Goal: Transaction & Acquisition: Purchase product/service

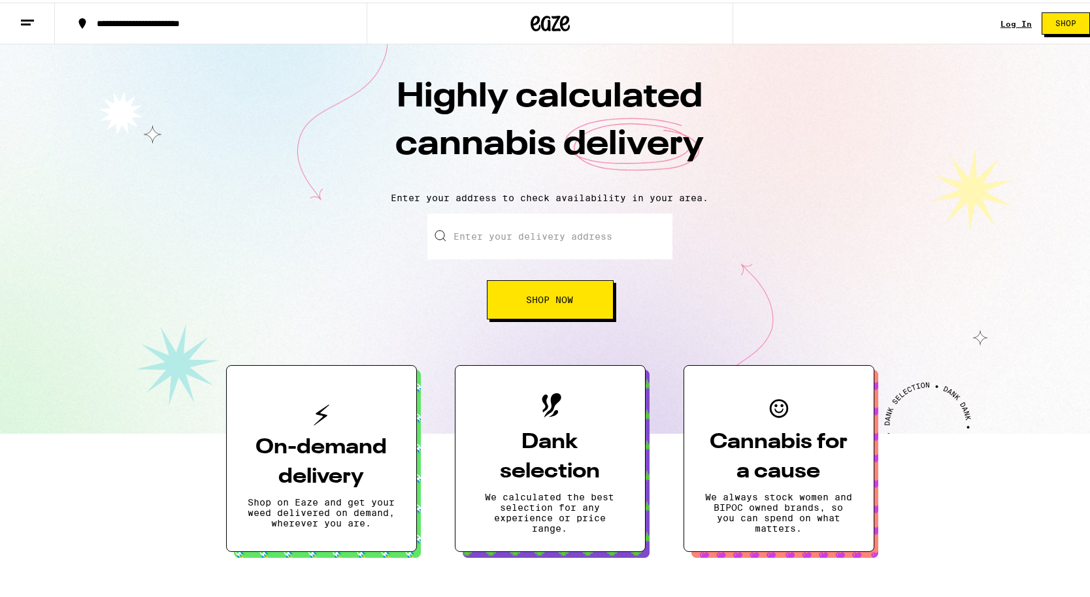
click at [1001, 22] on link "Log In" at bounding box center [1016, 21] width 31 height 8
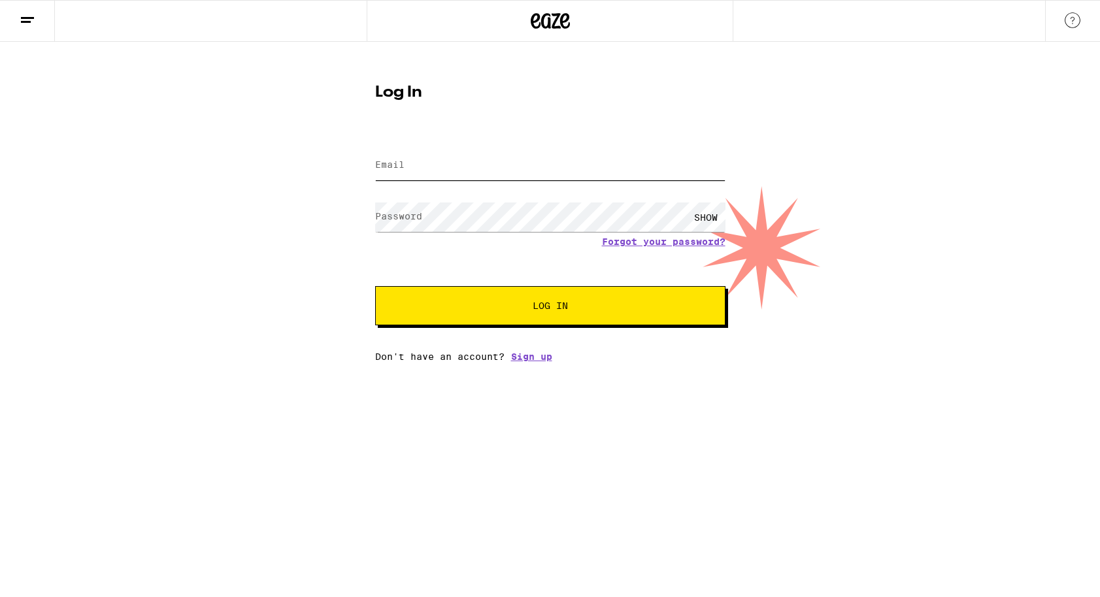
click at [521, 165] on input "Email" at bounding box center [550, 165] width 350 height 29
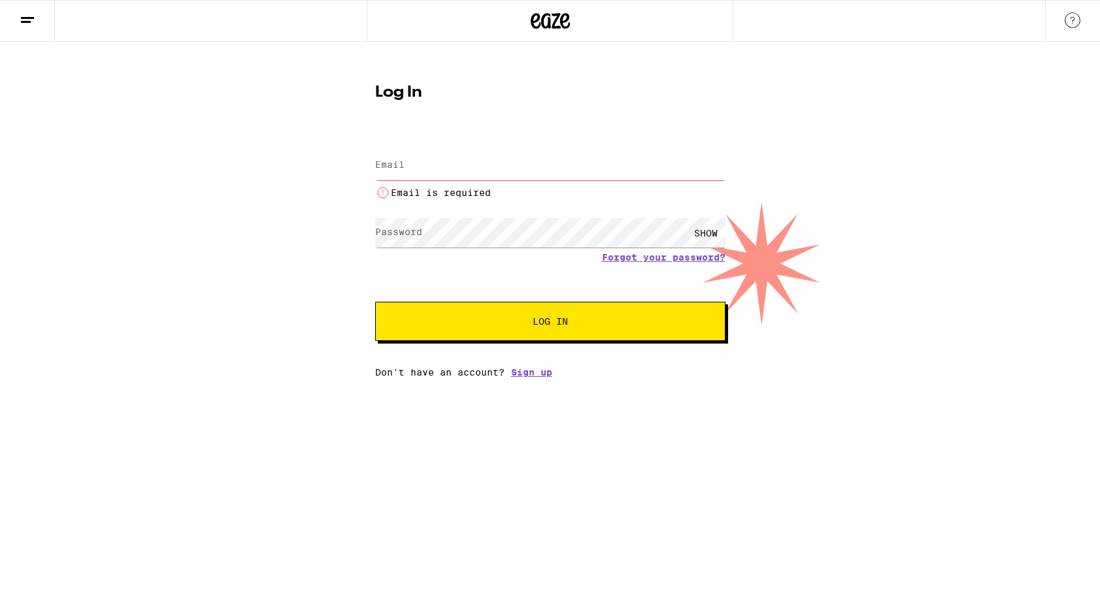
type input "brandon.gurney1018@gmail.com"
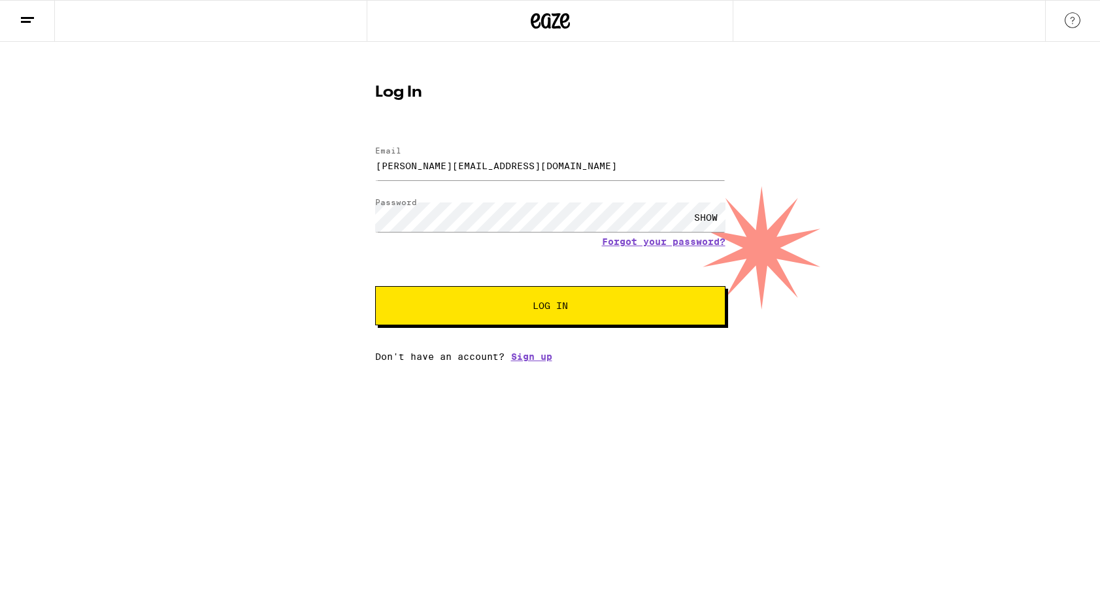
click at [531, 307] on span "Log In" at bounding box center [550, 305] width 244 height 9
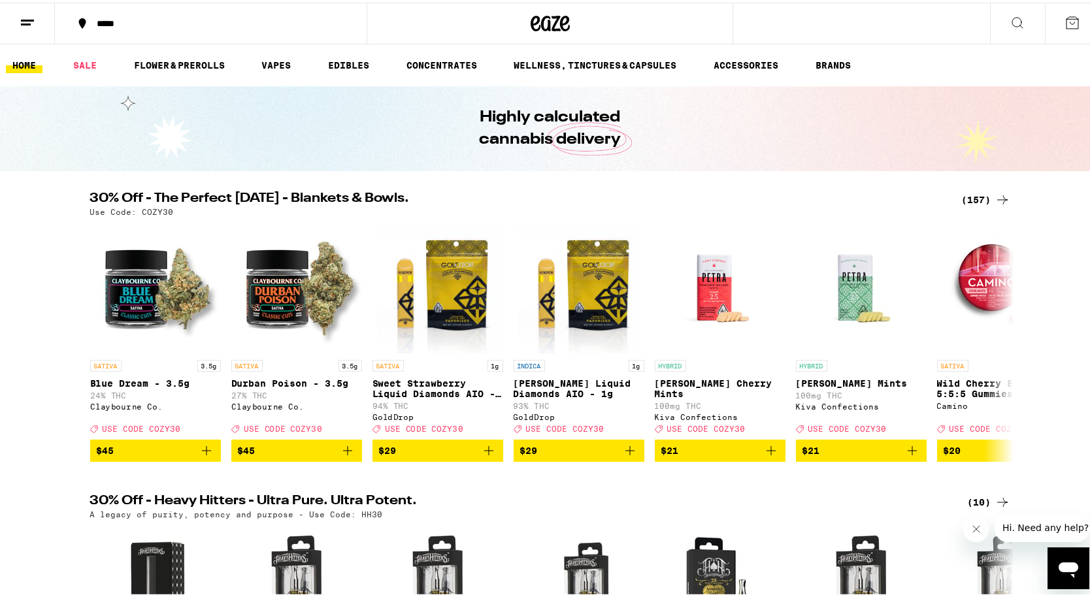
click at [1065, 26] on icon at bounding box center [1073, 20] width 16 height 16
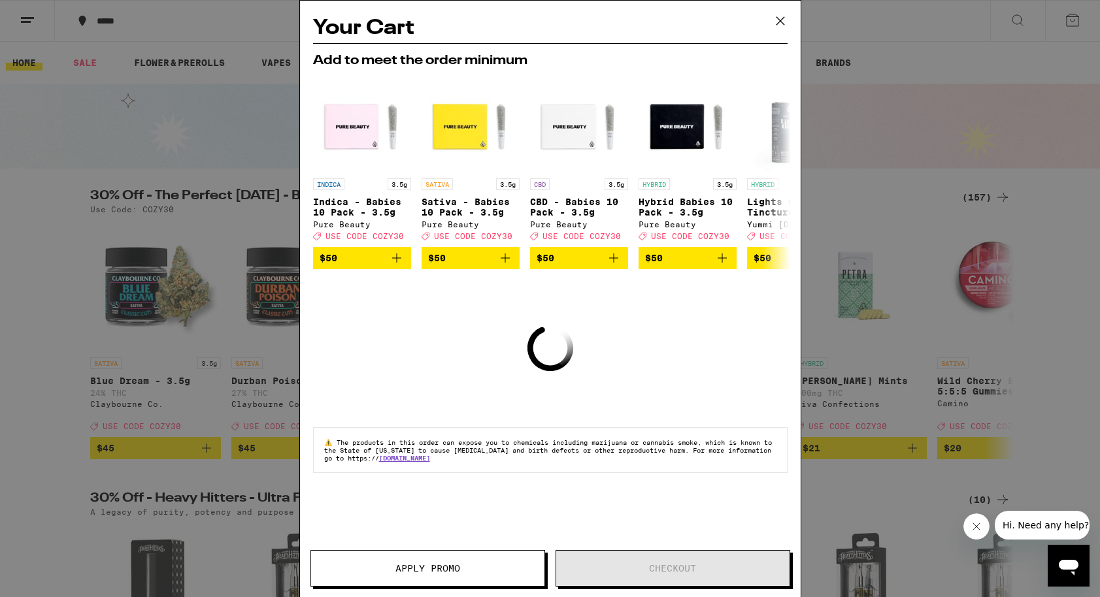
click at [775, 22] on icon at bounding box center [781, 21] width 20 height 20
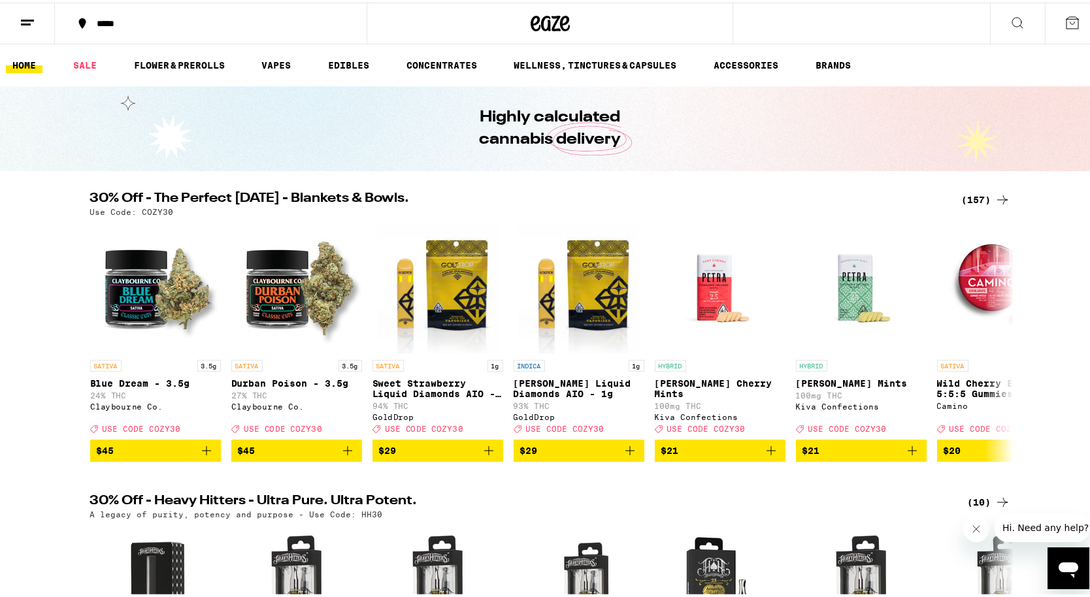
click at [982, 201] on div "(157)" at bounding box center [986, 198] width 48 height 16
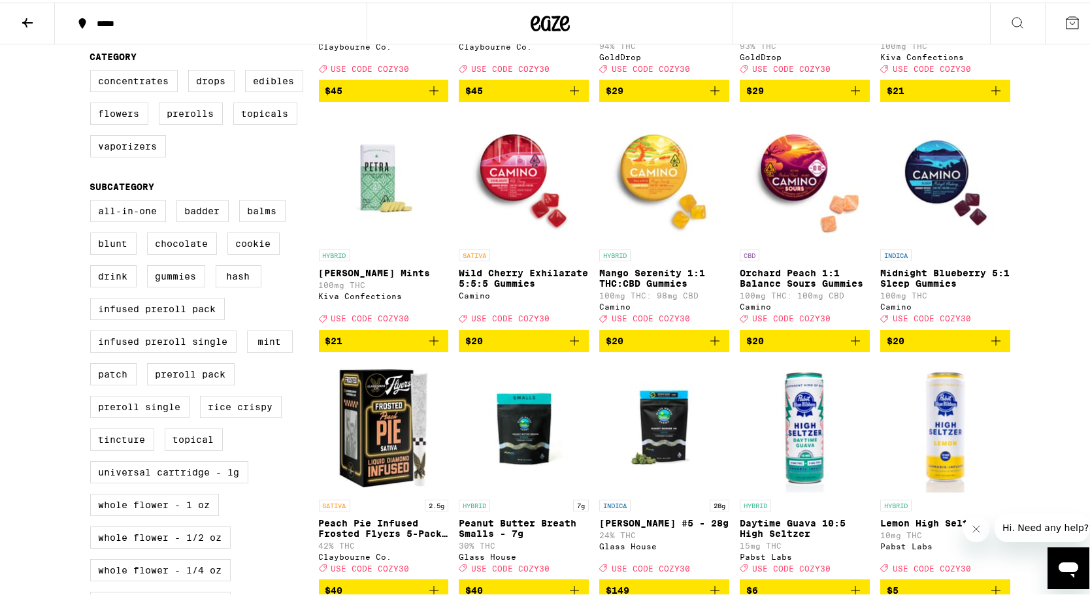
scroll to position [281, 0]
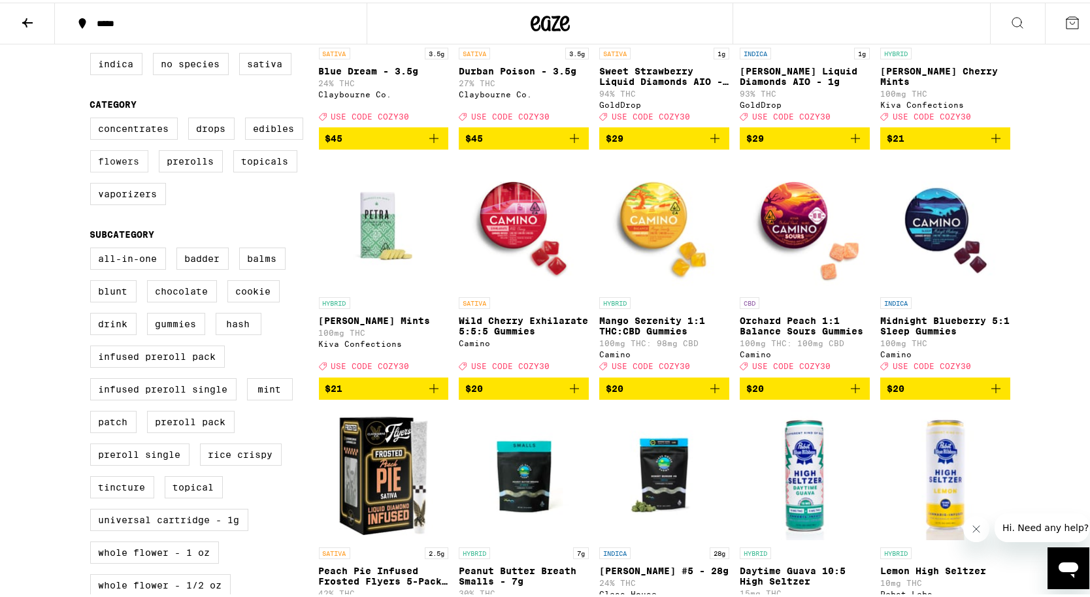
click at [127, 170] on label "Flowers" at bounding box center [119, 159] width 58 height 22
click at [93, 118] on input "Flowers" at bounding box center [93, 117] width 1 height 1
checkbox input "true"
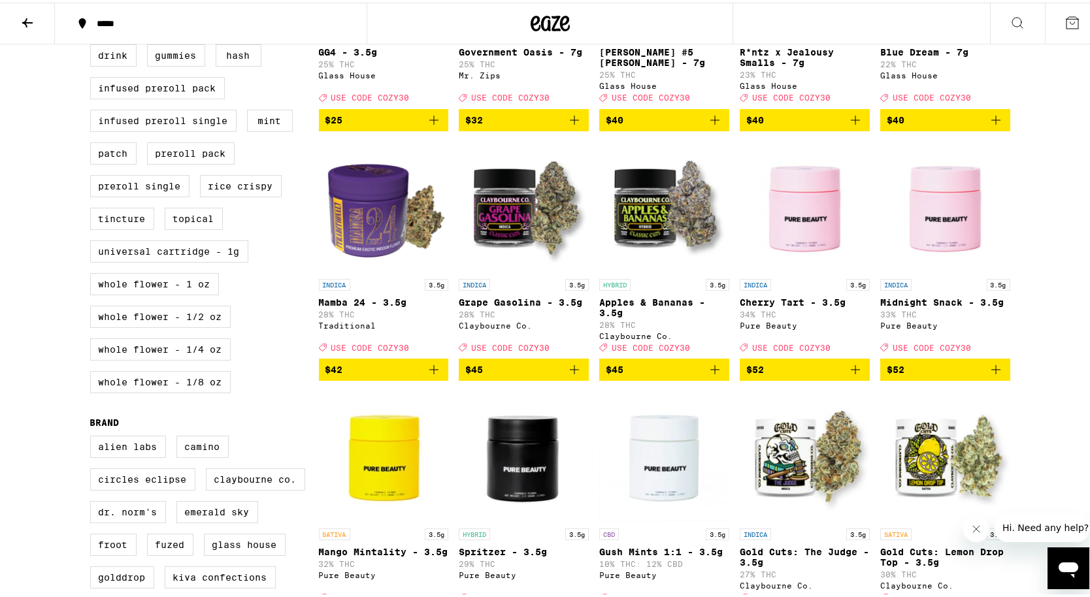
scroll to position [533, 0]
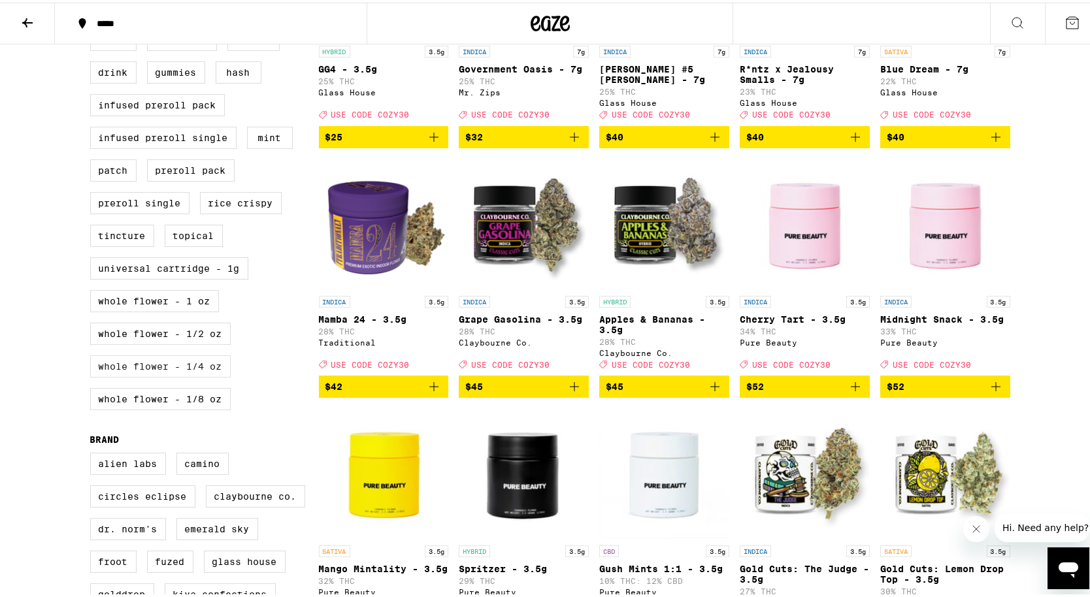
click at [220, 375] on label "Whole Flower - 1/4 oz" at bounding box center [160, 364] width 141 height 22
checkbox input "true"
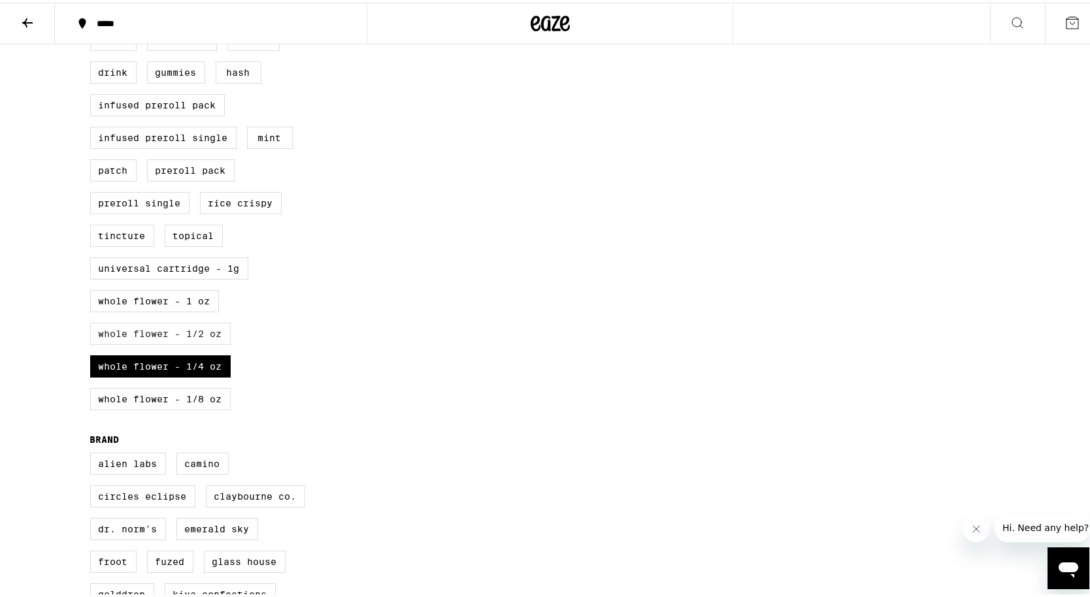
click at [218, 343] on label "Whole Flower - 1/2 oz" at bounding box center [160, 331] width 141 height 22
checkbox input "true"
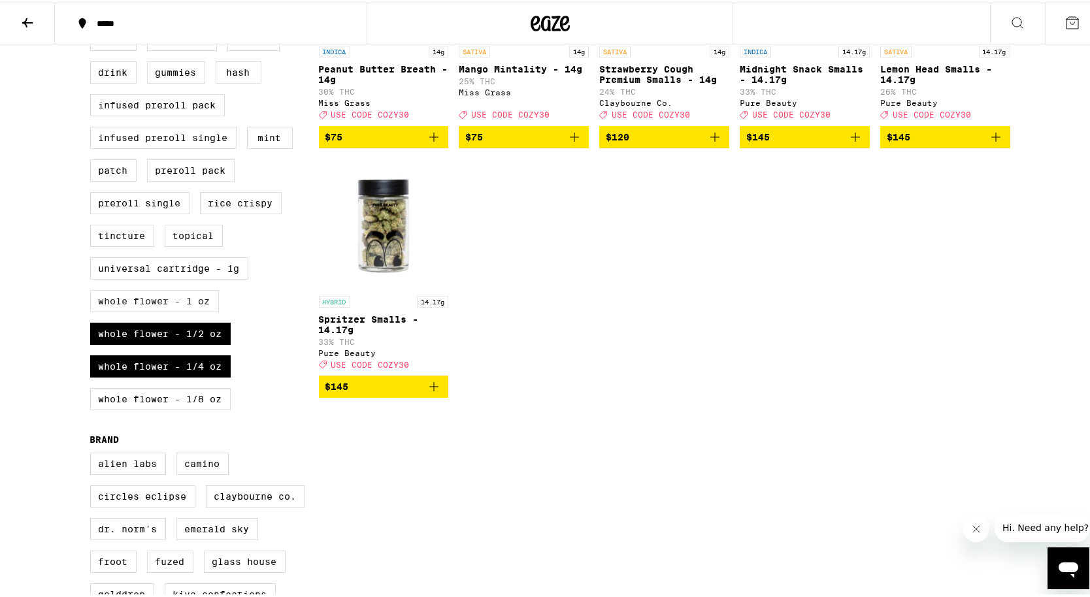
click at [205, 310] on label "Whole Flower - 1 oz" at bounding box center [154, 299] width 129 height 22
checkbox input "true"
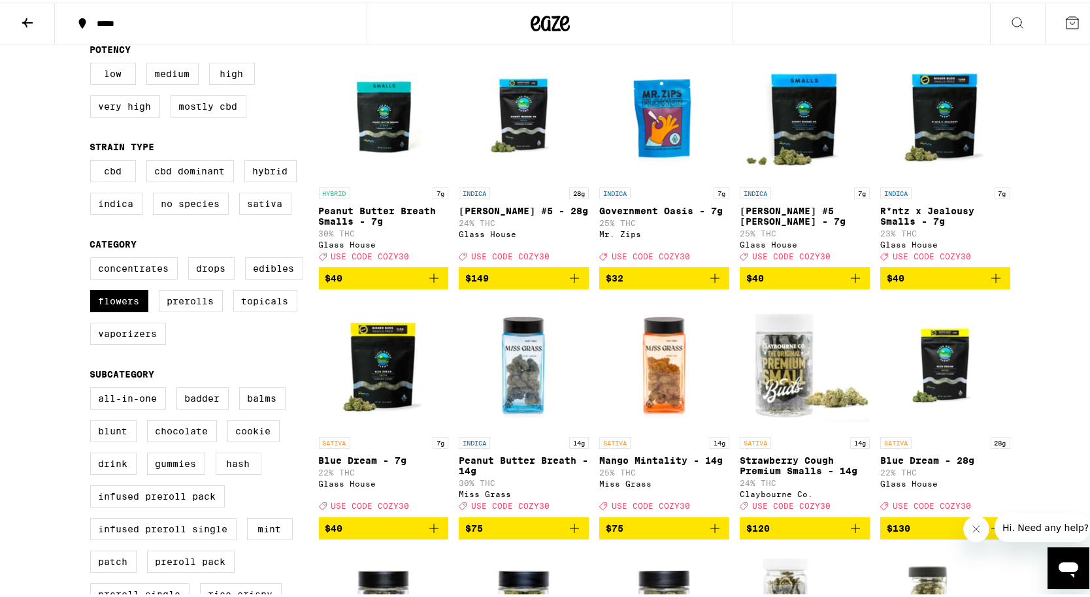
scroll to position [142, 0]
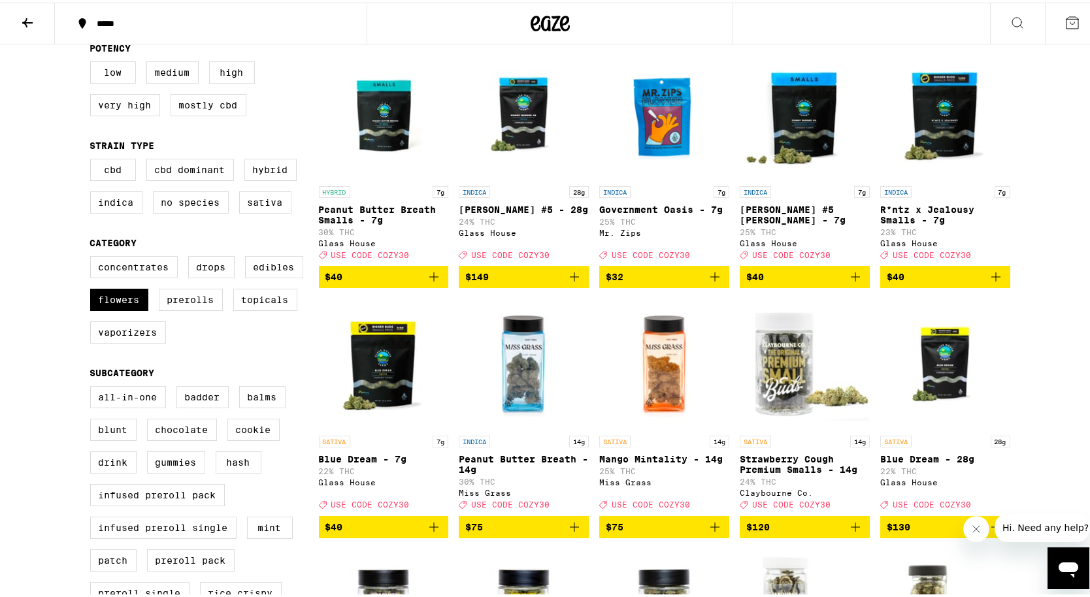
click at [654, 208] on p "Government Oasis - 7g" at bounding box center [664, 207] width 130 height 10
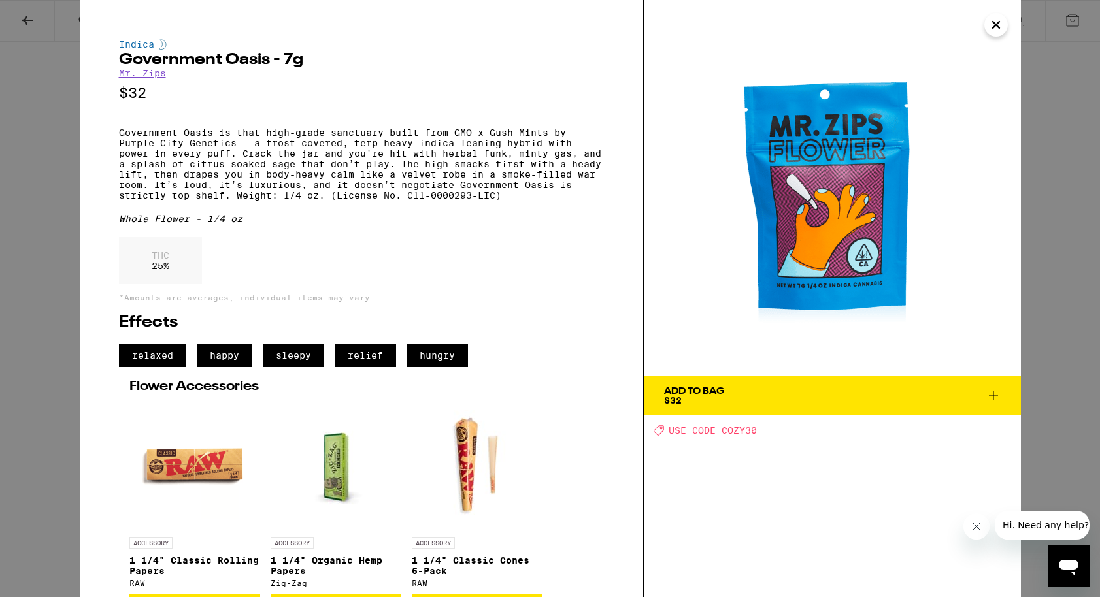
click at [720, 388] on div "Add To Bag" at bounding box center [694, 391] width 60 height 9
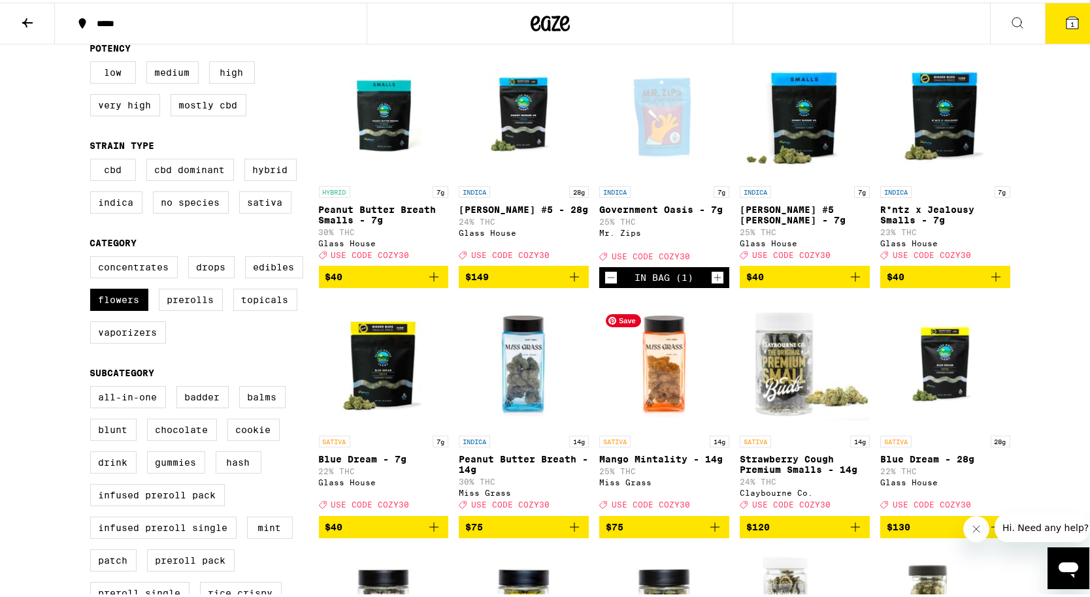
scroll to position [184, 0]
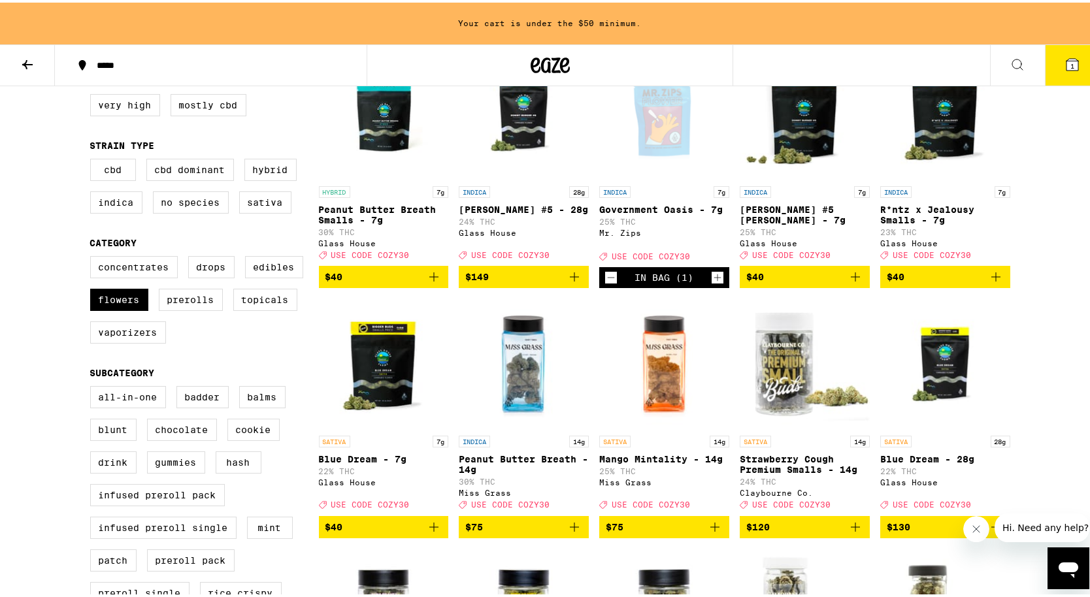
click at [805, 280] on span "$40" at bounding box center [804, 275] width 117 height 16
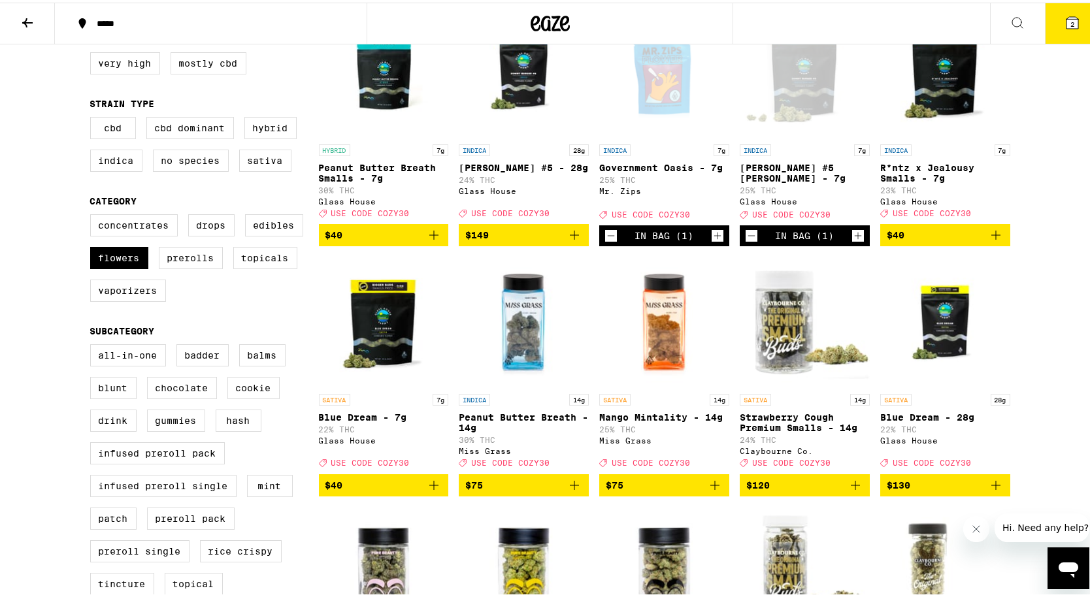
scroll to position [142, 0]
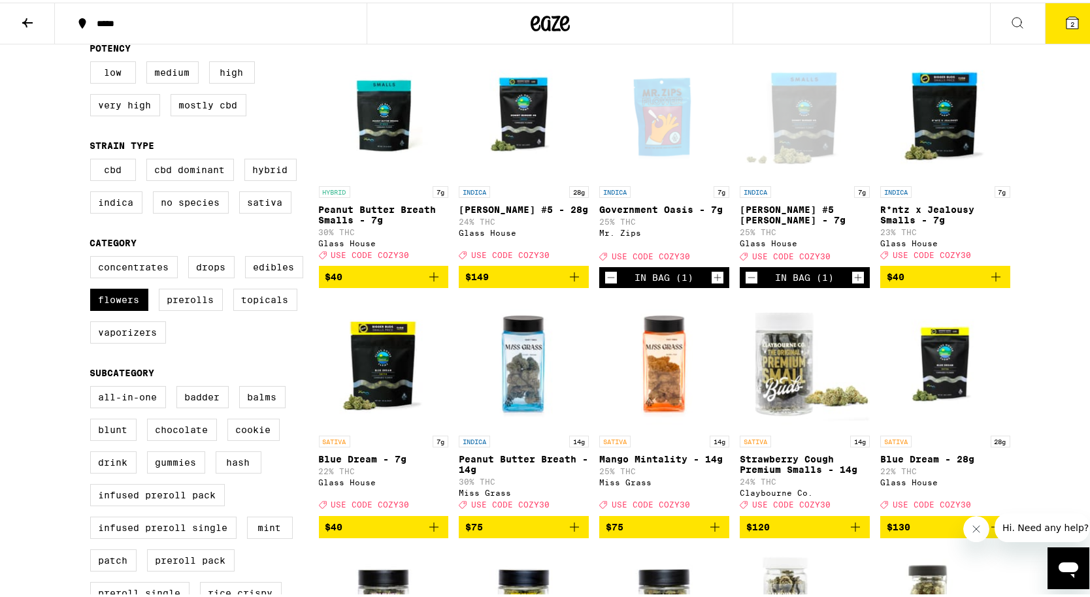
click at [790, 209] on p "[PERSON_NAME] #5 [PERSON_NAME] - 7g" at bounding box center [805, 212] width 130 height 21
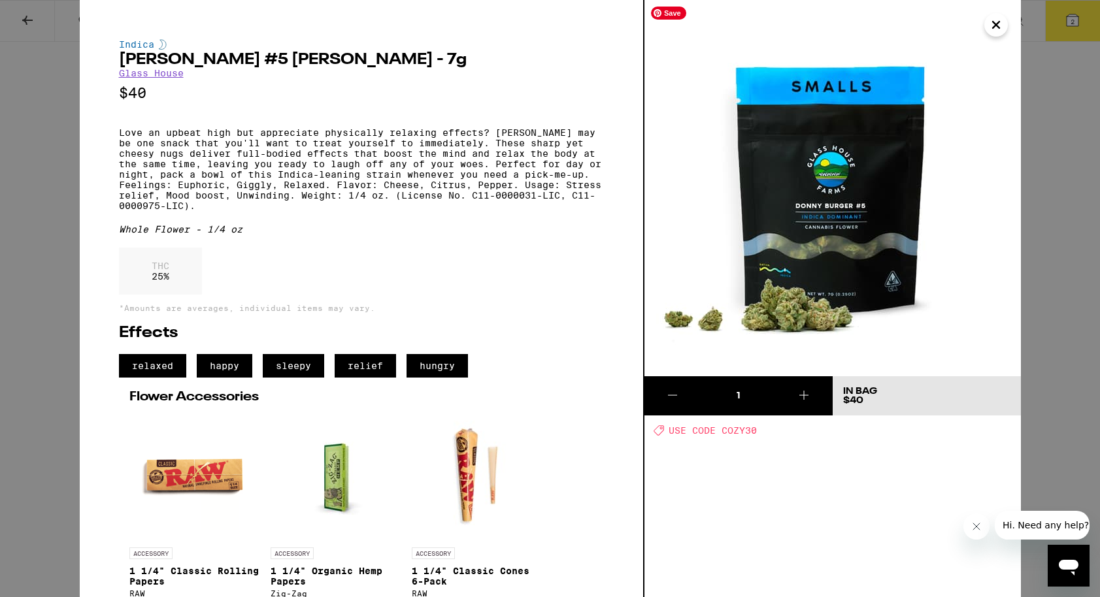
click at [986, 29] on button "Close" at bounding box center [996, 25] width 24 height 24
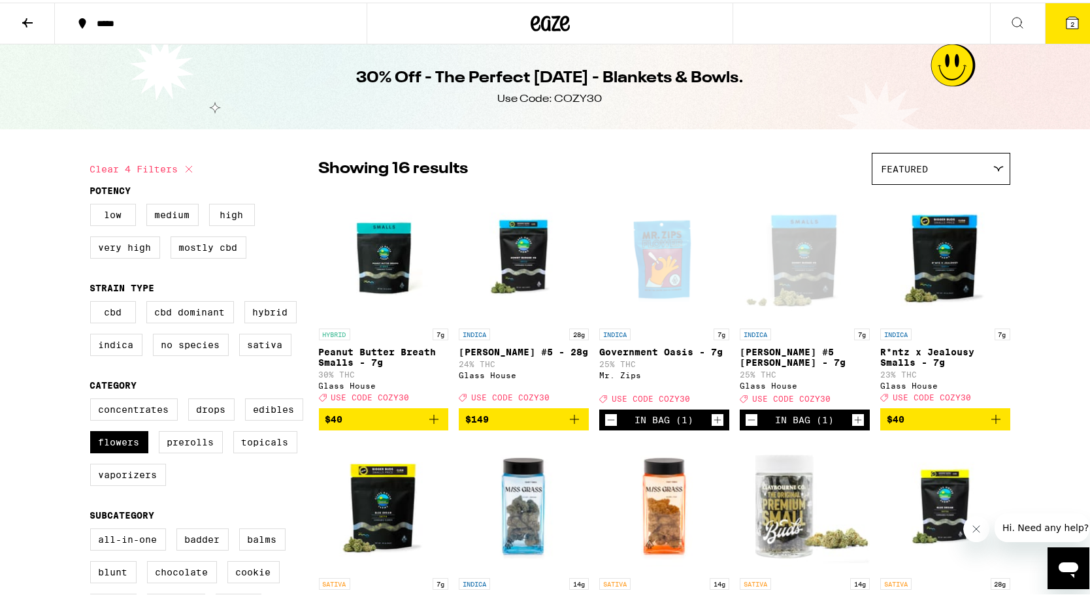
click at [24, 23] on icon at bounding box center [28, 20] width 16 height 16
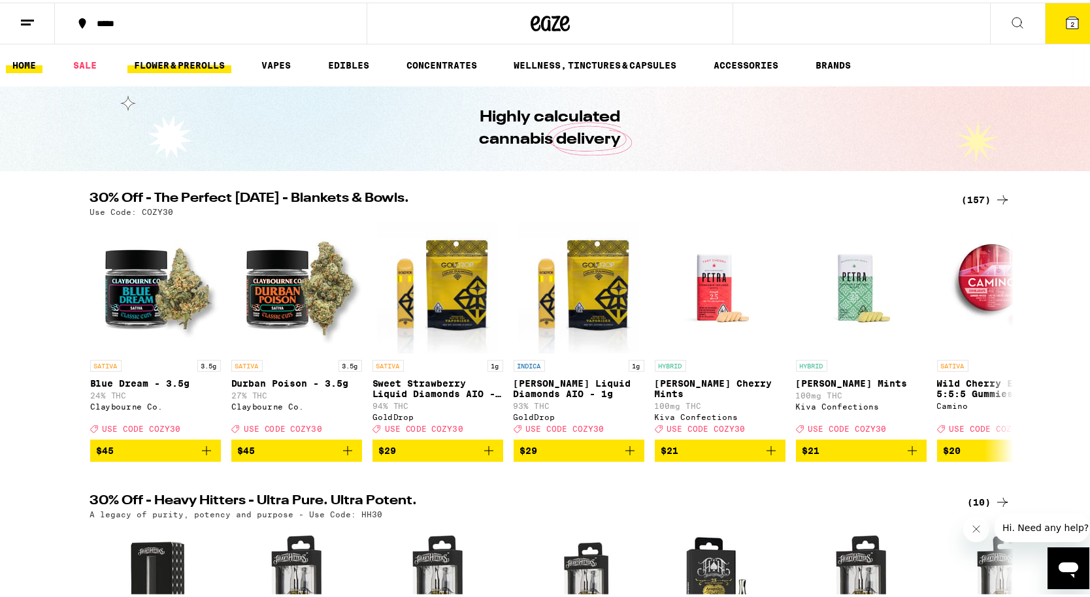
click at [202, 63] on link "FLOWER & PREROLLS" at bounding box center [179, 63] width 104 height 16
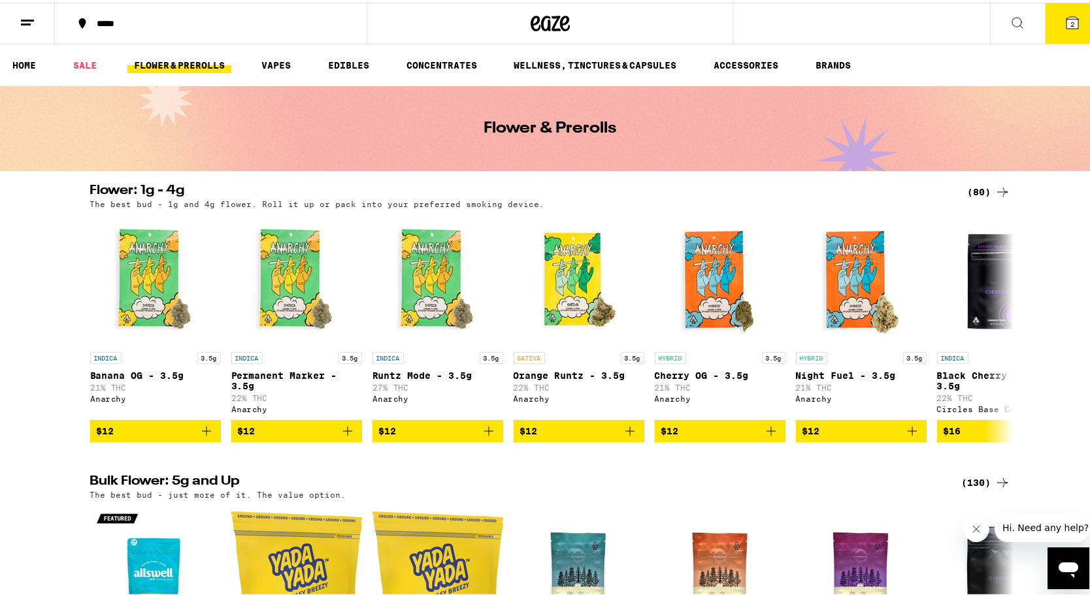
click at [999, 196] on icon at bounding box center [1003, 190] width 16 height 16
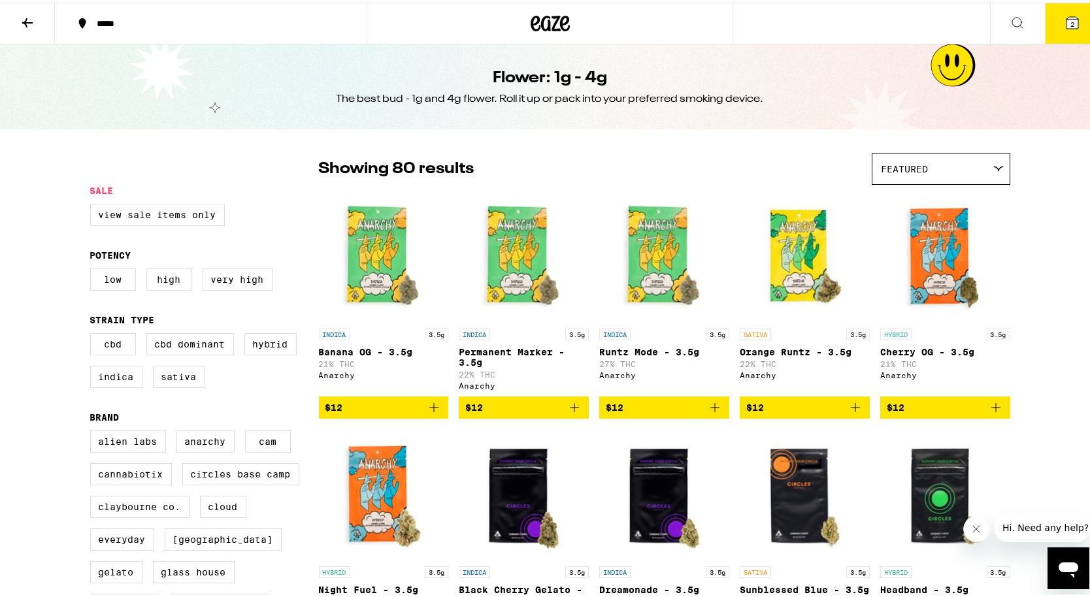
click at [158, 288] on label "High" at bounding box center [169, 277] width 46 height 22
click at [93, 269] on input "High" at bounding box center [93, 268] width 1 height 1
checkbox input "true"
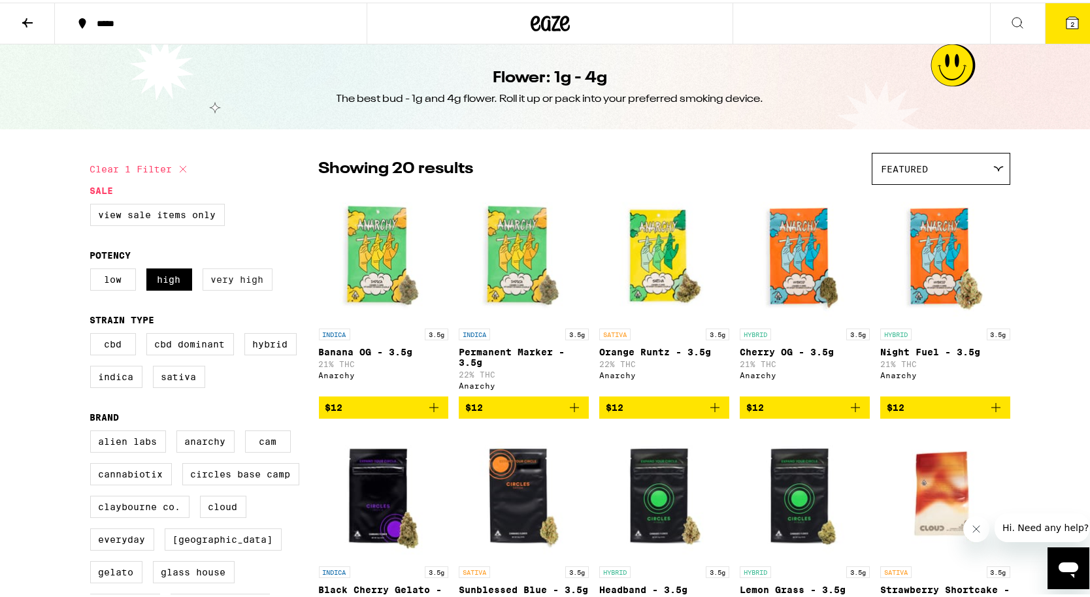
click at [212, 288] on label "Very High" at bounding box center [238, 277] width 70 height 22
click at [93, 269] on input "Very High" at bounding box center [93, 268] width 1 height 1
checkbox input "true"
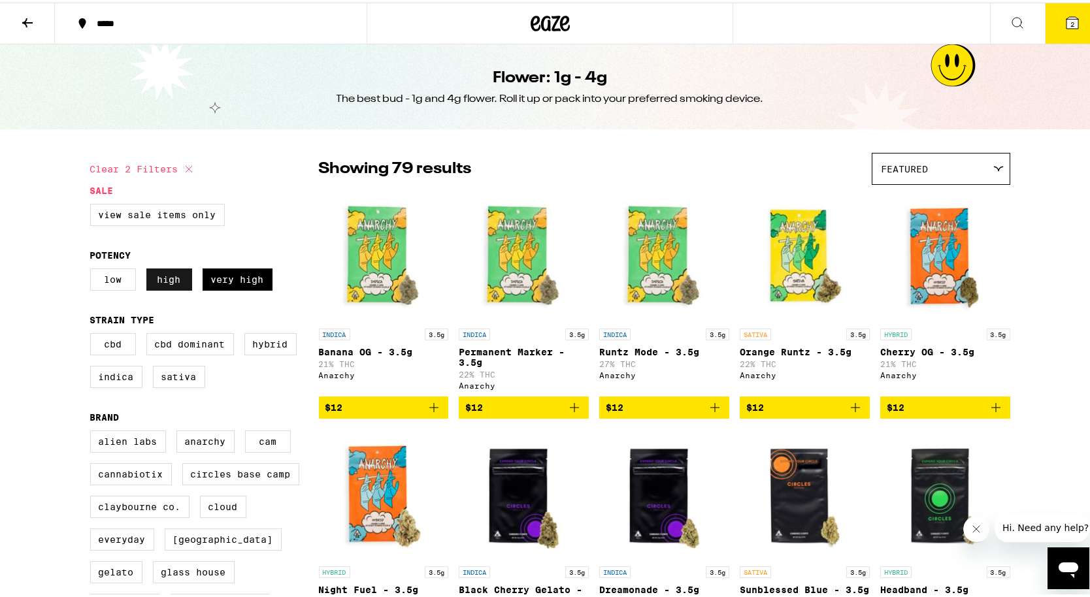
click at [166, 277] on label "High" at bounding box center [169, 277] width 46 height 22
click at [93, 269] on input "High" at bounding box center [93, 268] width 1 height 1
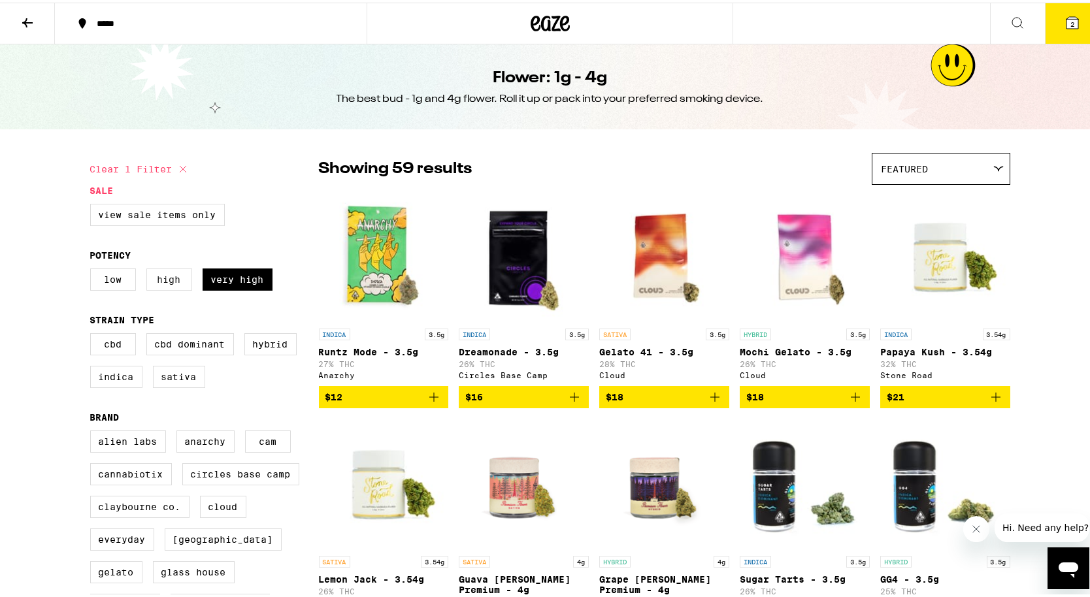
click at [163, 283] on label "High" at bounding box center [169, 277] width 46 height 22
click at [93, 269] on input "High" at bounding box center [93, 268] width 1 height 1
checkbox input "true"
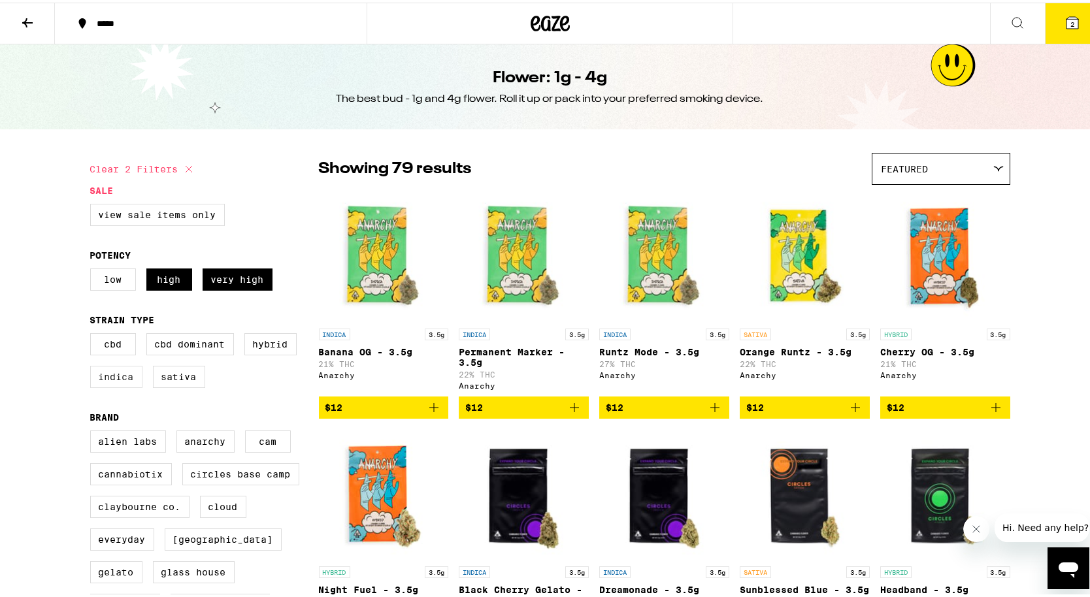
click at [118, 386] on label "Indica" at bounding box center [116, 374] width 52 height 22
click at [93, 333] on input "Indica" at bounding box center [93, 333] width 1 height 1
checkbox input "true"
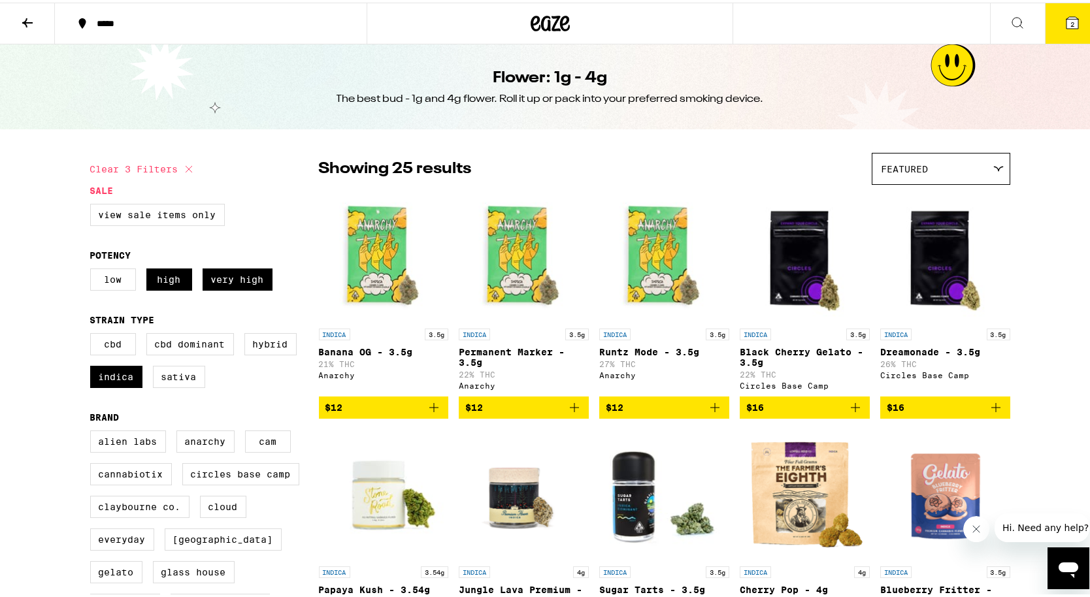
click at [929, 167] on div "Featured" at bounding box center [941, 166] width 137 height 31
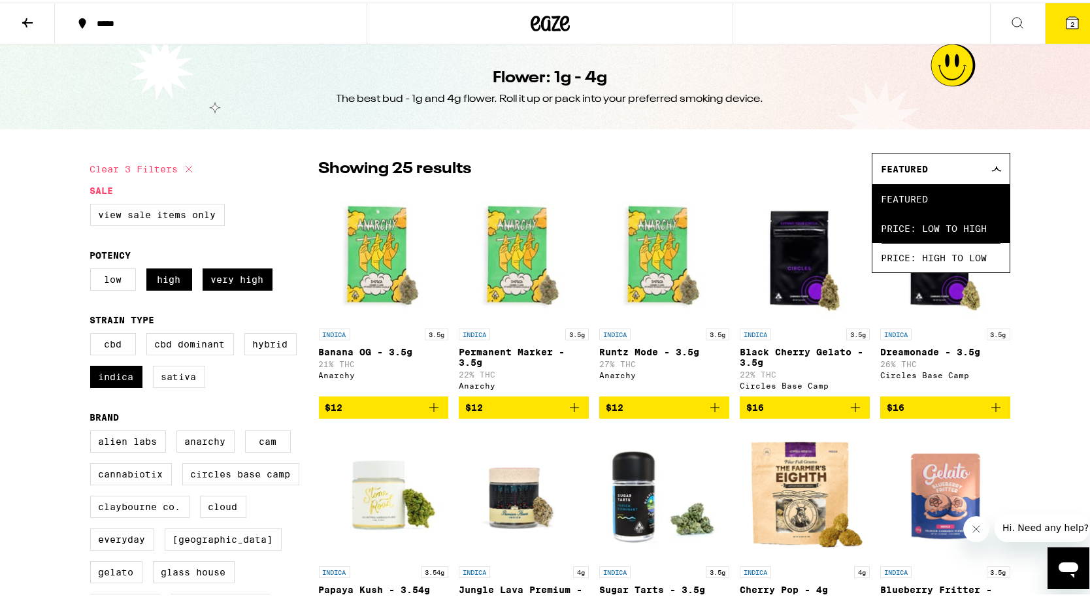
click at [921, 231] on span "Price: Low to High" at bounding box center [941, 225] width 119 height 29
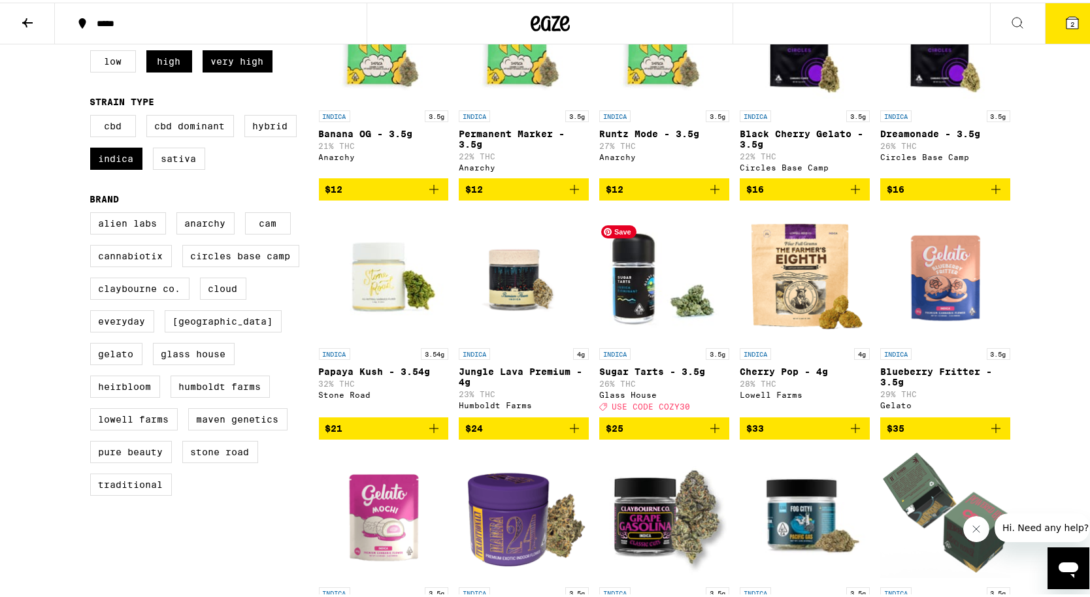
scroll to position [210, 0]
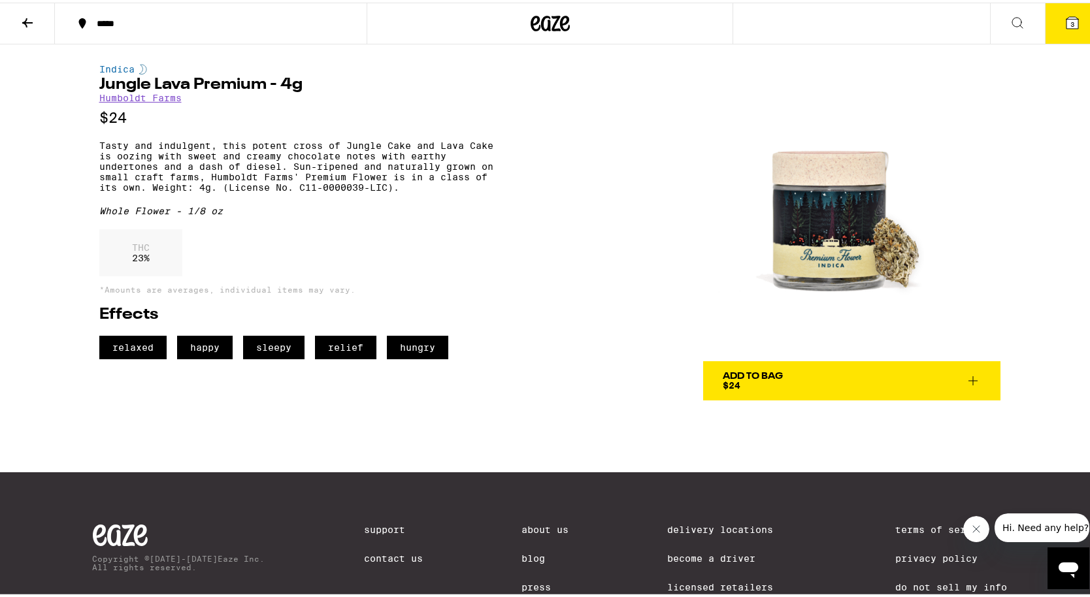
click at [1069, 16] on icon at bounding box center [1073, 20] width 16 height 16
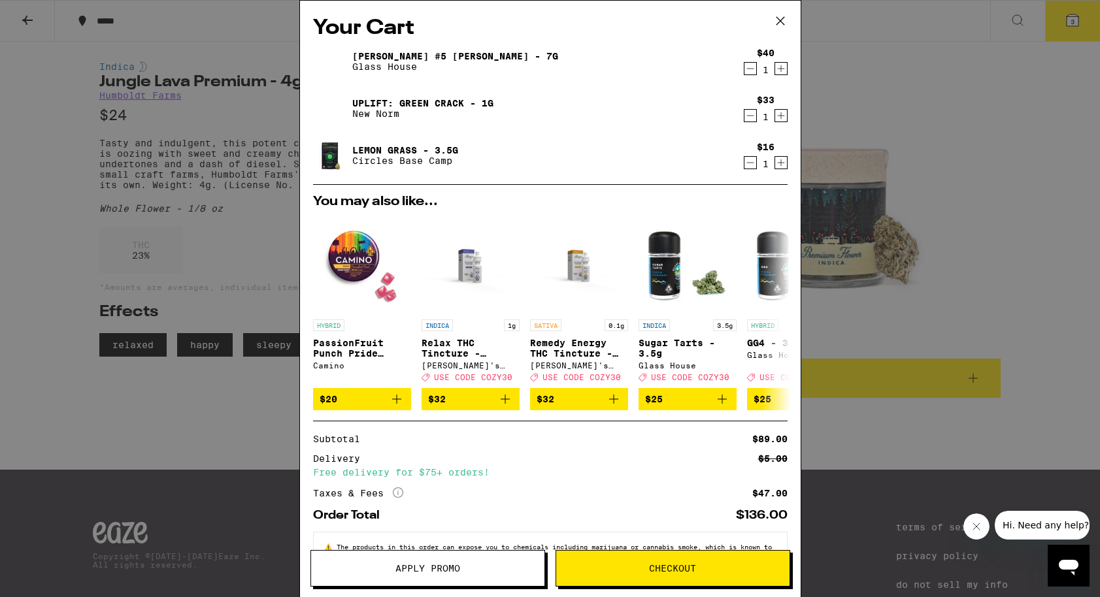
click at [374, 52] on link "[PERSON_NAME] #5 [PERSON_NAME] - 7g" at bounding box center [455, 56] width 206 height 10
click at [395, 48] on div "Donny Burger #5 Smalls - 7g Glass House" at bounding box center [525, 61] width 424 height 37
click at [395, 52] on link "[PERSON_NAME] #5 [PERSON_NAME] - 7g" at bounding box center [455, 56] width 206 height 10
click at [399, 52] on link "[PERSON_NAME] #5 [PERSON_NAME] - 7g" at bounding box center [455, 56] width 206 height 10
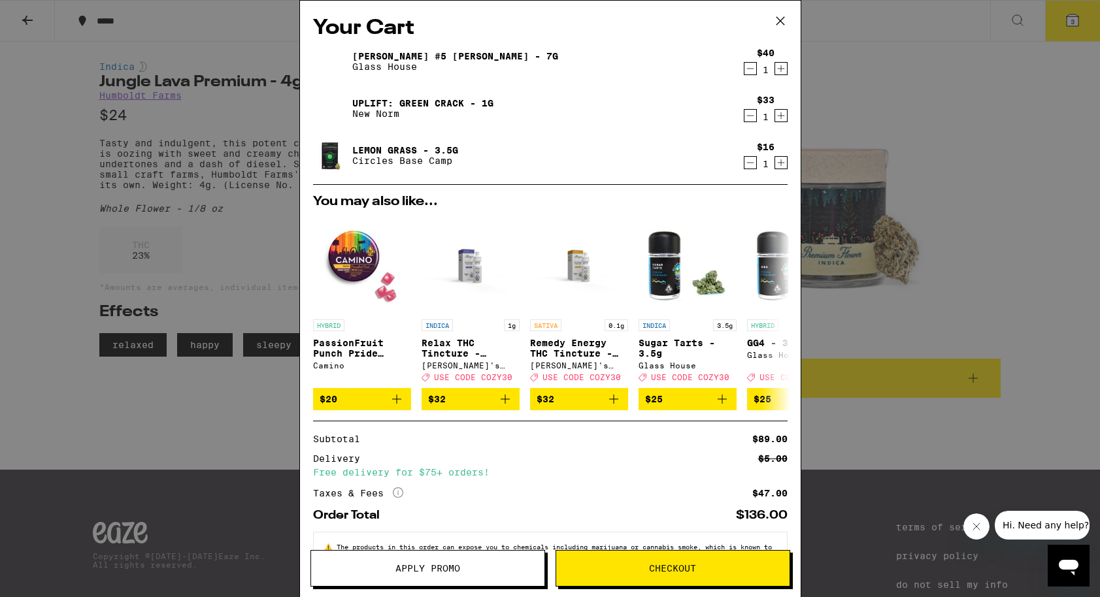
click at [399, 52] on link "[PERSON_NAME] #5 [PERSON_NAME] - 7g" at bounding box center [455, 56] width 206 height 10
click at [238, 252] on div "Your Cart Donny Burger #5 Smalls - 7g Glass House $40 1 Uplift: Green Crack - 1…" at bounding box center [550, 298] width 1100 height 597
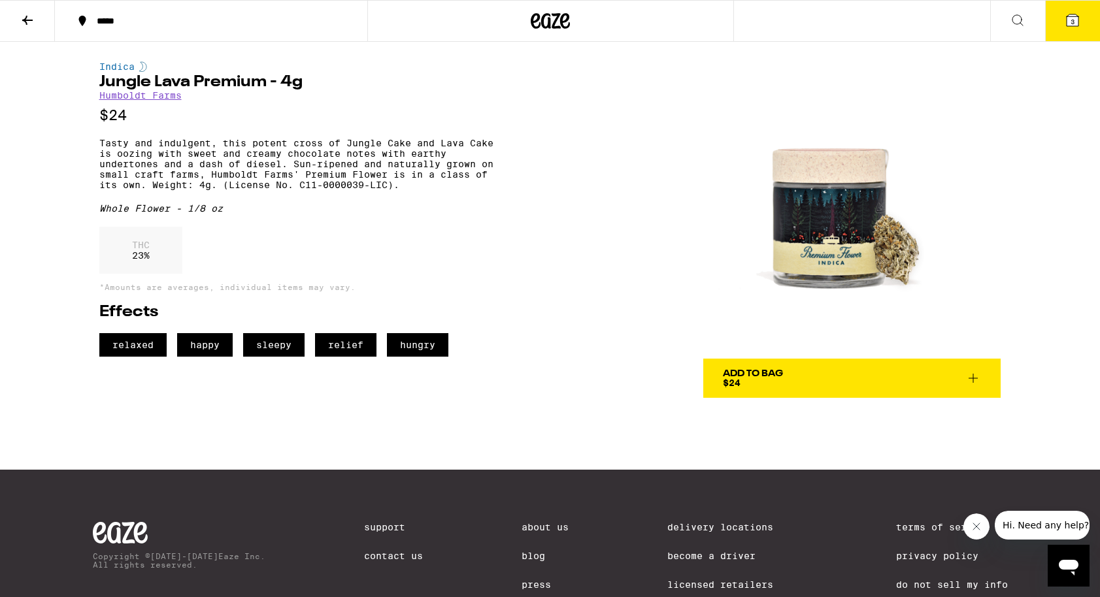
click at [29, 22] on icon at bounding box center [28, 20] width 16 height 16
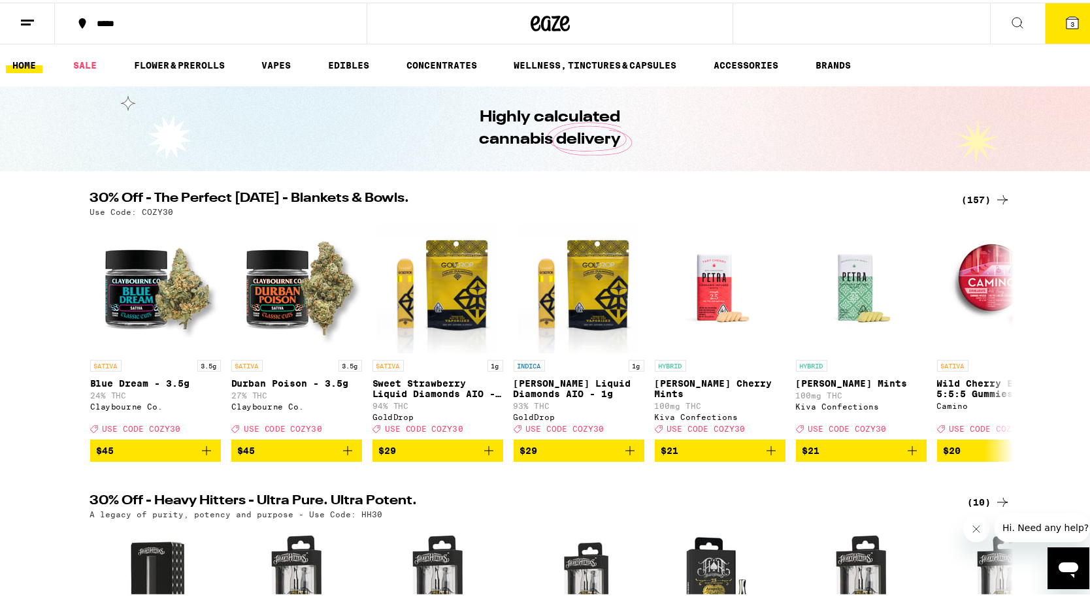
click at [1011, 34] on button at bounding box center [1017, 21] width 55 height 41
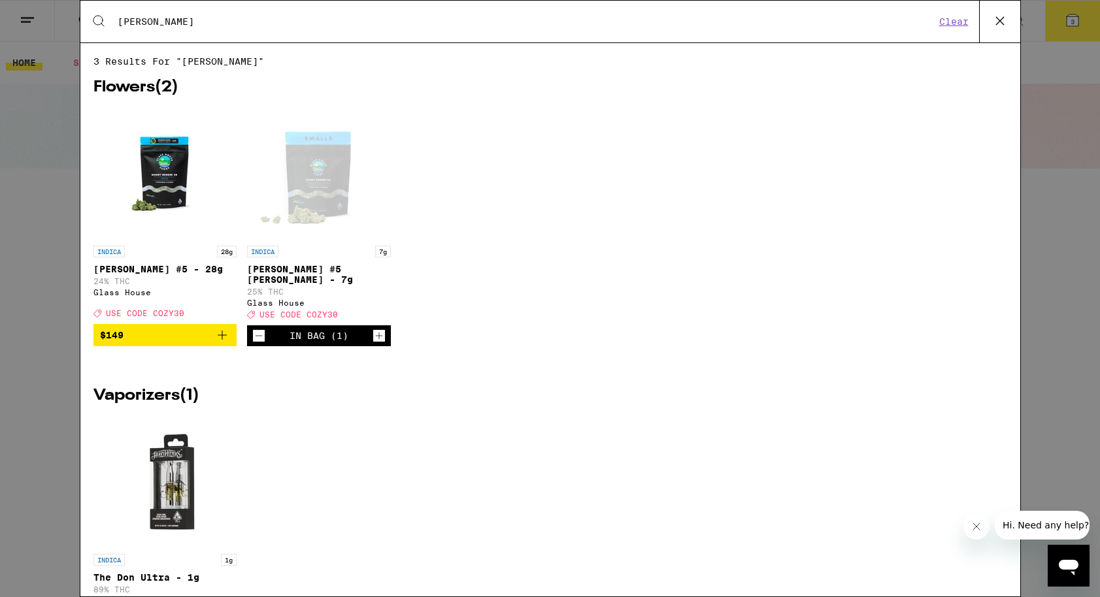
click at [252, 26] on input "[PERSON_NAME]" at bounding box center [526, 22] width 818 height 12
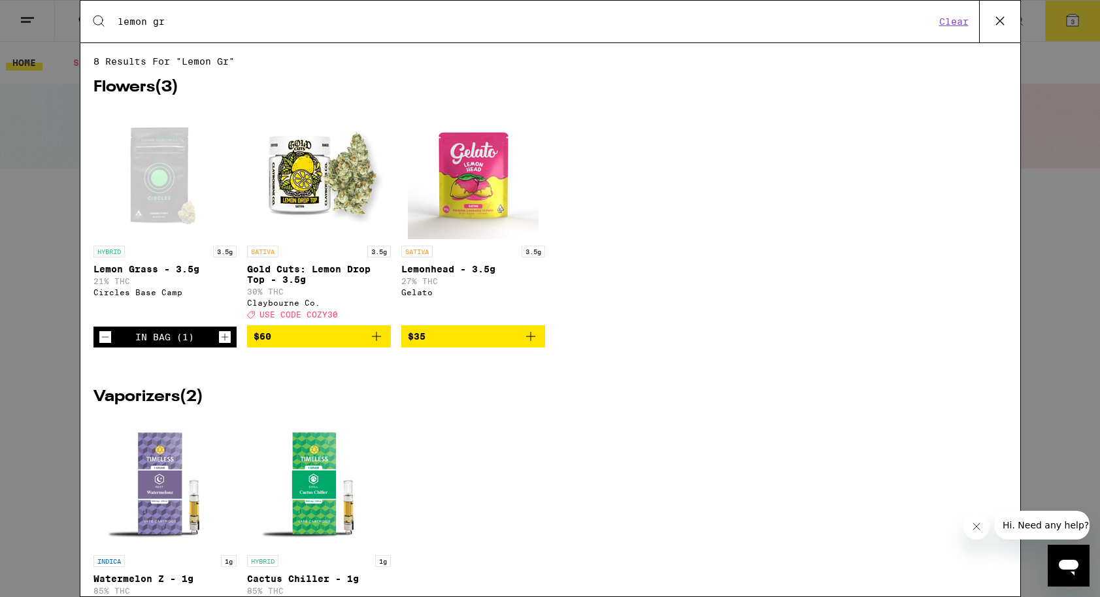
type input "lemon gr"
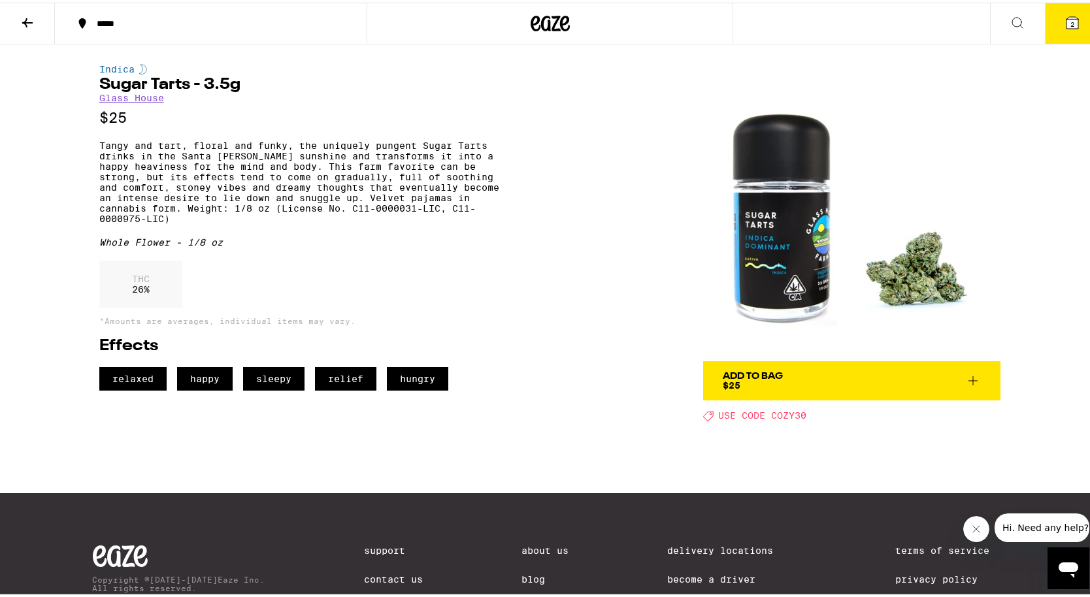
click at [779, 377] on span "Add To Bag $25" at bounding box center [852, 378] width 258 height 18
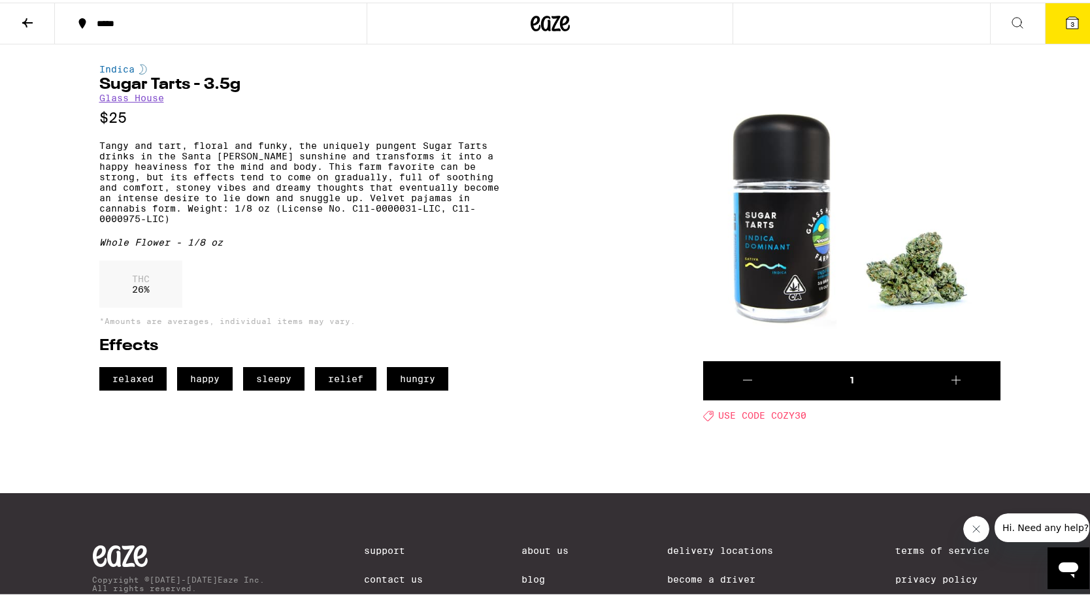
click at [1067, 22] on icon at bounding box center [1073, 20] width 12 height 12
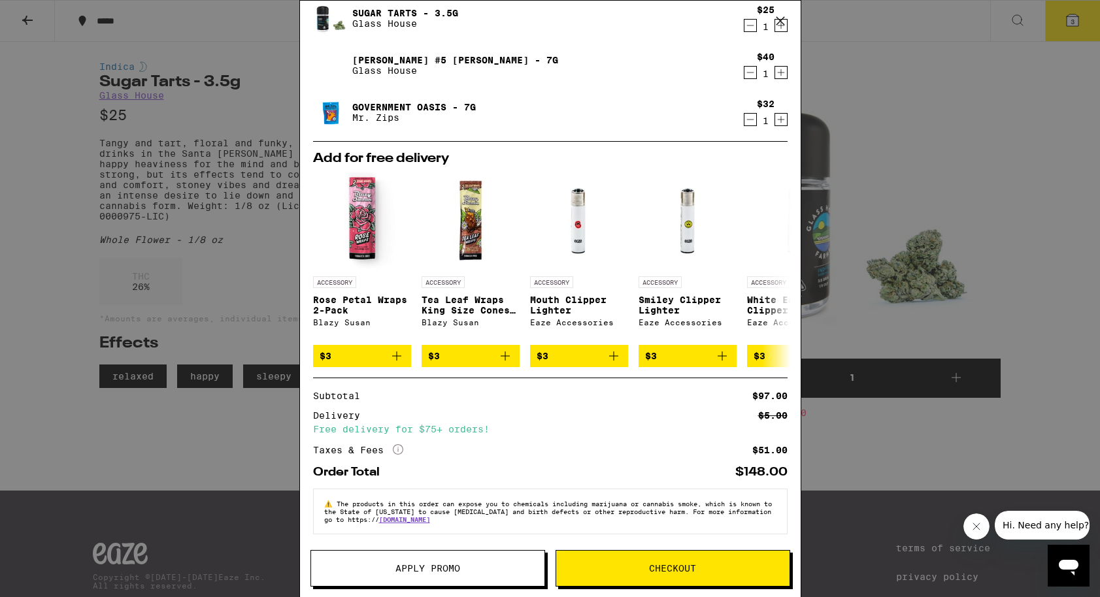
scroll to position [52, 0]
click at [499, 576] on button "Apply Promo" at bounding box center [427, 568] width 235 height 37
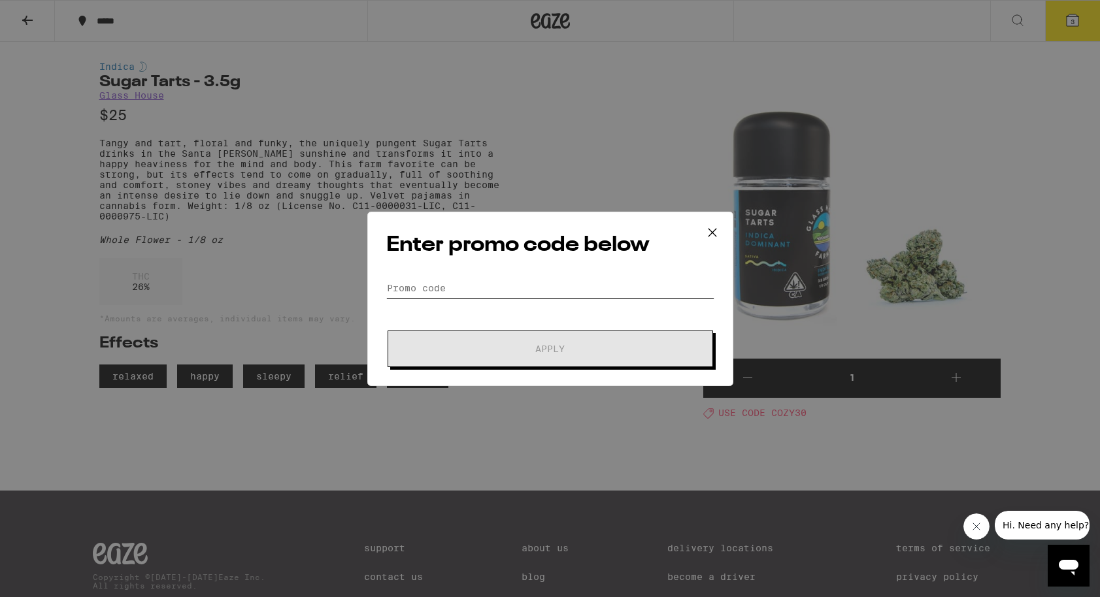
click at [492, 289] on input "Promo Code" at bounding box center [550, 288] width 328 height 20
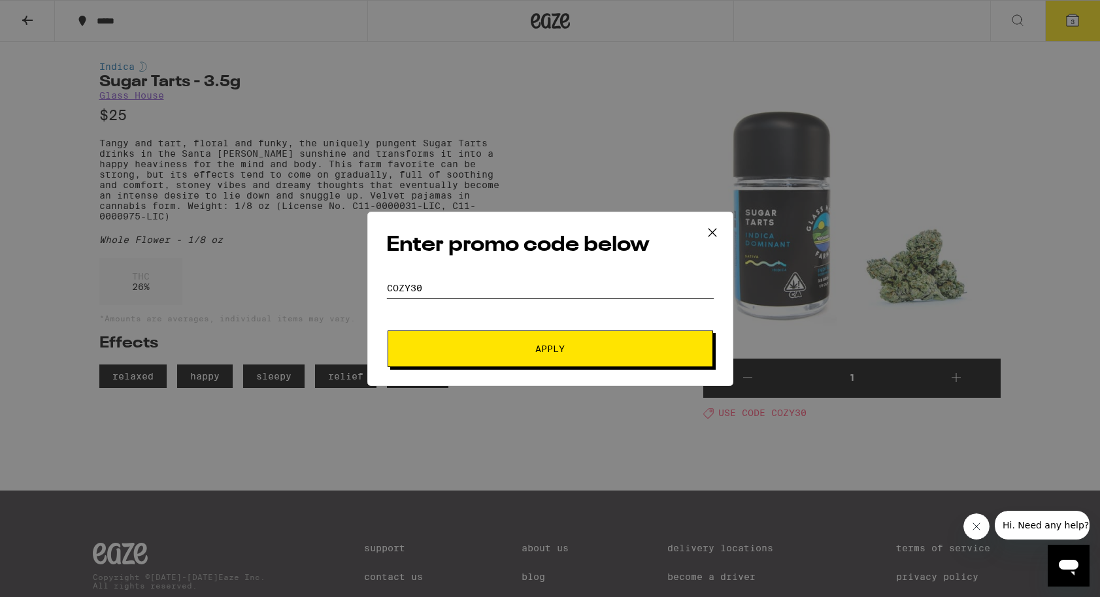
type input "cozy30"
click at [453, 320] on form "Promo Code cozy30 Apply" at bounding box center [550, 322] width 328 height 89
click at [453, 360] on button "Apply" at bounding box center [551, 349] width 326 height 37
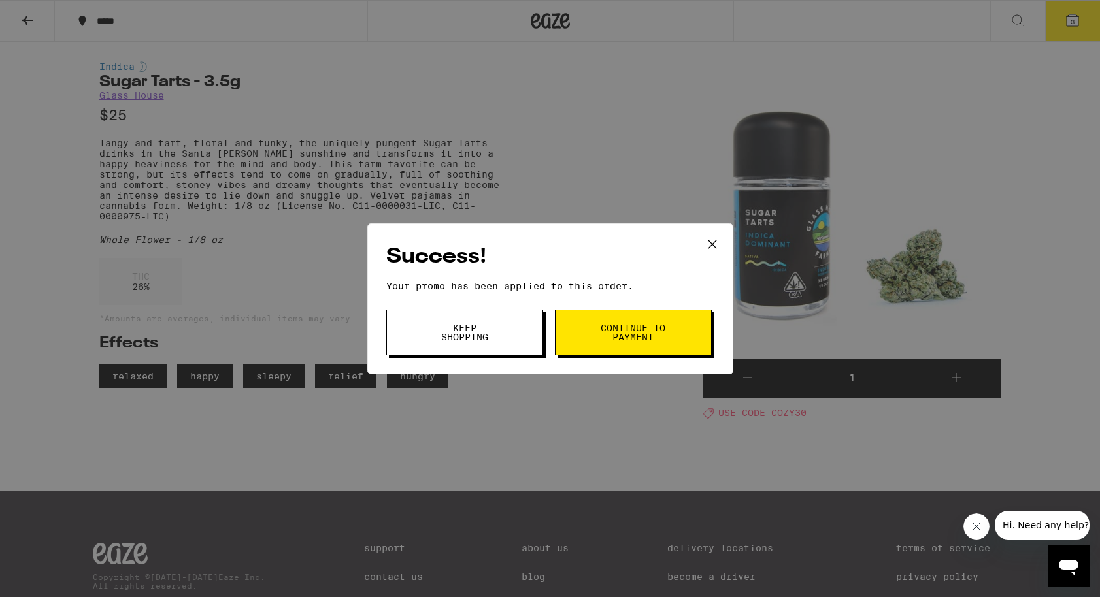
click at [526, 340] on button "Keep Shopping" at bounding box center [464, 333] width 157 height 46
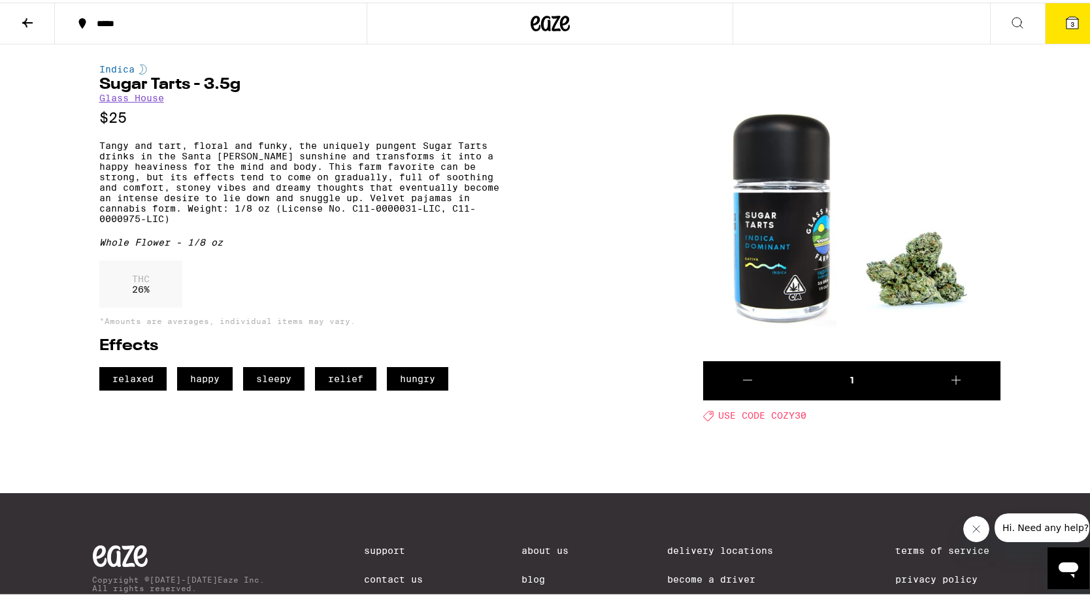
click at [1049, 25] on button "3" at bounding box center [1072, 21] width 55 height 41
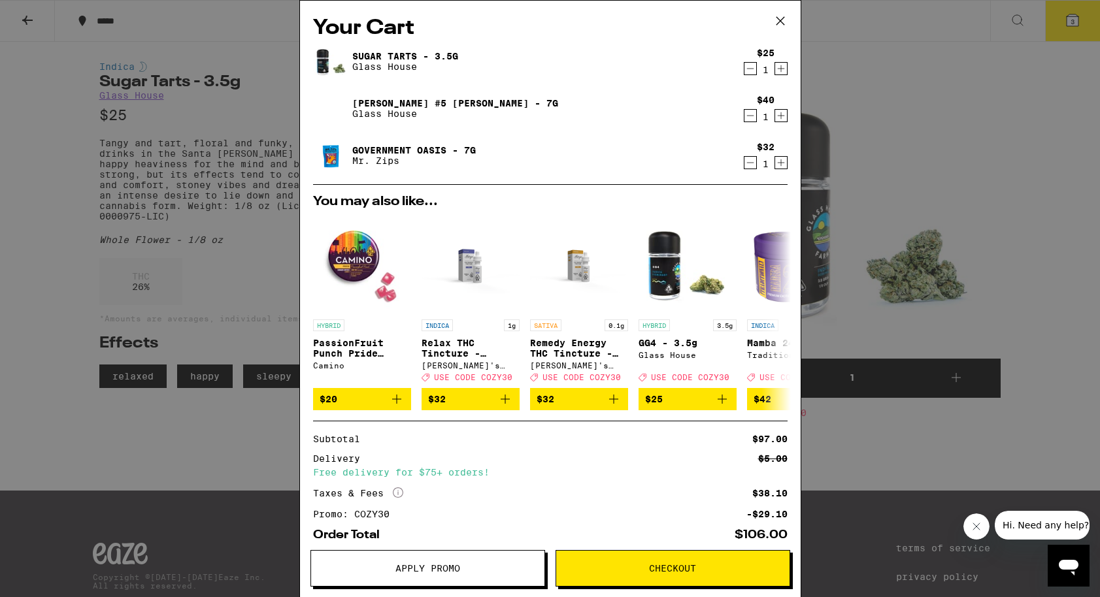
click at [745, 165] on icon "Decrement" at bounding box center [751, 163] width 12 height 16
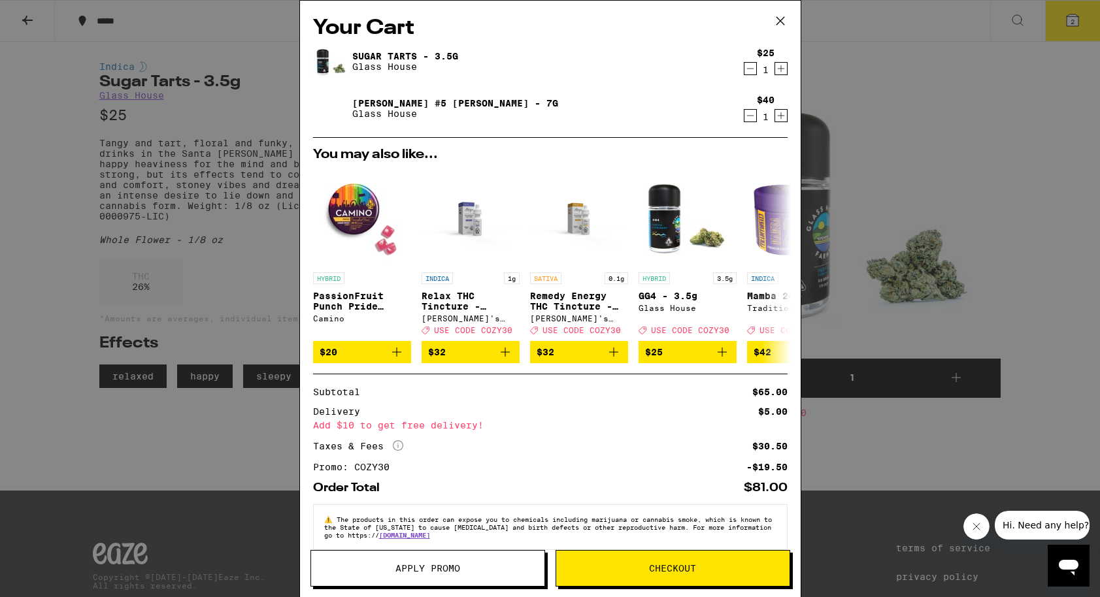
click at [745, 75] on icon "Decrement" at bounding box center [751, 69] width 12 height 16
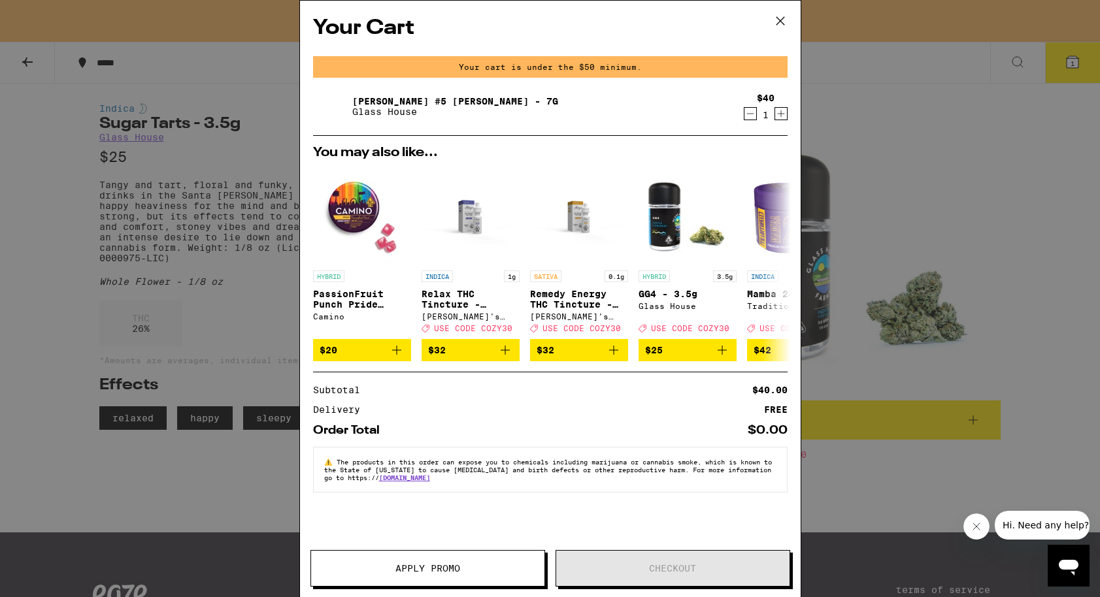
click at [956, 191] on div "Your Cart Your cart is under the $50 minimum. [PERSON_NAME] #5 [PERSON_NAME] - …" at bounding box center [550, 298] width 1100 height 597
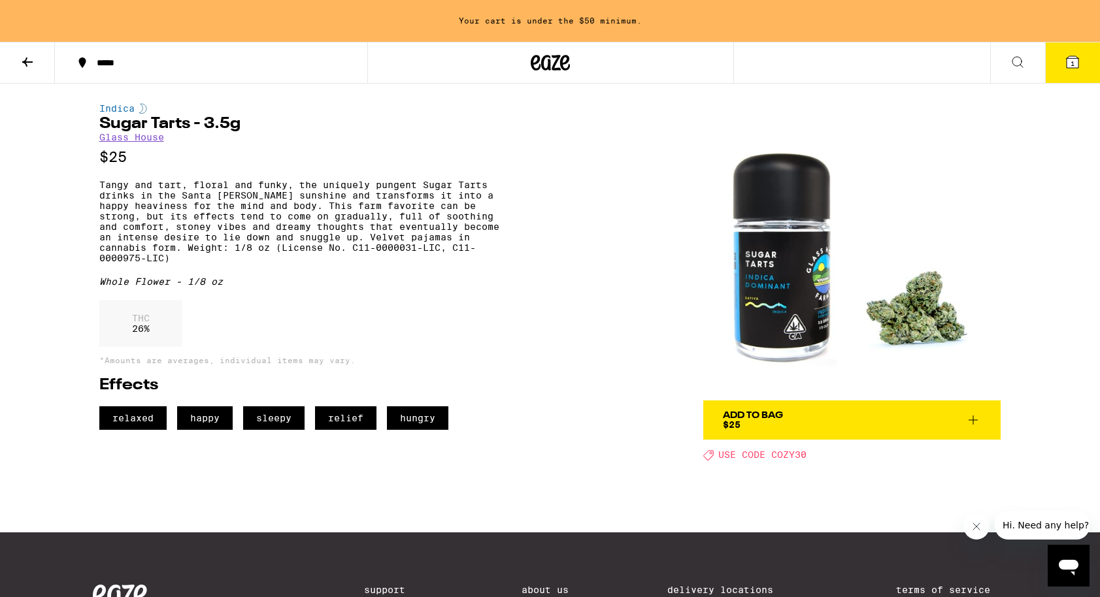
click at [20, 64] on icon at bounding box center [28, 62] width 16 height 16
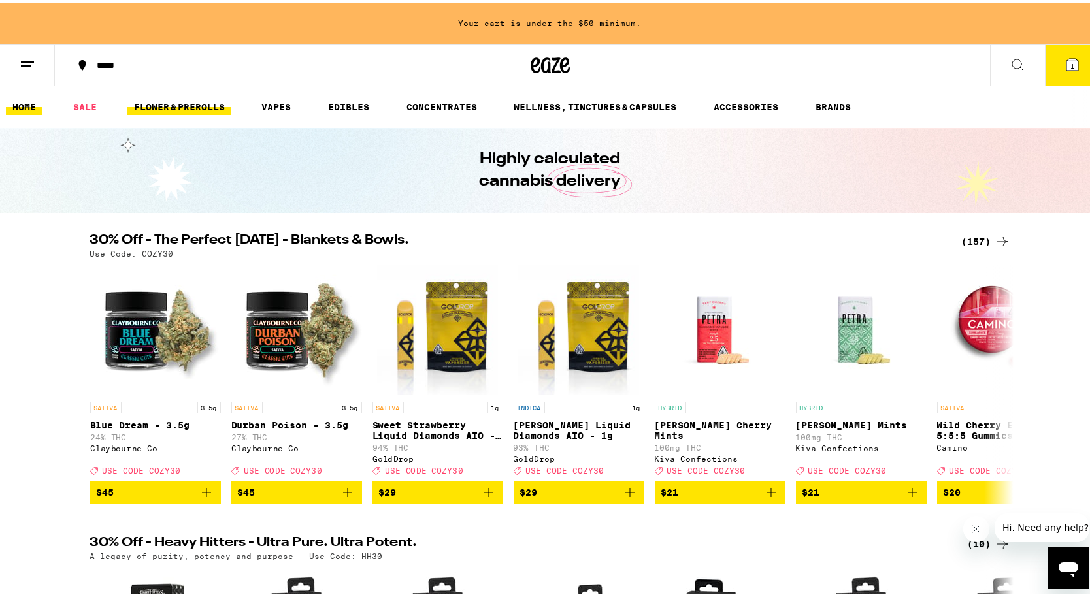
click at [205, 107] on link "FLOWER & PREROLLS" at bounding box center [179, 105] width 104 height 16
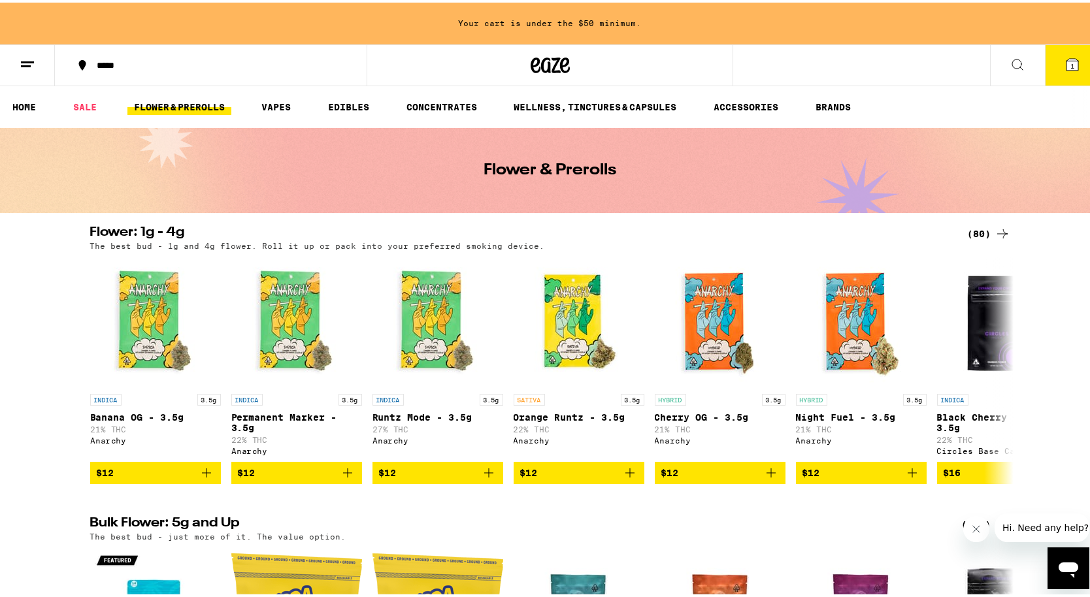
click at [986, 234] on div "(80)" at bounding box center [989, 232] width 42 height 16
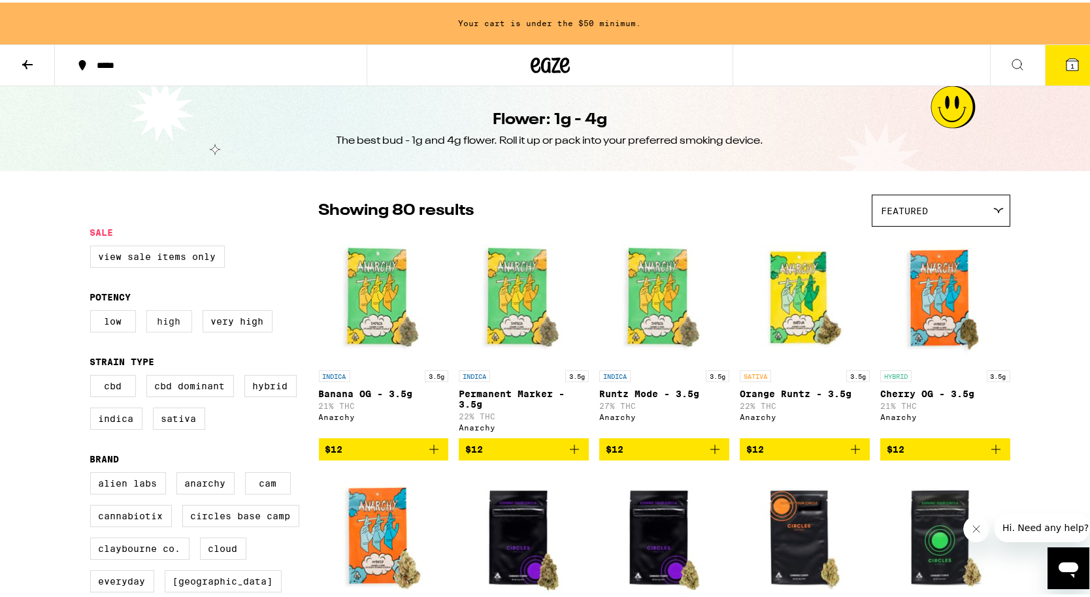
click at [164, 329] on label "High" at bounding box center [169, 319] width 46 height 22
click at [93, 310] on input "High" at bounding box center [93, 310] width 1 height 1
checkbox input "true"
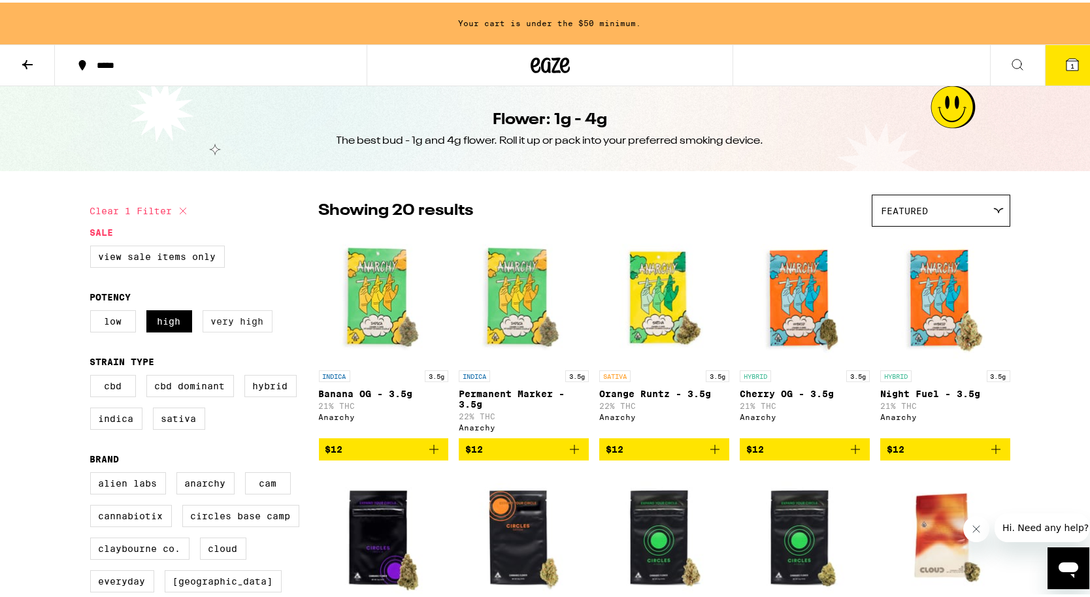
click at [213, 329] on label "Very High" at bounding box center [238, 319] width 70 height 22
click at [93, 310] on input "Very High" at bounding box center [93, 310] width 1 height 1
checkbox input "true"
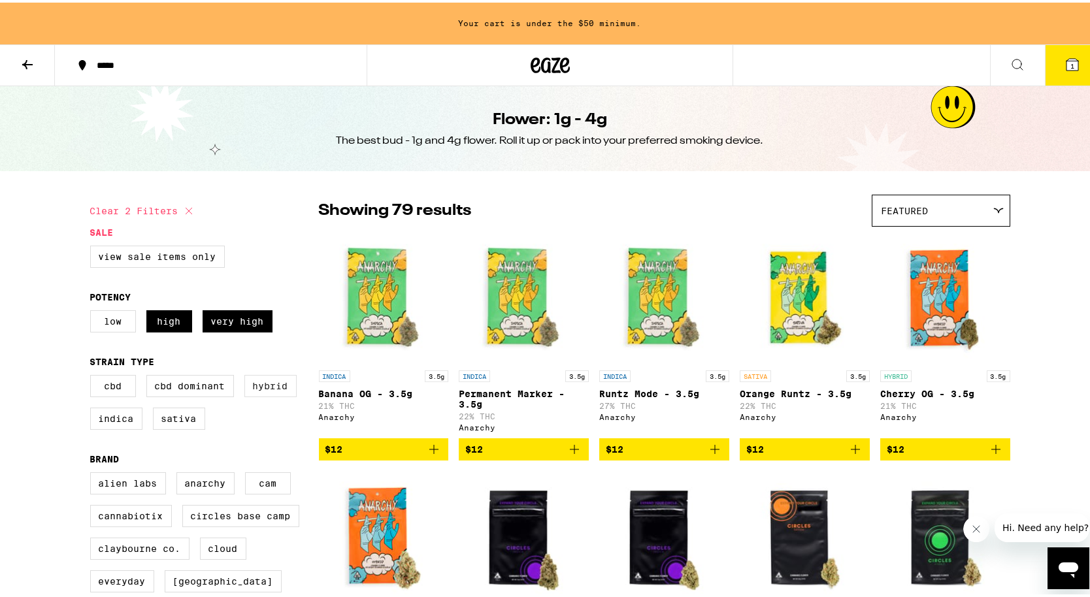
click at [261, 392] on label "Hybrid" at bounding box center [270, 384] width 52 height 22
click at [93, 375] on input "Hybrid" at bounding box center [93, 375] width 1 height 1
checkbox input "true"
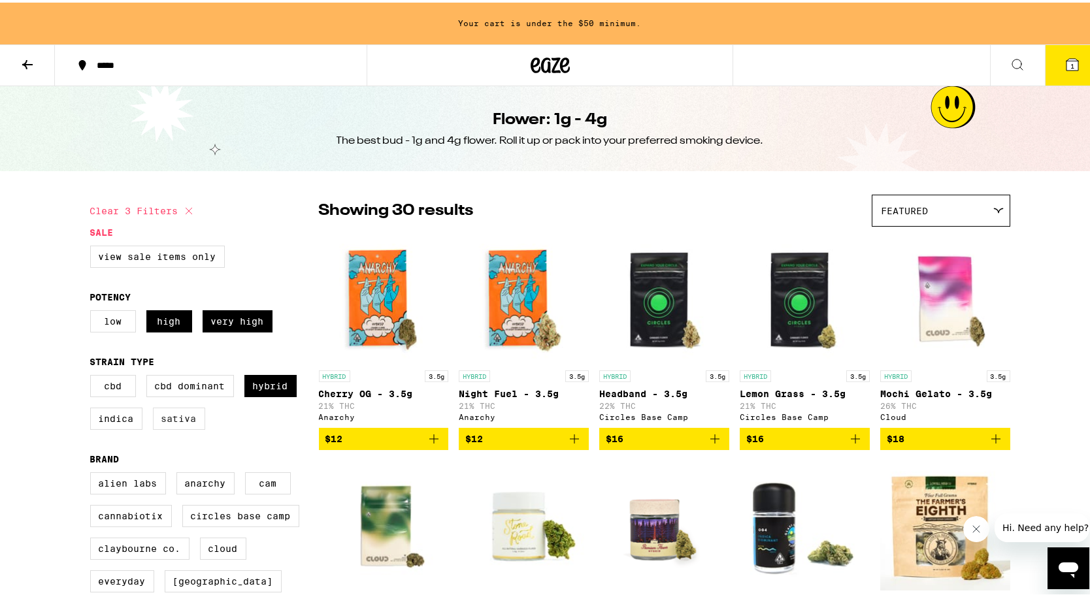
click at [181, 424] on label "Sativa" at bounding box center [179, 416] width 52 height 22
click at [93, 375] on input "Sativa" at bounding box center [93, 375] width 1 height 1
checkbox input "true"
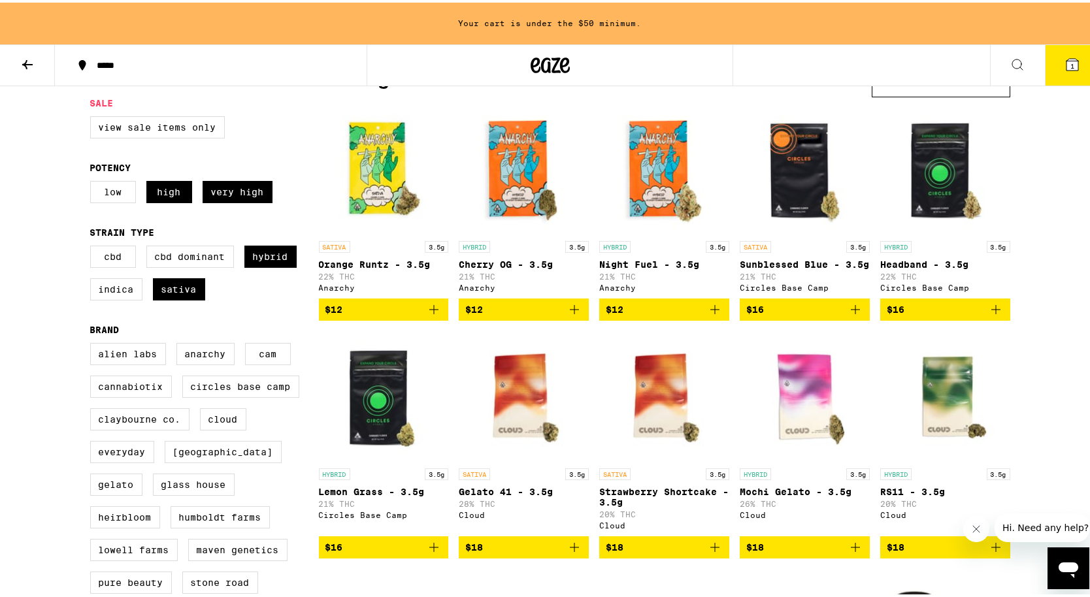
scroll to position [139, 0]
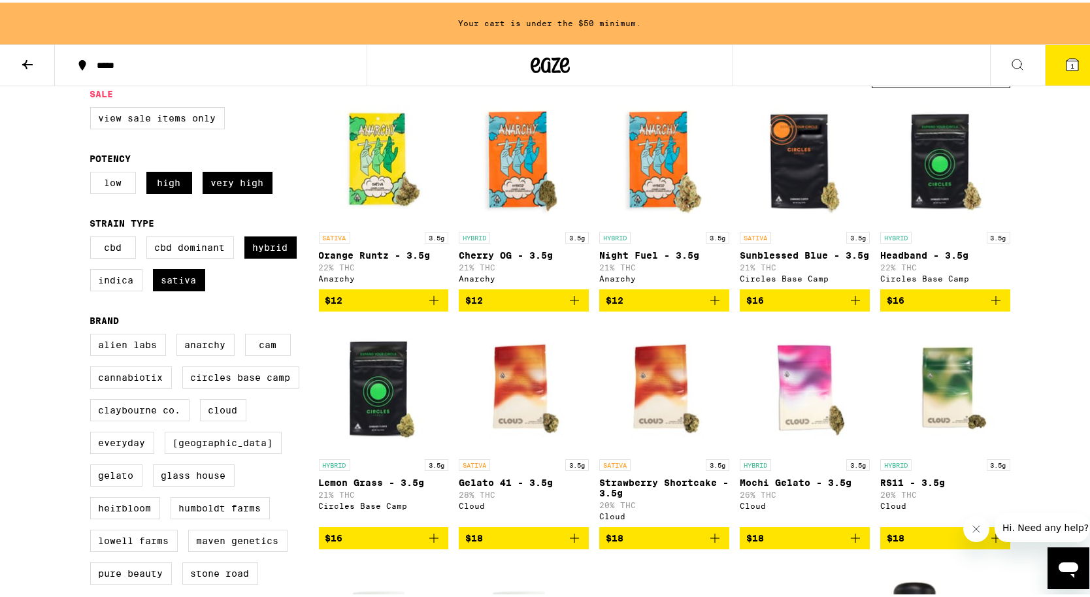
click at [911, 254] on p "Headband - 3.5g" at bounding box center [945, 253] width 130 height 10
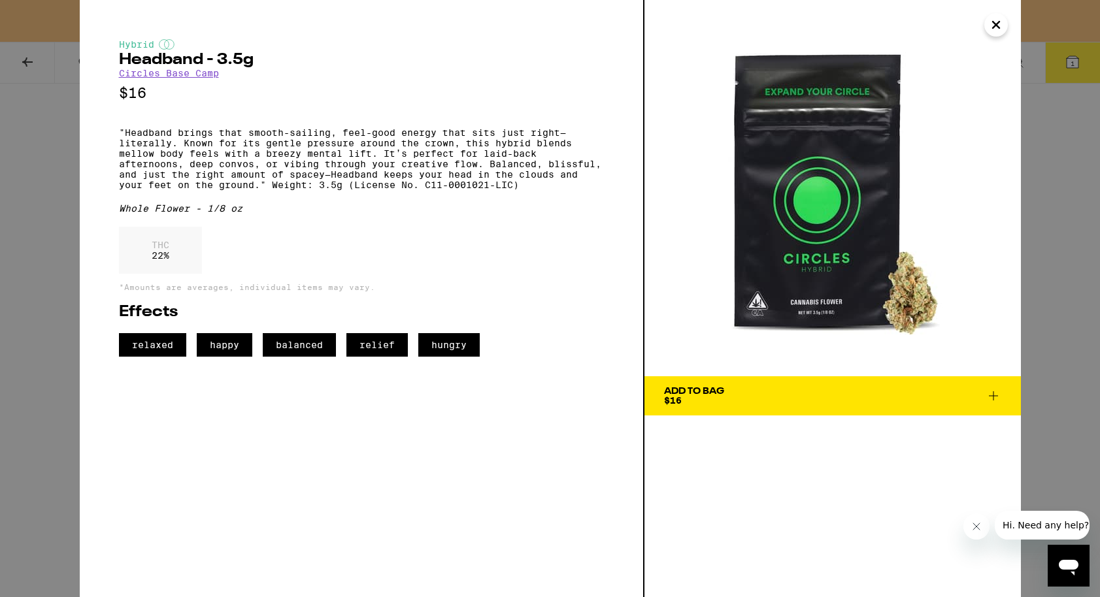
click at [994, 30] on icon "Close" at bounding box center [996, 25] width 16 height 20
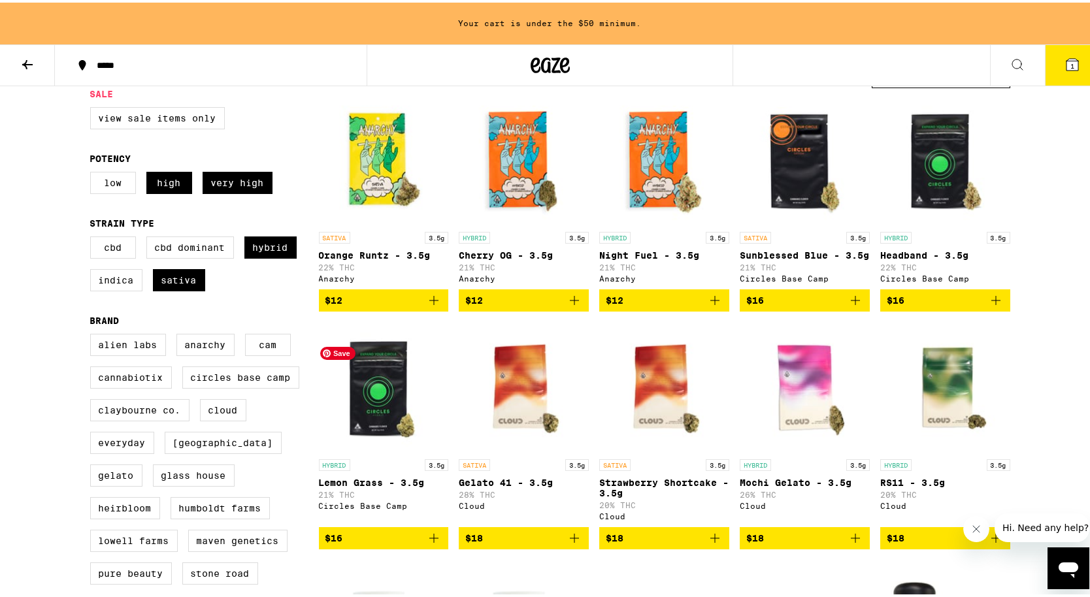
click at [377, 450] on img "Open page for Lemon Grass - 3.5g from Circles Base Camp" at bounding box center [384, 385] width 130 height 131
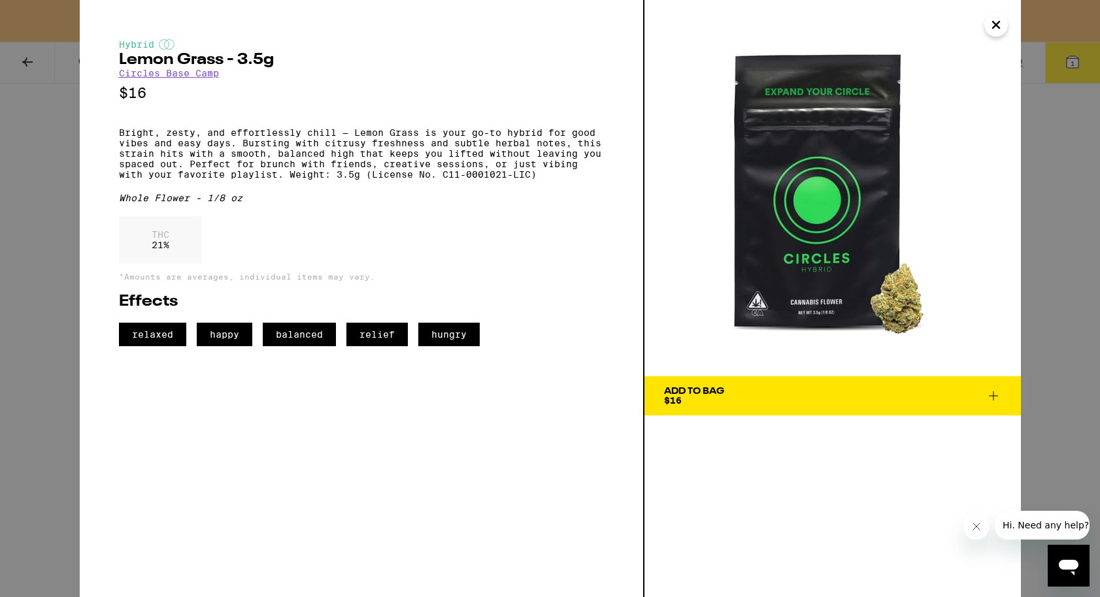
click at [733, 386] on button "Add To Bag $16" at bounding box center [833, 396] width 377 height 39
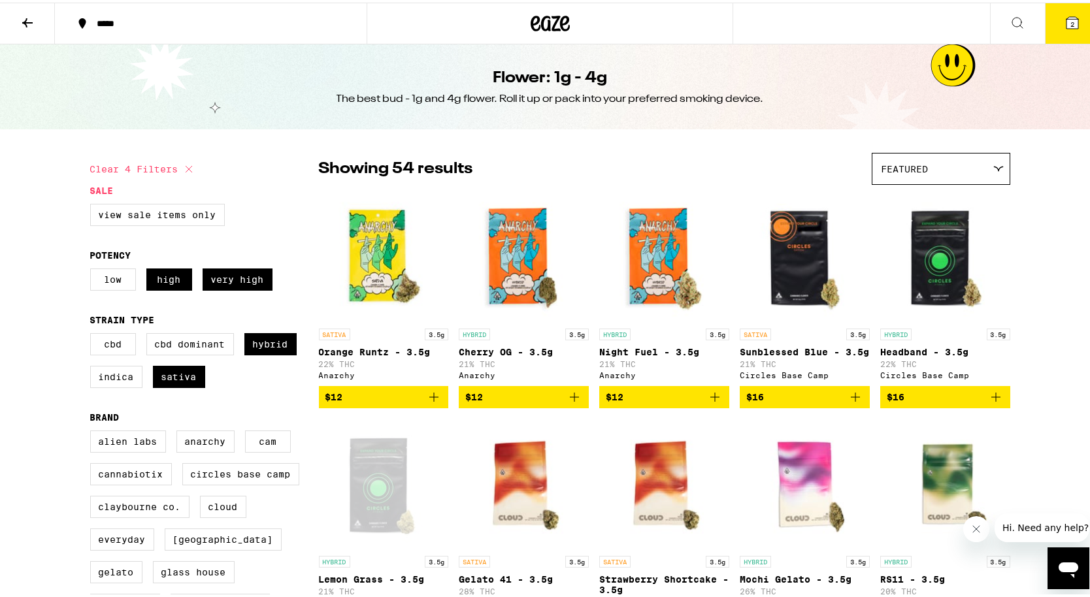
click at [539, 22] on icon at bounding box center [550, 21] width 39 height 24
click at [554, 27] on icon at bounding box center [551, 21] width 20 height 16
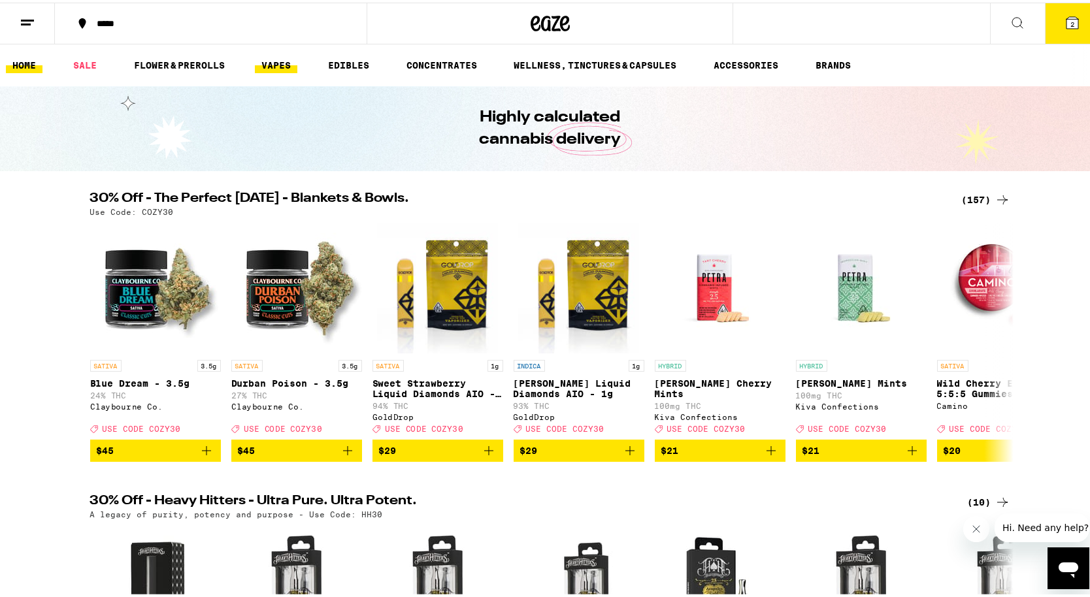
click at [276, 69] on link "VAPES" at bounding box center [276, 63] width 42 height 16
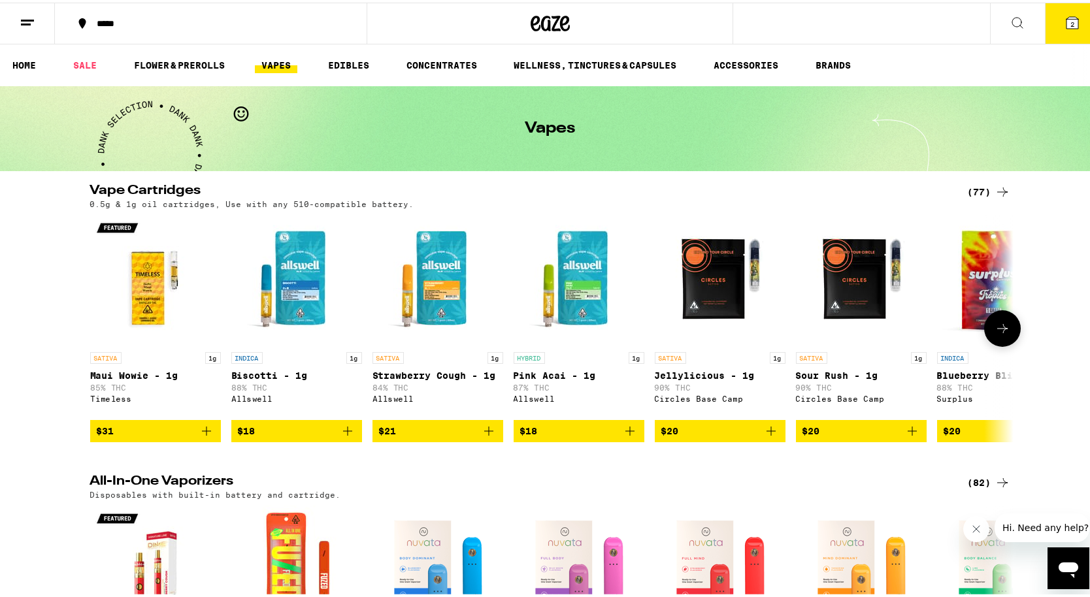
scroll to position [85, 0]
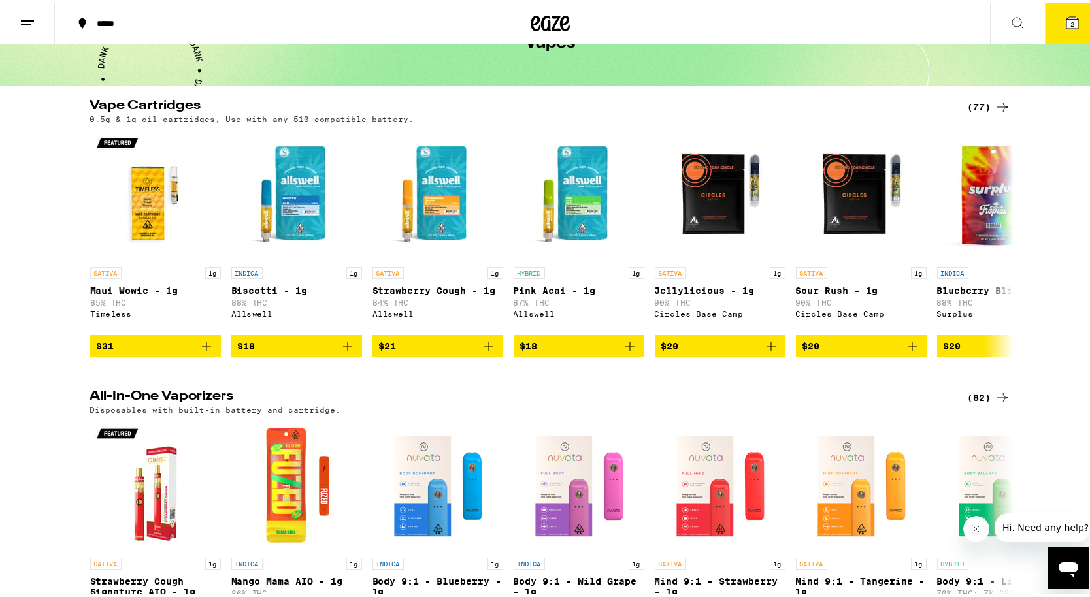
click at [995, 403] on icon at bounding box center [1003, 396] width 16 height 16
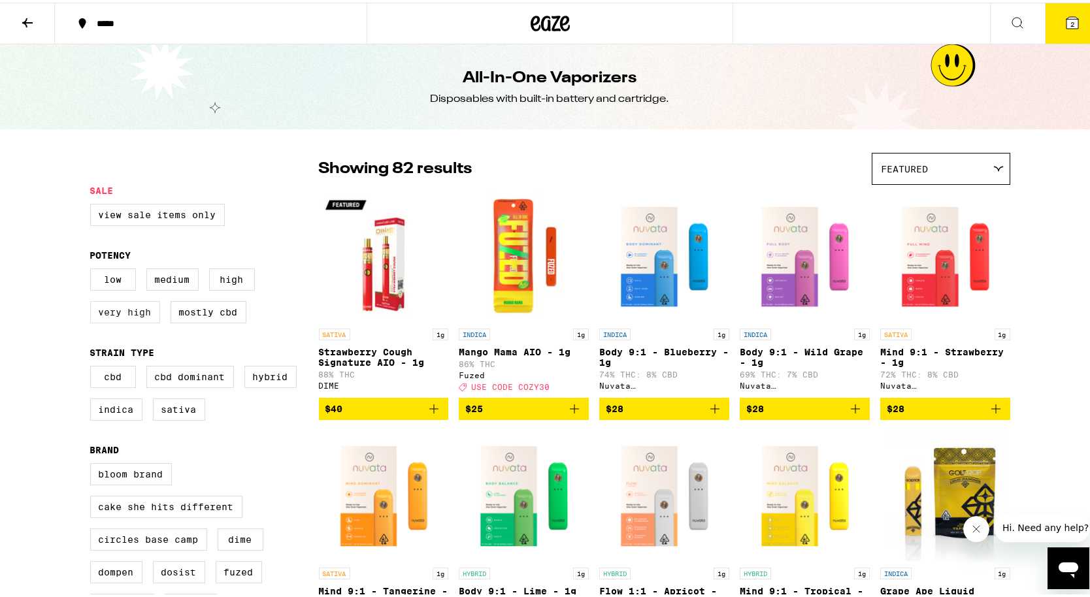
click at [121, 320] on label "Very High" at bounding box center [125, 310] width 70 height 22
click at [93, 269] on input "Very High" at bounding box center [93, 268] width 1 height 1
checkbox input "true"
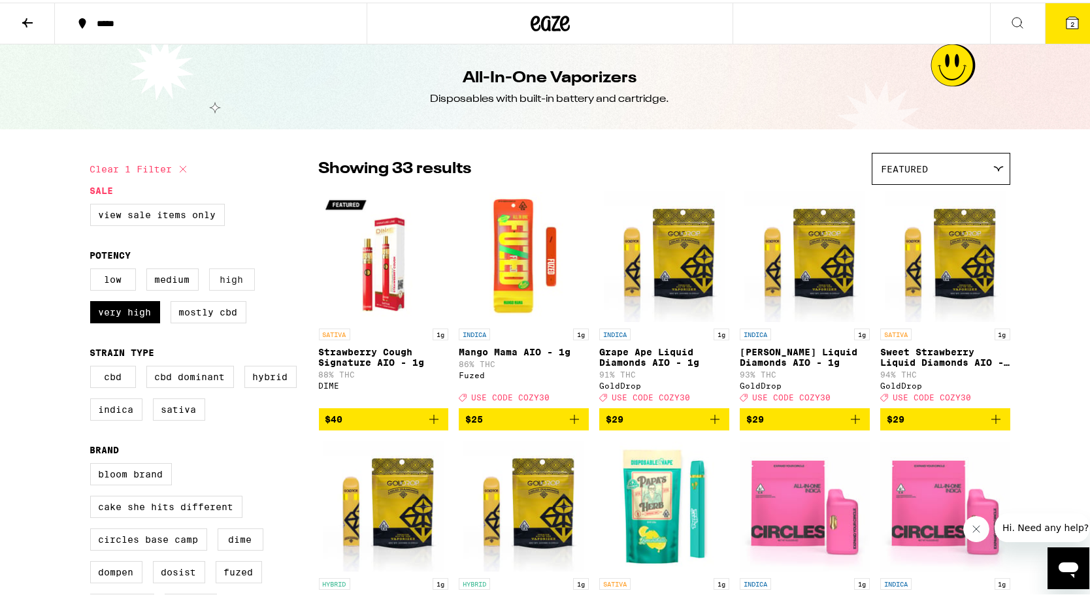
click at [228, 286] on label "High" at bounding box center [232, 277] width 46 height 22
click at [93, 269] on input "High" at bounding box center [93, 268] width 1 height 1
checkbox input "true"
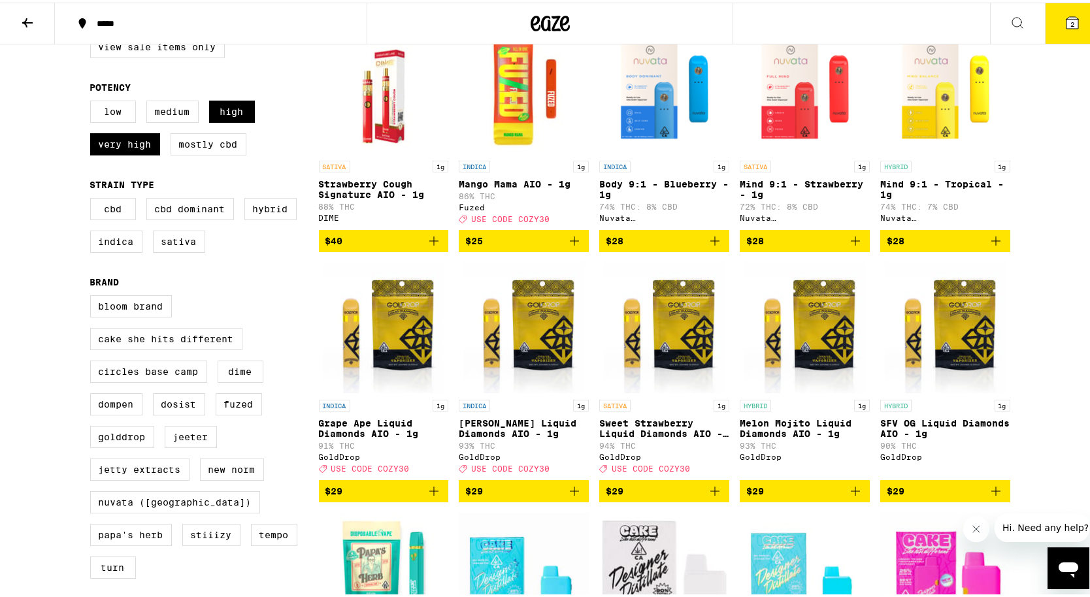
scroll to position [176, 0]
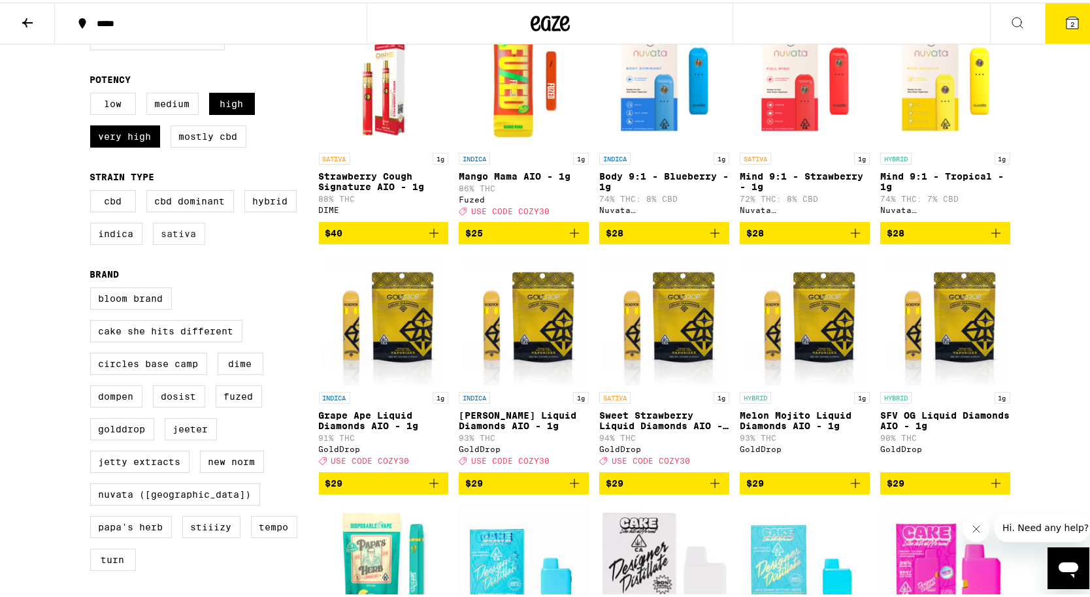
click at [177, 243] on label "Sativa" at bounding box center [179, 231] width 52 height 22
click at [93, 190] on input "Sativa" at bounding box center [93, 190] width 1 height 1
checkbox input "true"
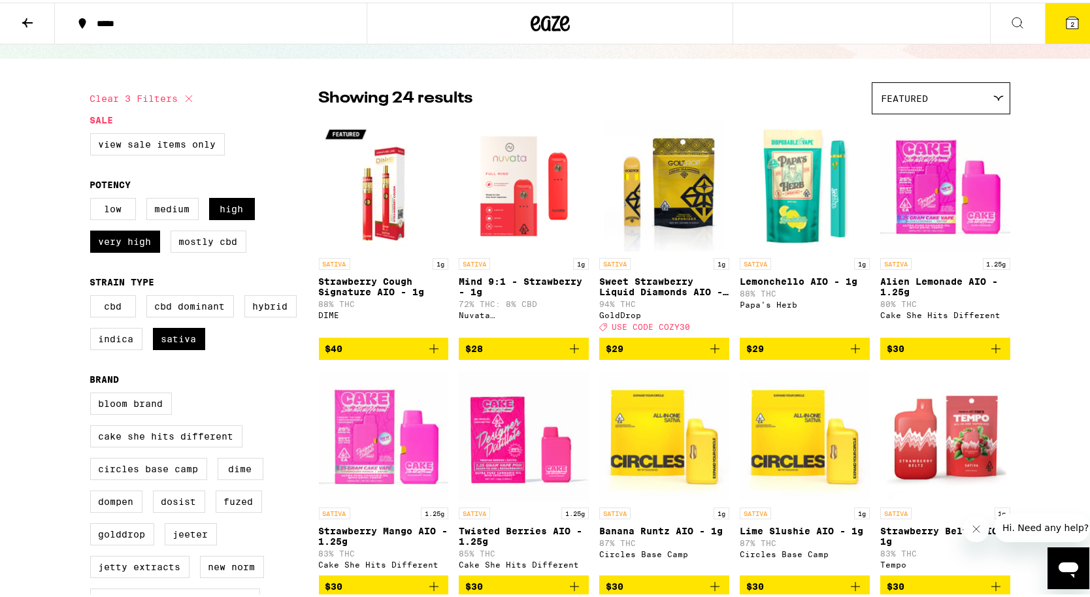
scroll to position [61, 0]
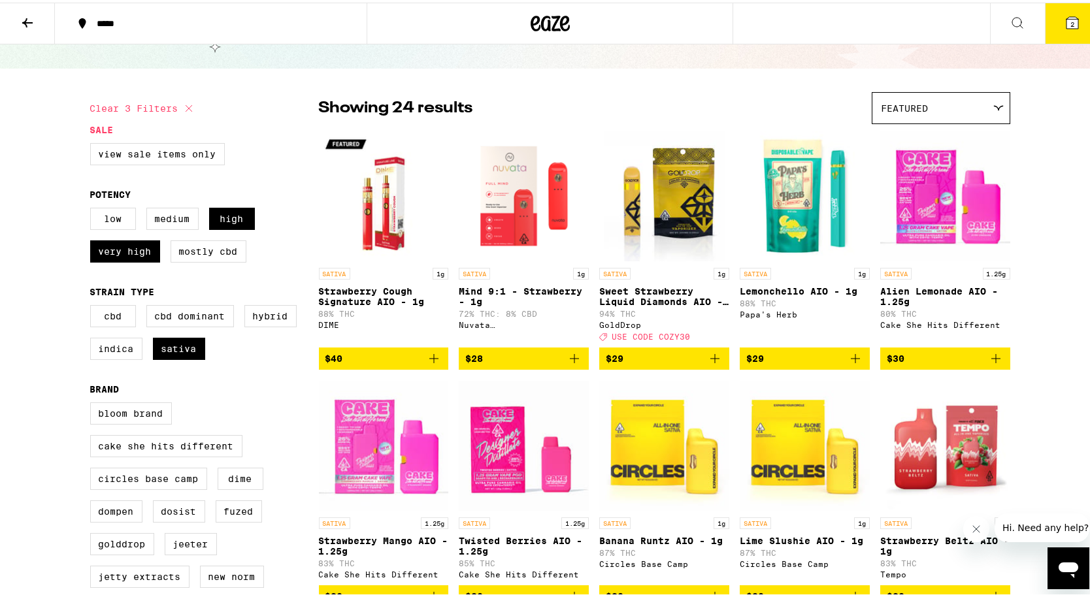
click at [882, 110] on span "Featured" at bounding box center [905, 106] width 47 height 10
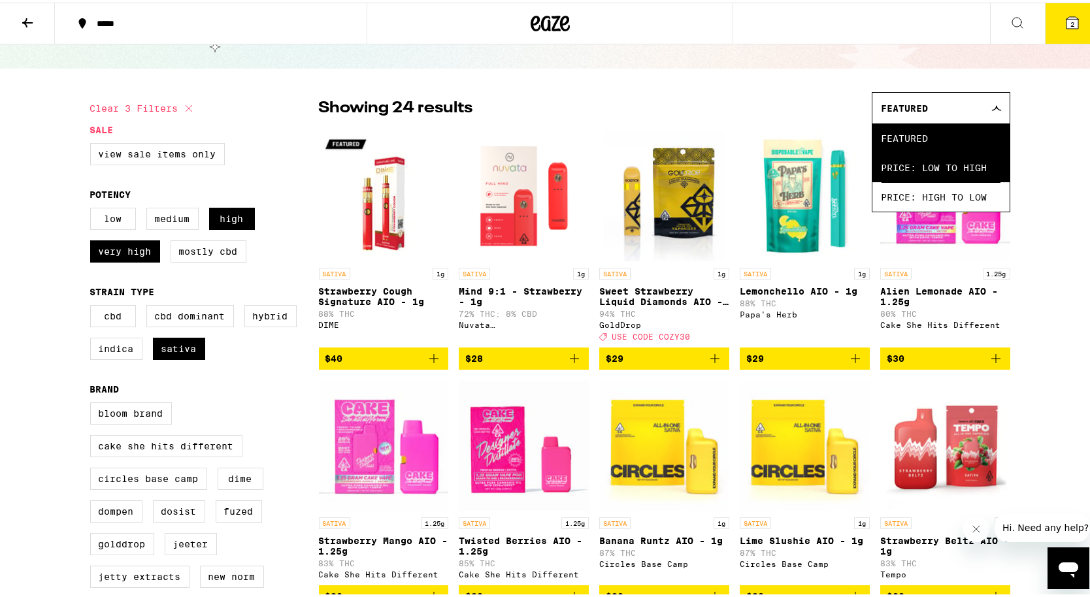
click at [929, 173] on span "Price: Low to High" at bounding box center [941, 164] width 119 height 29
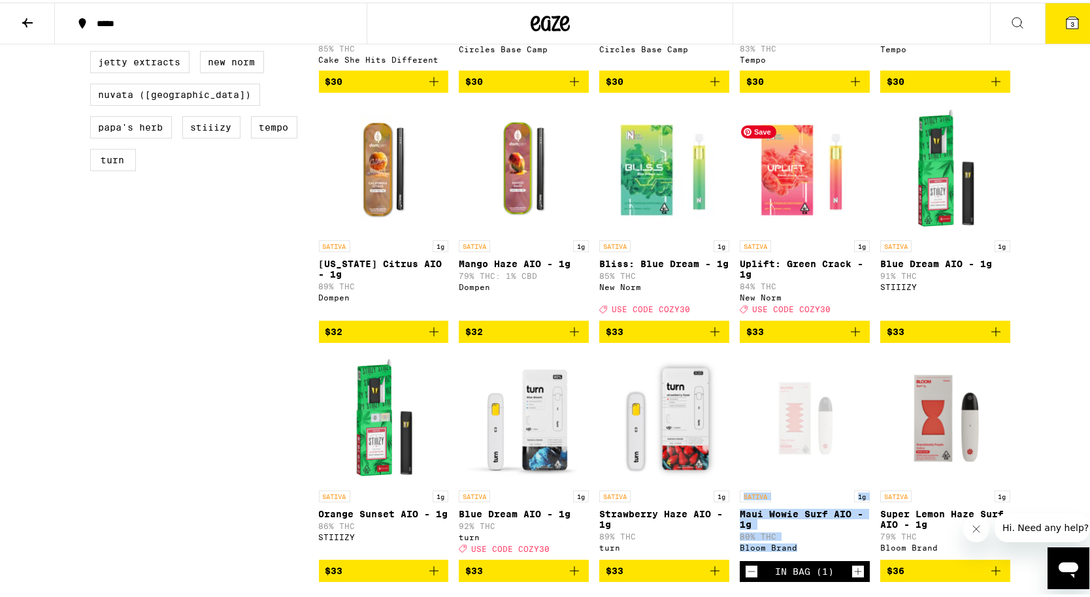
scroll to position [673, 0]
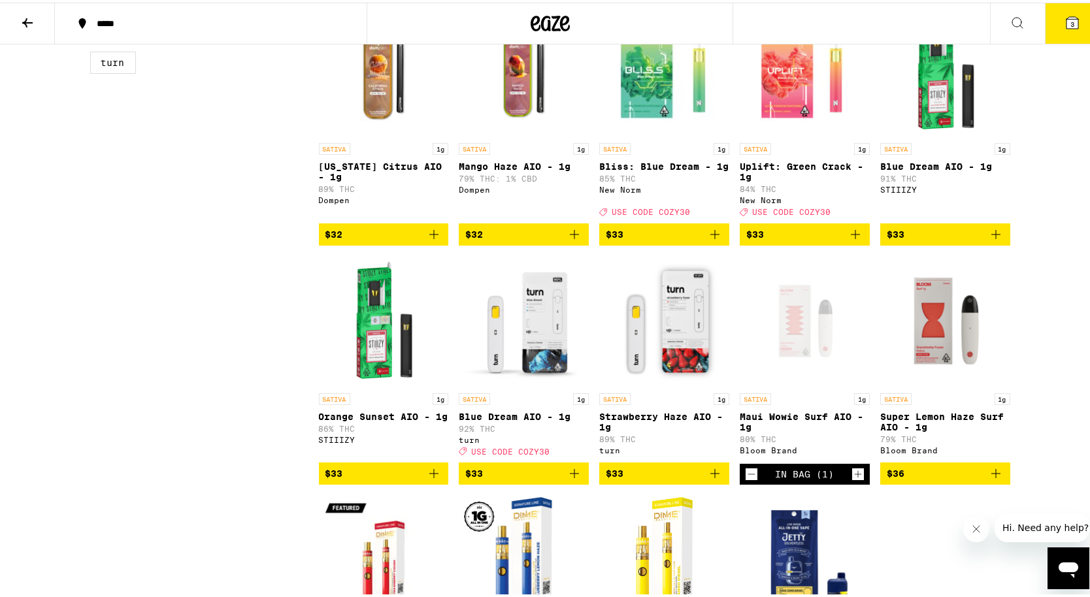
click at [1059, 358] on div "***** ***** 3 All-In-One Vaporizers Disposables with built-in battery and cartr…" at bounding box center [550, 142] width 1100 height 1630
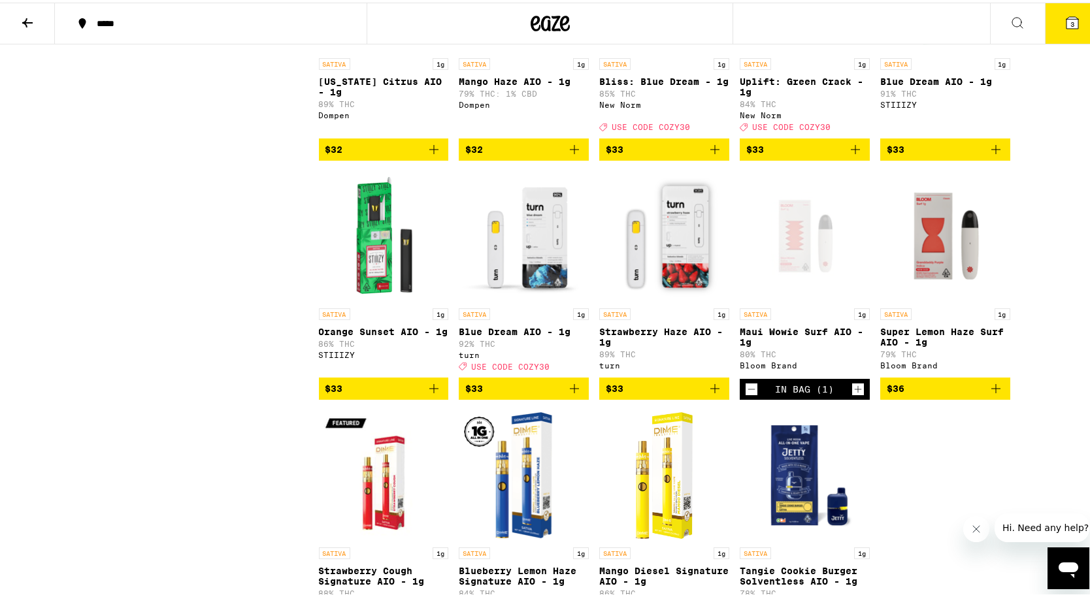
click at [1046, 382] on div "***** ***** 3 All-In-One Vaporizers Disposables with built-in battery and cartr…" at bounding box center [550, 57] width 1100 height 1630
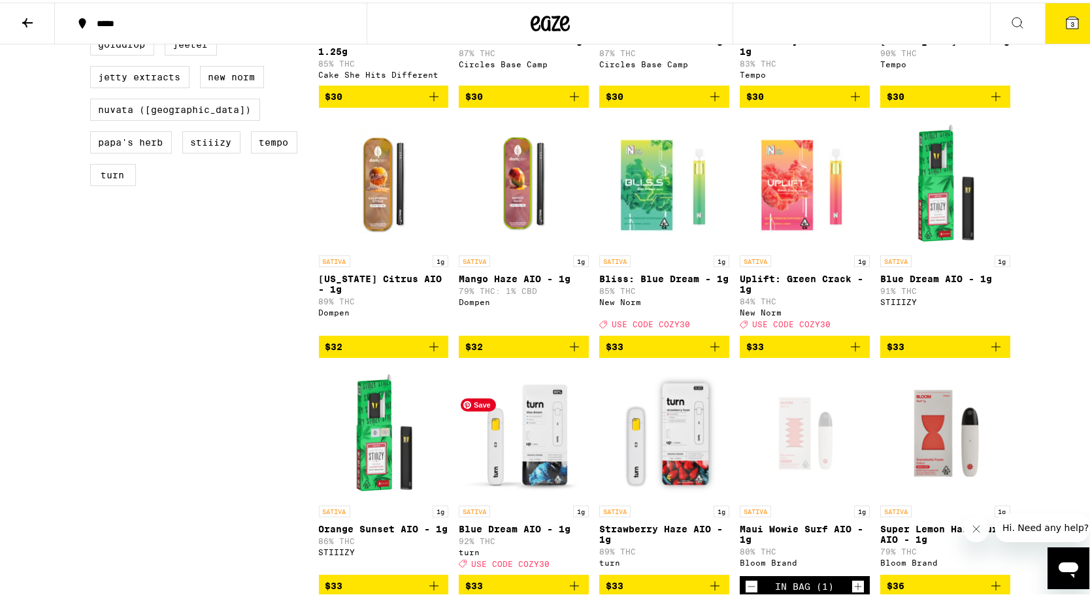
scroll to position [573, 0]
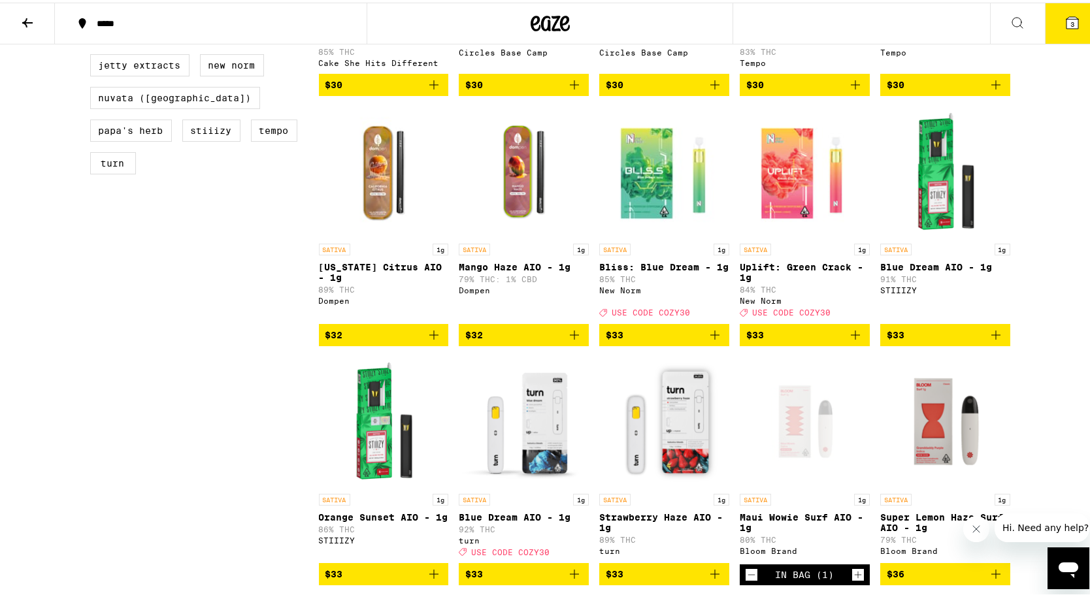
click at [767, 280] on p "Uplift: Green Crack - 1g" at bounding box center [805, 270] width 130 height 21
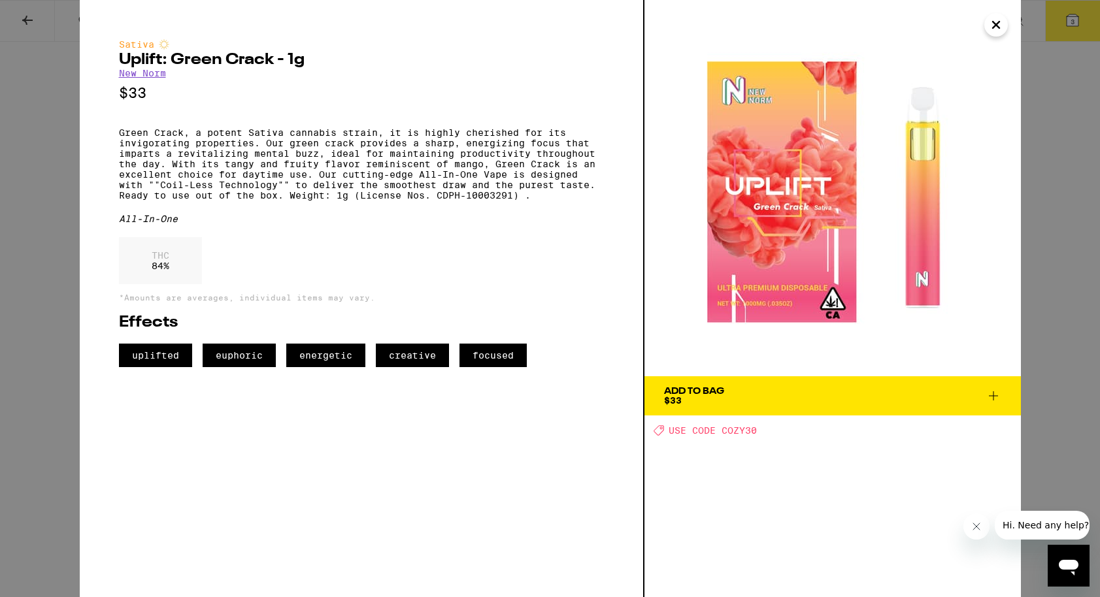
click at [730, 383] on button "Add To Bag $33" at bounding box center [833, 396] width 377 height 39
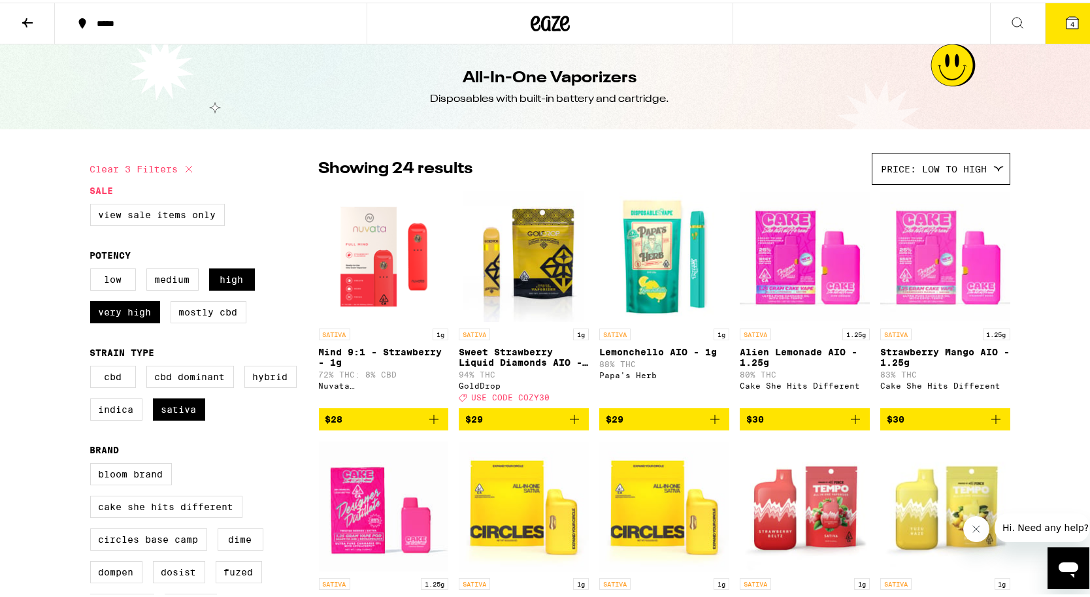
click at [1045, 24] on button "4" at bounding box center [1072, 21] width 55 height 41
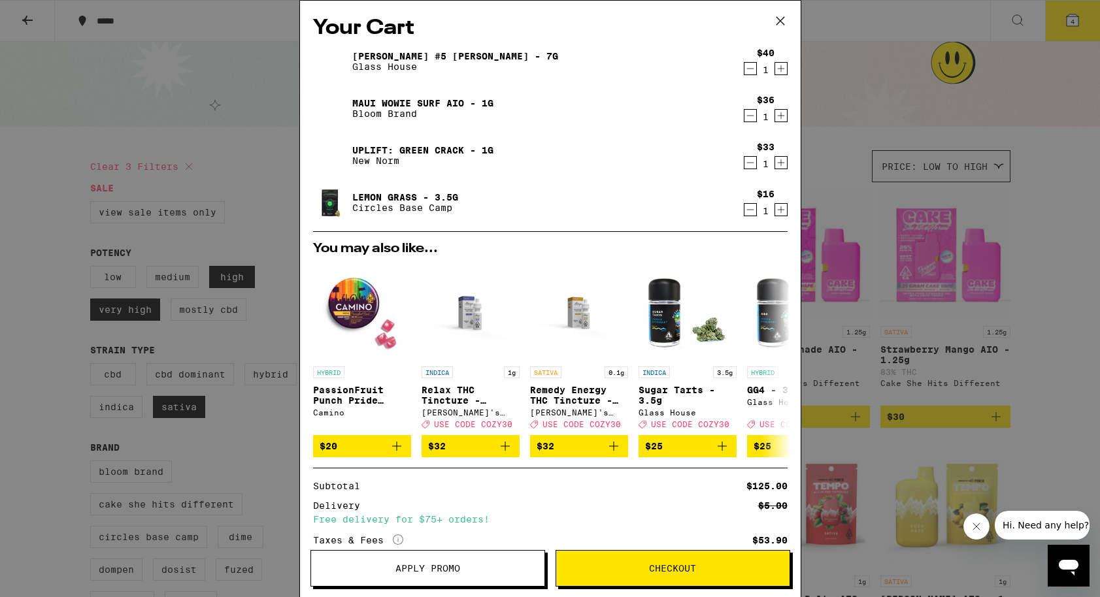
click at [745, 116] on icon "Decrement" at bounding box center [751, 116] width 12 height 16
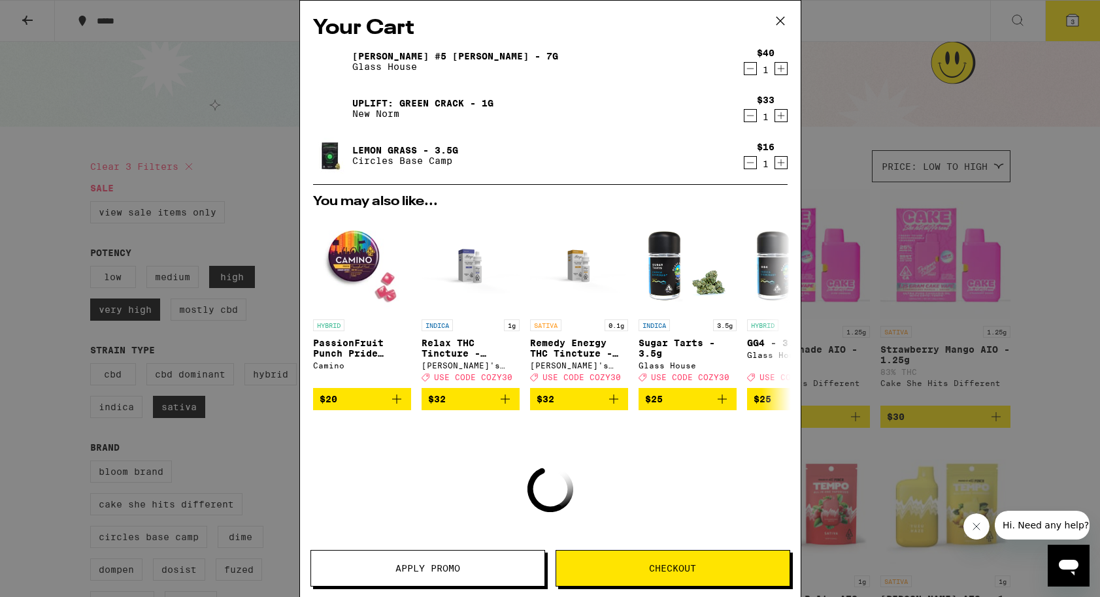
click at [745, 116] on icon "Decrement" at bounding box center [751, 116] width 12 height 16
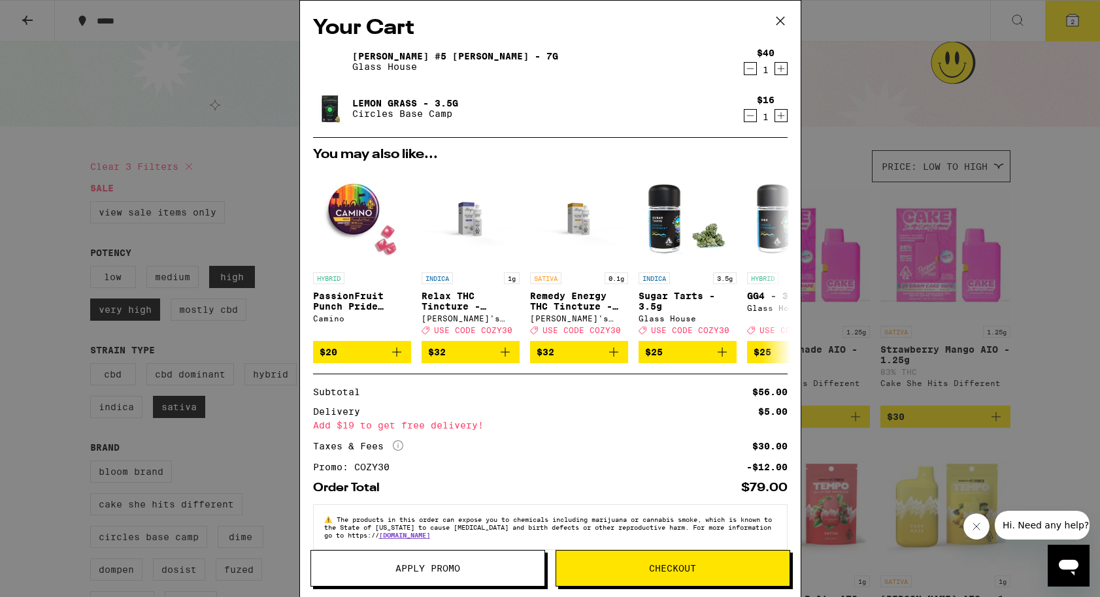
click at [1043, 260] on div "Your Cart Donny Burger #5 Smalls - 7g Glass House $40 1 Lemon Grass - 3.5g Circ…" at bounding box center [550, 298] width 1100 height 597
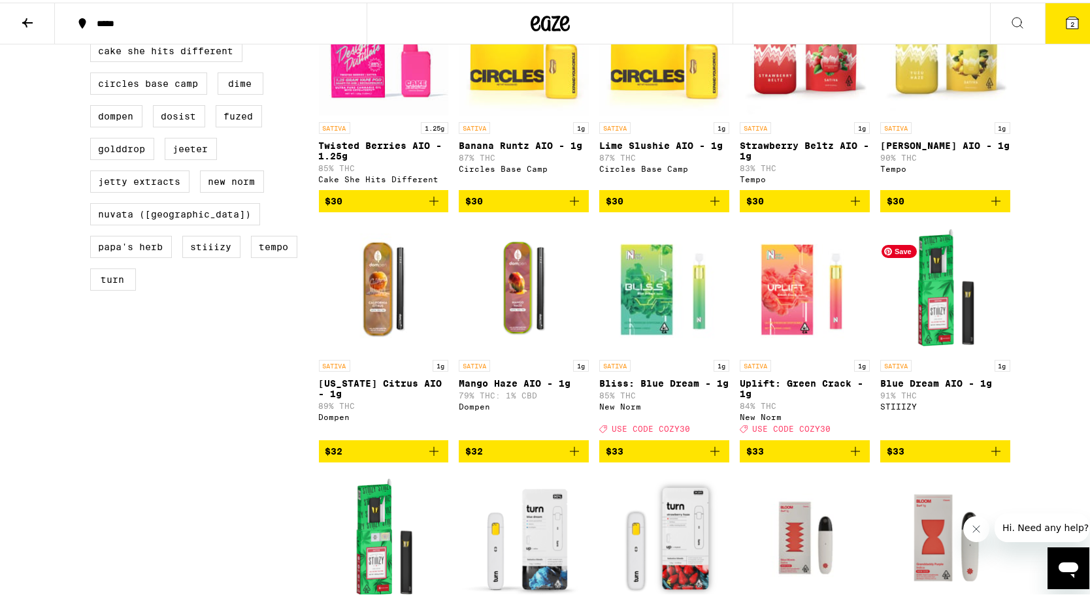
scroll to position [677, 0]
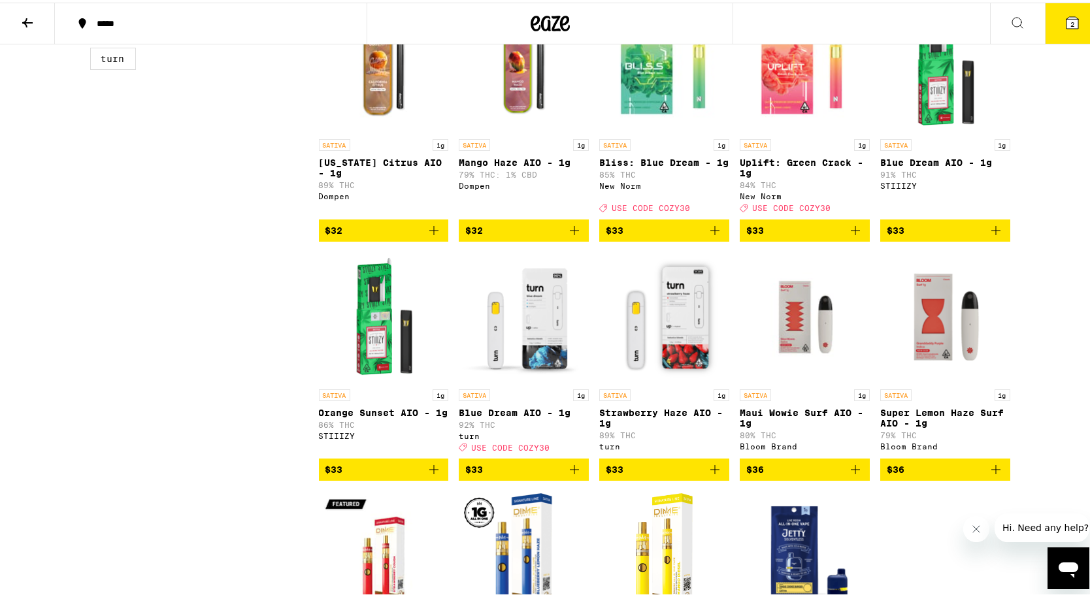
click at [795, 236] on span "$33" at bounding box center [804, 228] width 117 height 16
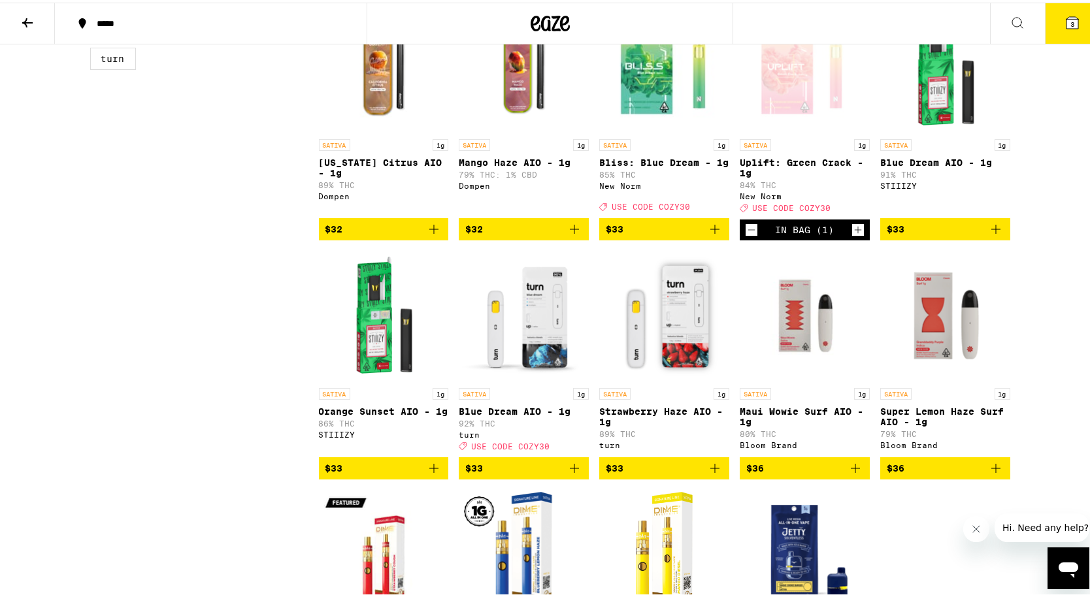
click at [1054, 27] on button "3" at bounding box center [1072, 21] width 55 height 41
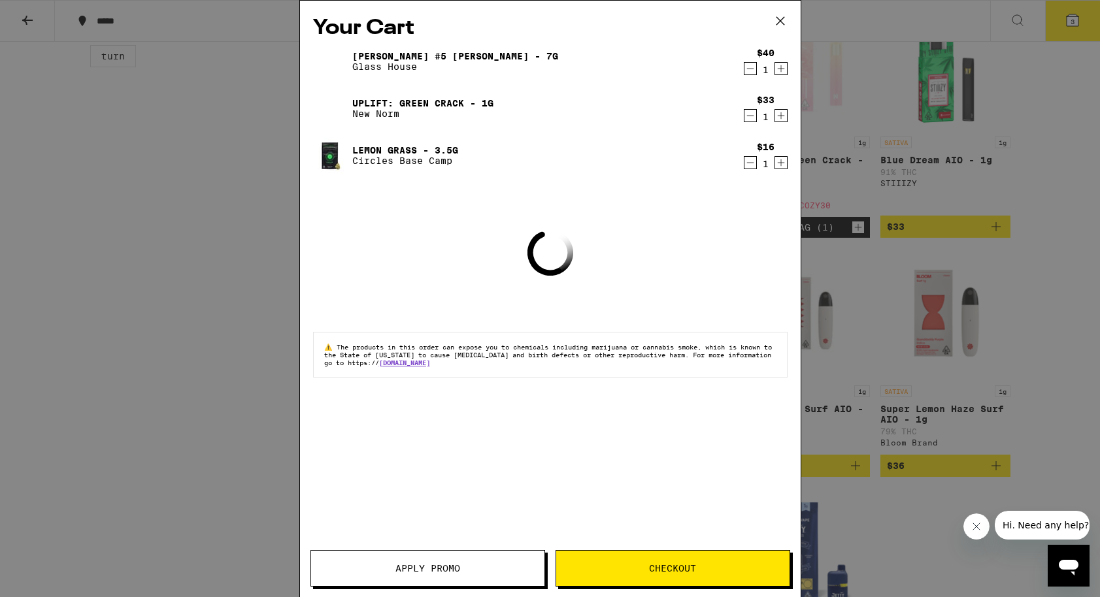
click at [430, 565] on span "Apply Promo" at bounding box center [427, 568] width 65 height 9
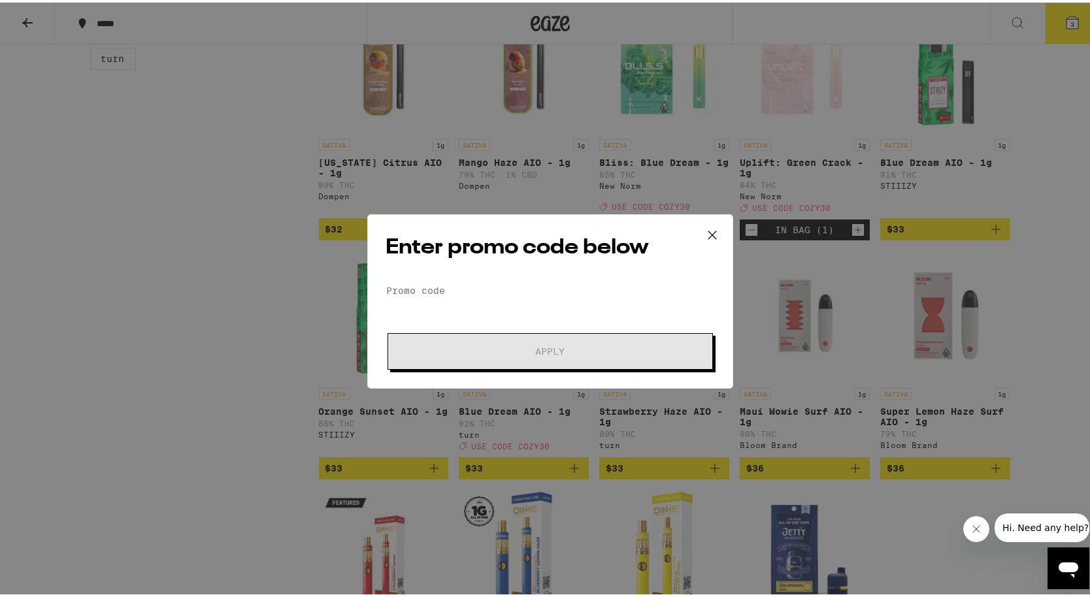
click at [472, 275] on div "Enter promo code below Promo Code Apply" at bounding box center [550, 299] width 366 height 175
click at [471, 280] on input "Promo Code" at bounding box center [550, 288] width 328 height 20
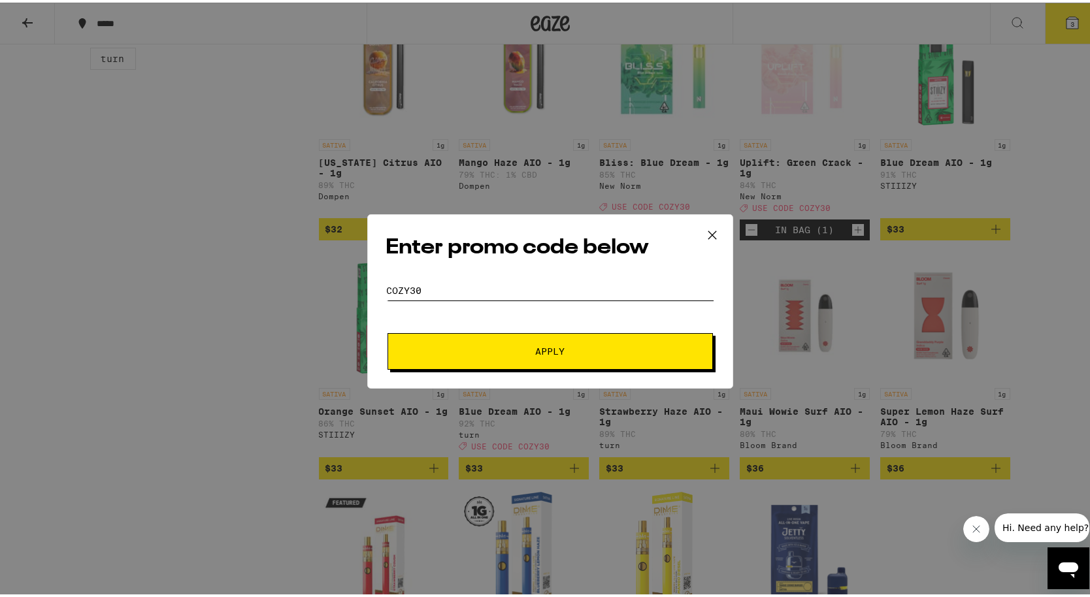
type input "cozy30"
click at [522, 344] on span "Apply" at bounding box center [550, 348] width 235 height 9
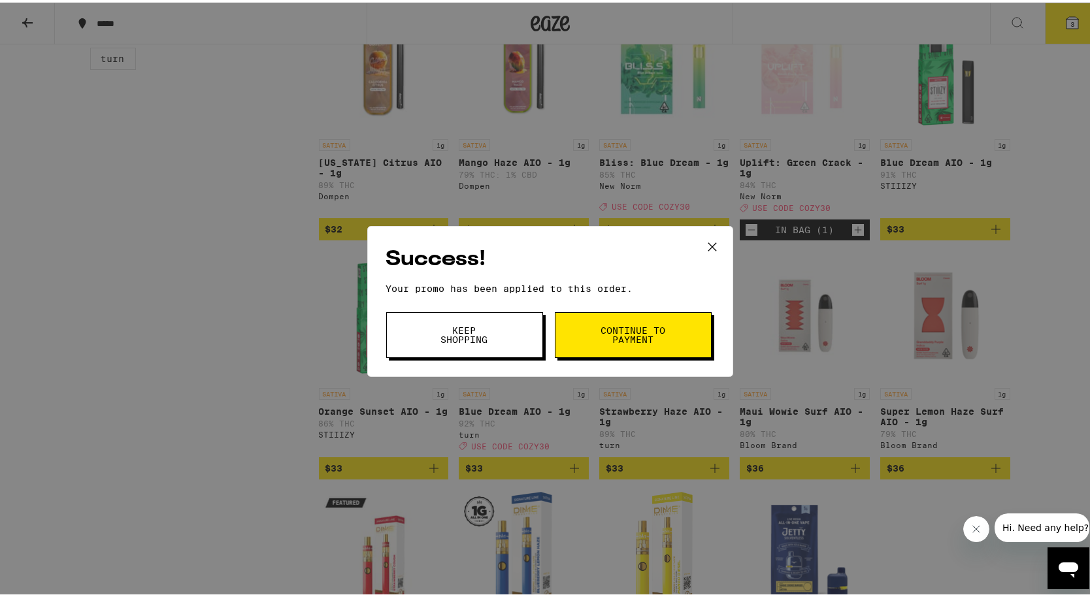
click at [605, 342] on button "Continue to payment" at bounding box center [633, 333] width 157 height 46
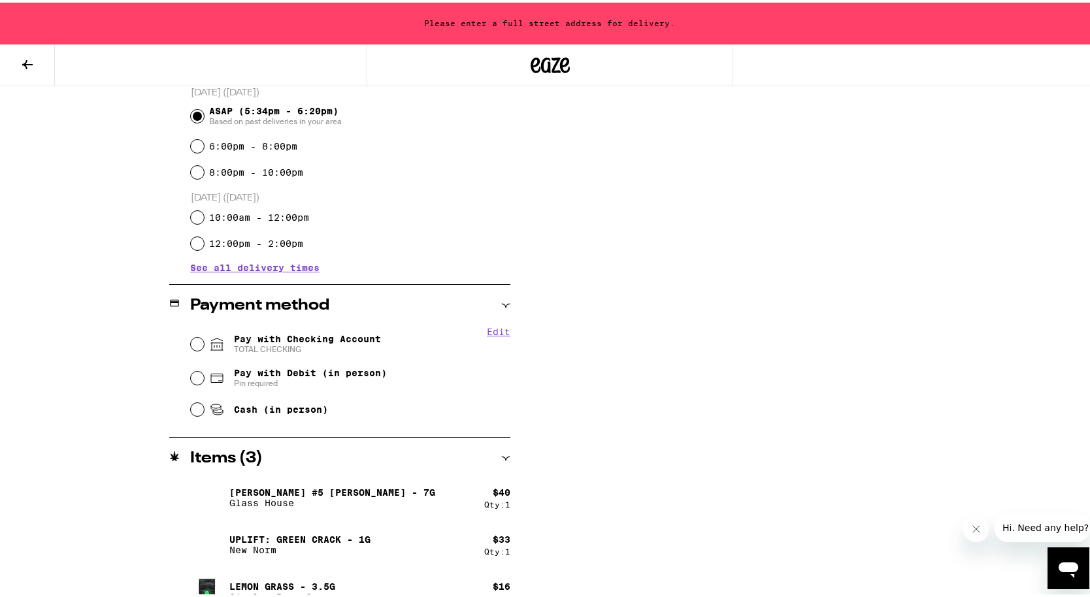
scroll to position [387, 0]
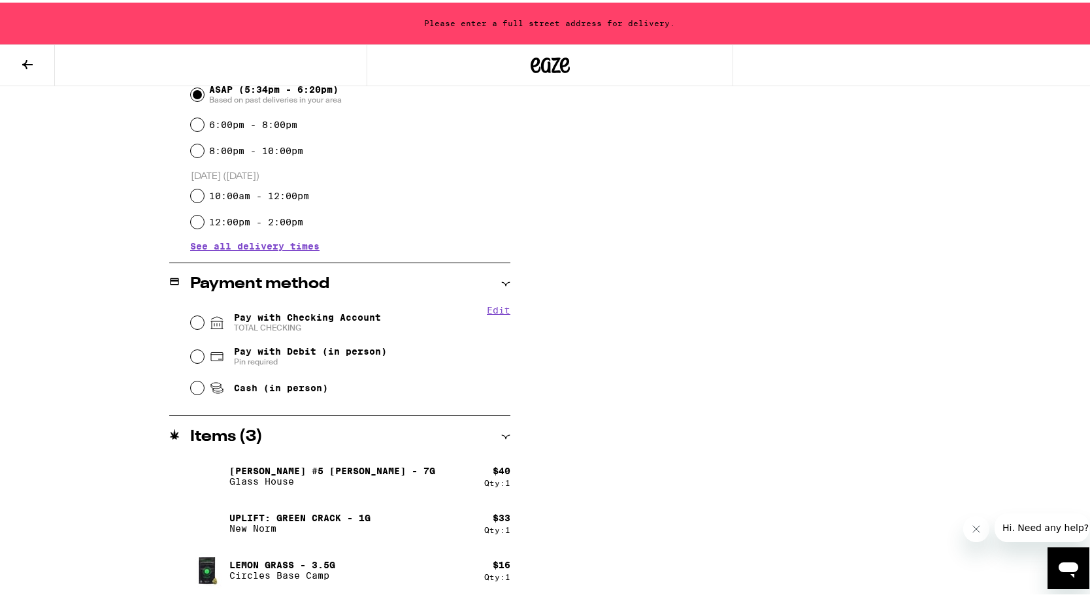
click at [324, 469] on p "[PERSON_NAME] #5 [PERSON_NAME] - 7g" at bounding box center [332, 468] width 206 height 10
click at [200, 477] on img at bounding box center [208, 474] width 37 height 37
type input "**********"
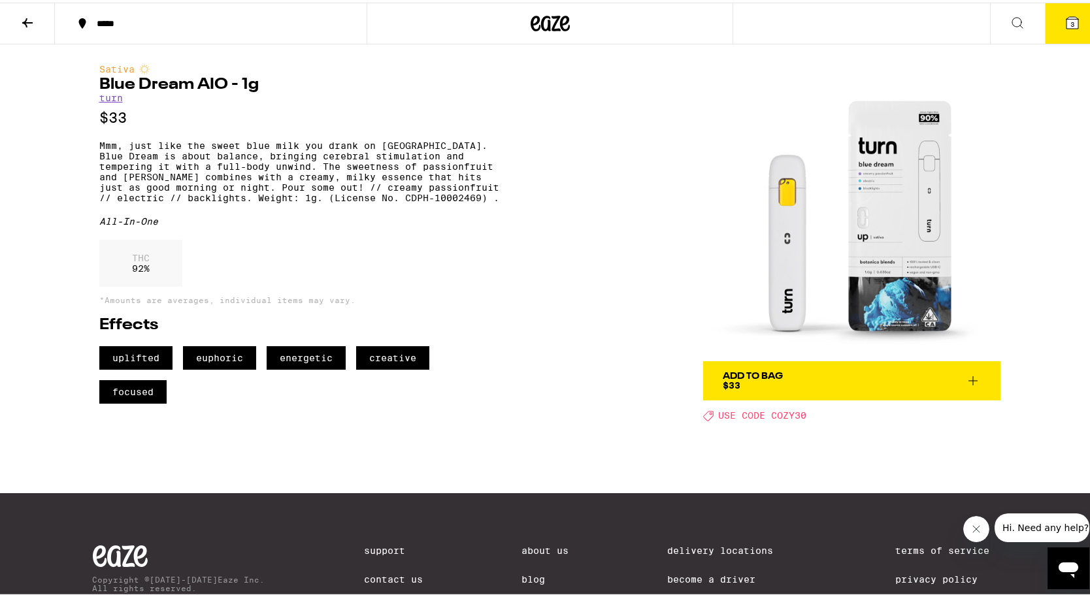
click at [1067, 25] on icon at bounding box center [1073, 20] width 12 height 12
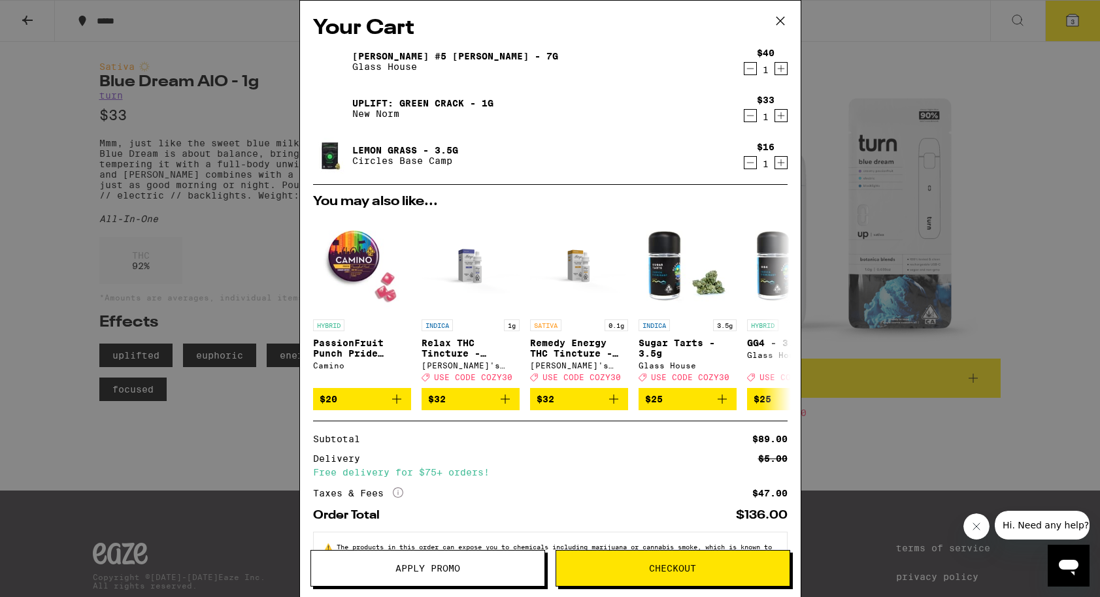
click at [269, 226] on div "Your Cart Donny Burger #5 Smalls - 7g Glass House $40 1 Uplift: Green Crack - 1…" at bounding box center [550, 298] width 1100 height 597
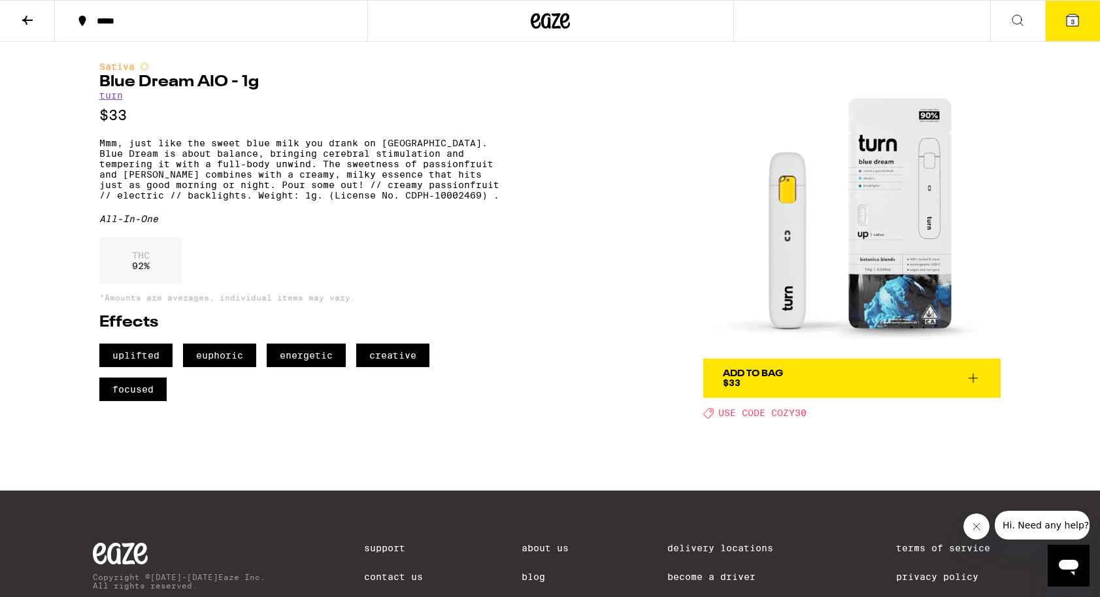
click at [1073, 27] on icon at bounding box center [1073, 20] width 16 height 16
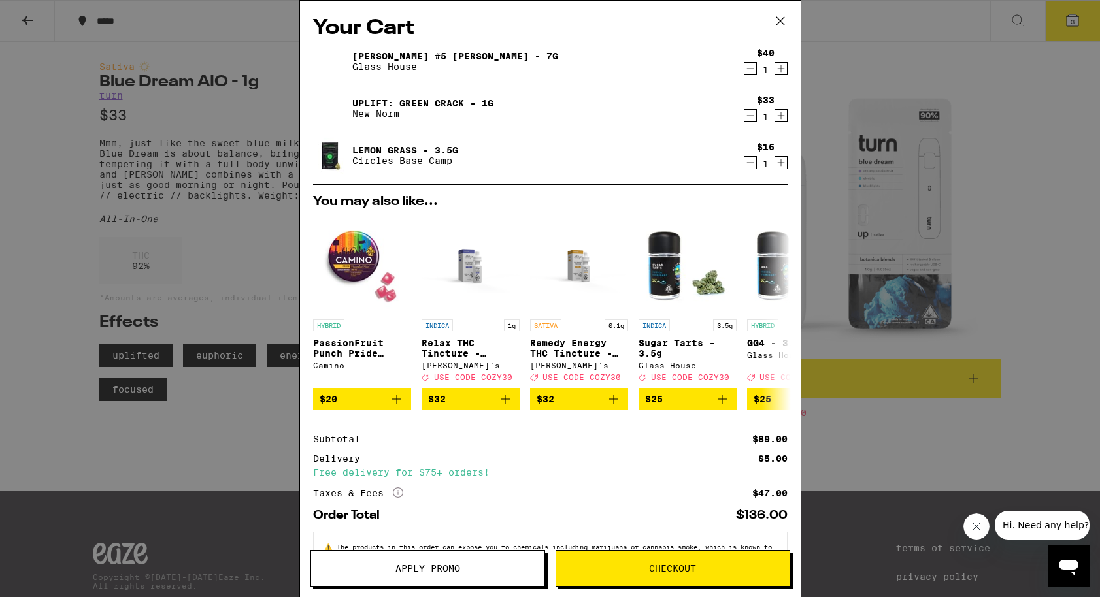
click at [674, 573] on span "Checkout" at bounding box center [672, 568] width 47 height 9
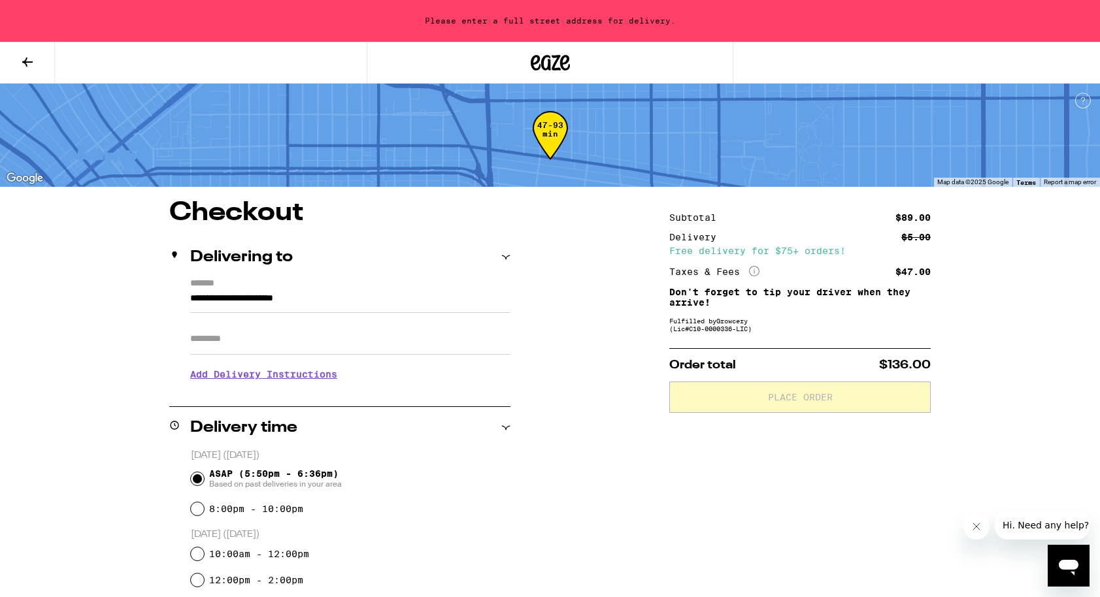
click at [608, 450] on div "**********" at bounding box center [550, 592] width 941 height 784
click at [277, 301] on input "**********" at bounding box center [350, 302] width 320 height 22
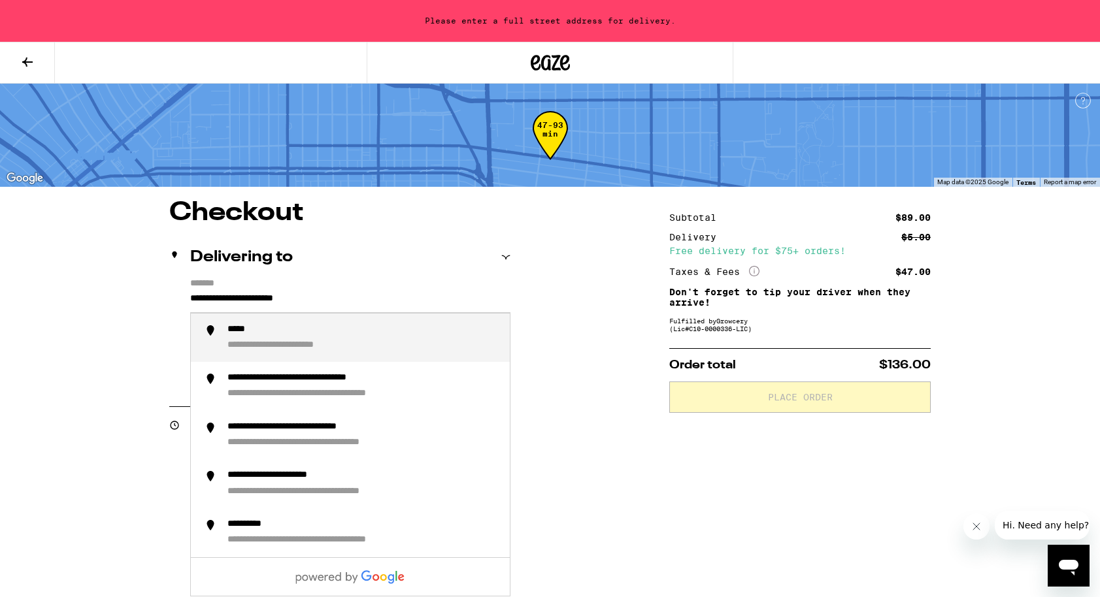
click at [277, 301] on input "**********" at bounding box center [350, 302] width 320 height 22
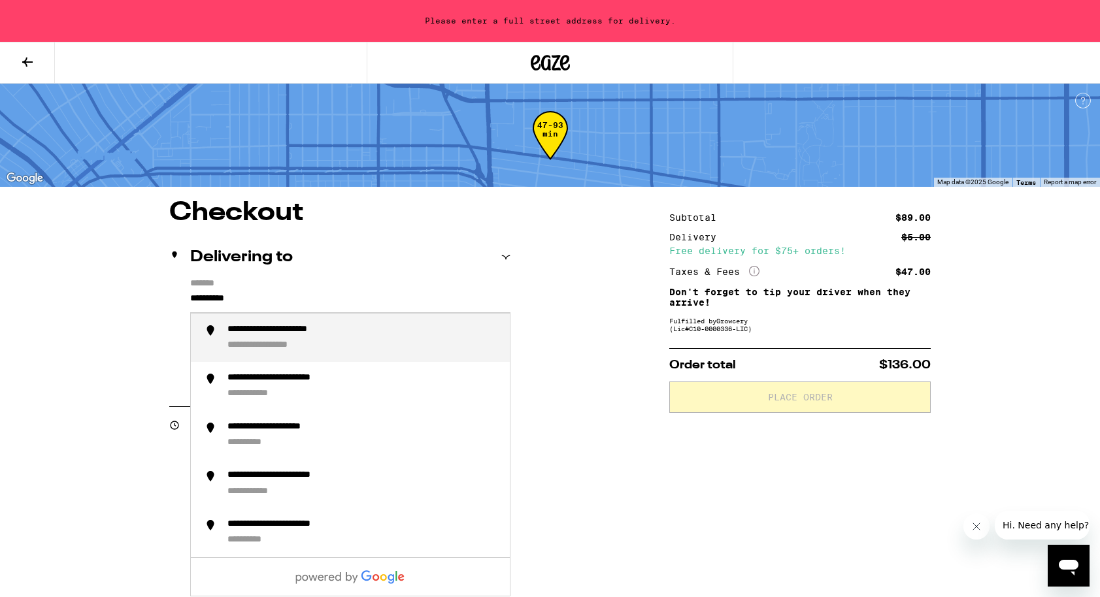
click at [324, 330] on div "**********" at bounding box center [298, 330] width 142 height 12
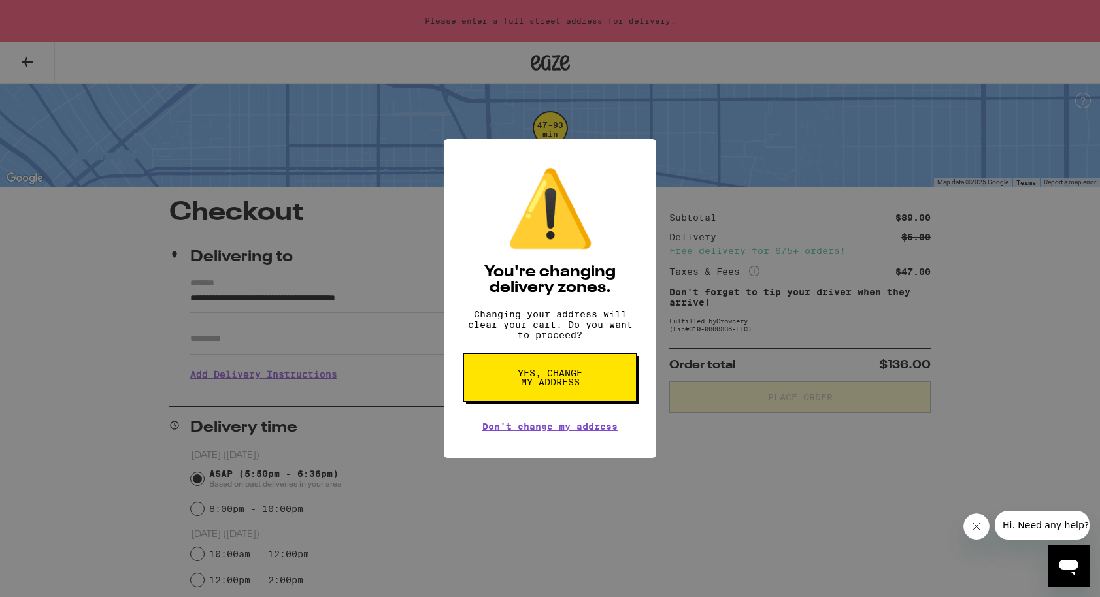
drag, startPoint x: 516, startPoint y: 388, endPoint x: 382, endPoint y: 303, distance: 159.0
click at [382, 303] on div "⚠️ You're changing delivery zones. Changing your address will clear your cart. …" at bounding box center [550, 298] width 1100 height 597
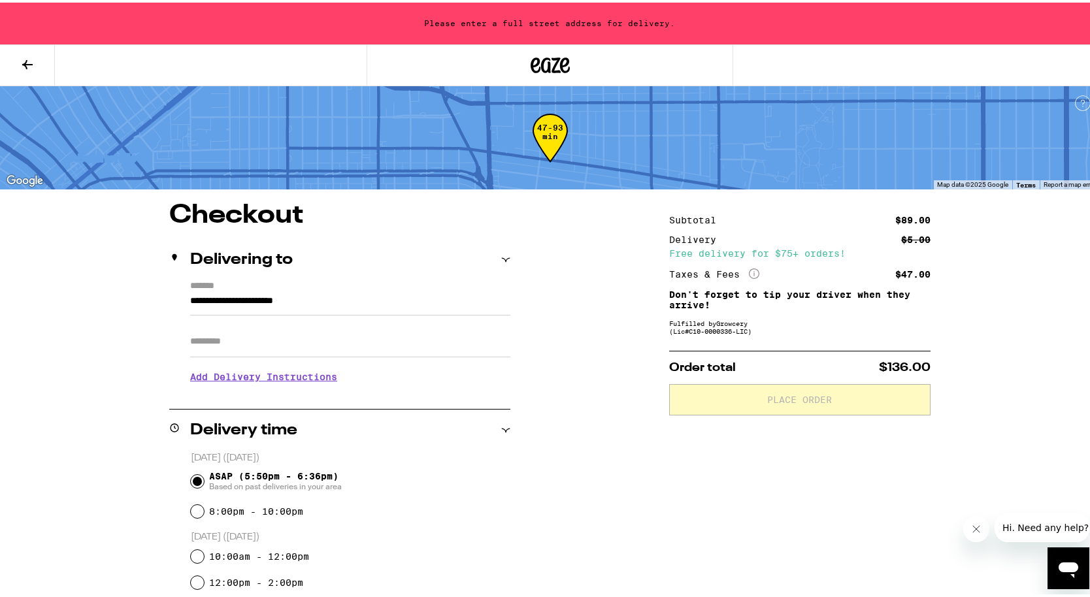
click at [392, 306] on input "**********" at bounding box center [350, 302] width 320 height 22
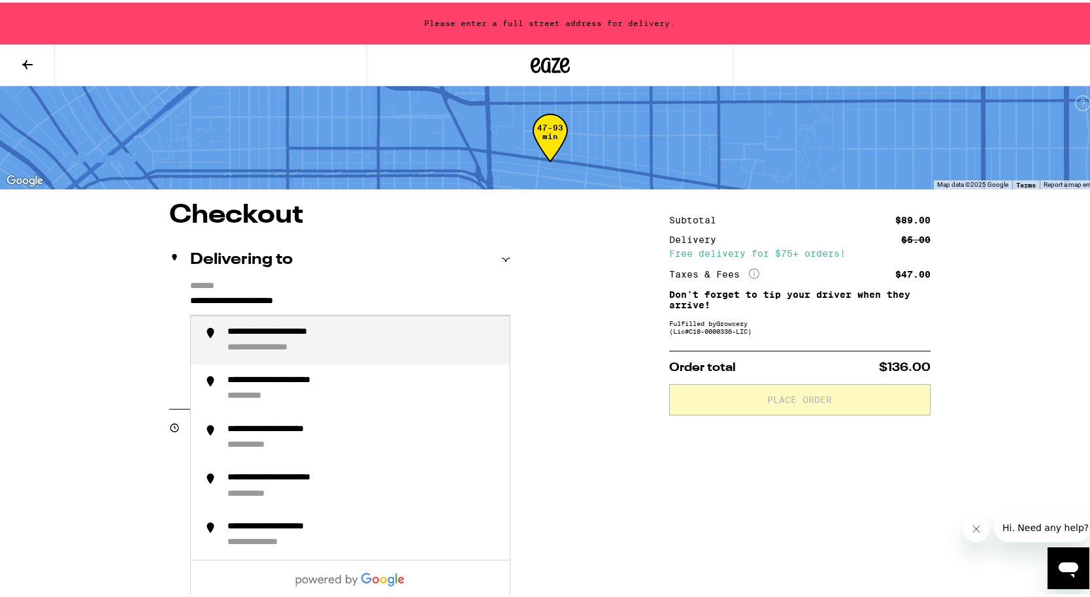
click at [392, 306] on input "**********" at bounding box center [350, 302] width 320 height 22
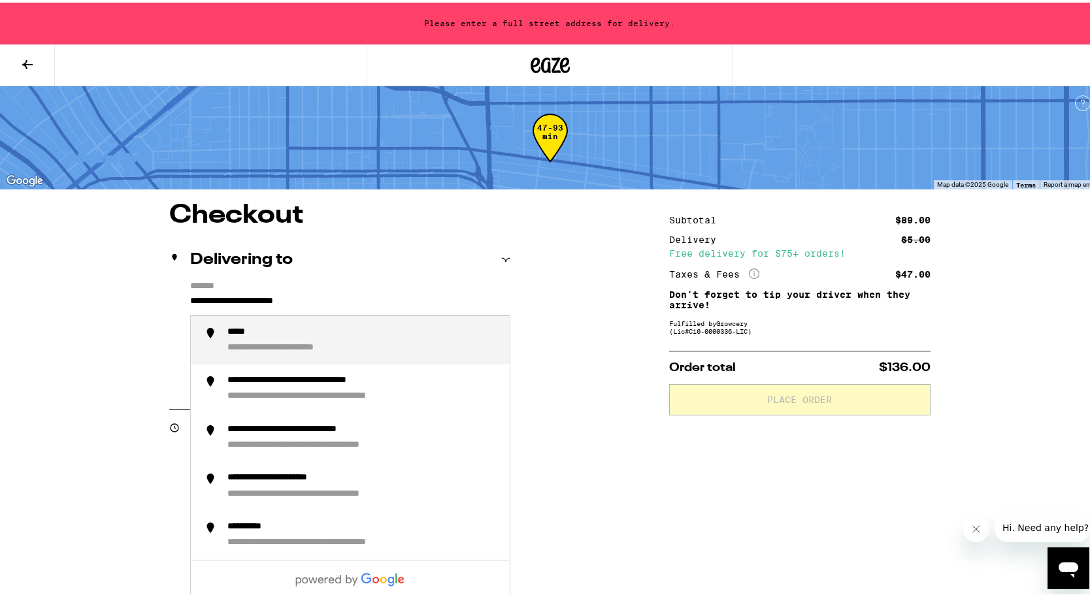
click at [392, 306] on input "**********" at bounding box center [350, 302] width 320 height 22
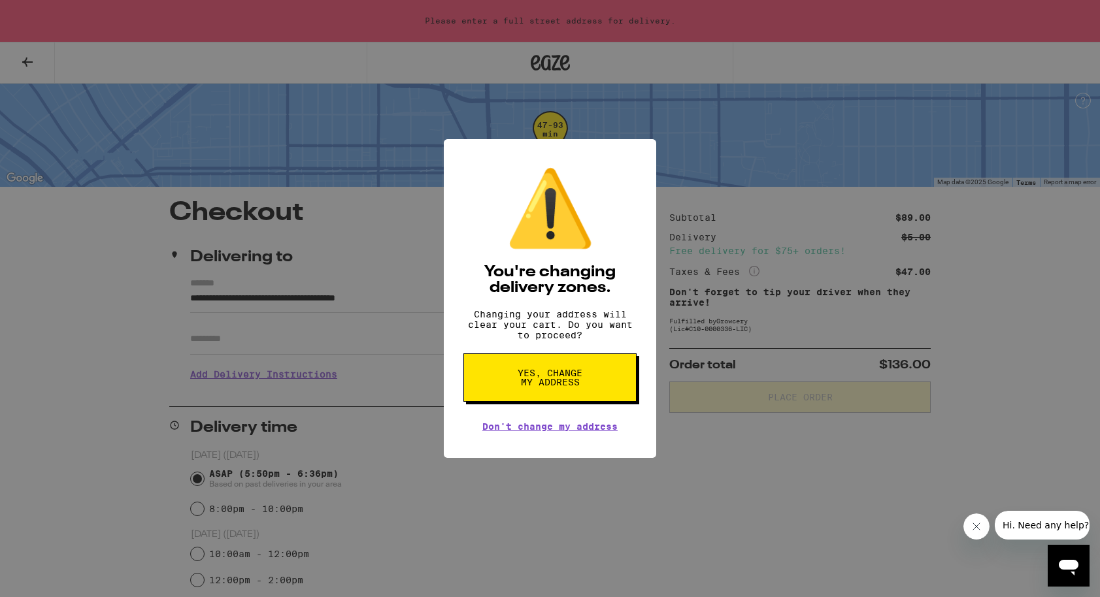
click at [586, 374] on button "Yes, change my address" at bounding box center [549, 378] width 173 height 48
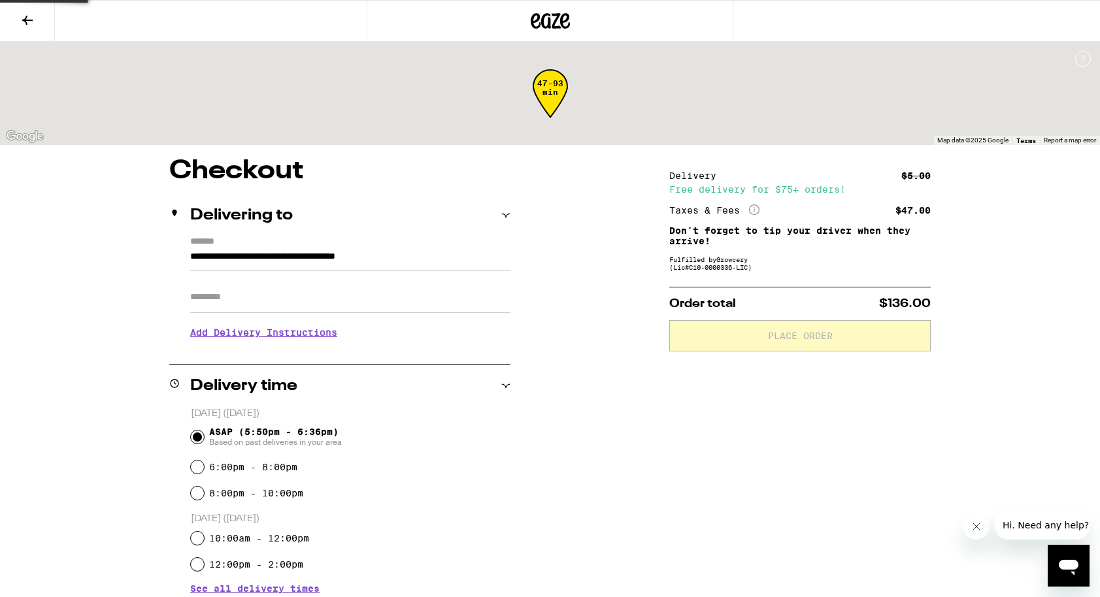
type input "**********"
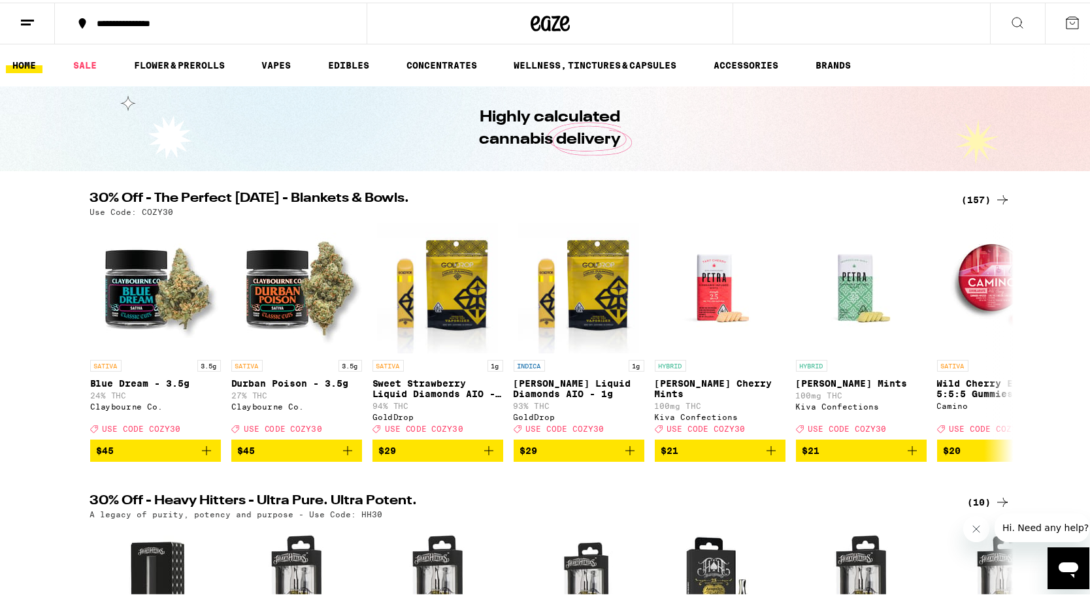
click at [1069, 22] on icon at bounding box center [1073, 20] width 16 height 16
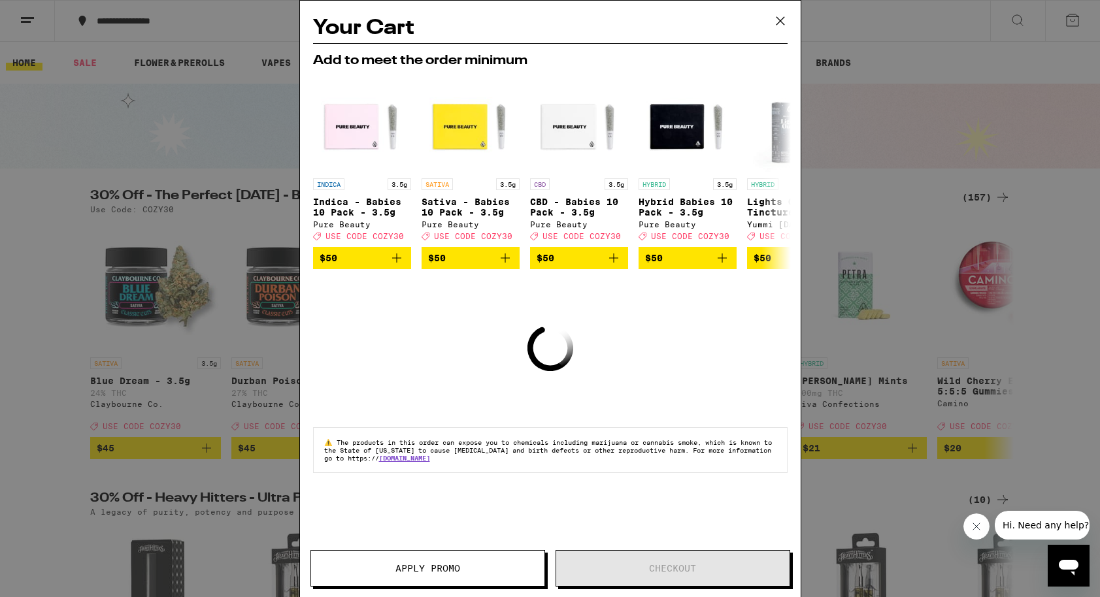
click at [780, 16] on icon at bounding box center [781, 21] width 20 height 20
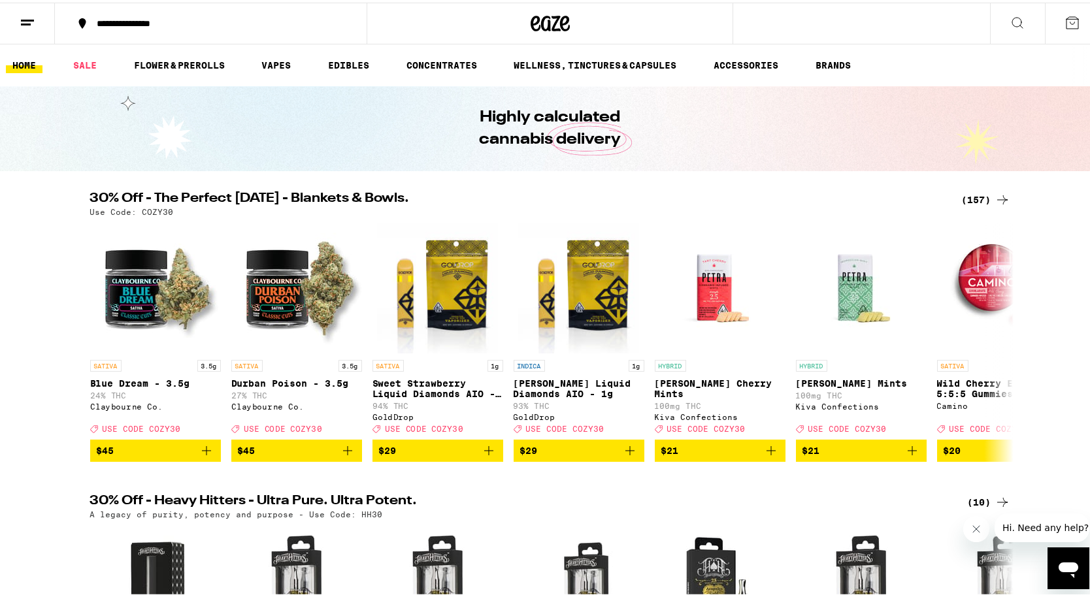
click at [995, 199] on icon at bounding box center [1003, 198] width 16 height 16
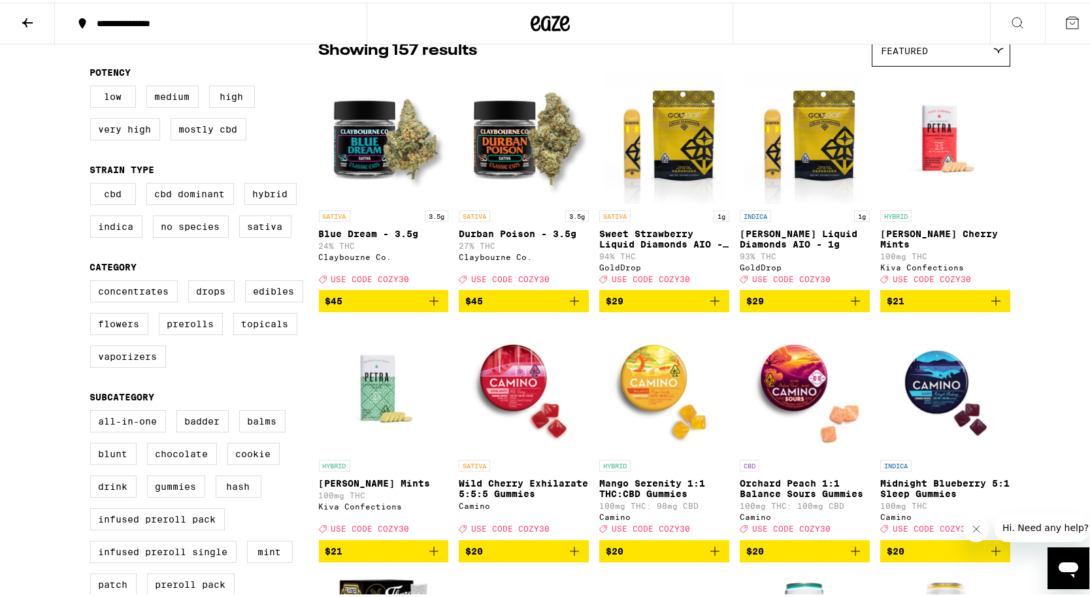
scroll to position [127, 0]
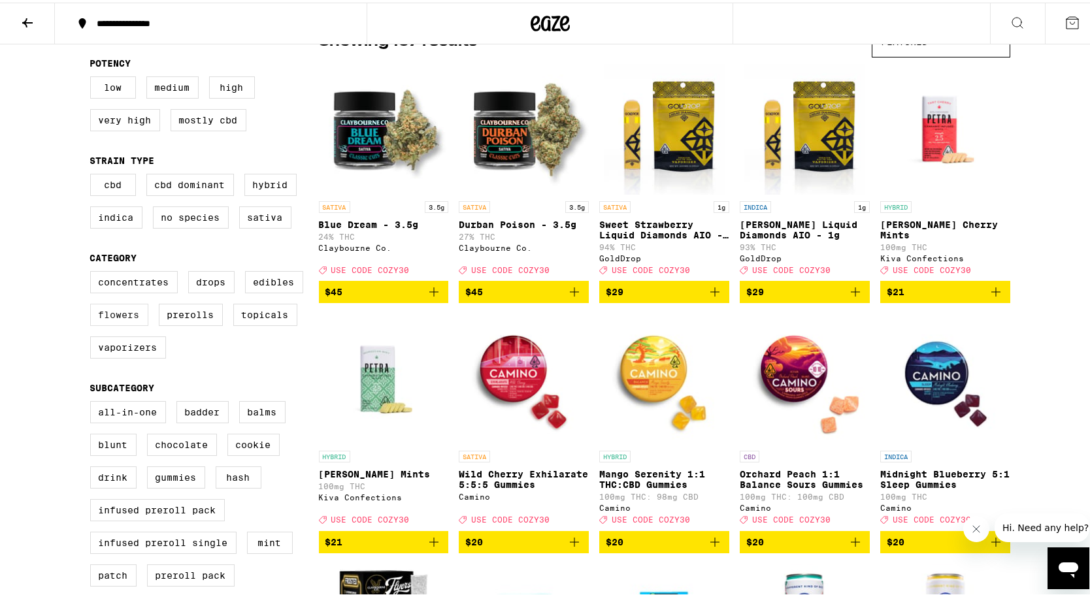
click at [129, 324] on label "Flowers" at bounding box center [119, 312] width 58 height 22
click at [93, 271] on input "Flowers" at bounding box center [93, 271] width 1 height 1
checkbox input "true"
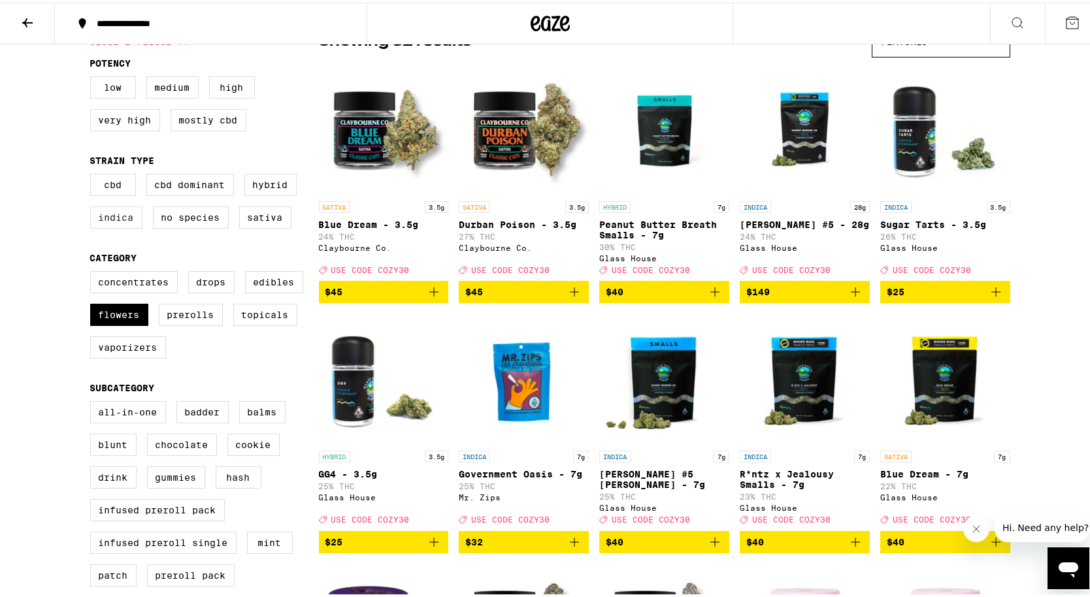
click at [113, 226] on label "Indica" at bounding box center [116, 215] width 52 height 22
click at [93, 174] on input "Indica" at bounding box center [93, 173] width 1 height 1
checkbox input "true"
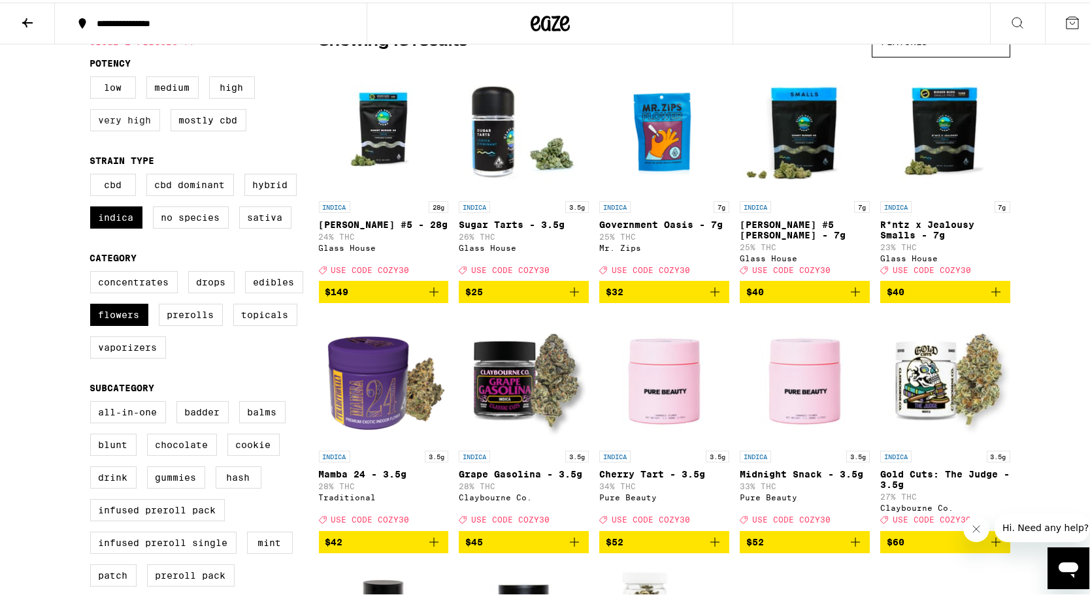
click at [125, 127] on label "Very High" at bounding box center [125, 118] width 70 height 22
click at [93, 76] on input "Very High" at bounding box center [93, 76] width 1 height 1
checkbox input "true"
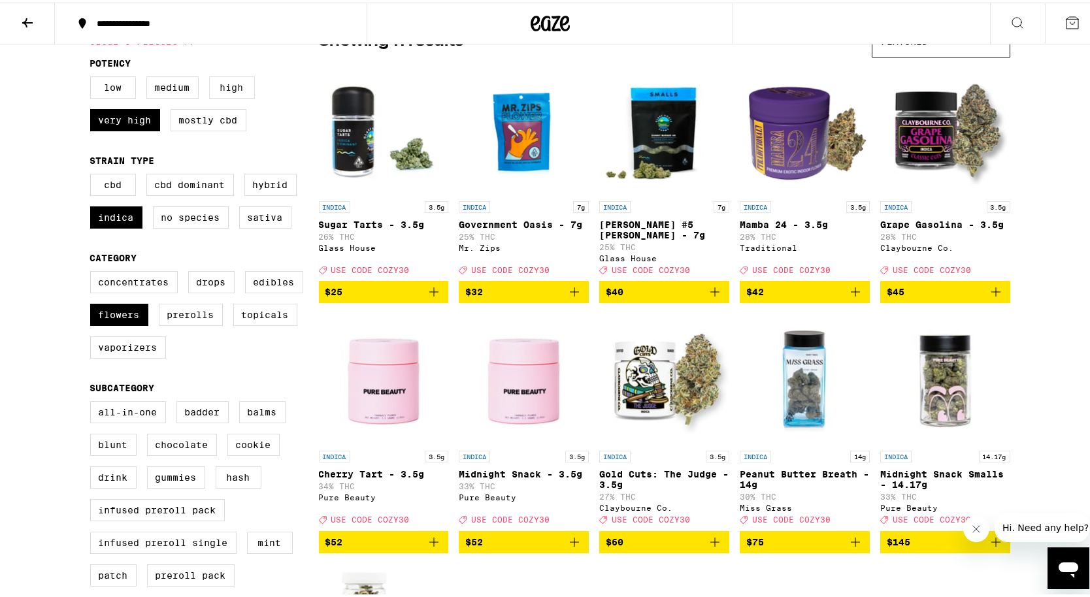
click at [227, 82] on label "High" at bounding box center [232, 85] width 46 height 22
click at [93, 76] on input "High" at bounding box center [93, 76] width 1 height 1
checkbox input "true"
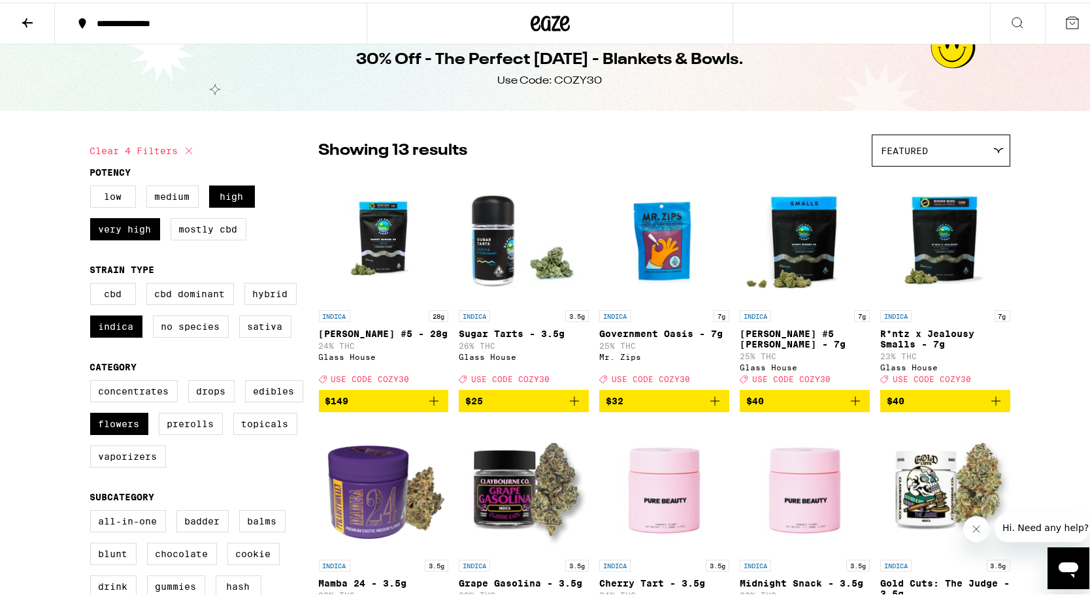
scroll to position [10, 0]
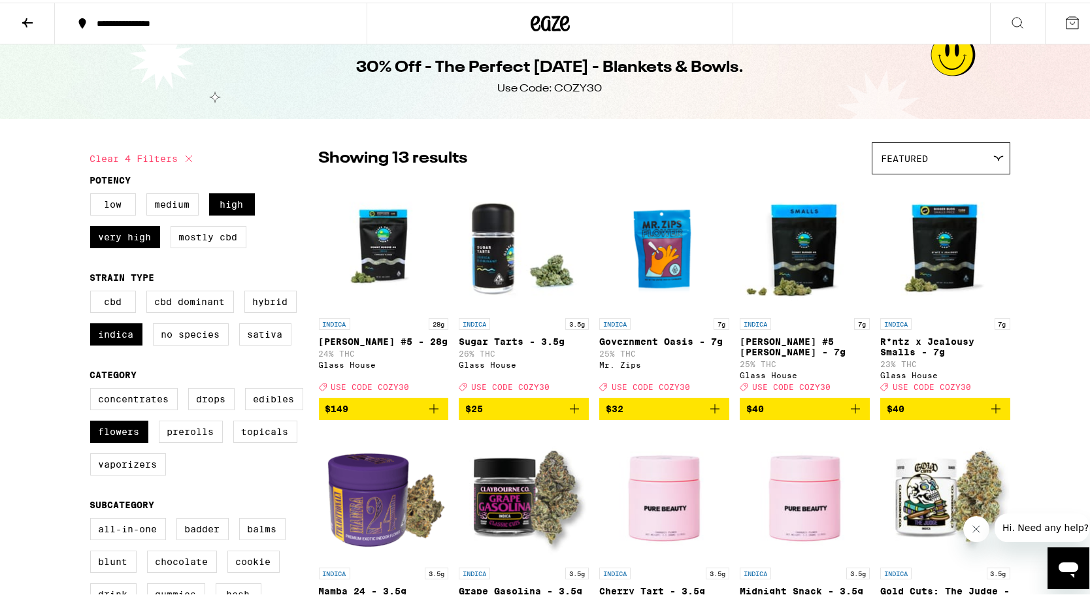
click at [939, 156] on div "Featured" at bounding box center [941, 156] width 137 height 31
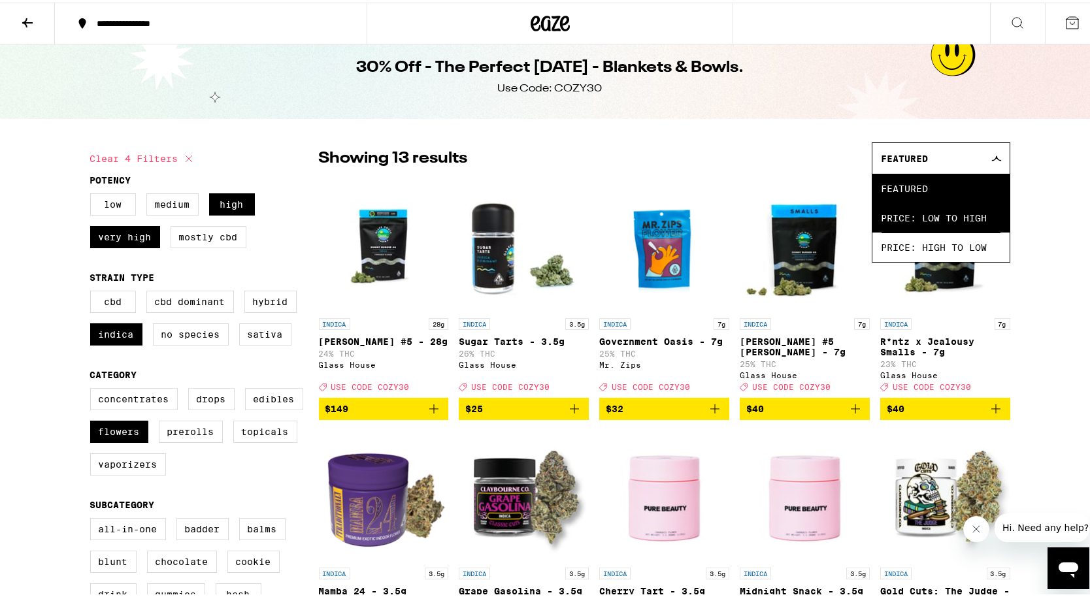
click at [932, 216] on span "Price: Low to High" at bounding box center [941, 215] width 119 height 29
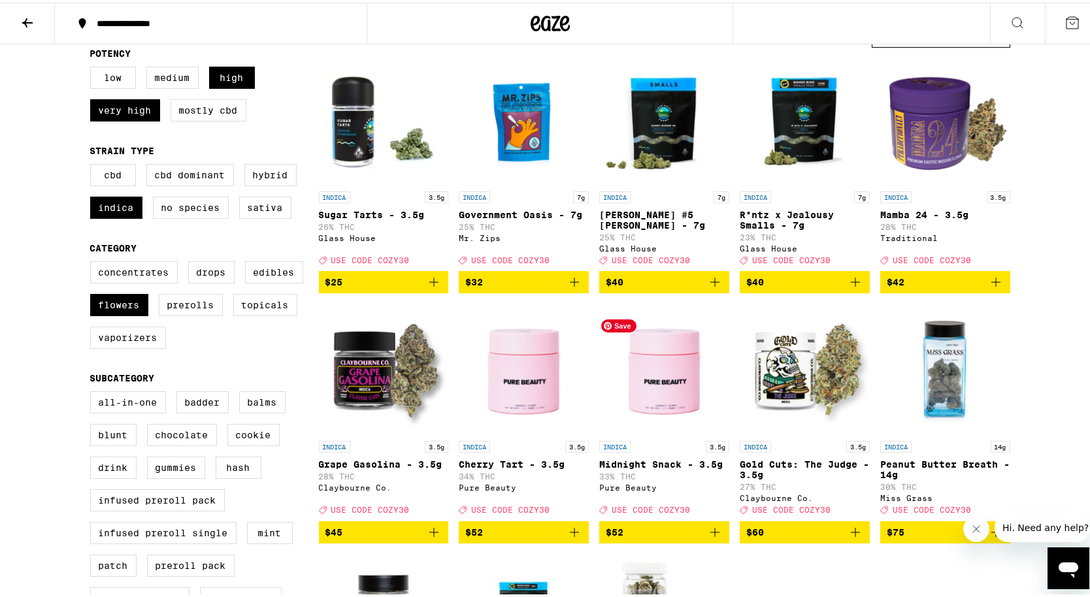
scroll to position [138, 0]
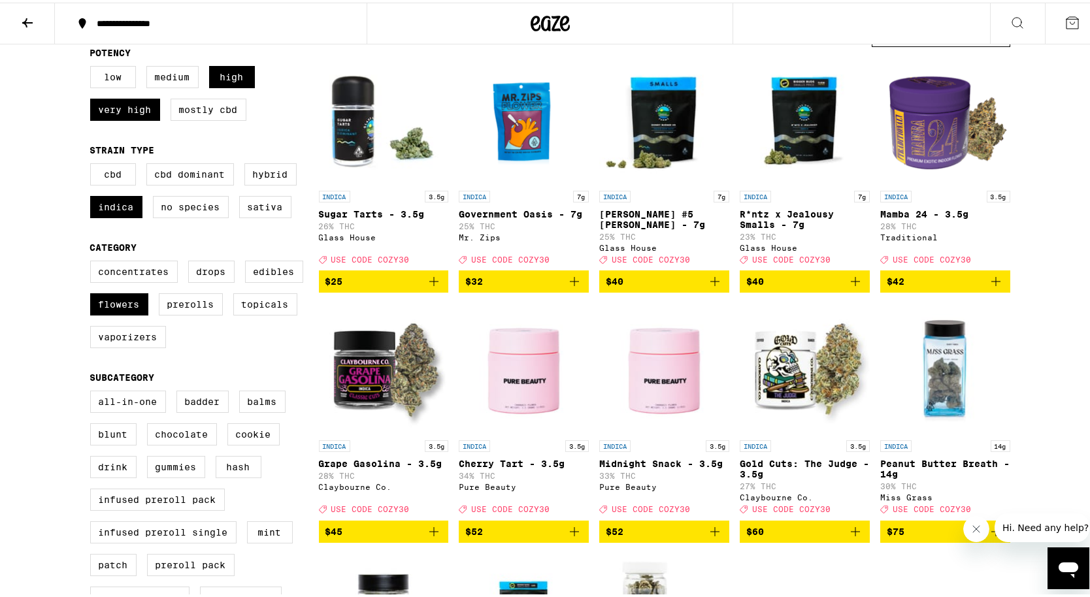
click at [710, 287] on icon "Add to bag" at bounding box center [715, 279] width 16 height 16
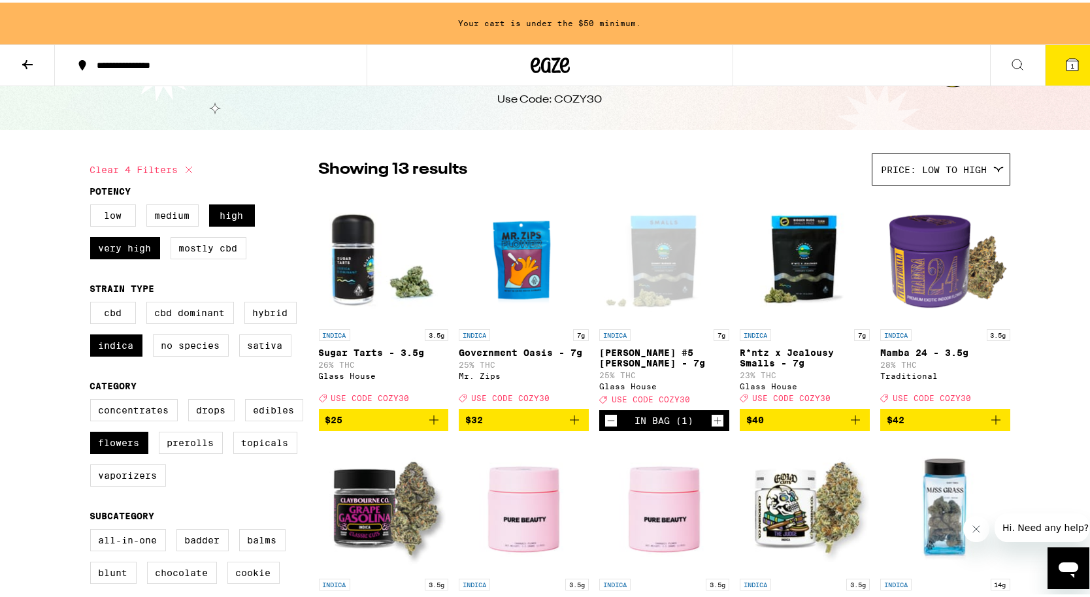
scroll to position [78, 0]
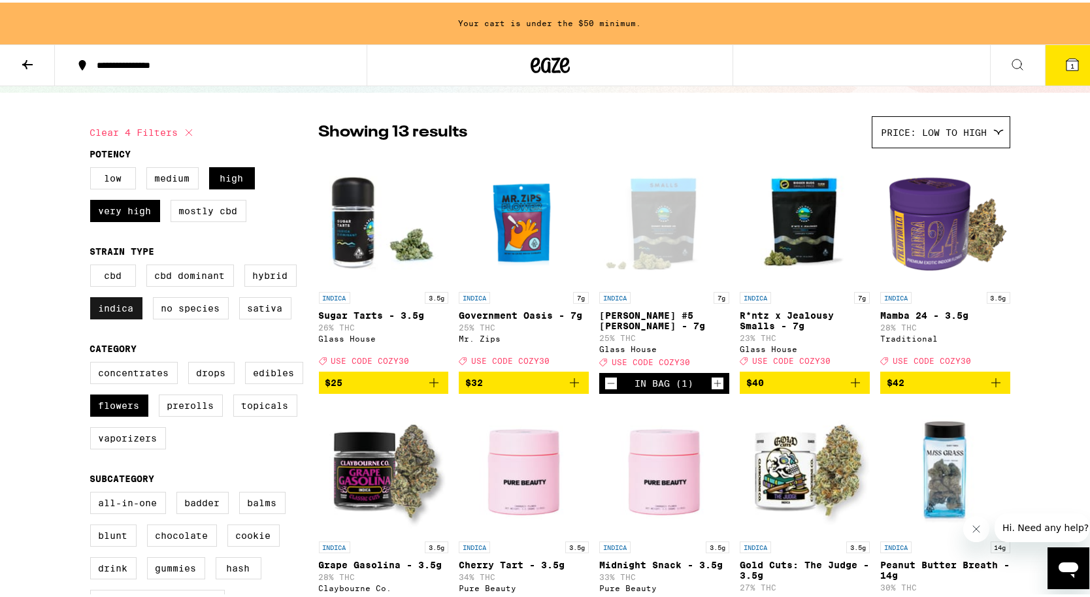
click at [124, 317] on label "Indica" at bounding box center [116, 306] width 52 height 22
click at [93, 265] on input "Indica" at bounding box center [93, 264] width 1 height 1
checkbox input "false"
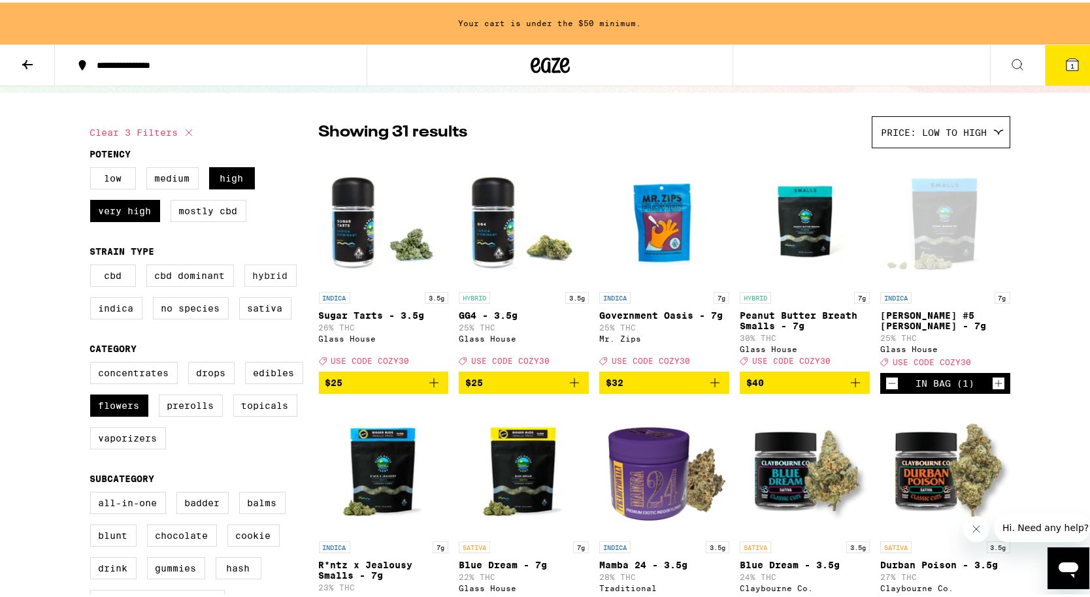
click at [265, 284] on label "Hybrid" at bounding box center [270, 273] width 52 height 22
click at [93, 265] on input "Hybrid" at bounding box center [93, 264] width 1 height 1
checkbox input "true"
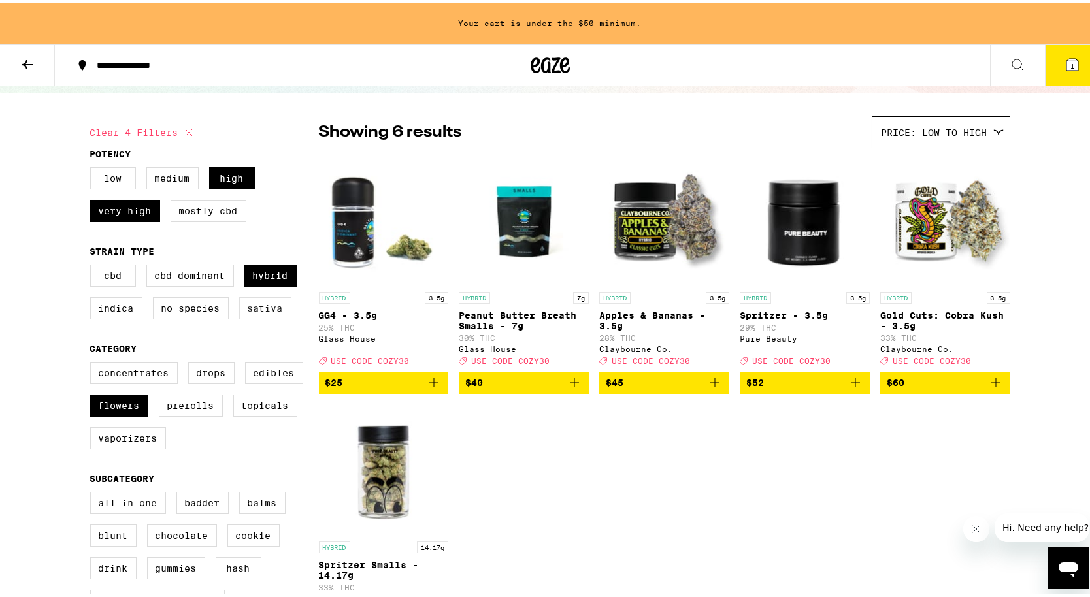
click at [263, 313] on label "Sativa" at bounding box center [265, 306] width 52 height 22
click at [93, 265] on input "Sativa" at bounding box center [93, 264] width 1 height 1
checkbox input "true"
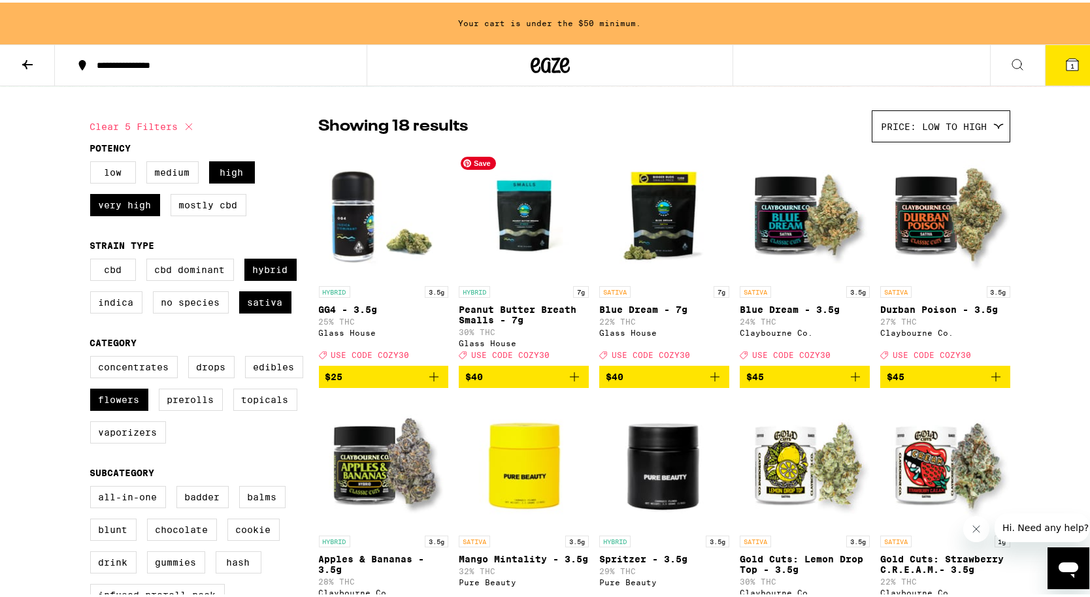
scroll to position [85, 0]
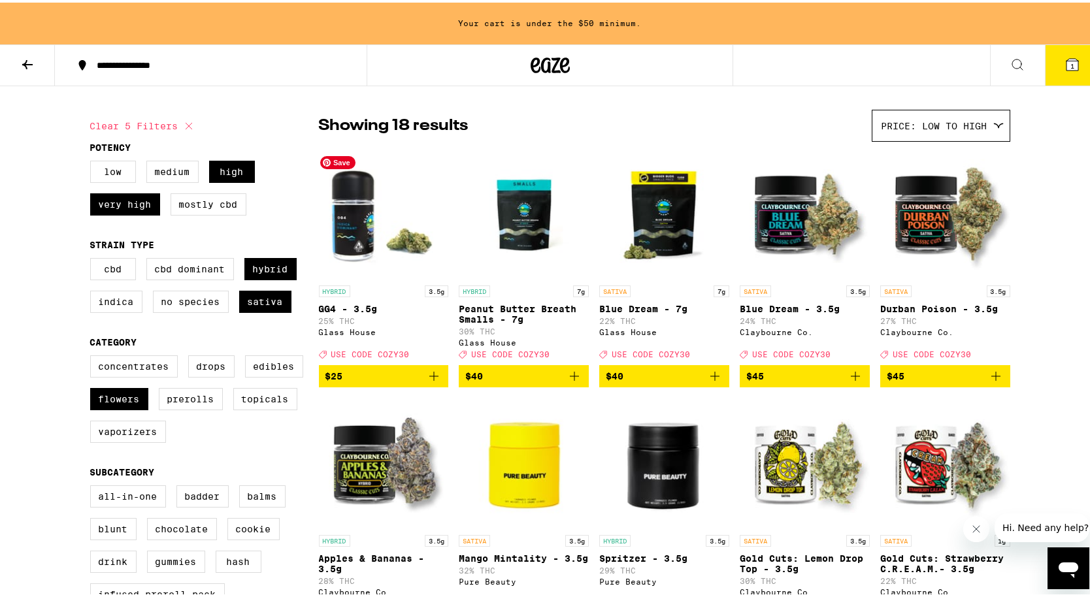
click at [376, 250] on img "Open page for GG4 - 3.5g from Glass House" at bounding box center [384, 211] width 130 height 131
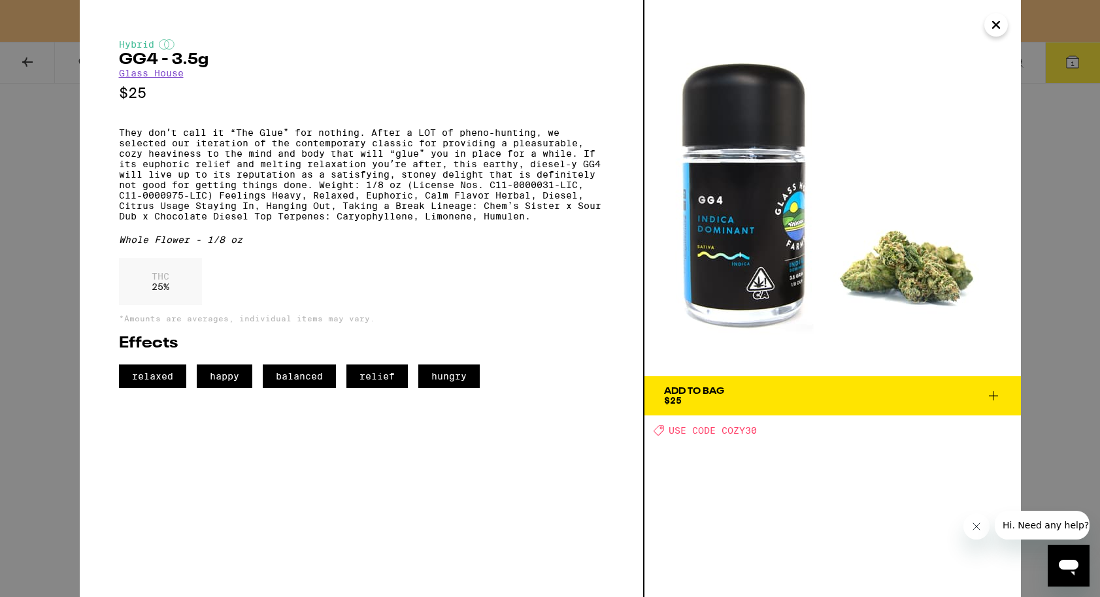
click at [994, 30] on icon "Close" at bounding box center [996, 25] width 16 height 20
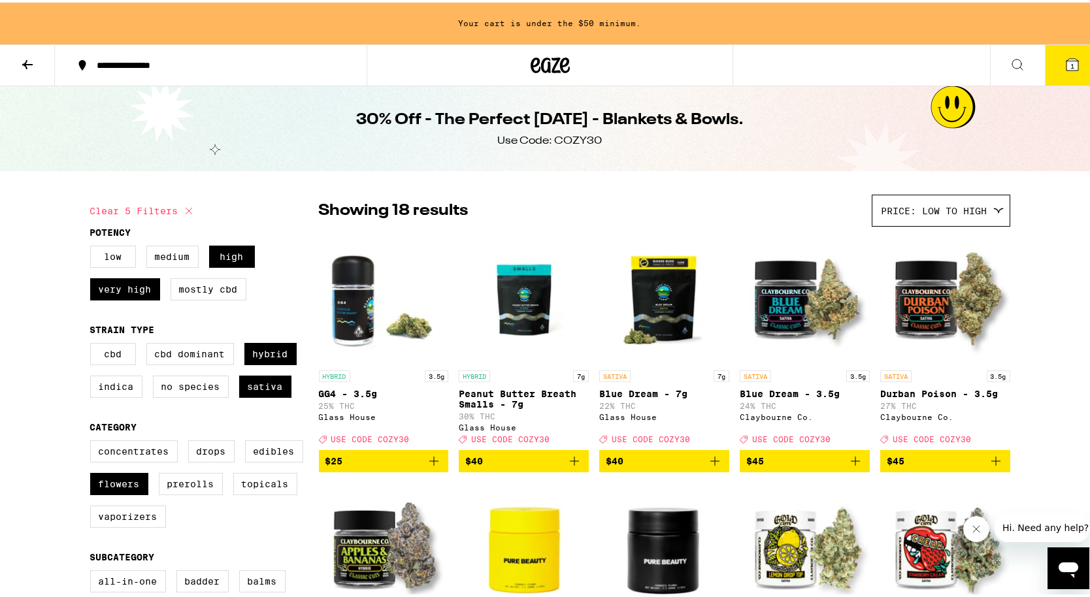
click at [41, 65] on button at bounding box center [27, 62] width 55 height 41
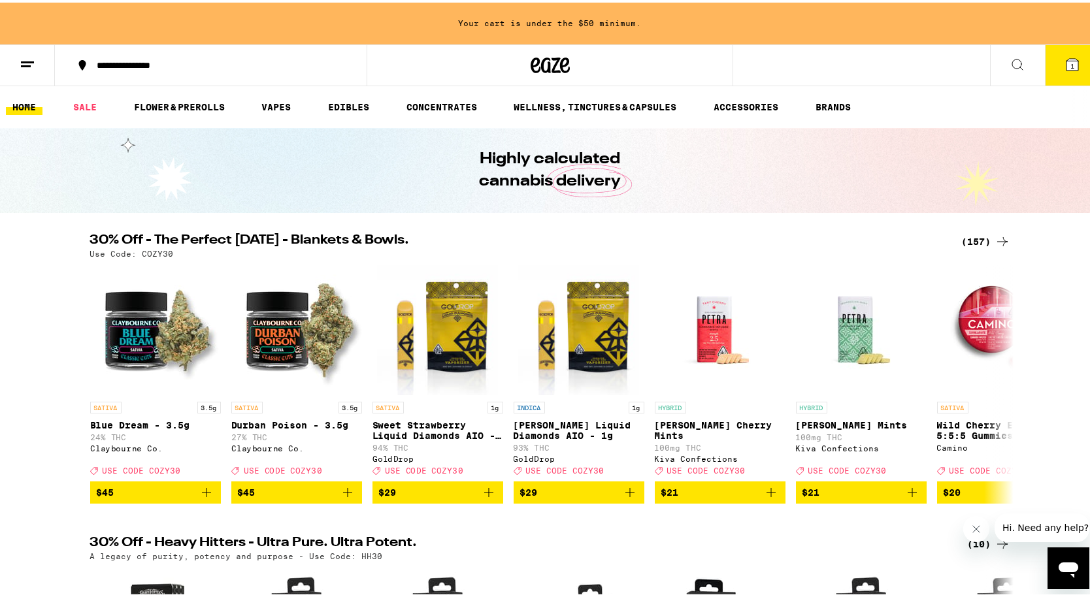
click at [401, 233] on h2 "30% Off - The Perfect [DATE] - Blankets & Bowls." at bounding box center [518, 239] width 856 height 16
click at [972, 244] on div "(157)" at bounding box center [986, 239] width 48 height 16
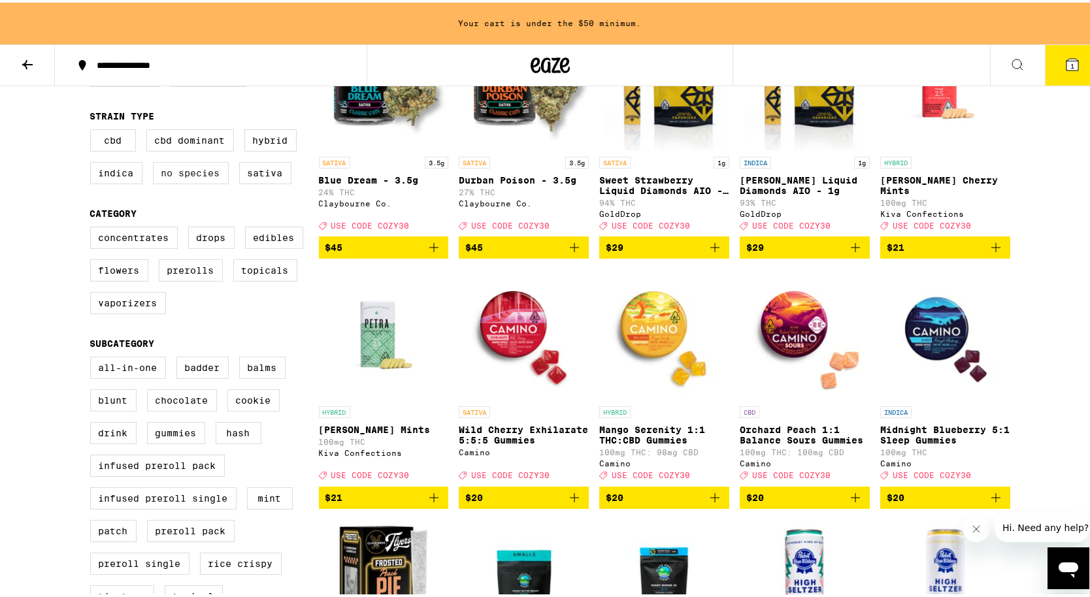
scroll to position [224, 0]
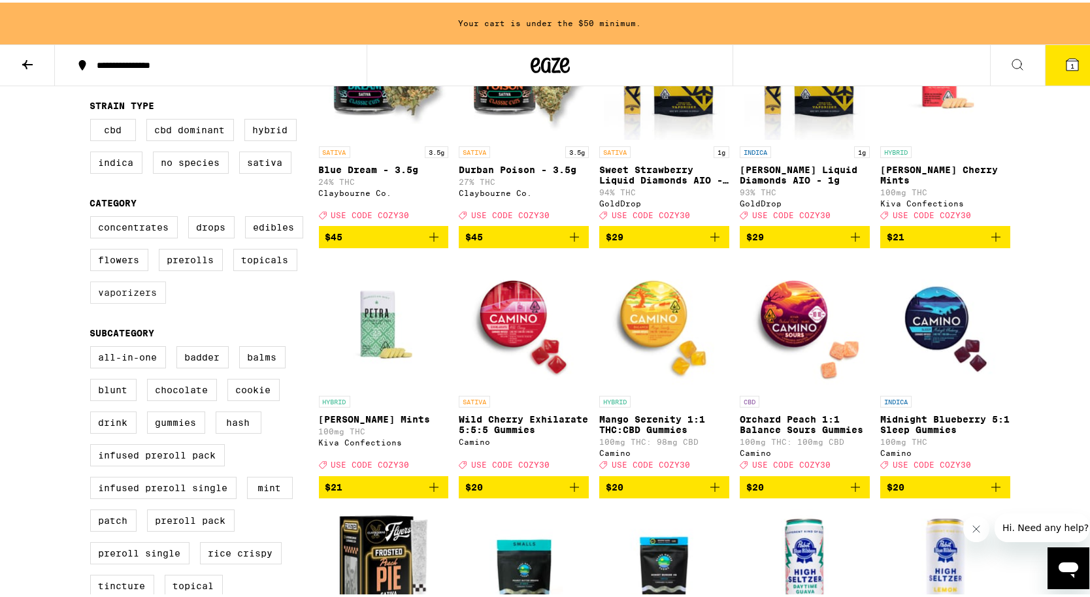
click at [139, 301] on label "Vaporizers" at bounding box center [128, 290] width 76 height 22
click at [93, 216] on input "Vaporizers" at bounding box center [93, 216] width 1 height 1
checkbox input "true"
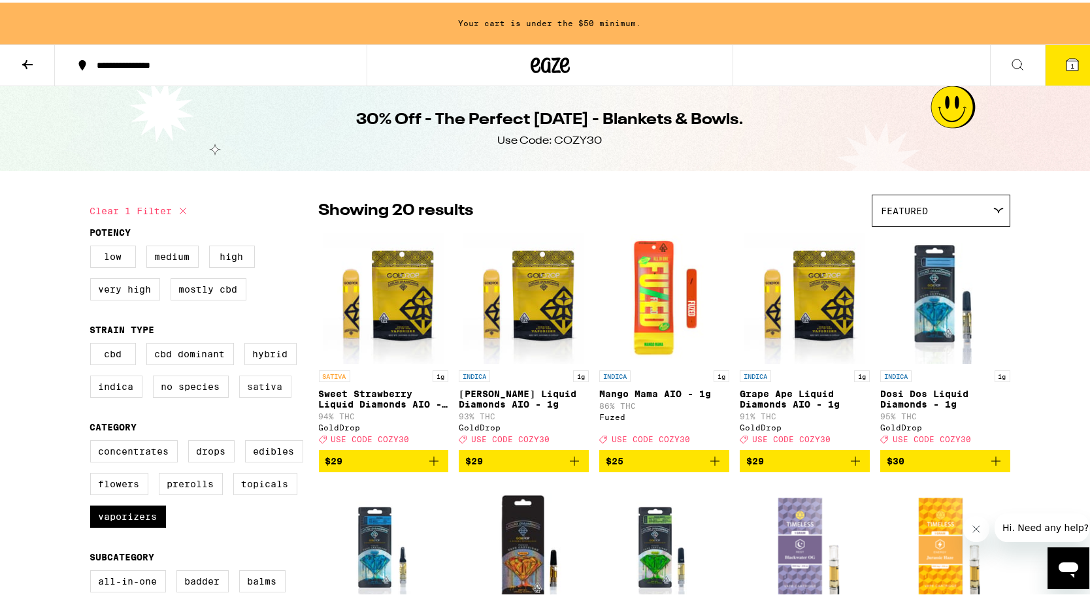
click at [254, 392] on label "Sativa" at bounding box center [265, 384] width 52 height 22
click at [93, 343] on input "Sativa" at bounding box center [93, 343] width 1 height 1
checkbox input "true"
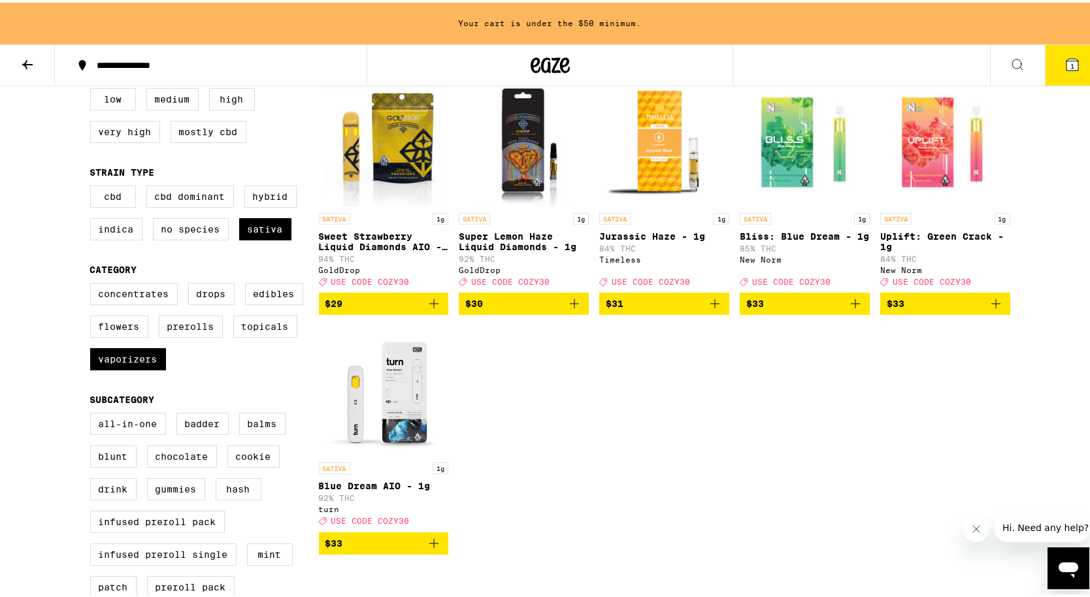
scroll to position [171, 0]
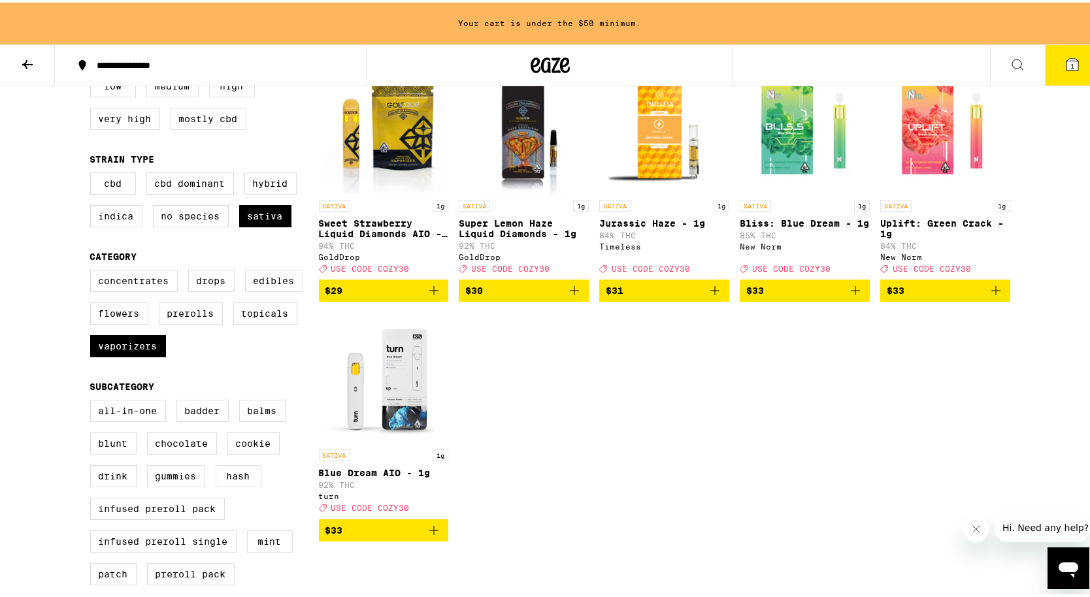
click at [818, 224] on p "Bliss: Blue Dream - 1g" at bounding box center [805, 221] width 130 height 10
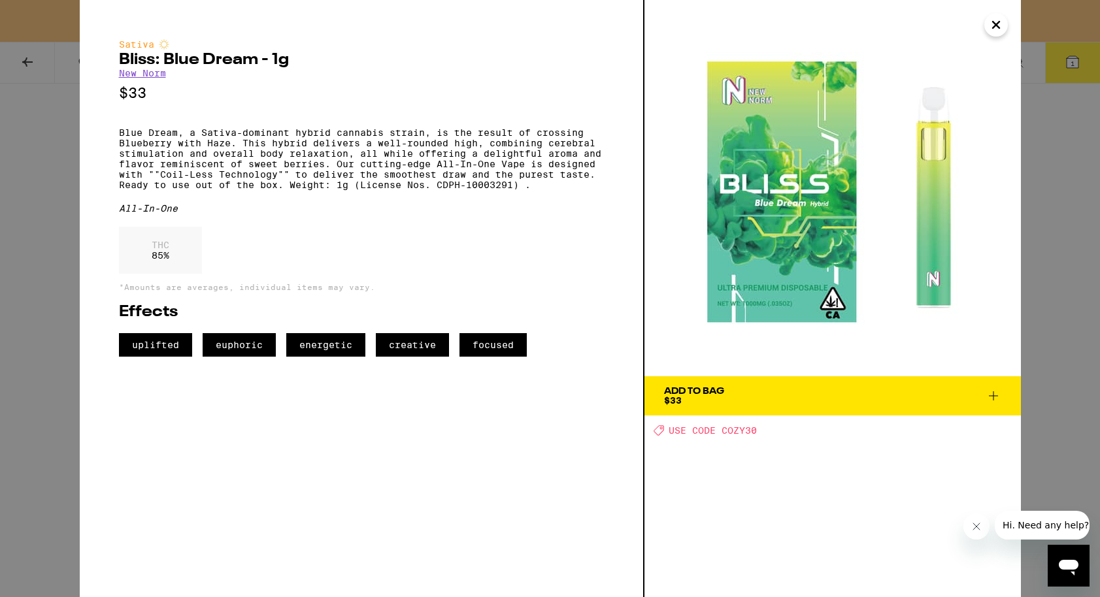
click at [992, 25] on icon "Close" at bounding box center [996, 25] width 16 height 20
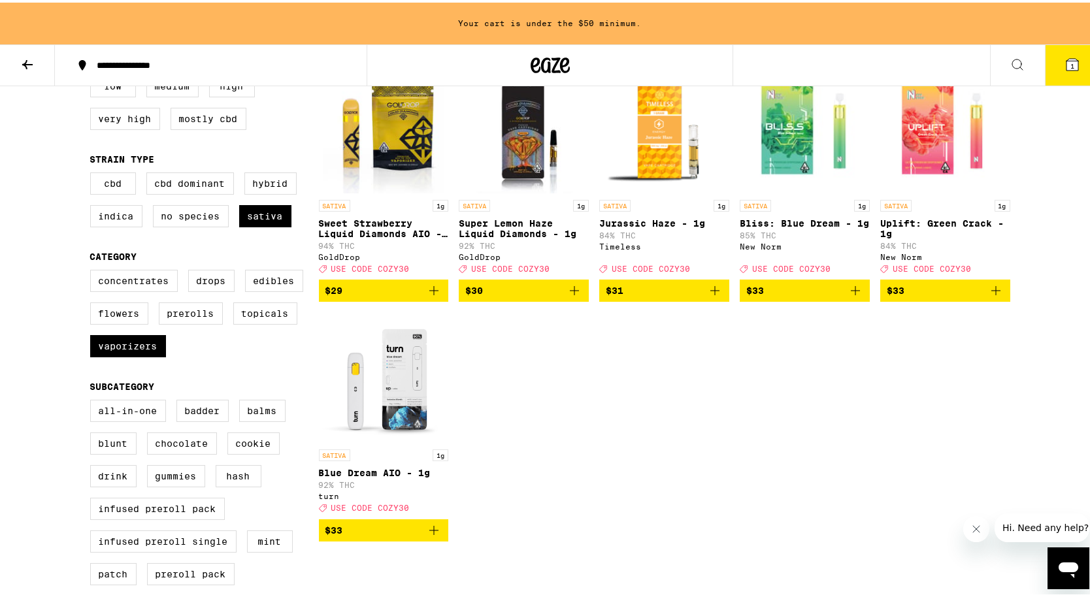
click at [946, 295] on span "$33" at bounding box center [945, 288] width 117 height 16
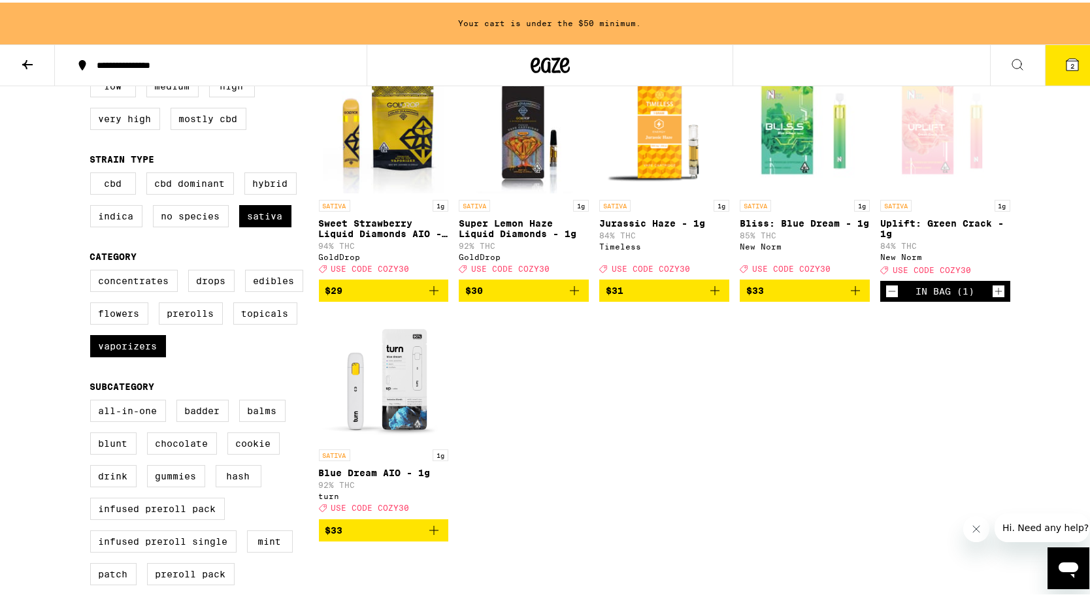
scroll to position [129, 0]
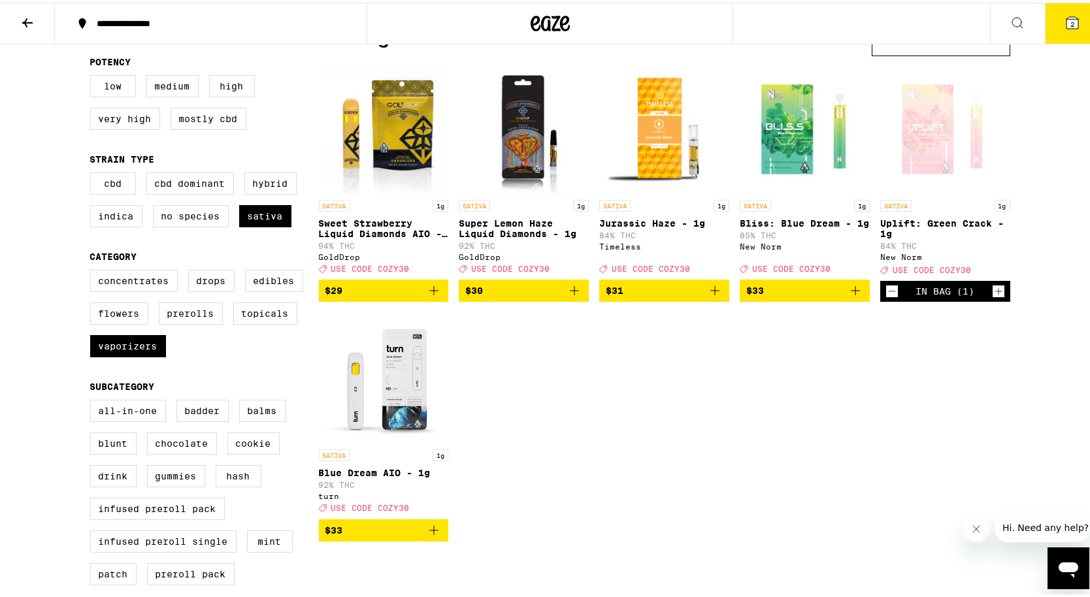
click at [1065, 28] on button "2" at bounding box center [1072, 21] width 55 height 41
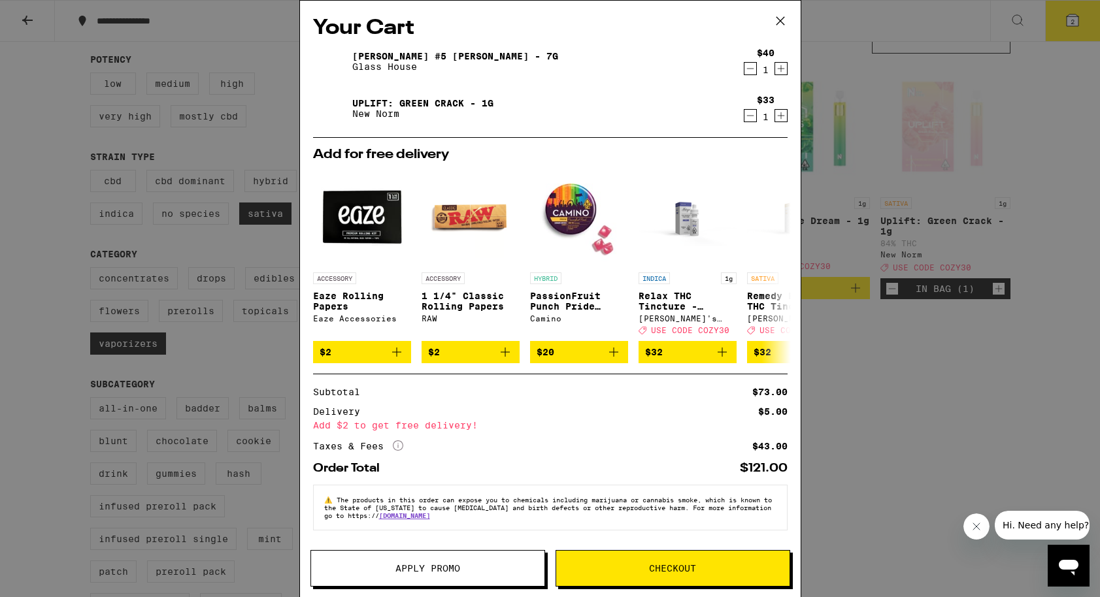
click at [416, 573] on span "Apply Promo" at bounding box center [427, 568] width 65 height 9
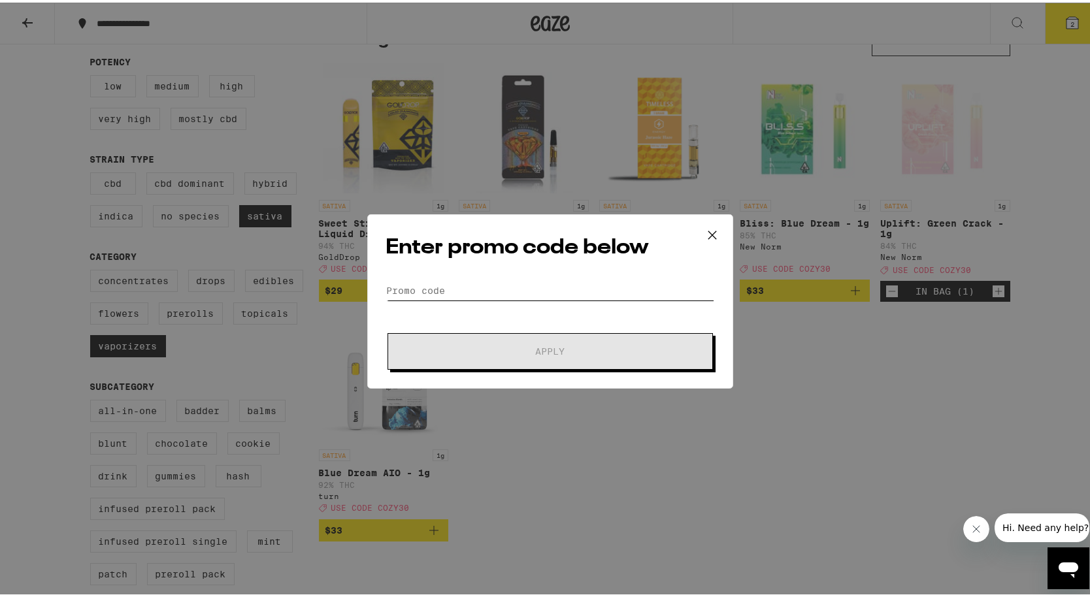
click at [489, 284] on input "Promo Code" at bounding box center [550, 288] width 328 height 20
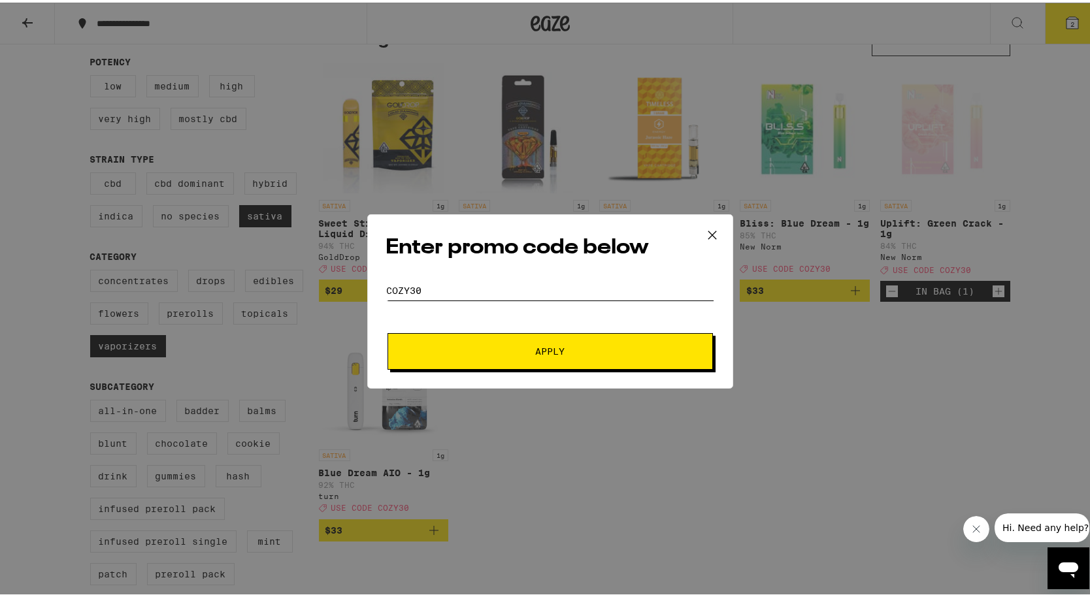
type input "cozy30"
click at [388, 331] on button "Apply" at bounding box center [551, 349] width 326 height 37
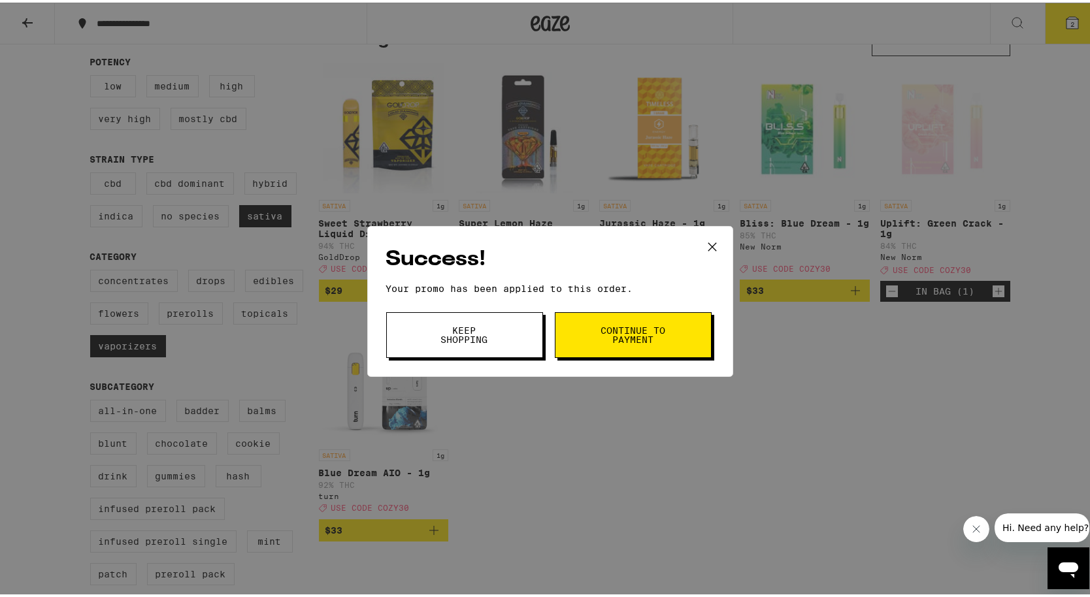
click at [522, 331] on button "Keep Shopping" at bounding box center [464, 333] width 157 height 46
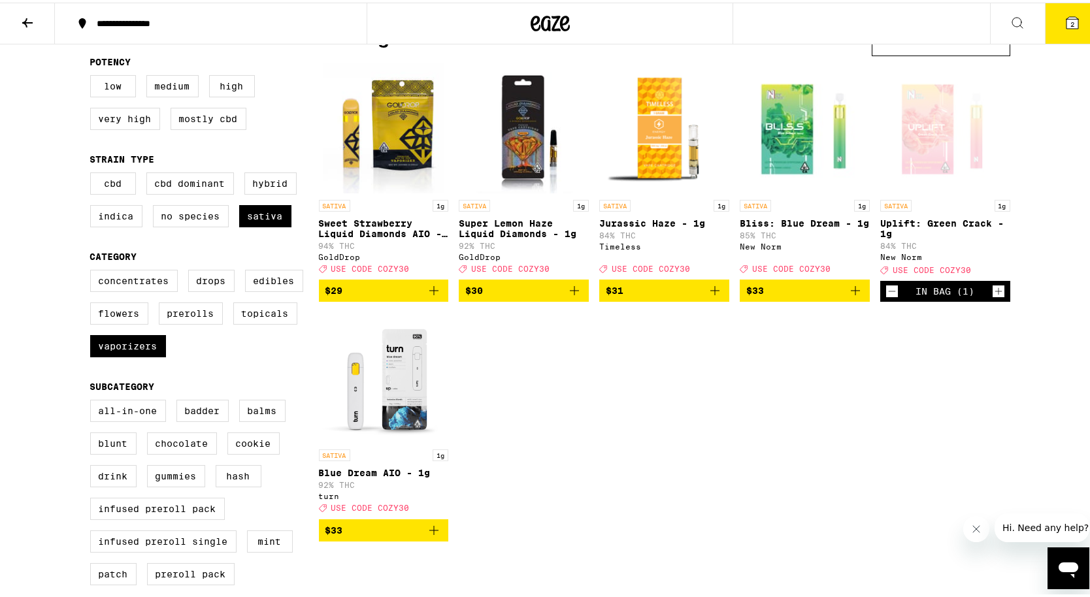
click at [1045, 27] on button "2" at bounding box center [1072, 21] width 55 height 41
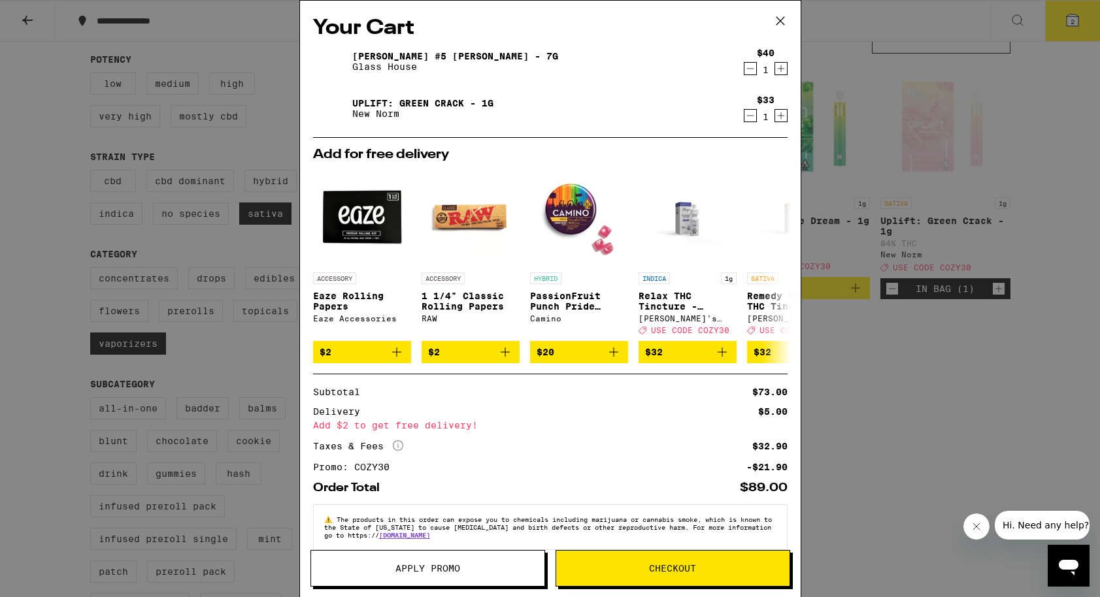
click at [857, 384] on div "Your Cart Donny Burger #5 Smalls - 7g Glass House $40 1 Uplift: Green Crack - 1…" at bounding box center [550, 298] width 1100 height 597
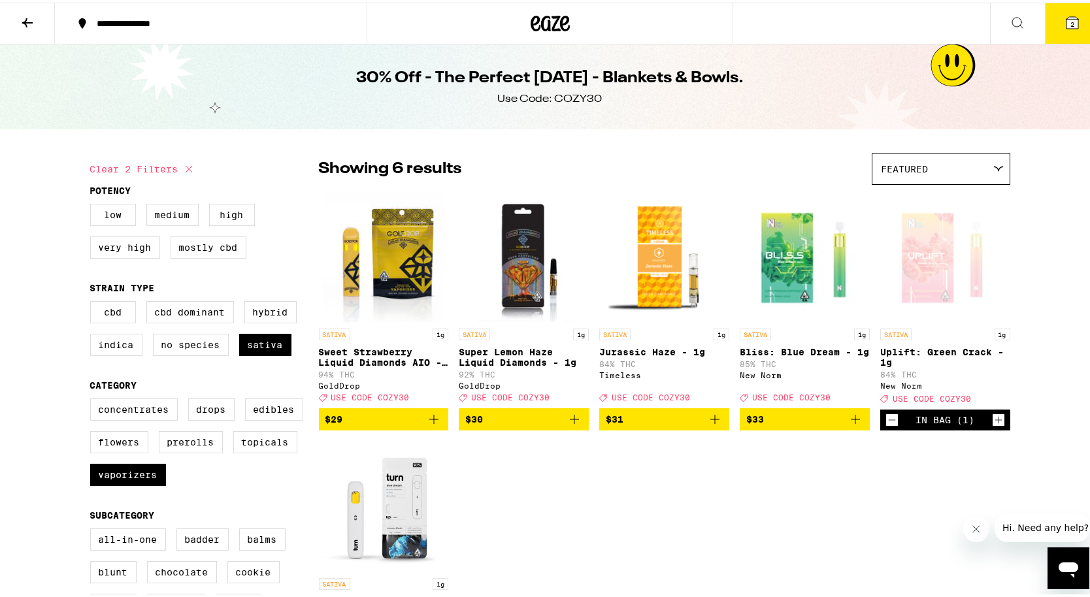
click at [537, 27] on icon at bounding box center [550, 21] width 39 height 24
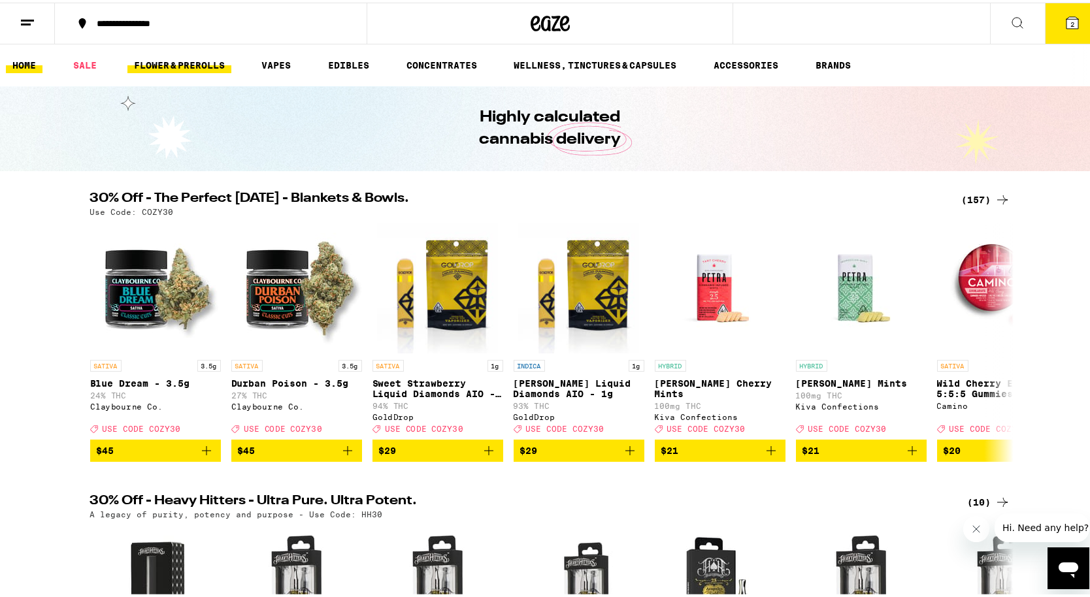
click at [214, 67] on link "FLOWER & PREROLLS" at bounding box center [179, 63] width 104 height 16
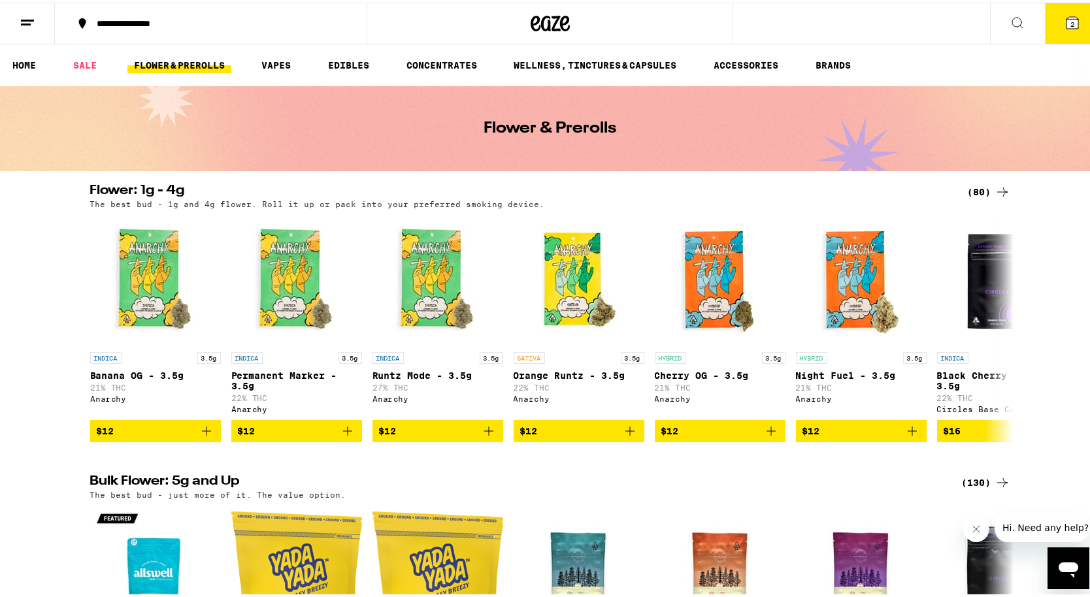
click at [1000, 197] on div "The best bud - 1g and 4g flower. Roll it up or pack into your preferred smoking…" at bounding box center [550, 201] width 920 height 8
click at [997, 193] on icon at bounding box center [1003, 190] width 16 height 16
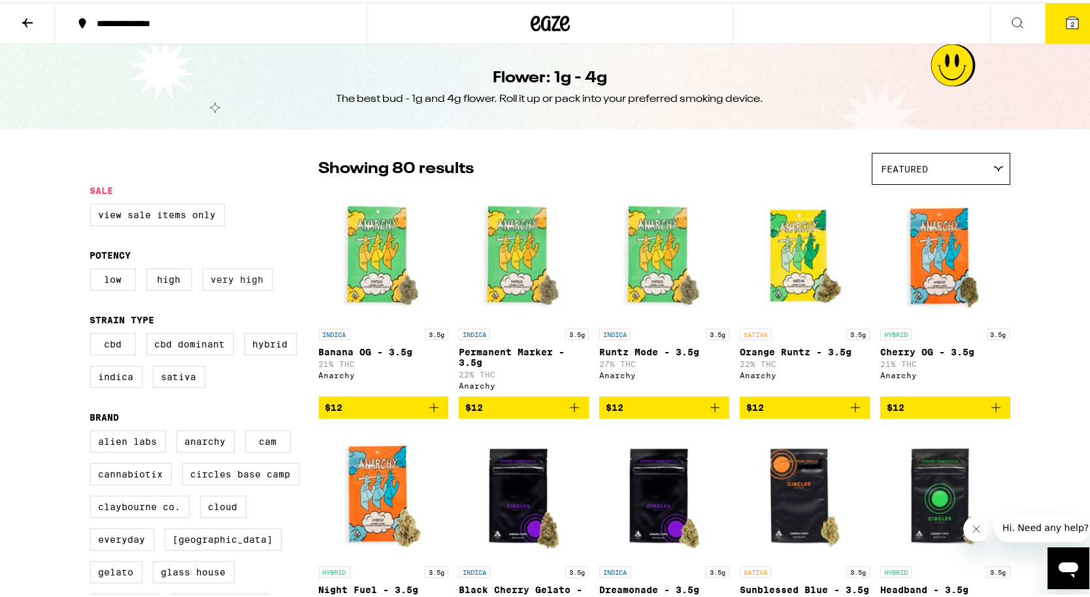
click at [230, 280] on label "Very High" at bounding box center [238, 277] width 70 height 22
click at [93, 269] on input "Very High" at bounding box center [93, 268] width 1 height 1
checkbox input "true"
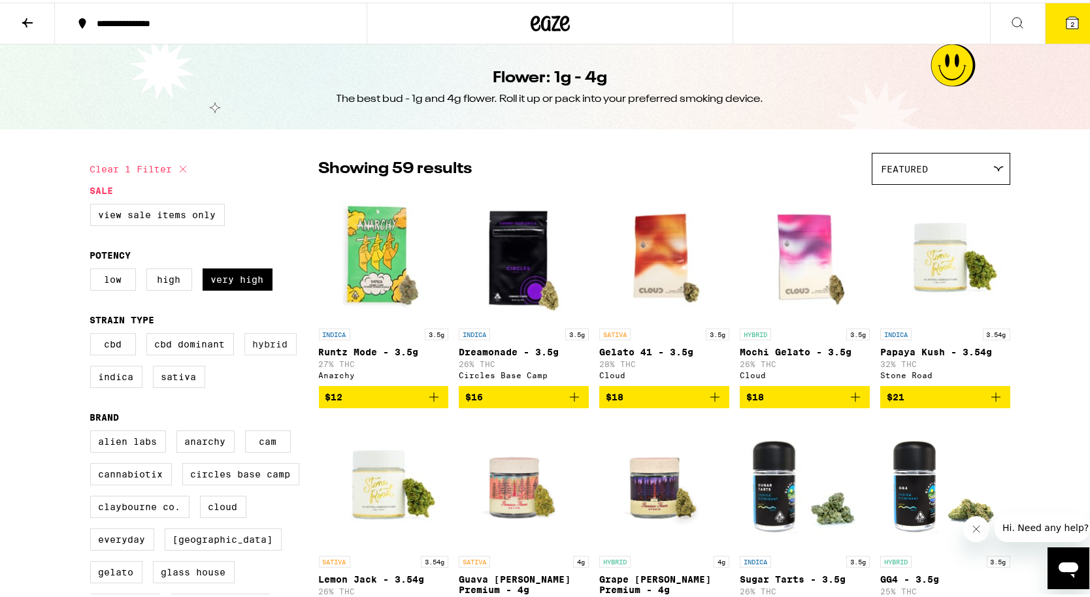
click at [286, 353] on label "Hybrid" at bounding box center [270, 342] width 52 height 22
click at [93, 333] on input "Hybrid" at bounding box center [93, 333] width 1 height 1
checkbox input "true"
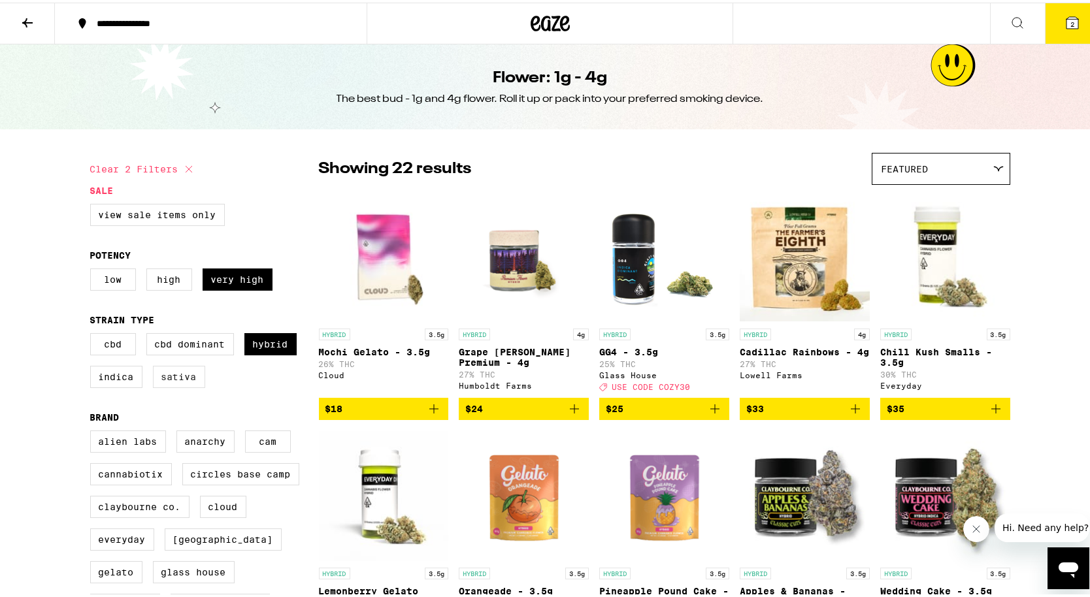
click at [191, 382] on label "Sativa" at bounding box center [179, 374] width 52 height 22
click at [93, 333] on input "Sativa" at bounding box center [93, 333] width 1 height 1
checkbox input "true"
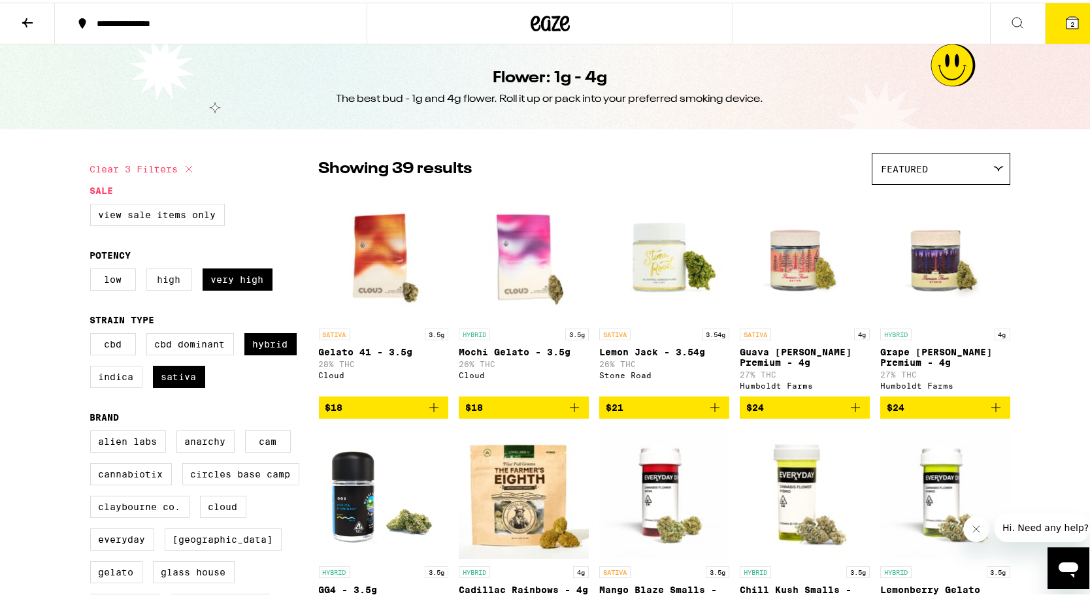
click at [168, 282] on label "High" at bounding box center [169, 277] width 46 height 22
click at [93, 269] on input "High" at bounding box center [93, 268] width 1 height 1
checkbox input "true"
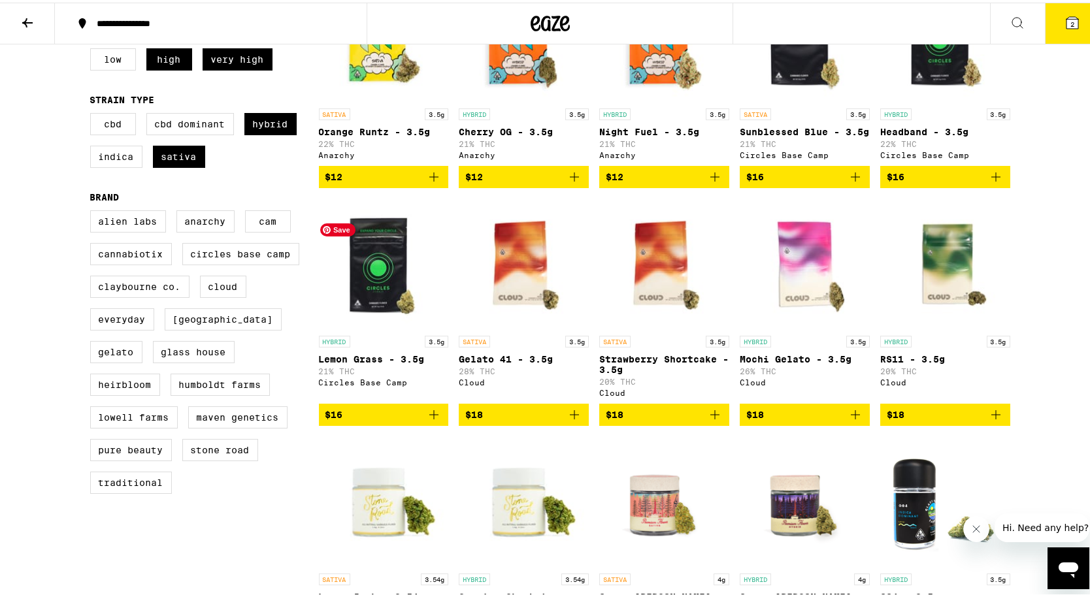
scroll to position [227, 0]
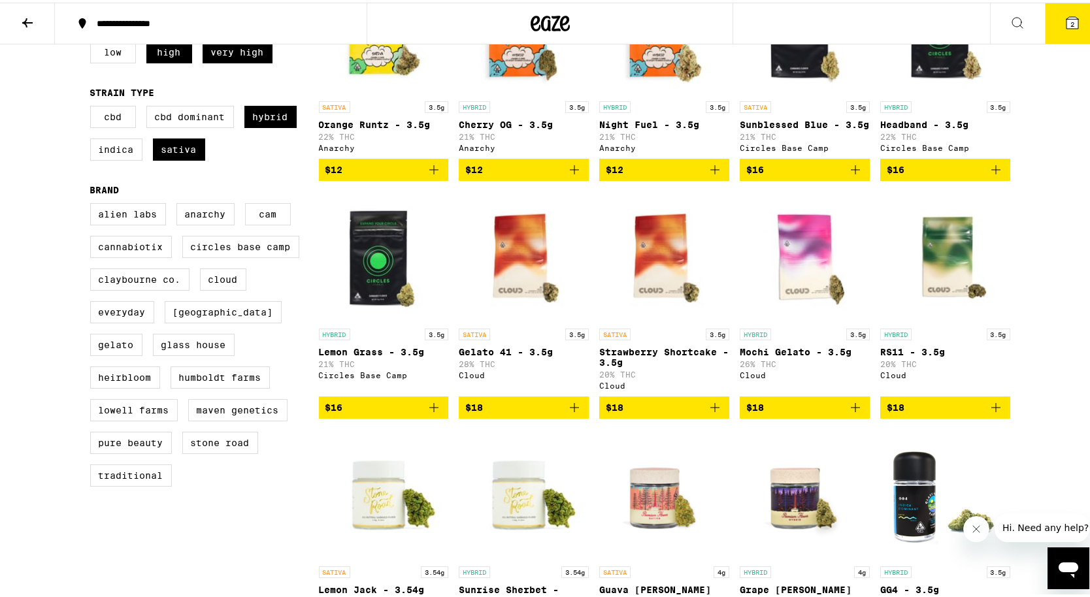
click at [493, 355] on p "Gelato 41 - 3.5g" at bounding box center [524, 349] width 130 height 10
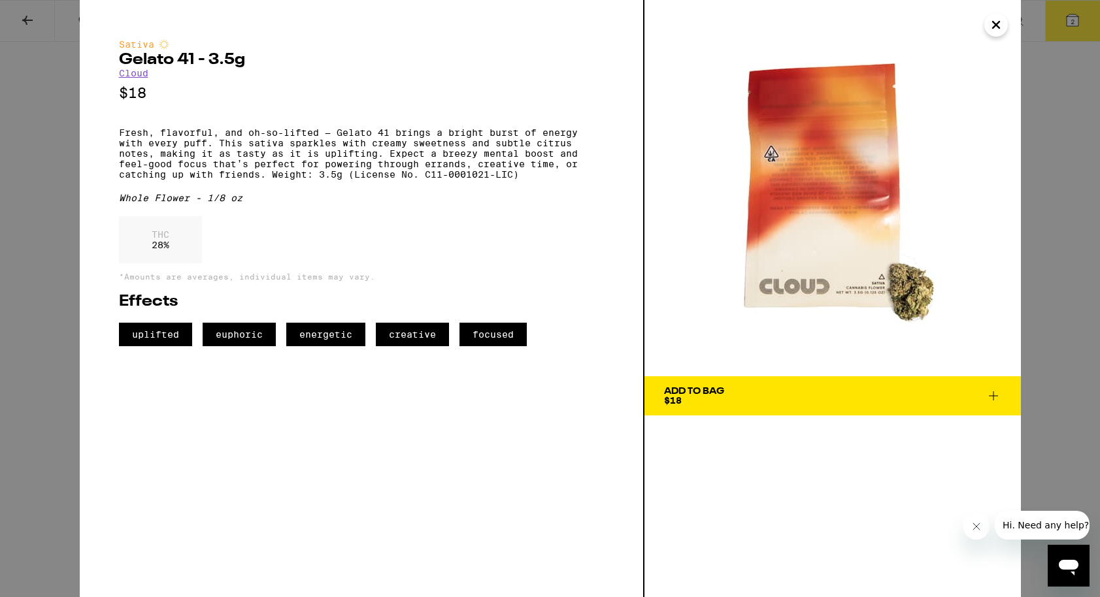
click at [831, 403] on span "Add To Bag $18" at bounding box center [832, 396] width 337 height 18
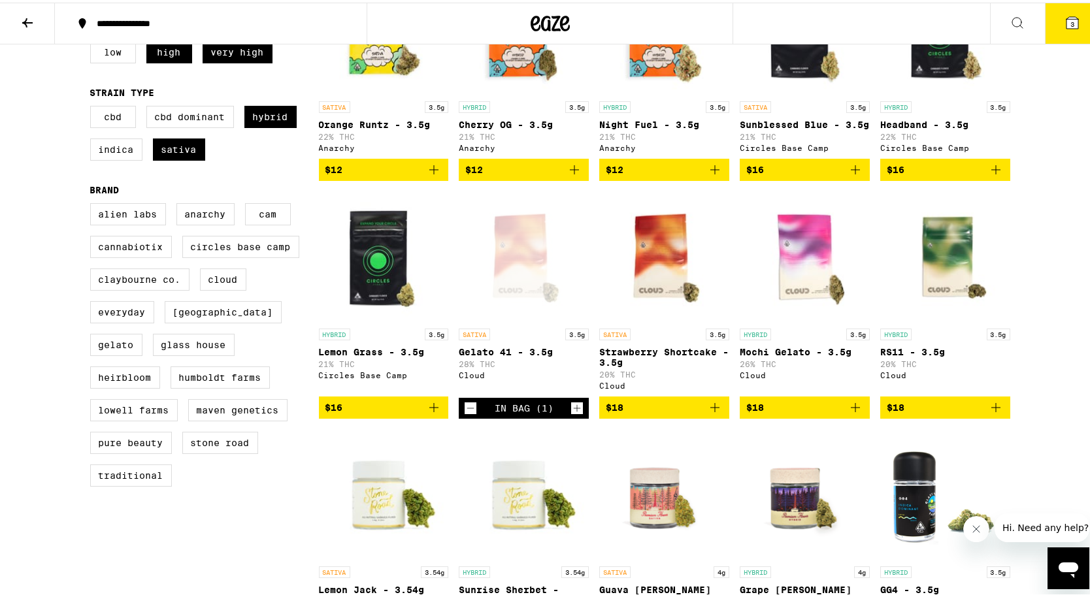
click at [683, 363] on p "Strawberry Shortcake - 3.5g" at bounding box center [664, 354] width 130 height 21
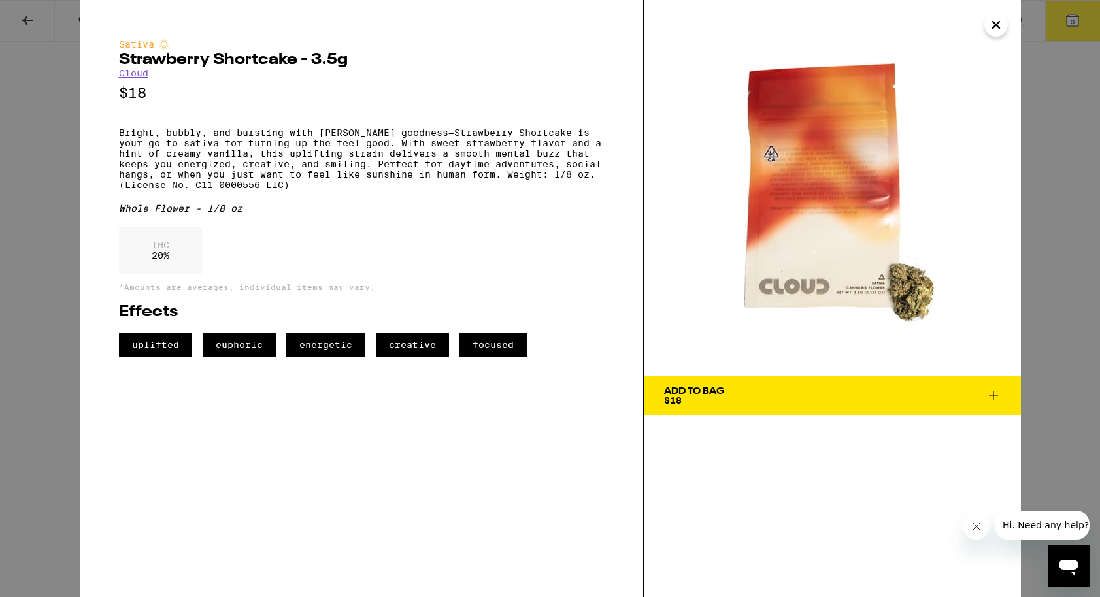
click at [782, 388] on span "Add To Bag $18" at bounding box center [832, 396] width 337 height 18
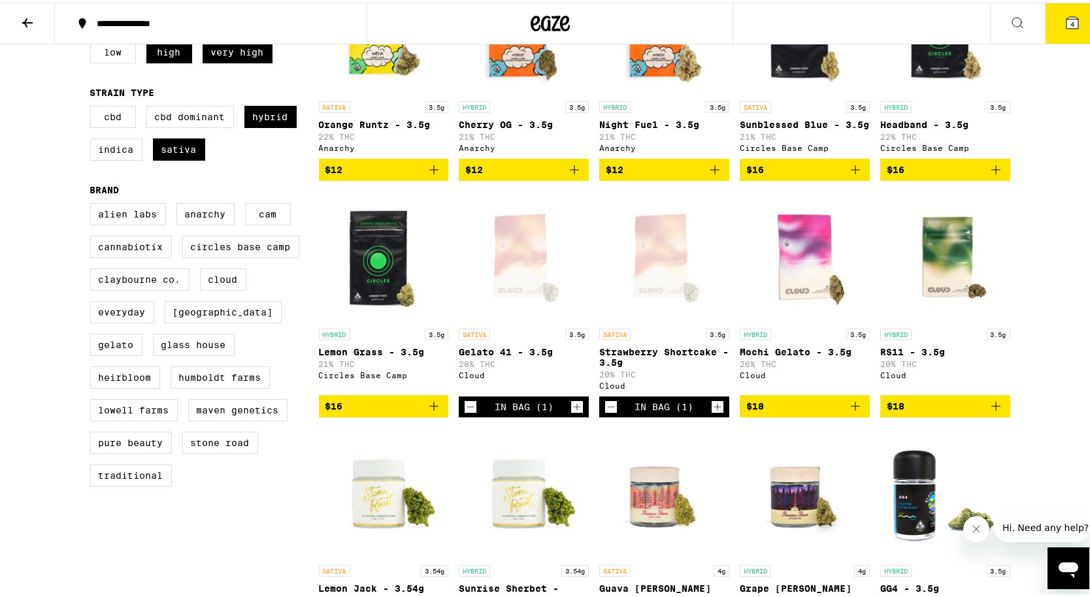
click at [606, 412] on icon "Decrement" at bounding box center [611, 405] width 12 height 16
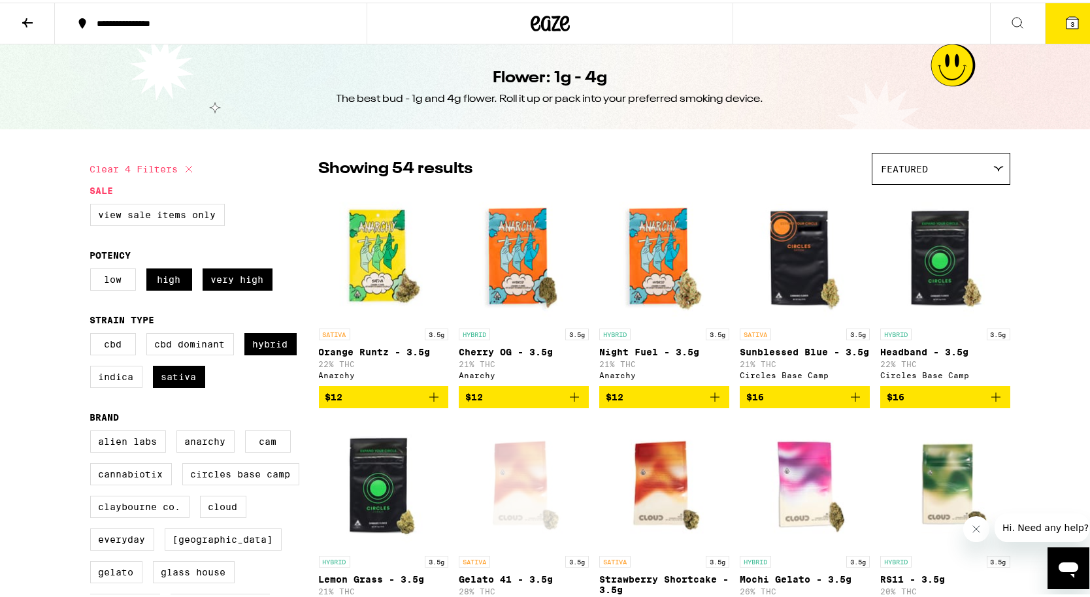
click at [1075, 17] on button "3" at bounding box center [1072, 21] width 55 height 41
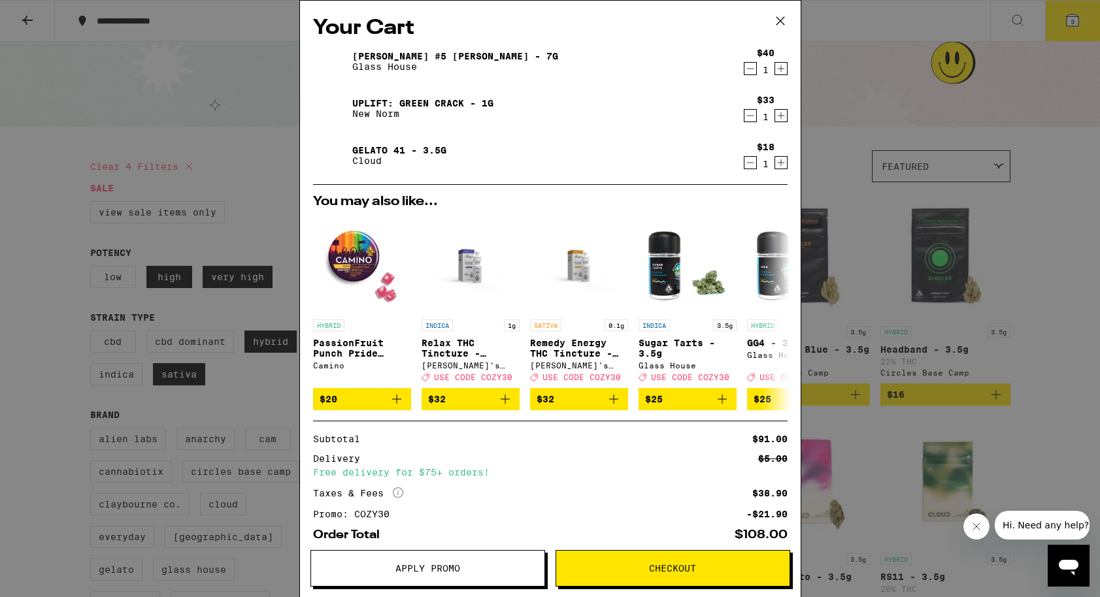
click at [1027, 230] on div "Your Cart Donny Burger #5 Smalls - 7g Glass House $40 1 Uplift: Green Crack - 1…" at bounding box center [550, 298] width 1100 height 597
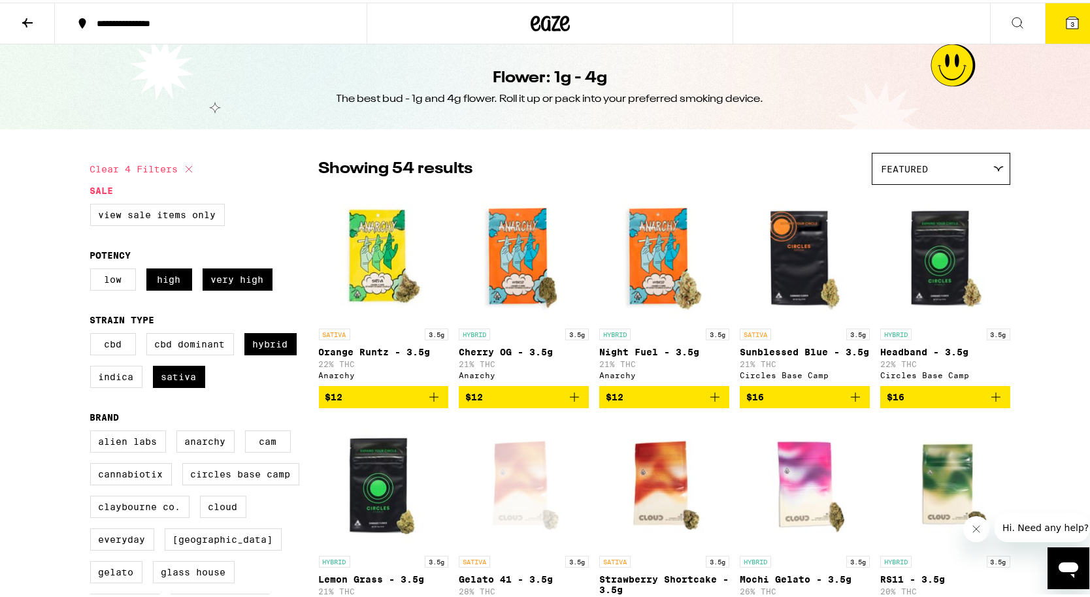
click at [1071, 24] on span "3" at bounding box center [1073, 22] width 4 height 8
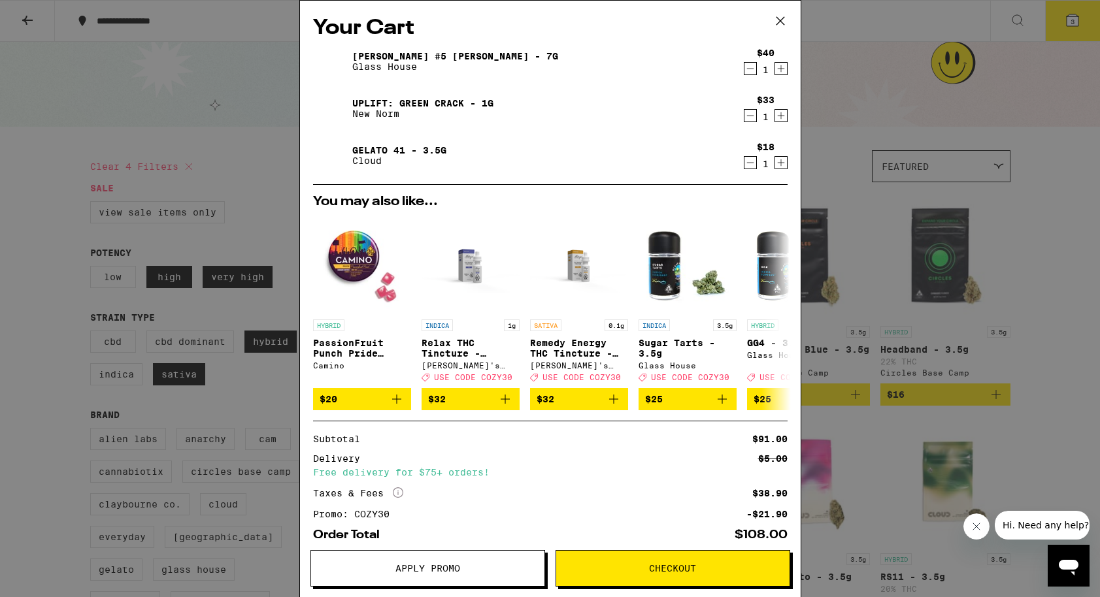
click at [1048, 233] on div "Your Cart Donny Burger #5 Smalls - 7g Glass House $40 1 Uplift: Green Crack - 1…" at bounding box center [550, 298] width 1100 height 597
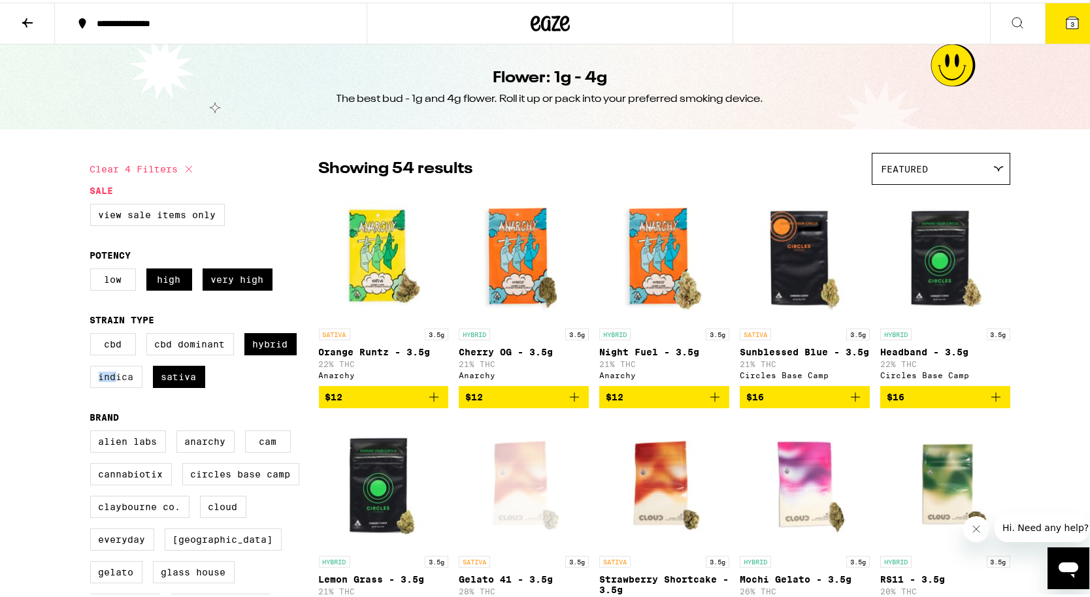
click at [109, 379] on label "Indica" at bounding box center [116, 374] width 52 height 22
click at [165, 386] on label "Sativa" at bounding box center [179, 374] width 52 height 22
click at [93, 333] on input "Sativa" at bounding box center [93, 333] width 1 height 1
checkbox input "false"
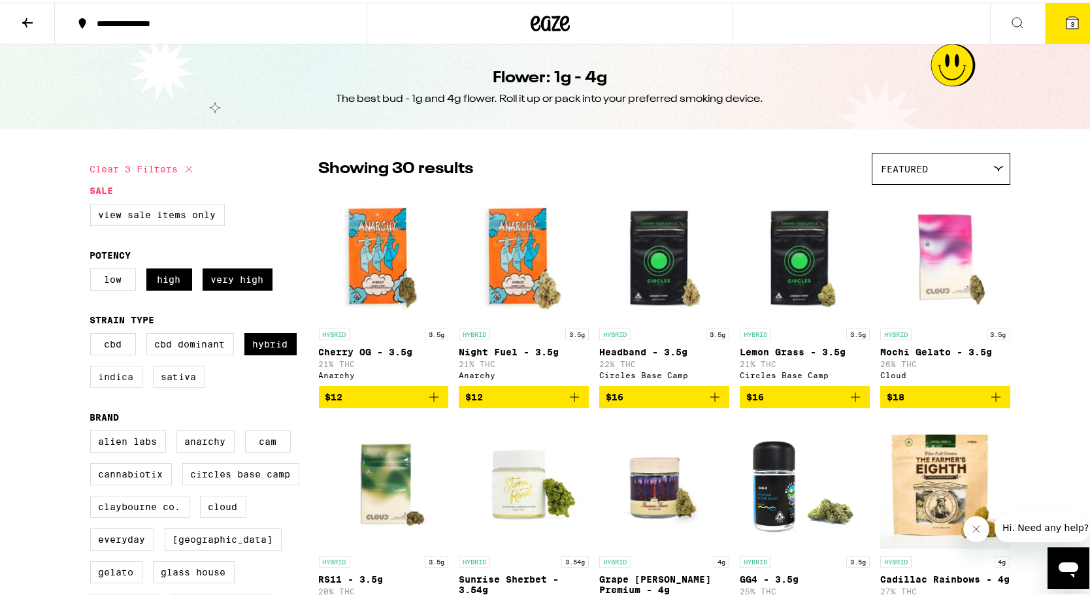
click at [121, 384] on label "Indica" at bounding box center [116, 374] width 52 height 22
click at [93, 333] on input "Indica" at bounding box center [93, 333] width 1 height 1
checkbox input "true"
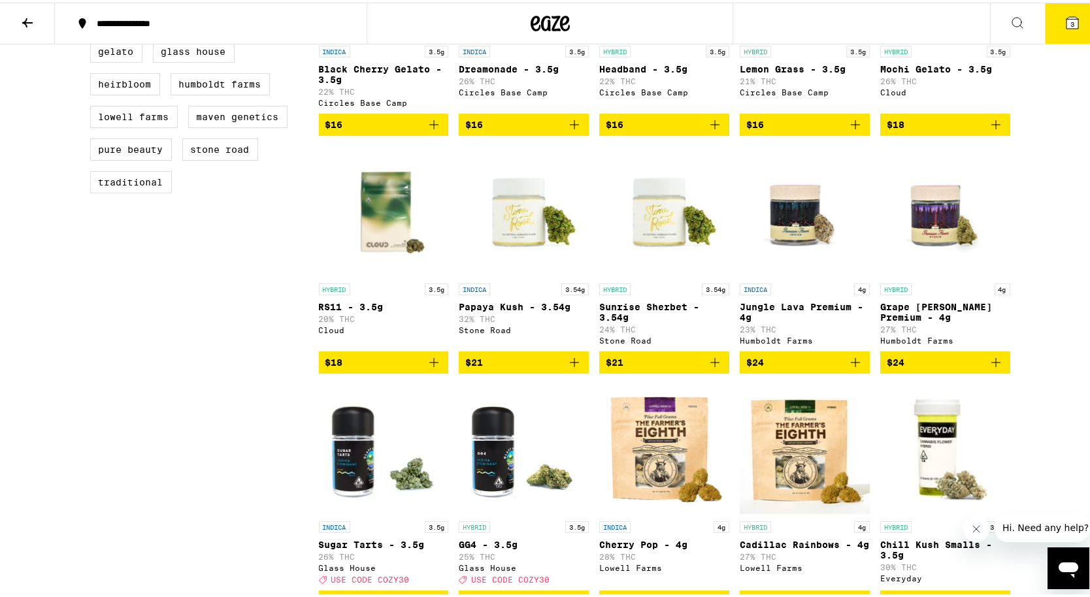
scroll to position [523, 0]
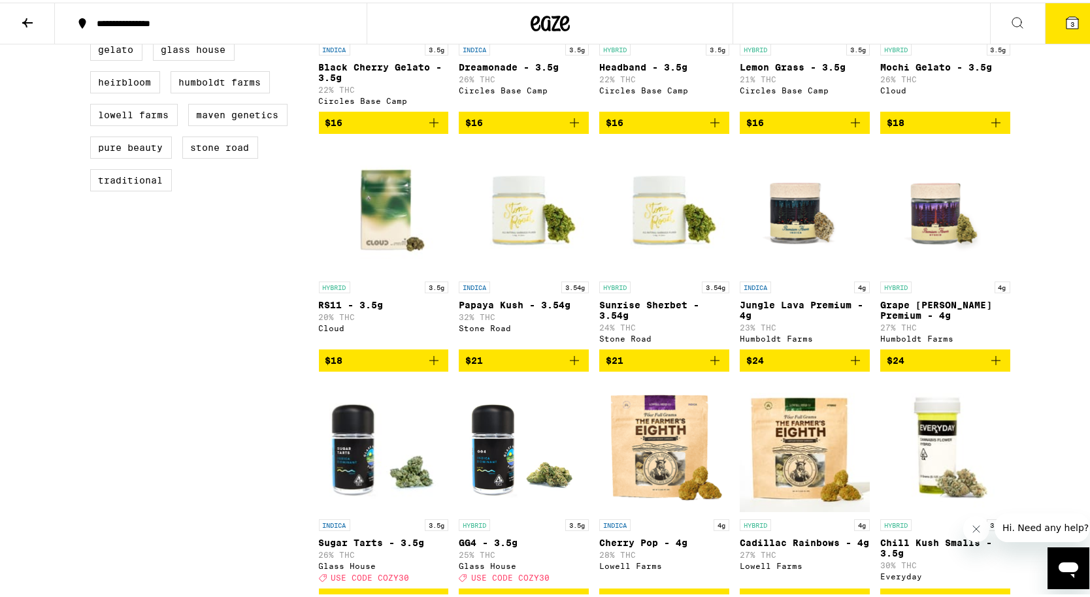
click at [1065, 35] on button "3" at bounding box center [1072, 21] width 55 height 41
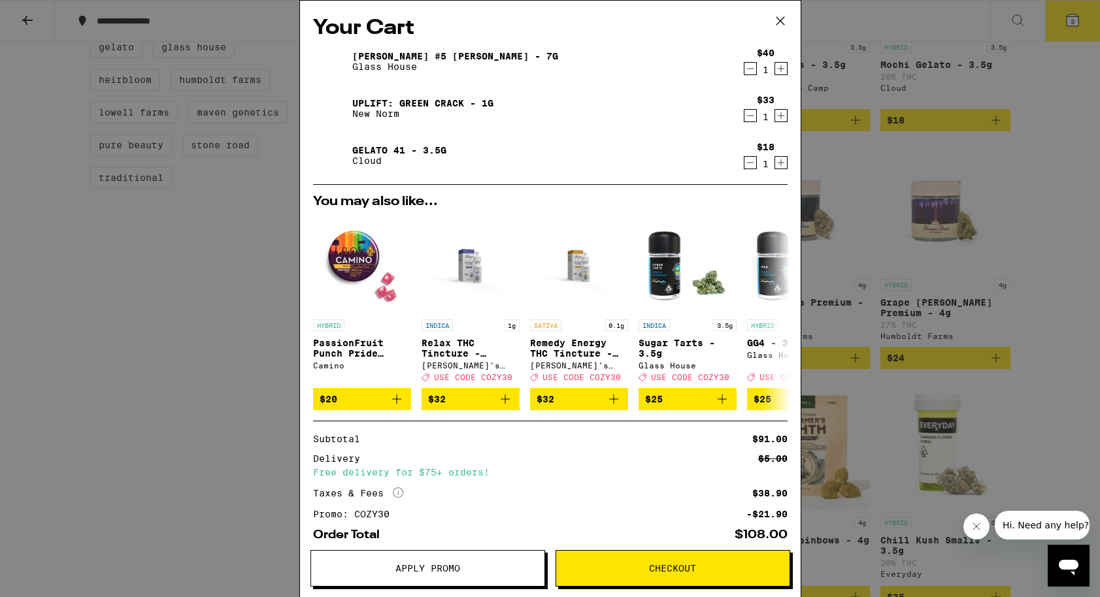
click at [1039, 237] on div "Your Cart Donny Burger #5 Smalls - 7g Glass House $40 1 Uplift: Green Crack - 1…" at bounding box center [550, 298] width 1100 height 597
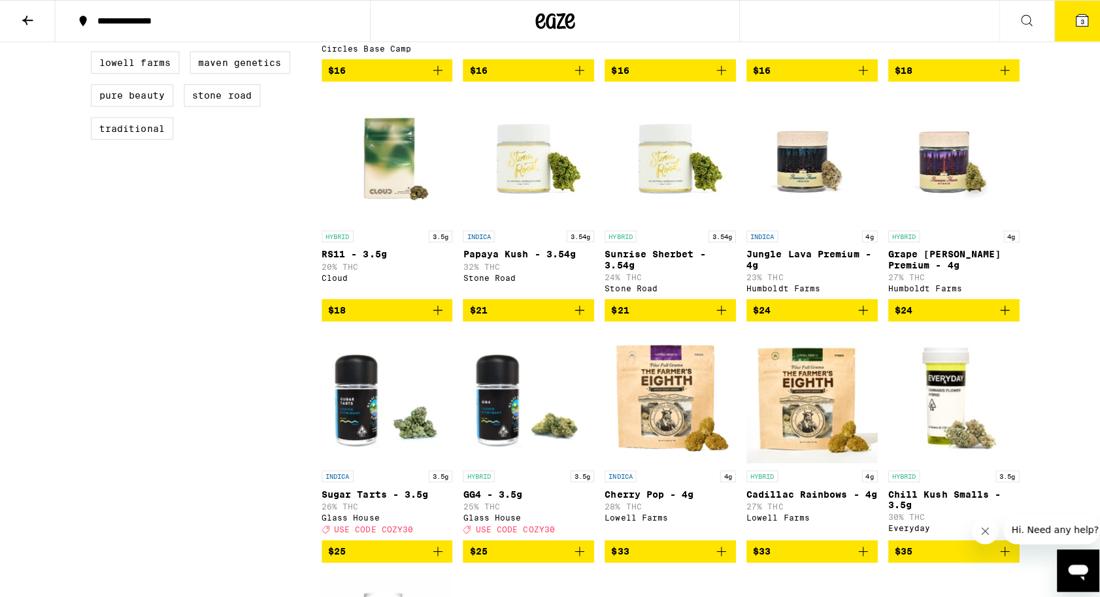
scroll to position [575, 0]
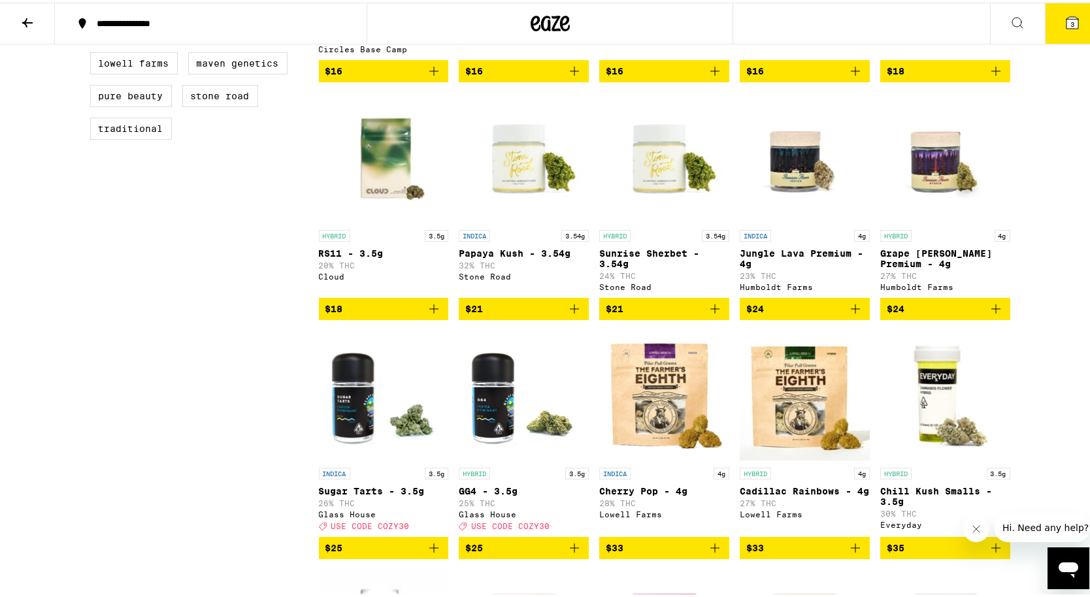
click at [540, 256] on p "Papaya Kush - 3.54g" at bounding box center [524, 251] width 130 height 10
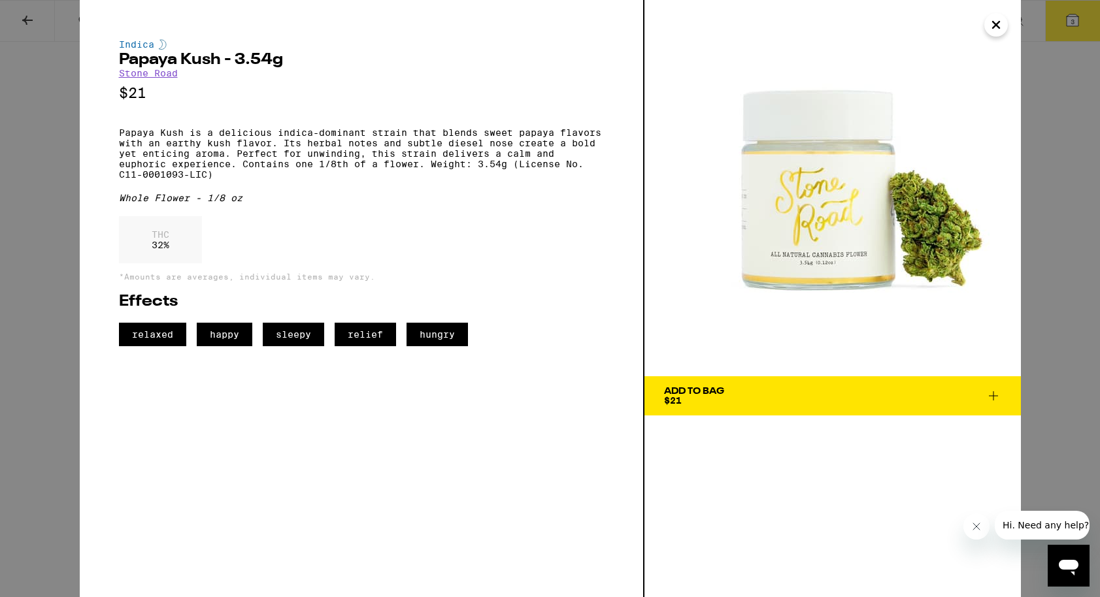
click at [734, 404] on span "Add To Bag $21" at bounding box center [832, 396] width 337 height 18
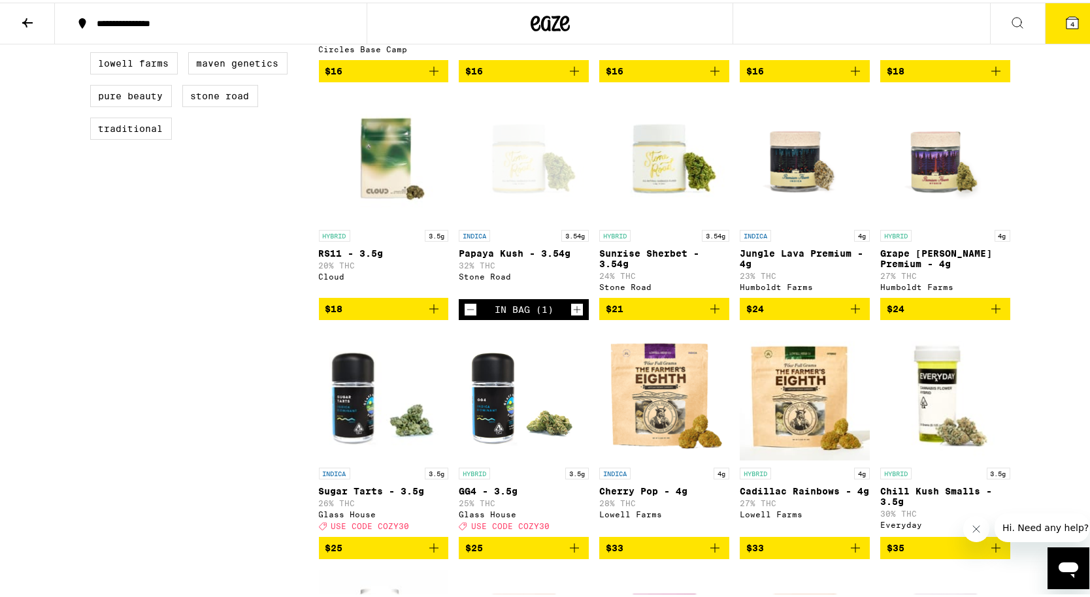
click at [1067, 24] on icon at bounding box center [1073, 20] width 12 height 12
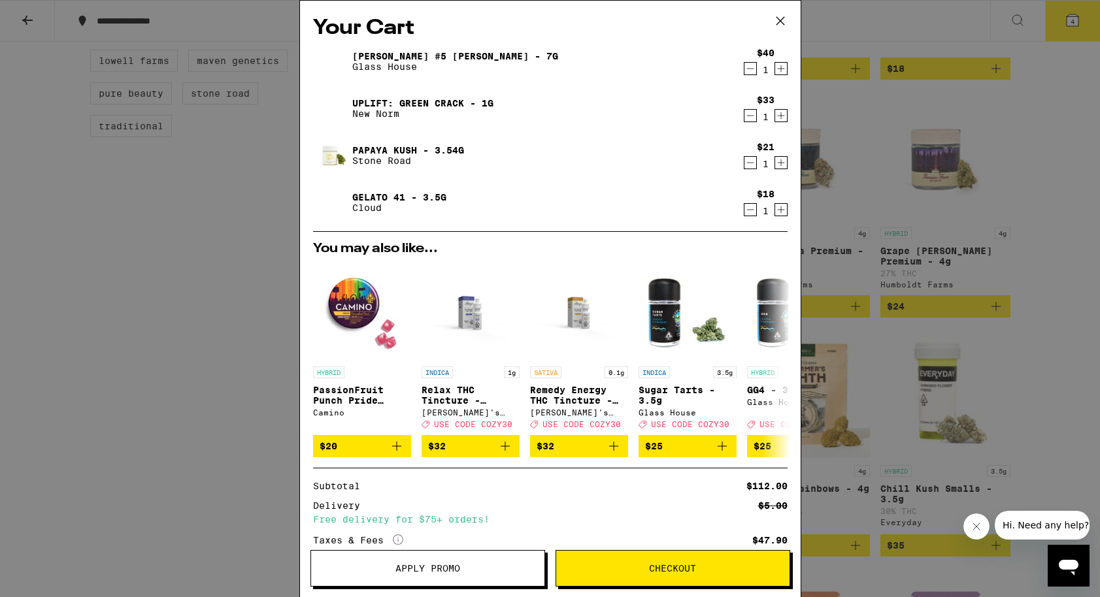
click at [746, 69] on icon "Decrement" at bounding box center [749, 69] width 7 height 0
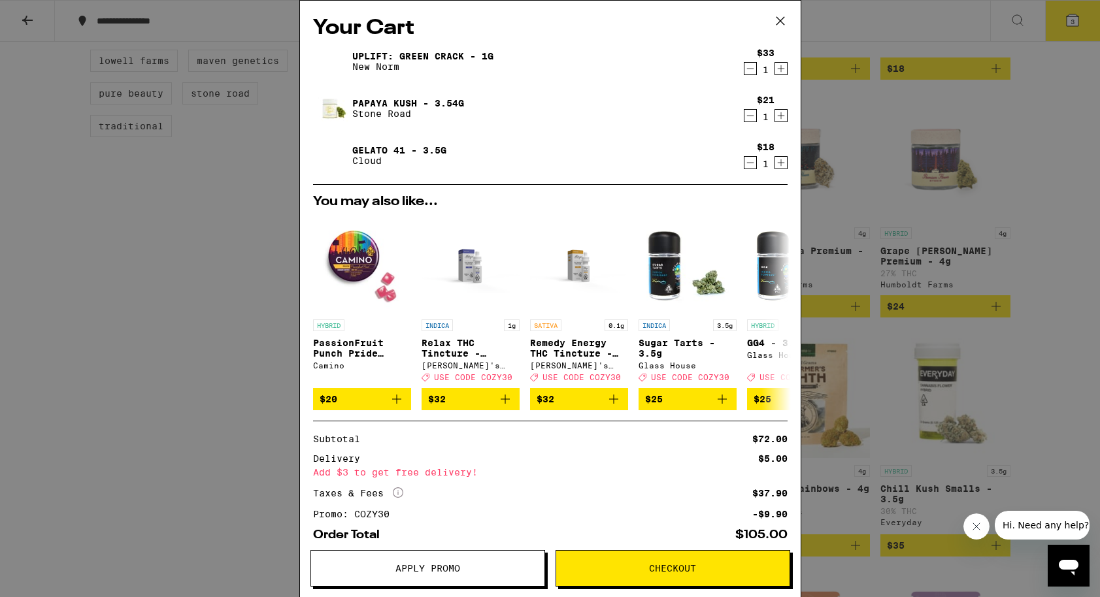
click at [829, 239] on div "Your Cart Uplift: Green Crack - 1g New Norm $33 1 Papaya Kush - 3.54g Stone Roa…" at bounding box center [550, 298] width 1100 height 597
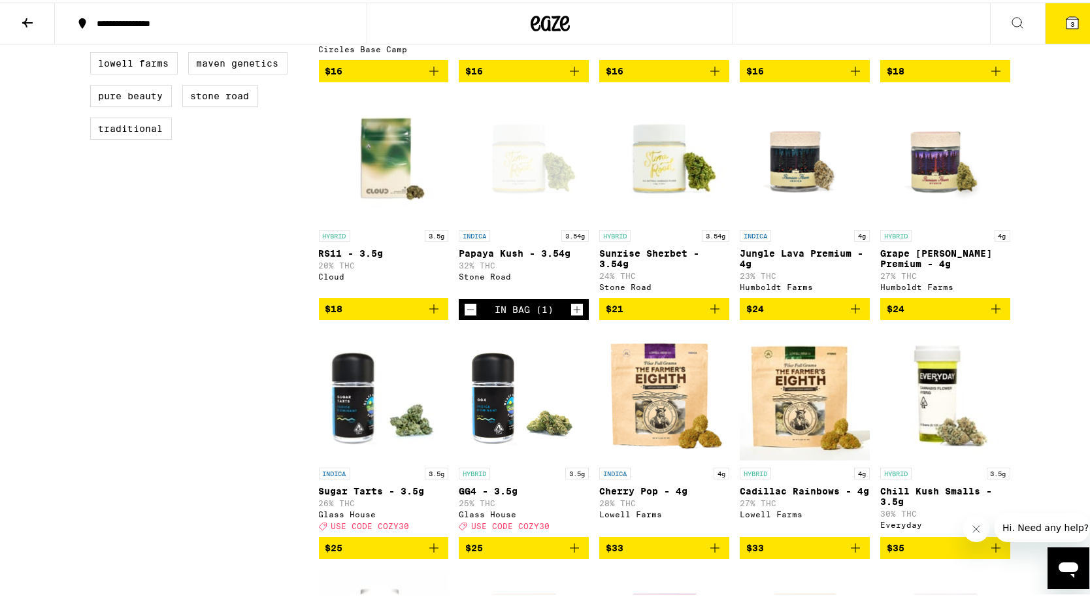
click at [851, 311] on icon "Add to bag" at bounding box center [855, 306] width 9 height 9
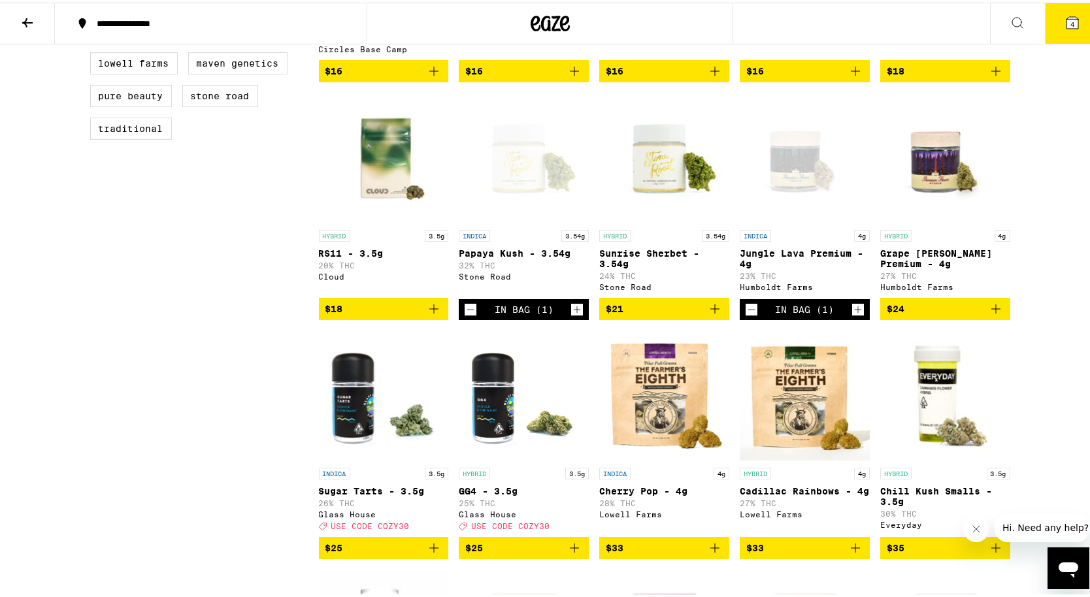
click at [796, 264] on p "Jungle Lava Premium - 4g" at bounding box center [805, 256] width 130 height 21
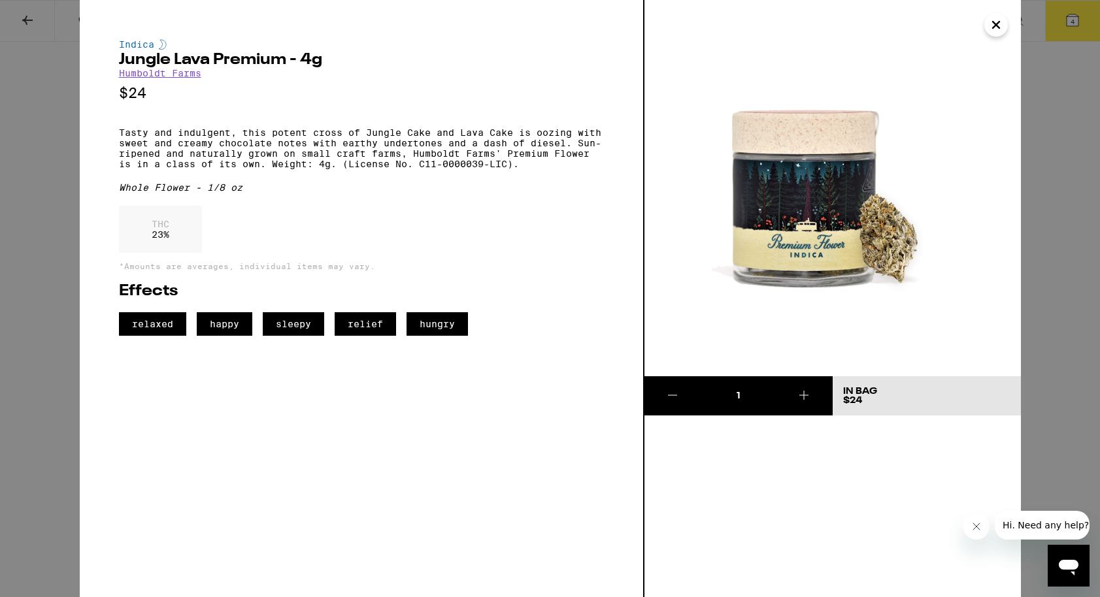
click at [985, 28] on button "Close" at bounding box center [996, 25] width 24 height 24
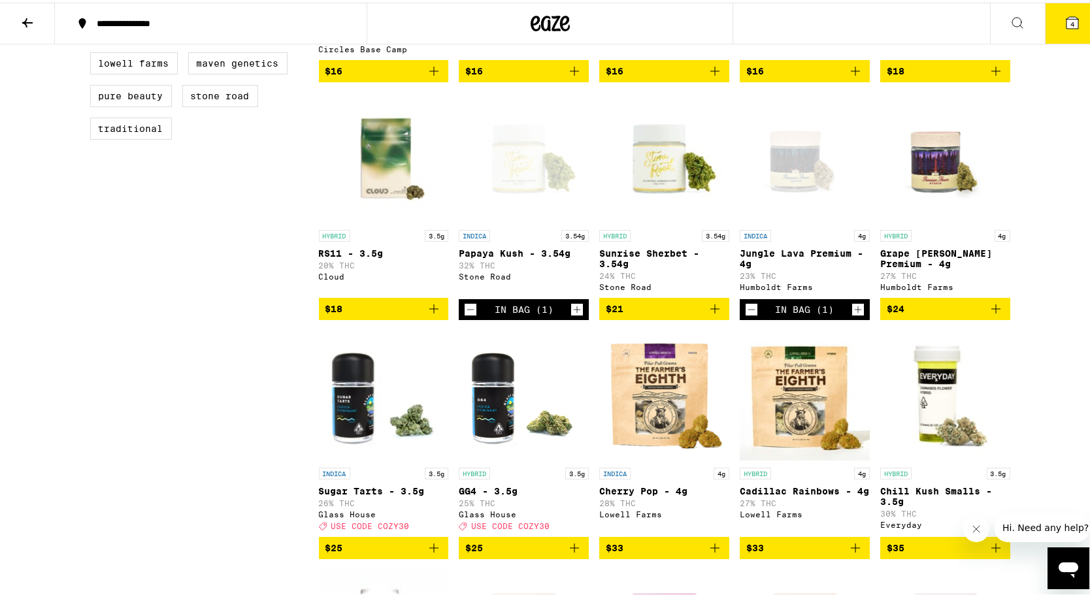
click at [1065, 27] on icon at bounding box center [1073, 20] width 16 height 16
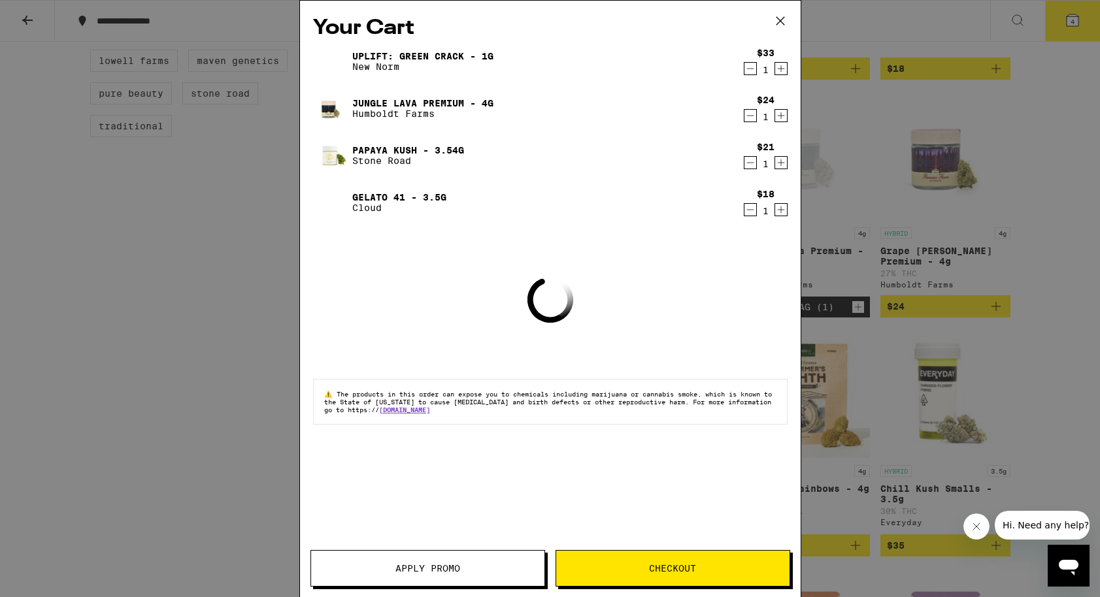
click at [750, 163] on icon "Decrement" at bounding box center [751, 163] width 12 height 16
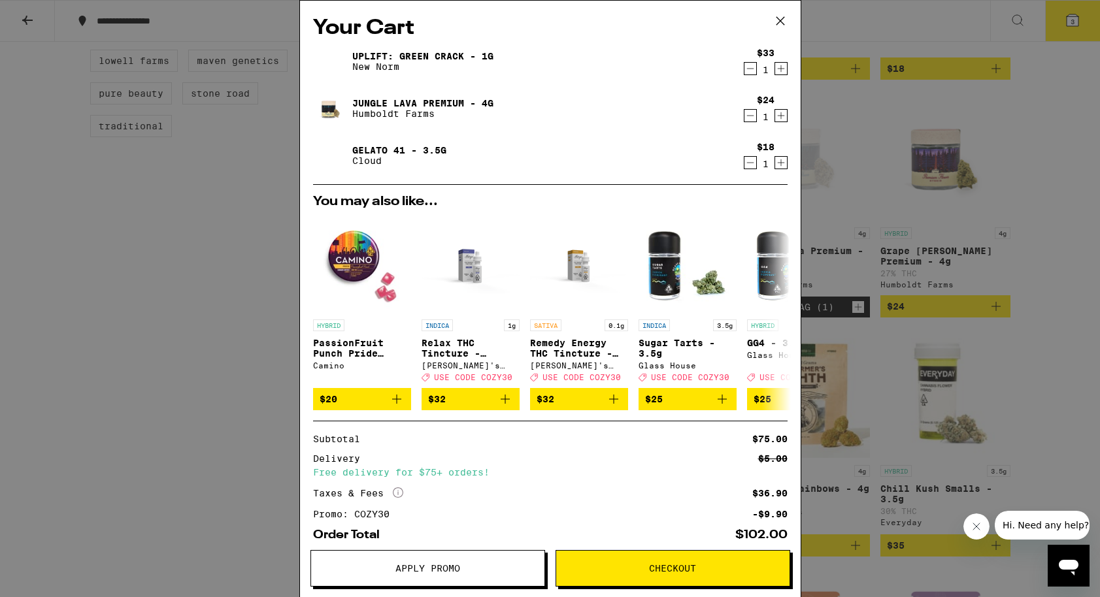
click at [273, 314] on div "Your Cart Uplift: Green Crack - 1g New Norm $33 1 Jungle Lava Premium - 4g Humb…" at bounding box center [550, 298] width 1100 height 597
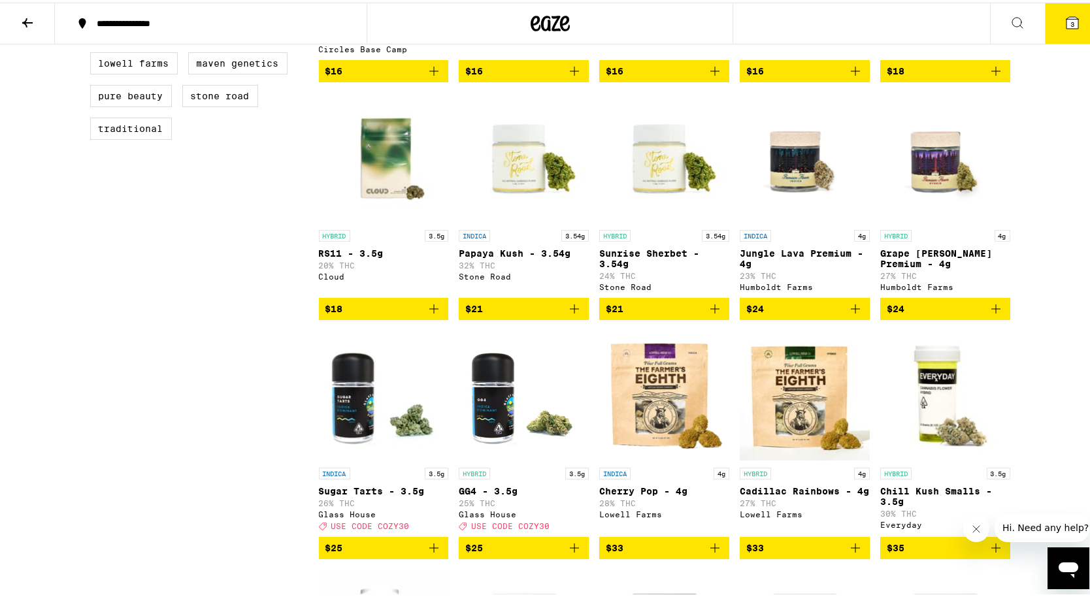
drag, startPoint x: 738, startPoint y: 265, endPoint x: 986, endPoint y: 6, distance: 358.7
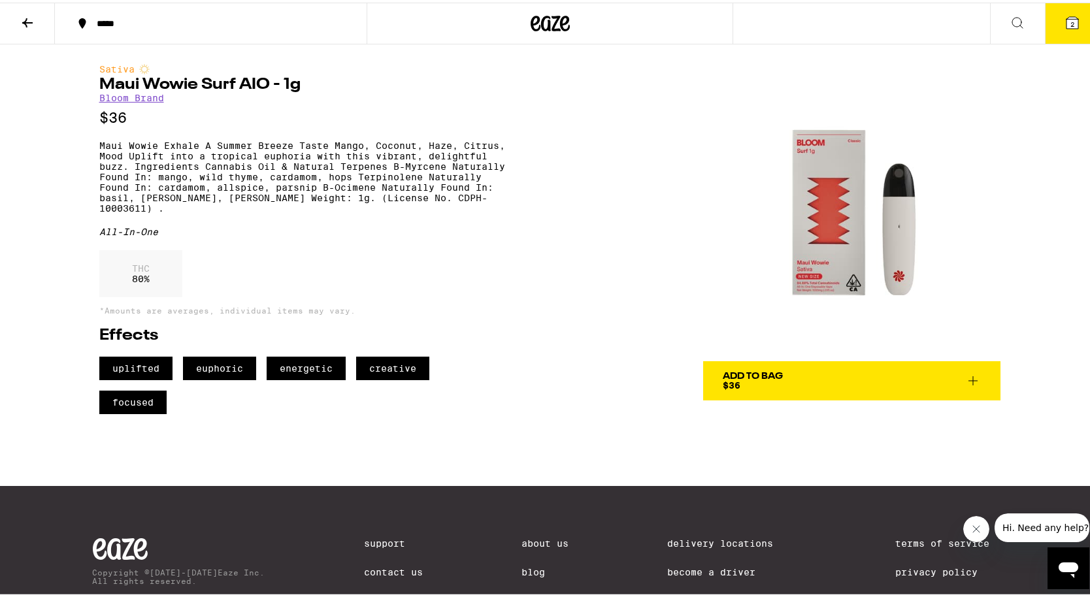
click at [807, 382] on span "Add To Bag $36" at bounding box center [852, 378] width 258 height 18
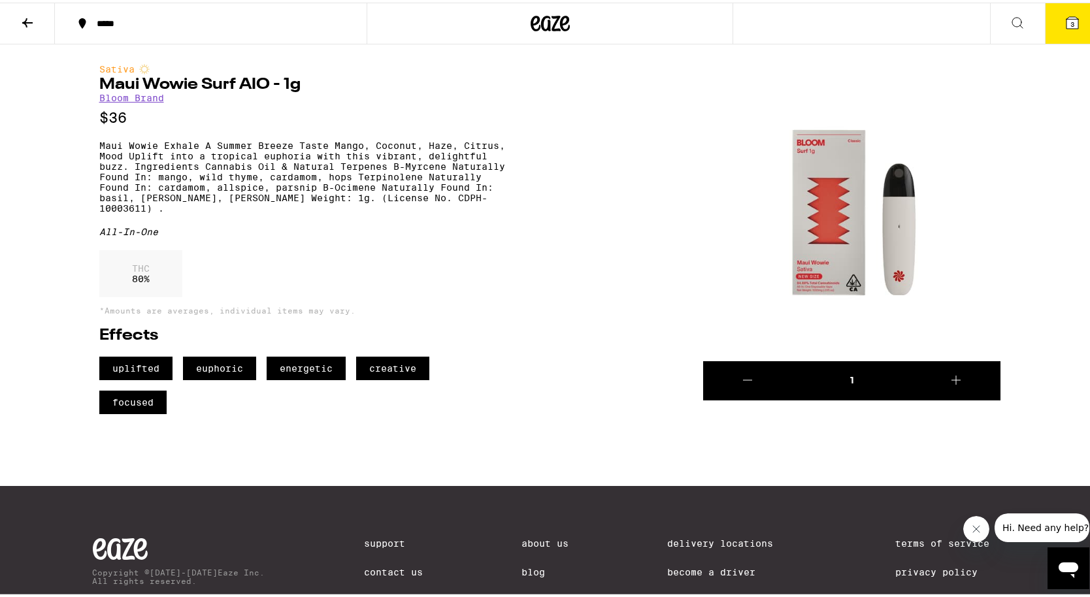
click at [1067, 20] on icon at bounding box center [1073, 20] width 12 height 12
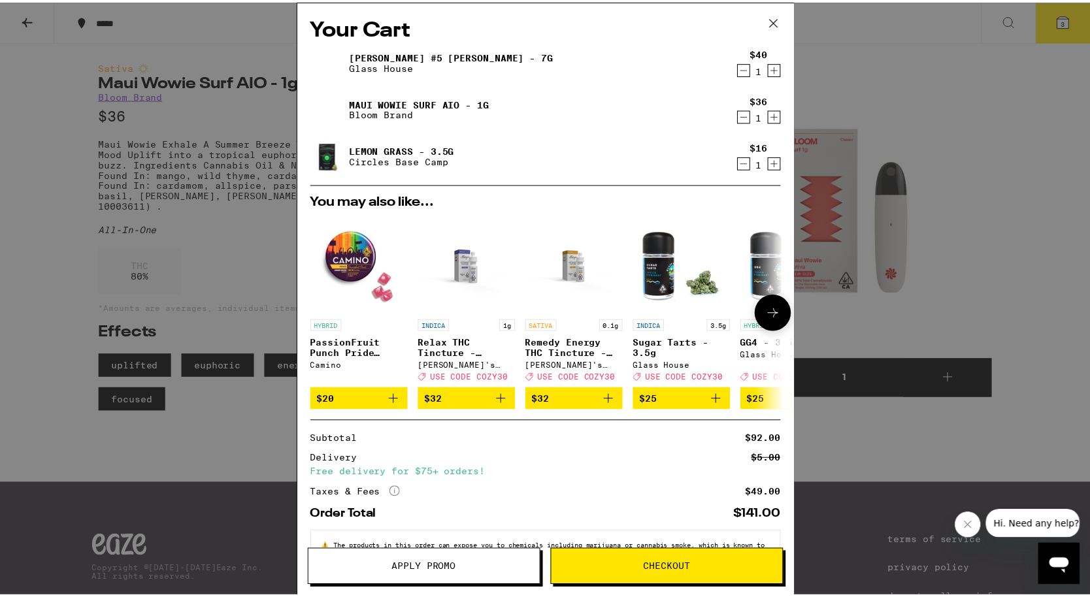
scroll to position [52, 0]
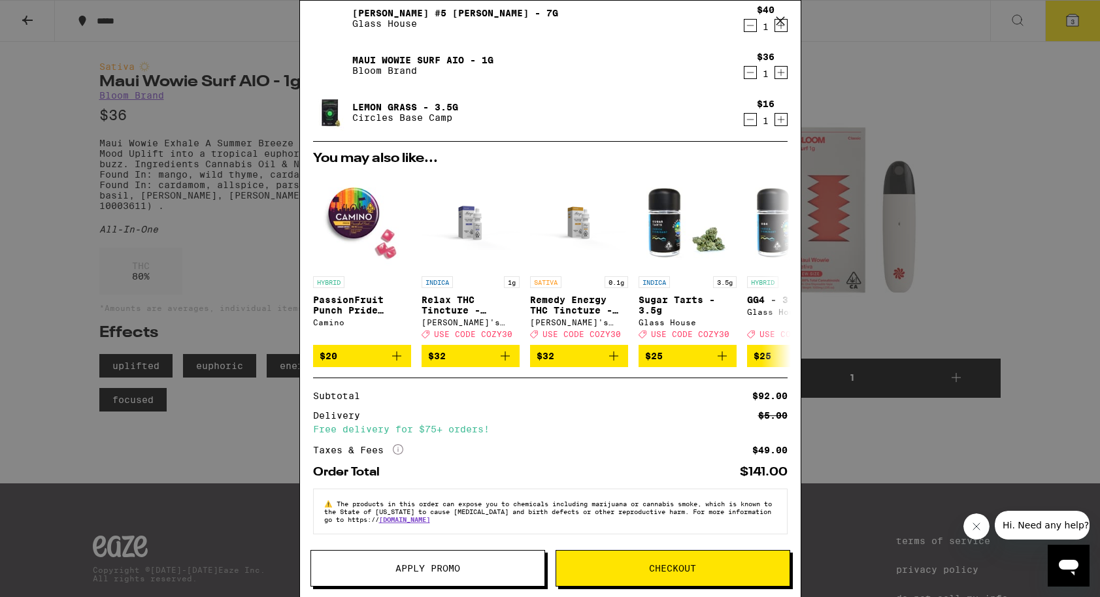
click at [427, 564] on span "Apply Promo" at bounding box center [427, 568] width 65 height 9
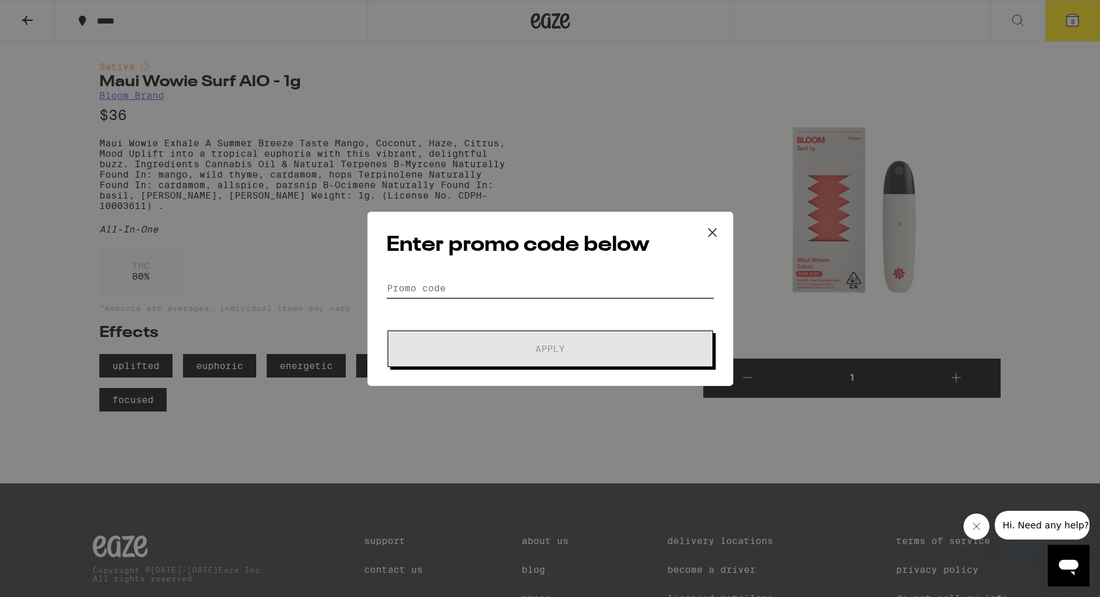
click at [481, 290] on input "Promo Code" at bounding box center [550, 288] width 328 height 20
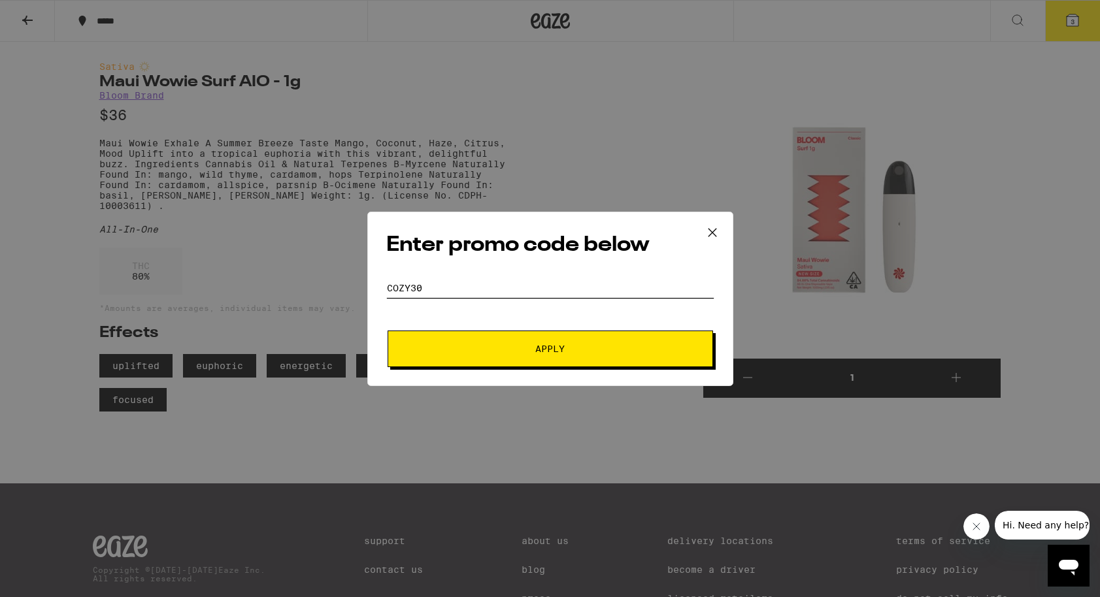
type input "cozy30"
click at [483, 368] on div "Enter promo code below Promo Code cozy30 Apply" at bounding box center [550, 299] width 366 height 175
click at [484, 364] on button "Apply" at bounding box center [551, 349] width 326 height 37
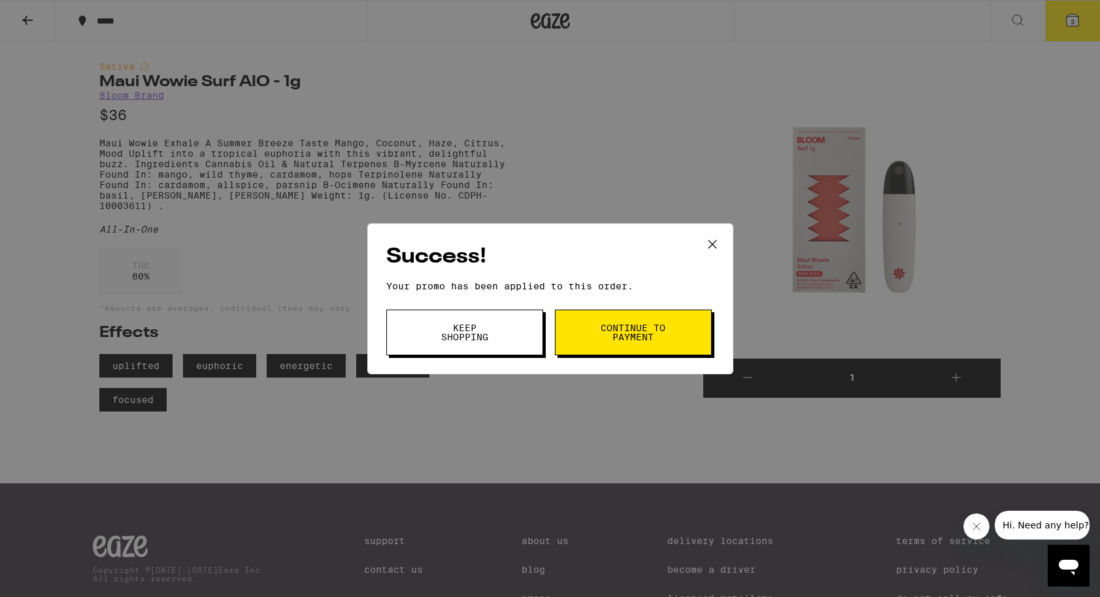
click at [614, 346] on button "Continue to payment" at bounding box center [633, 333] width 157 height 46
click at [711, 245] on icon at bounding box center [713, 245] width 20 height 20
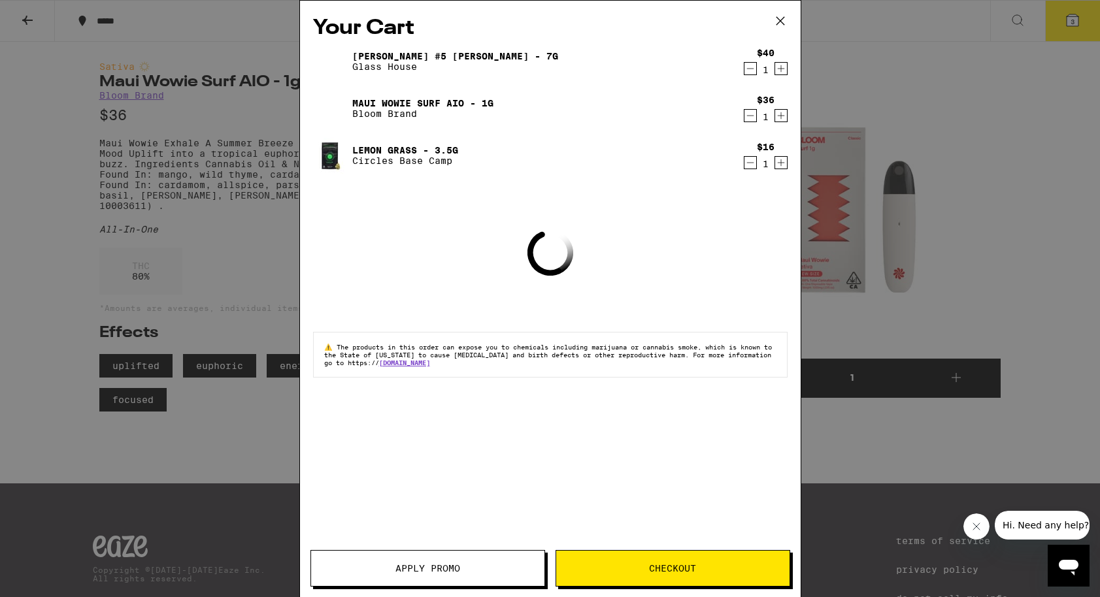
click at [775, 25] on icon at bounding box center [781, 21] width 20 height 20
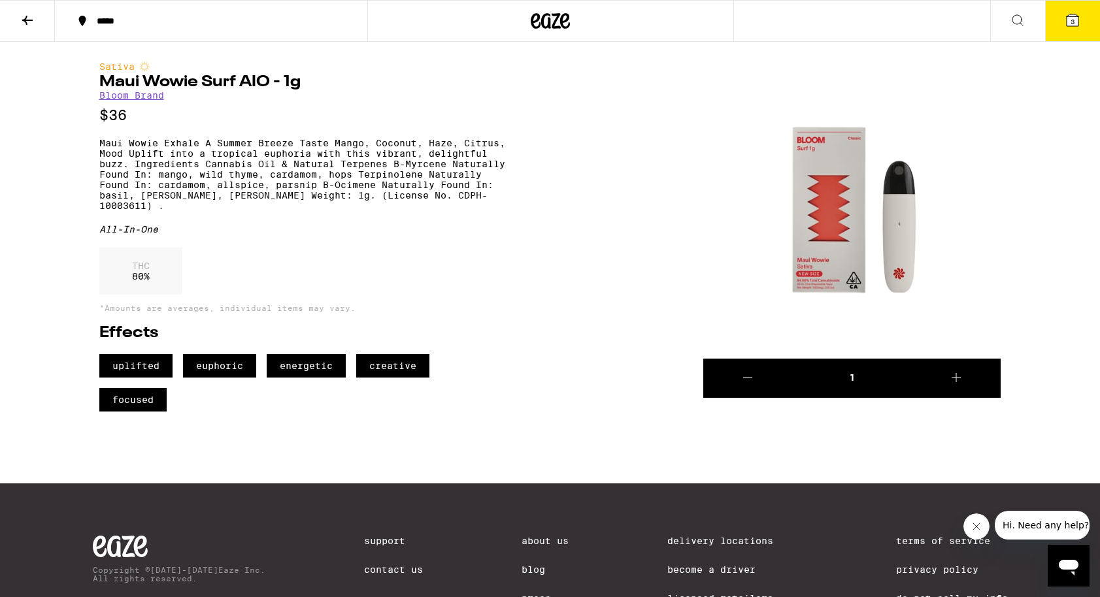
click at [31, 25] on icon at bounding box center [28, 20] width 16 height 16
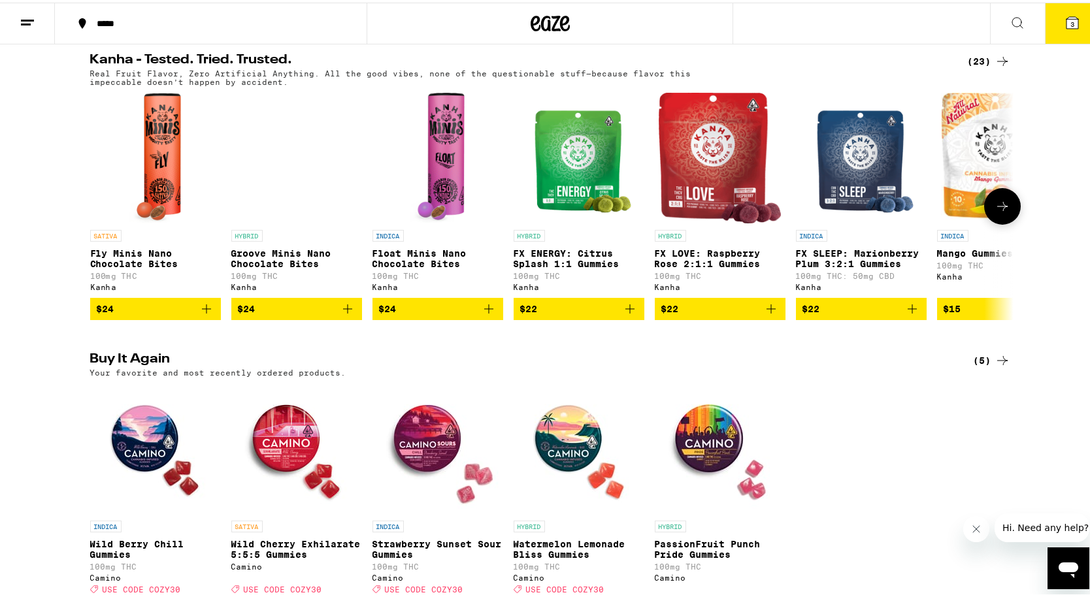
scroll to position [902, 0]
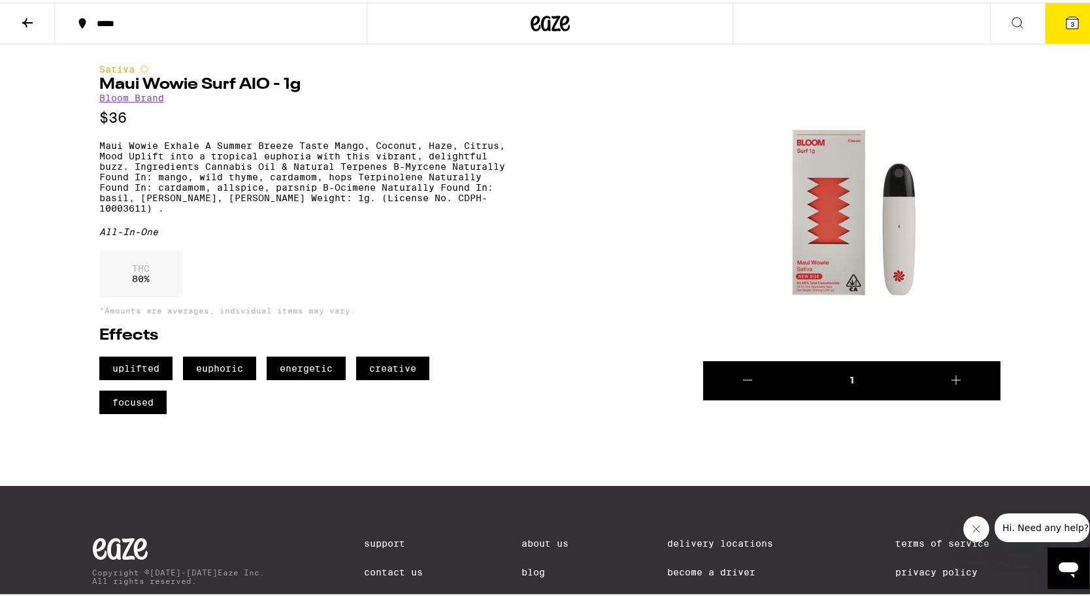
click at [23, 18] on icon at bounding box center [27, 20] width 10 height 9
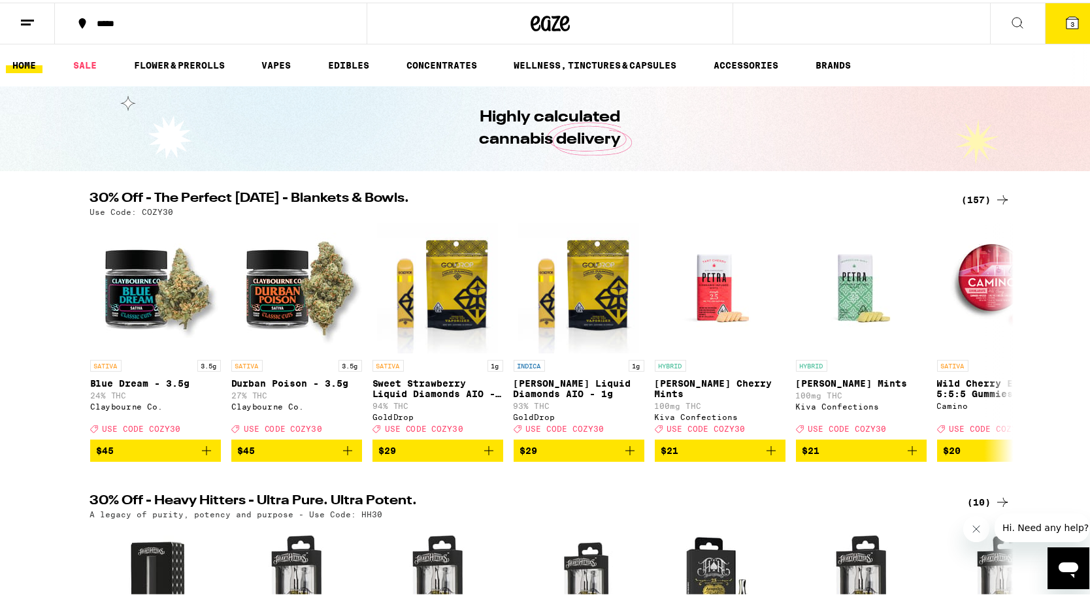
click at [1061, 17] on button "3" at bounding box center [1072, 21] width 55 height 41
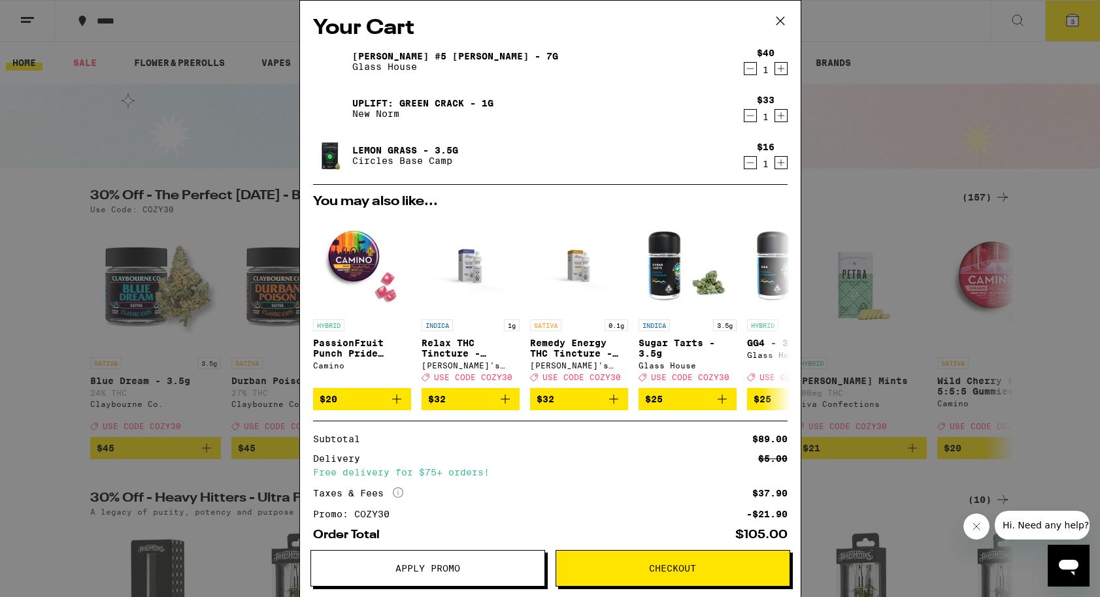
click at [949, 66] on div "Your Cart [PERSON_NAME] #5 [PERSON_NAME] - 7g Glass House $40 1 Uplift: Green C…" at bounding box center [550, 298] width 1100 height 597
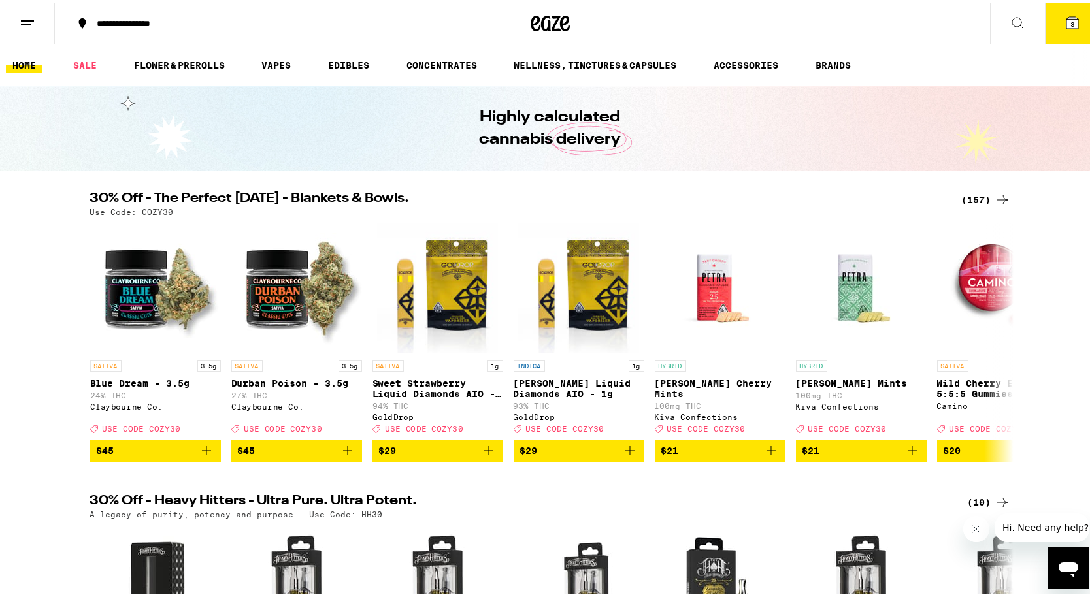
drag, startPoint x: 978, startPoint y: 31, endPoint x: 986, endPoint y: 31, distance: 7.8
click at [986, 31] on div "**********" at bounding box center [550, 21] width 1100 height 42
click at [992, 29] on button at bounding box center [1017, 21] width 55 height 41
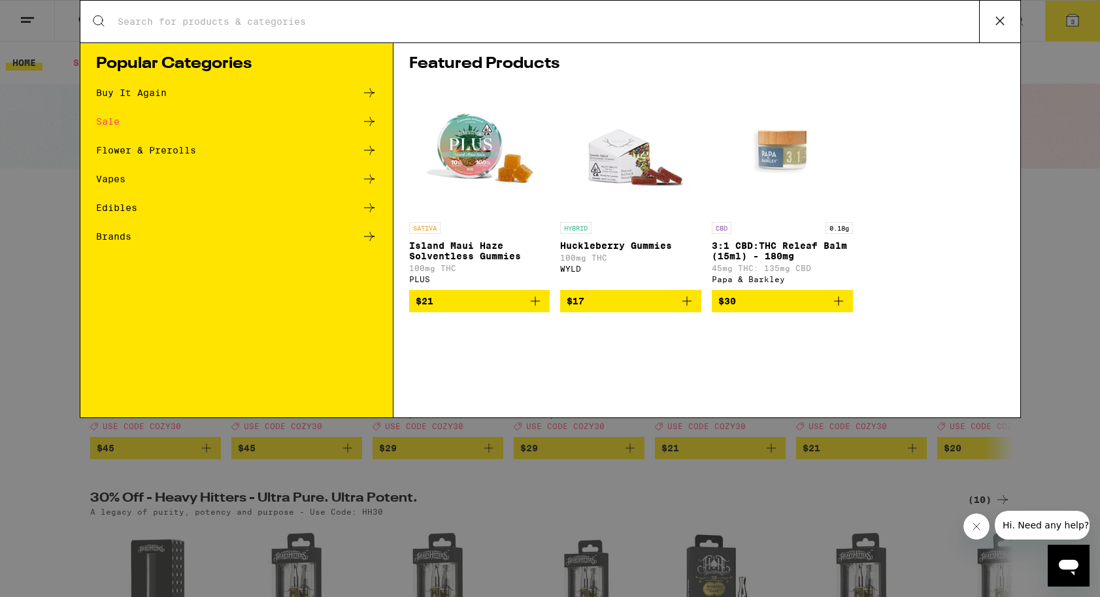
click at [769, 16] on input "Search for Products" at bounding box center [548, 22] width 862 height 12
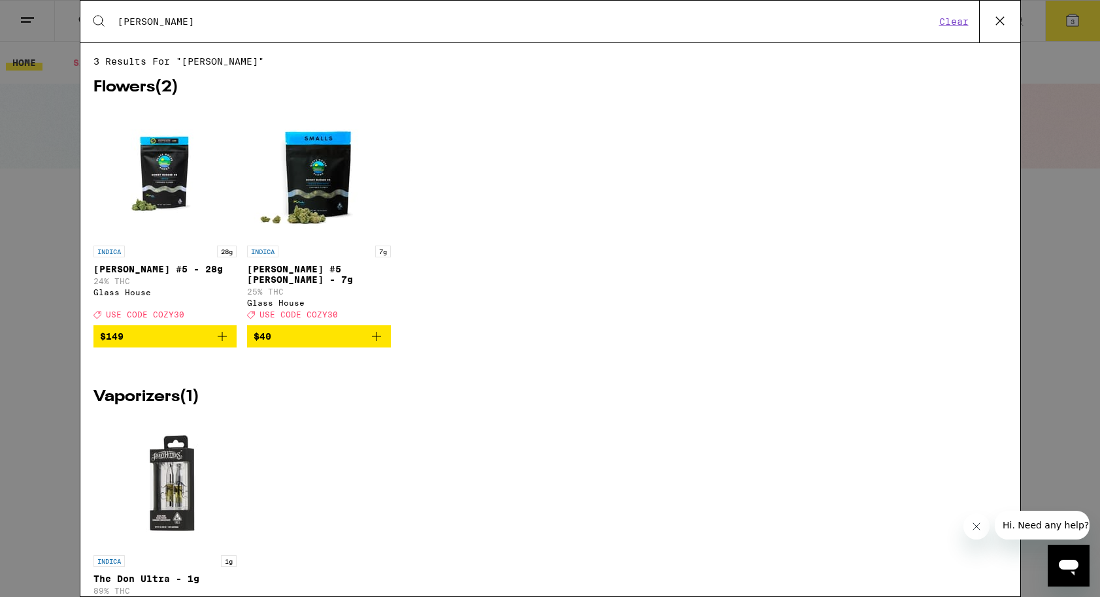
type input "donny"
click at [373, 341] on icon "Add to bag" at bounding box center [376, 336] width 9 height 9
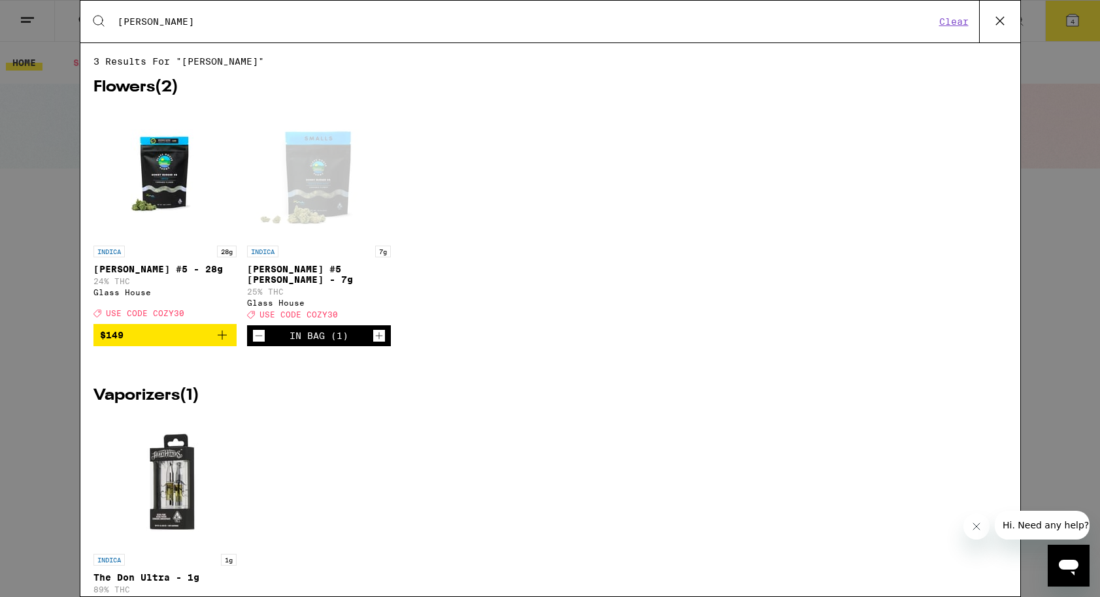
click at [1049, 59] on div "Search for Products donny Clear 3 results for "donny" Flowers ( 2 ) INDICA 28g …" at bounding box center [550, 298] width 1100 height 597
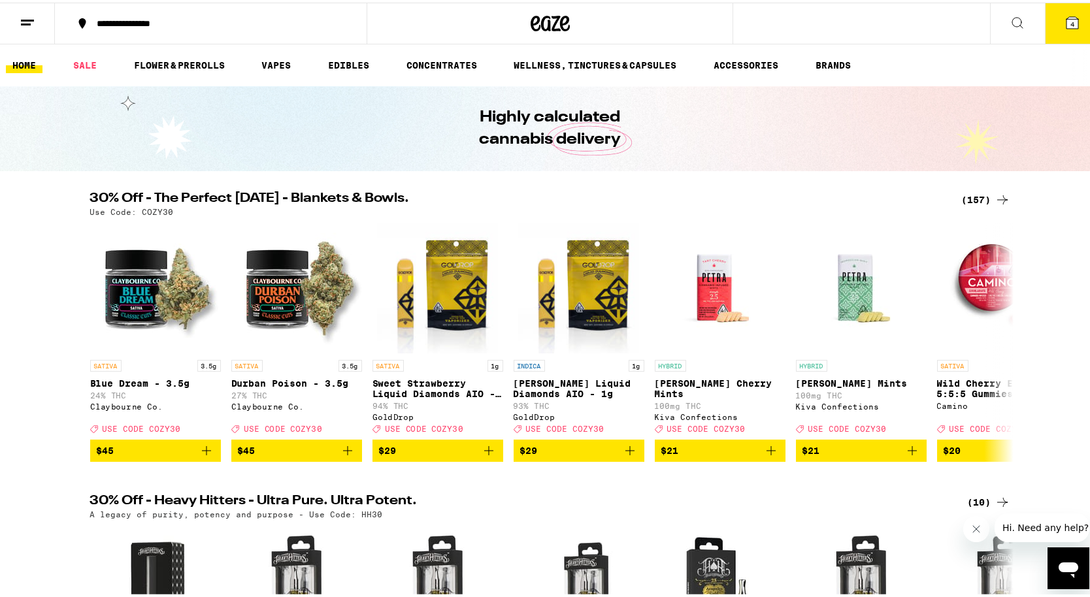
click at [1071, 18] on span "4" at bounding box center [1073, 22] width 4 height 8
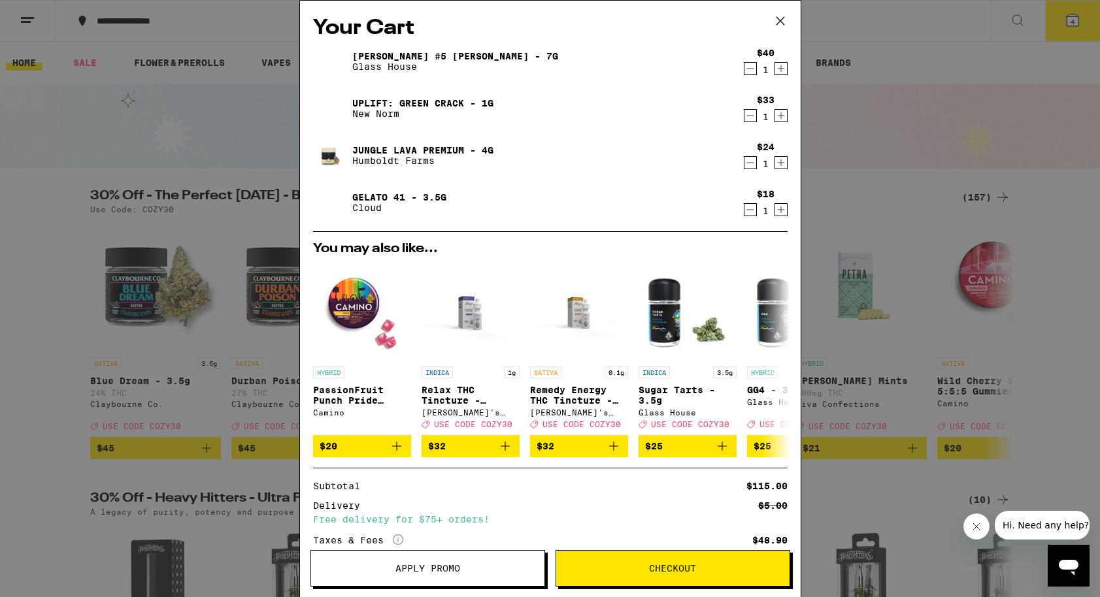
click at [745, 161] on icon "Decrement" at bounding box center [751, 163] width 12 height 16
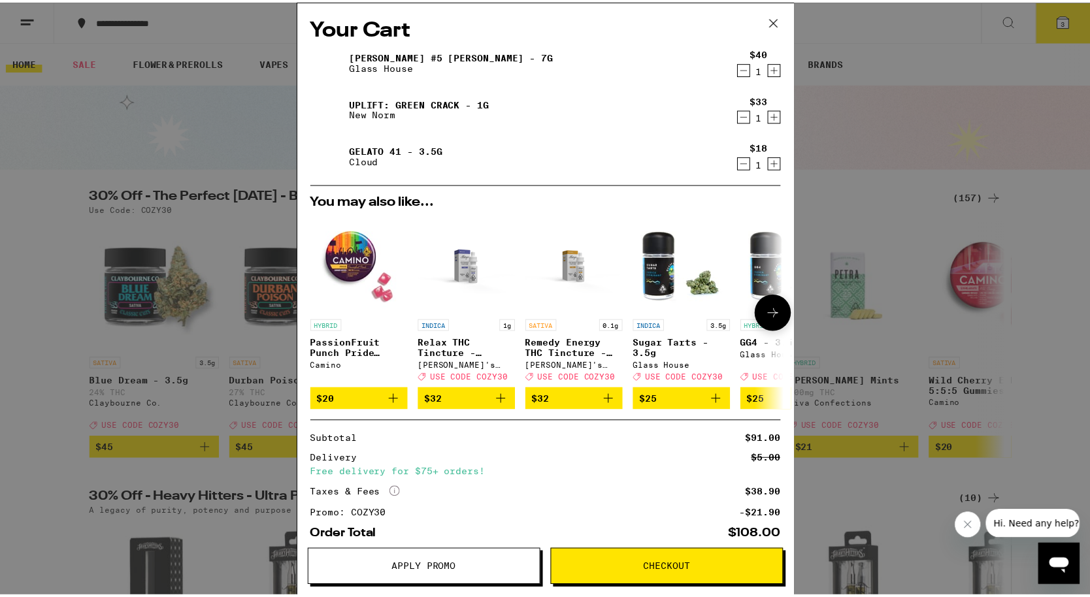
scroll to position [72, 0]
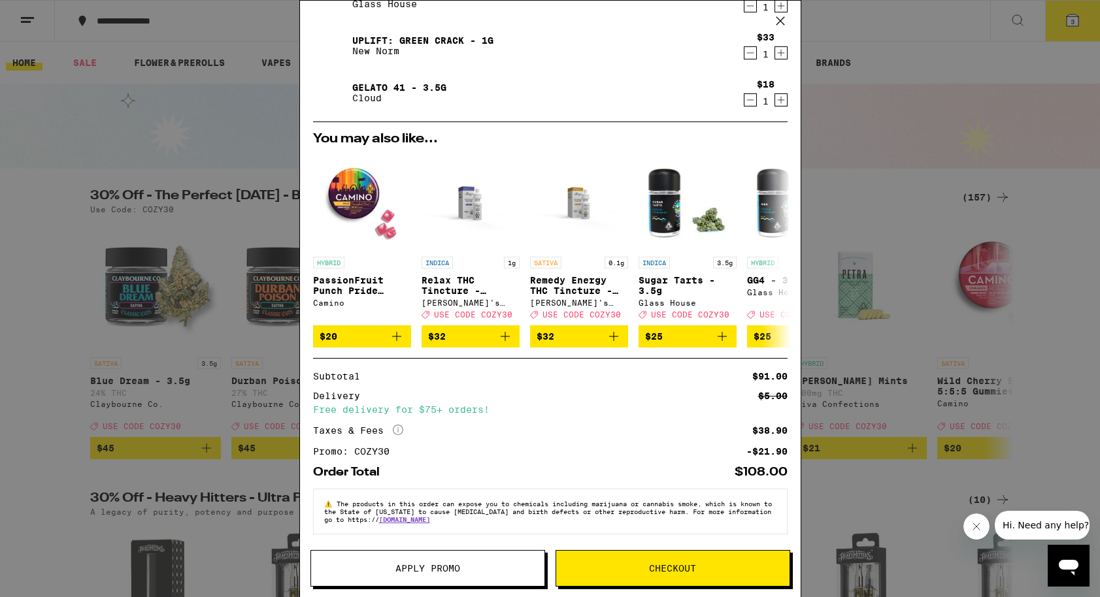
click at [963, 226] on div "Your Cart Donny Burger #5 Smalls - 7g Glass House $40 1 Uplift: Green Crack - 1…" at bounding box center [550, 298] width 1100 height 597
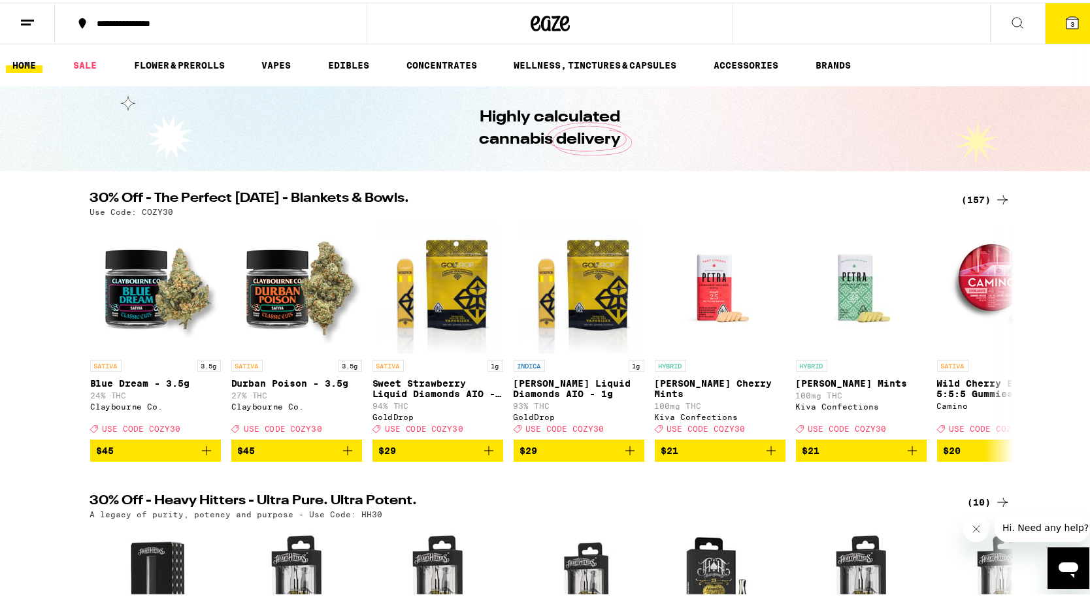
click at [1016, 31] on button at bounding box center [1017, 21] width 55 height 41
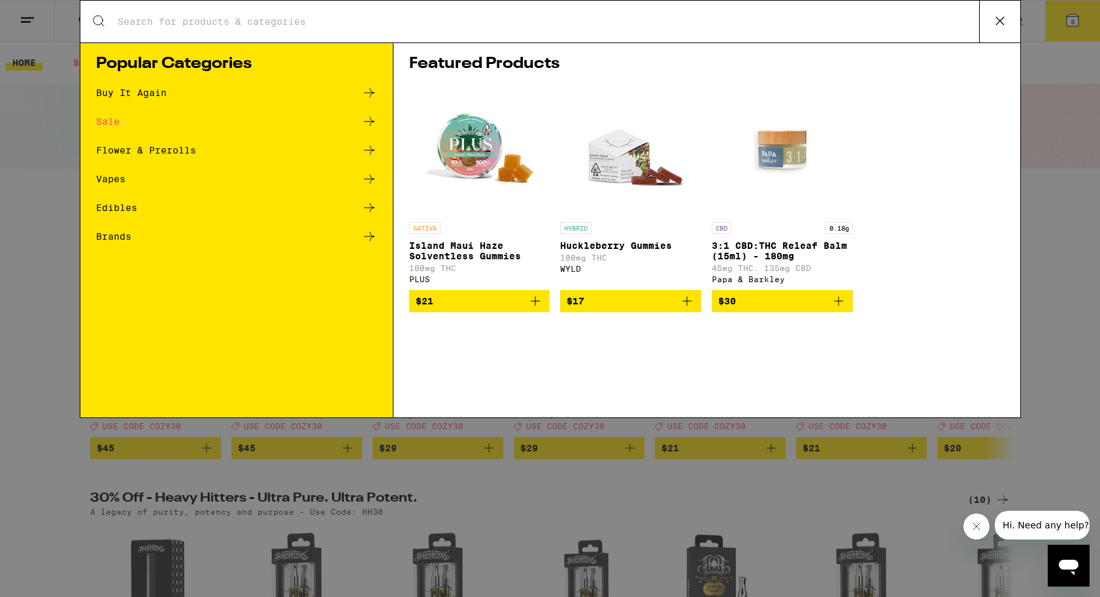
click at [348, 29] on div "Search for Products" at bounding box center [550, 22] width 940 height 42
click at [299, 23] on input "Search for Products" at bounding box center [548, 22] width 862 height 12
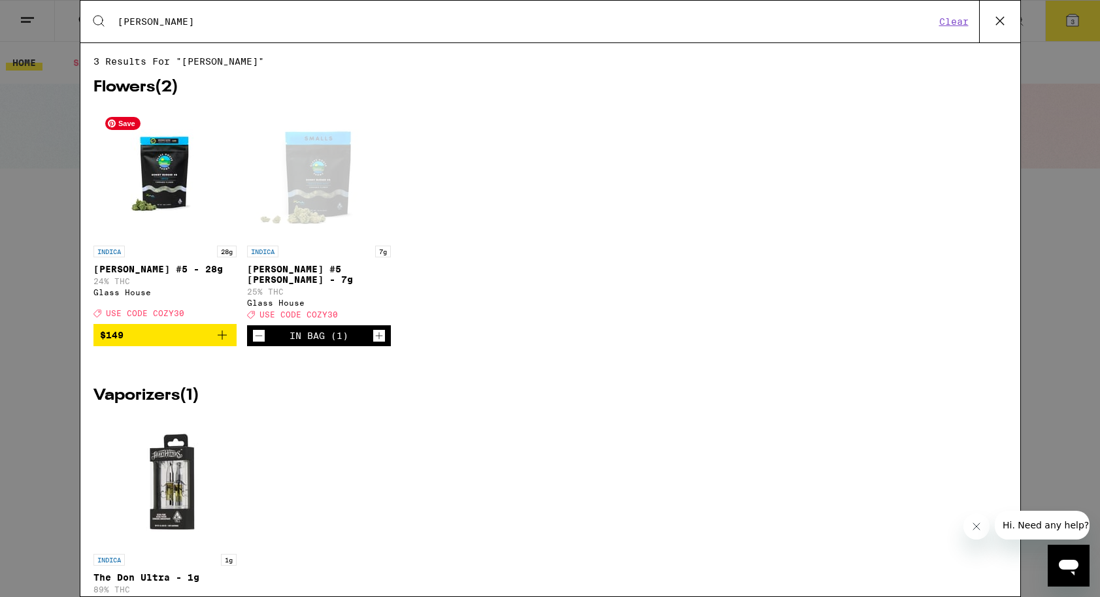
type input "donn"
click at [154, 203] on img "Open page for Donny Burger #5 - 28g from Glass House" at bounding box center [164, 174] width 131 height 131
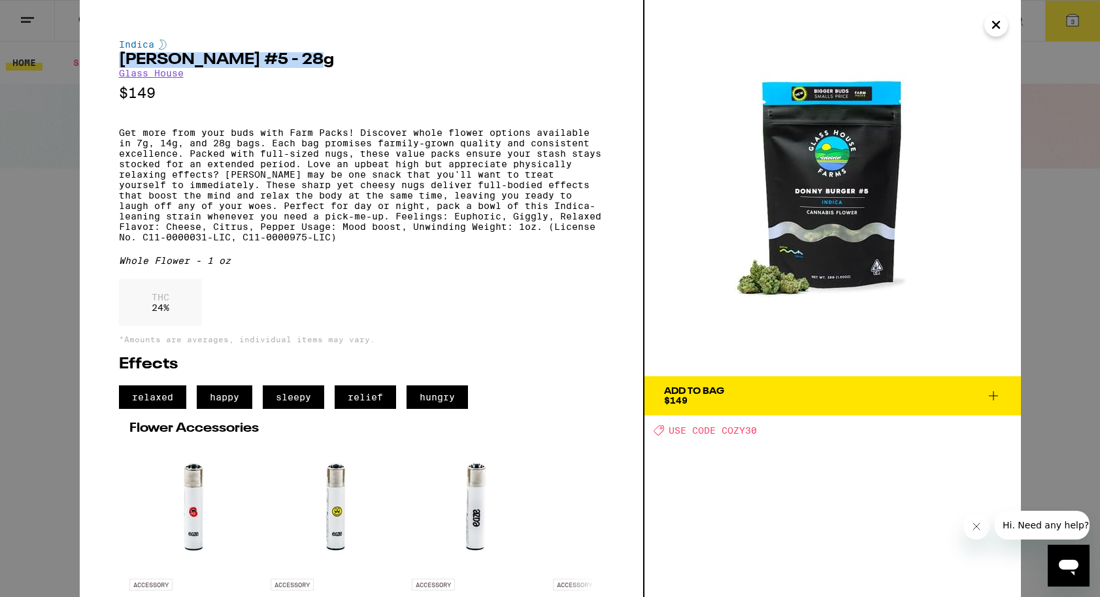
drag, startPoint x: 309, startPoint y: 62, endPoint x: 118, endPoint y: 61, distance: 191.5
click at [118, 61] on div "Indica Donny Burger #5 - 28g Glass House $149 Get more from your buds with Farm…" at bounding box center [362, 298] width 565 height 597
click at [119, 61] on h2 "Donny Burger #5 - 28g" at bounding box center [361, 60] width 485 height 16
drag, startPoint x: 115, startPoint y: 61, endPoint x: 255, endPoint y: 68, distance: 140.0
click at [255, 68] on div "Indica Donny Burger #5 - 28g Glass House $149 Get more from your buds with Farm…" at bounding box center [362, 298] width 565 height 597
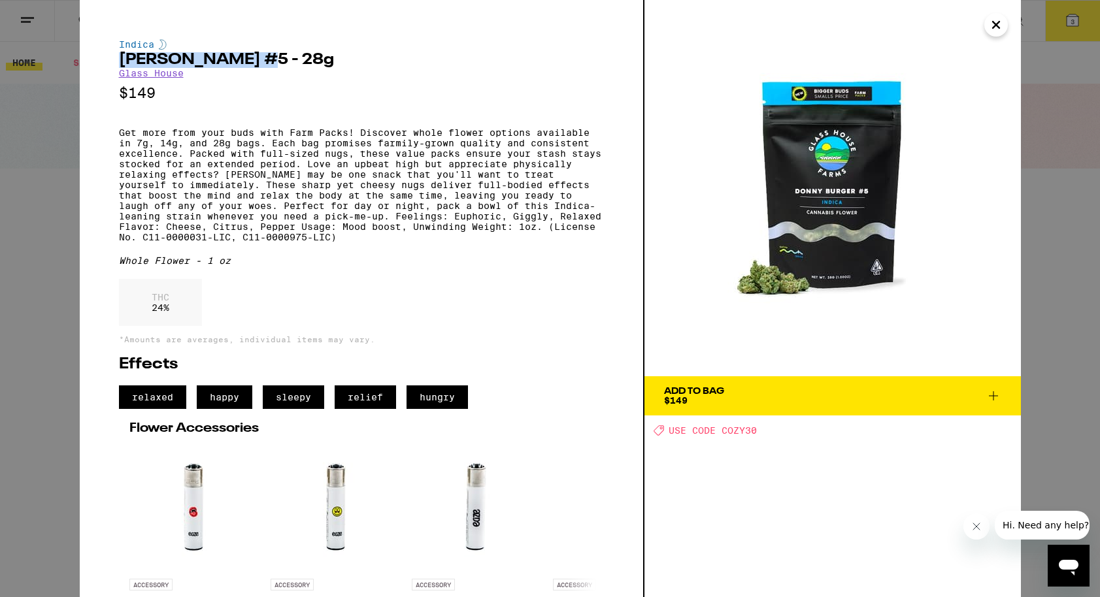
copy h2 "Donny Burger #5"
click at [88, 241] on div "Indica Donny Burger #5 - 28g Glass House $149 Get more from your buds with Farm…" at bounding box center [362, 298] width 565 height 597
click at [996, 24] on icon "Close" at bounding box center [996, 25] width 7 height 7
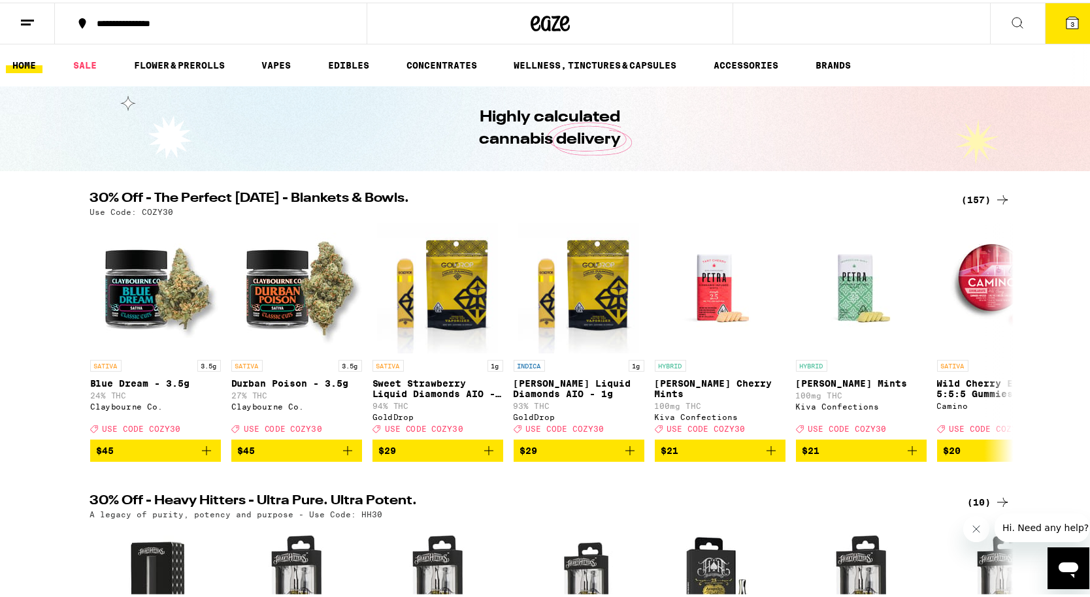
click at [1048, 19] on button "3" at bounding box center [1072, 21] width 55 height 41
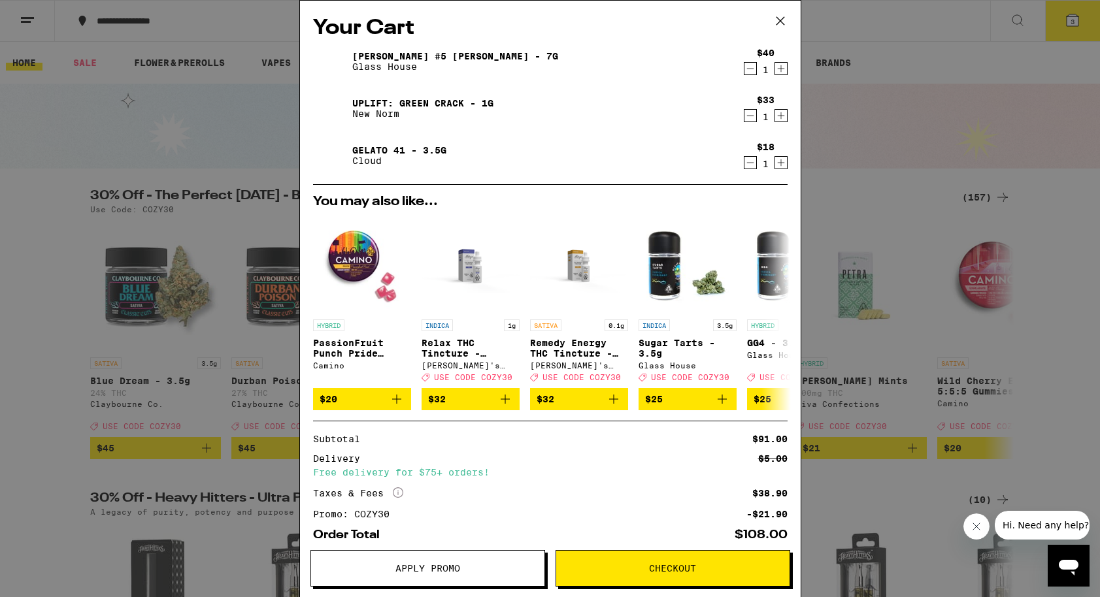
click at [643, 567] on span "Checkout" at bounding box center [672, 568] width 233 height 9
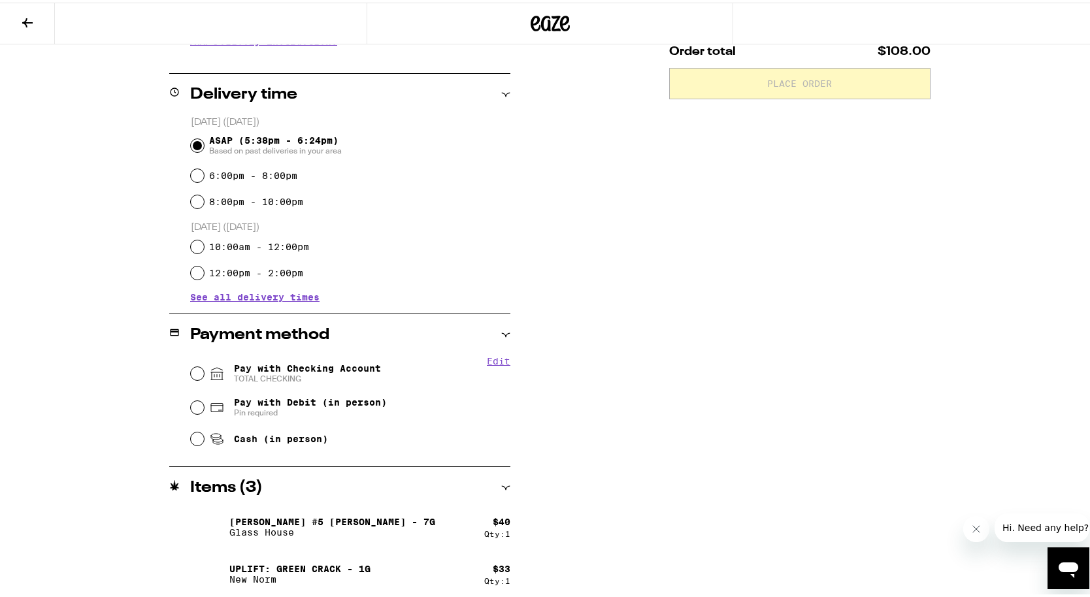
scroll to position [297, 0]
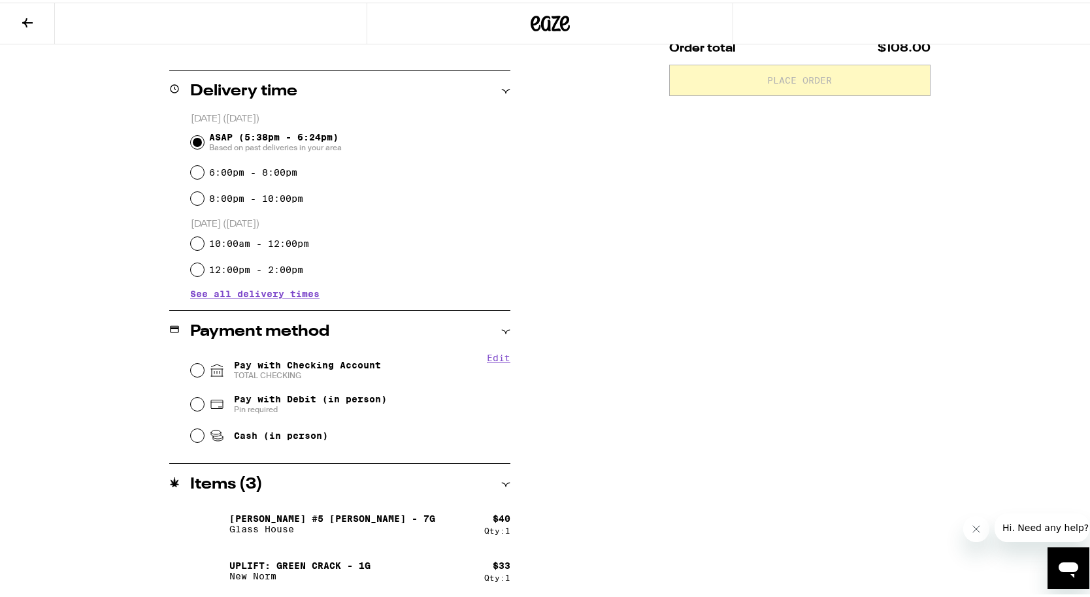
click at [355, 367] on span "Pay with Checking Account TOTAL CHECKING" at bounding box center [307, 368] width 147 height 21
click at [204, 367] on input "Pay with Checking Account TOTAL CHECKING" at bounding box center [197, 367] width 13 height 13
radio input "true"
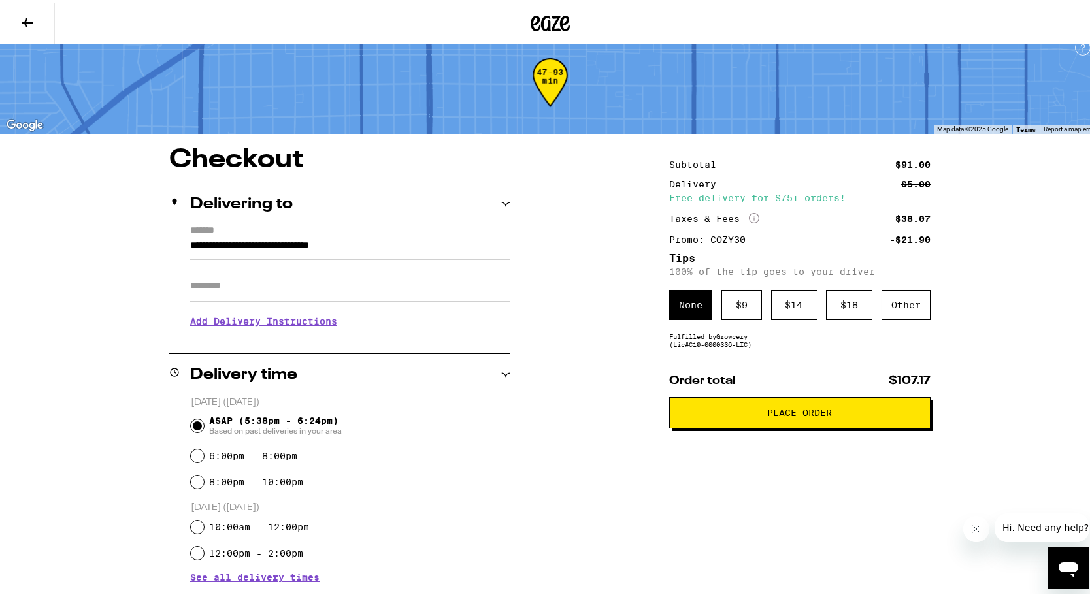
scroll to position [0, 0]
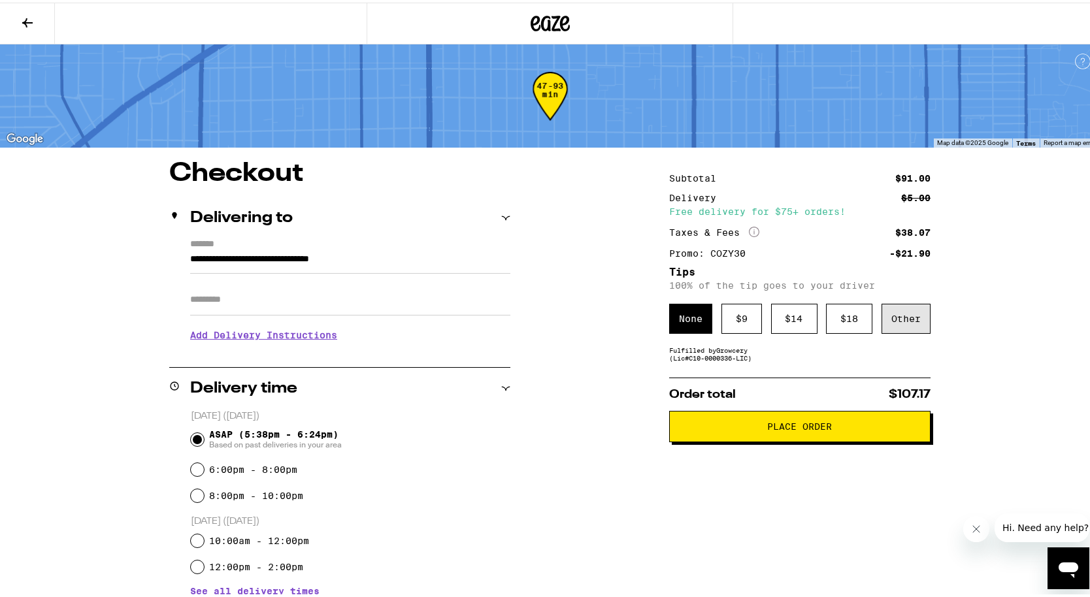
click at [902, 327] on div "Other" at bounding box center [906, 316] width 49 height 30
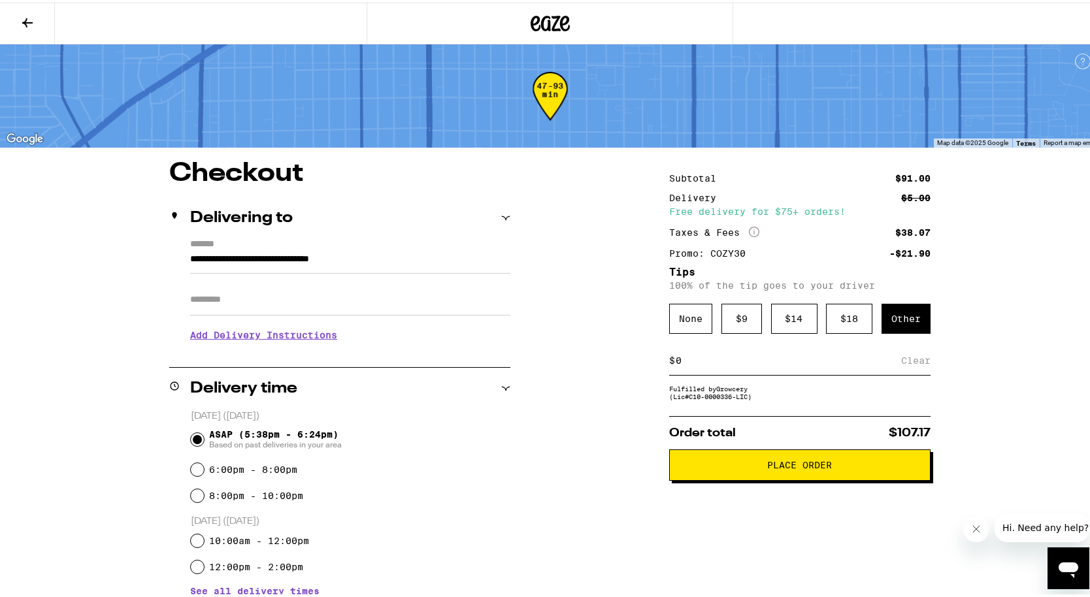
click at [820, 364] on input at bounding box center [788, 358] width 226 height 12
type input "7"
click at [828, 475] on button "Place Order" at bounding box center [799, 462] width 261 height 31
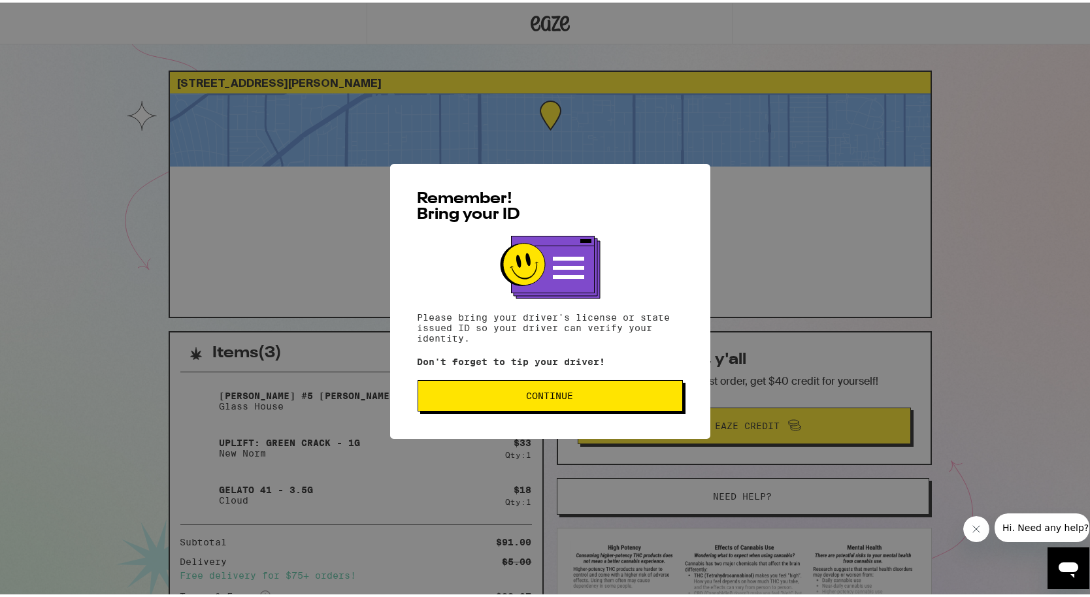
click at [632, 398] on span "Continue" at bounding box center [550, 393] width 243 height 9
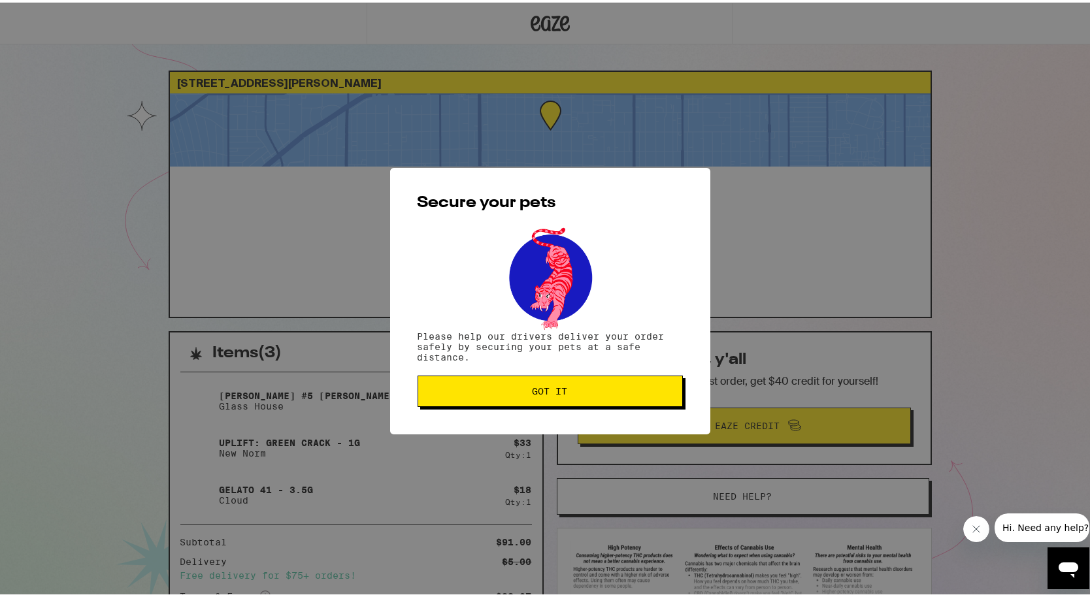
click at [587, 387] on span "Got it" at bounding box center [550, 388] width 243 height 9
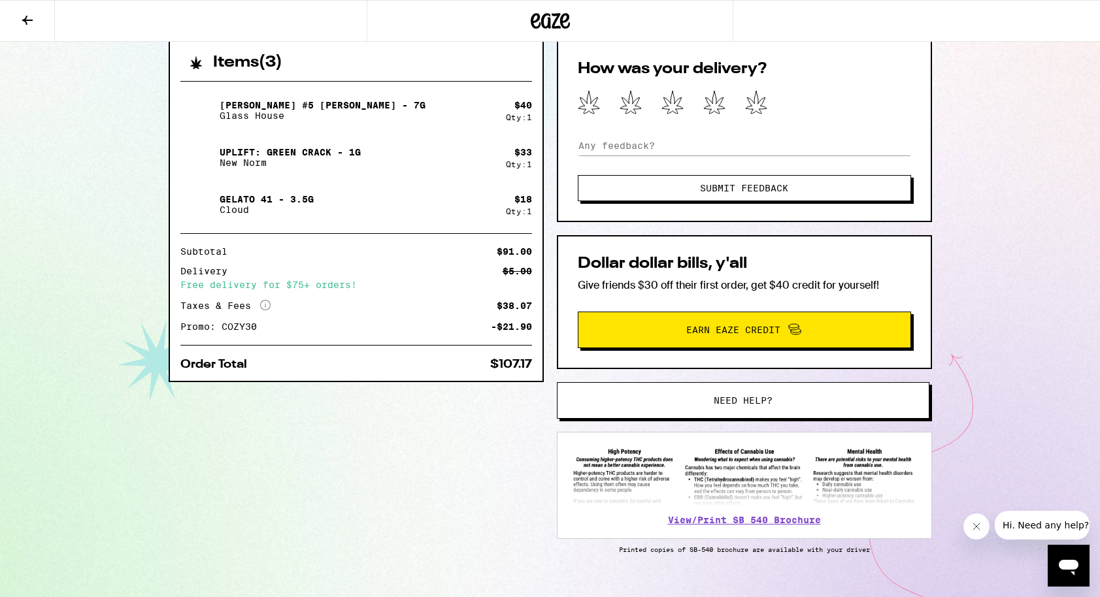
scroll to position [292, 0]
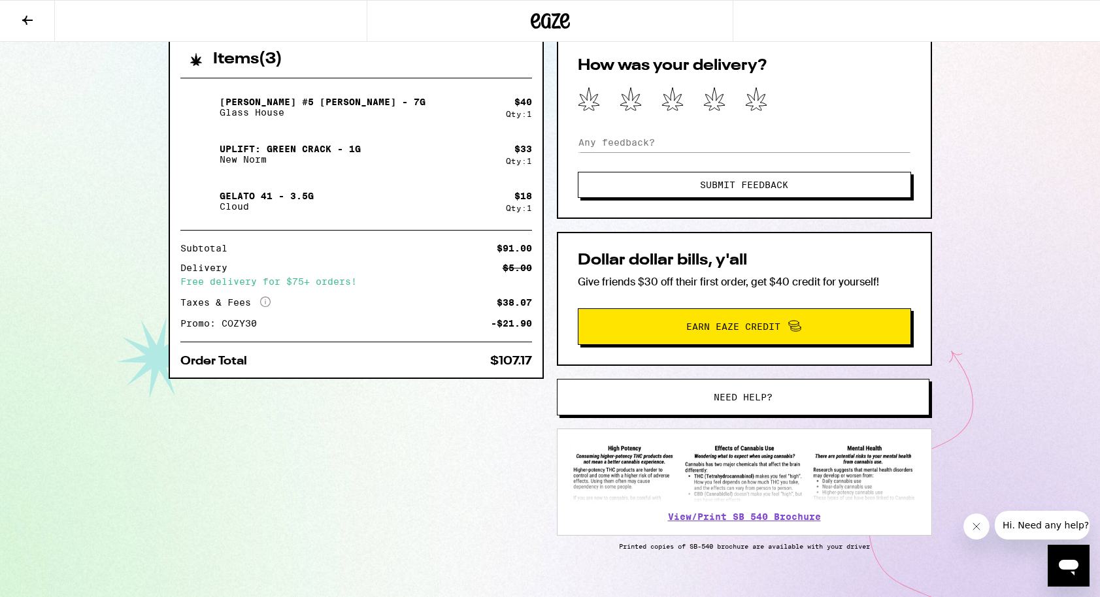
click at [762, 397] on span "Need help?" at bounding box center [743, 397] width 59 height 9
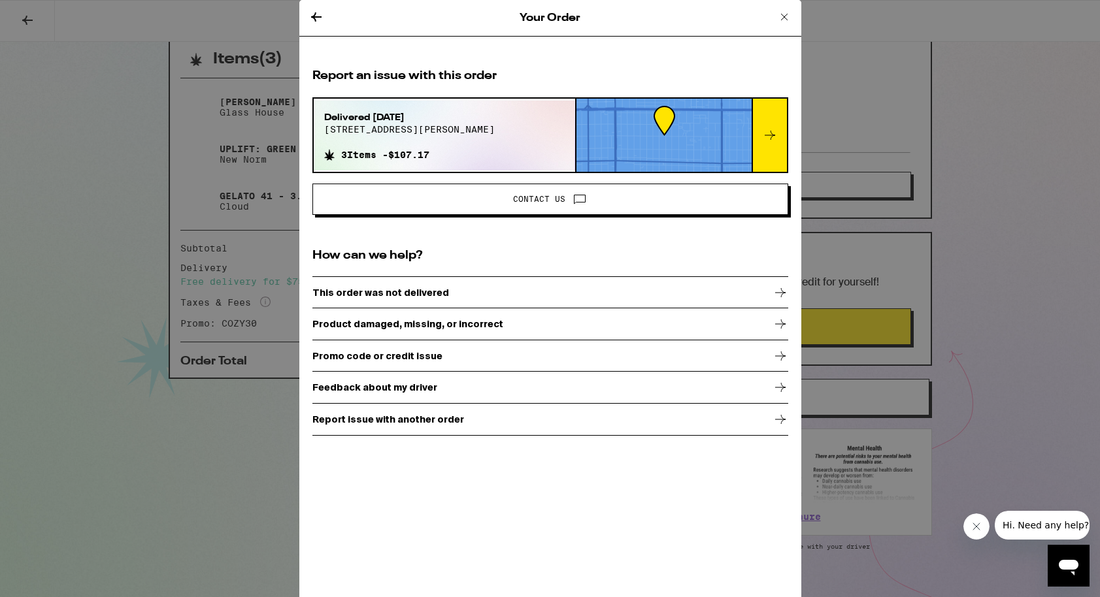
click at [542, 209] on button "Contact Us" at bounding box center [550, 199] width 476 height 31
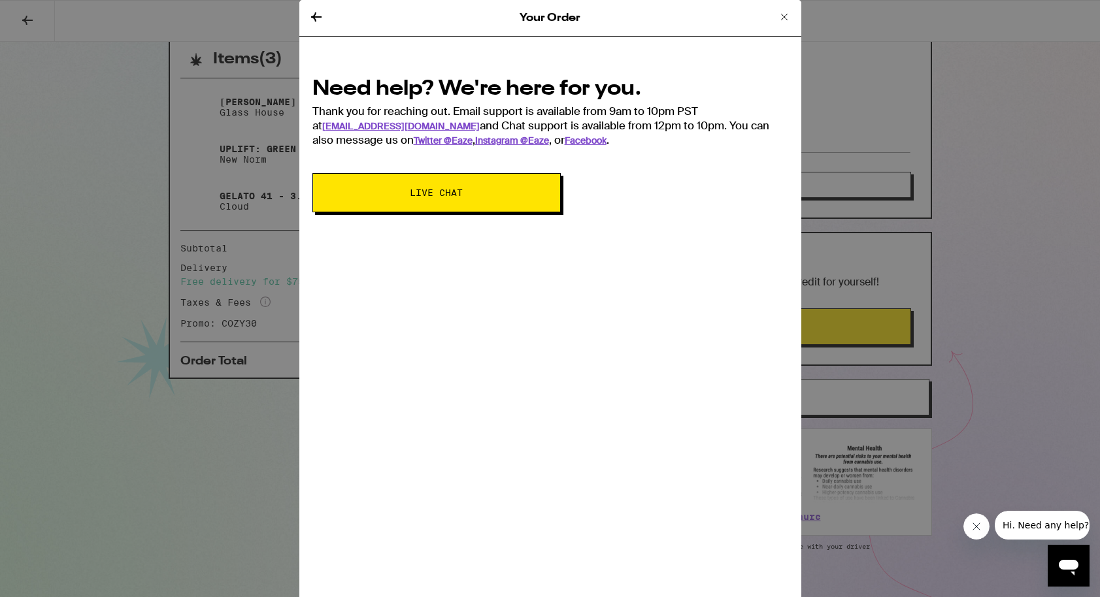
click at [489, 197] on button "Live Chat" at bounding box center [436, 192] width 248 height 39
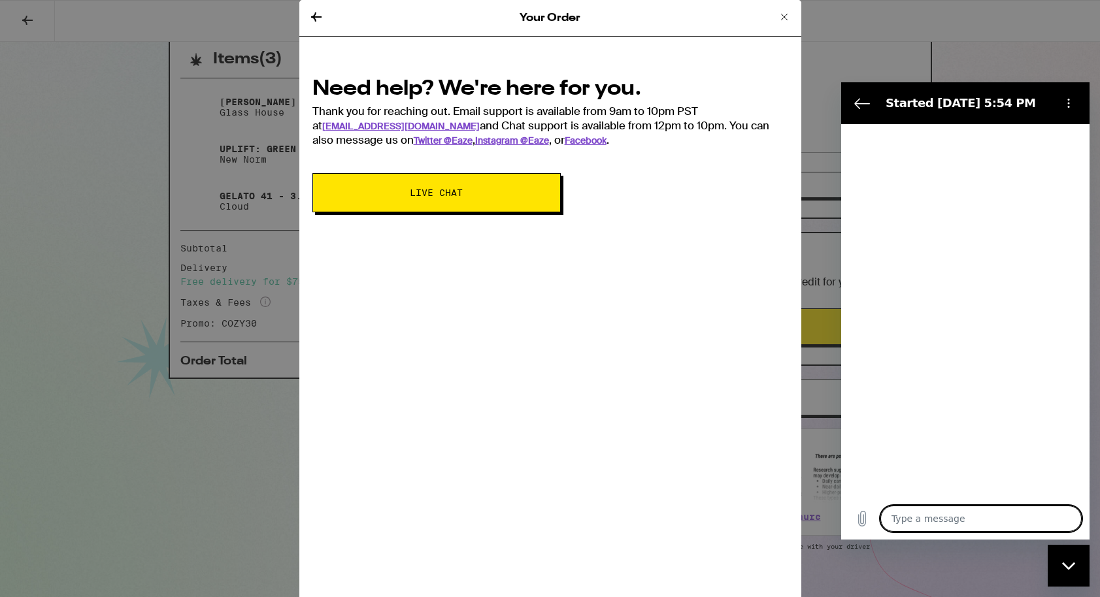
type textarea "x"
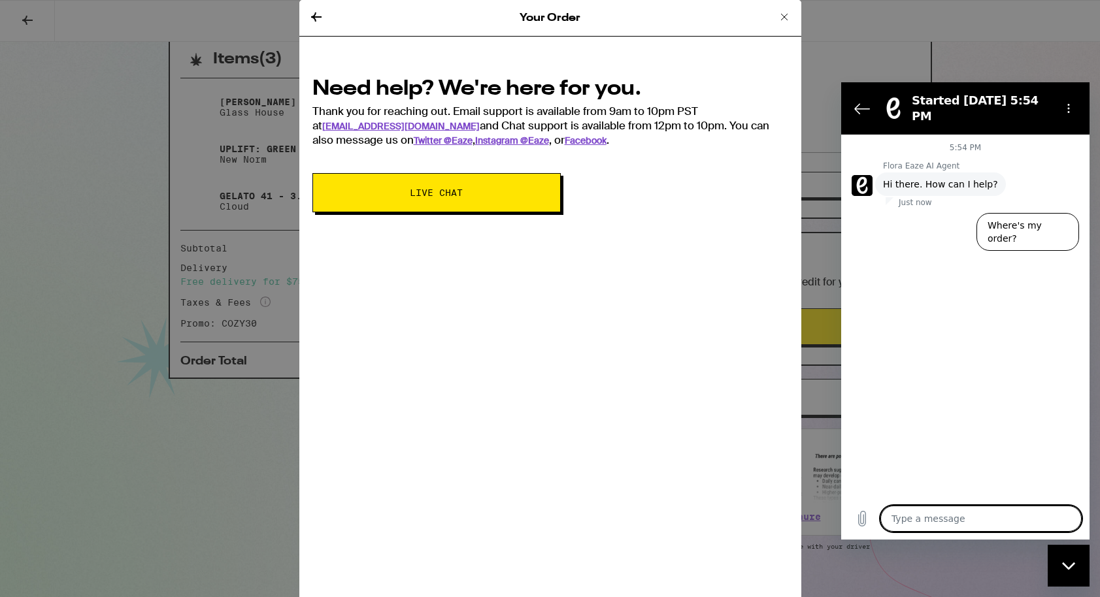
type textarea "h"
type textarea "x"
type textarea "hi"
type textarea "x"
type textarea "hi,"
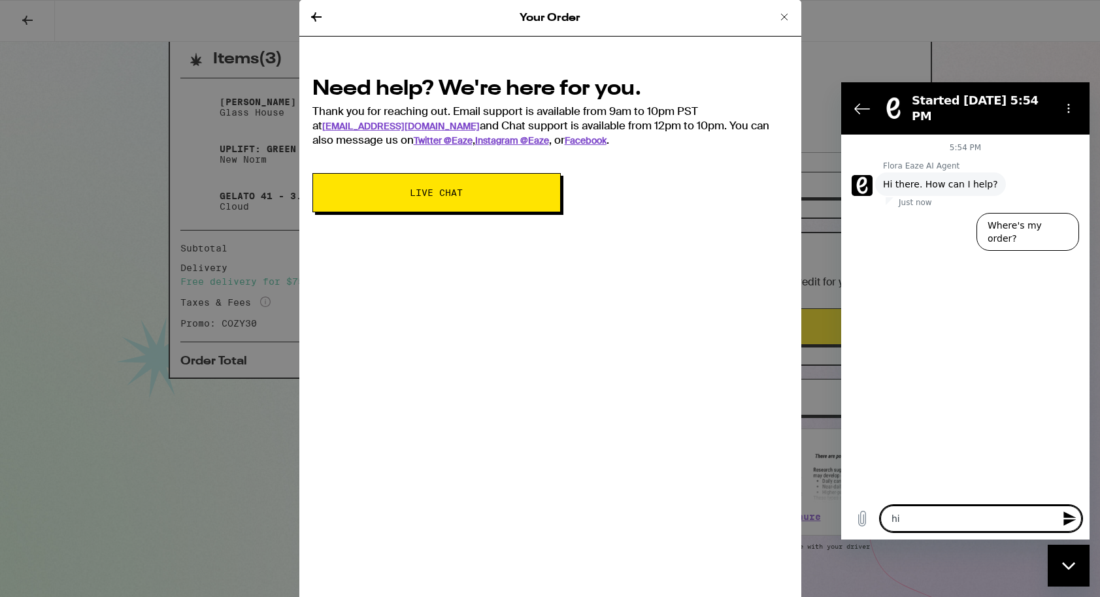
type textarea "x"
type textarea "hi,"
type textarea "x"
type textarea "hi, i"
type textarea "x"
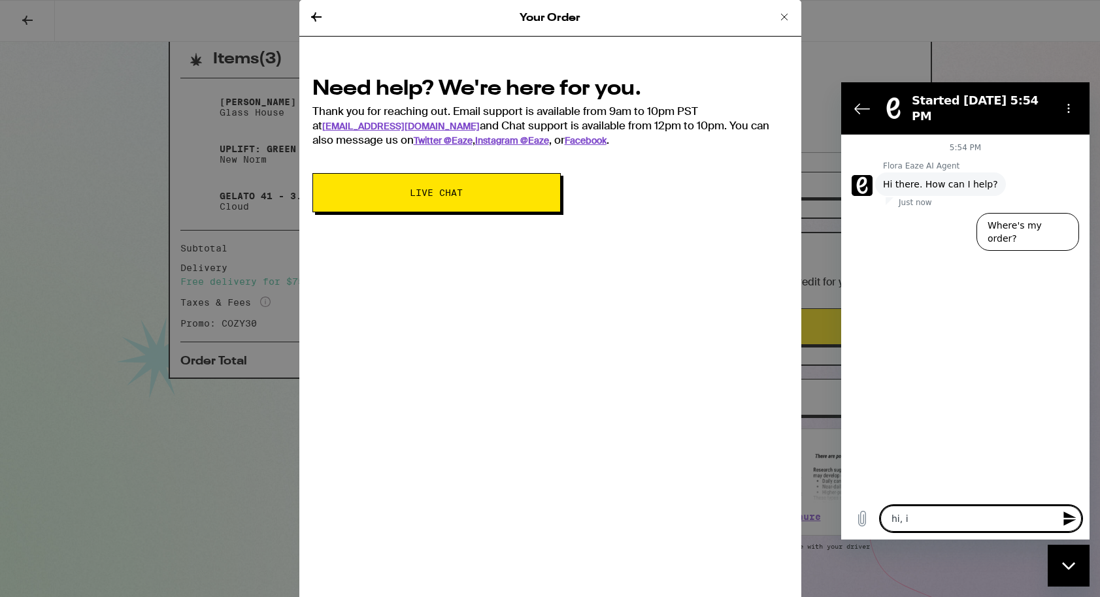
type textarea "hi, i"
type textarea "x"
type textarea "hi, i r"
type textarea "x"
type textarea "hi, i re"
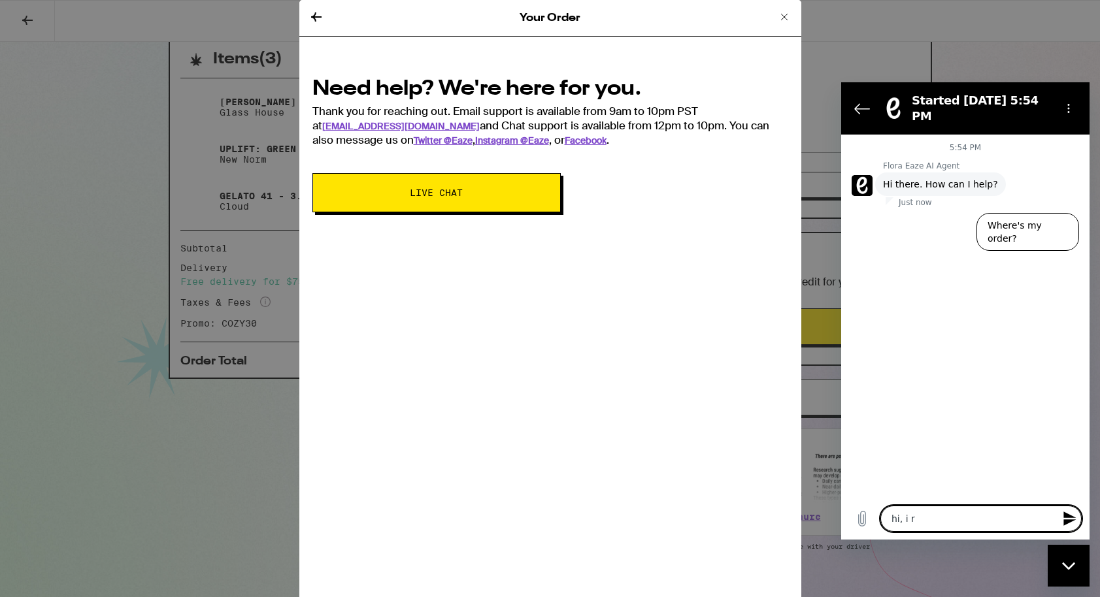
type textarea "x"
type textarea "hi, i rec"
type textarea "x"
type textarea "hi, i rece"
type textarea "x"
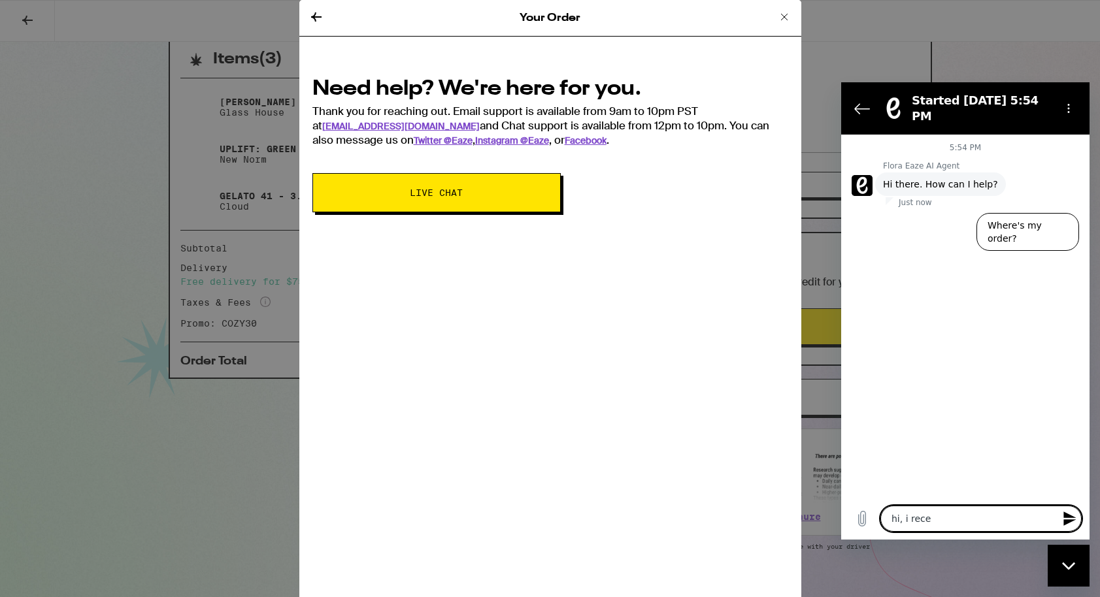
type textarea "hi, i recei"
type textarea "x"
type textarea "hi, i receiv"
type textarea "x"
type textarea "hi, i recei"
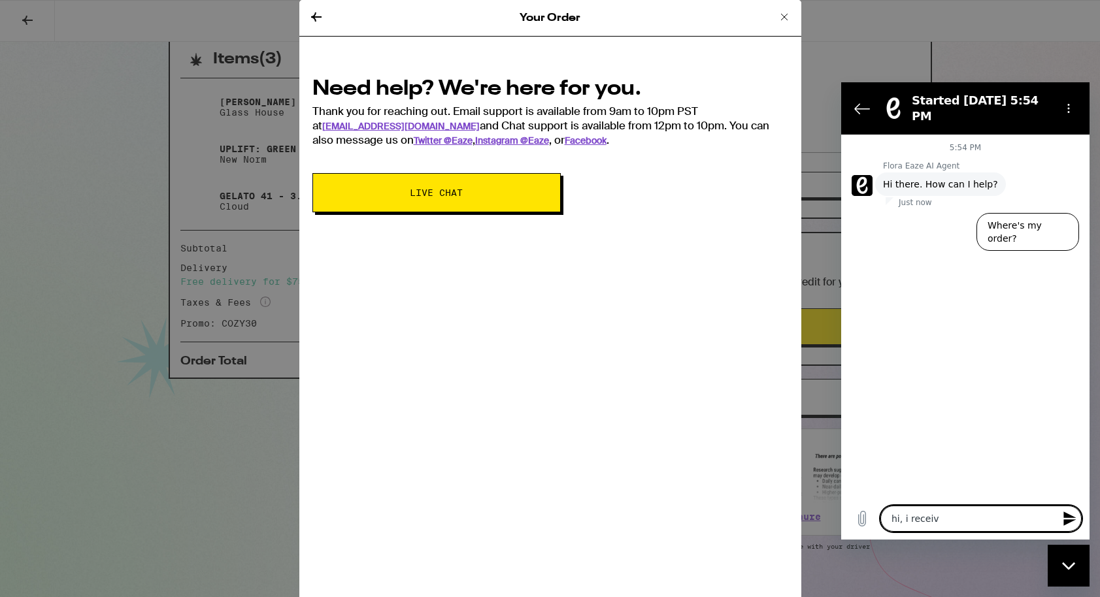
type textarea "x"
type textarea "hi, i receiv"
type textarea "x"
type textarea "hi, i receive"
type textarea "x"
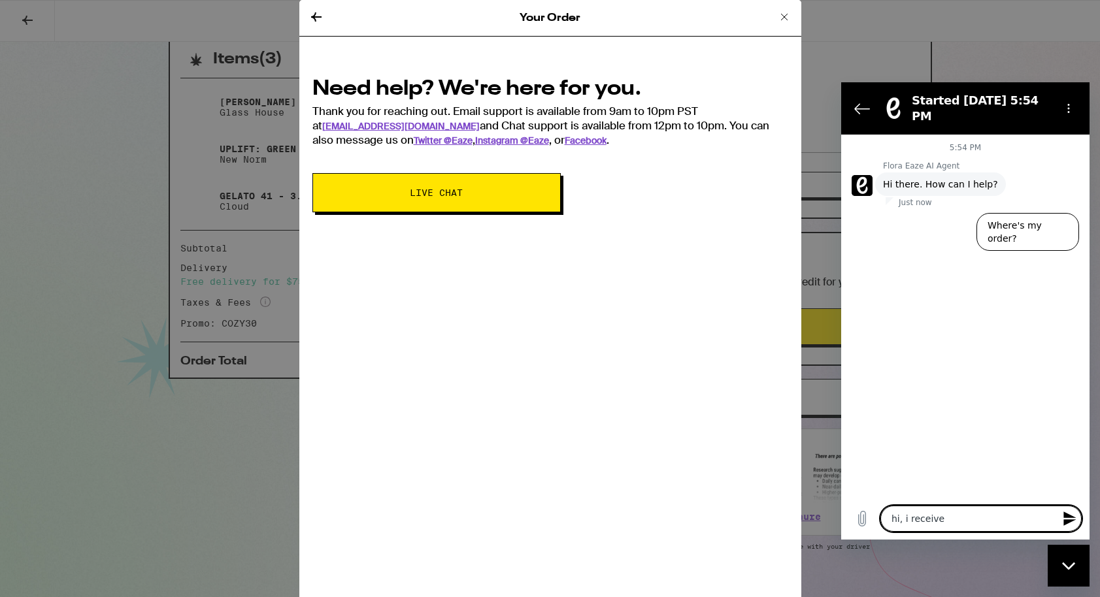
type textarea "hi, i received"
type textarea "x"
type textarea "hi, i received"
type textarea "x"
type textarea "hi, i received t"
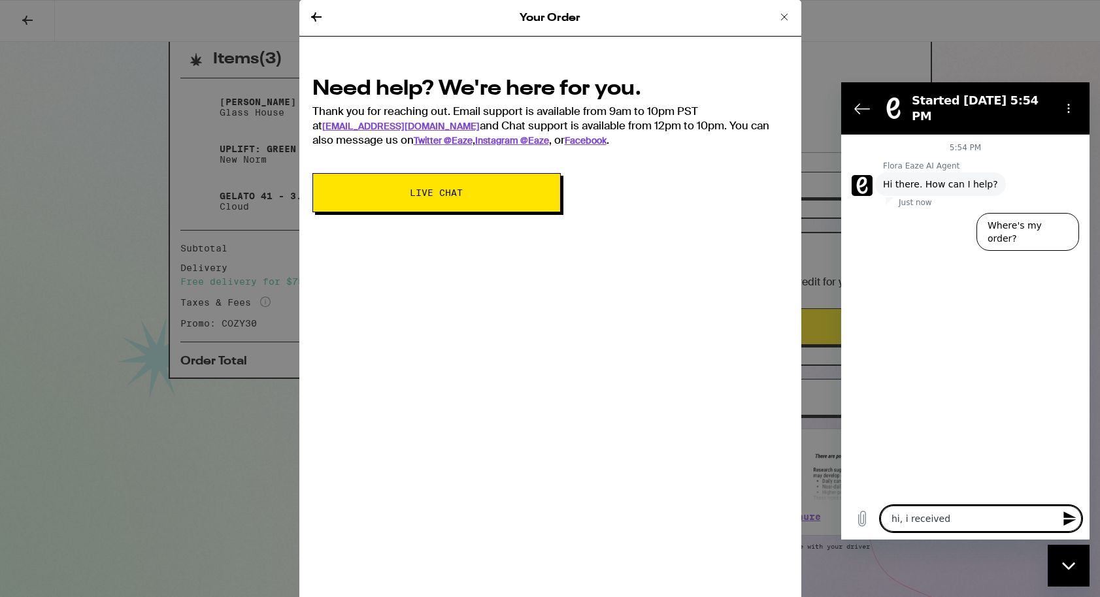
type textarea "x"
type textarea "hi, i received th"
type textarea "x"
type textarea "hi, i received the"
type textarea "x"
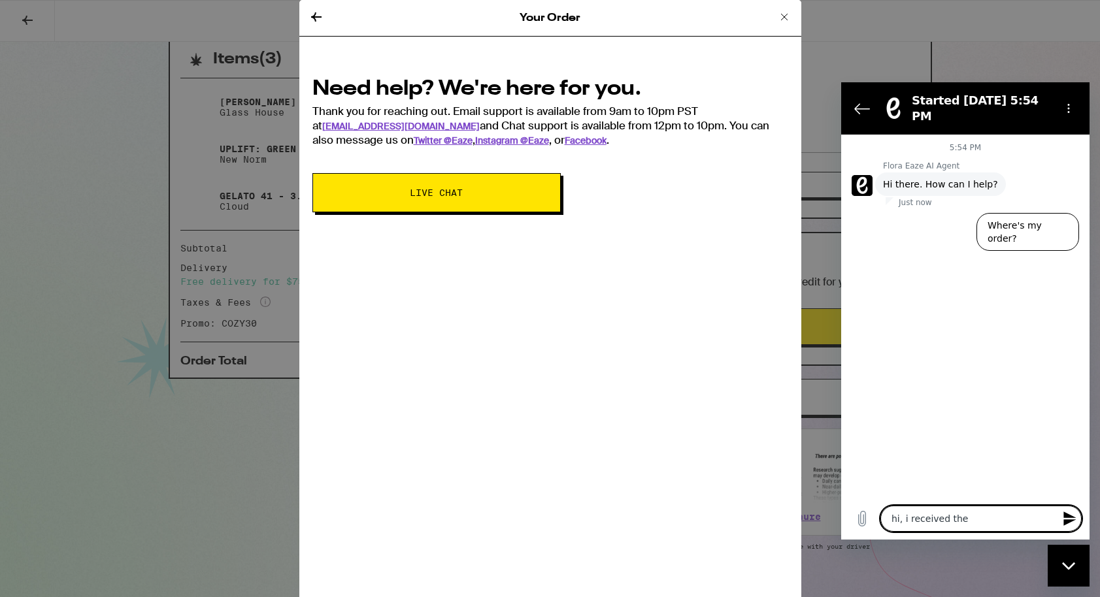
type textarea "hi, i received the"
type textarea "x"
type textarea "hi, i received the w"
type textarea "x"
type textarea "hi, i received the wr"
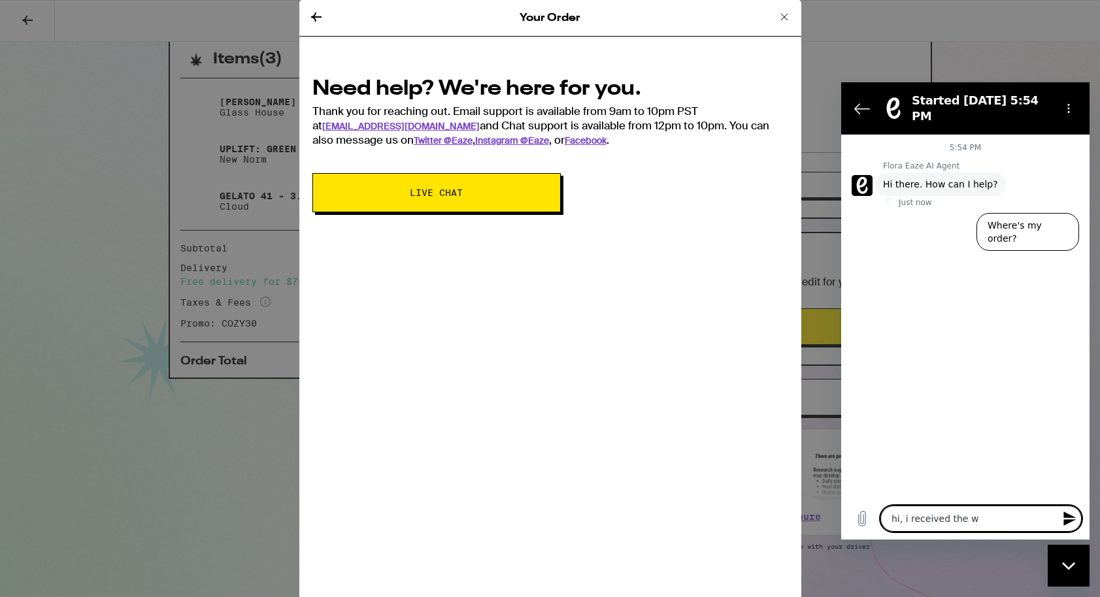
type textarea "x"
type textarea "hi, i received the wro"
type textarea "x"
type textarea "hi, i received the wron"
type textarea "x"
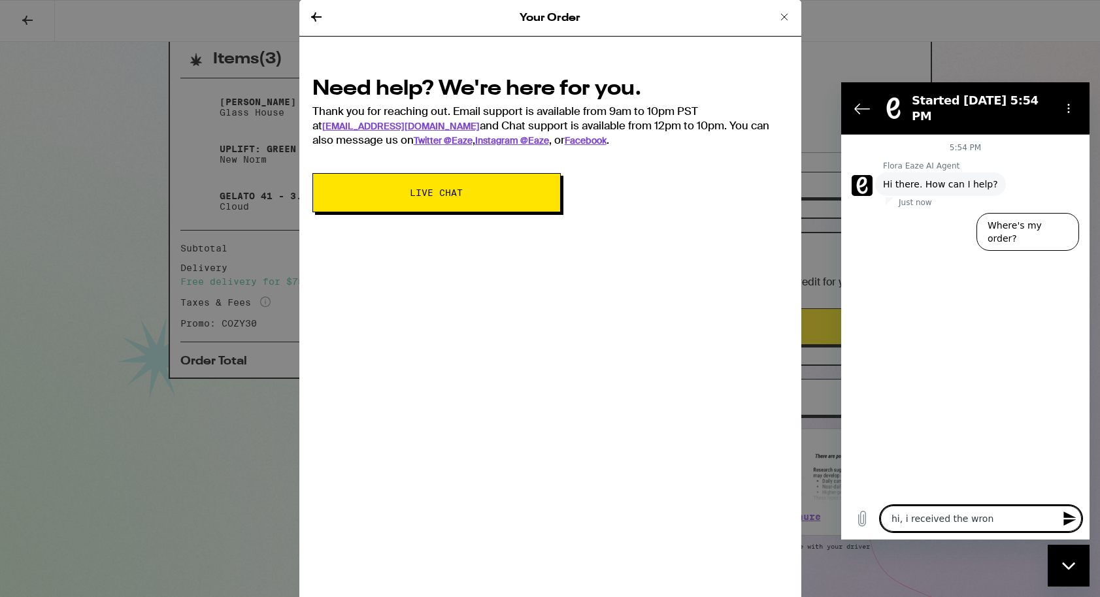
type textarea "hi, i received the wrong"
type textarea "x"
type textarea "hi, i received the wrong"
type textarea "x"
type textarea "hi, i received the wrong i"
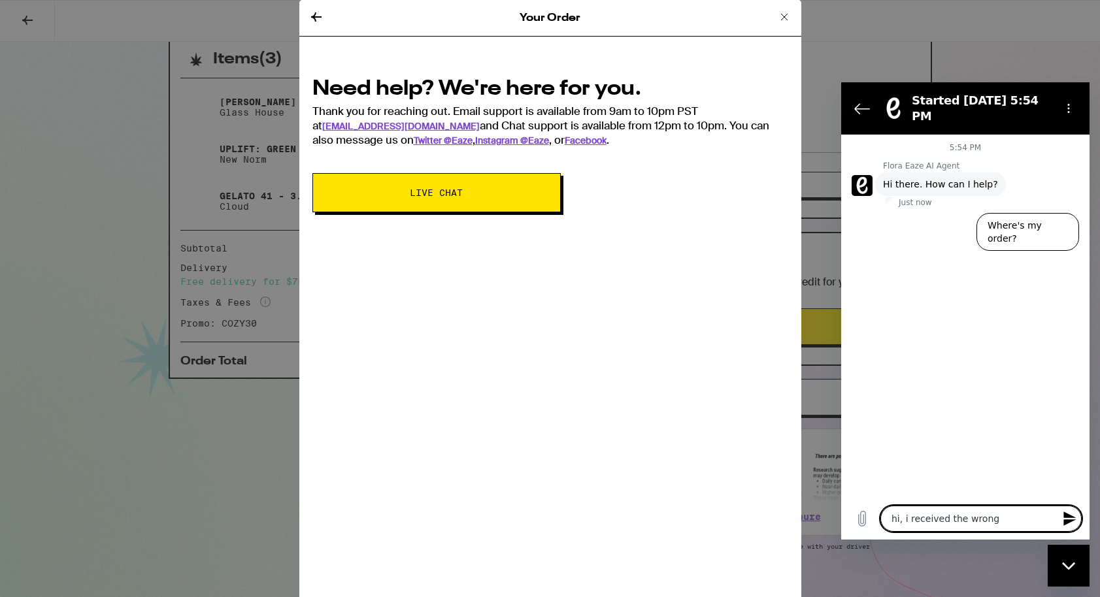
type textarea "x"
type textarea "hi, i received the wrong it"
type textarea "x"
type textarea "hi, i received the wrong ite"
type textarea "x"
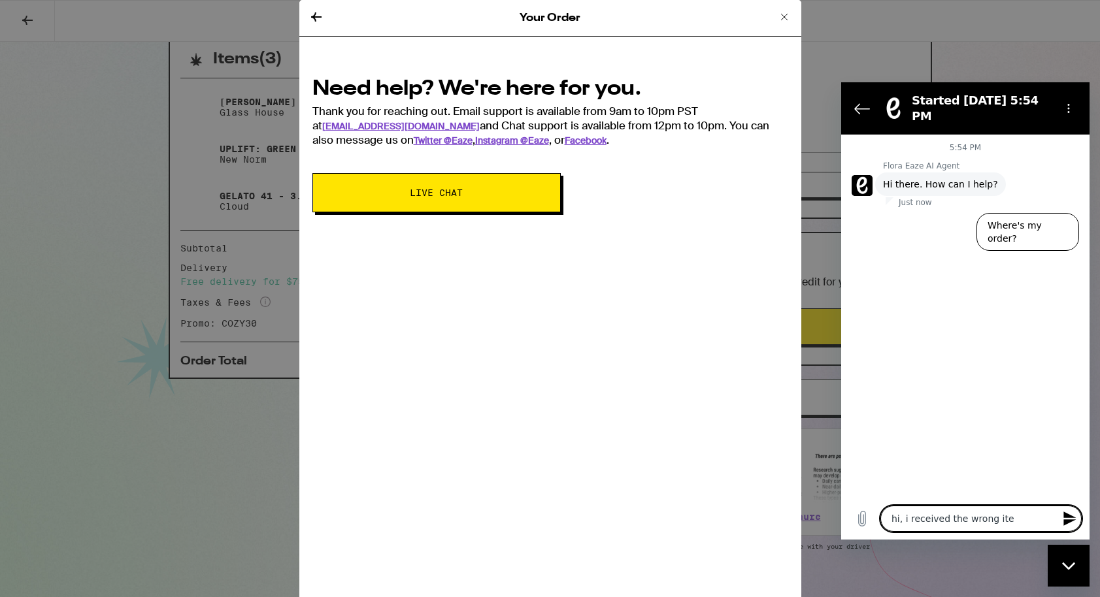
type textarea "hi, i received the wrong item"
type textarea "x"
type textarea "hi, i received the wrong items"
type textarea "x"
type textarea "hi, i received the wrong items"
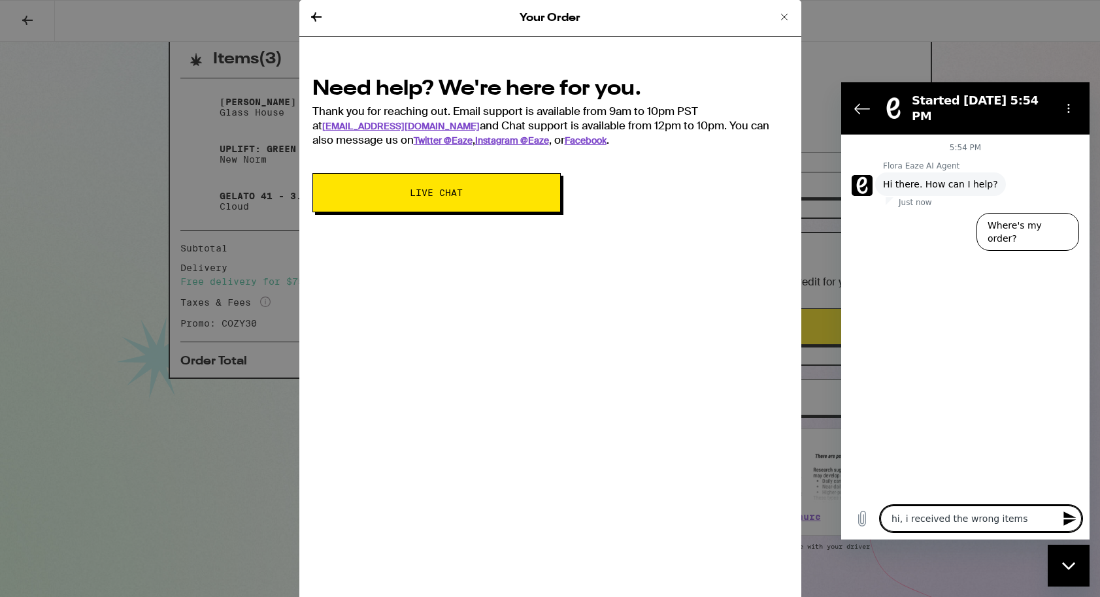
type textarea "x"
type textarea "hi, i received the wrong items i"
type textarea "x"
type textarea "hi, i received the wrong items in"
type textarea "x"
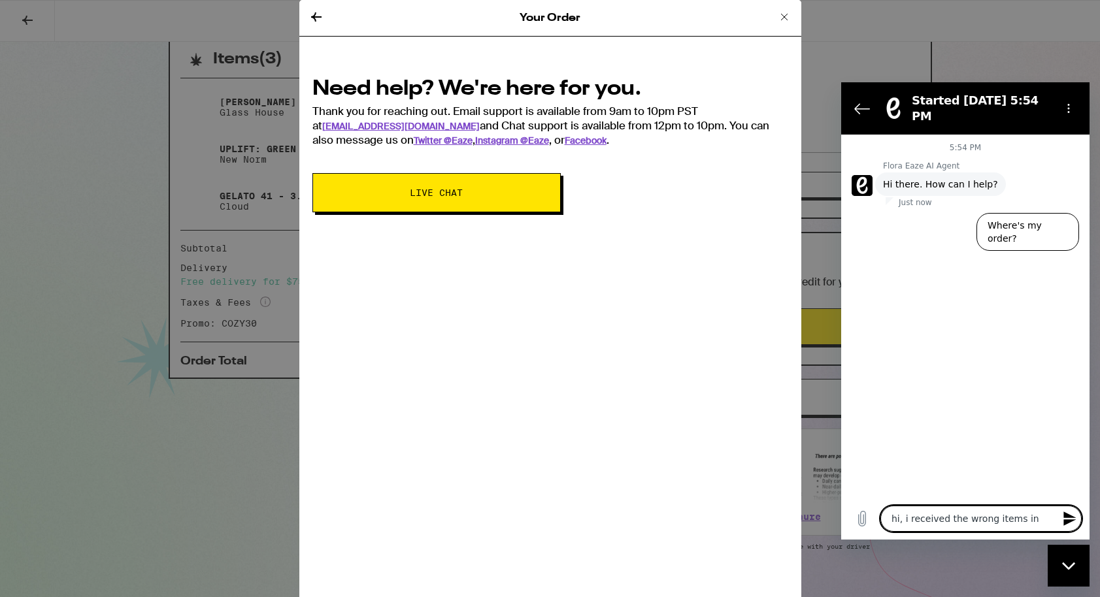
type textarea "hi, i received the wrong items in"
type textarea "x"
type textarea "hi, i received the wrong items in m"
type textarea "x"
type textarea "hi, i received the wrong items in mo"
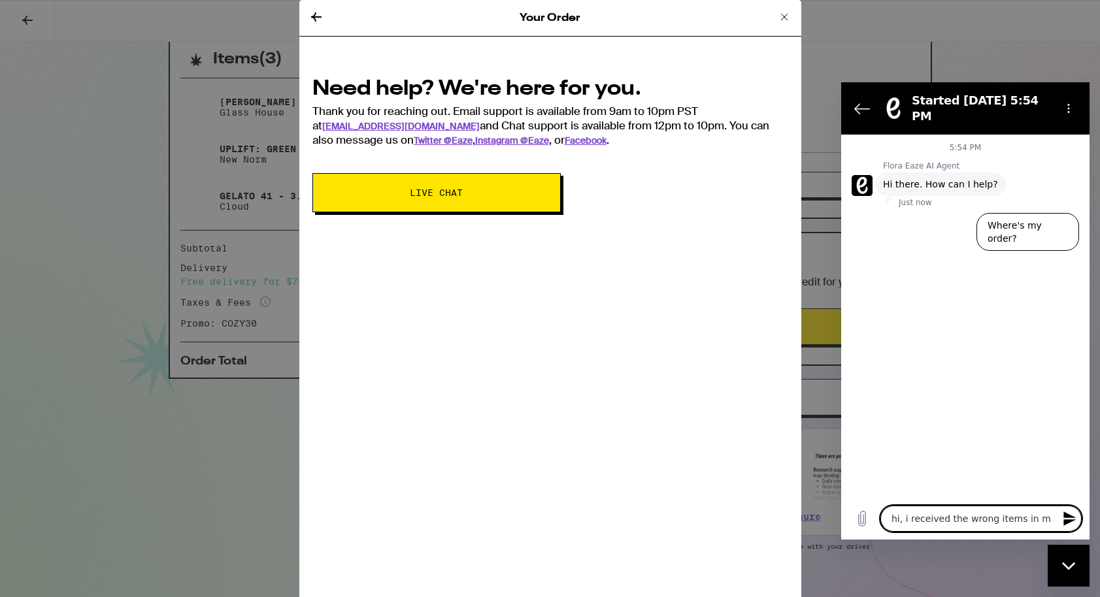
type textarea "x"
type textarea "hi, i received the wrong items in mor"
type textarea "x"
type textarea "hi, i received the wrong items in more"
type textarea "x"
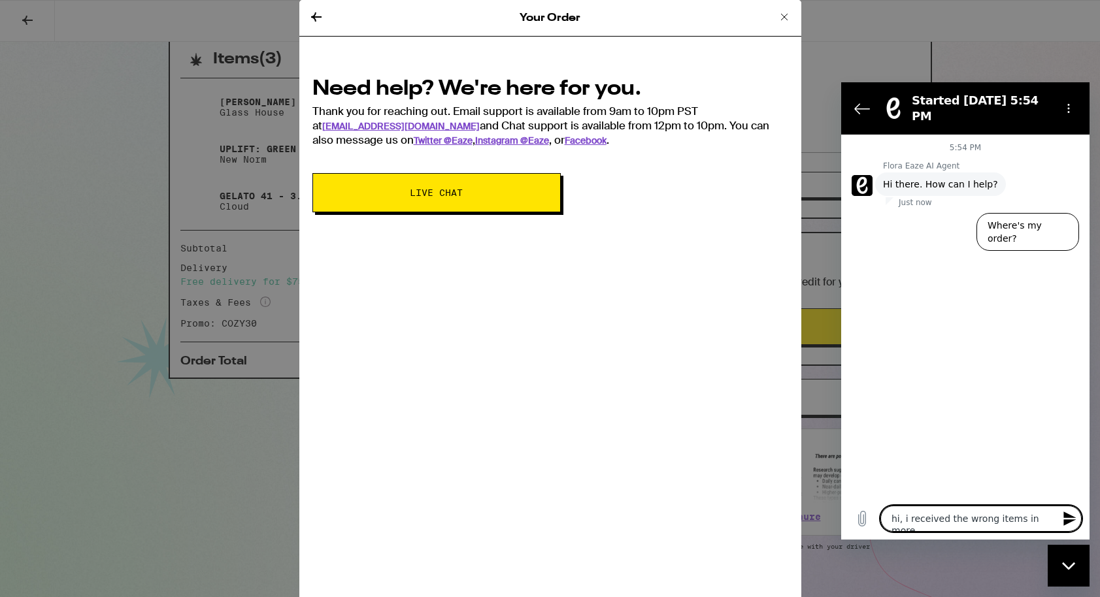
type textarea "hi, i received the wrong items in mor"
type textarea "x"
type textarea "hi, i received the wrong items in mo"
type textarea "x"
type textarea "hi, i received the wrong items in m"
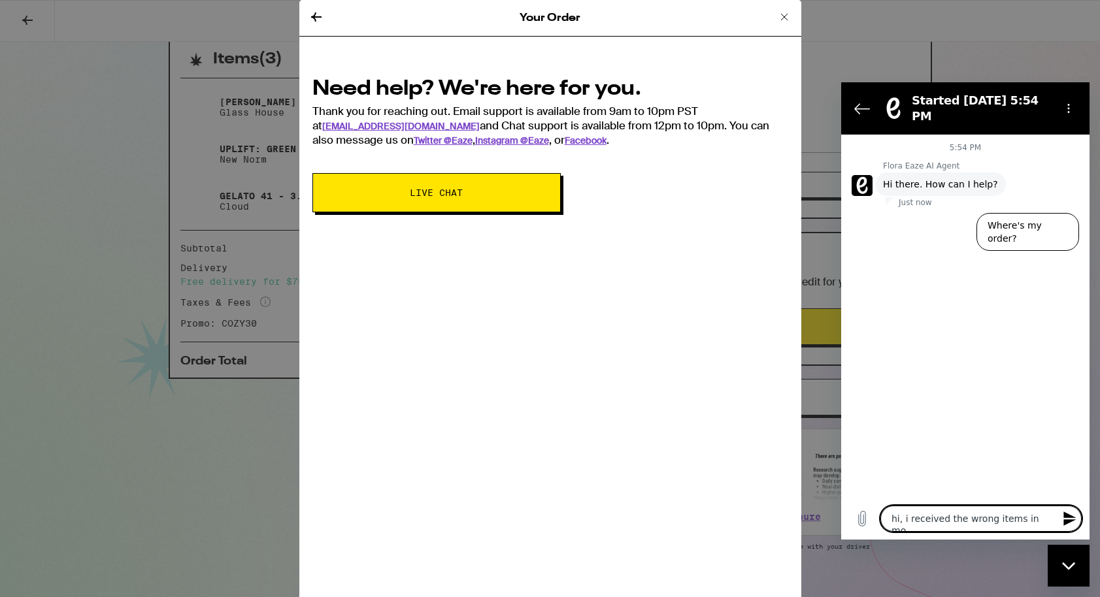
type textarea "x"
type textarea "hi, i received the wrong items in my"
type textarea "x"
type textarea "hi, i received the wrong items in my"
type textarea "x"
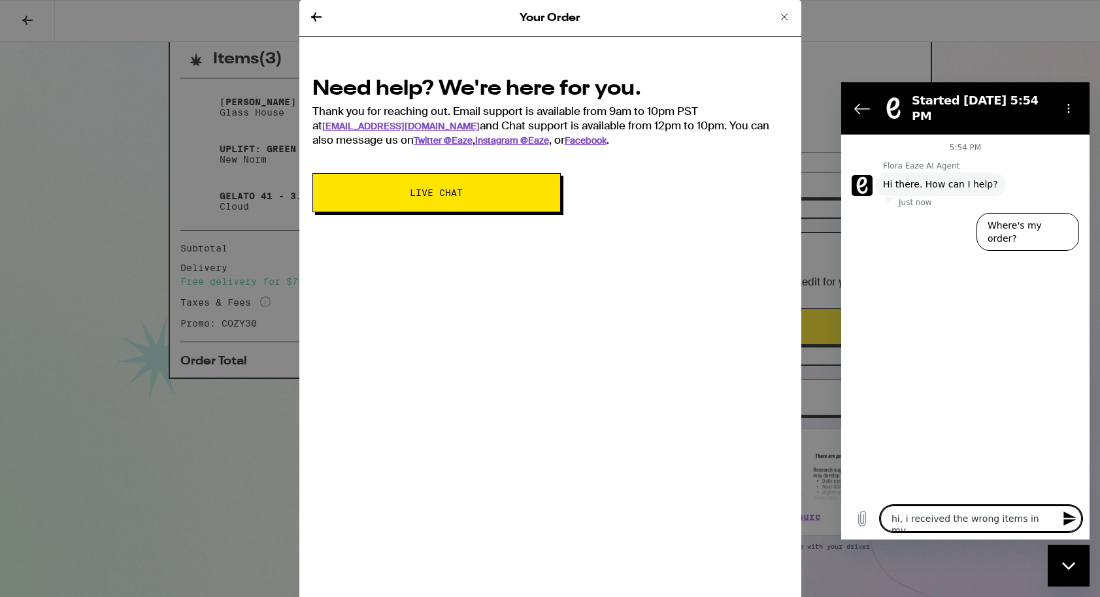
type textarea "hi, i received the wrong items in my o"
type textarea "x"
type textarea "hi, i received the wrong items in my or"
type textarea "x"
type textarea "hi, i received the wrong items in my ord"
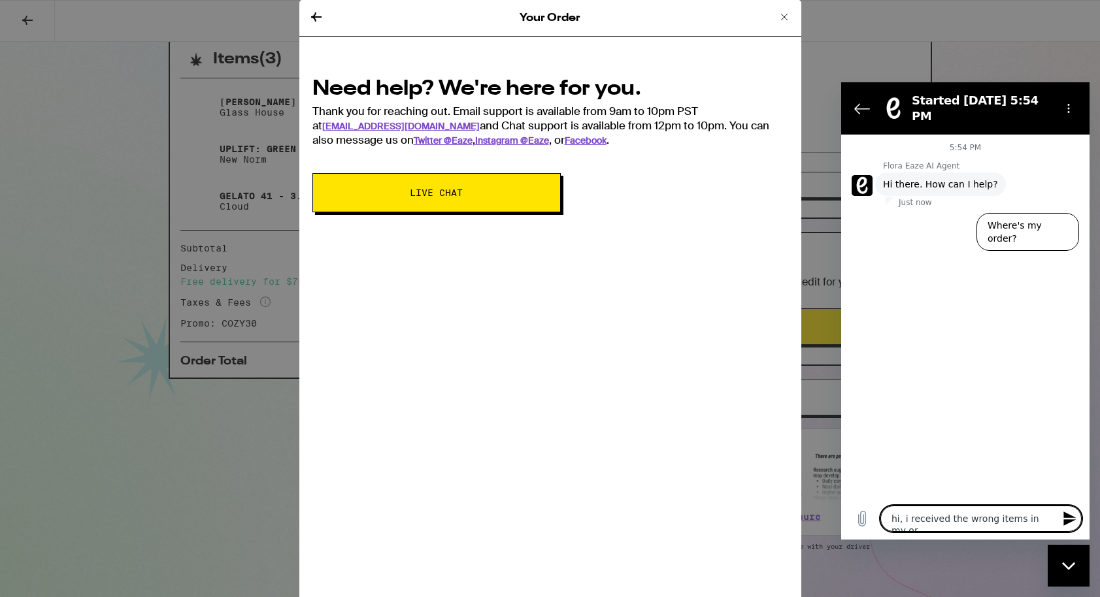
type textarea "x"
type textarea "hi, i received the wrong items in my orde"
type textarea "x"
type textarea "hi, i received the wrong items in my order"
type textarea "x"
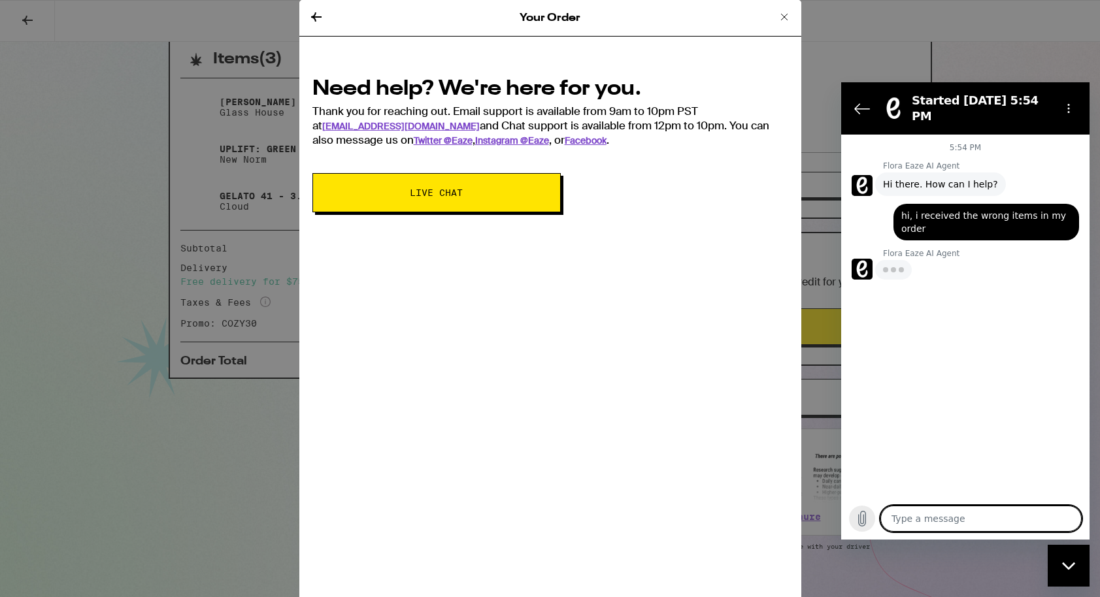
type textarea "x"
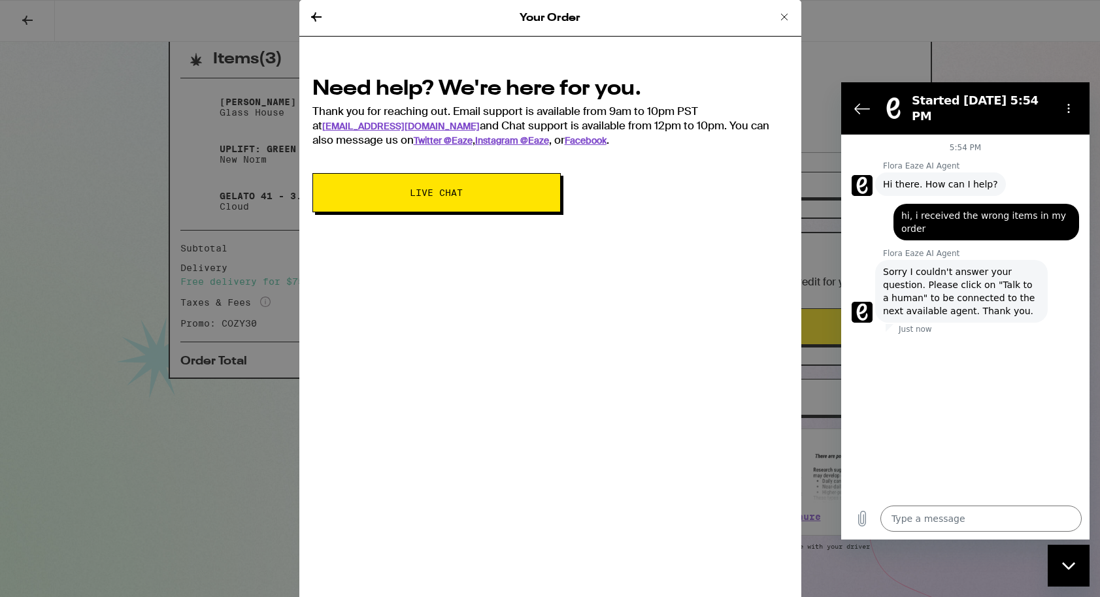
click at [907, 292] on span "Sorry I couldn't answer your question. Please click on "Talk to a human" to be …" at bounding box center [961, 291] width 157 height 52
click at [924, 512] on textarea at bounding box center [980, 519] width 201 height 26
type textarea "t"
type textarea "x"
type textarea "ta"
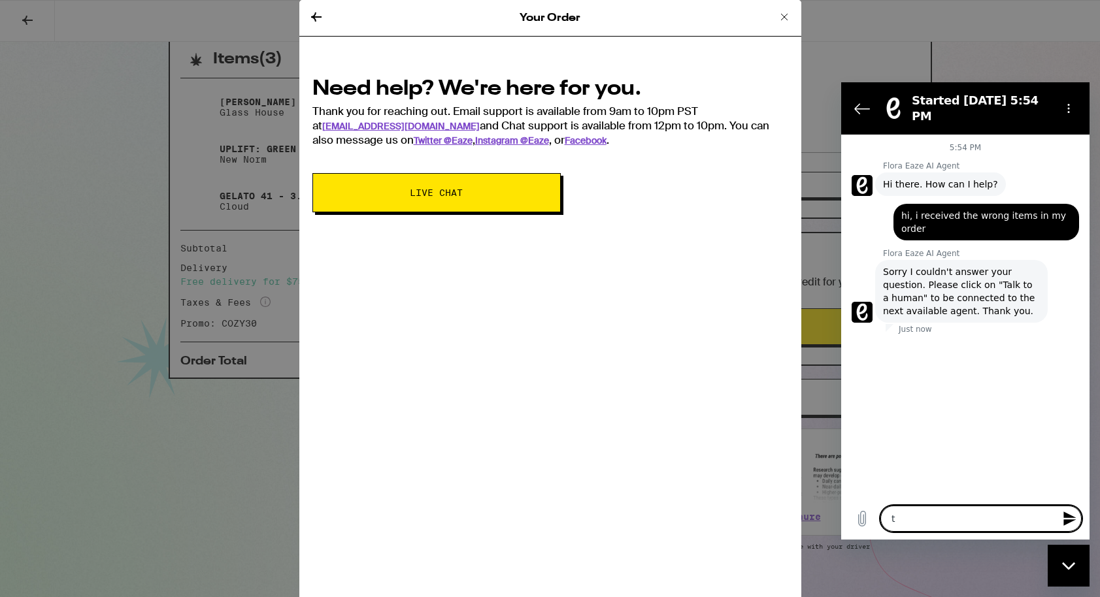
type textarea "x"
type textarea "tal"
type textarea "x"
type textarea "talk"
type textarea "x"
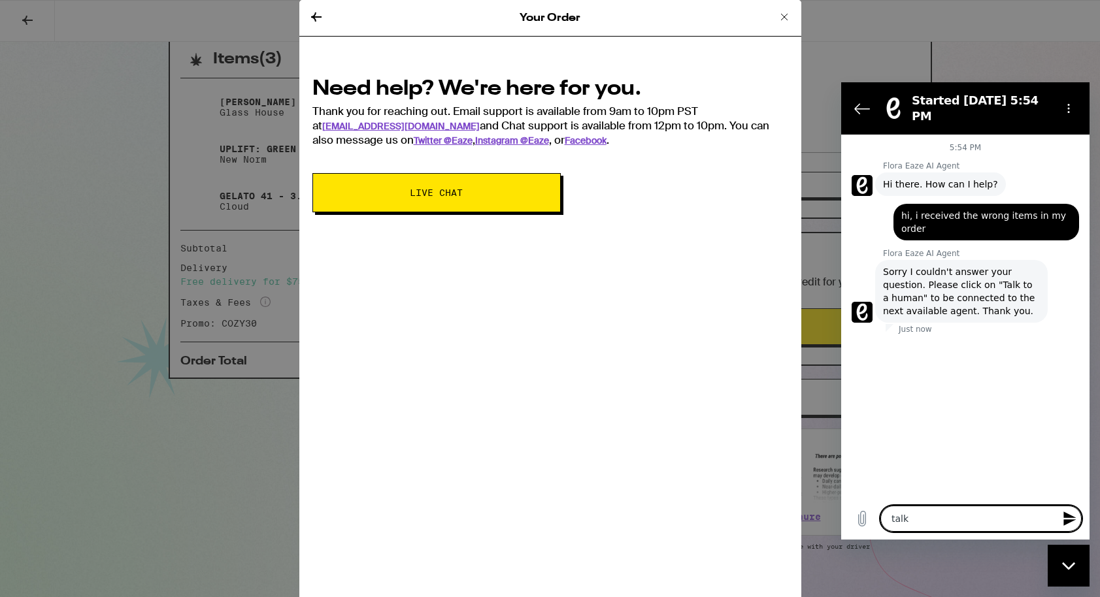
type textarea "talk"
type textarea "x"
type textarea "talk t"
type textarea "x"
type textarea "talk to"
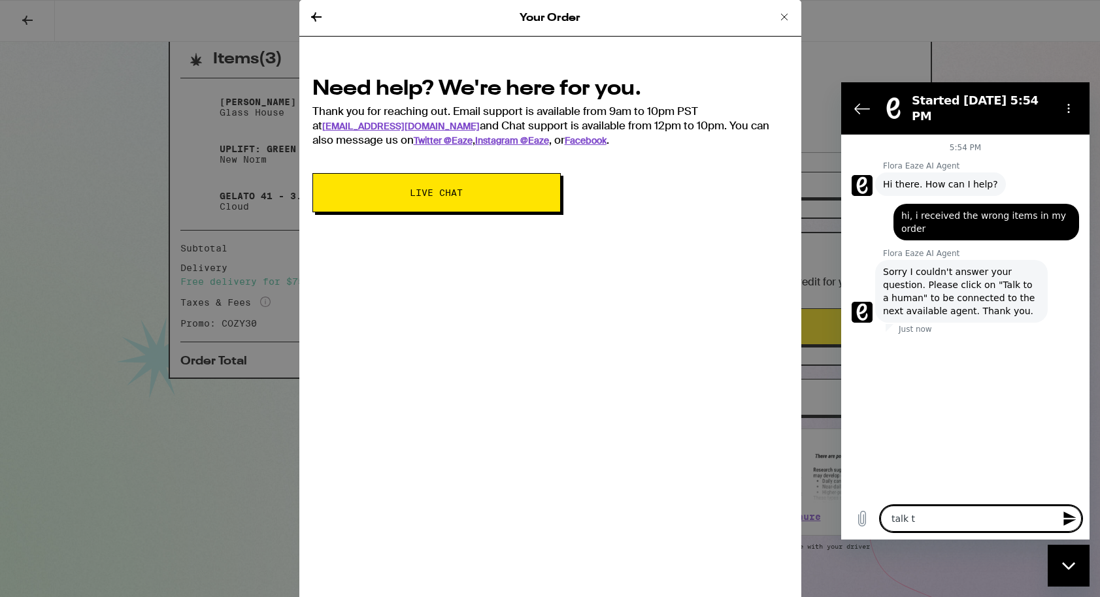
type textarea "x"
type textarea "talk to"
type textarea "x"
type textarea "talk to a"
type textarea "x"
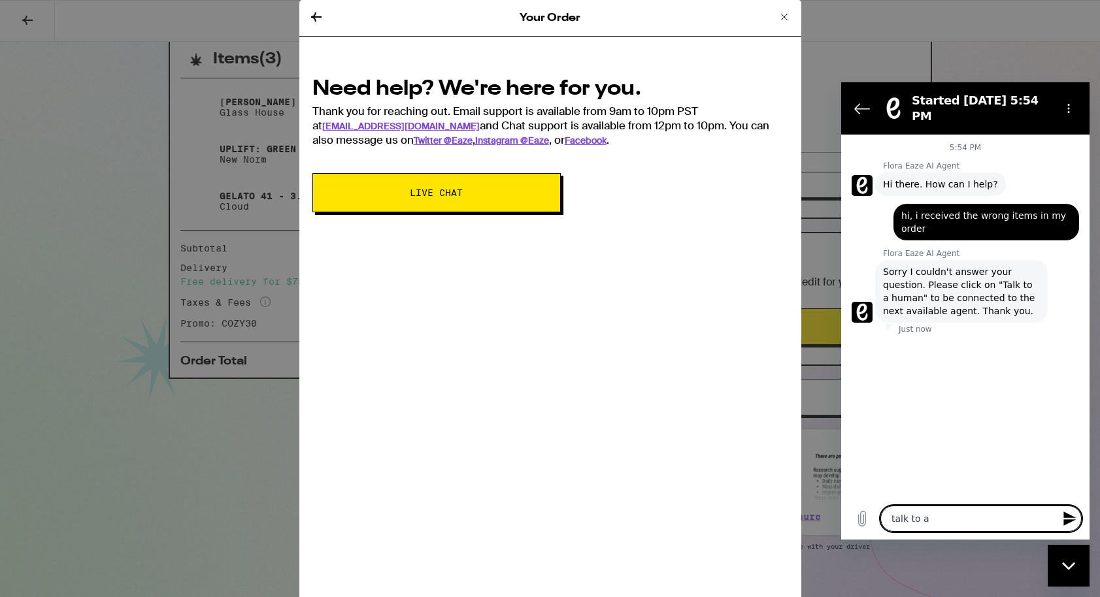
type textarea "talk to a"
type textarea "x"
type textarea "talk to a j"
type textarea "x"
type textarea "talk to a ji"
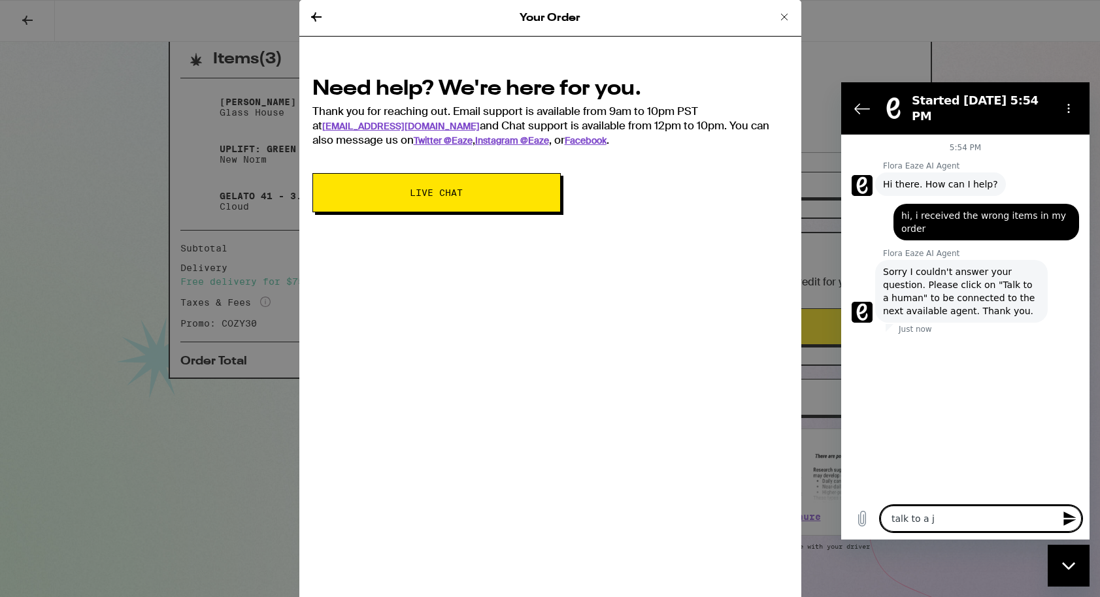
type textarea "x"
type textarea "talk to a j"
type textarea "x"
type textarea "talk to a"
type textarea "x"
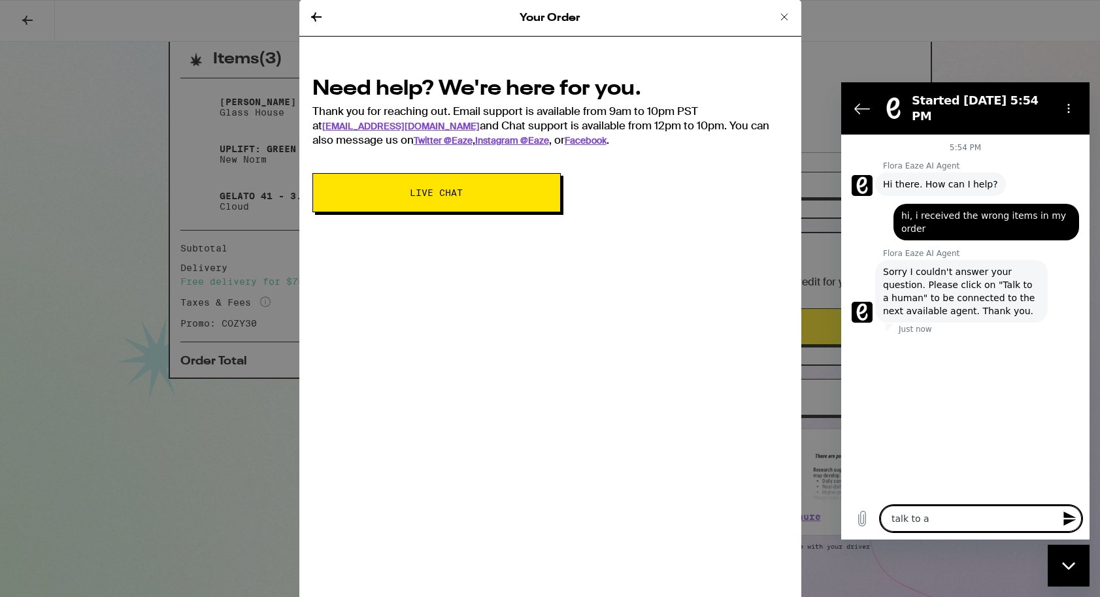
type textarea "talk to a h"
type textarea "x"
type textarea "talk to a hu"
type textarea "x"
type textarea "talk to a hum"
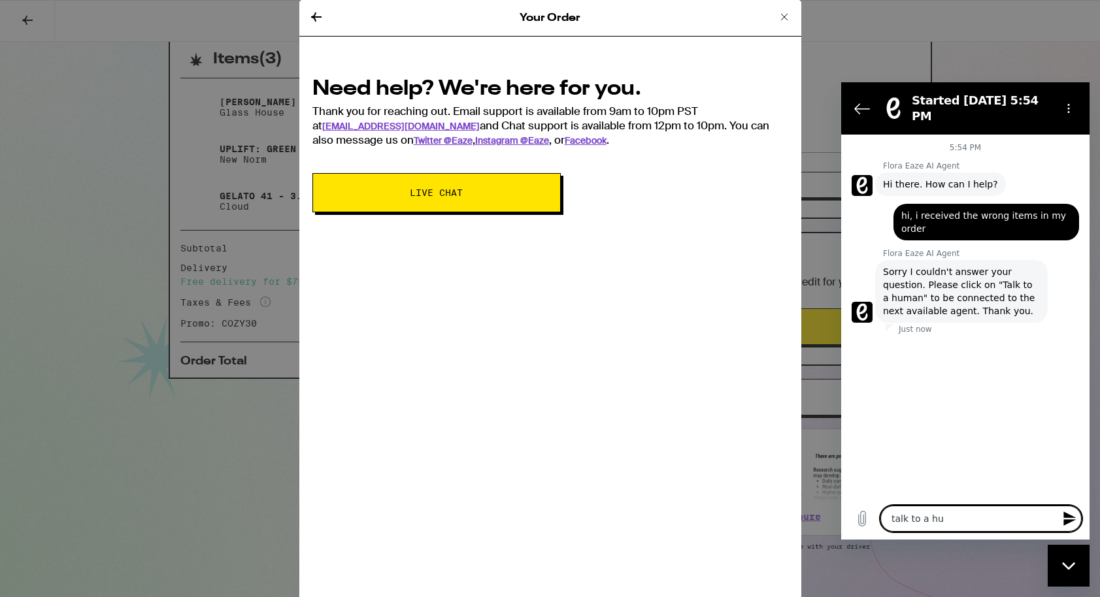
type textarea "x"
type textarea "talk to a huma"
type textarea "x"
type textarea "talk to a humam"
type textarea "x"
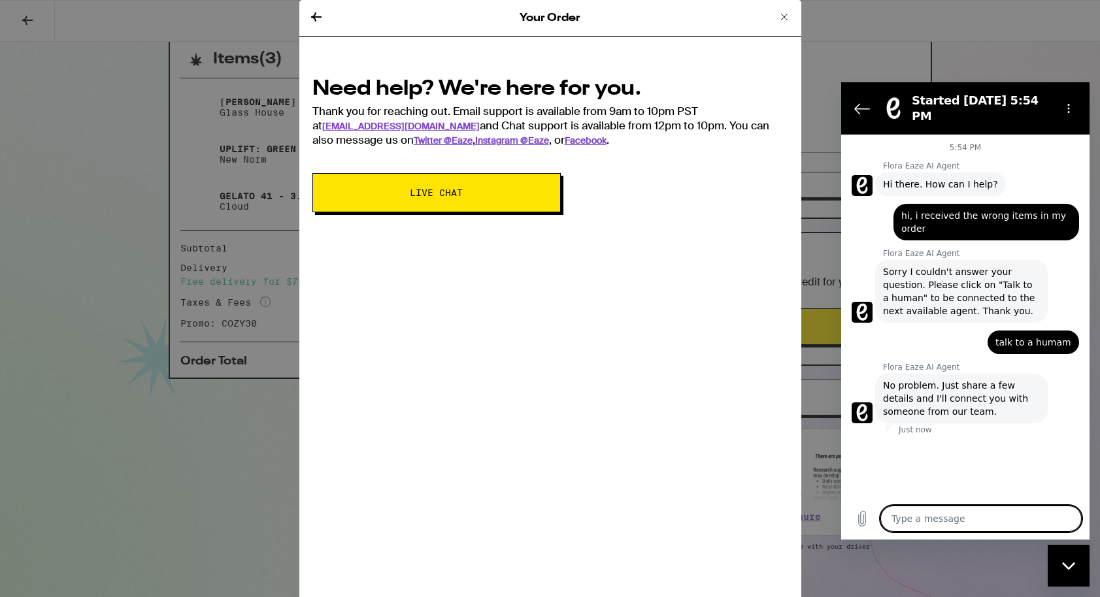
type textarea "x"
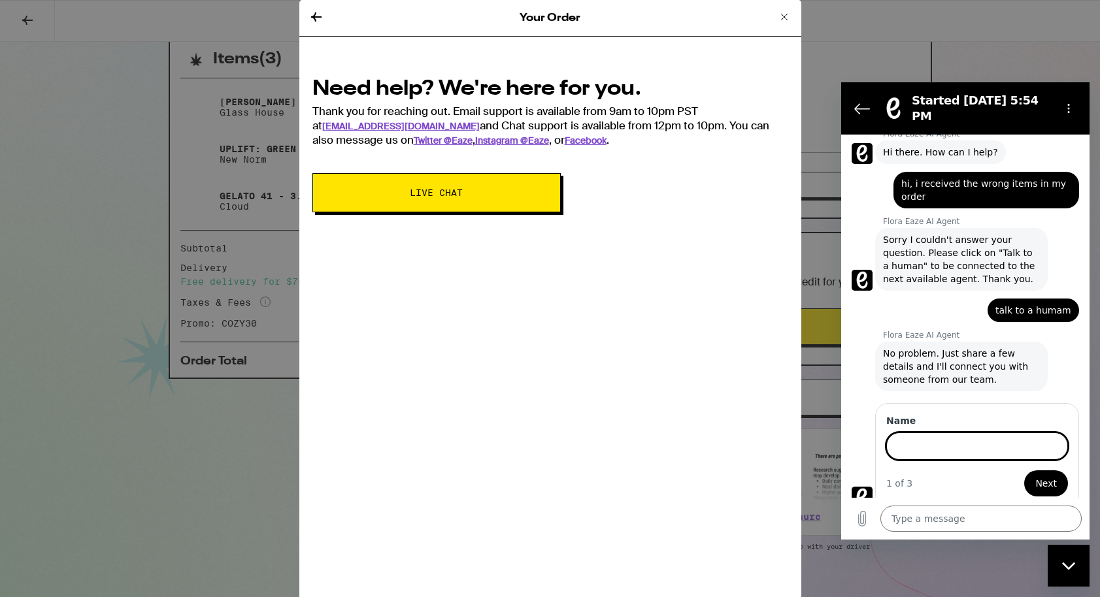
scroll to position [31, 0]
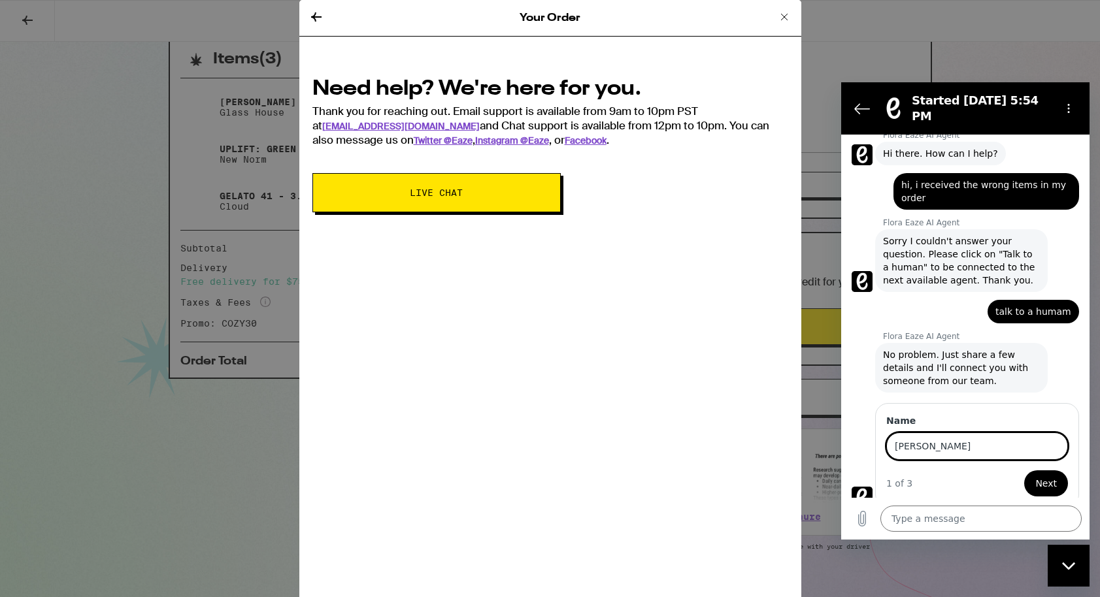
type input "brandon"
click at [1024, 471] on button "Next" at bounding box center [1046, 484] width 44 height 26
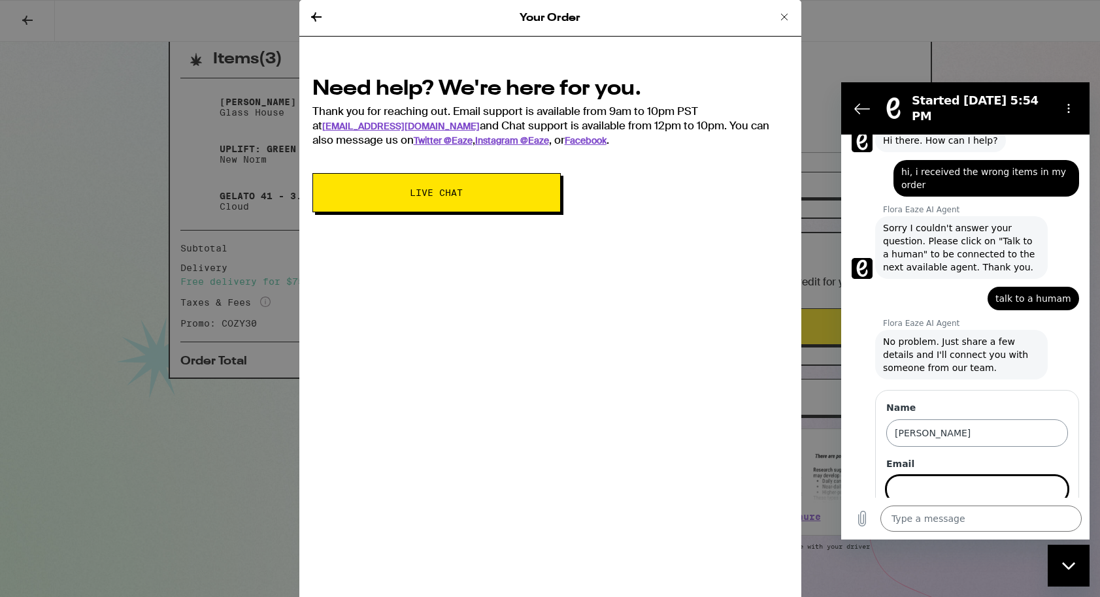
scroll to position [87, 0]
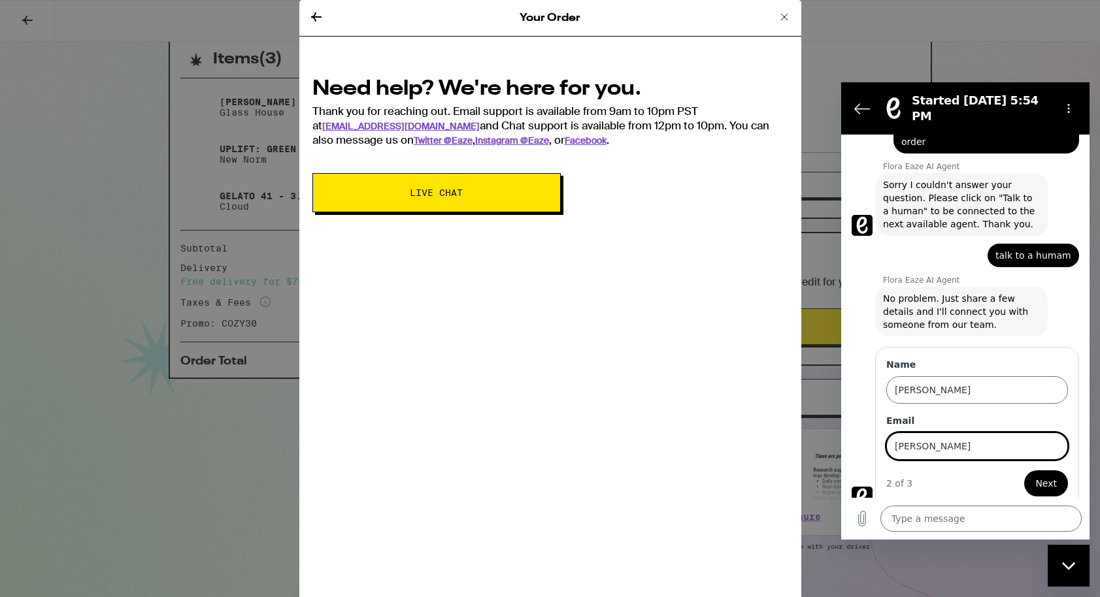
type input "brandon.gurney1018@gmail.com"
click at [1043, 479] on span "Next" at bounding box center [1046, 484] width 22 height 16
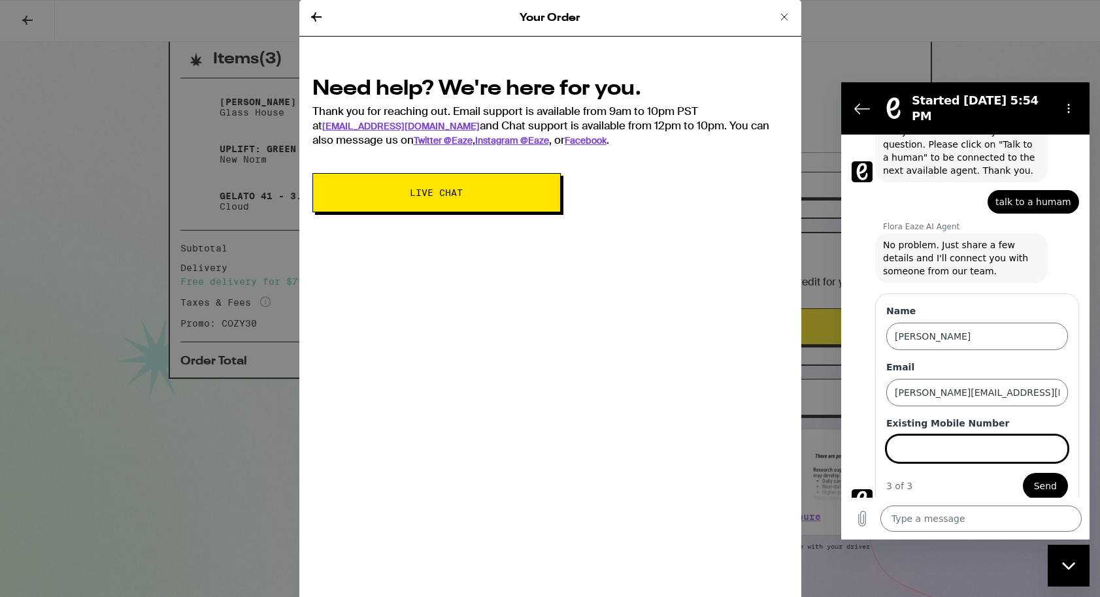
scroll to position [143, 0]
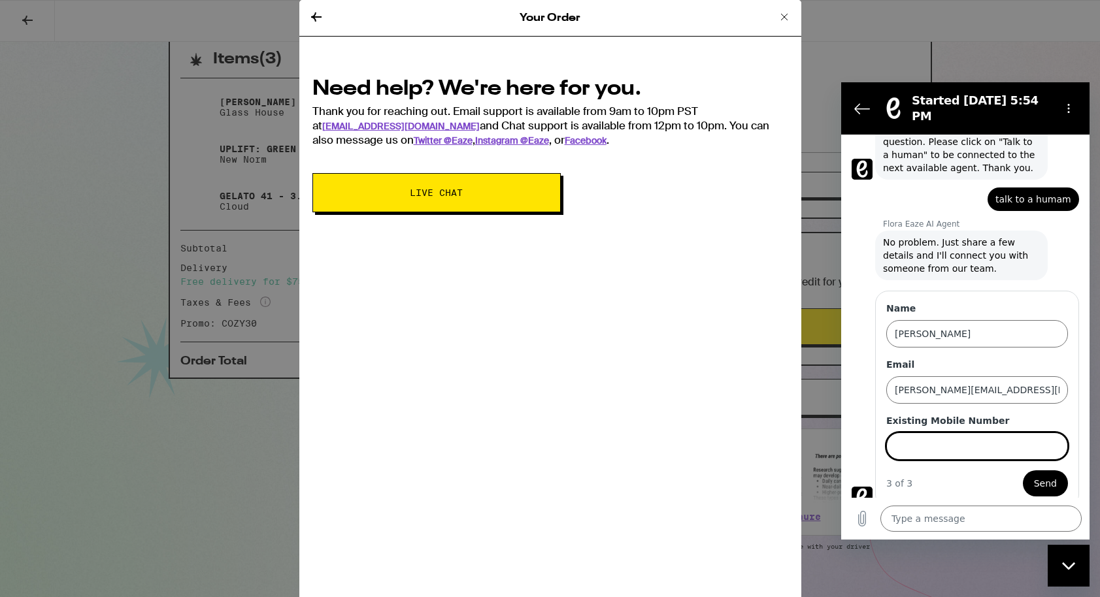
click at [975, 435] on input "Existing Mobile Number" at bounding box center [977, 446] width 182 height 27
type input "9082462208"
click at [1030, 471] on div "3 of 3 Send" at bounding box center [977, 484] width 182 height 26
click at [1049, 478] on span "Send" at bounding box center [1045, 484] width 23 height 16
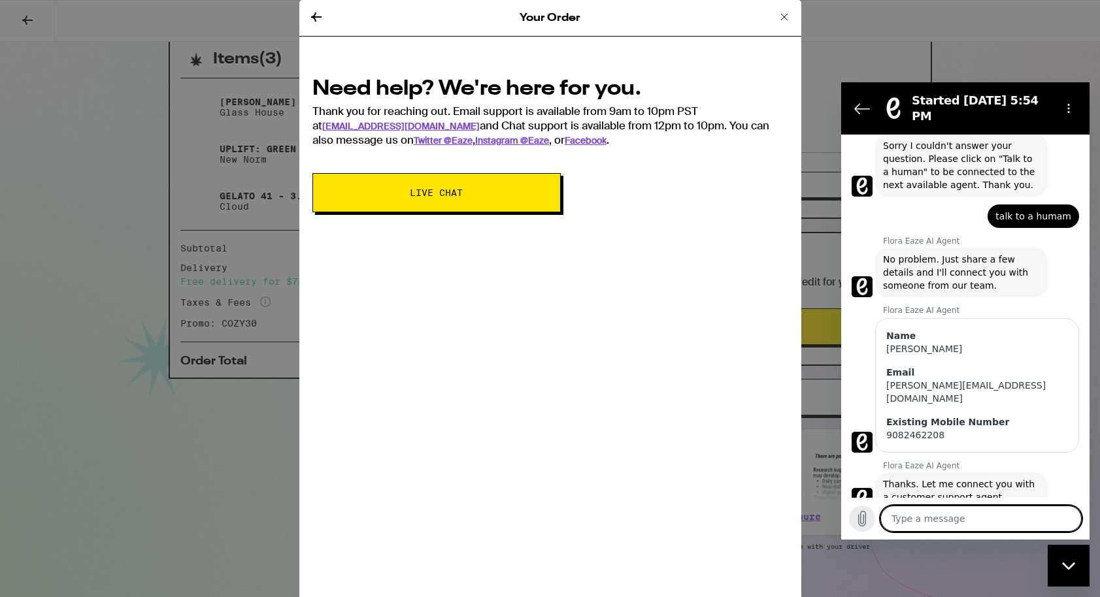
scroll to position [129, 0]
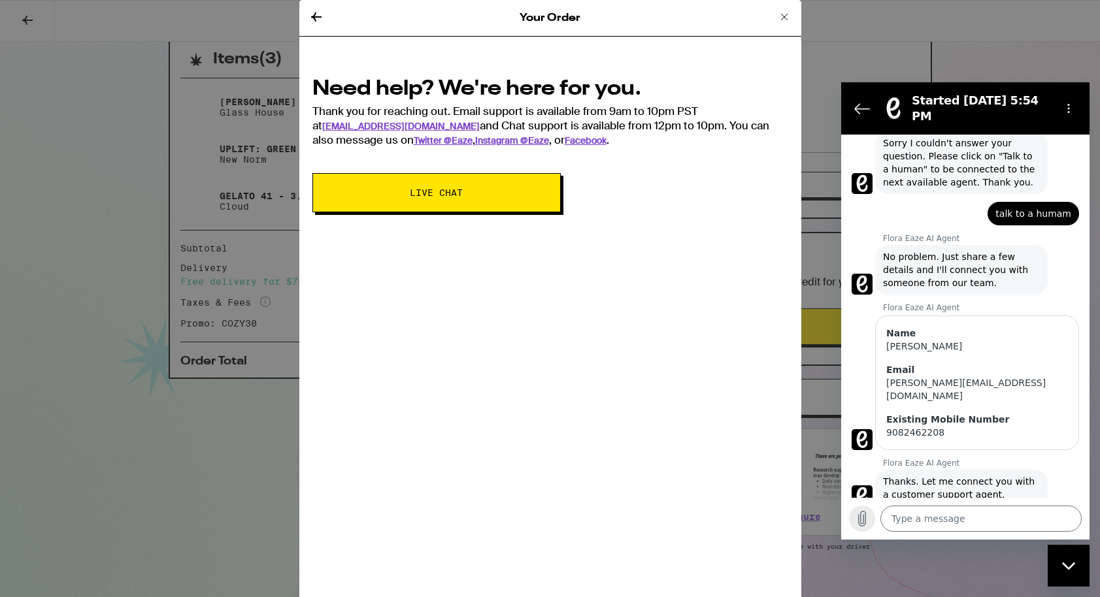
click at [859, 518] on icon "Upload file" at bounding box center [862, 519] width 7 height 15
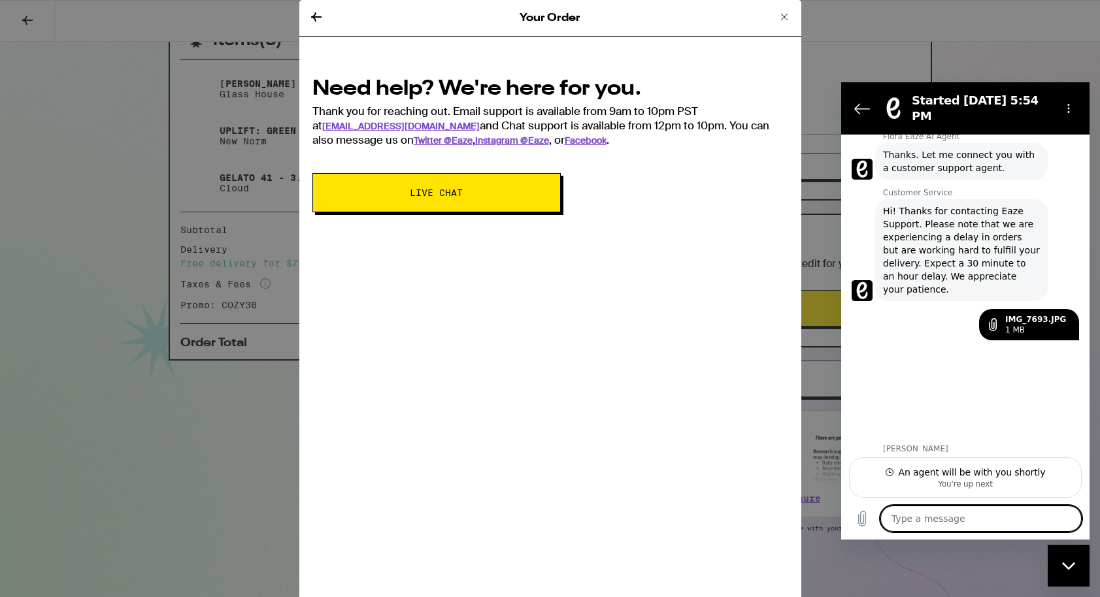
scroll to position [393, 0]
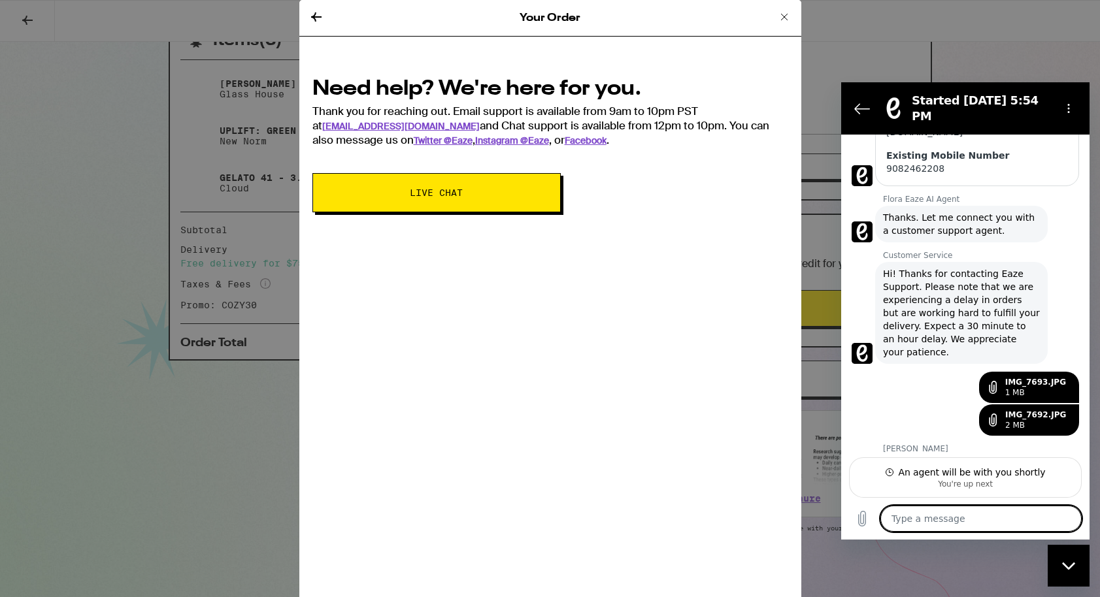
type textarea "x"
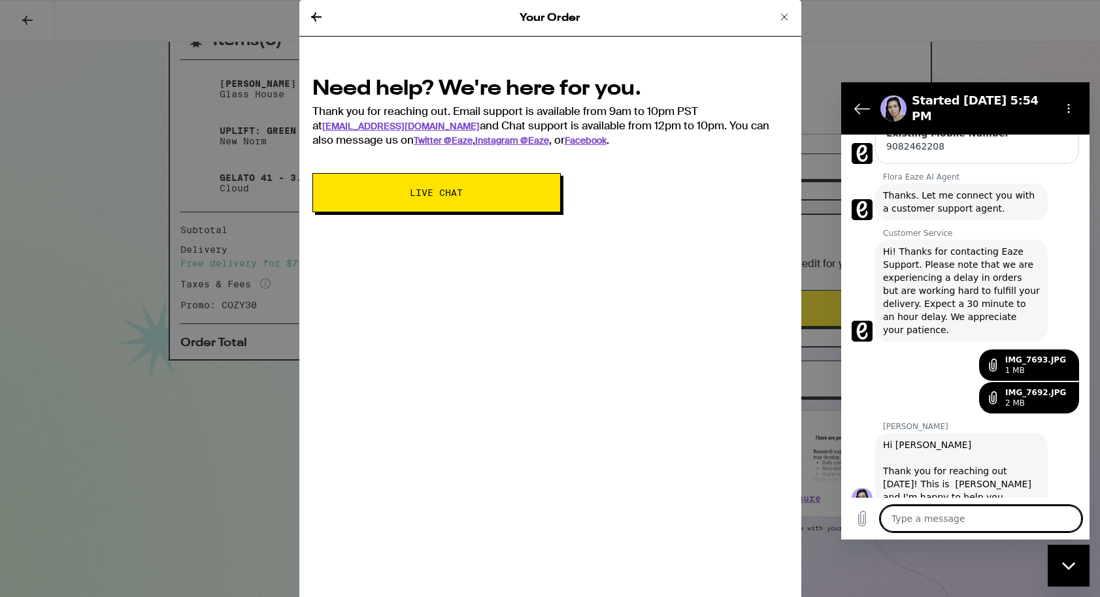
scroll to position [418, 0]
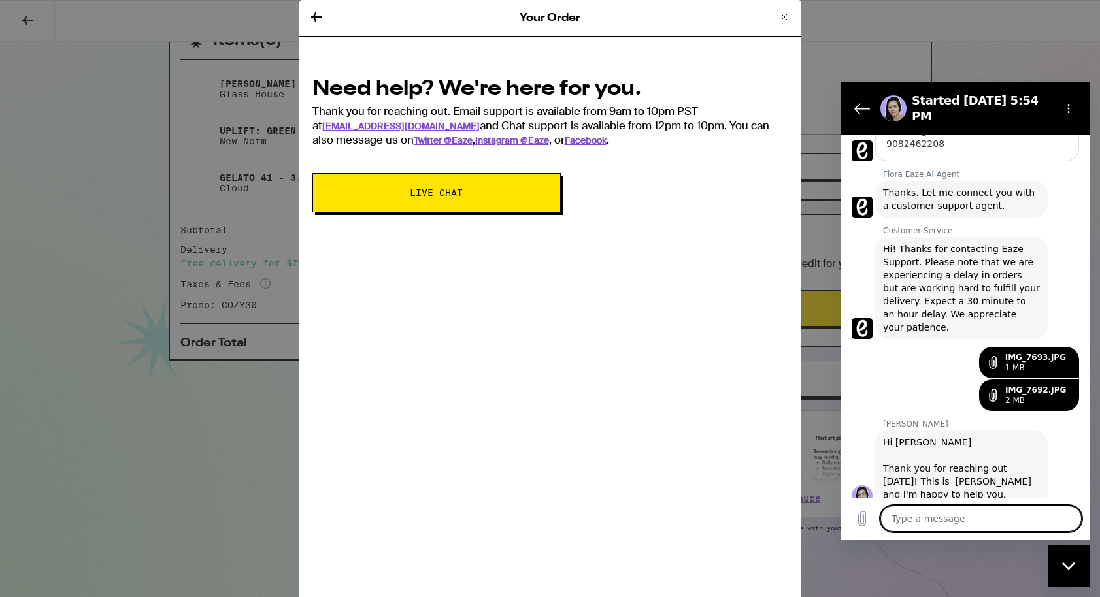
click at [963, 524] on textarea at bounding box center [980, 519] width 201 height 26
type textarea "h"
type textarea "x"
type textarea "hi"
type textarea "x"
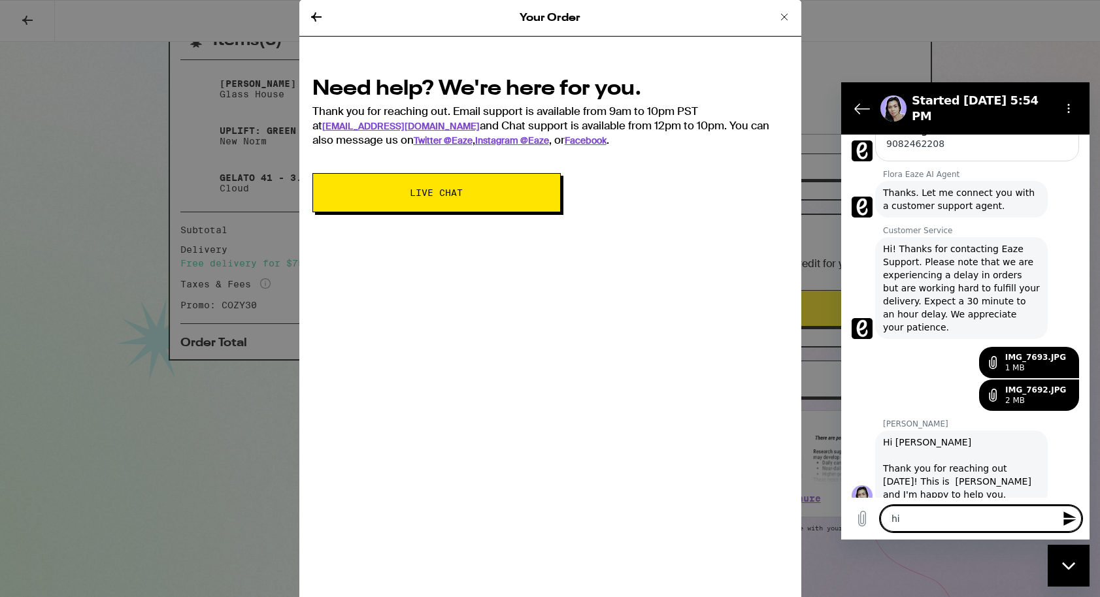
type textarea "hi,"
type textarea "x"
type textarea "hi,"
type textarea "x"
type textarea "hi, m"
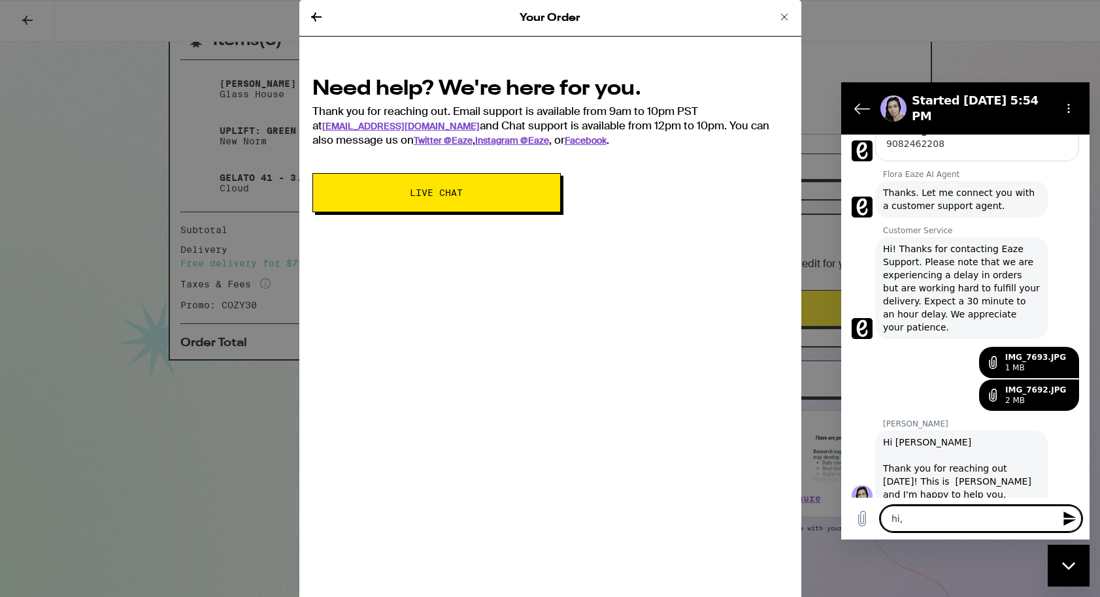
type textarea "x"
type textarea "hi, my"
type textarea "x"
type textarea "hi, my"
type textarea "x"
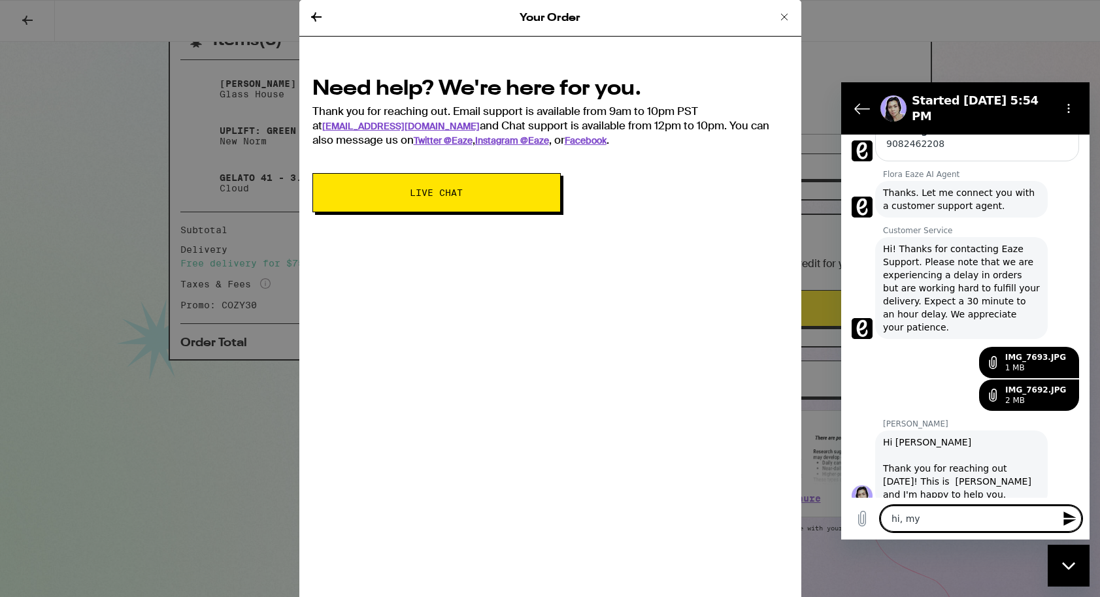
type textarea "hi, my o"
type textarea "x"
type textarea "hi, my or"
type textarea "x"
type textarea "hi, my ord"
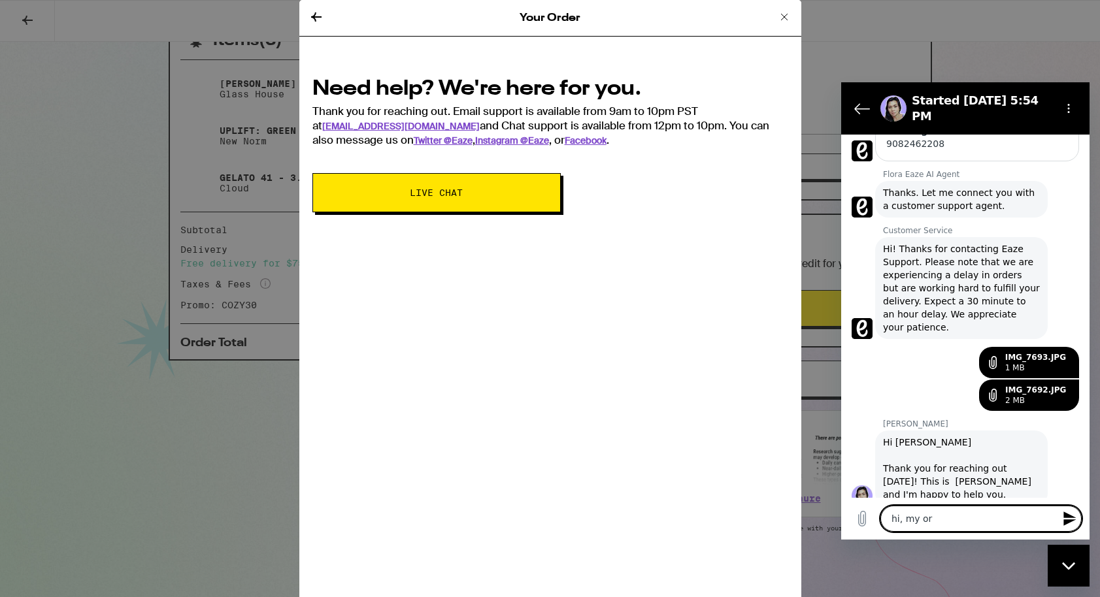
type textarea "x"
type textarea "hi, my orde"
type textarea "x"
type textarea "hi, my order"
type textarea "x"
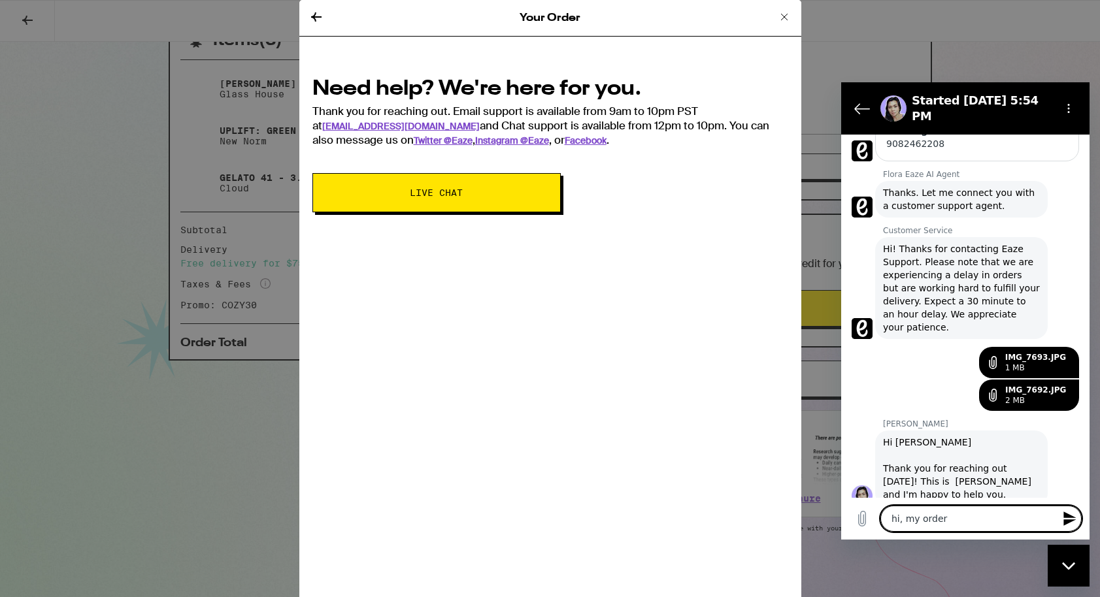
type textarea "hi, my order"
type textarea "x"
type textarea "hi, my order w"
type textarea "x"
type textarea "hi, my order wa"
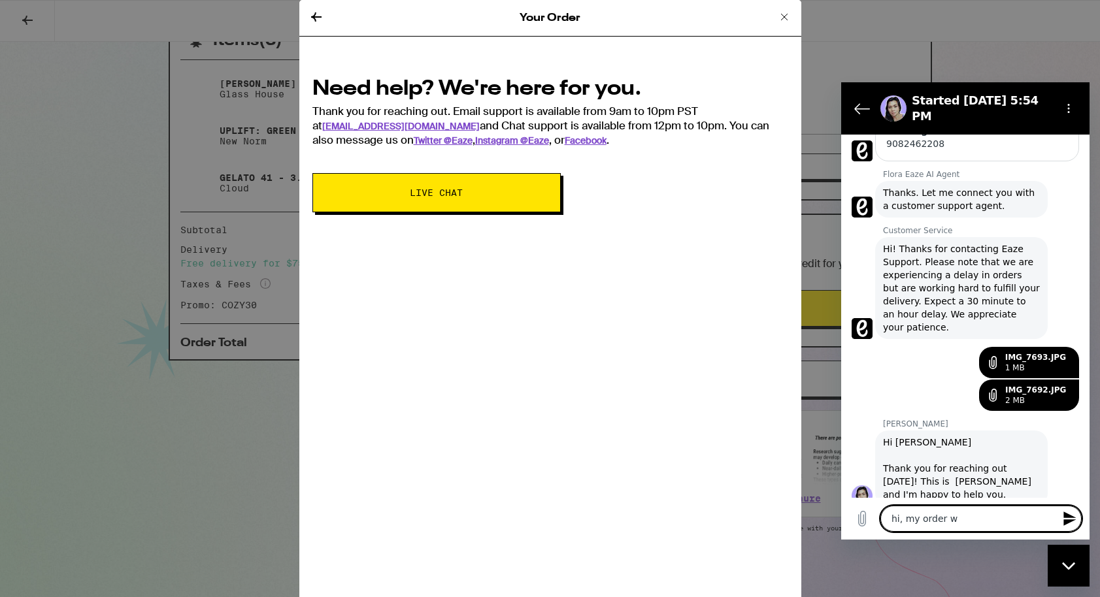
type textarea "x"
type textarea "hi, my order was"
type textarea "x"
type textarea "hi, my order was"
type textarea "x"
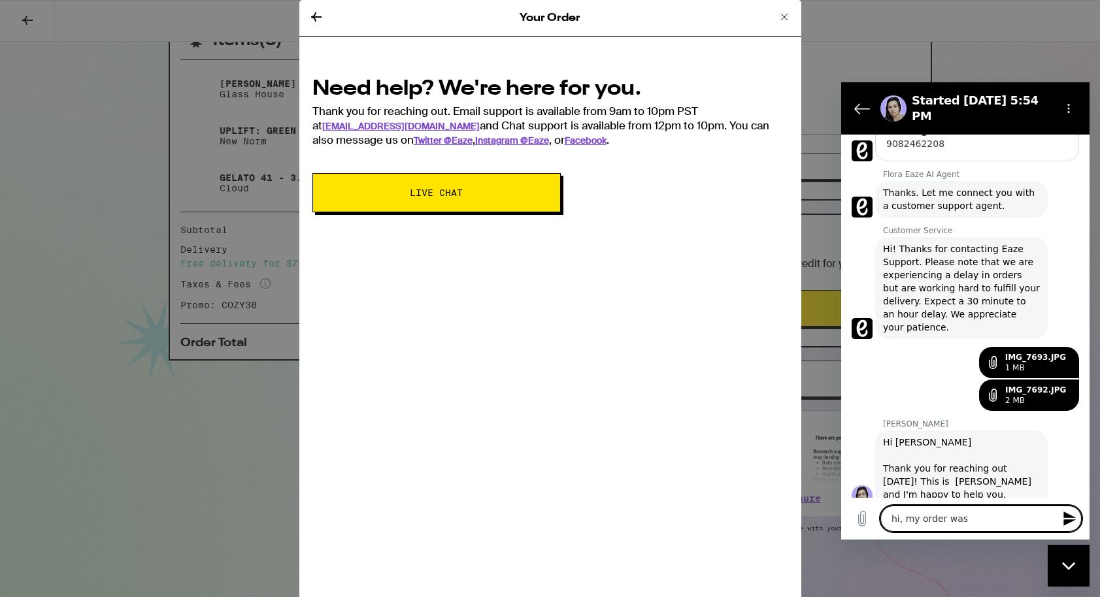
type textarea "hi, my order was j"
type textarea "x"
type textarea "hi, my order was ju"
type textarea "x"
type textarea "hi, my order was jus"
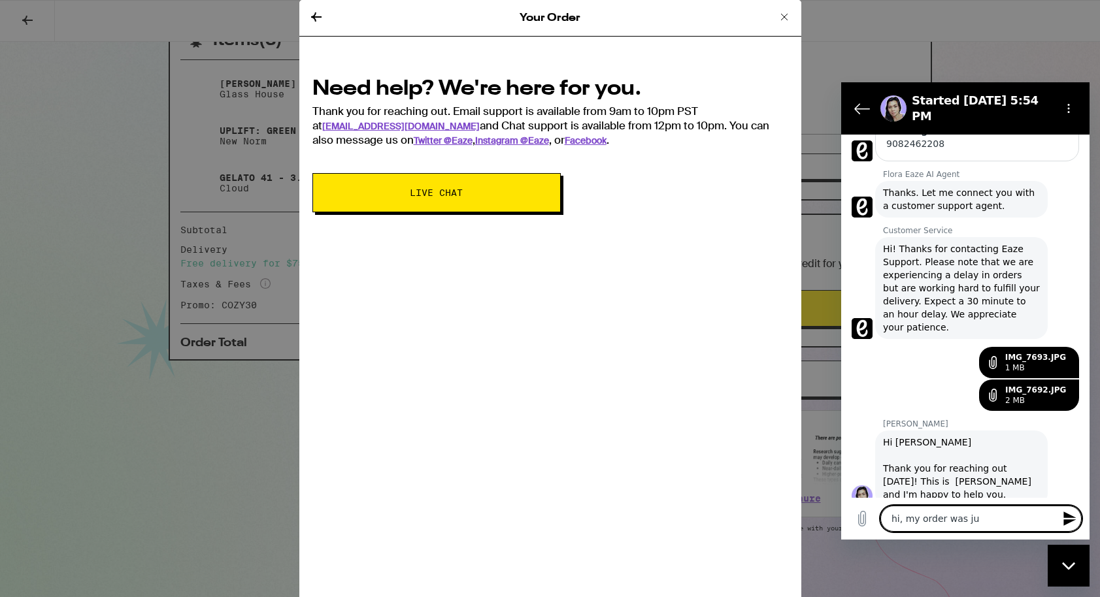
type textarea "x"
type textarea "hi, my order was just"
type textarea "x"
type textarea "hi, my order was just"
type textarea "x"
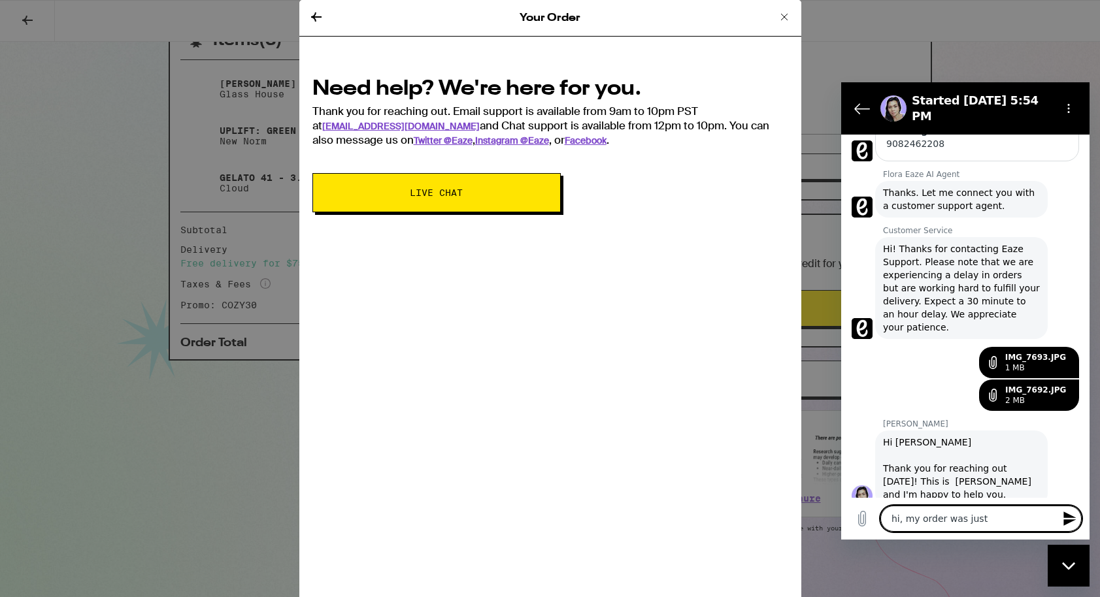
type textarea "hi, my order was just d"
type textarea "x"
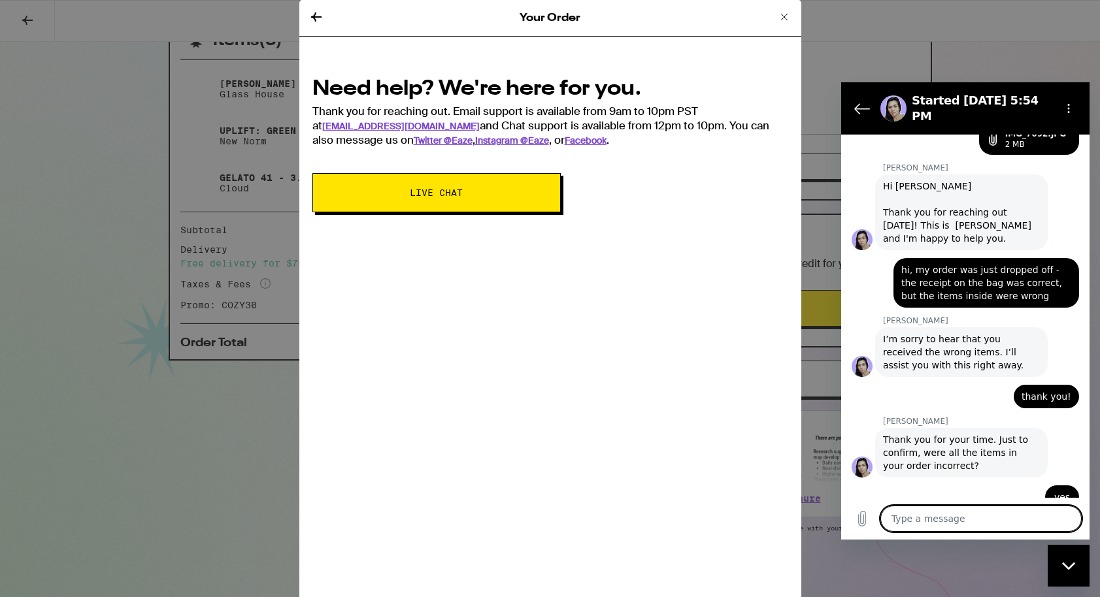
scroll to position [677, 0]
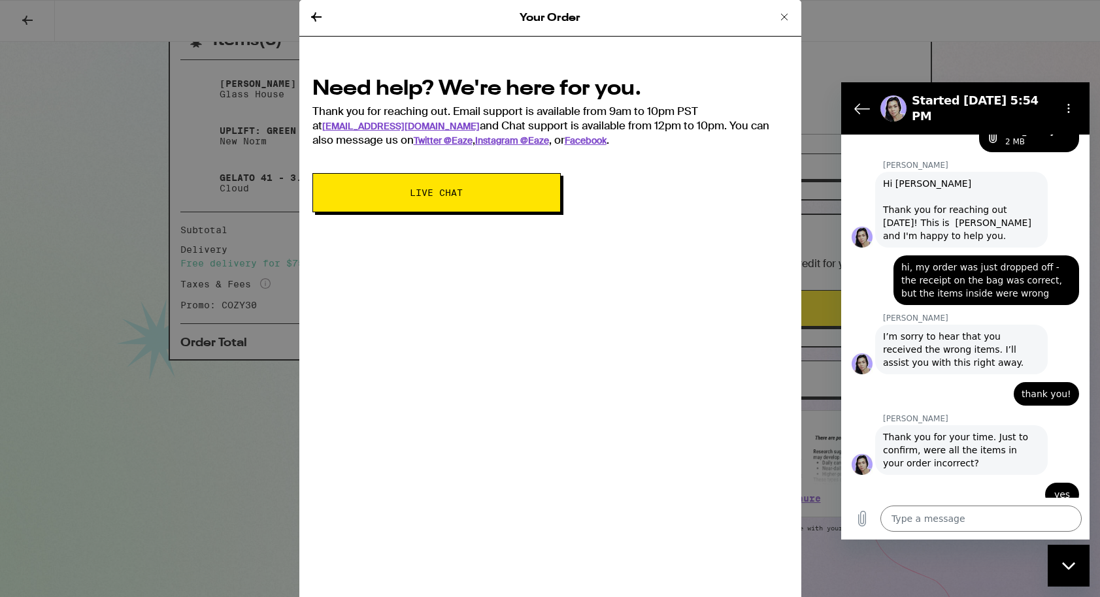
click at [295, 466] on div "Your Order Need help? We're here for you. Thank you for reaching out. Email sup…" at bounding box center [550, 298] width 1100 height 597
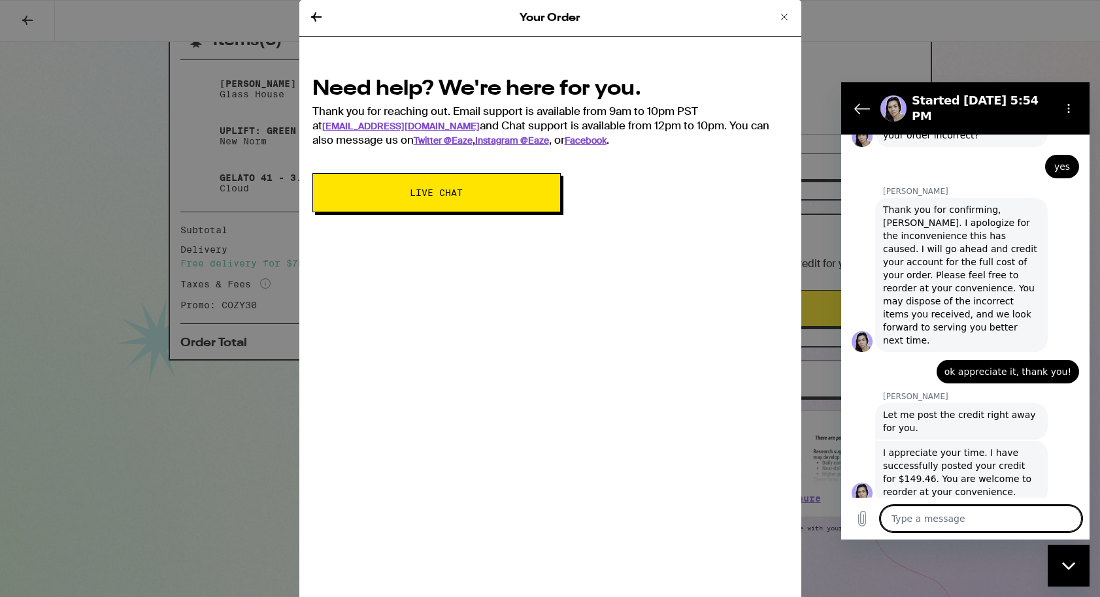
scroll to position [1007, 0]
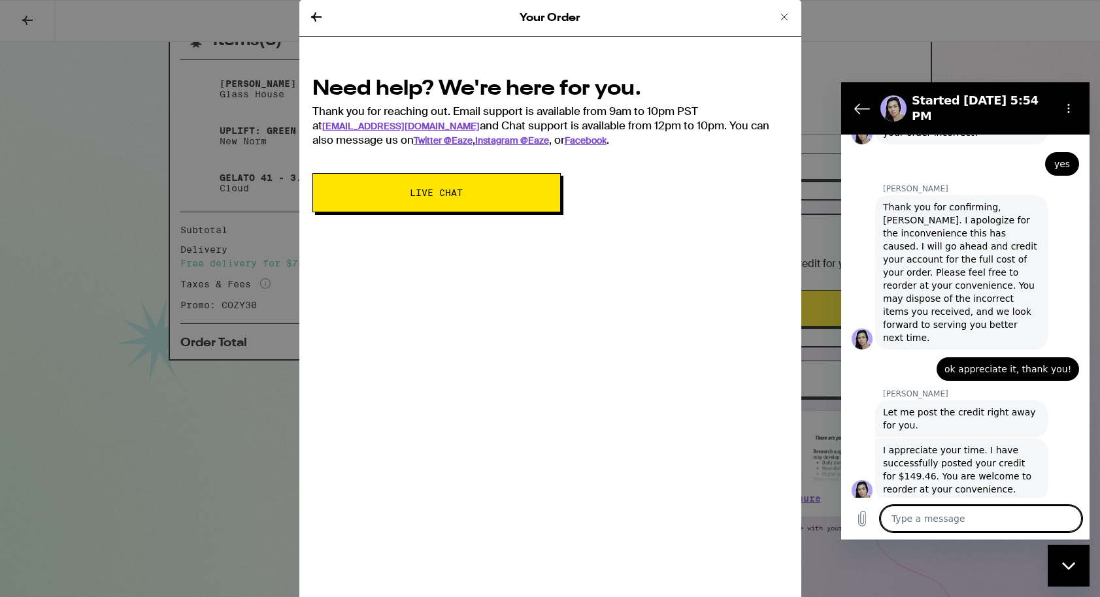
click at [142, 99] on div "Your Order Need help? We're here for you. Thank you for reaching out. Email sup…" at bounding box center [550, 298] width 1100 height 597
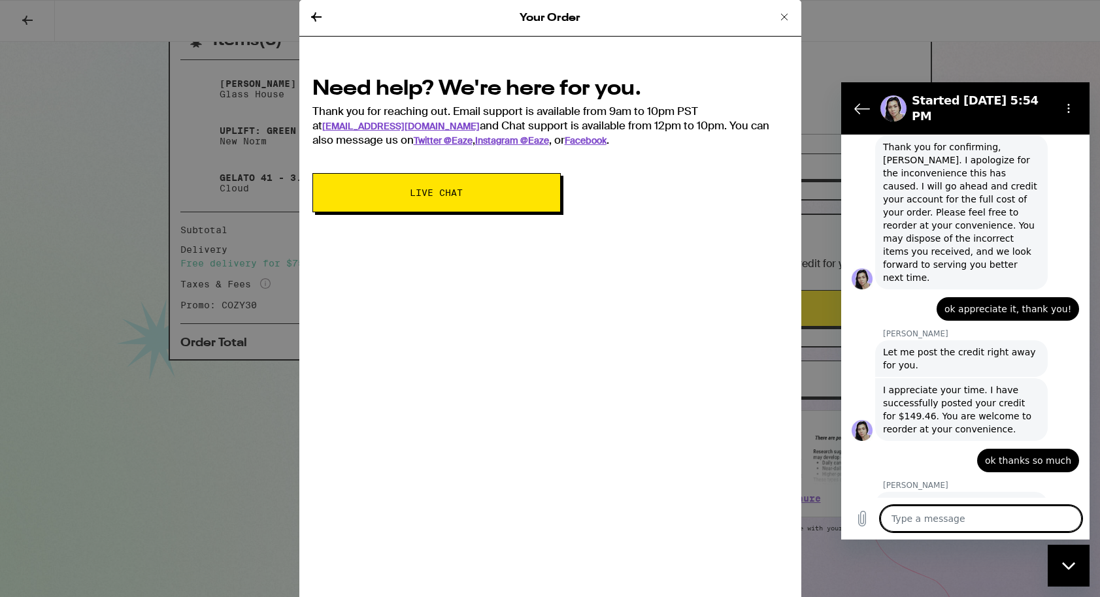
scroll to position [1077, 0]
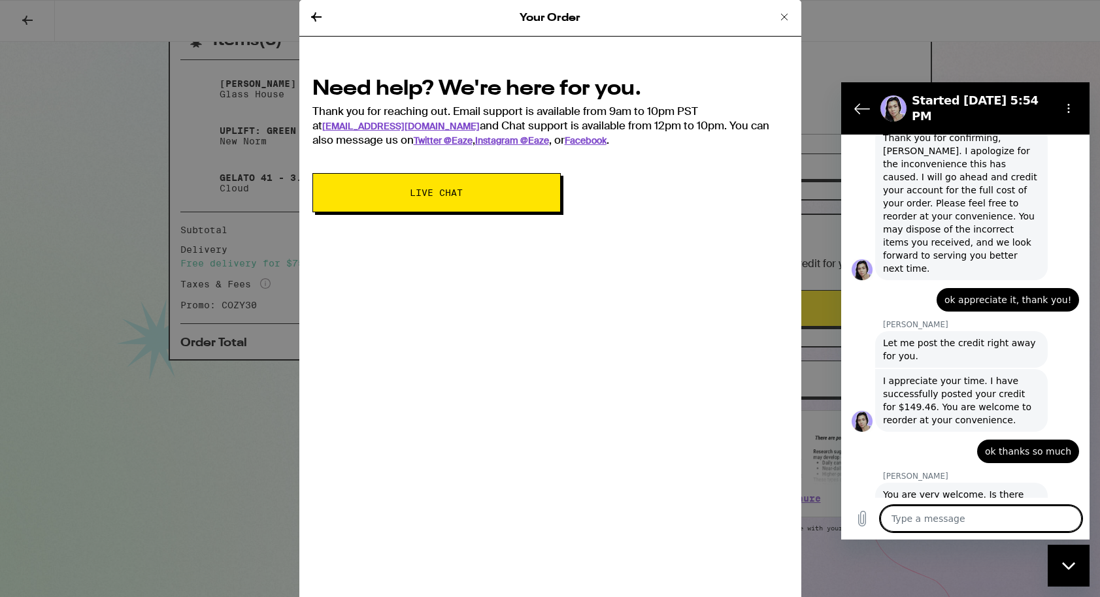
click at [935, 526] on textarea at bounding box center [980, 519] width 201 height 26
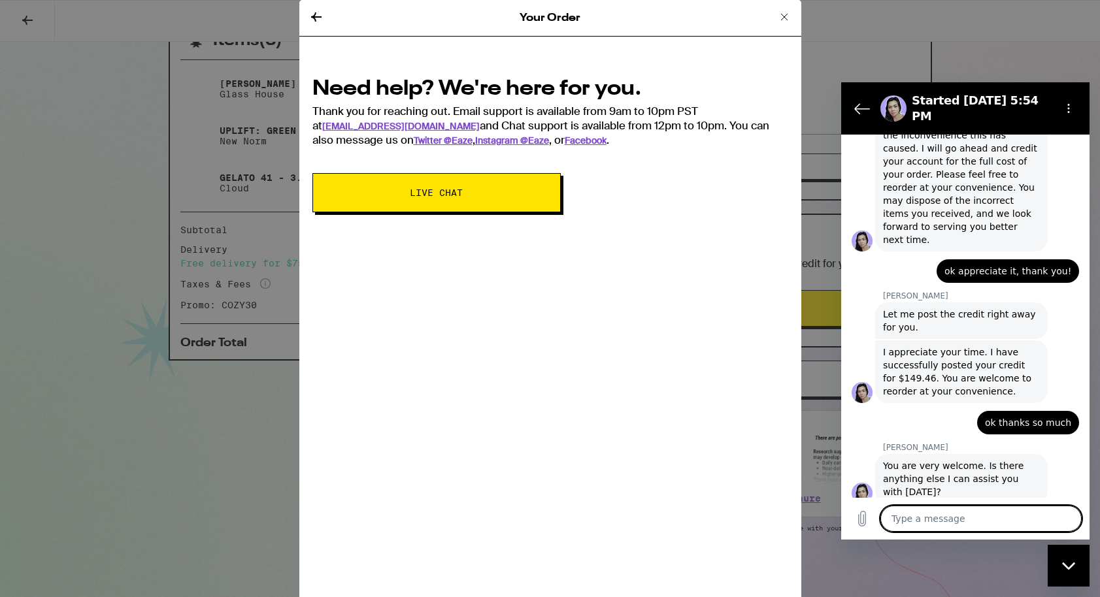
scroll to position [1108, 0]
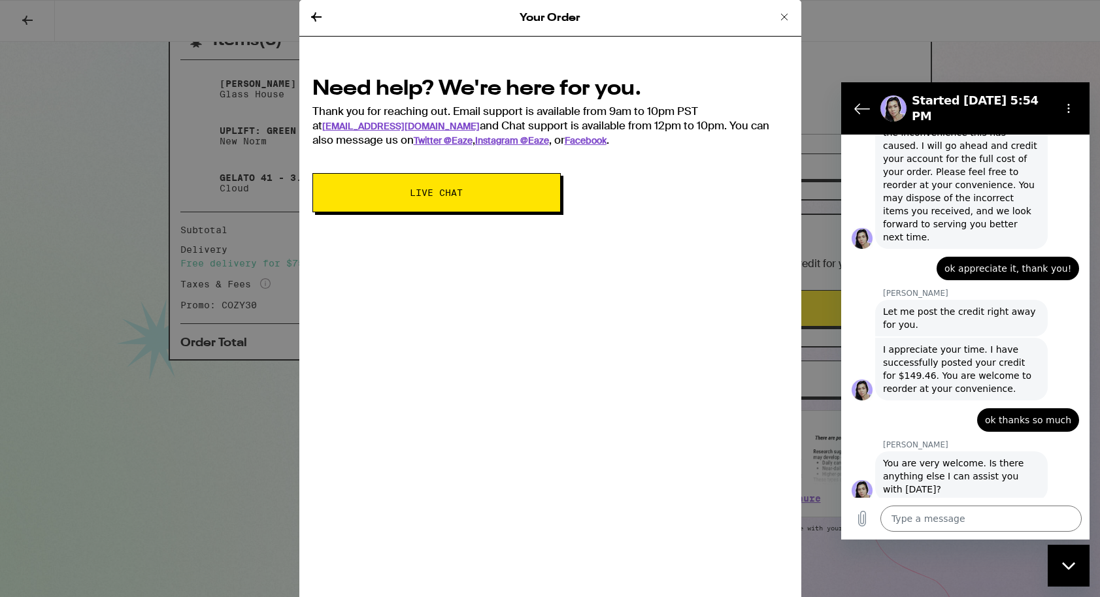
click at [780, 18] on icon at bounding box center [785, 17] width 16 height 16
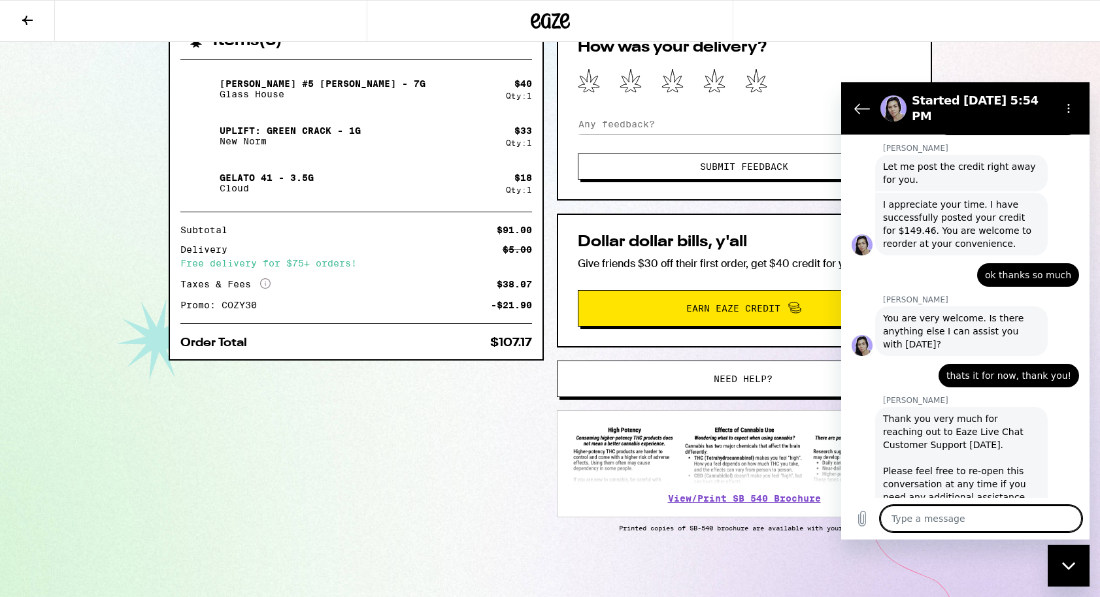
scroll to position [1256, 0]
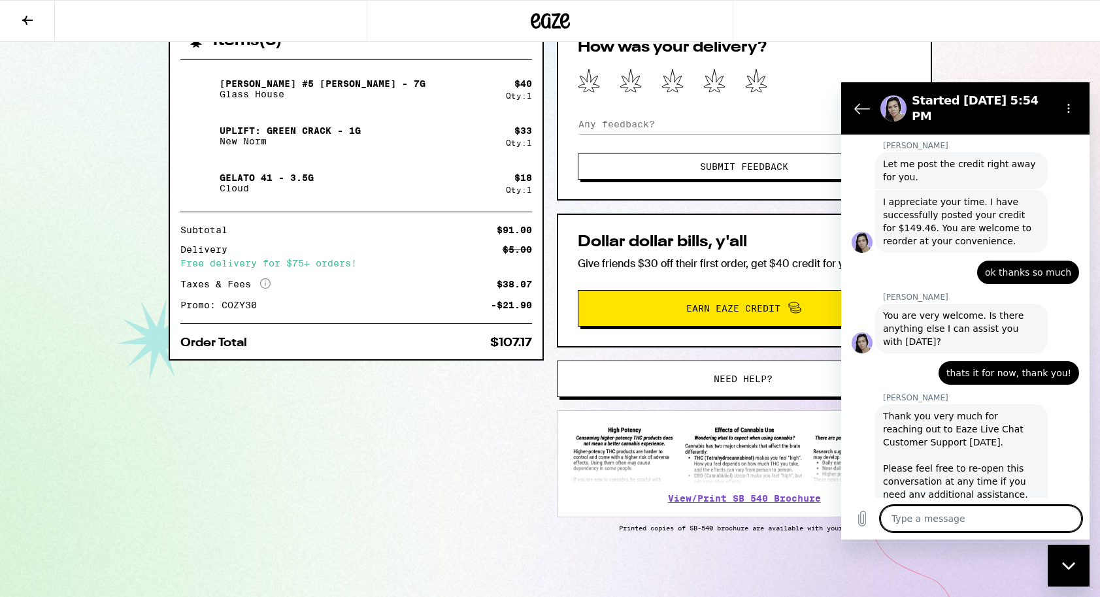
click at [306, 173] on p "Gelato 41 - 3.5g" at bounding box center [267, 178] width 94 height 10
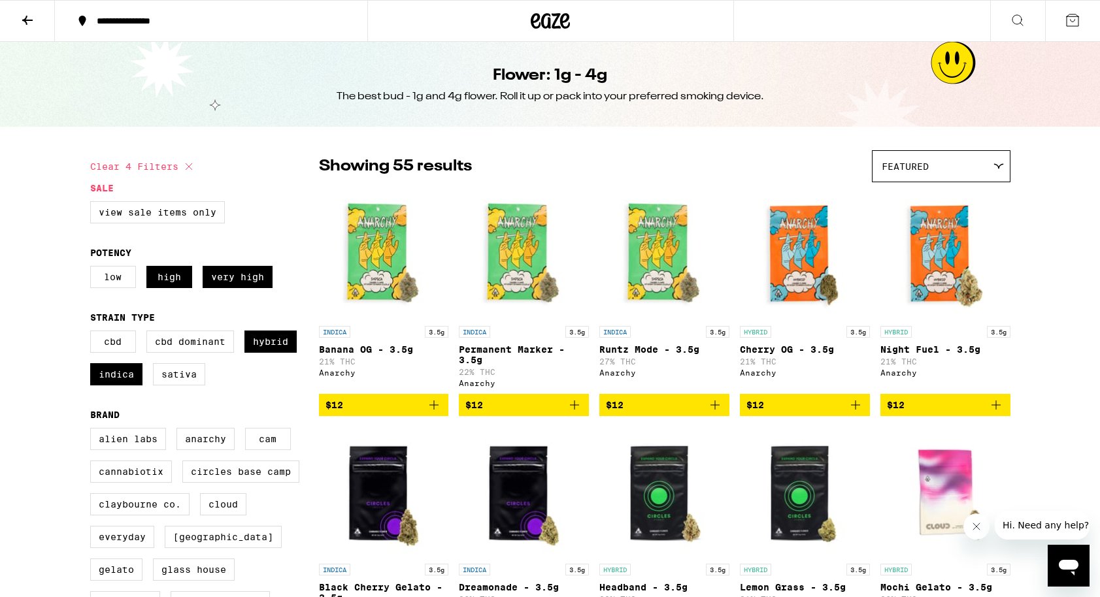
click at [1013, 18] on icon at bounding box center [1018, 20] width 16 height 16
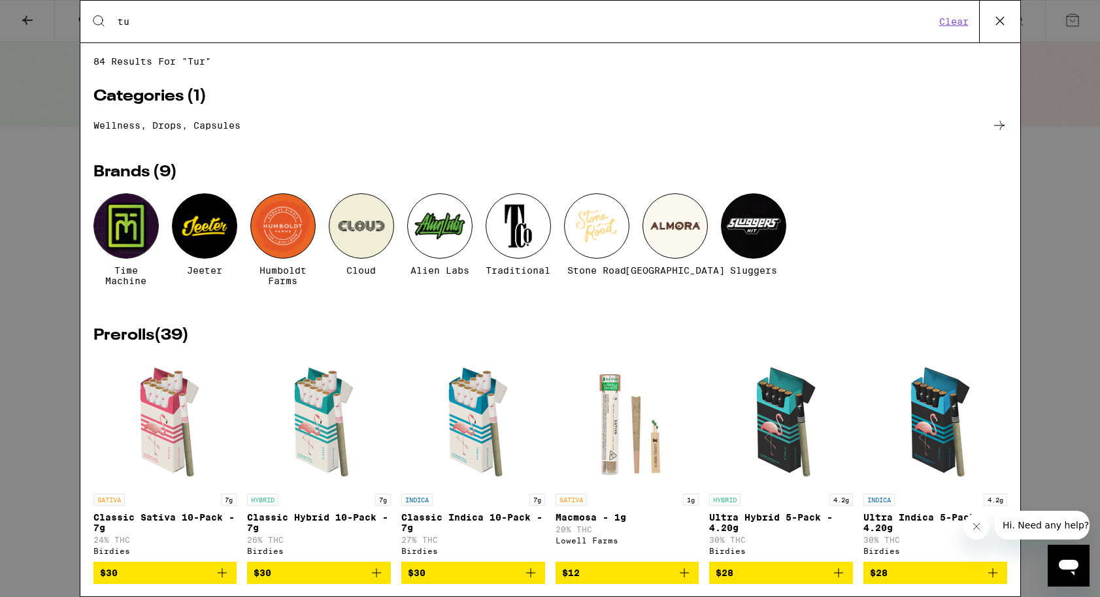
type input "t"
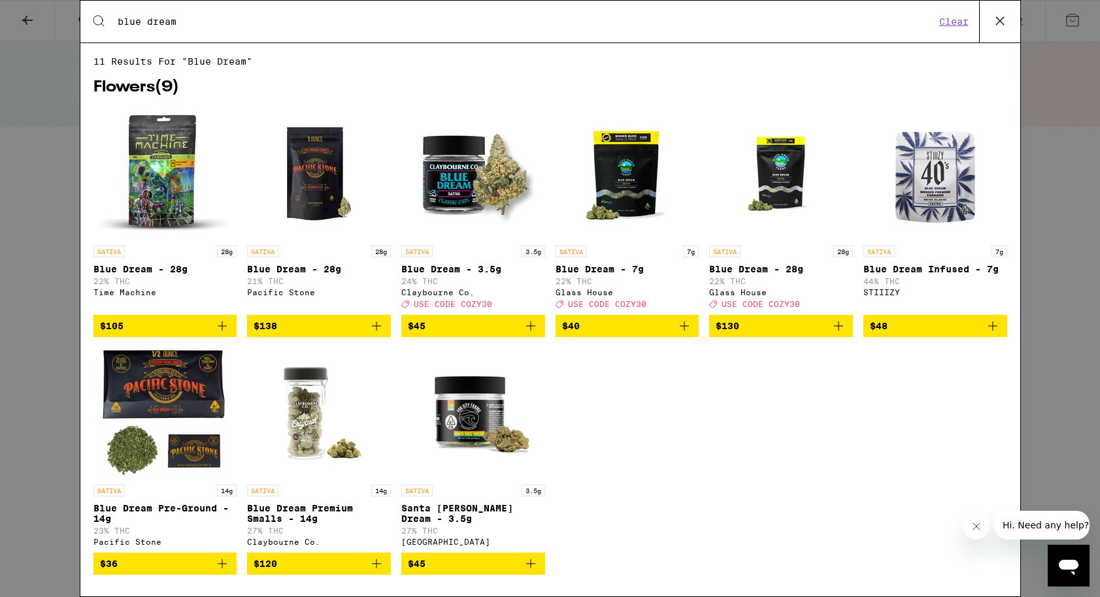
type input "blue dream"
click at [728, 31] on div "Search for Products blue dream Clear" at bounding box center [550, 22] width 940 height 42
click at [495, 18] on input "blue dream" at bounding box center [526, 22] width 818 height 12
click at [1001, 20] on icon at bounding box center [1000, 21] width 20 height 20
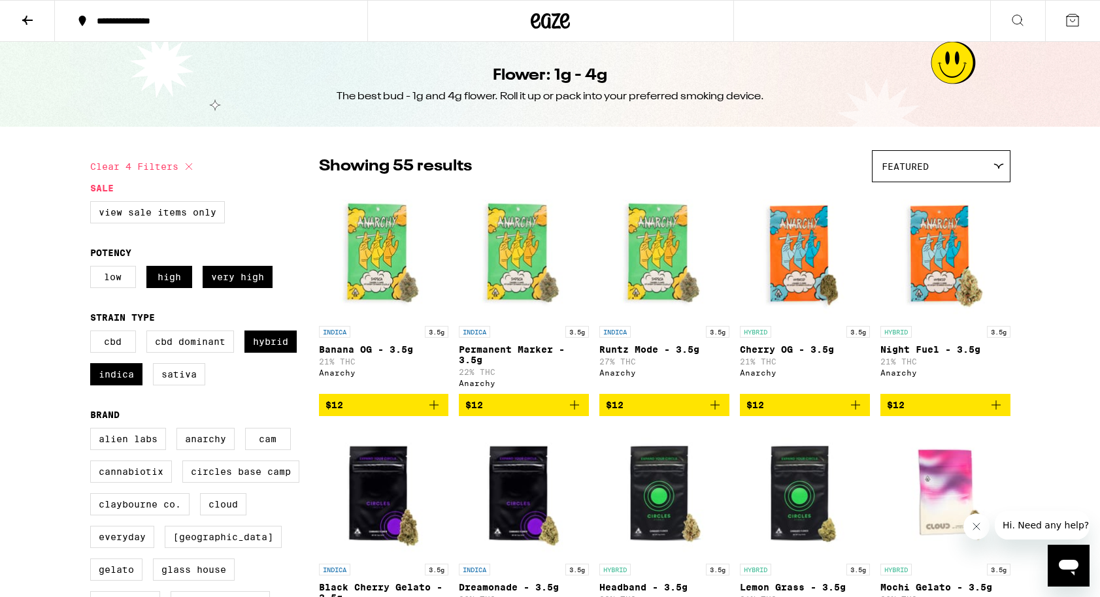
click at [44, 26] on button at bounding box center [27, 21] width 55 height 41
click at [535, 25] on icon at bounding box center [550, 21] width 39 height 24
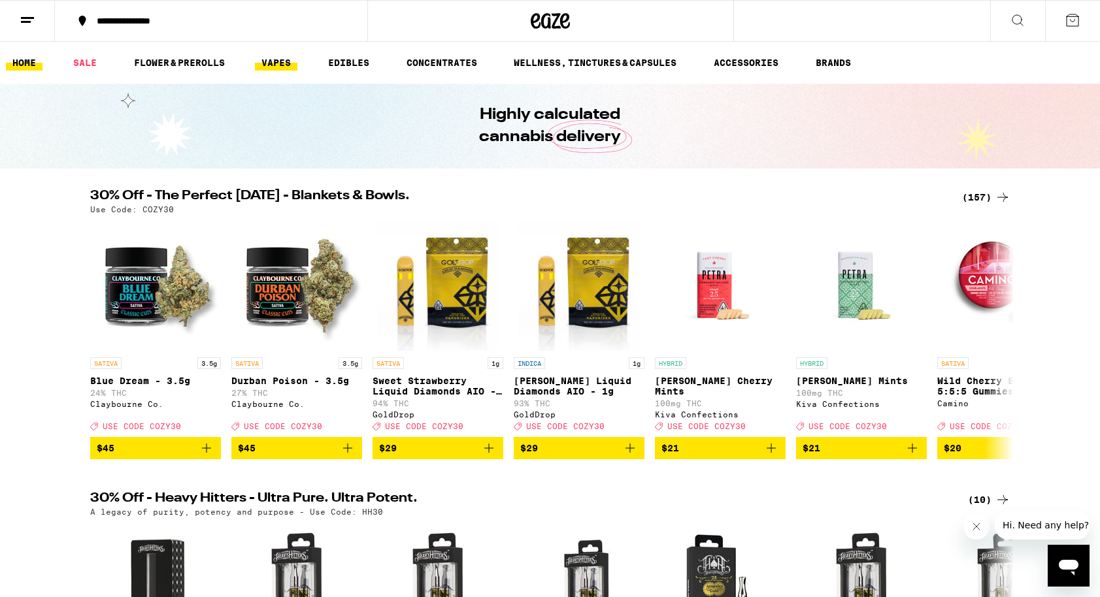
click at [279, 63] on link "VAPES" at bounding box center [276, 63] width 42 height 16
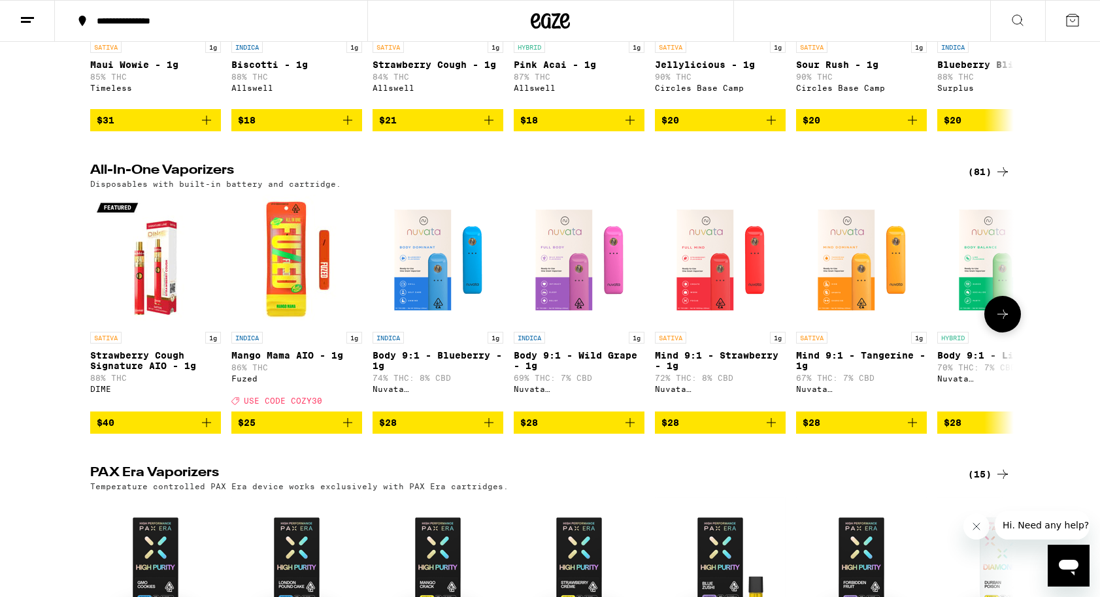
scroll to position [437, 0]
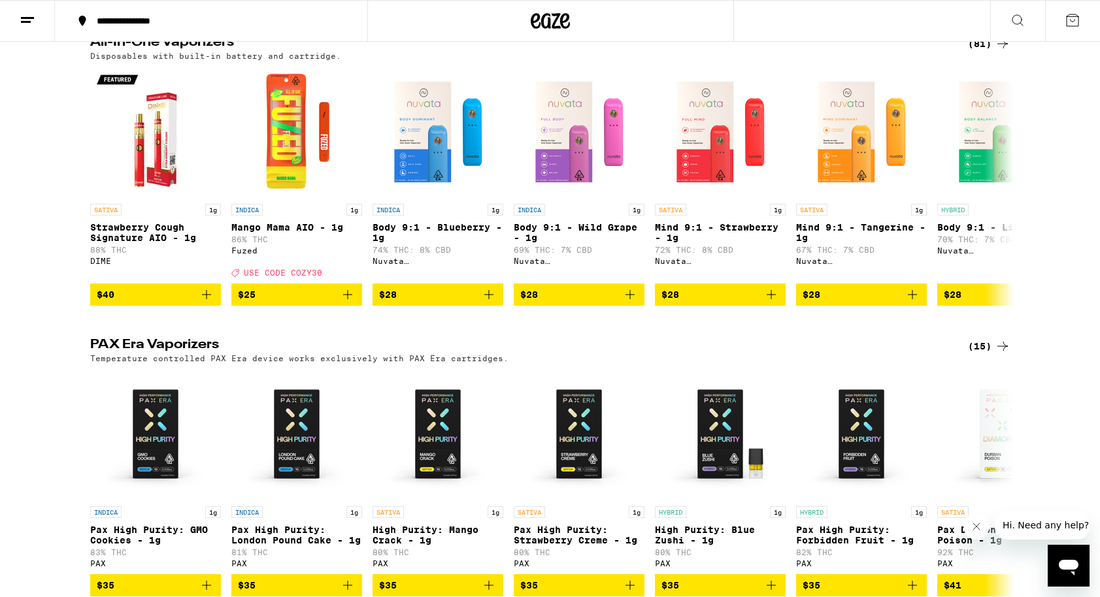
click at [214, 52] on h2 "All-In-One Vaporizers" at bounding box center [518, 44] width 856 height 16
click at [988, 60] on div "Disposables with built-in battery and cartridge." at bounding box center [550, 56] width 920 height 8
click at [995, 52] on icon at bounding box center [1003, 44] width 16 height 16
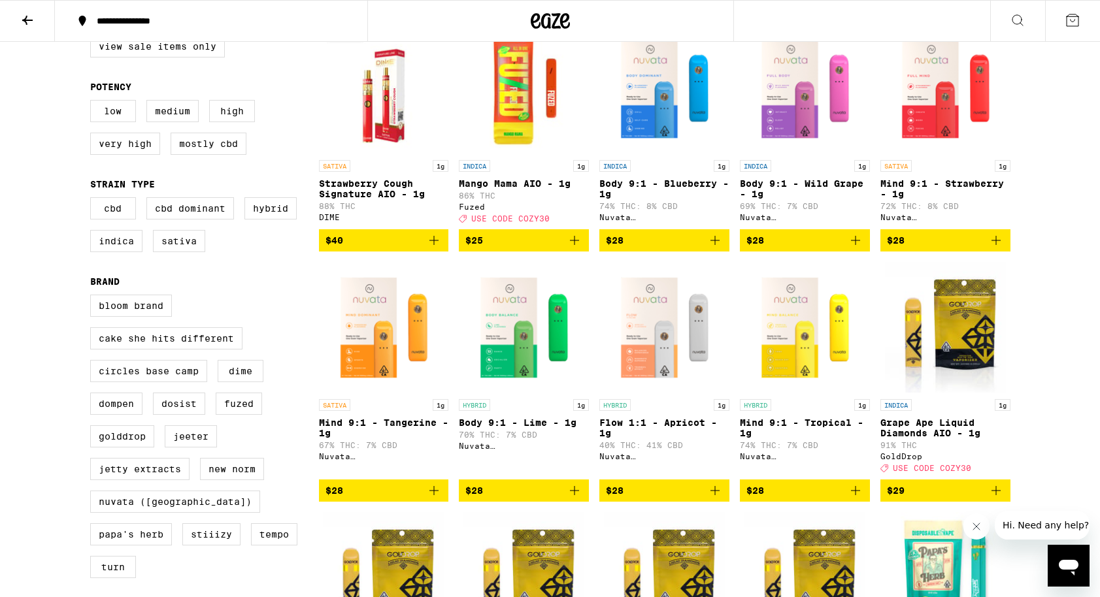
scroll to position [292, 0]
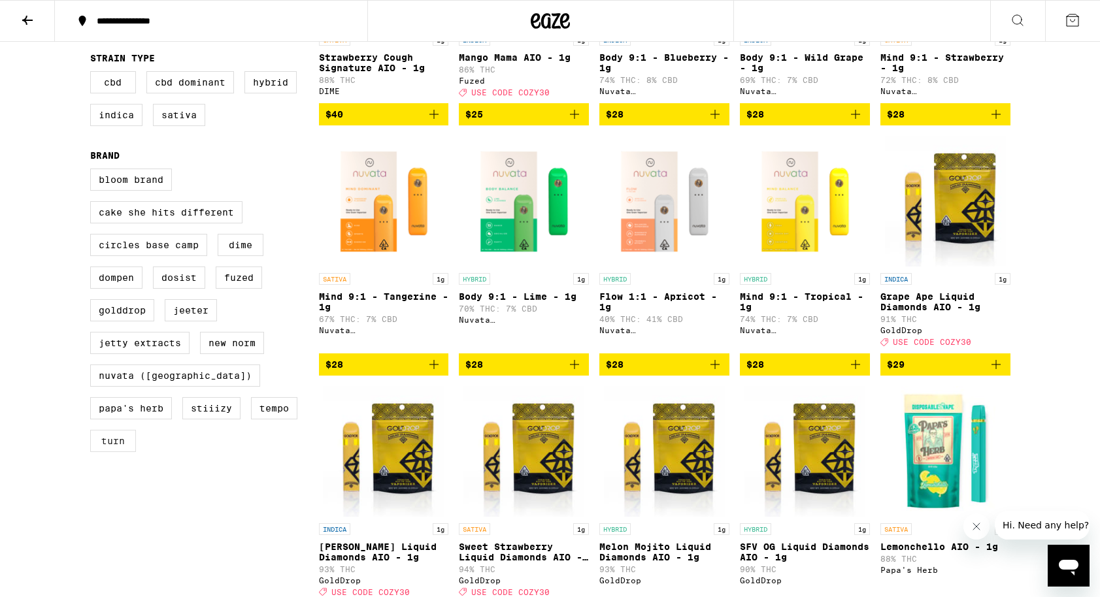
click at [136, 443] on label "turn" at bounding box center [113, 441] width 46 height 22
click at [93, 171] on input "turn" at bounding box center [93, 171] width 1 height 1
checkbox input "true"
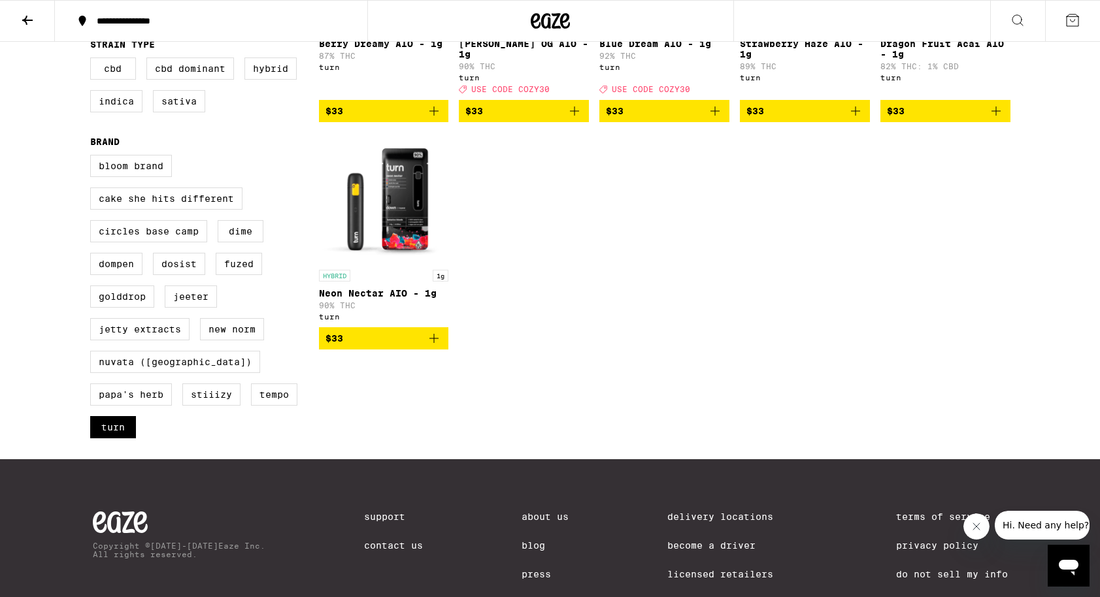
scroll to position [315, 0]
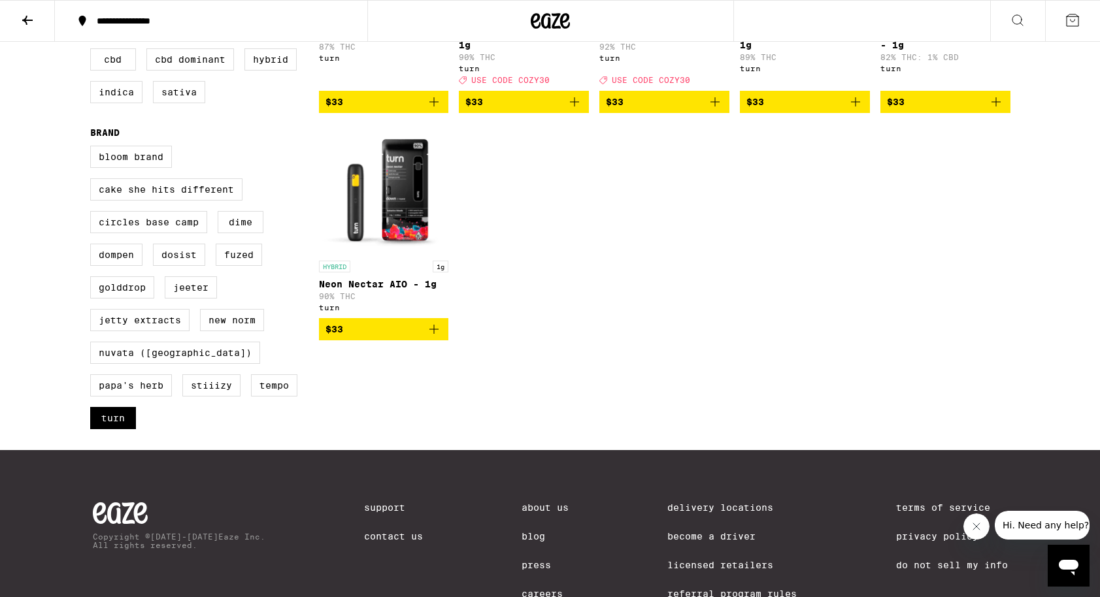
click at [26, 19] on icon at bounding box center [27, 20] width 10 height 9
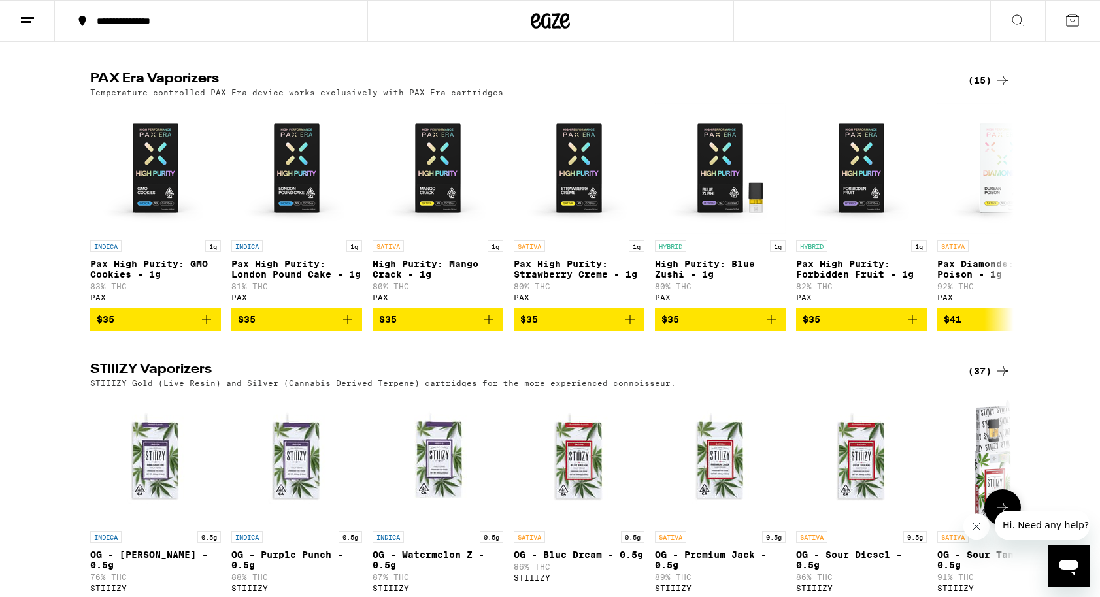
scroll to position [1007, 0]
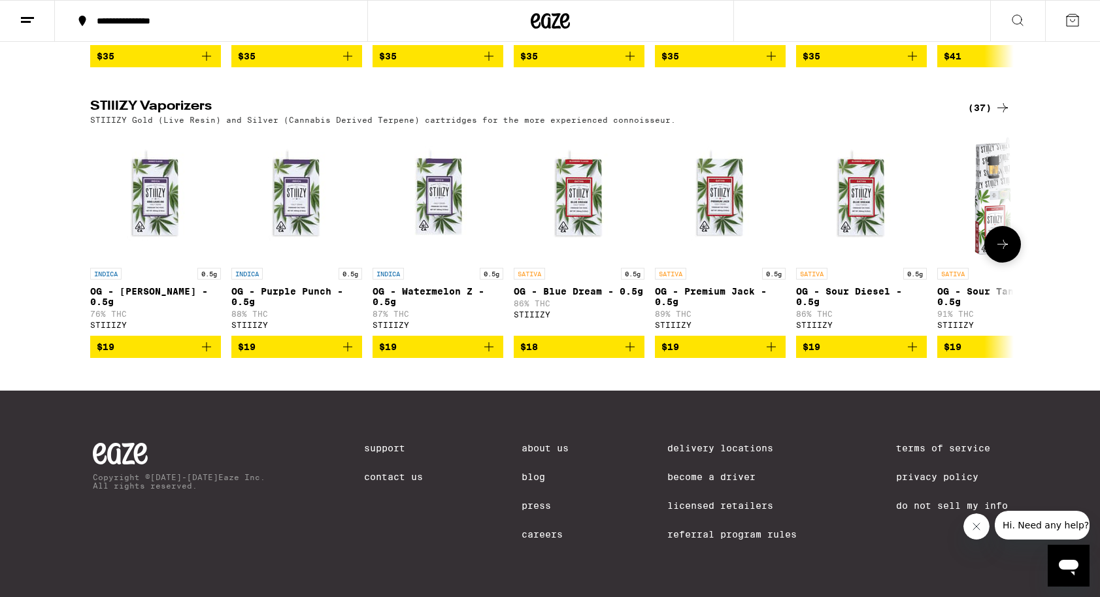
click at [1000, 241] on icon at bounding box center [1003, 245] width 16 height 16
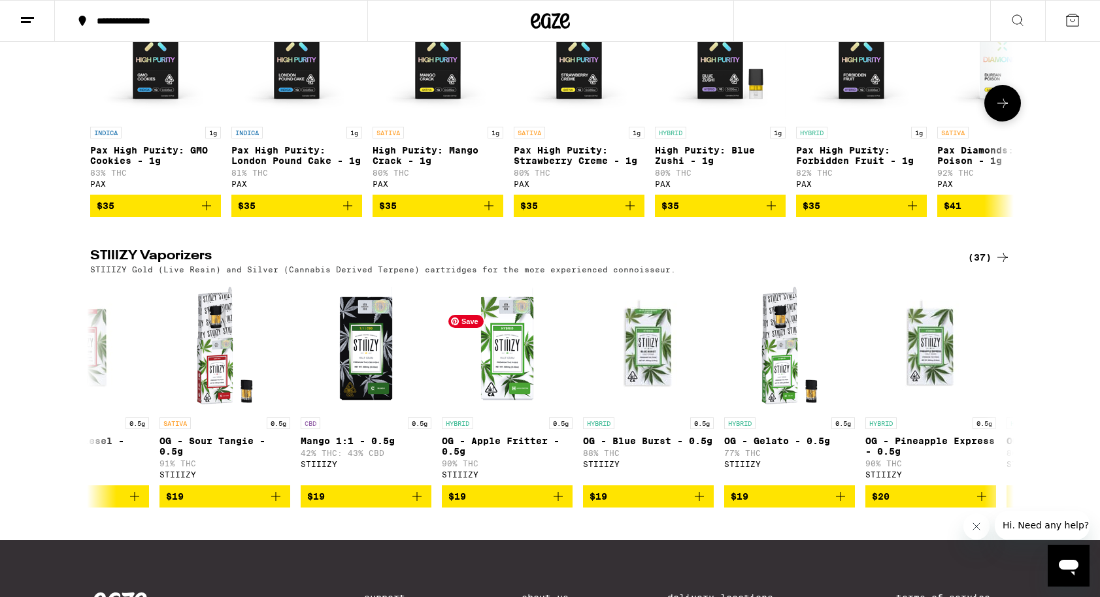
scroll to position [787, 0]
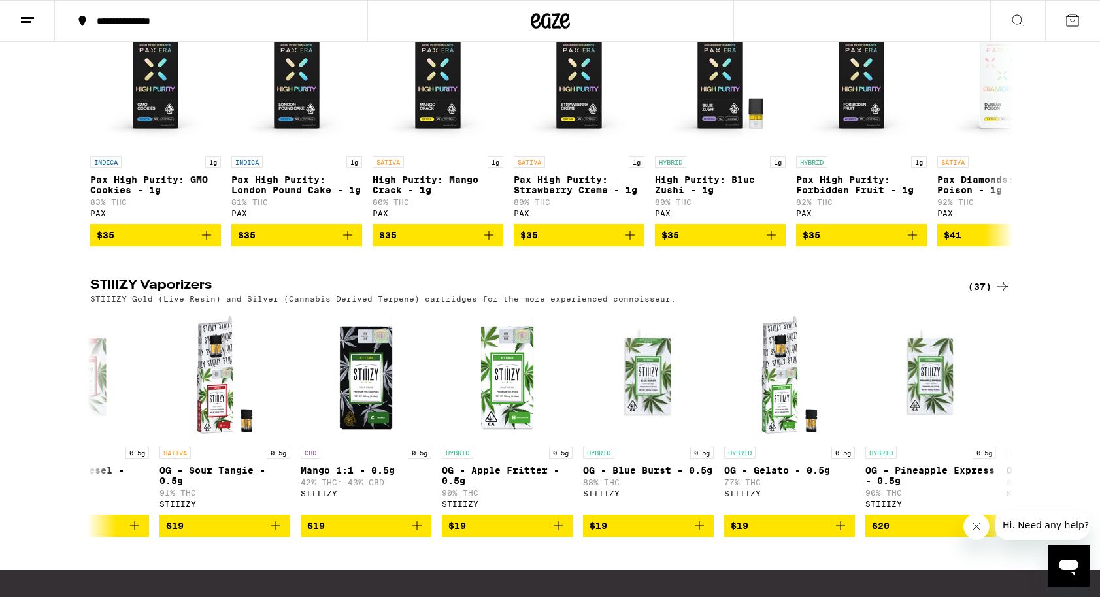
click at [981, 295] on div "(37)" at bounding box center [989, 287] width 42 height 16
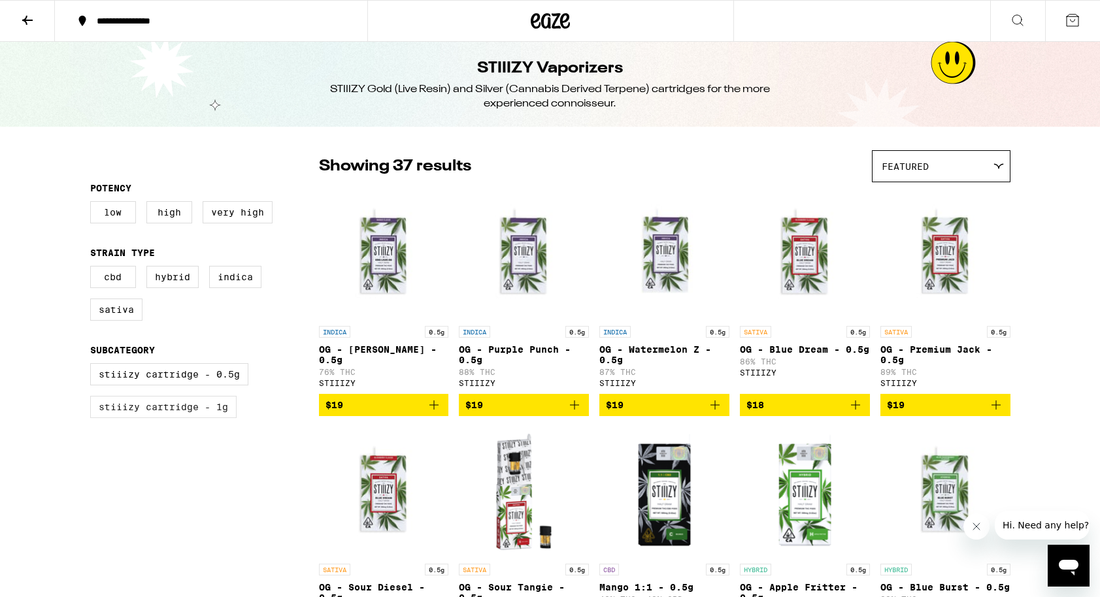
click at [200, 418] on label "STIIIZY Cartridge - 1g" at bounding box center [163, 407] width 146 height 22
click at [93, 366] on input "STIIIZY Cartridge - 1g" at bounding box center [93, 365] width 1 height 1
checkbox input "true"
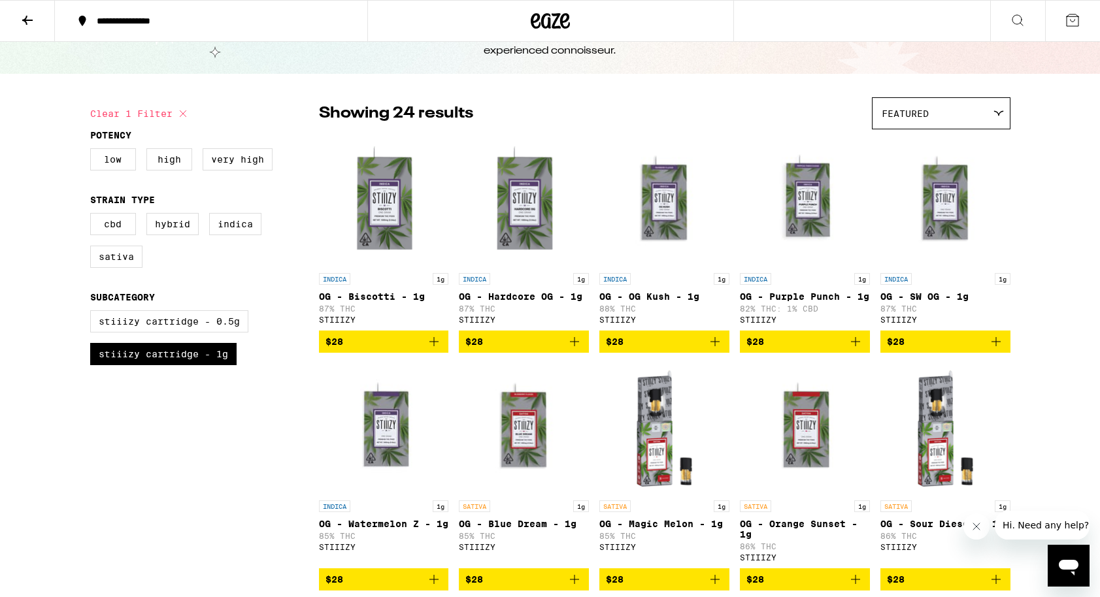
scroll to position [109, 0]
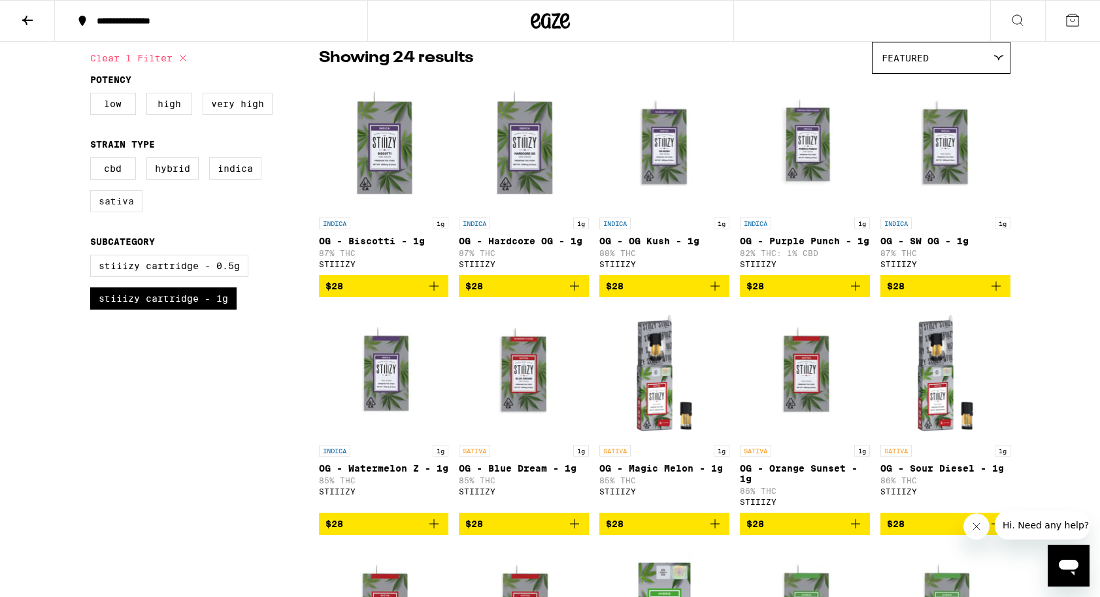
click at [129, 212] on label "Sativa" at bounding box center [116, 201] width 52 height 22
click at [93, 160] on input "Sativa" at bounding box center [93, 159] width 1 height 1
checkbox input "true"
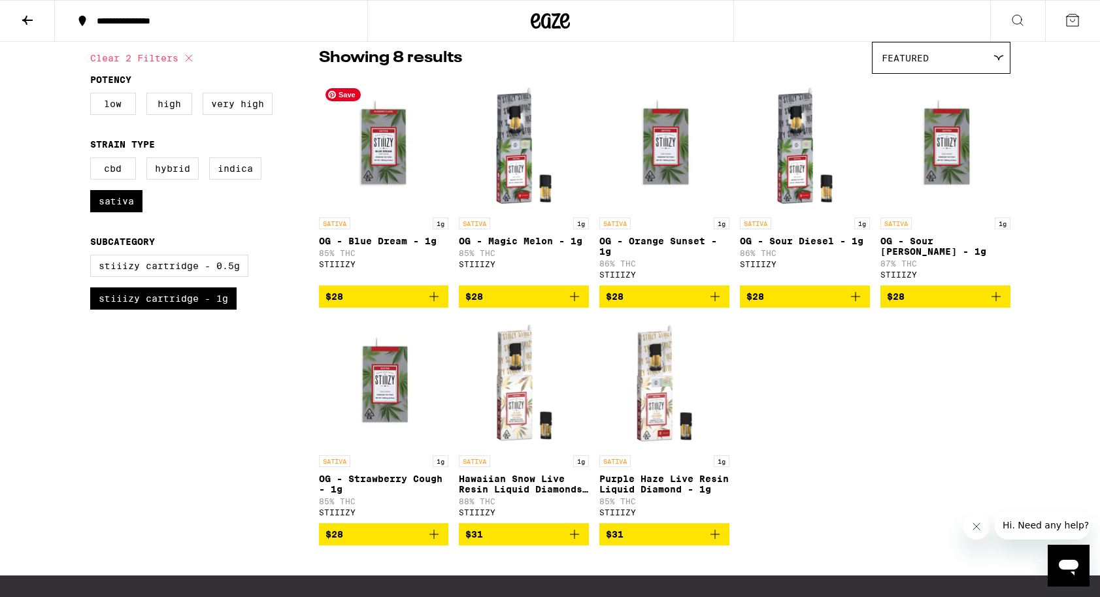
click at [410, 156] on img "Open page for OG - Blue Dream - 1g from STIIIZY" at bounding box center [384, 145] width 130 height 131
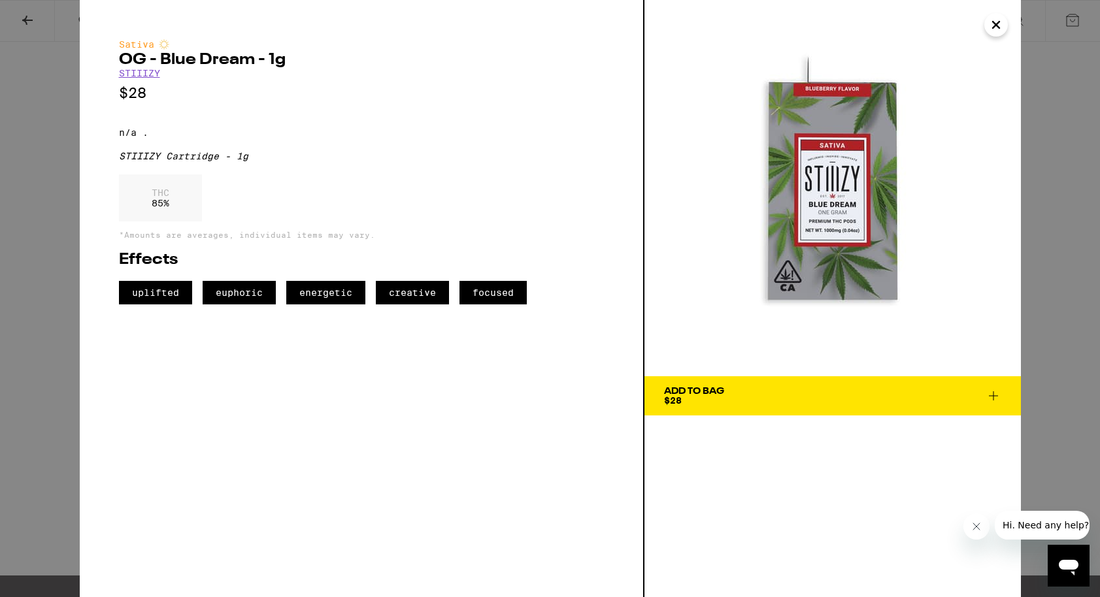
click at [997, 26] on icon "Close" at bounding box center [996, 25] width 7 height 7
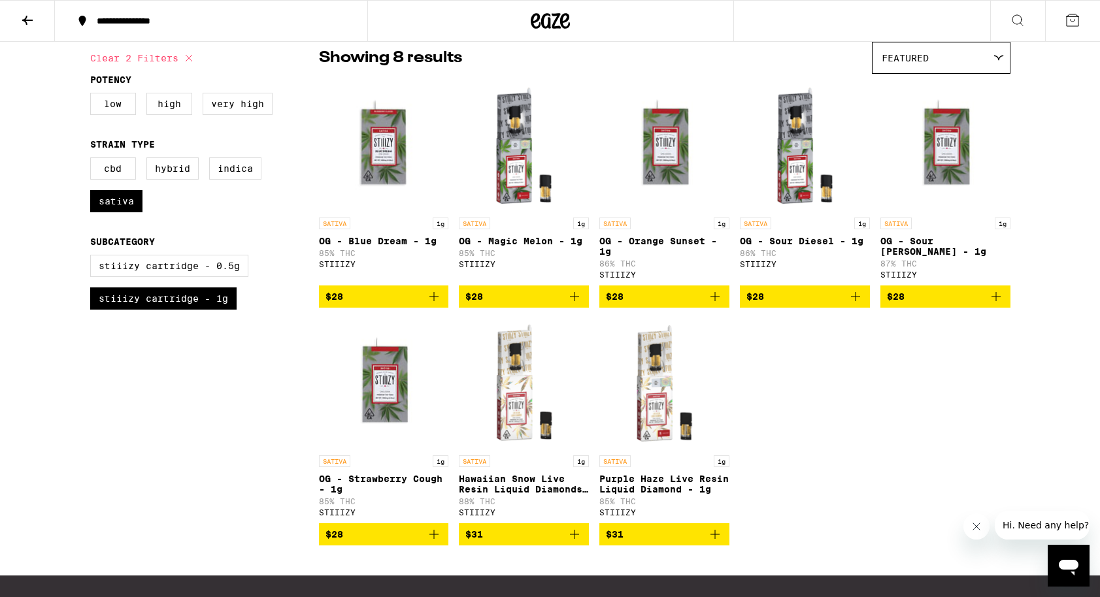
click at [554, 18] on icon at bounding box center [550, 21] width 39 height 24
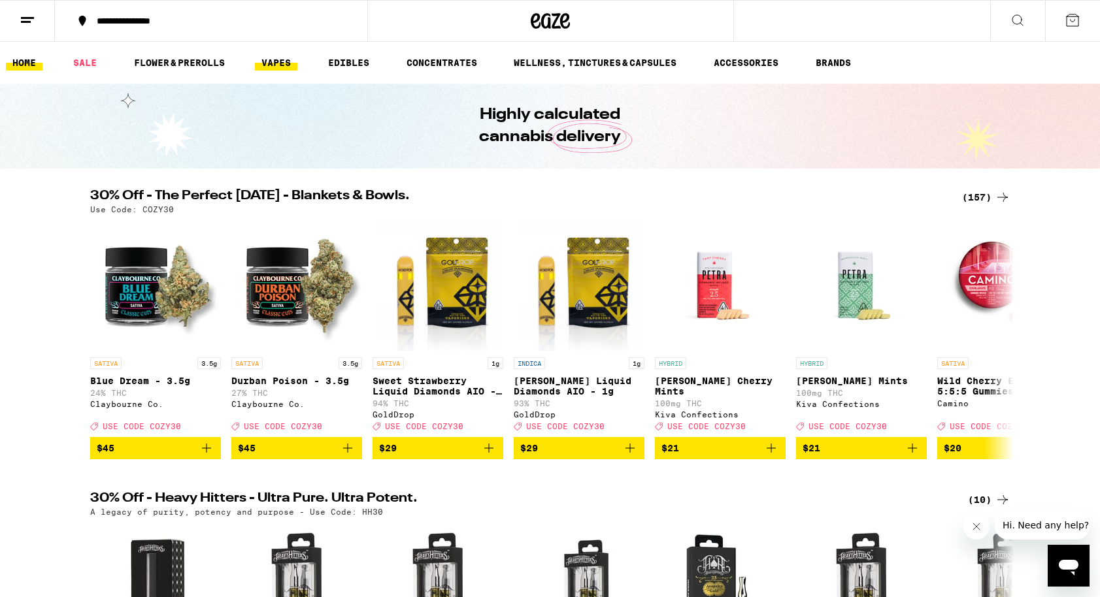
click at [260, 68] on link "VAPES" at bounding box center [276, 63] width 42 height 16
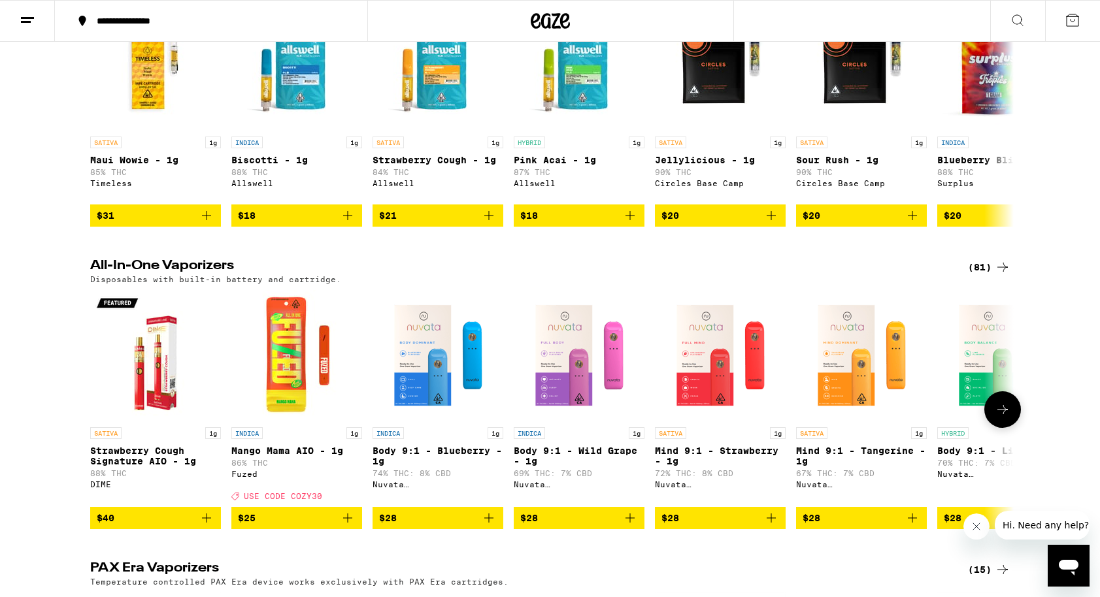
scroll to position [260, 0]
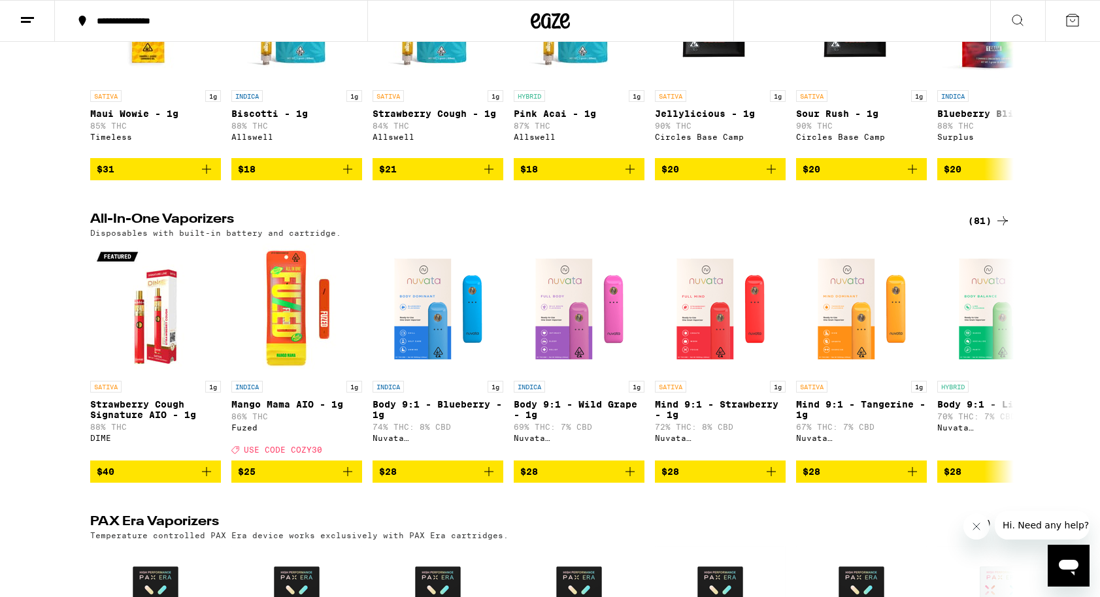
click at [220, 237] on p "Disposables with built-in battery and cartridge." at bounding box center [215, 233] width 251 height 8
click at [988, 228] on div "(81)" at bounding box center [989, 221] width 42 height 16
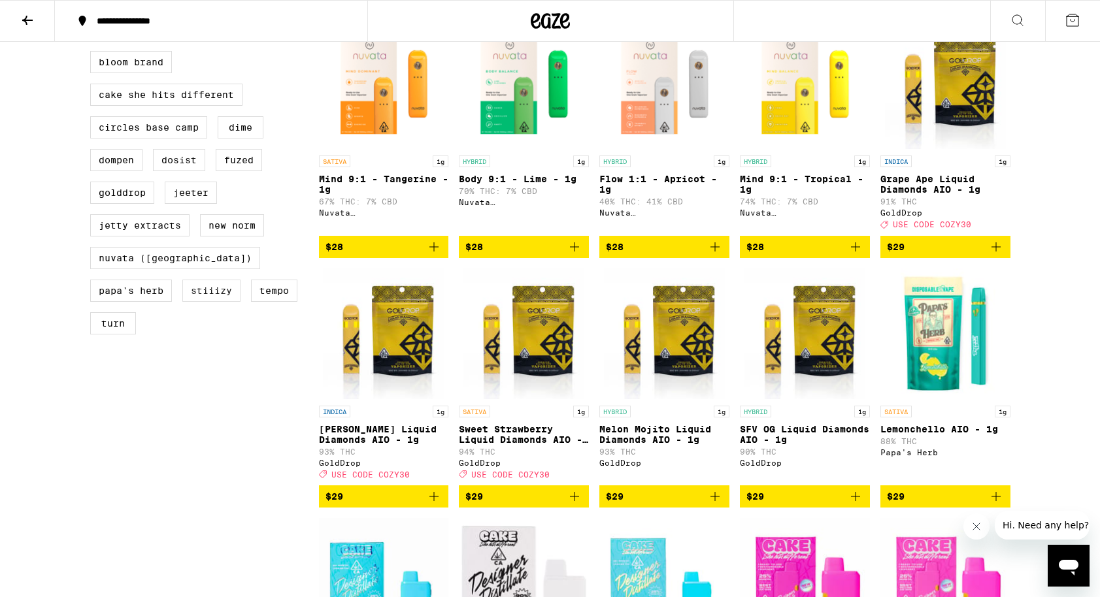
click at [182, 302] on label "STIIIZY" at bounding box center [211, 291] width 58 height 22
click at [93, 54] on input "STIIIZY" at bounding box center [93, 53] width 1 height 1
checkbox input "true"
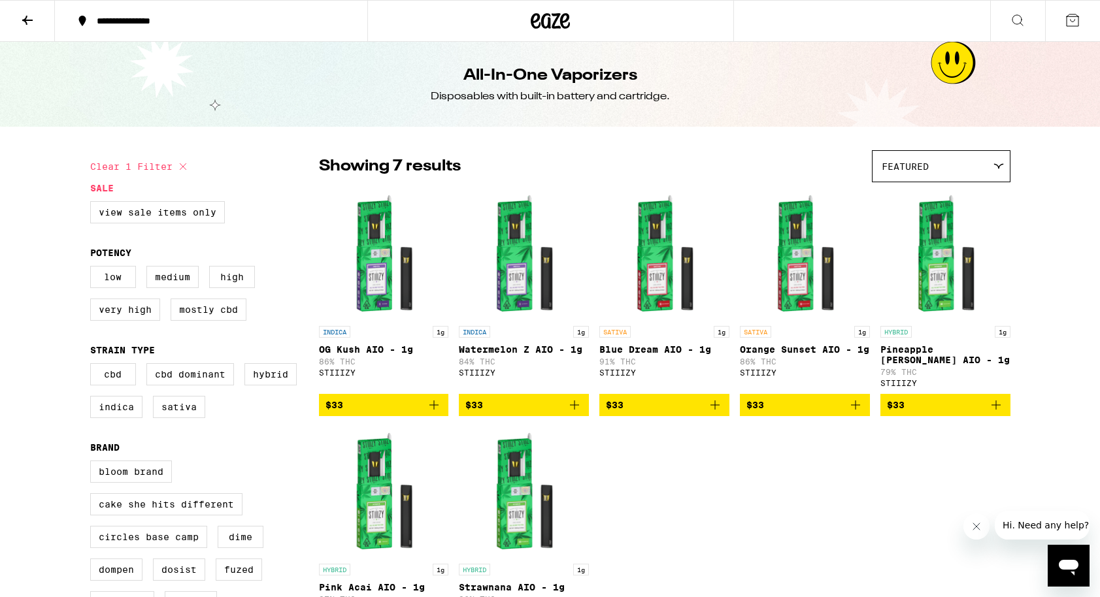
click at [714, 413] on icon "Add to bag" at bounding box center [715, 405] width 16 height 16
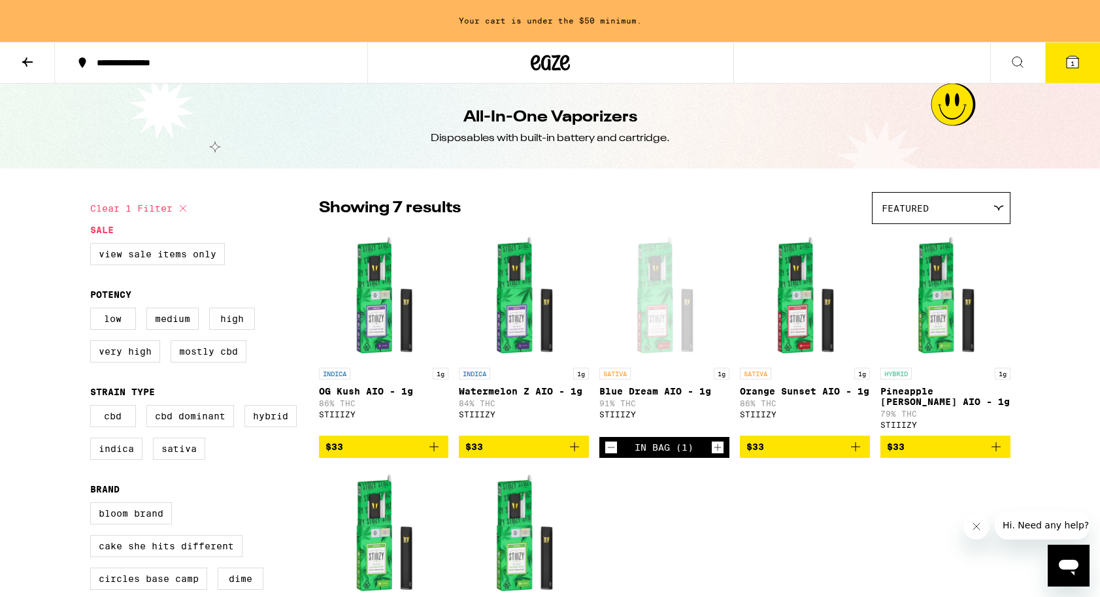
click at [715, 455] on icon "Increment" at bounding box center [718, 448] width 12 height 16
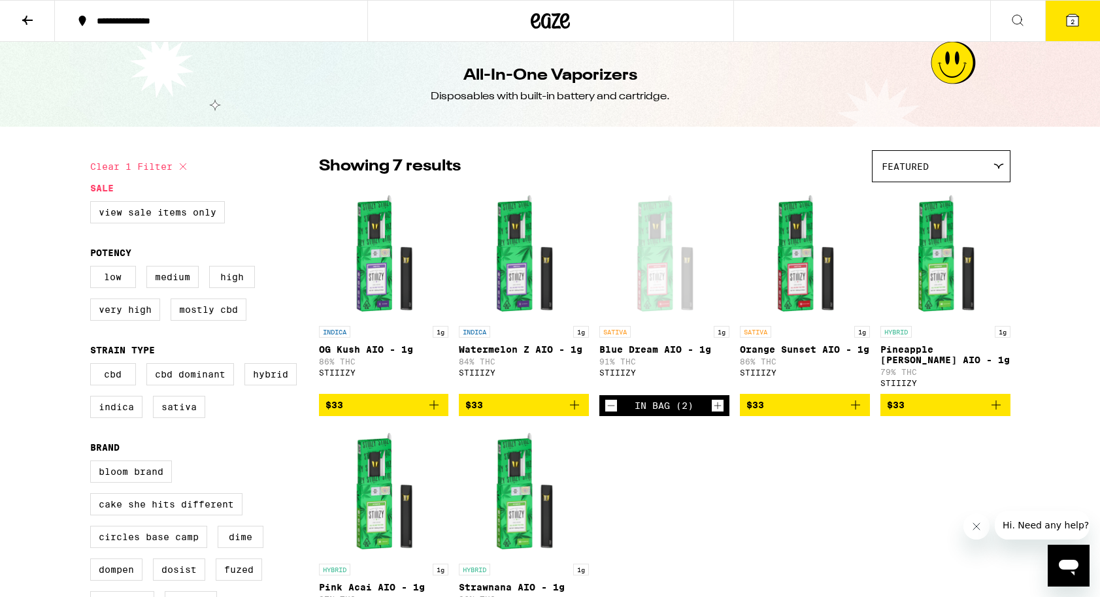
click at [717, 407] on icon "Increment" at bounding box center [718, 406] width 12 height 16
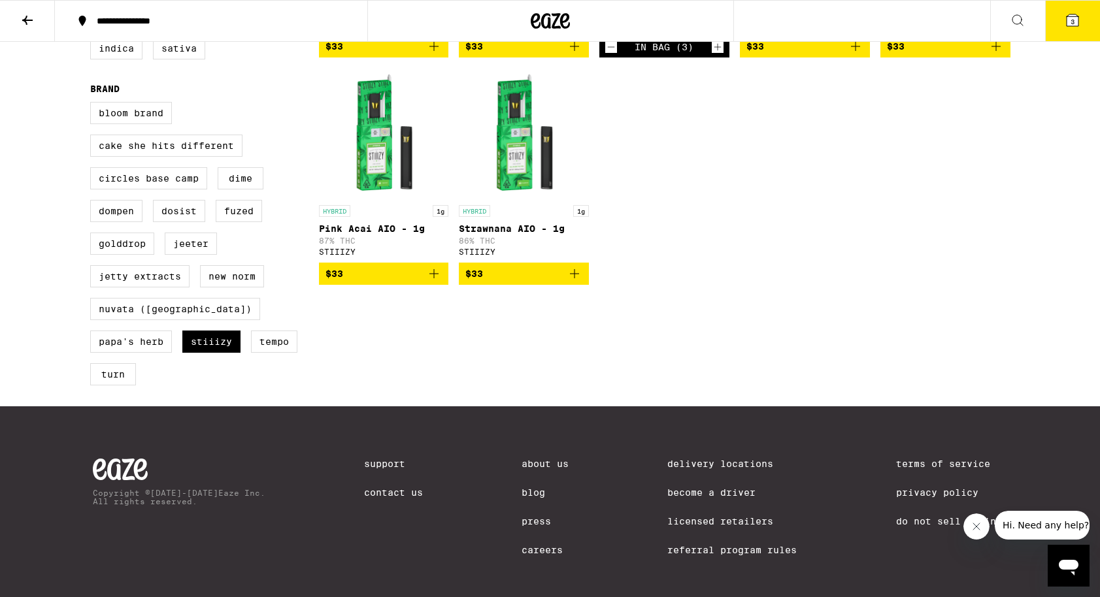
scroll to position [376, 0]
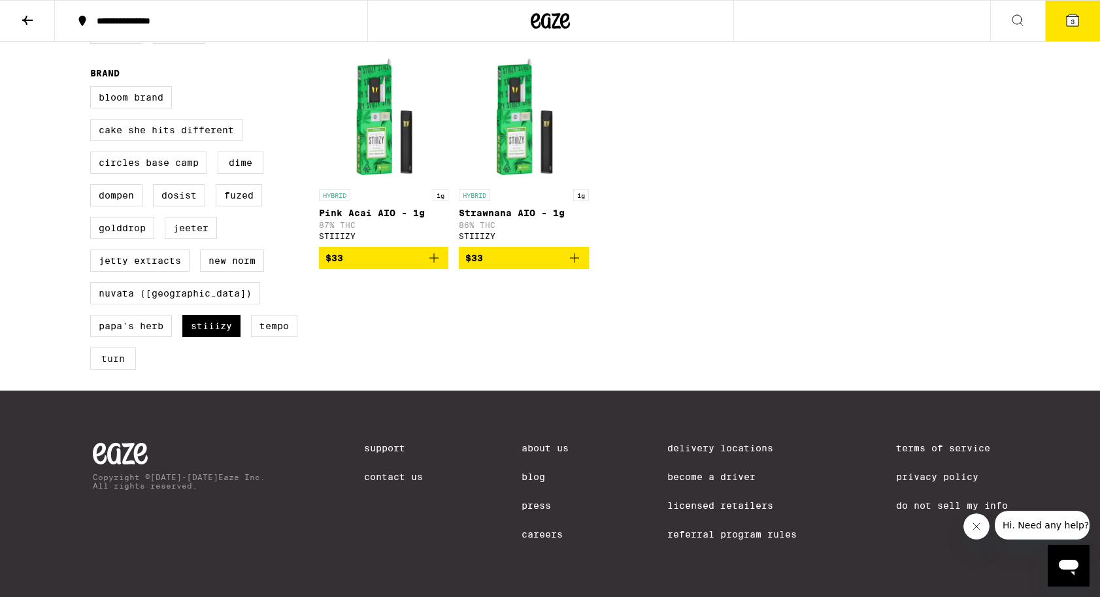
click at [136, 349] on label "turn" at bounding box center [113, 359] width 46 height 22
click at [93, 89] on input "turn" at bounding box center [93, 88] width 1 height 1
checkbox input "true"
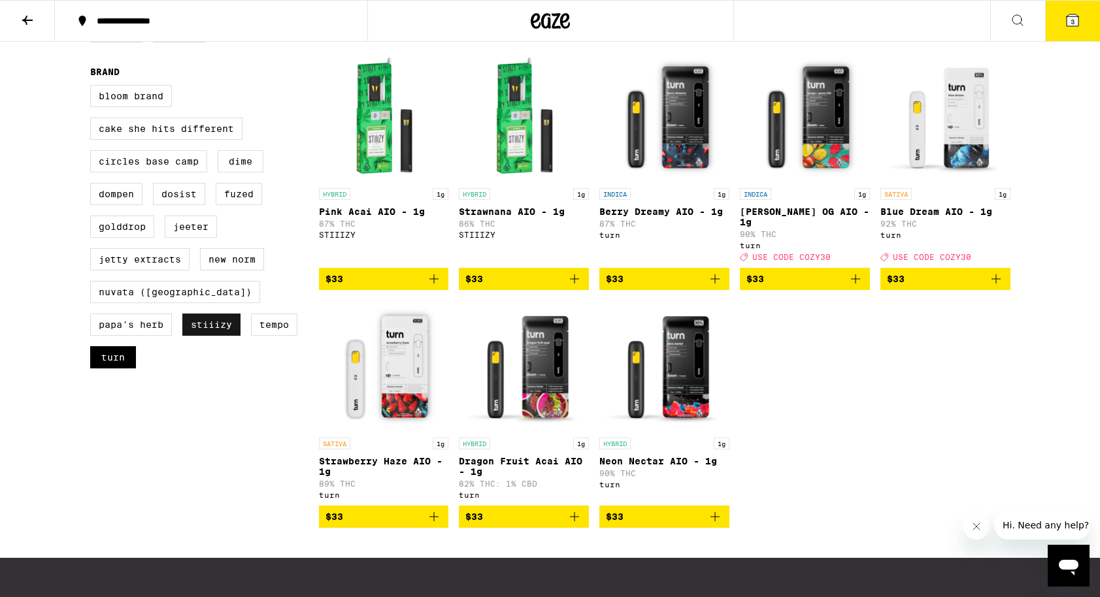
click at [182, 336] on label "STIIIZY" at bounding box center [211, 325] width 58 height 22
click at [93, 88] on input "STIIIZY" at bounding box center [93, 87] width 1 height 1
checkbox input "false"
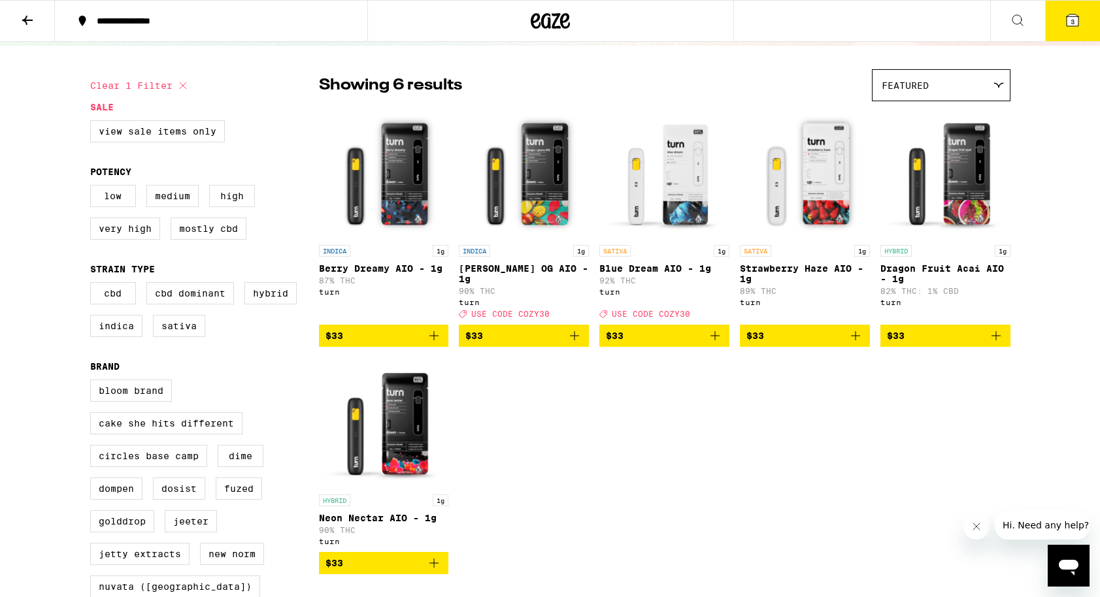
scroll to position [35, 0]
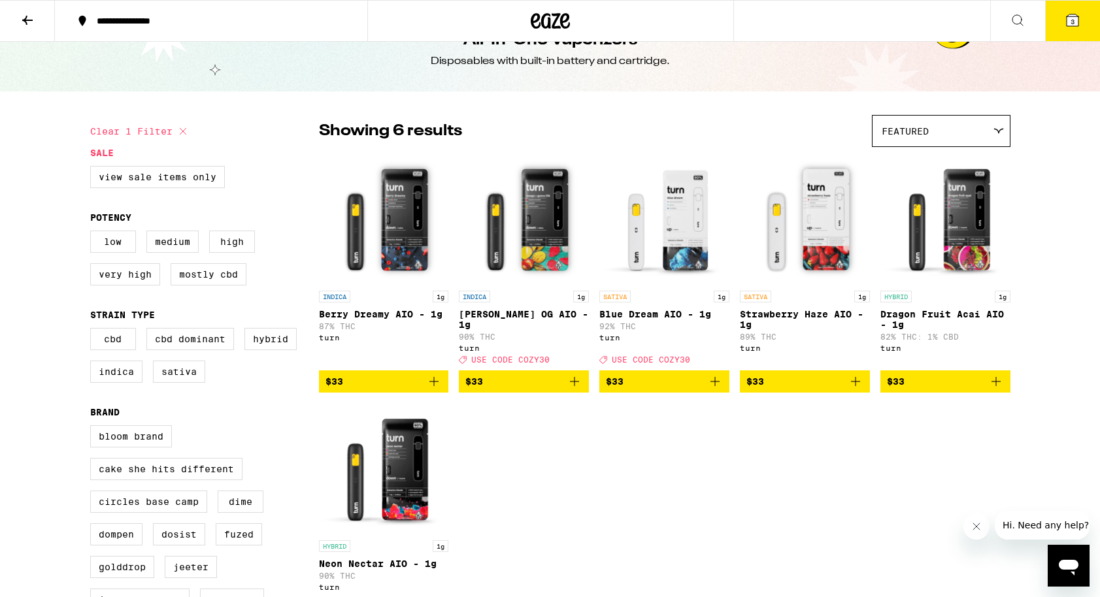
click at [721, 389] on icon "Add to bag" at bounding box center [715, 382] width 16 height 16
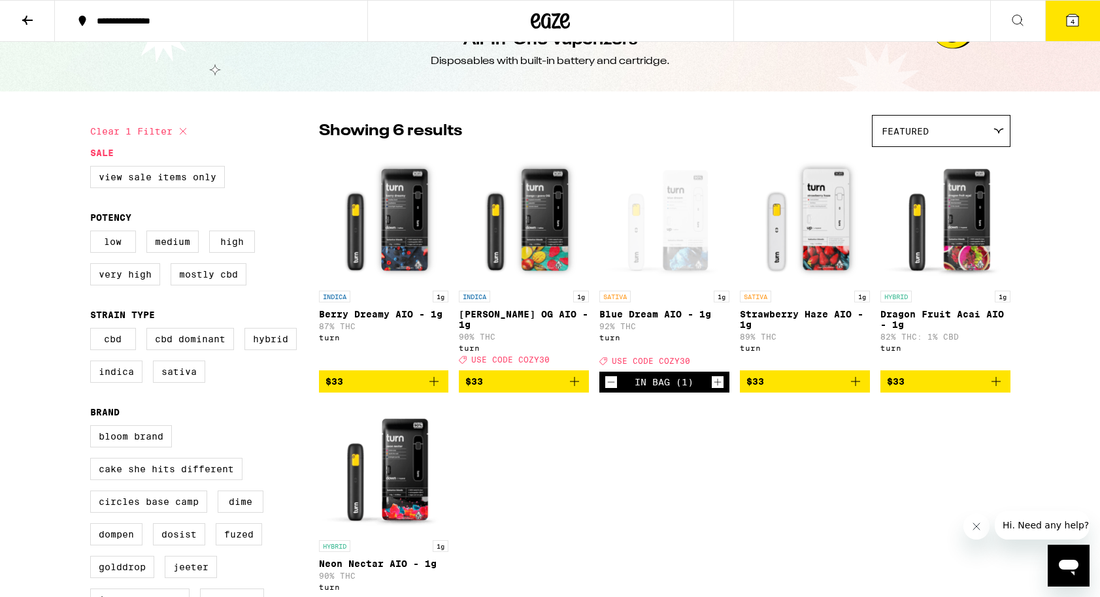
click at [858, 390] on icon "Add to bag" at bounding box center [856, 382] width 16 height 16
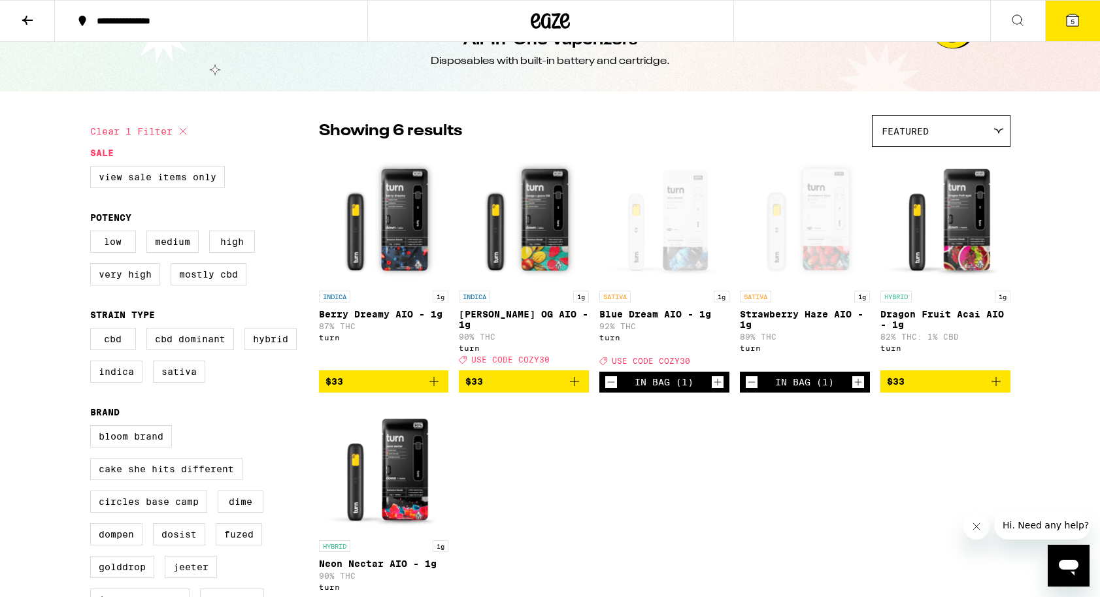
click at [1075, 30] on button "5" at bounding box center [1072, 21] width 55 height 41
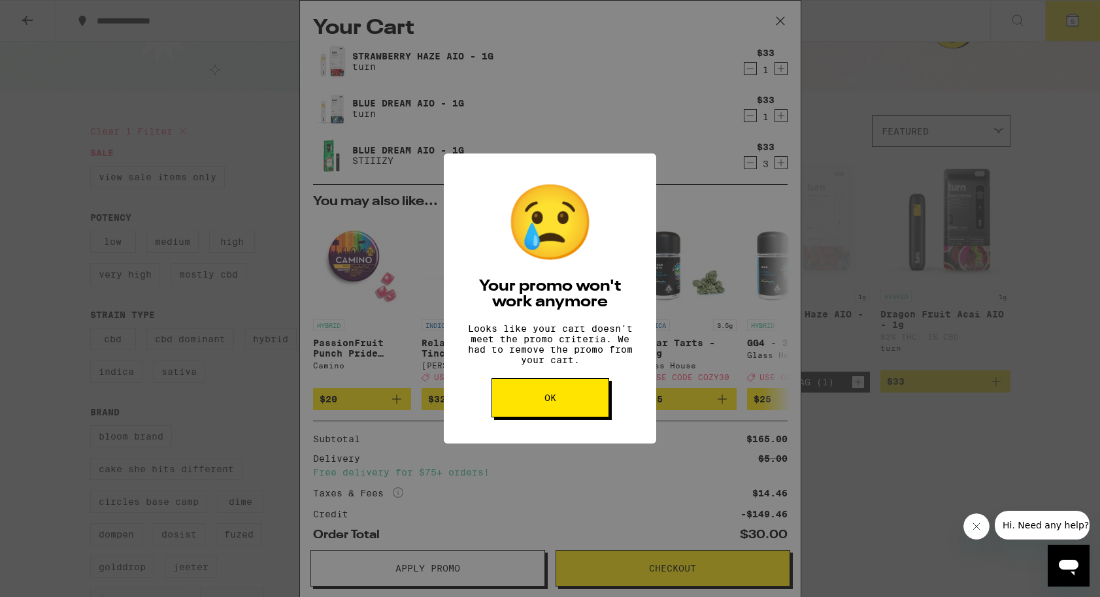
click at [528, 406] on button "OK" at bounding box center [551, 397] width 118 height 39
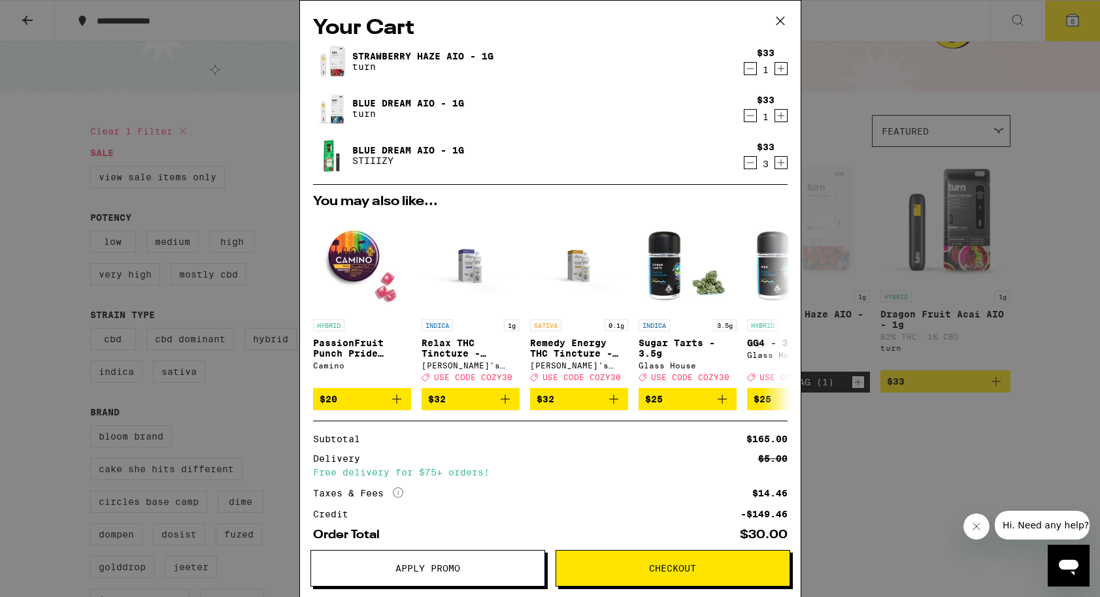
click at [750, 163] on icon "Decrement" at bounding box center [751, 163] width 12 height 16
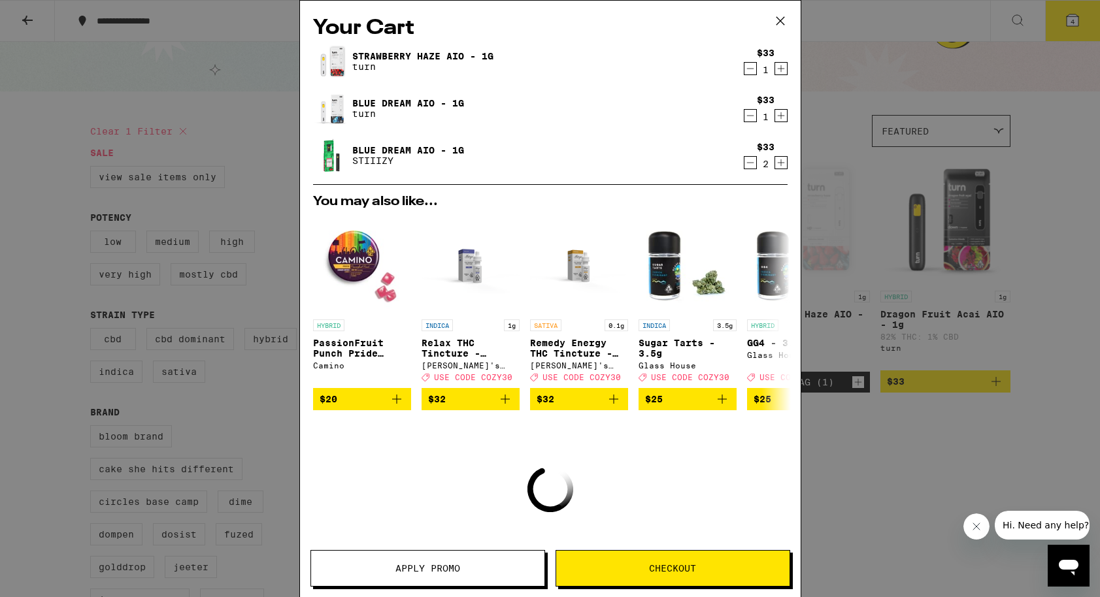
click at [750, 163] on icon "Decrement" at bounding box center [751, 163] width 12 height 16
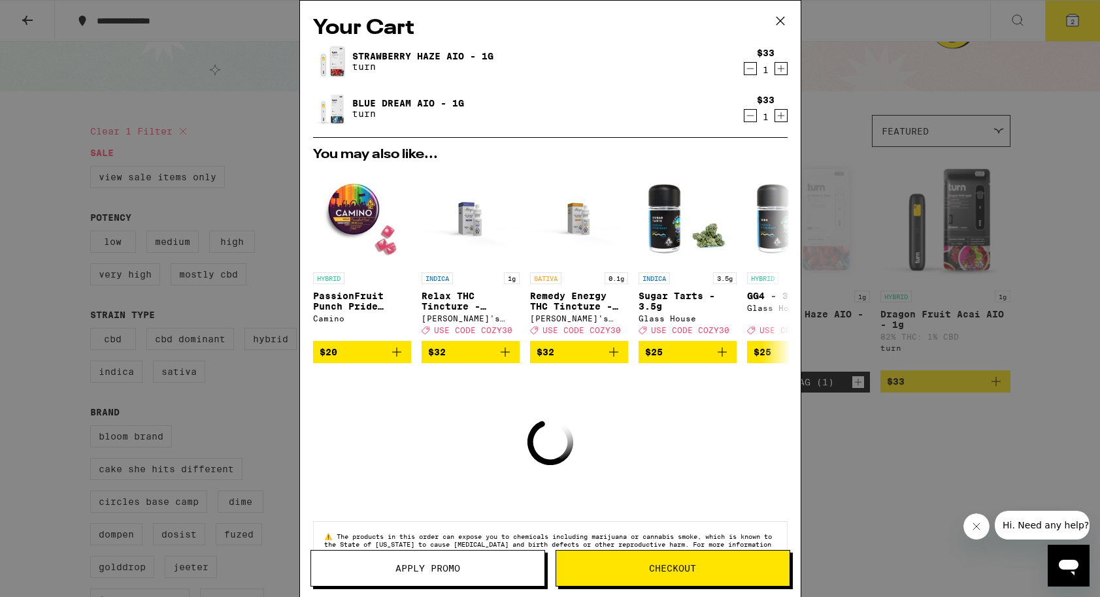
click at [752, 110] on icon "Decrement" at bounding box center [751, 116] width 12 height 16
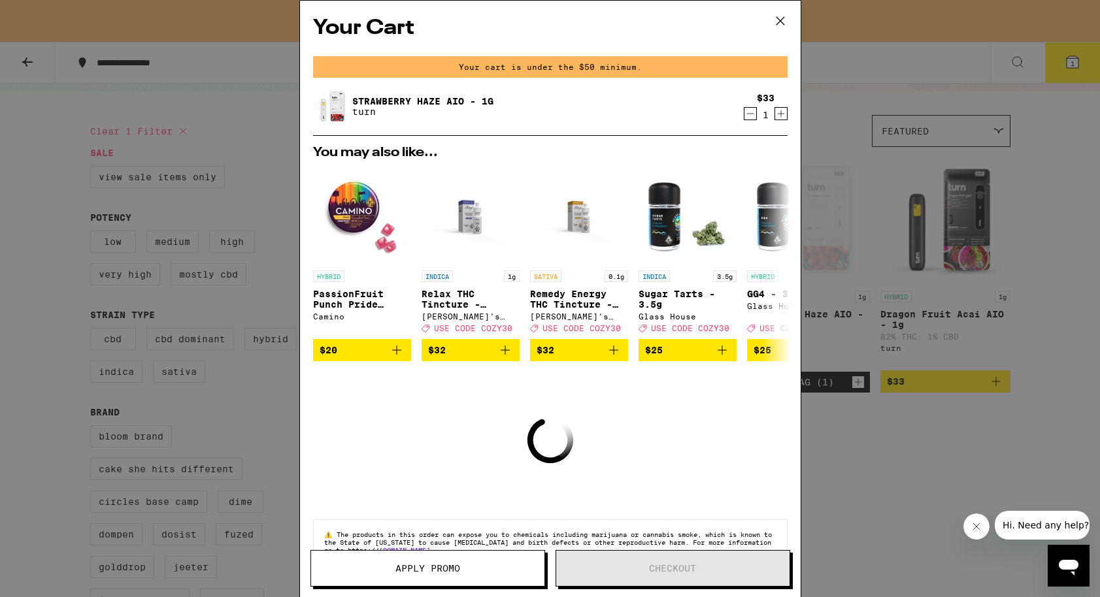
click at [752, 110] on icon "Decrement" at bounding box center [751, 114] width 12 height 16
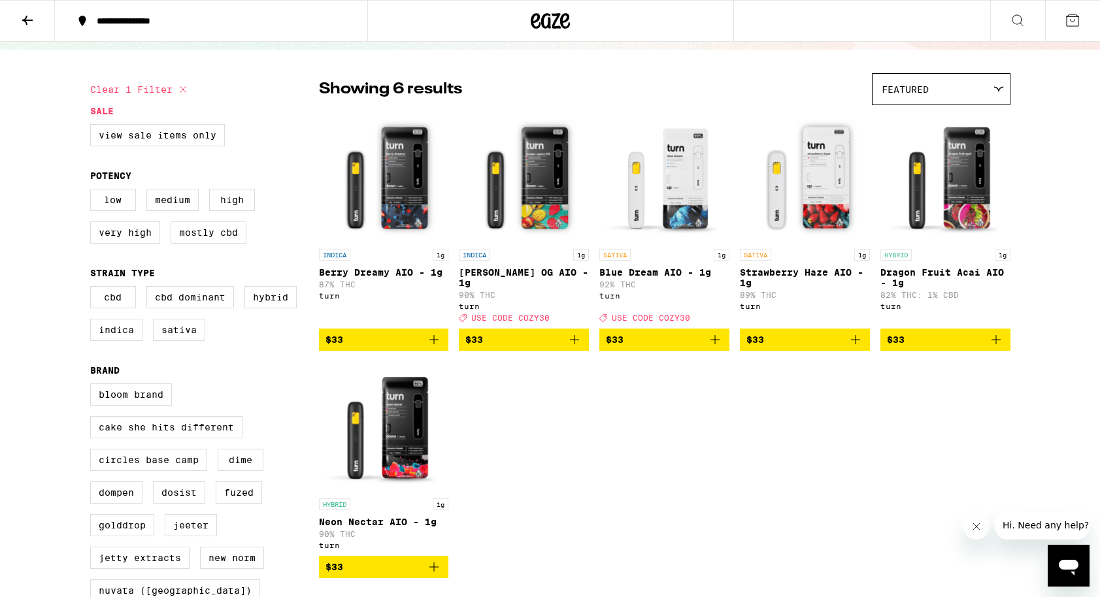
scroll to position [35, 0]
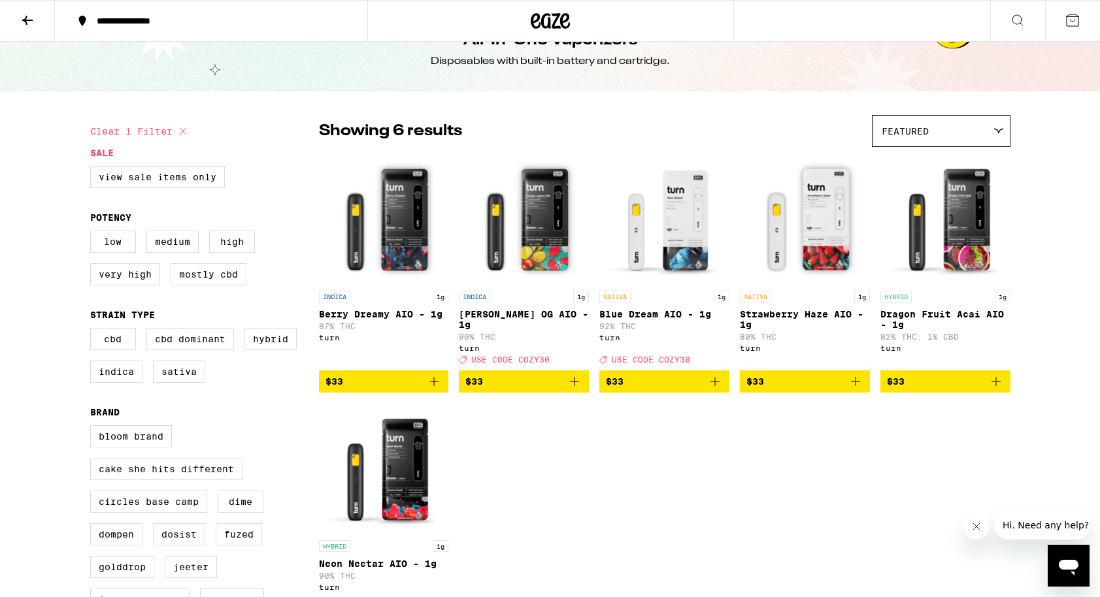
click at [752, 110] on div "Your Cart You may also like... HYBRID PassionFruit Punch Pride Gummies Camino $…" at bounding box center [550, 298] width 1100 height 597
click at [1074, 22] on icon at bounding box center [1073, 20] width 16 height 16
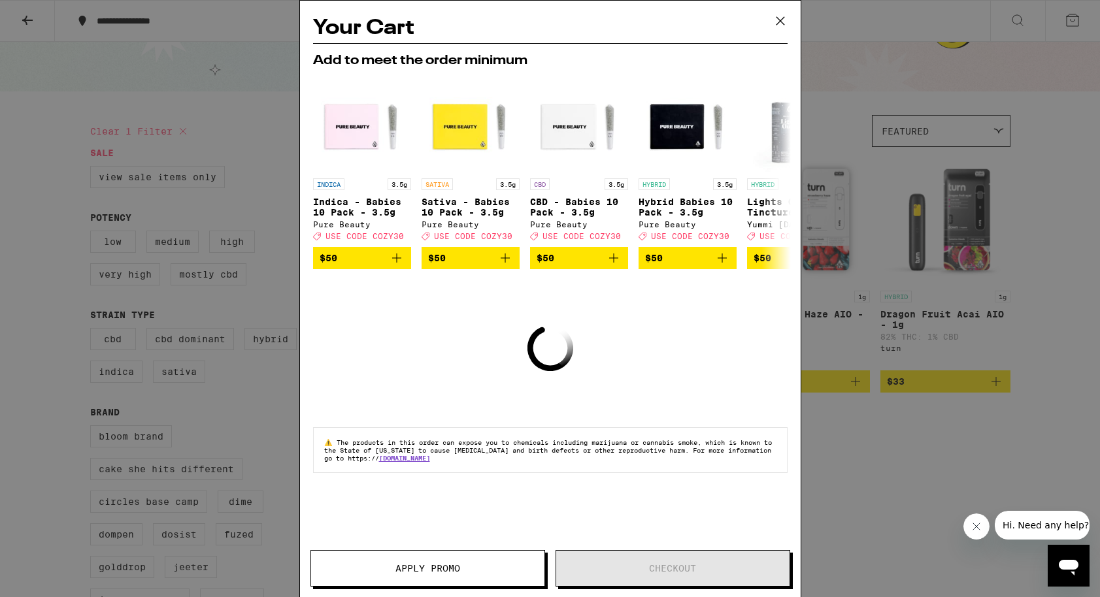
click at [777, 25] on icon at bounding box center [781, 21] width 20 height 20
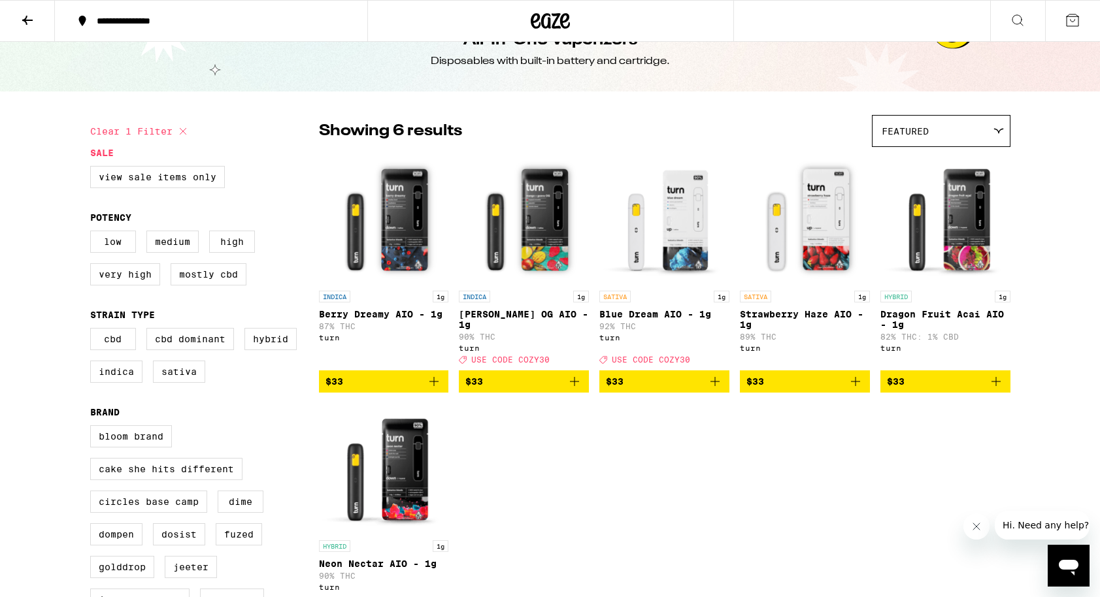
click at [35, 29] on button at bounding box center [27, 21] width 55 height 41
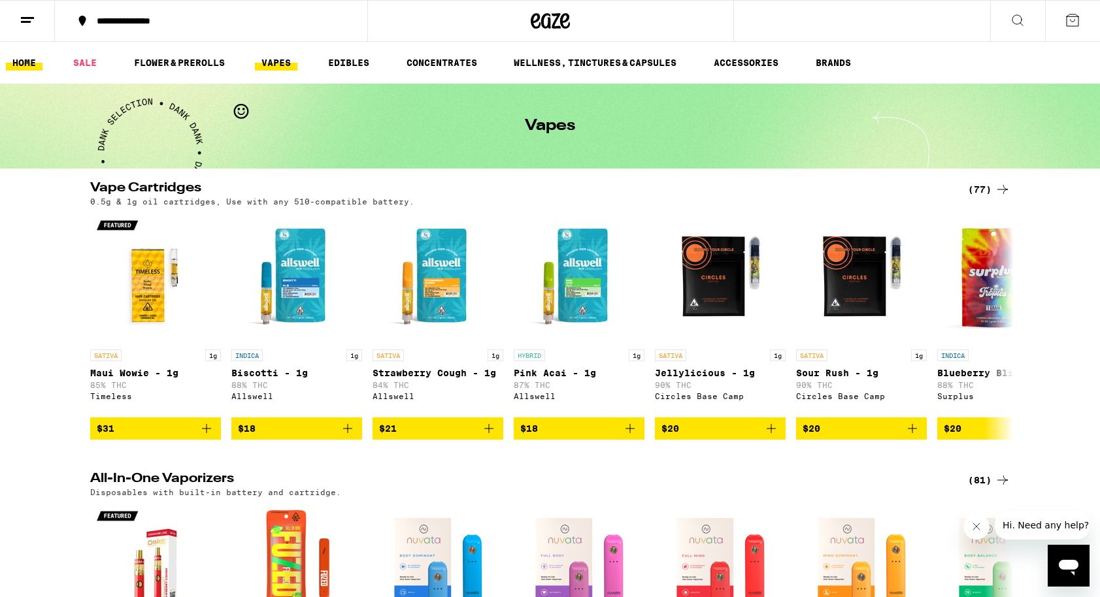
click at [22, 63] on link "HOME" at bounding box center [24, 63] width 37 height 16
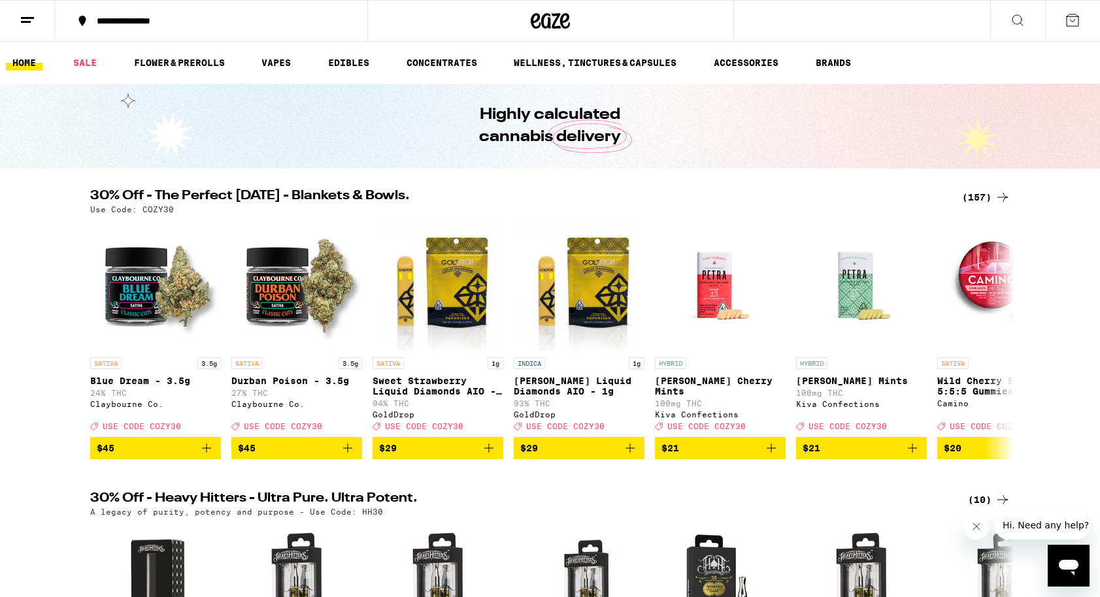
click at [1060, 20] on button at bounding box center [1072, 21] width 55 height 41
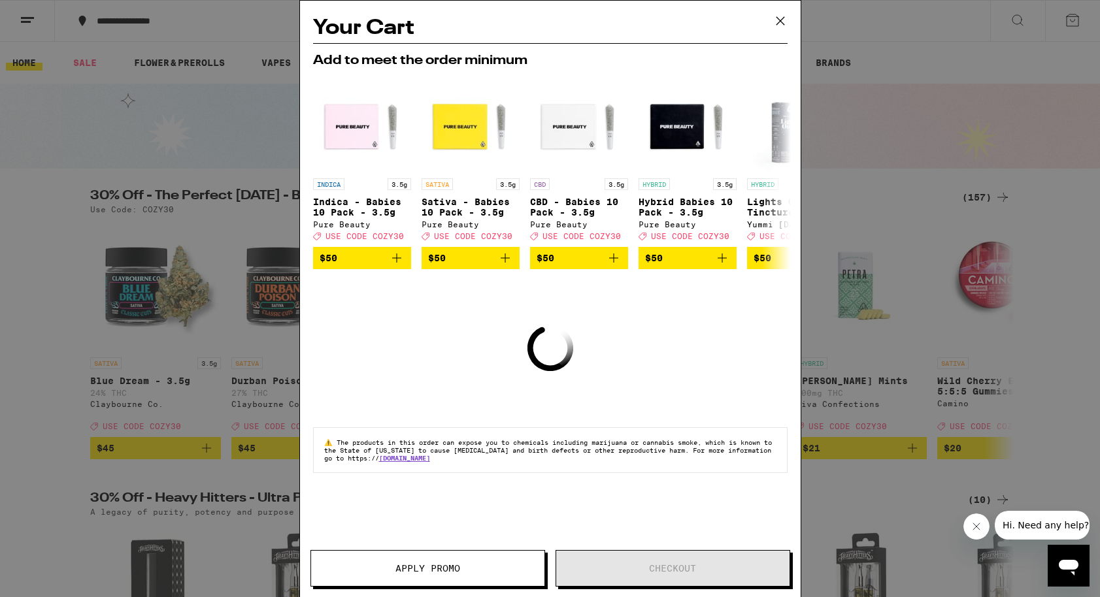
click at [782, 22] on icon at bounding box center [781, 21] width 20 height 20
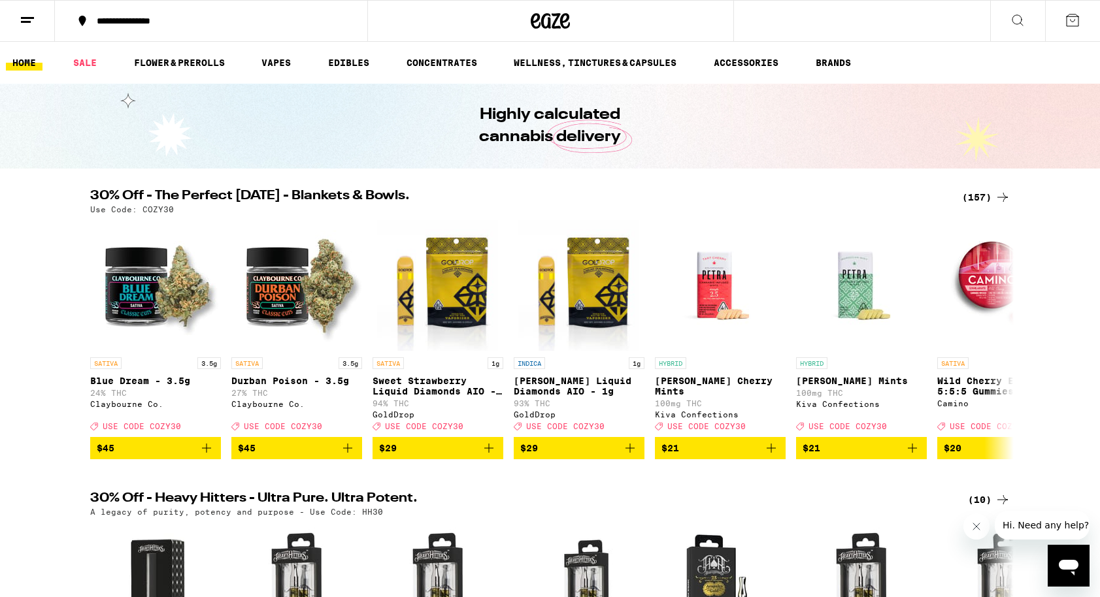
click at [1067, 22] on icon at bounding box center [1073, 20] width 12 height 12
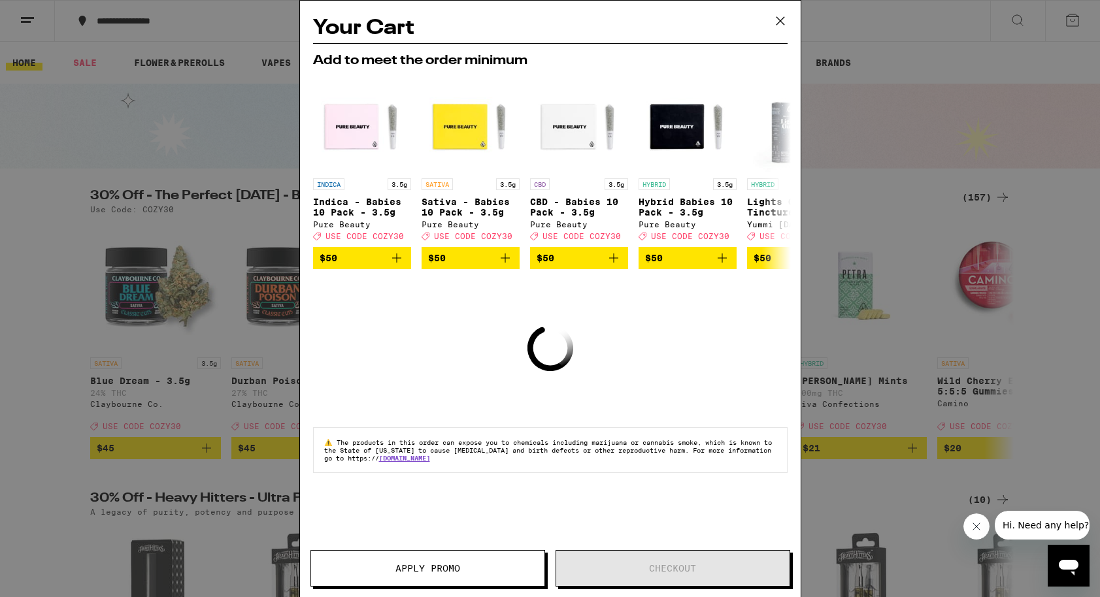
click at [773, 22] on icon at bounding box center [781, 21] width 20 height 20
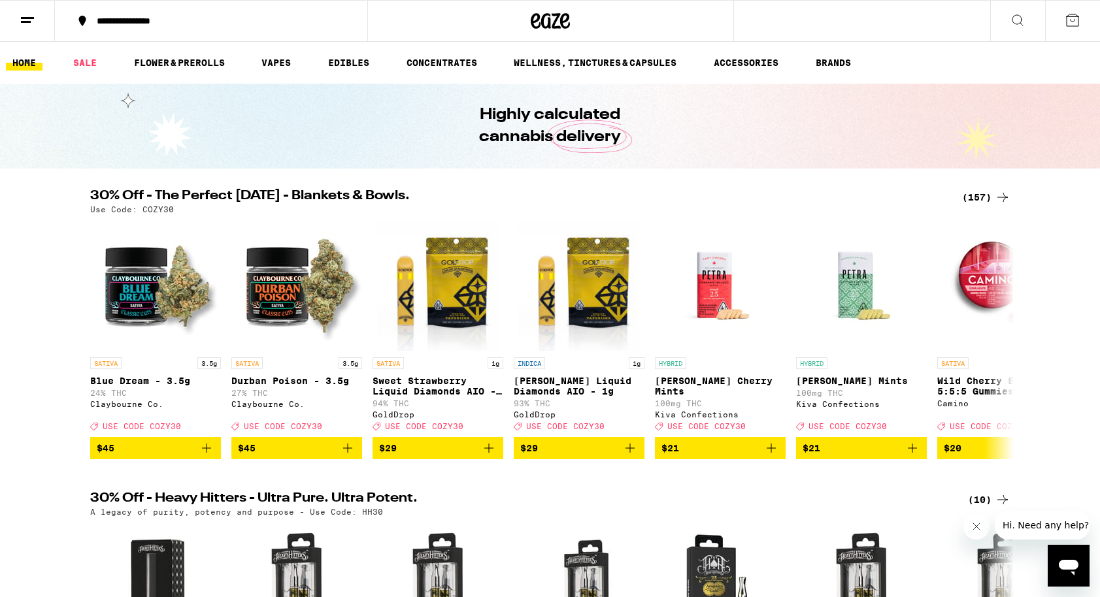
click at [18, 18] on button at bounding box center [27, 21] width 55 height 41
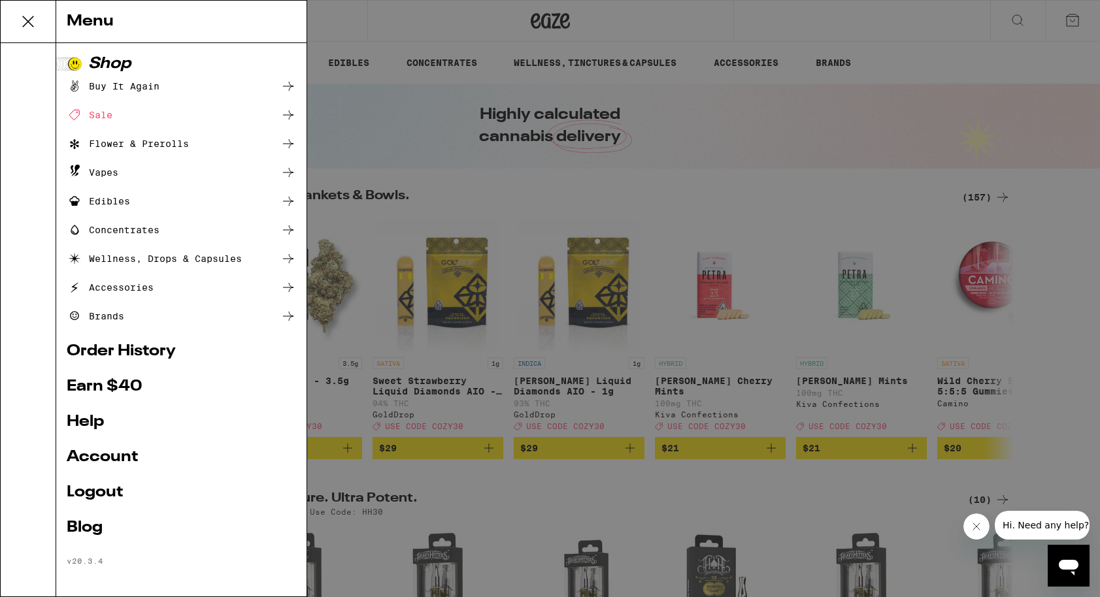
click at [135, 354] on link "Order History" at bounding box center [181, 352] width 229 height 16
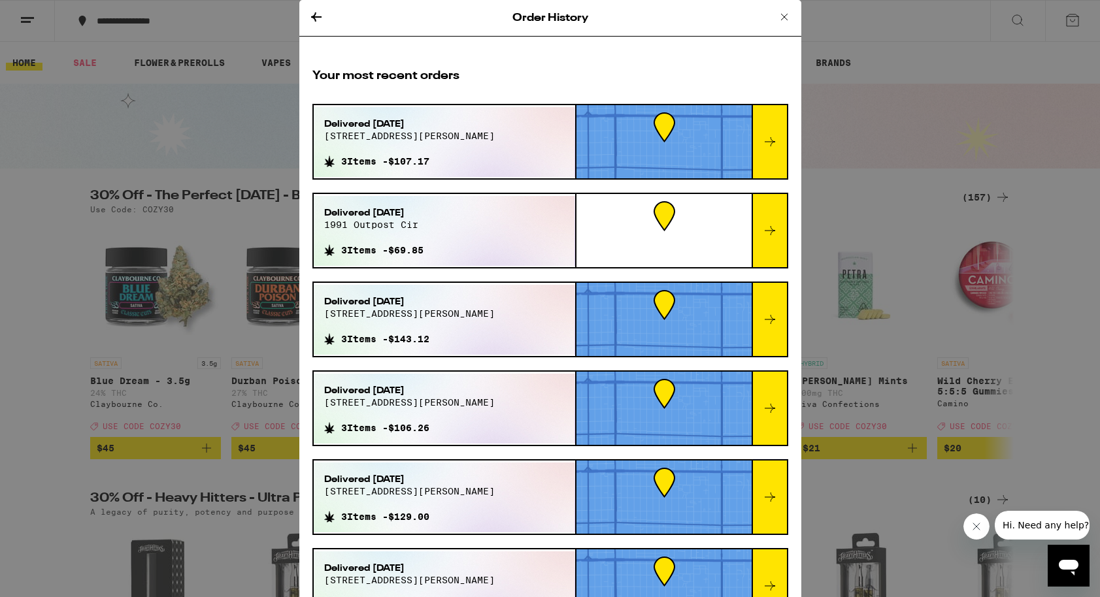
click at [616, 153] on div at bounding box center [664, 141] width 175 height 73
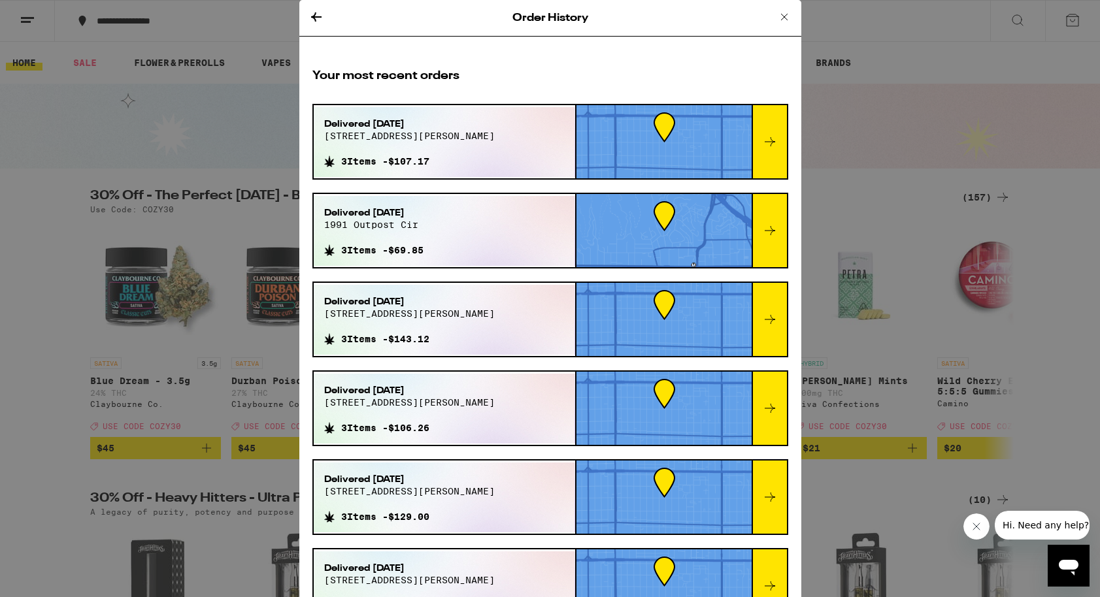
click at [797, 151] on div "Your most recent orders Delivered Sep 14, 2025 901 n gardner st 3 Items - $107.…" at bounding box center [550, 530] width 502 height 951
click at [777, 147] on icon at bounding box center [770, 142] width 16 height 16
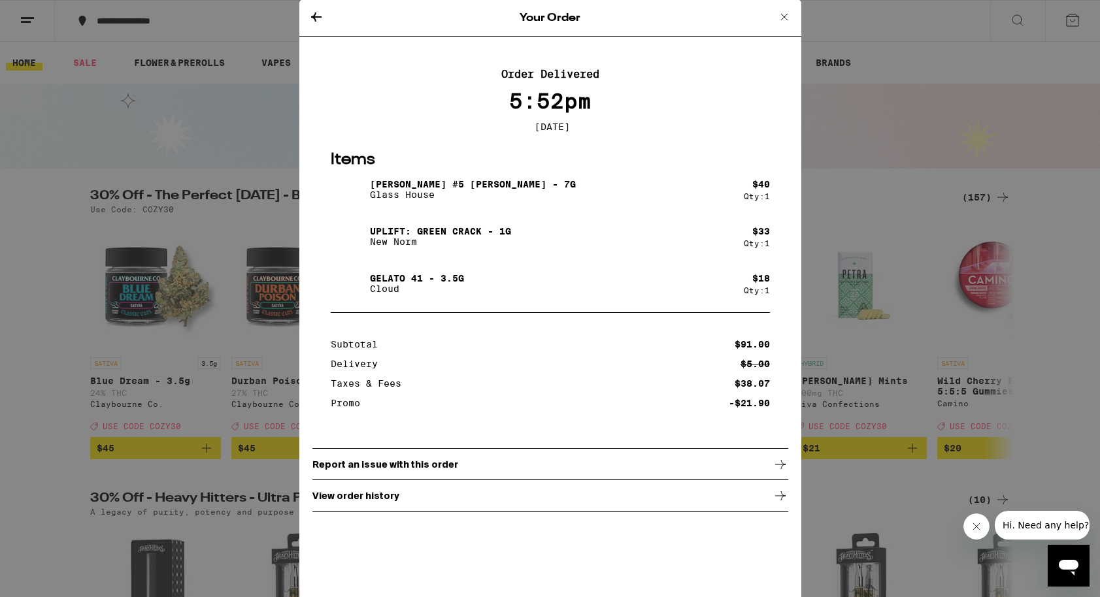
click at [680, 250] on div "Uplift: Green Crack - 1g New Norm" at bounding box center [537, 236] width 413 height 37
click at [435, 235] on p "Uplift: Green Crack - 1g" at bounding box center [440, 231] width 141 height 10
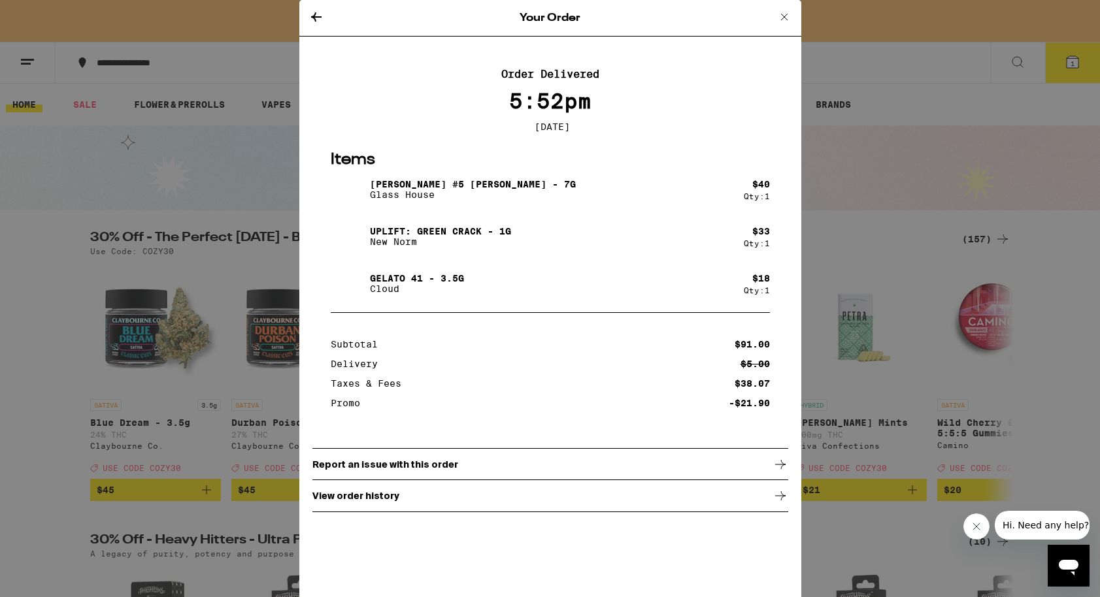
click at [783, 14] on icon at bounding box center [785, 17] width 16 height 16
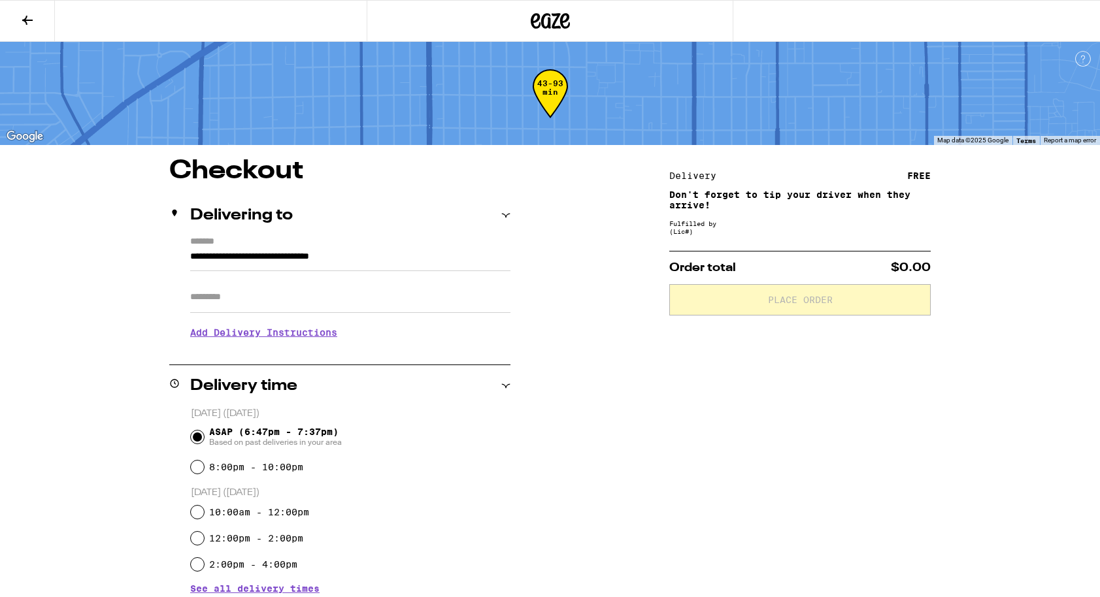
click at [533, 24] on icon at bounding box center [536, 21] width 10 height 16
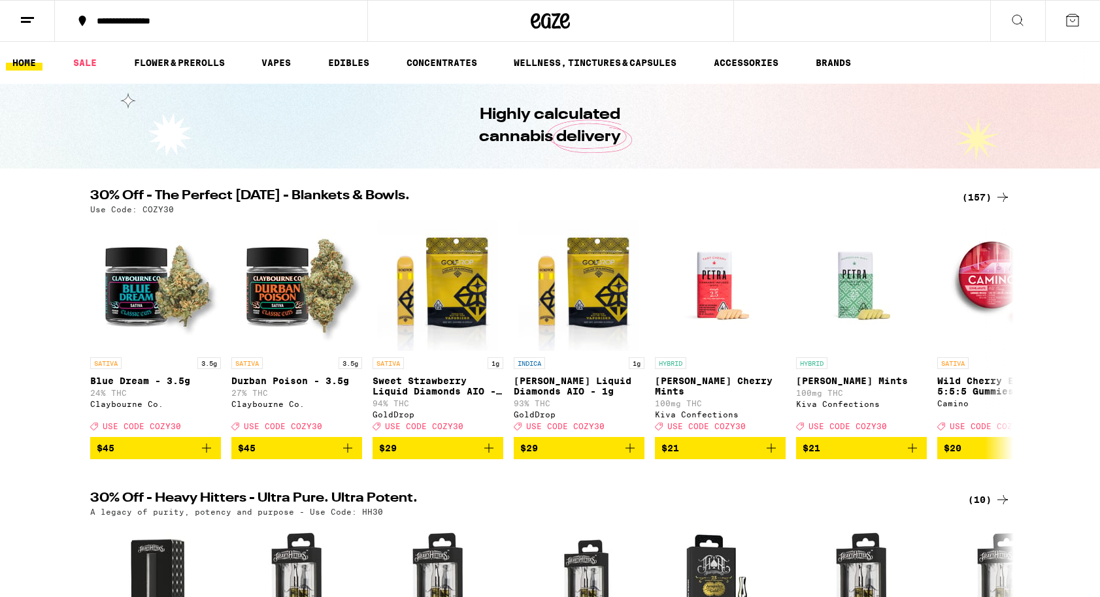
click at [172, 25] on div "**********" at bounding box center [219, 20] width 258 height 9
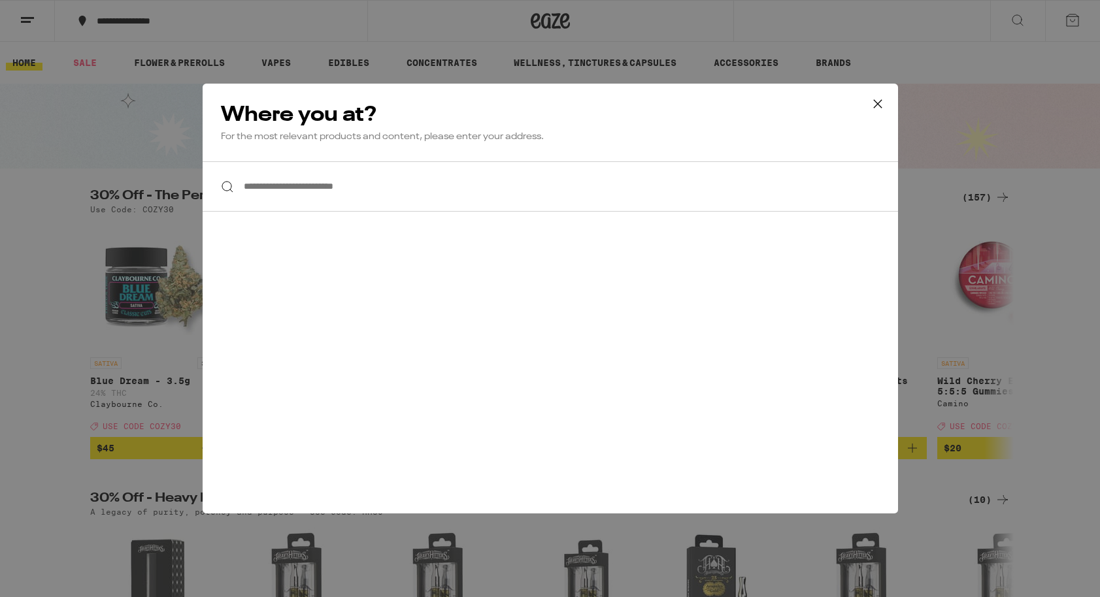
click at [875, 95] on icon at bounding box center [878, 104] width 20 height 20
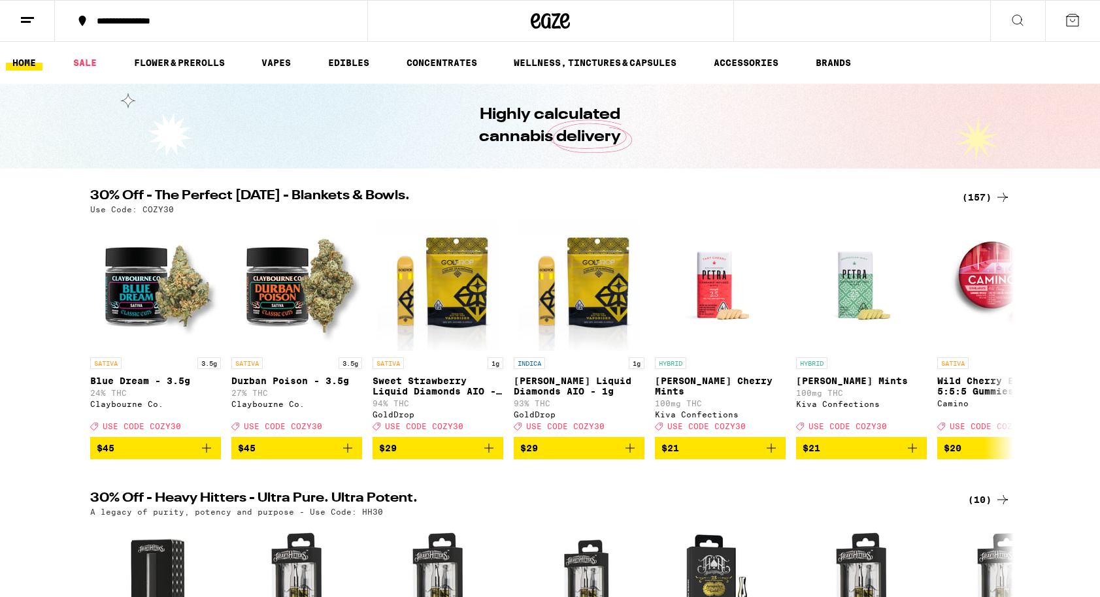
click at [1016, 18] on icon at bounding box center [1018, 20] width 16 height 16
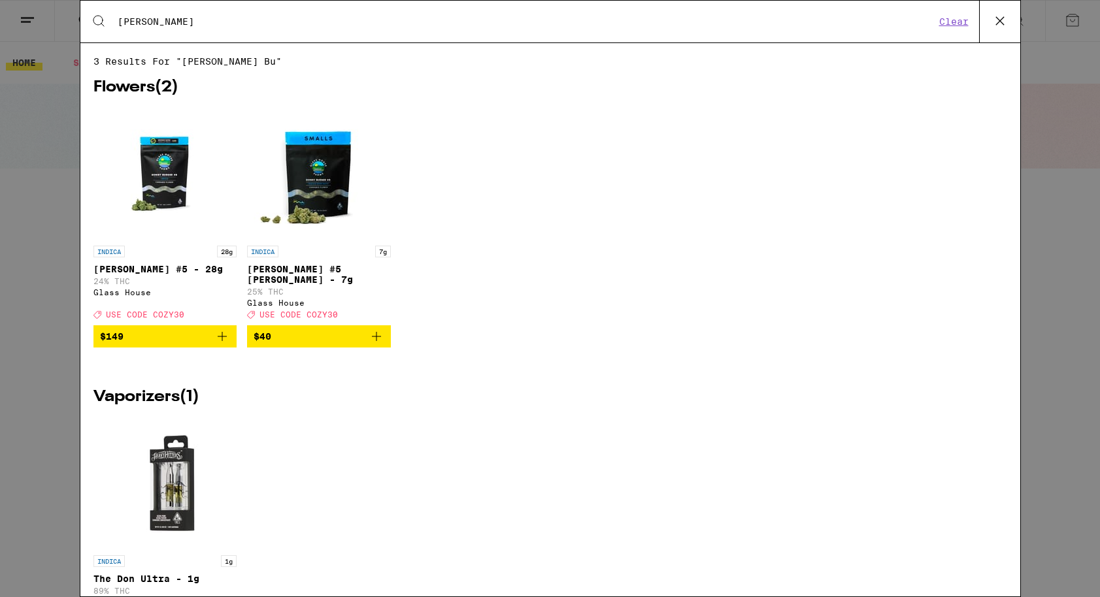
type input "[PERSON_NAME]"
click at [378, 344] on icon "Add to bag" at bounding box center [377, 337] width 16 height 16
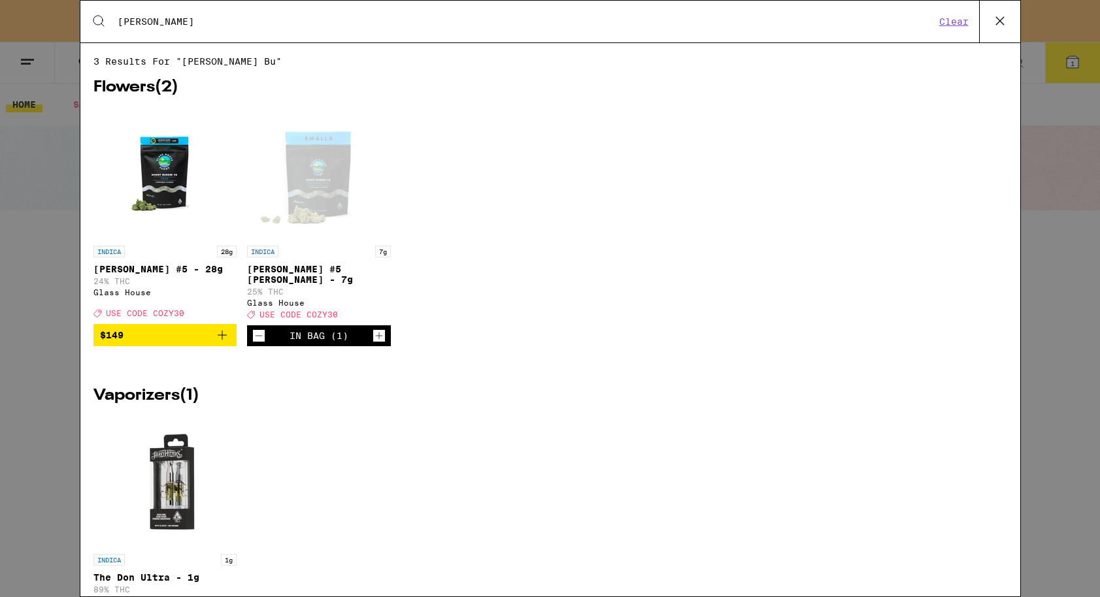
click at [46, 282] on div "Search for Products [PERSON_NAME] bu Clear 3 results for "[PERSON_NAME] bu" Flo…" at bounding box center [550, 298] width 1100 height 597
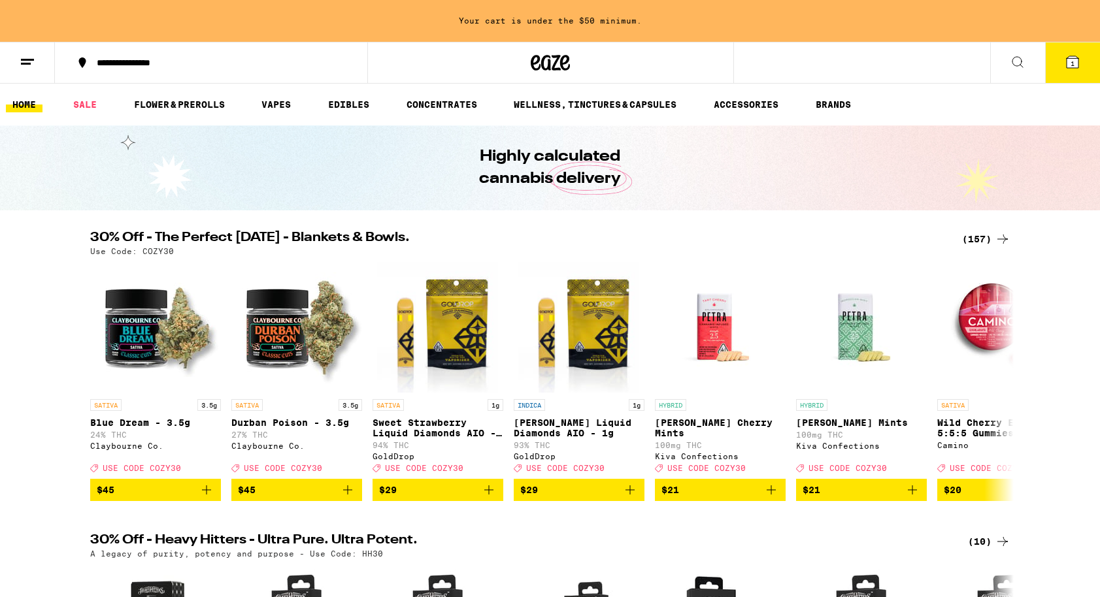
click at [1014, 60] on icon at bounding box center [1018, 62] width 16 height 16
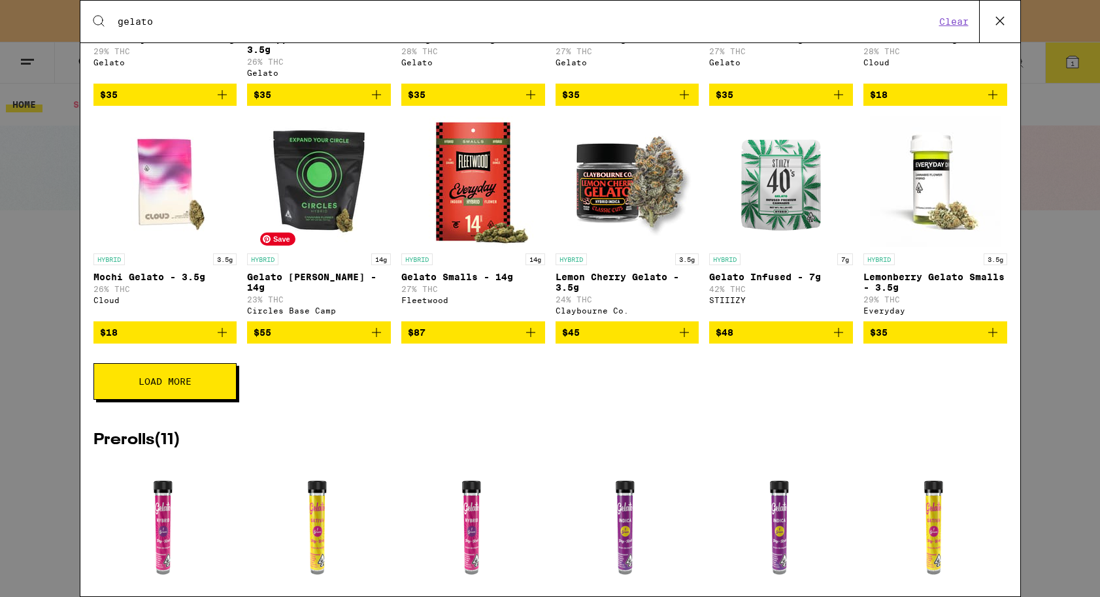
scroll to position [1018, 0]
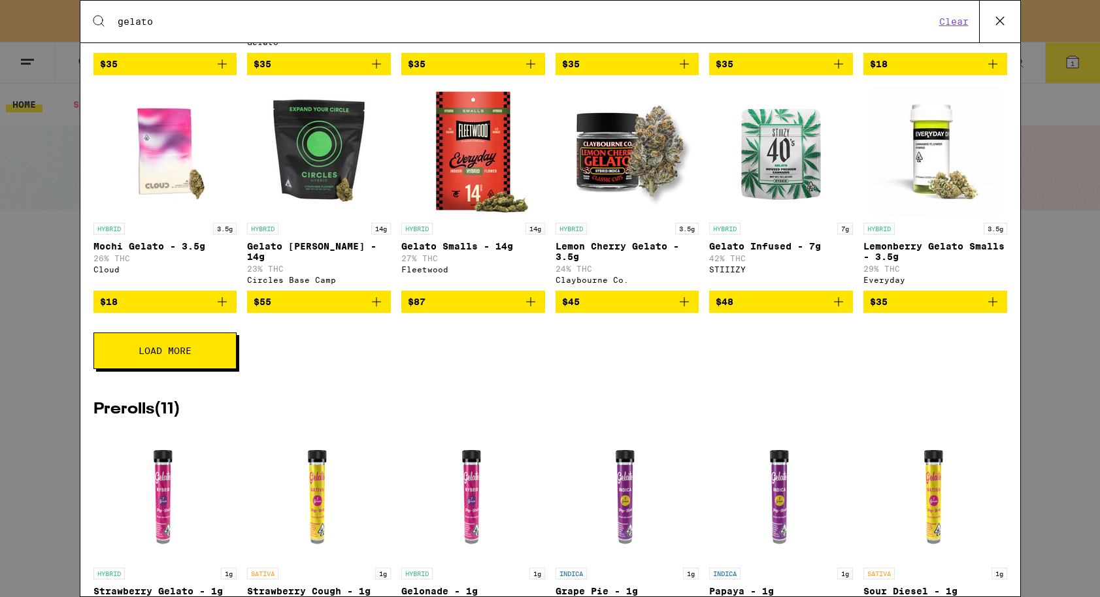
type input "gelato"
click at [216, 310] on icon "Add to bag" at bounding box center [222, 302] width 16 height 16
click at [69, 293] on div "Search for Products gelato Clear 83 results for "gelato" Brands ( 1 ) Gelato Ed…" at bounding box center [550, 298] width 1100 height 597
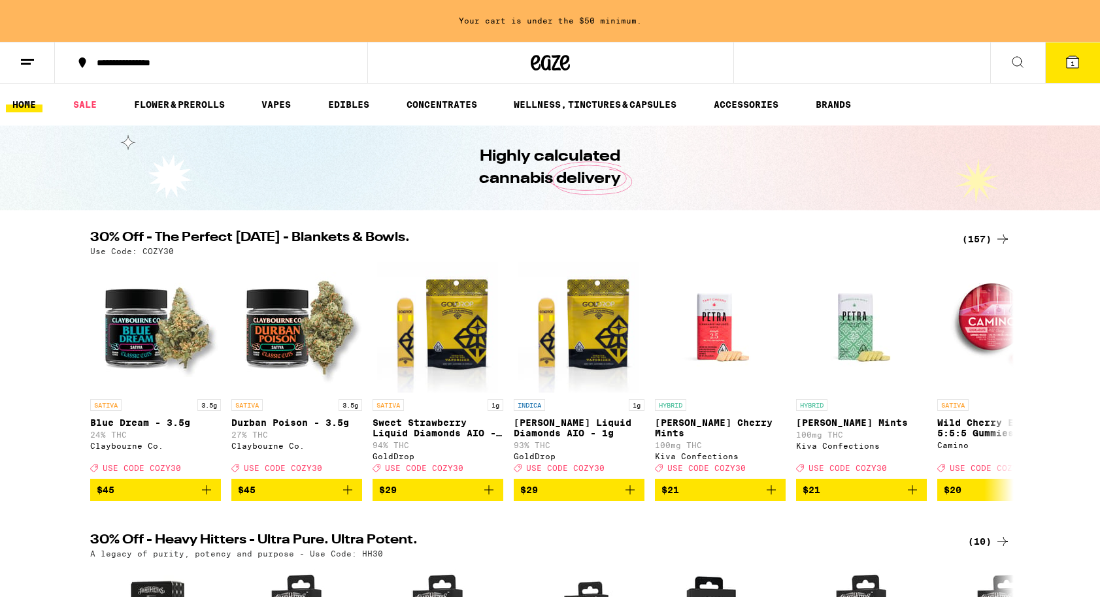
click at [1079, 67] on icon at bounding box center [1073, 62] width 16 height 16
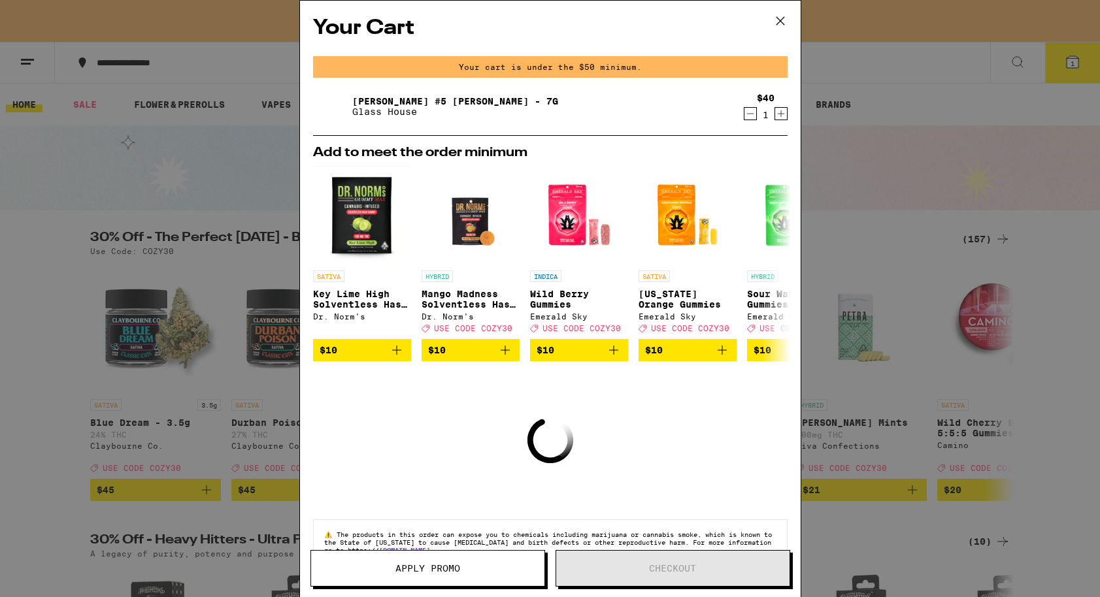
click at [786, 18] on icon at bounding box center [781, 21] width 20 height 20
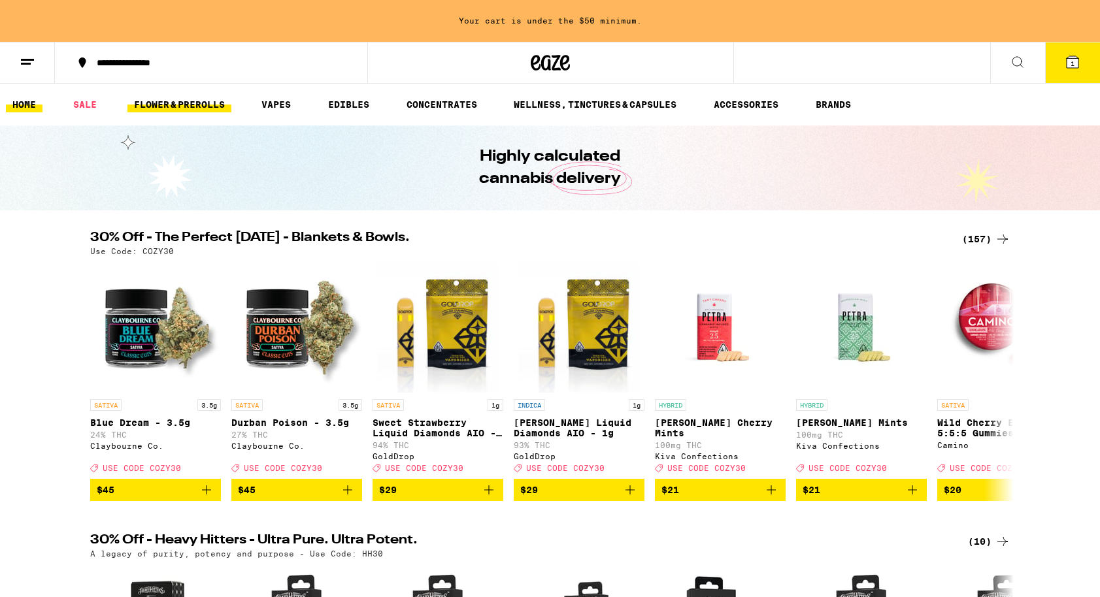
click at [178, 106] on link "FLOWER & PREROLLS" at bounding box center [179, 105] width 104 height 16
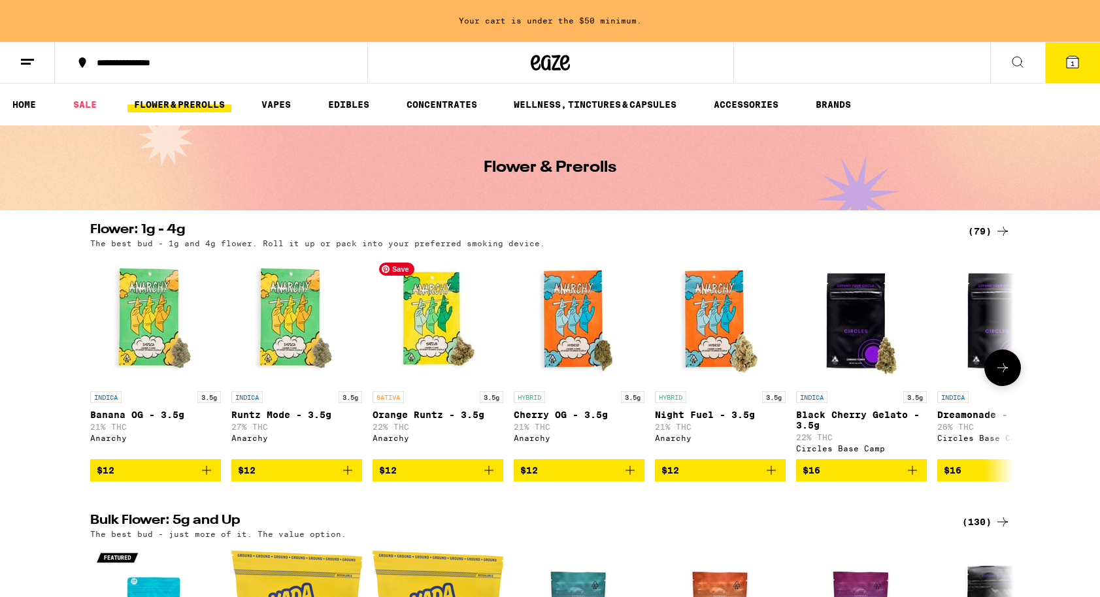
scroll to position [352, 0]
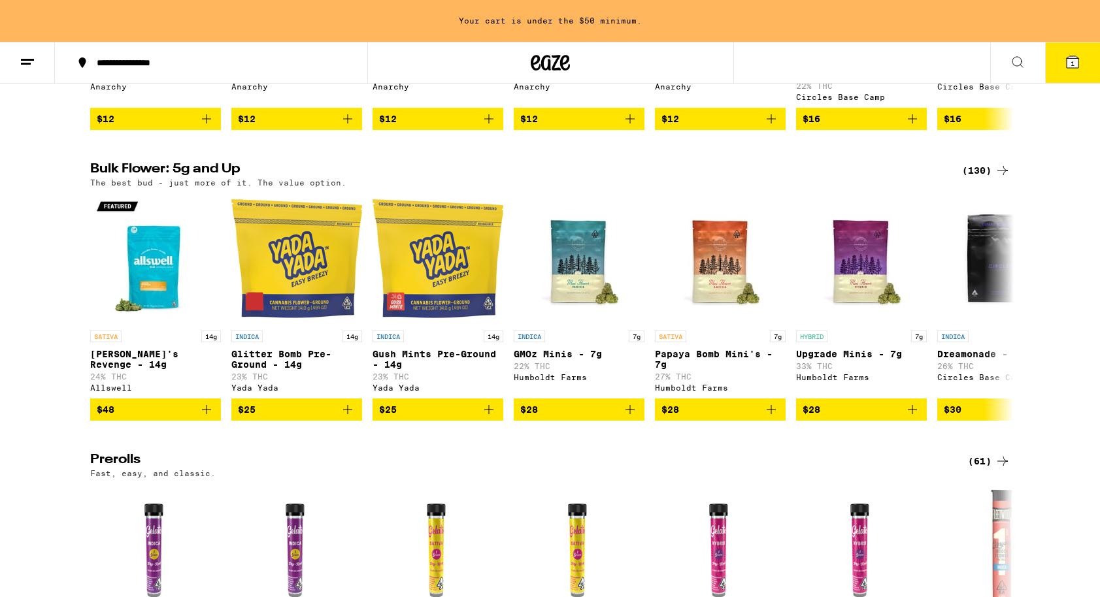
click at [229, 178] on h2 "Bulk Flower: 5g and Up" at bounding box center [518, 171] width 856 height 16
click at [988, 178] on div "(130)" at bounding box center [986, 171] width 48 height 16
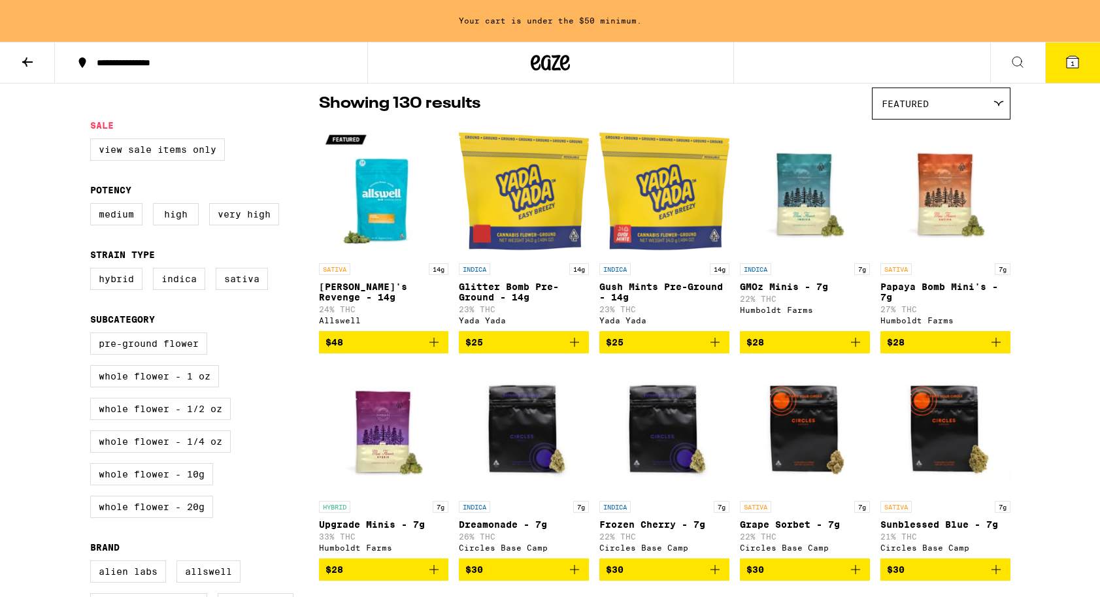
scroll to position [78, 0]
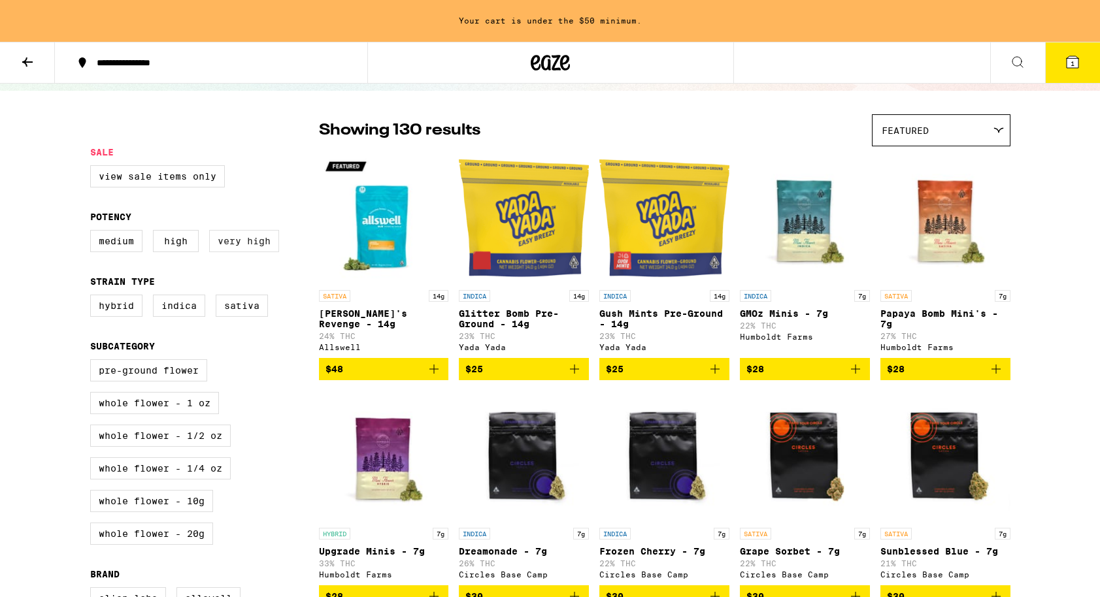
click at [235, 251] on label "Very High" at bounding box center [244, 241] width 70 height 22
click at [93, 233] on input "Very High" at bounding box center [93, 232] width 1 height 1
checkbox input "true"
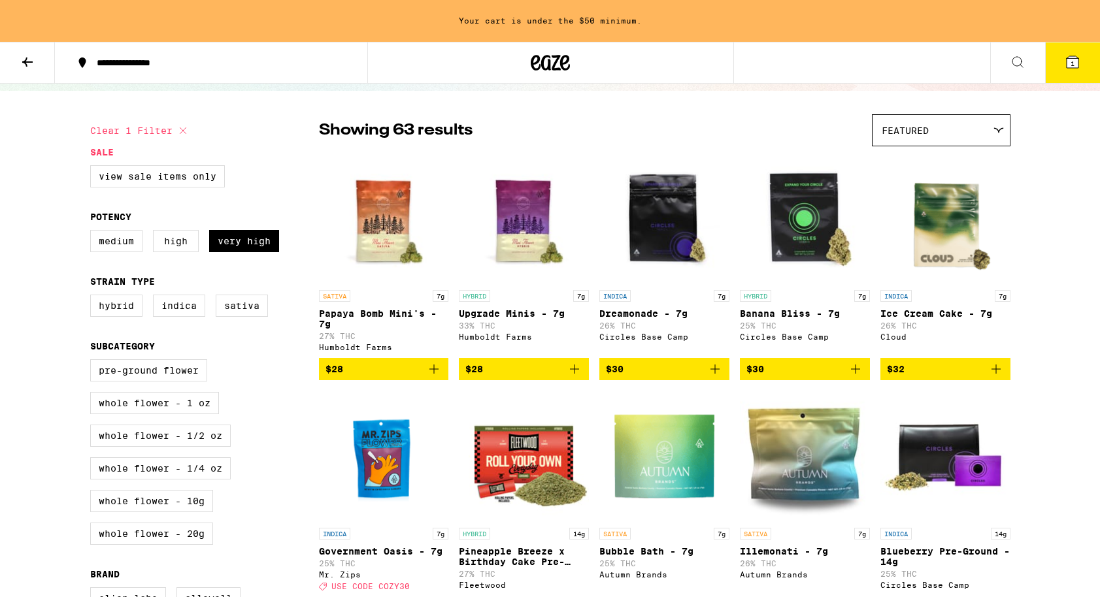
click at [1073, 64] on span "1" at bounding box center [1073, 63] width 4 height 8
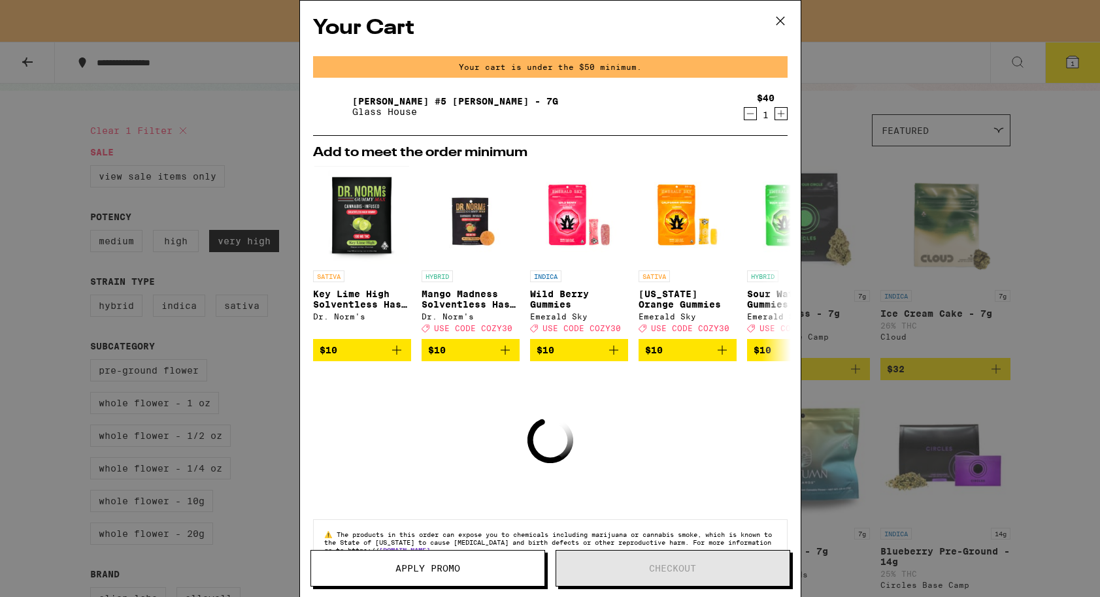
click at [1041, 208] on div "Your Cart Your cart is under the $50 minimum. [PERSON_NAME] #5 [PERSON_NAME] - …" at bounding box center [550, 298] width 1100 height 597
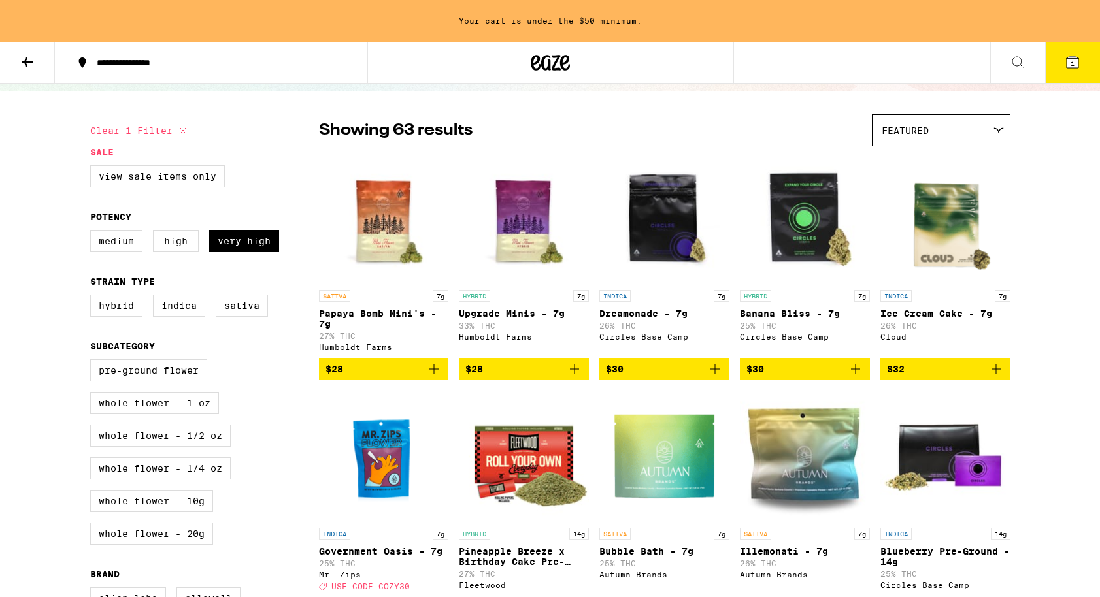
click at [960, 132] on div "Featured" at bounding box center [941, 130] width 137 height 31
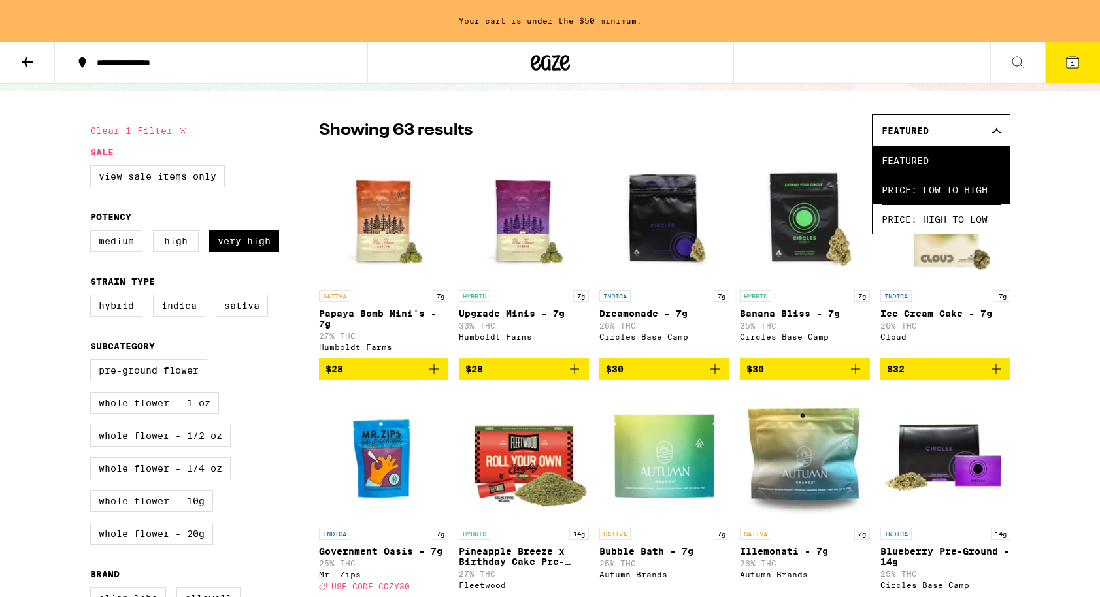
click at [952, 194] on span "Price: Low to High" at bounding box center [941, 189] width 119 height 29
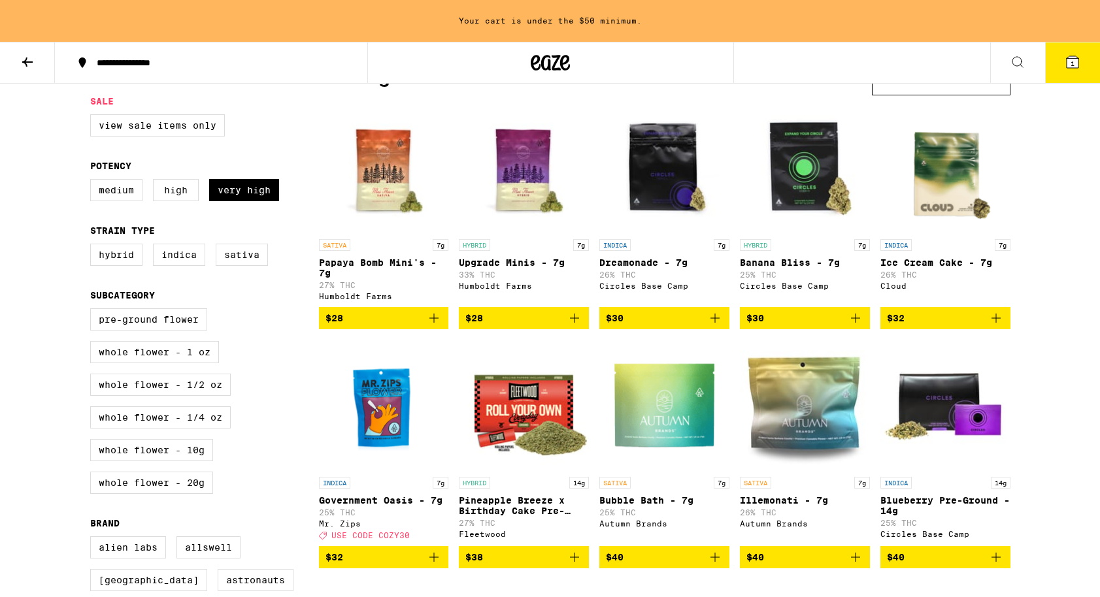
scroll to position [133, 0]
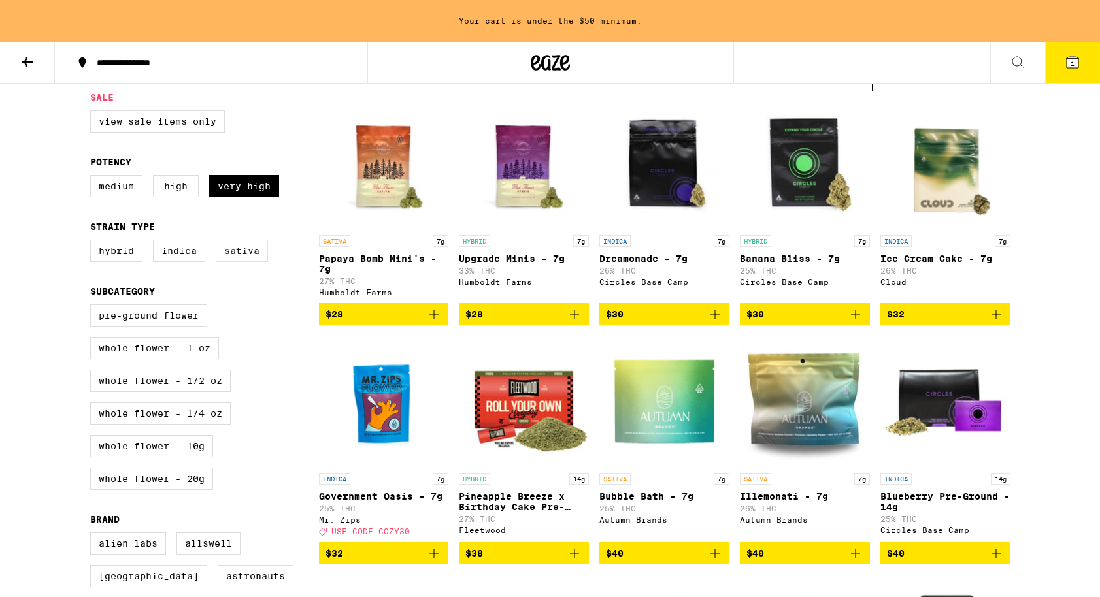
click at [233, 262] on label "Sativa" at bounding box center [242, 251] width 52 height 22
click at [93, 243] on input "Sativa" at bounding box center [93, 242] width 1 height 1
checkbox input "true"
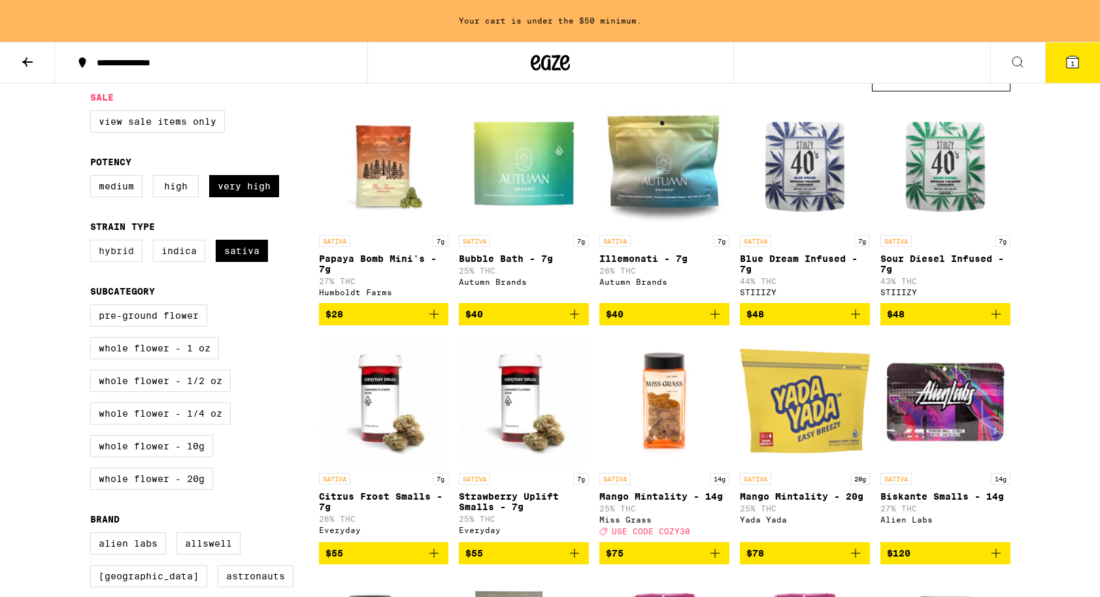
click at [135, 262] on label "Hybrid" at bounding box center [116, 251] width 52 height 22
click at [93, 243] on input "Hybrid" at bounding box center [93, 242] width 1 height 1
checkbox input "true"
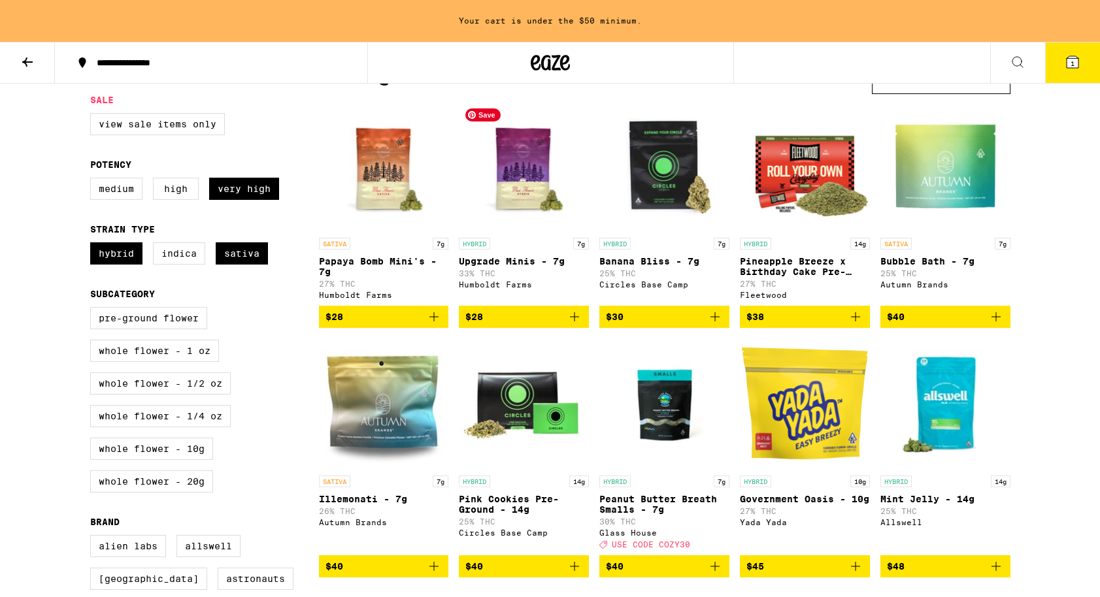
scroll to position [129, 0]
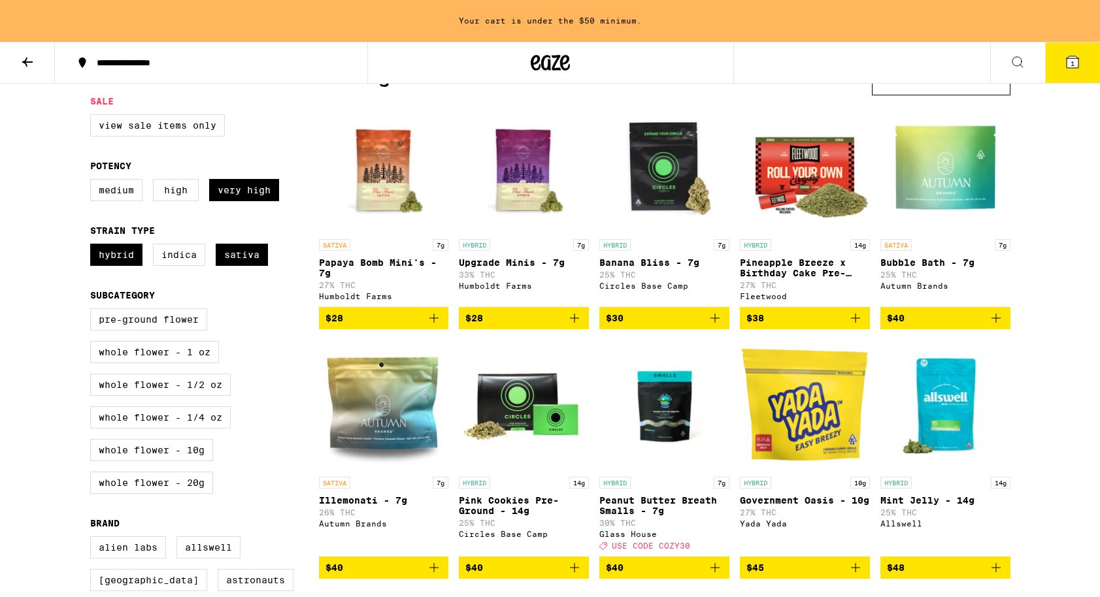
click at [576, 326] on icon "Add to bag" at bounding box center [575, 318] width 16 height 16
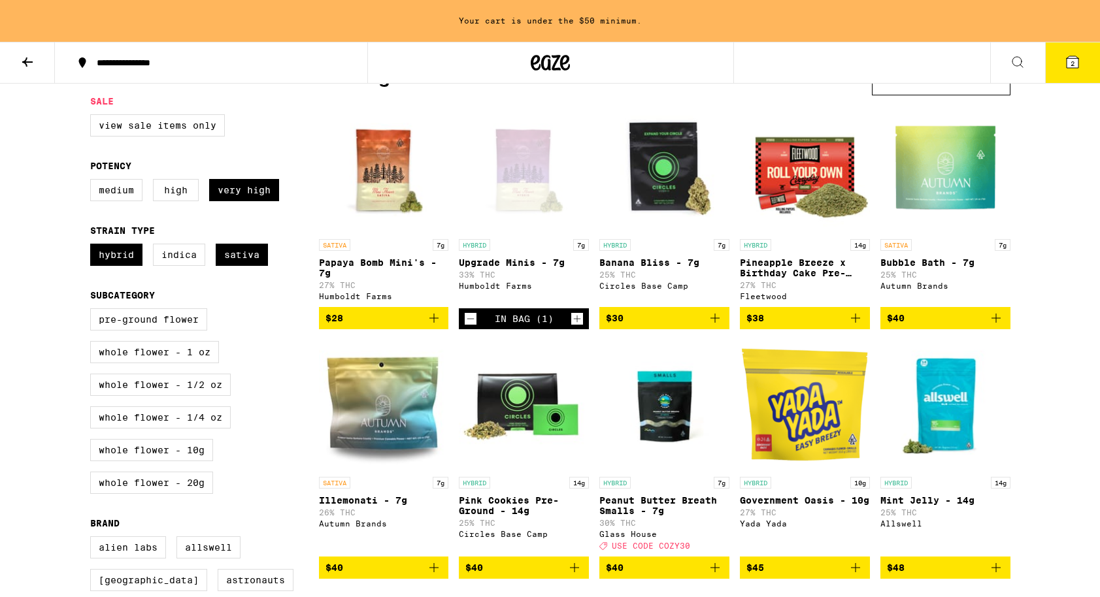
scroll to position [87, 0]
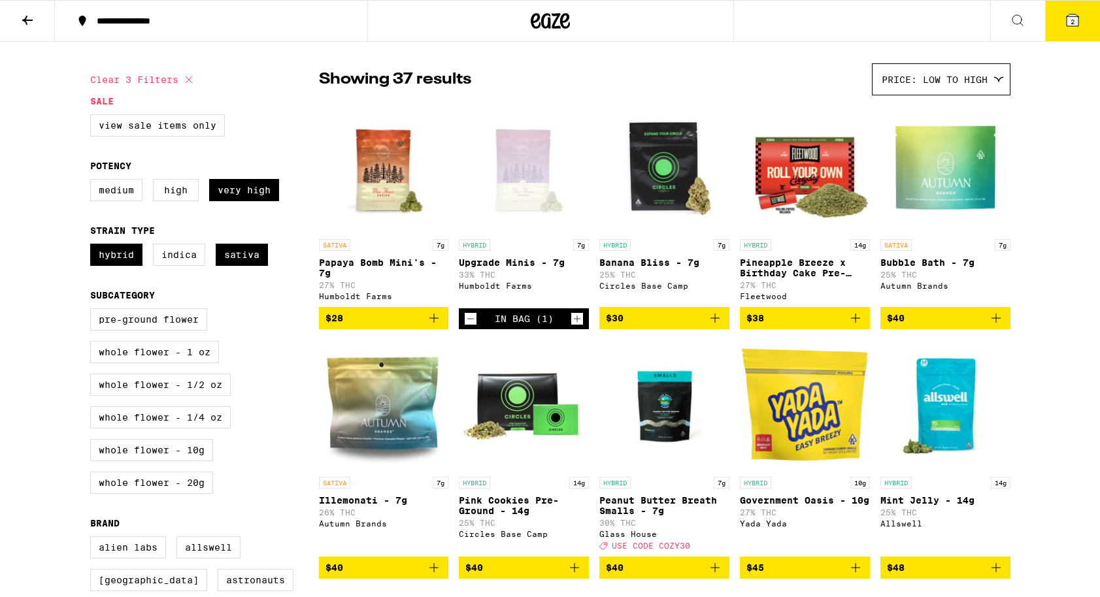
click at [1071, 26] on icon at bounding box center [1073, 20] width 16 height 16
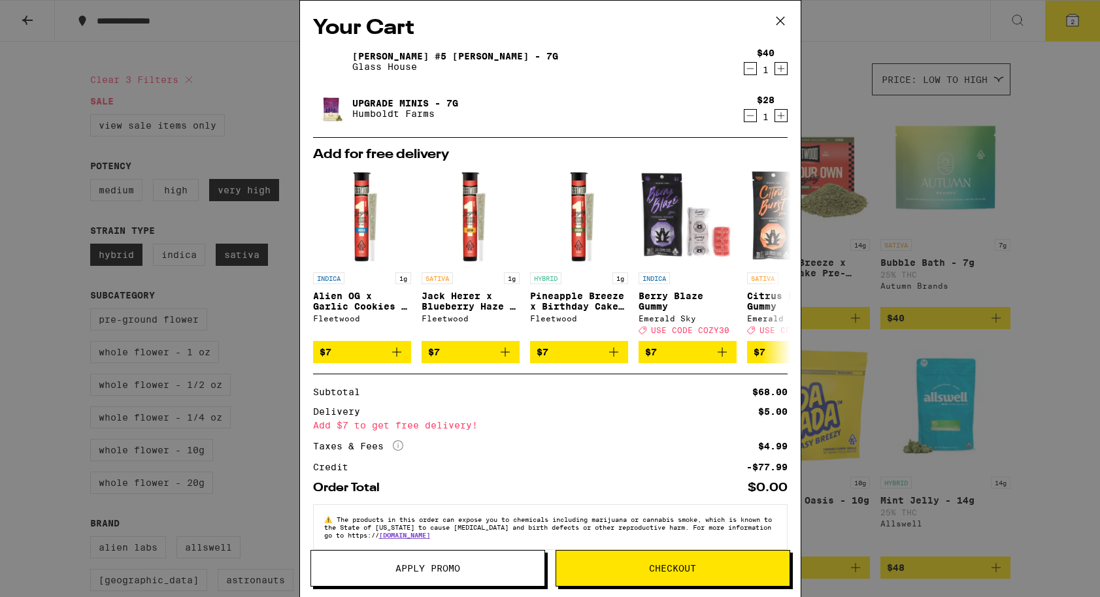
scroll to position [25, 0]
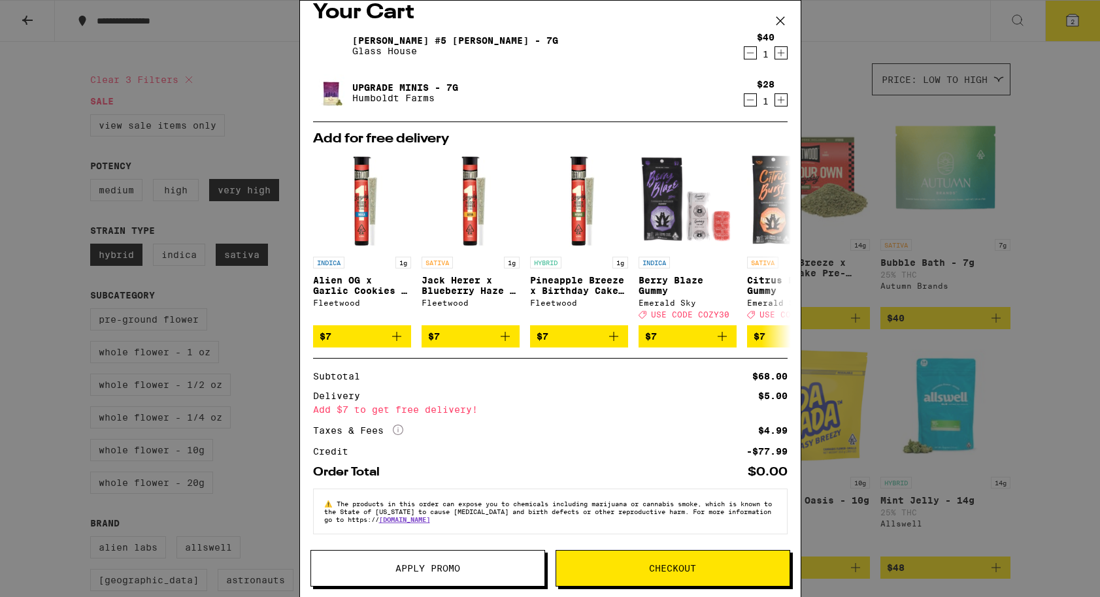
click at [478, 568] on span "Apply Promo" at bounding box center [427, 568] width 233 height 9
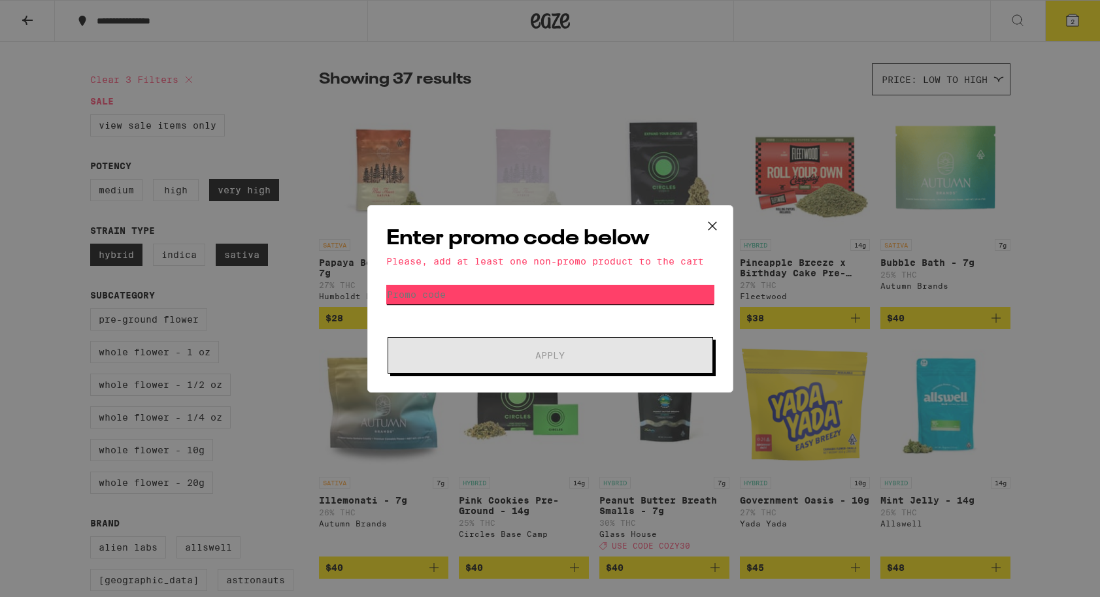
click at [518, 297] on input "Promo Code" at bounding box center [550, 295] width 328 height 20
click at [712, 228] on icon at bounding box center [713, 226] width 20 height 20
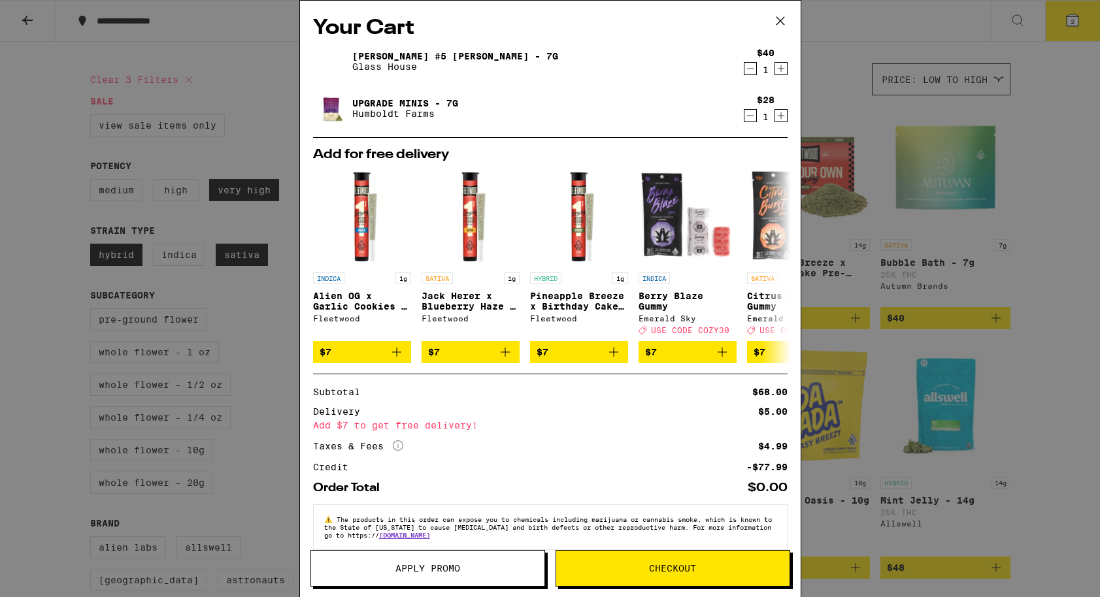
click at [438, 54] on link "[PERSON_NAME] #5 [PERSON_NAME] - 7g" at bounding box center [455, 56] width 206 height 10
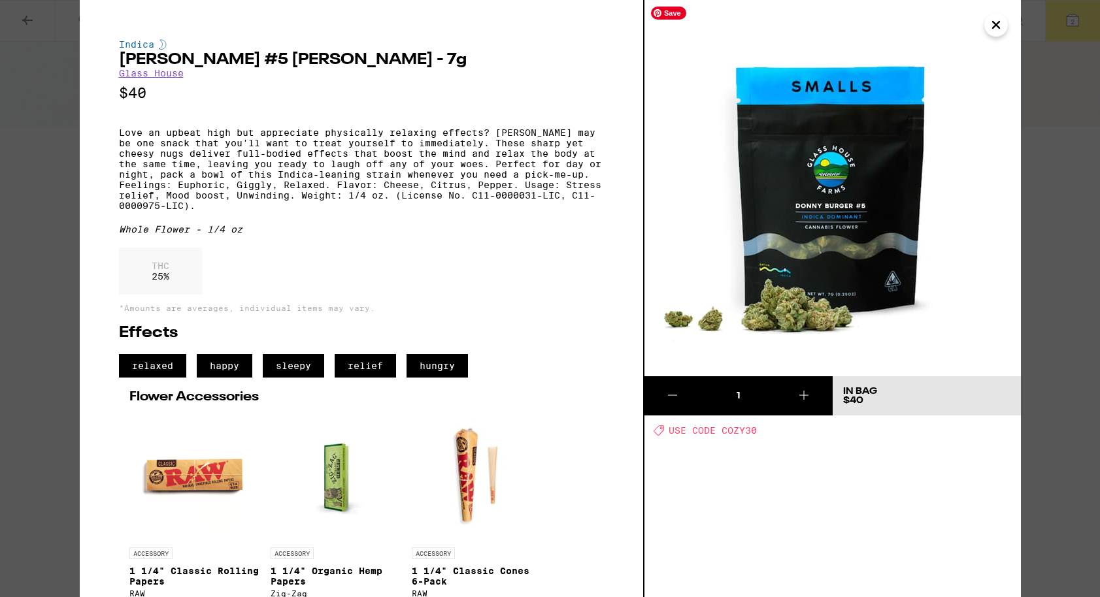
click at [999, 24] on icon "Close" at bounding box center [996, 25] width 16 height 20
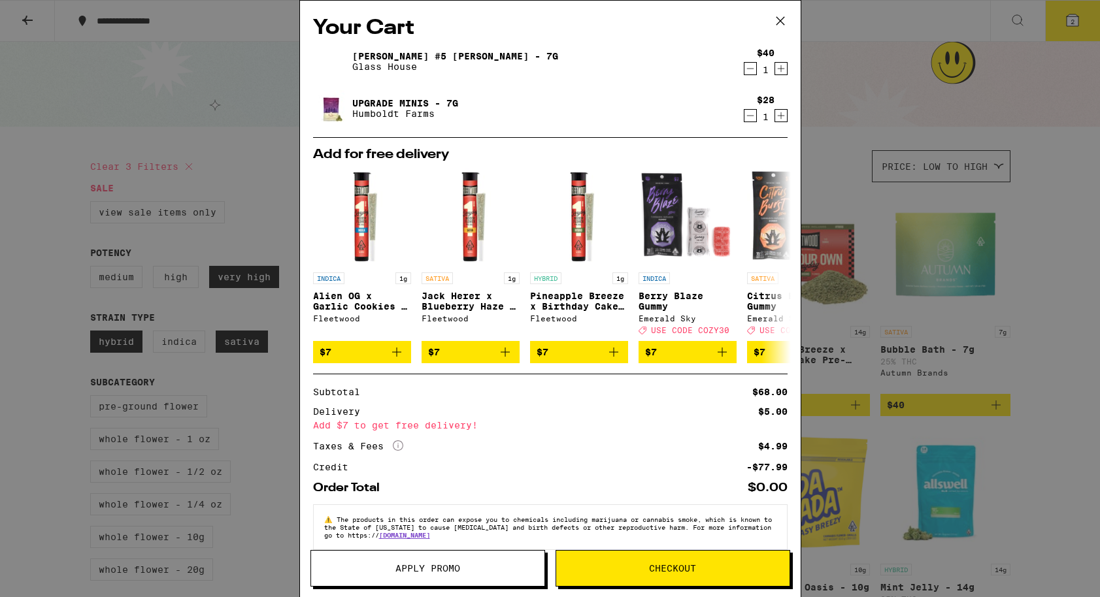
click at [1084, 25] on div "Your Cart [PERSON_NAME] #5 [PERSON_NAME] - 7g Glass House $40 1 Upgrade Minis -…" at bounding box center [550, 298] width 1100 height 597
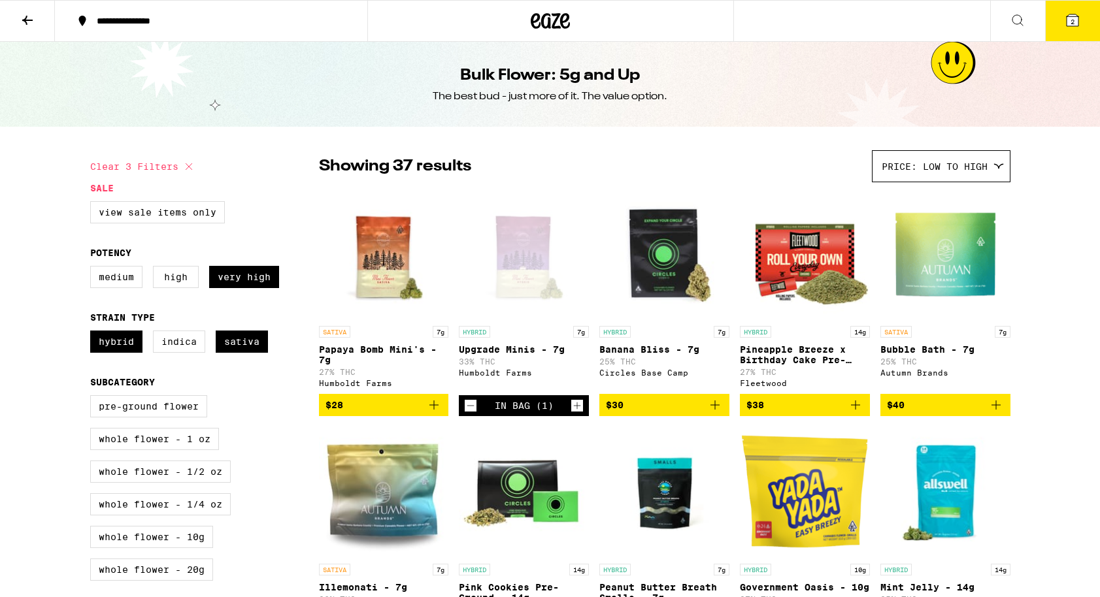
click at [1069, 14] on icon at bounding box center [1073, 20] width 16 height 16
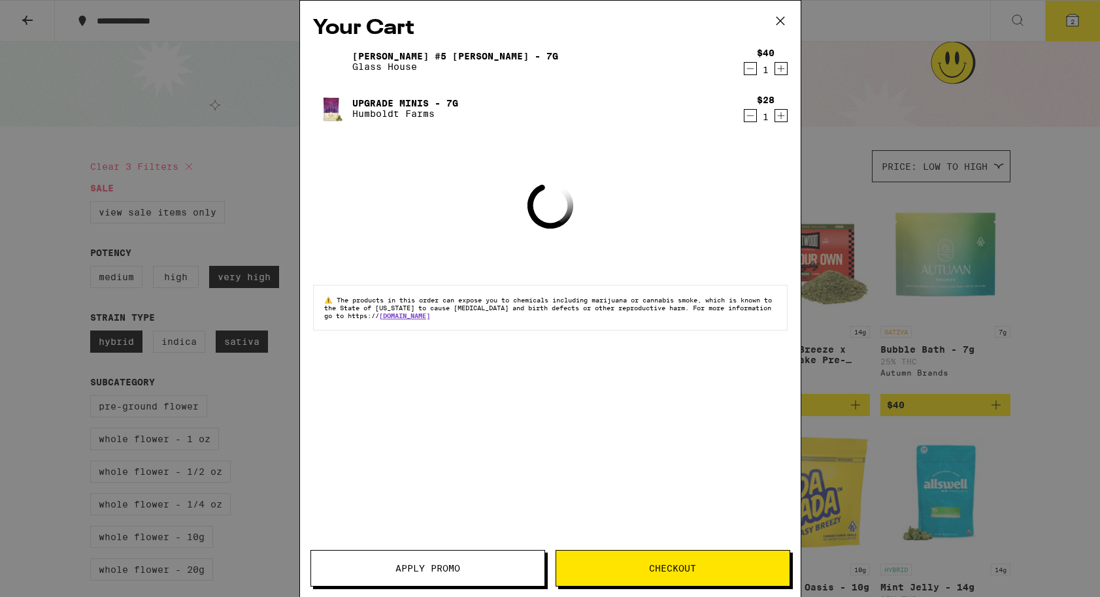
click at [410, 561] on button "Apply Promo" at bounding box center [427, 568] width 235 height 37
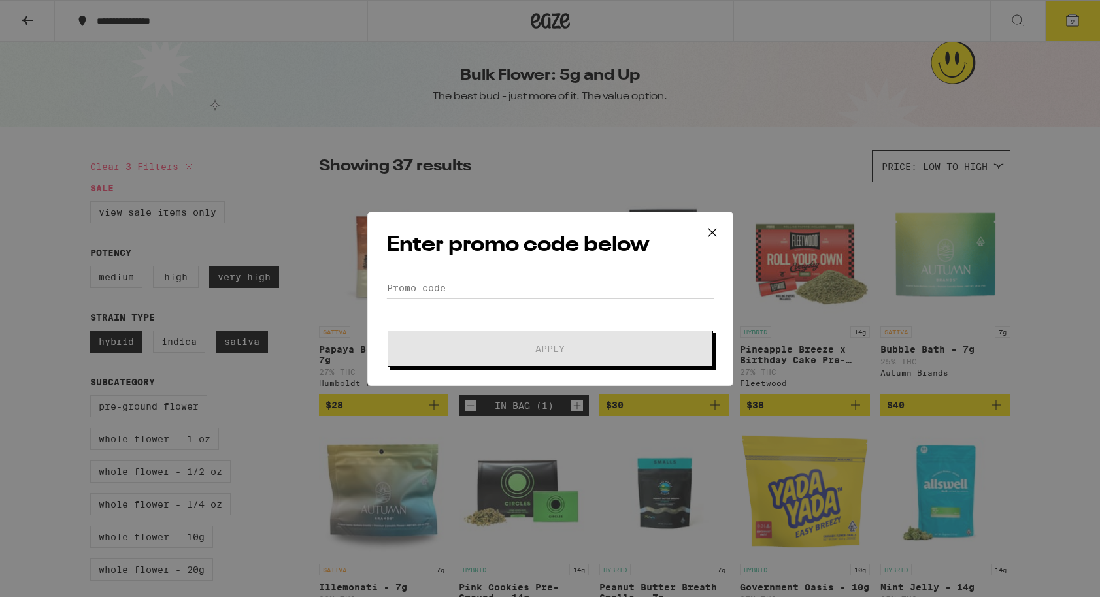
click at [466, 282] on input "Promo Code" at bounding box center [550, 288] width 328 height 20
type input "o"
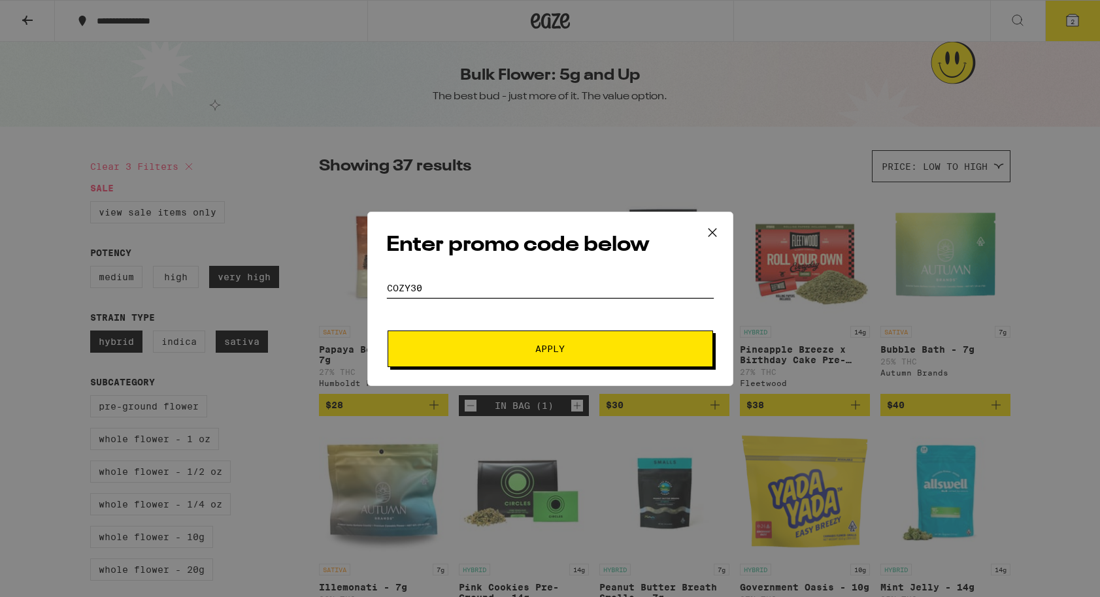
type input "cozy30"
click at [388, 331] on button "Apply" at bounding box center [551, 349] width 326 height 37
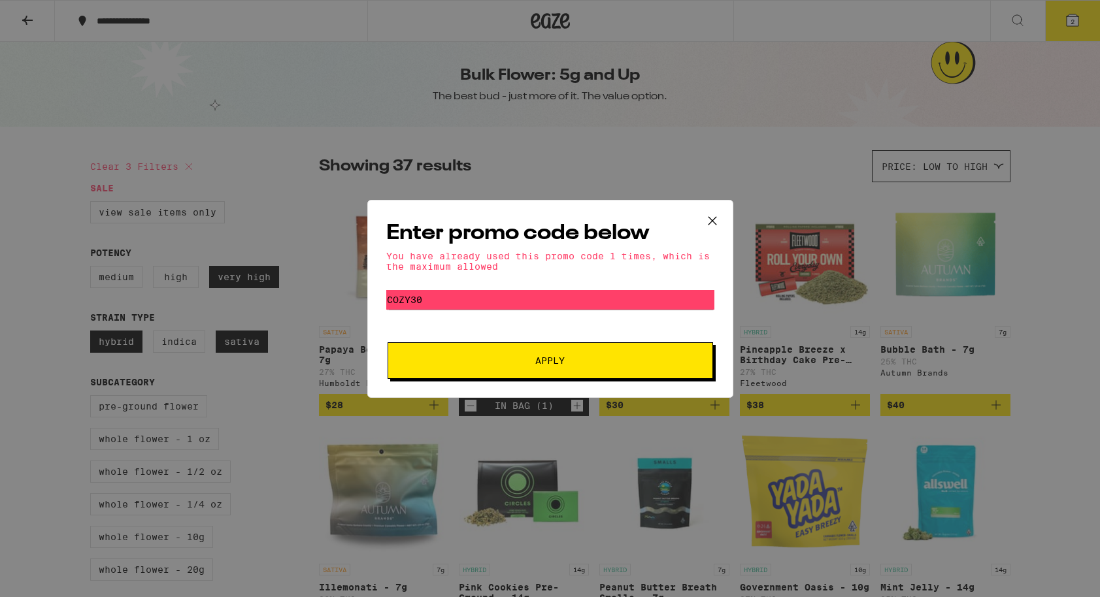
click at [712, 217] on icon at bounding box center [713, 221] width 20 height 20
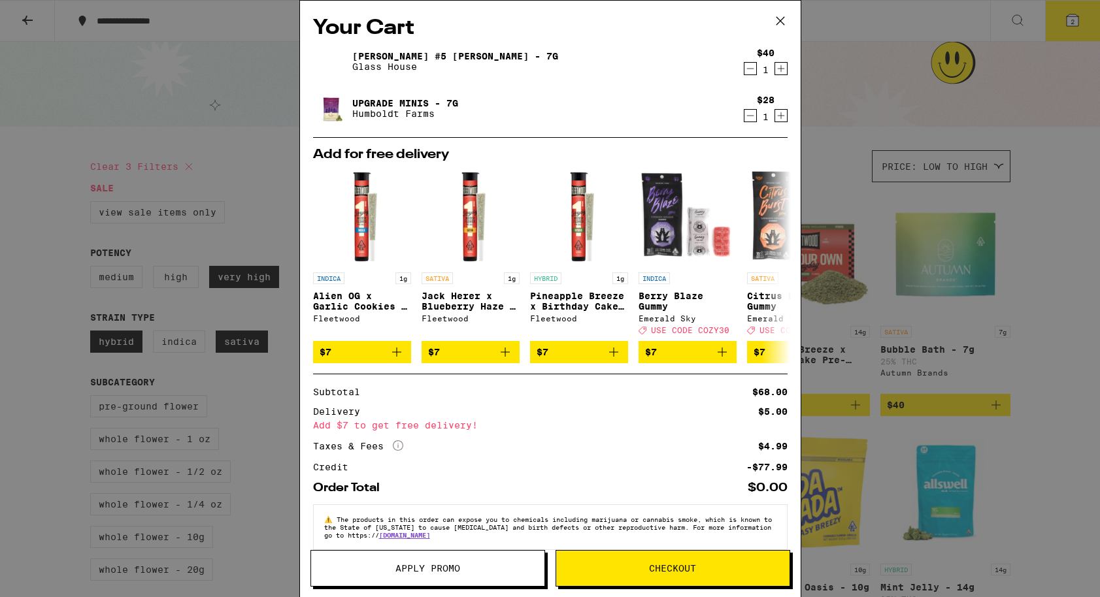
click at [749, 68] on icon "Decrement" at bounding box center [751, 69] width 12 height 16
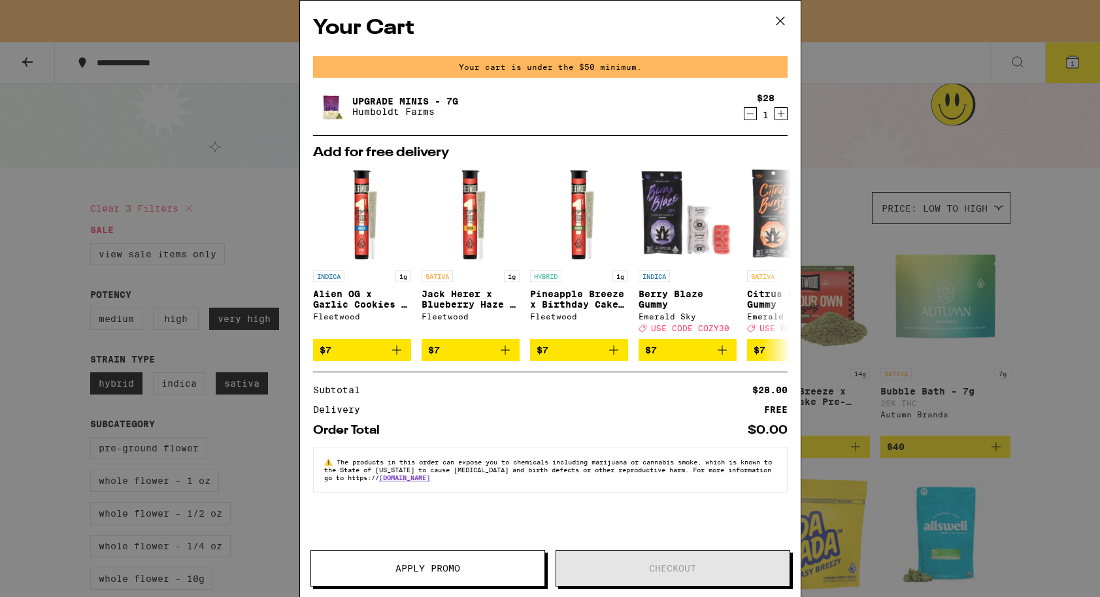
click at [779, 19] on icon at bounding box center [781, 21] width 20 height 20
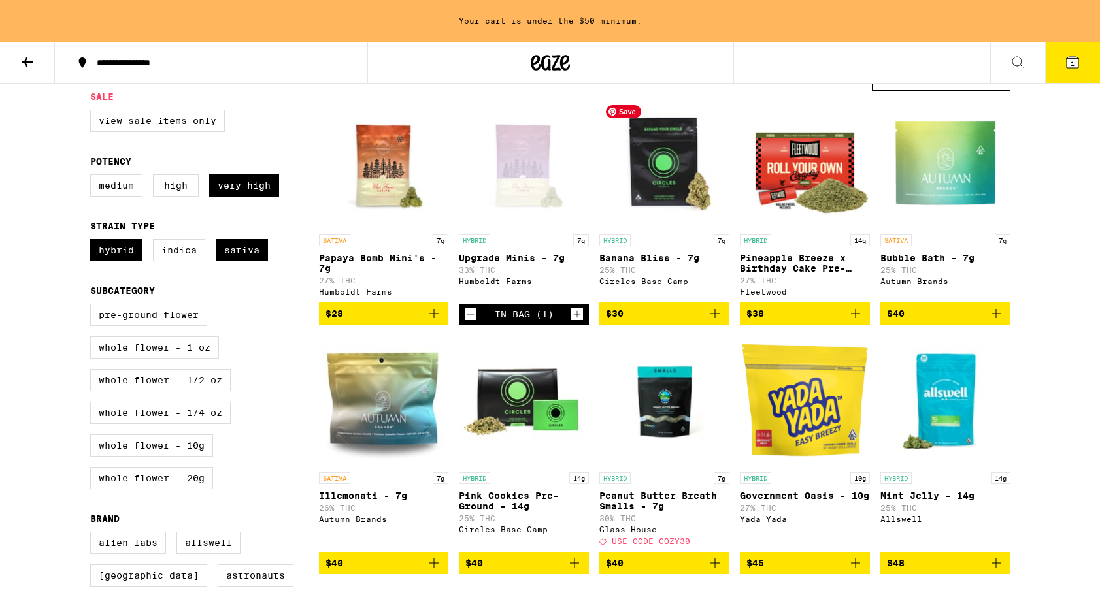
scroll to position [137, 0]
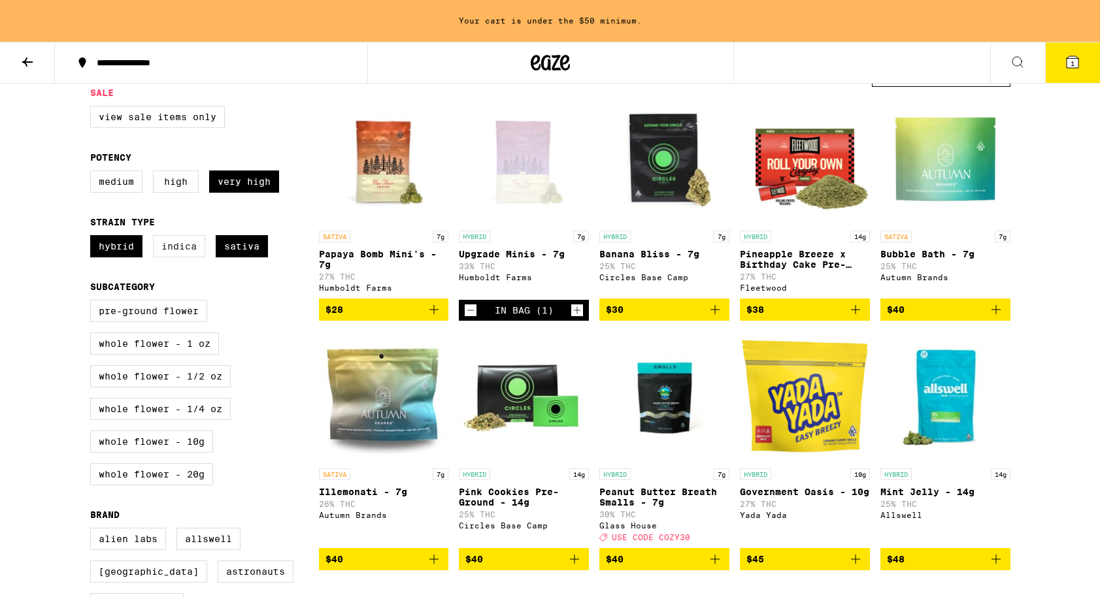
click at [180, 254] on label "Indica" at bounding box center [179, 246] width 52 height 22
click at [93, 238] on input "Indica" at bounding box center [93, 237] width 1 height 1
checkbox input "true"
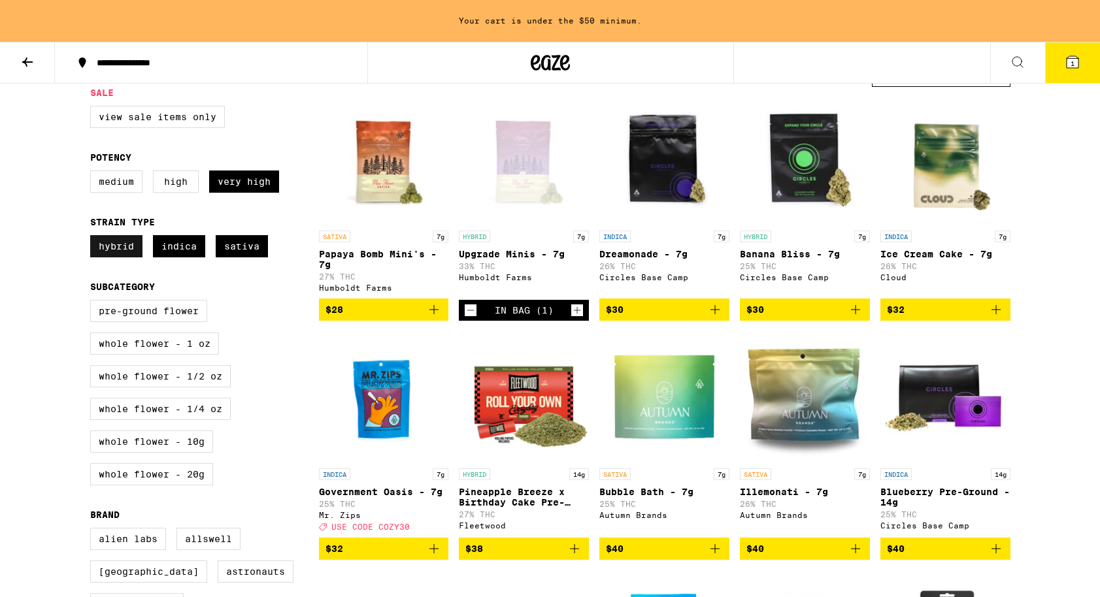
click at [107, 258] on label "Hybrid" at bounding box center [116, 246] width 52 height 22
click at [93, 238] on input "Hybrid" at bounding box center [93, 237] width 1 height 1
checkbox input "false"
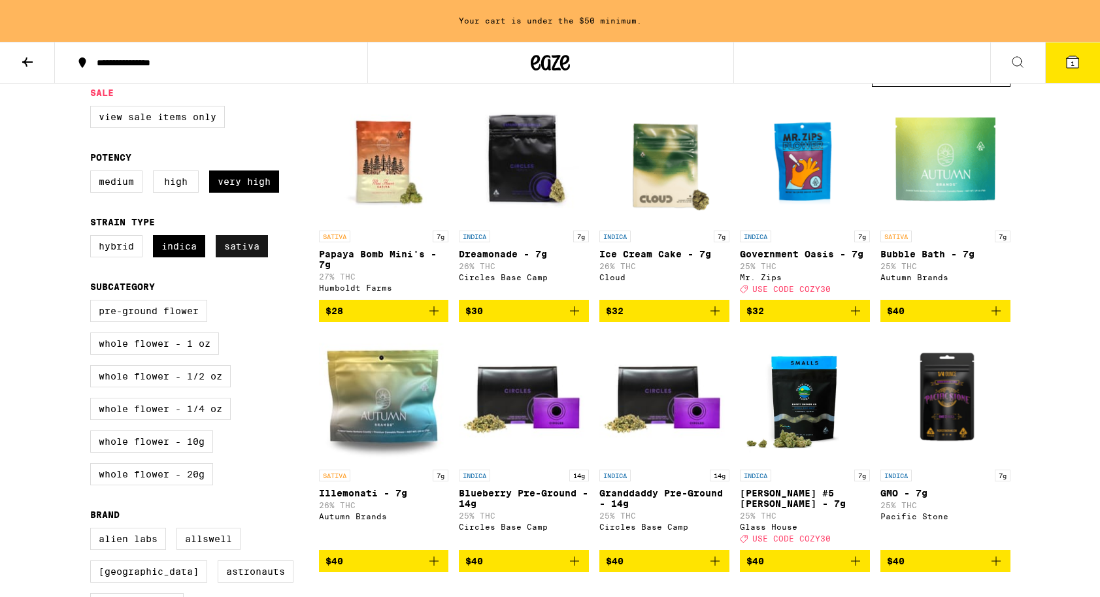
click at [230, 258] on label "Sativa" at bounding box center [242, 246] width 52 height 22
click at [93, 238] on input "Sativa" at bounding box center [93, 237] width 1 height 1
checkbox input "false"
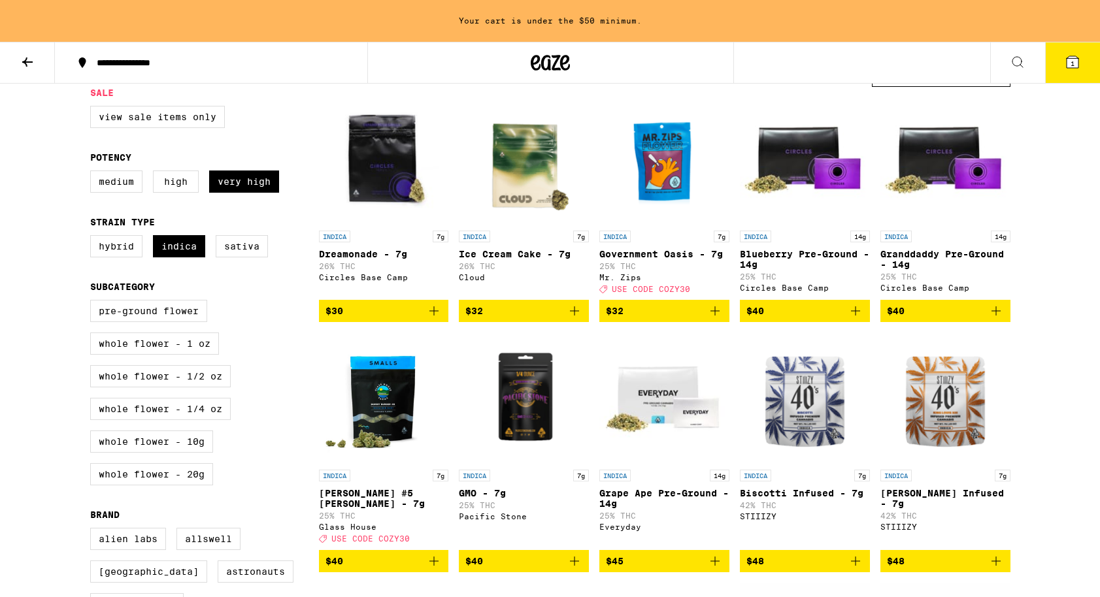
click at [530, 256] on p "Ice Cream Cake - 7g" at bounding box center [524, 254] width 130 height 10
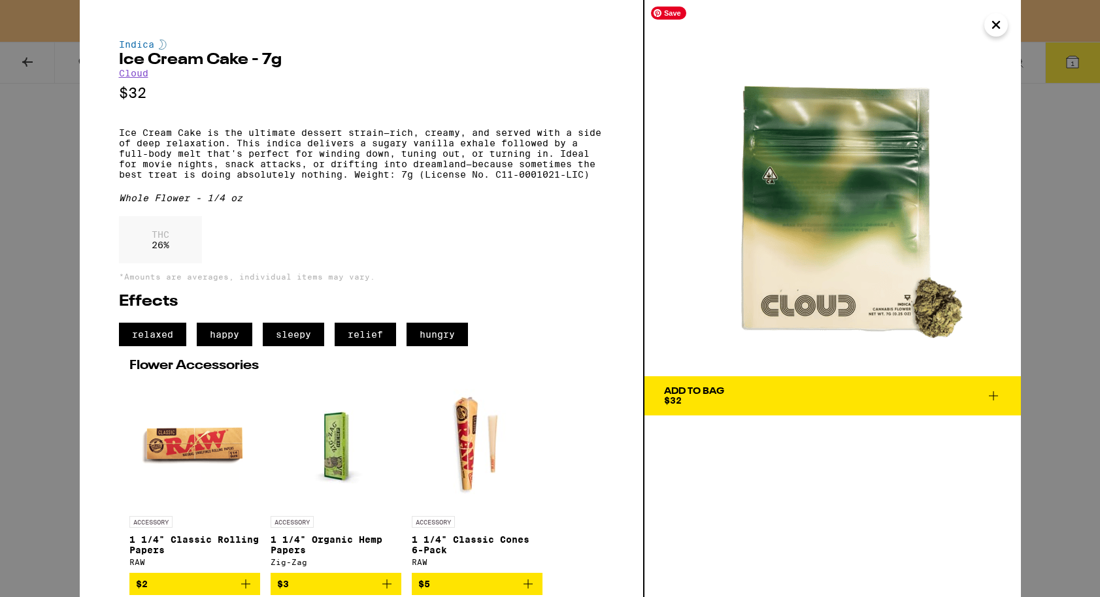
click at [997, 28] on icon "Close" at bounding box center [996, 25] width 16 height 20
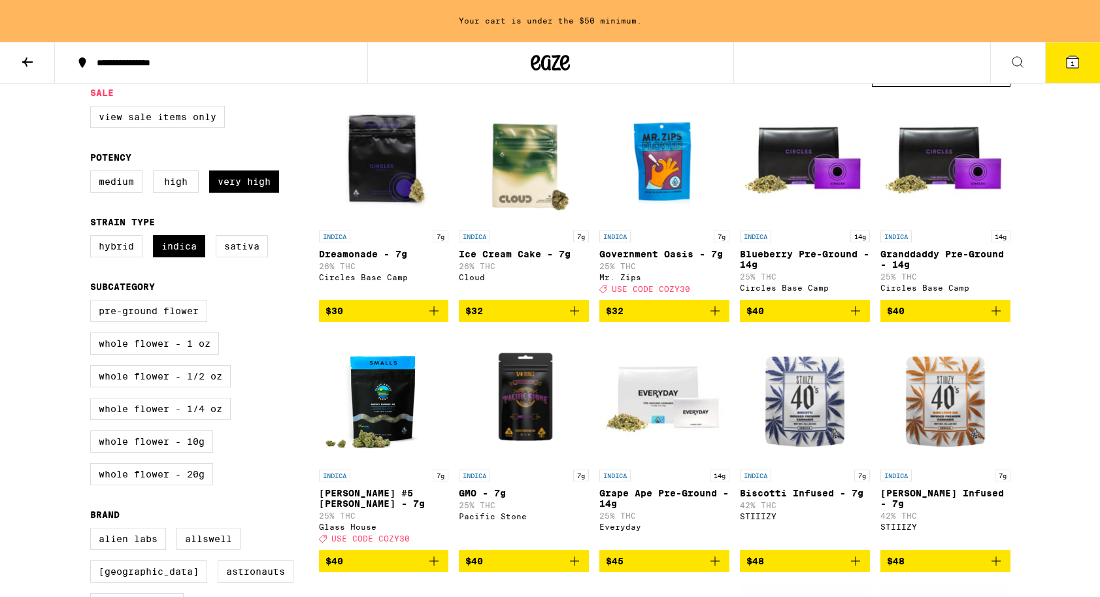
click at [567, 319] on icon "Add to bag" at bounding box center [575, 311] width 16 height 16
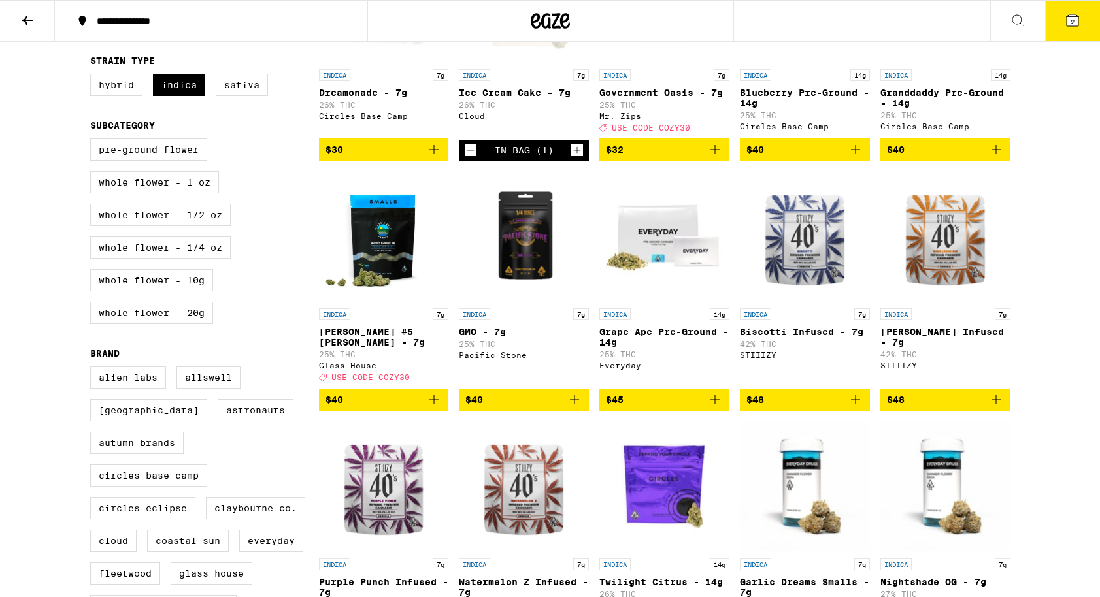
scroll to position [302, 0]
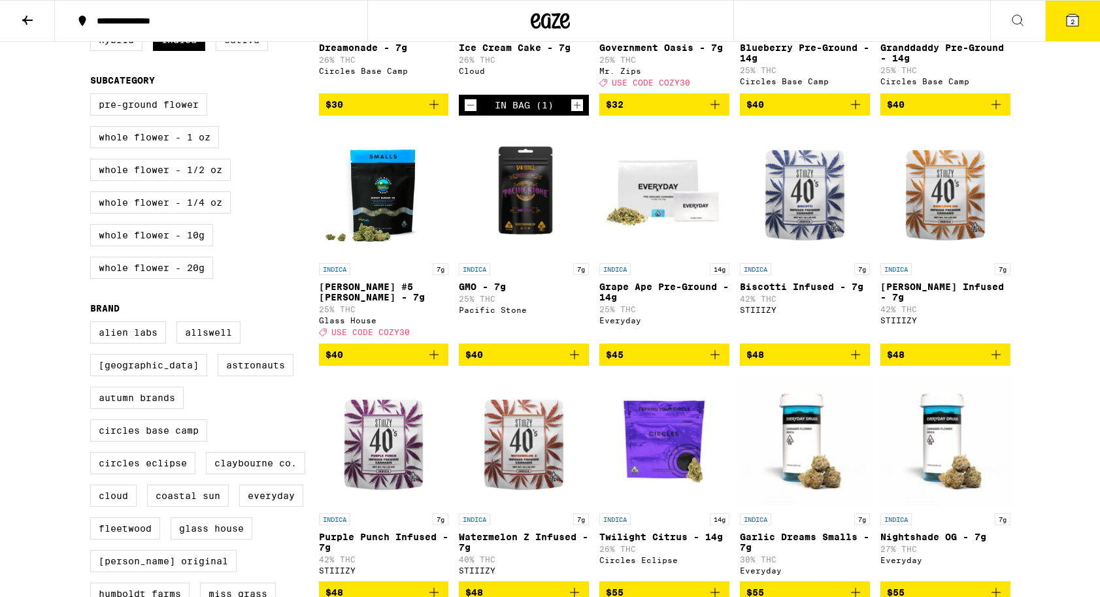
click at [1071, 22] on span "2" at bounding box center [1073, 22] width 4 height 8
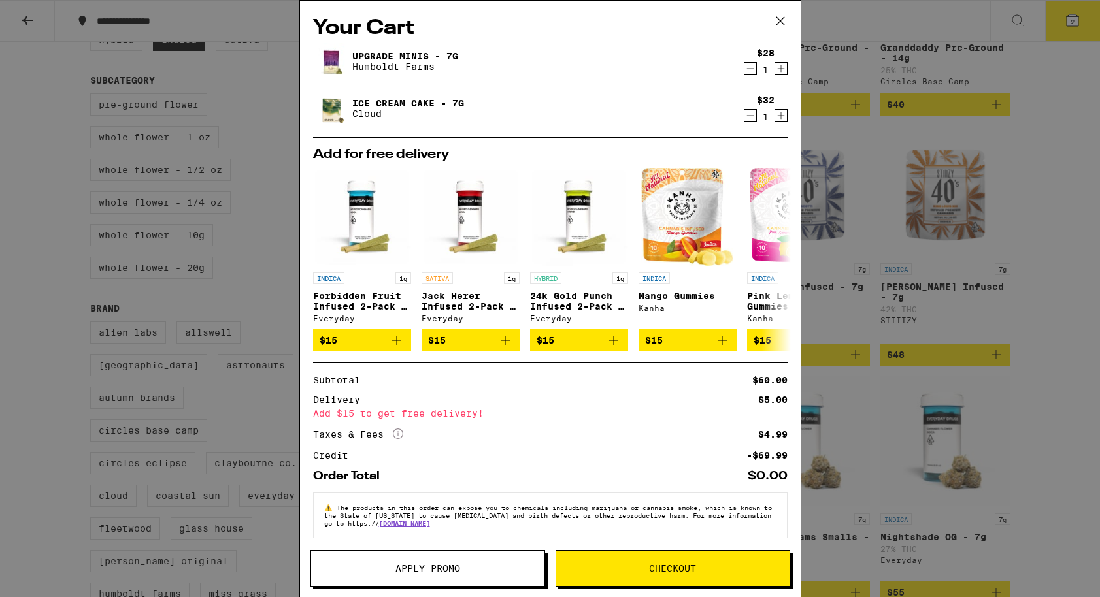
click at [1029, 303] on div "Your Cart Upgrade Minis - 7g Humboldt Farms $28 1 Ice Cream Cake - 7g Cloud $32…" at bounding box center [550, 298] width 1100 height 597
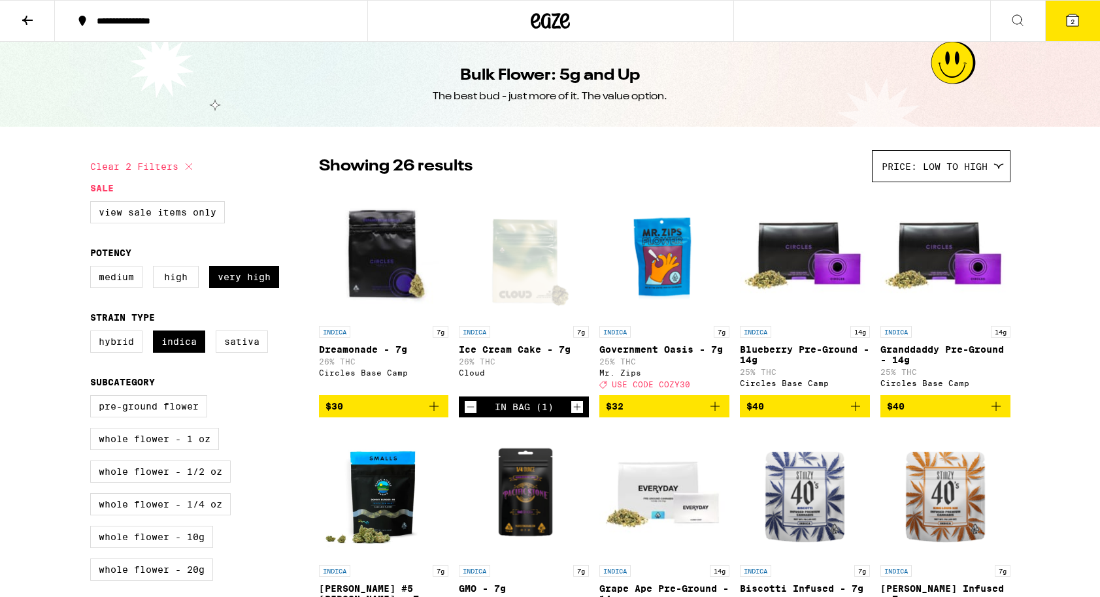
click at [518, 23] on div at bounding box center [550, 21] width 366 height 42
click at [550, 25] on icon at bounding box center [550, 21] width 39 height 24
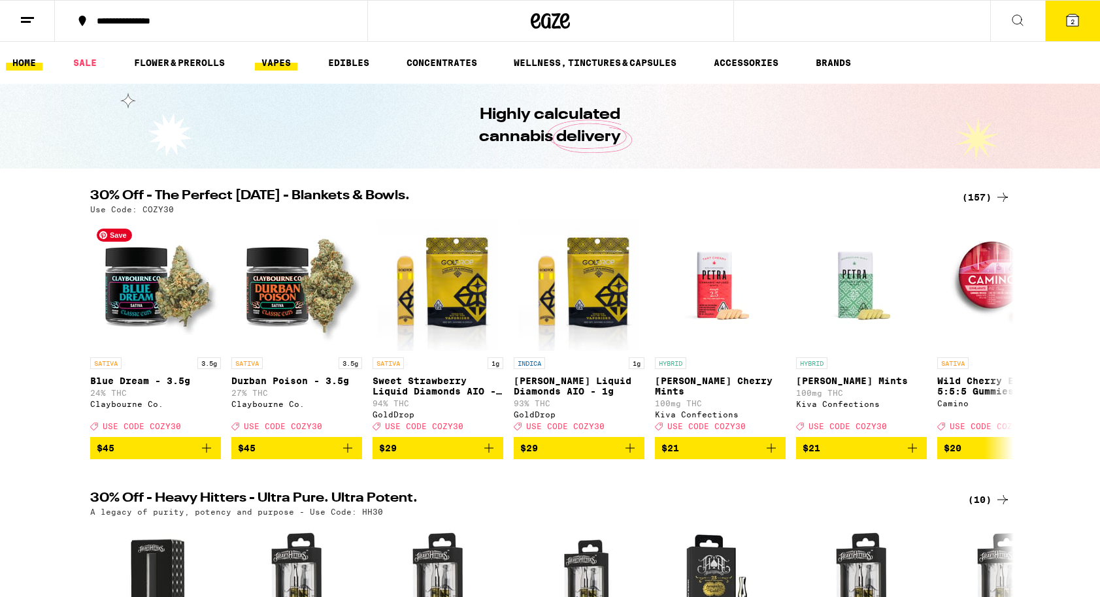
click at [278, 55] on link "VAPES" at bounding box center [276, 63] width 42 height 16
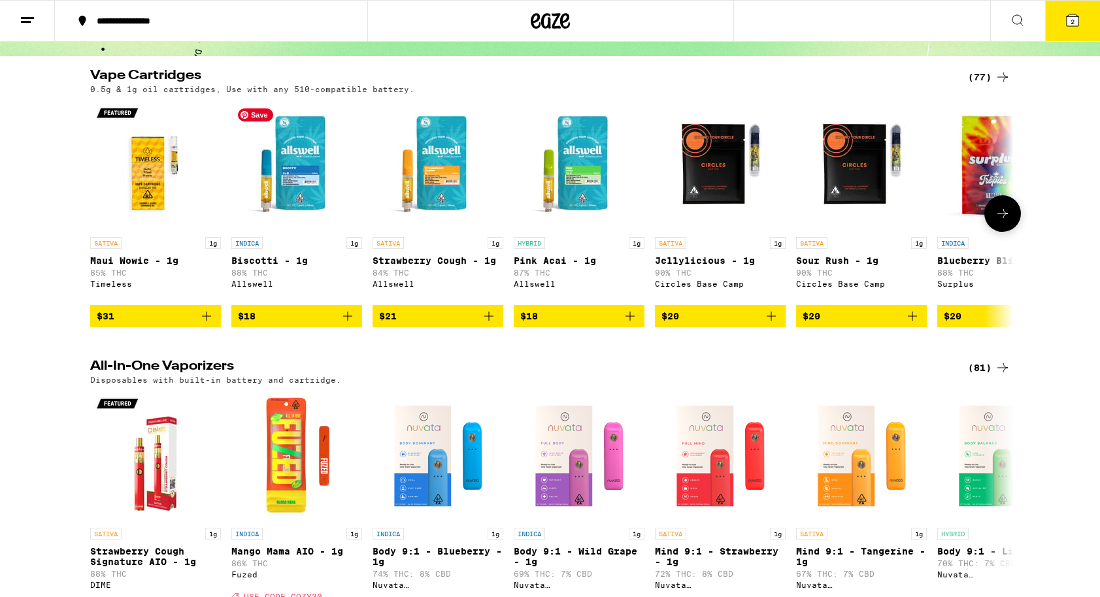
scroll to position [105, 0]
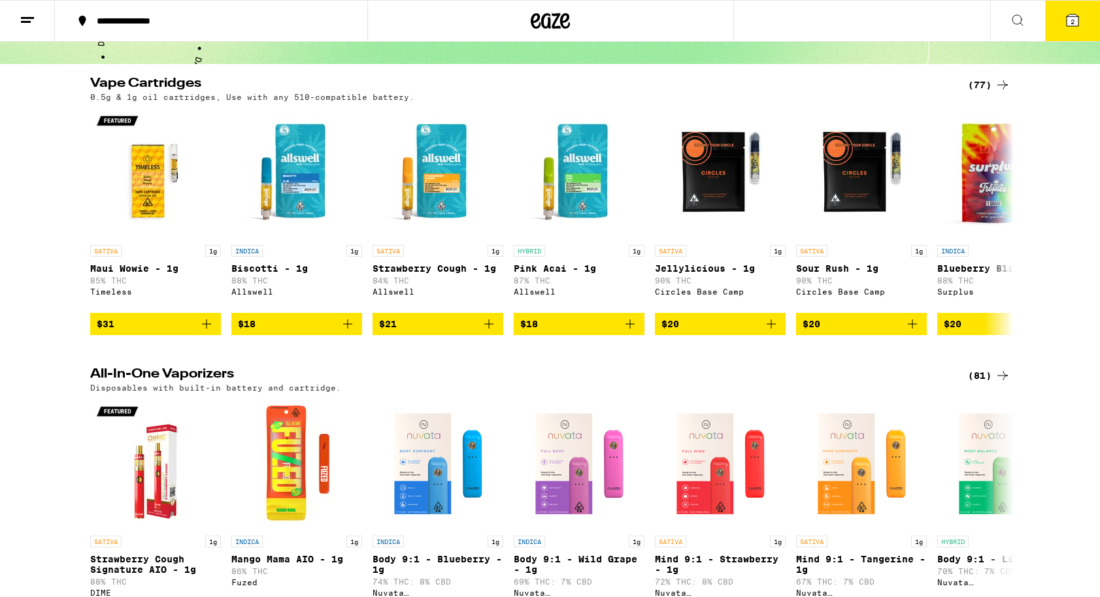
click at [230, 384] on h2 "All-In-One Vaporizers" at bounding box center [518, 376] width 856 height 16
click at [999, 382] on icon at bounding box center [1003, 376] width 16 height 16
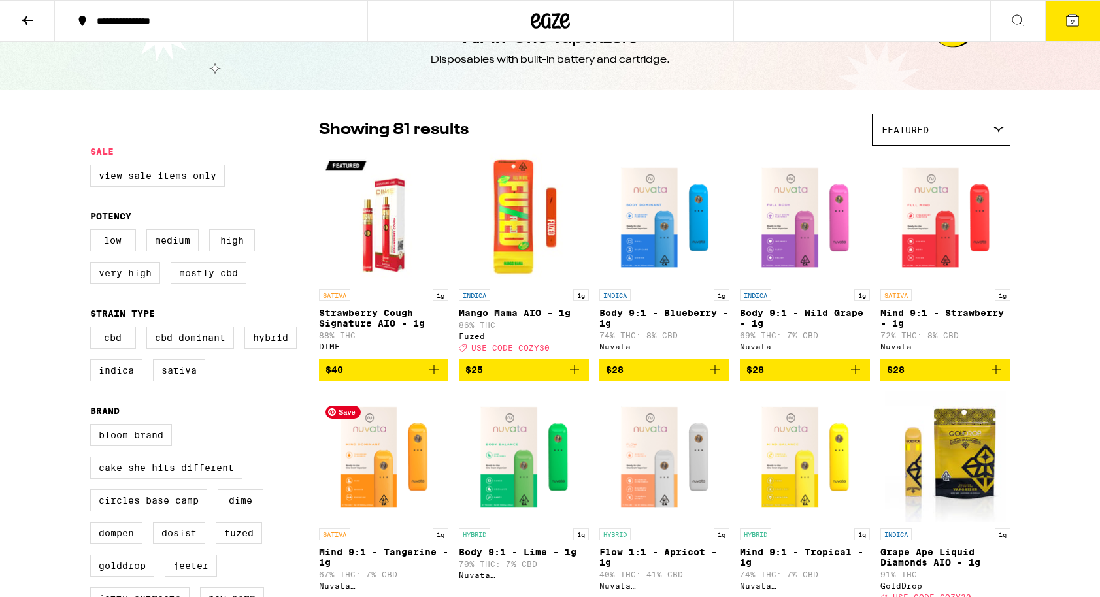
scroll to position [50, 0]
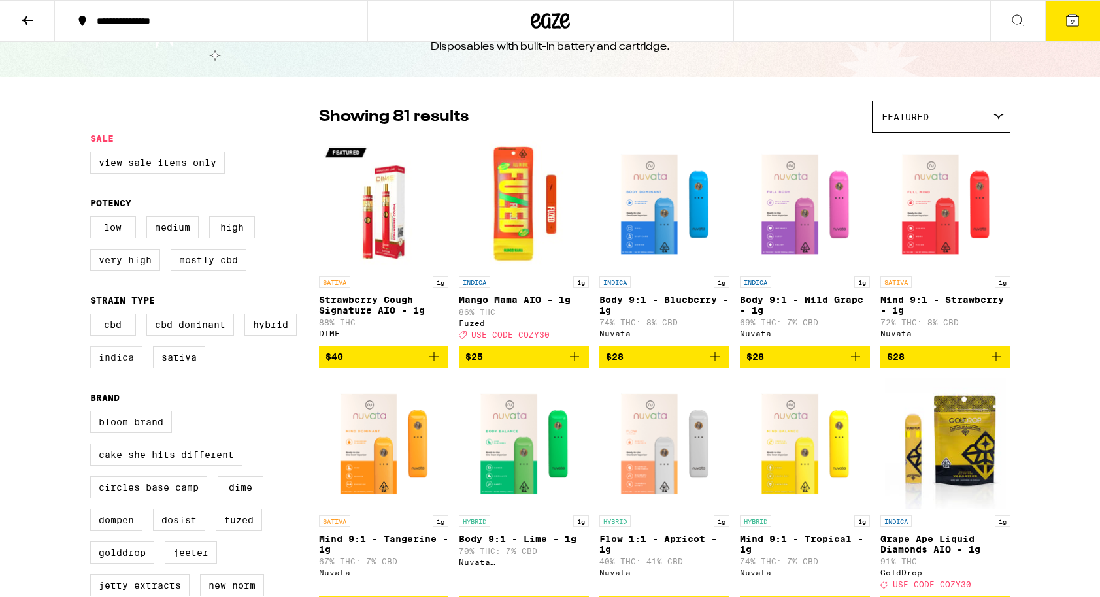
click at [123, 369] on label "Indica" at bounding box center [116, 357] width 52 height 22
click at [93, 316] on input "Indica" at bounding box center [93, 316] width 1 height 1
checkbox input "true"
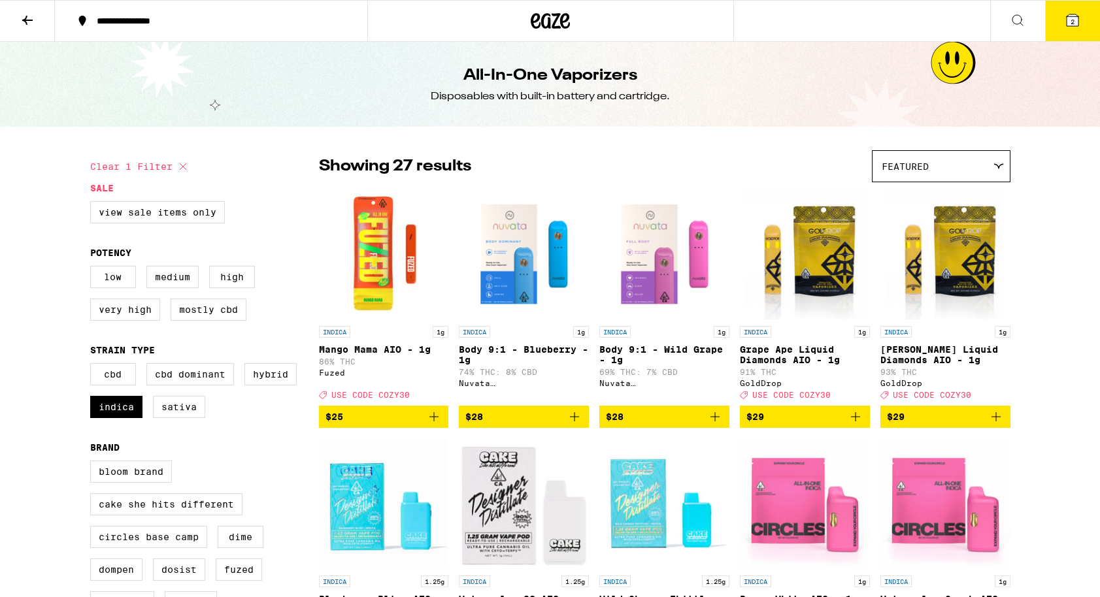
click at [965, 165] on div "Featured" at bounding box center [941, 166] width 137 height 31
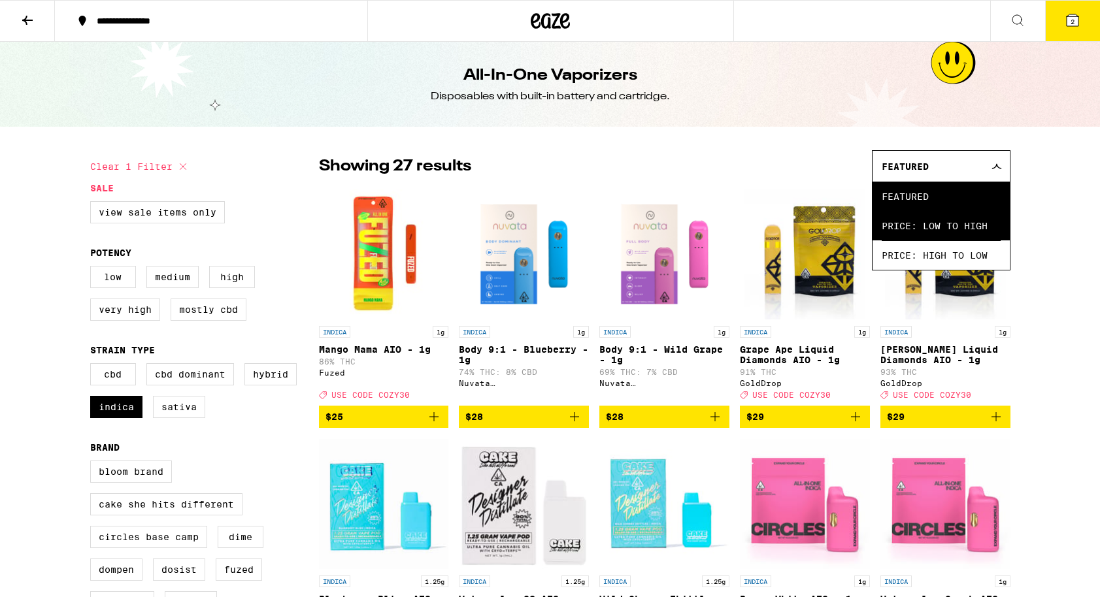
click at [962, 219] on span "Price: Low to High" at bounding box center [941, 225] width 119 height 29
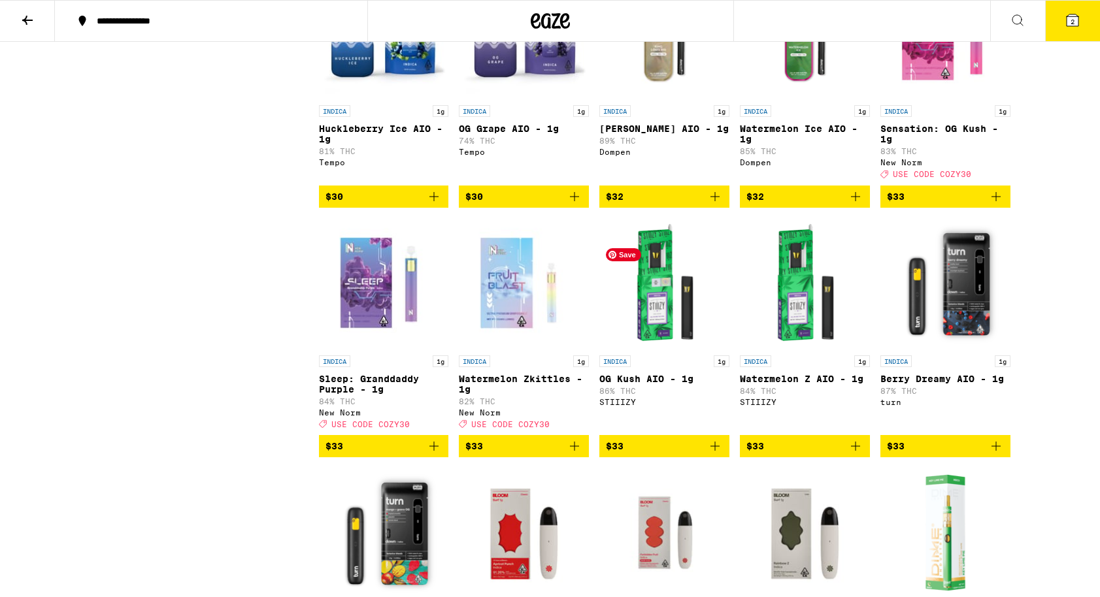
scroll to position [682, 0]
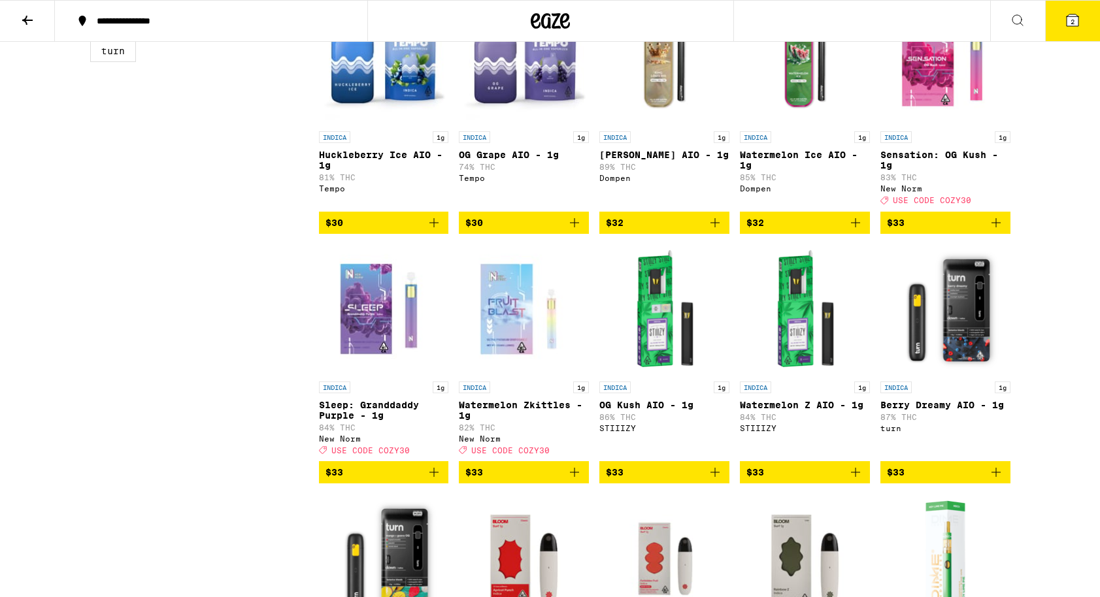
click at [670, 160] on p "[PERSON_NAME] AIO - 1g" at bounding box center [664, 155] width 130 height 10
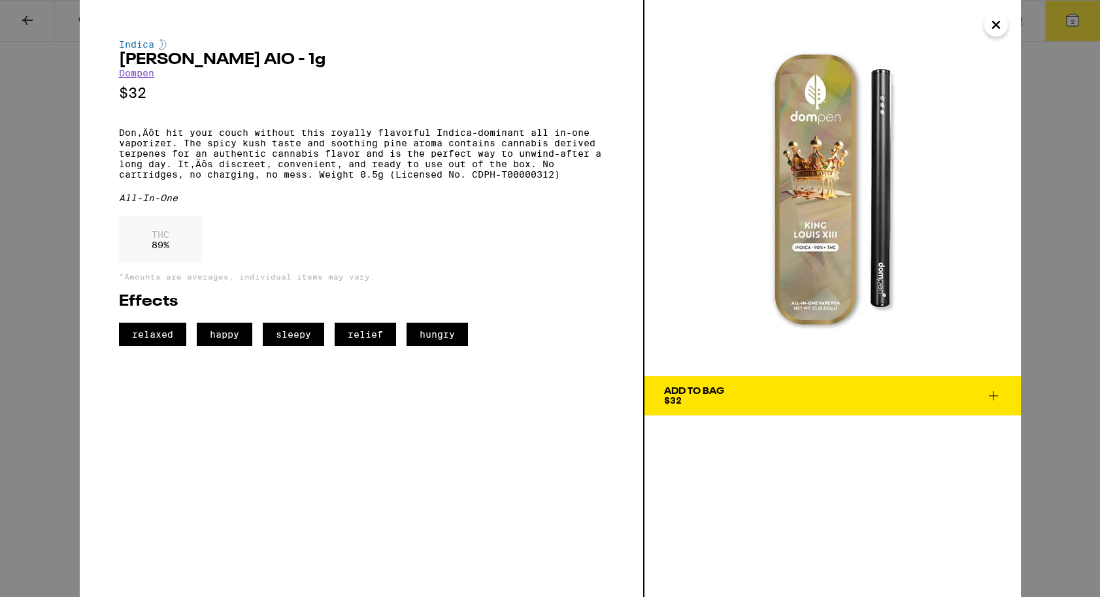
click at [989, 31] on icon "Close" at bounding box center [996, 25] width 16 height 20
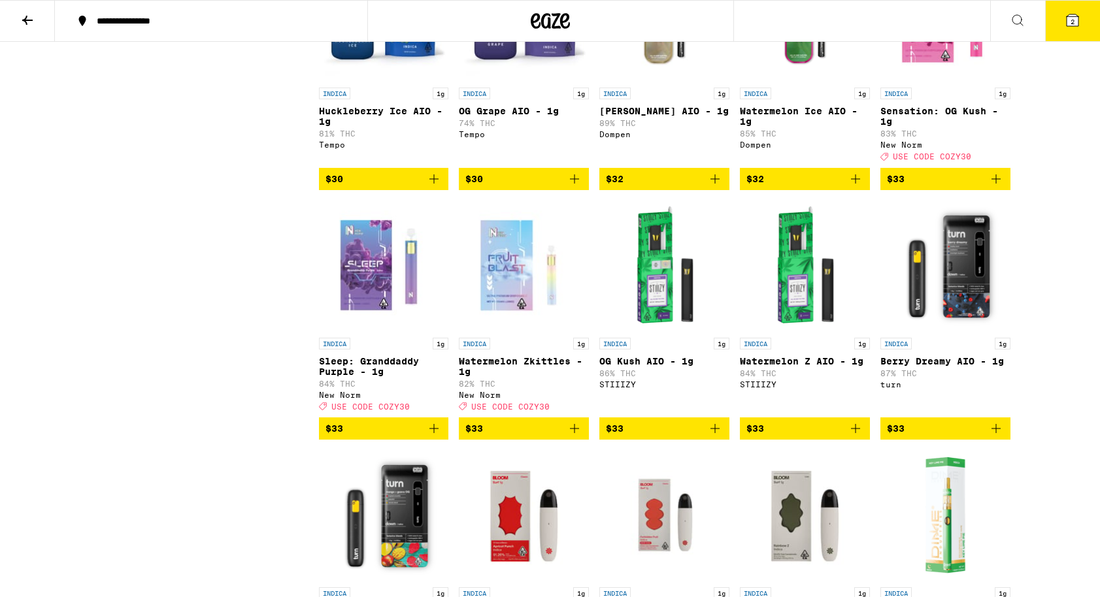
scroll to position [731, 0]
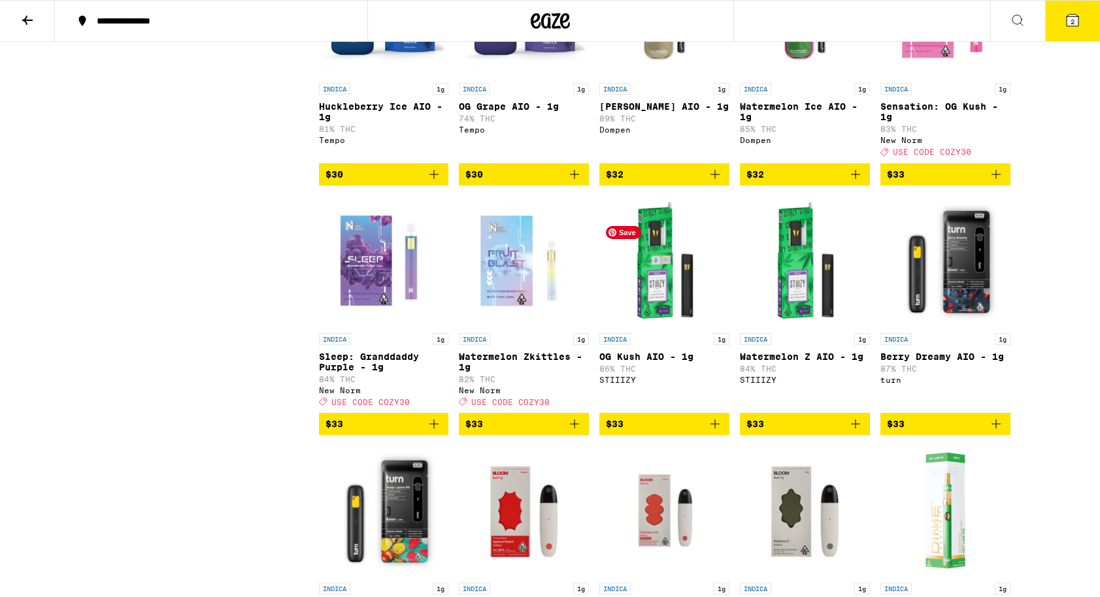
click at [660, 305] on img "Open page for OG Kush AIO - 1g from STIIIZY" at bounding box center [664, 261] width 130 height 131
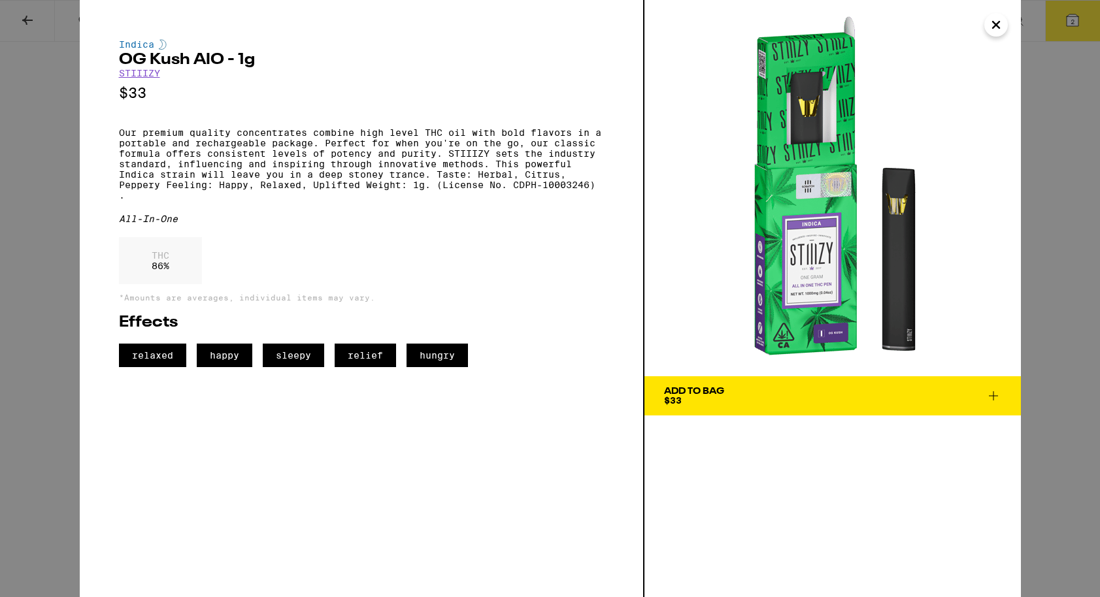
click at [858, 393] on span "Add To Bag $33" at bounding box center [832, 396] width 337 height 18
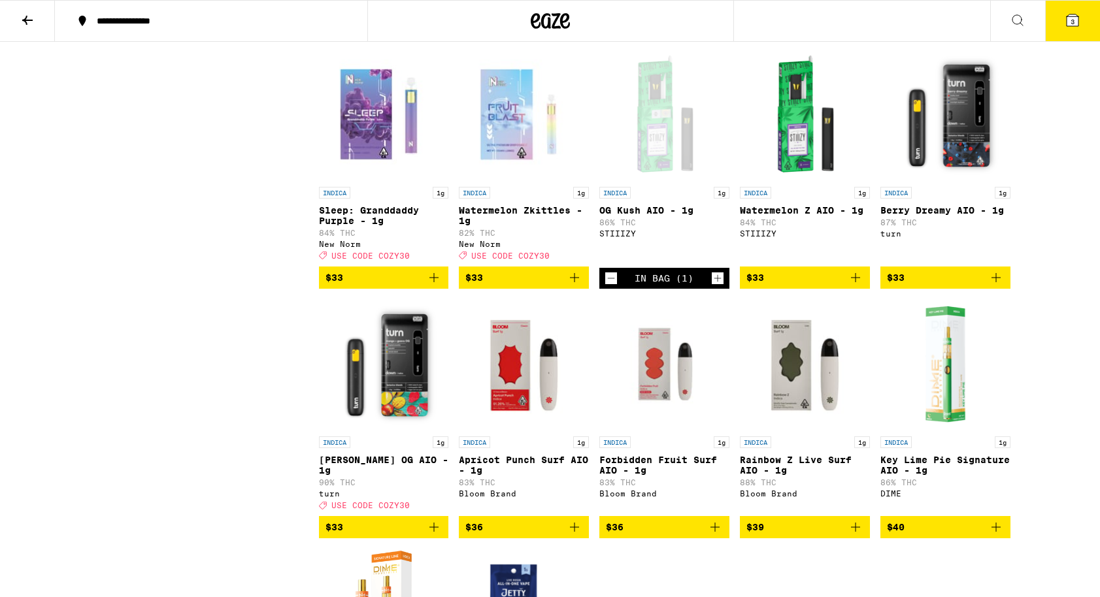
scroll to position [903, 0]
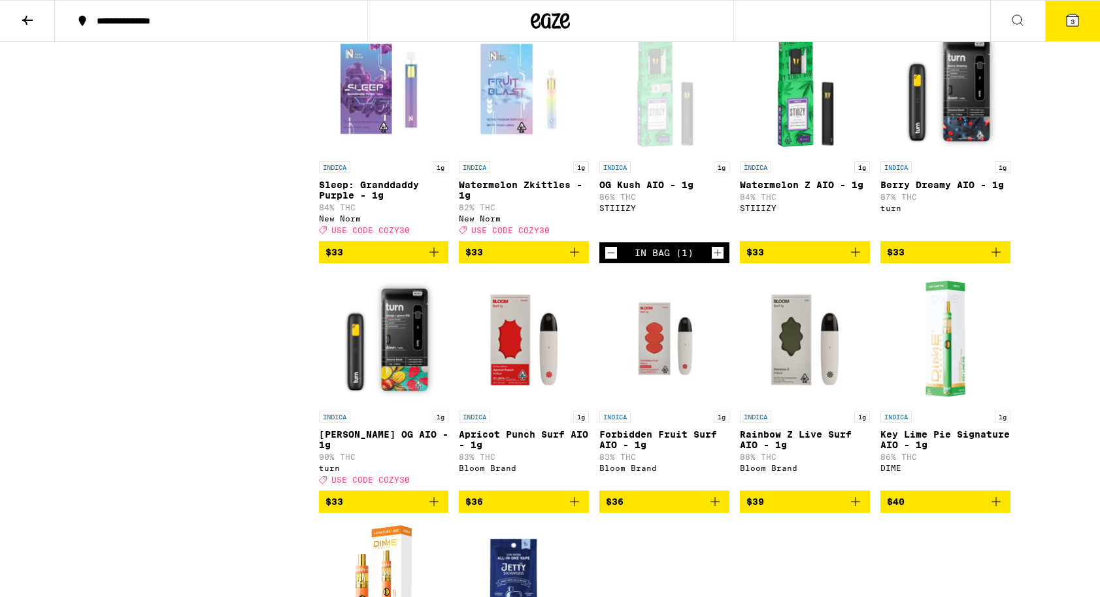
click at [1069, 17] on icon at bounding box center [1073, 20] width 12 height 12
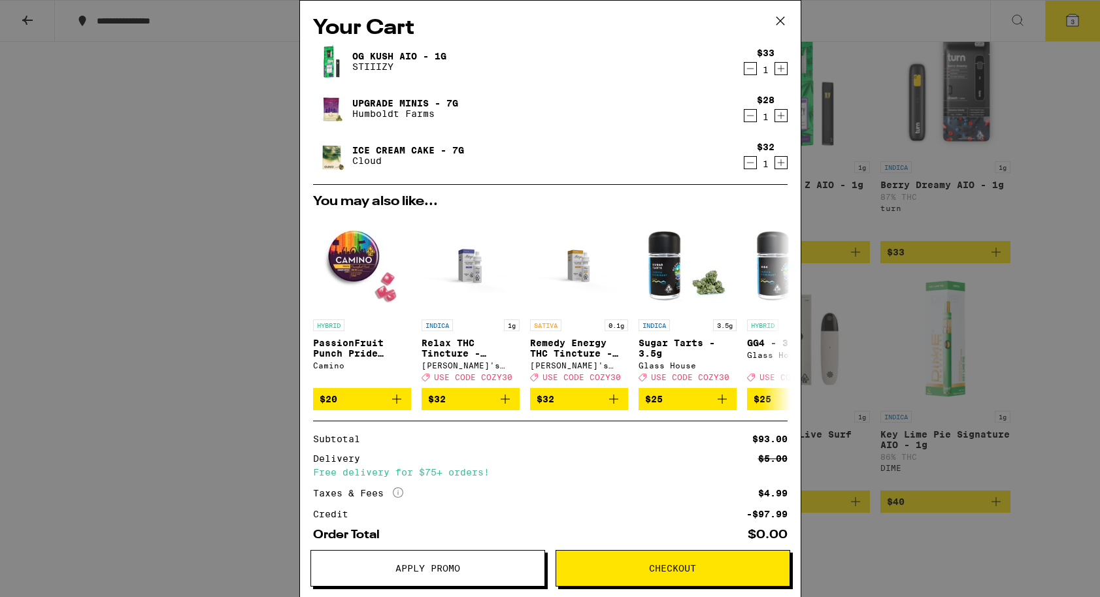
click at [682, 570] on span "Checkout" at bounding box center [672, 568] width 47 height 9
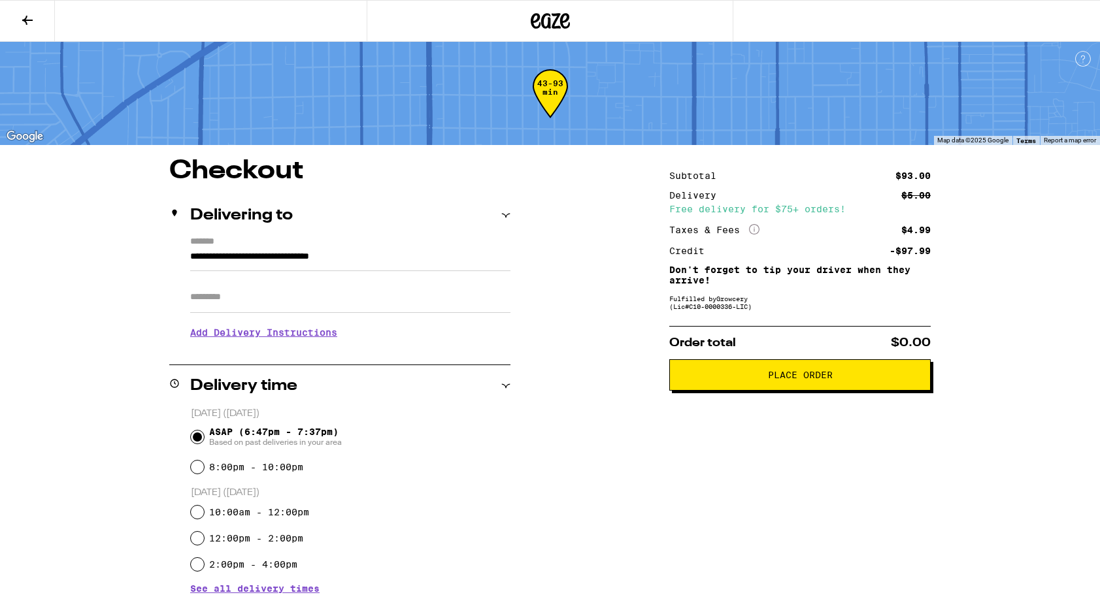
click at [726, 380] on span "Place Order" at bounding box center [799, 375] width 239 height 9
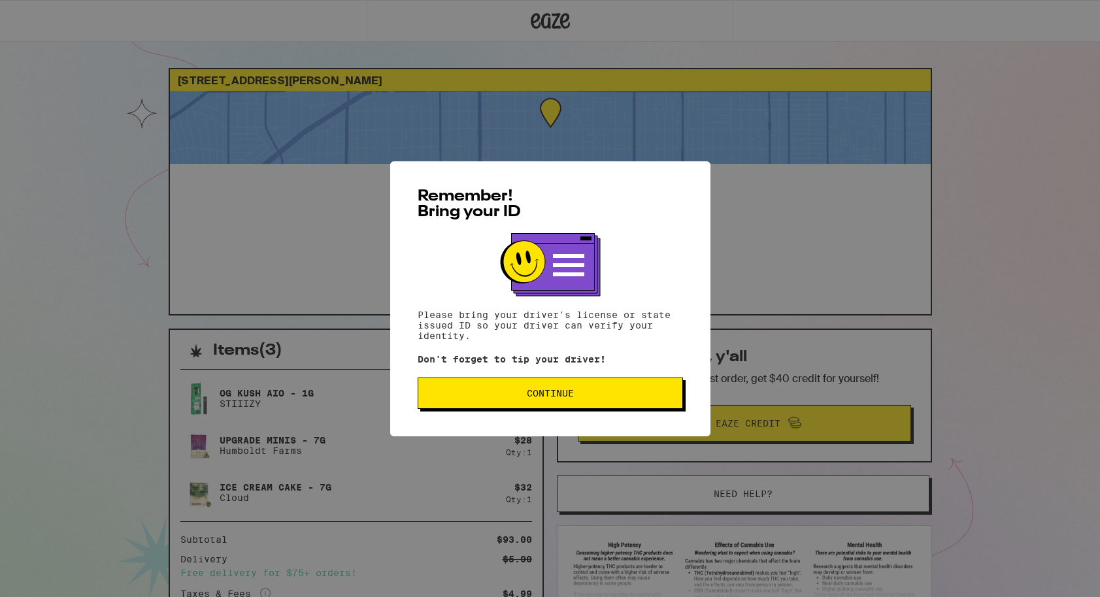
click at [605, 397] on span "Continue" at bounding box center [550, 393] width 243 height 9
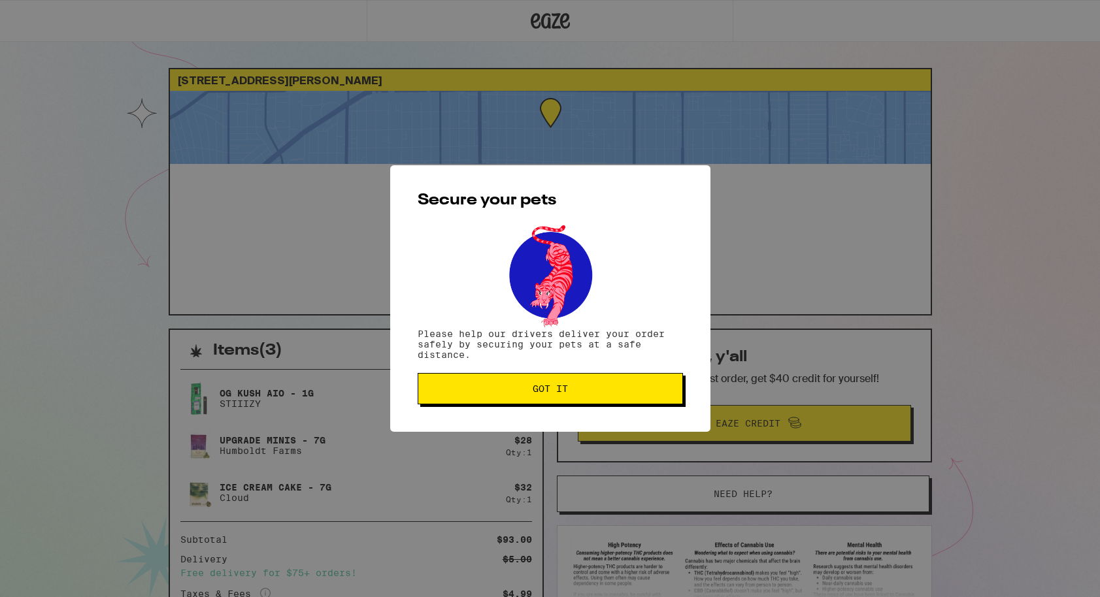
click at [605, 397] on button "Got it" at bounding box center [550, 388] width 265 height 31
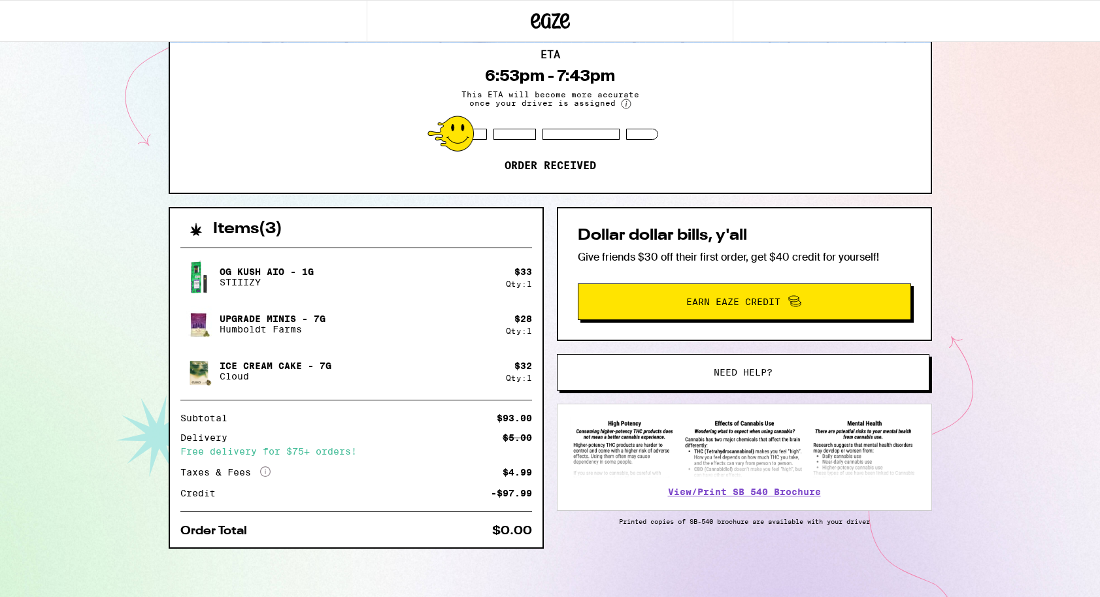
scroll to position [126, 0]
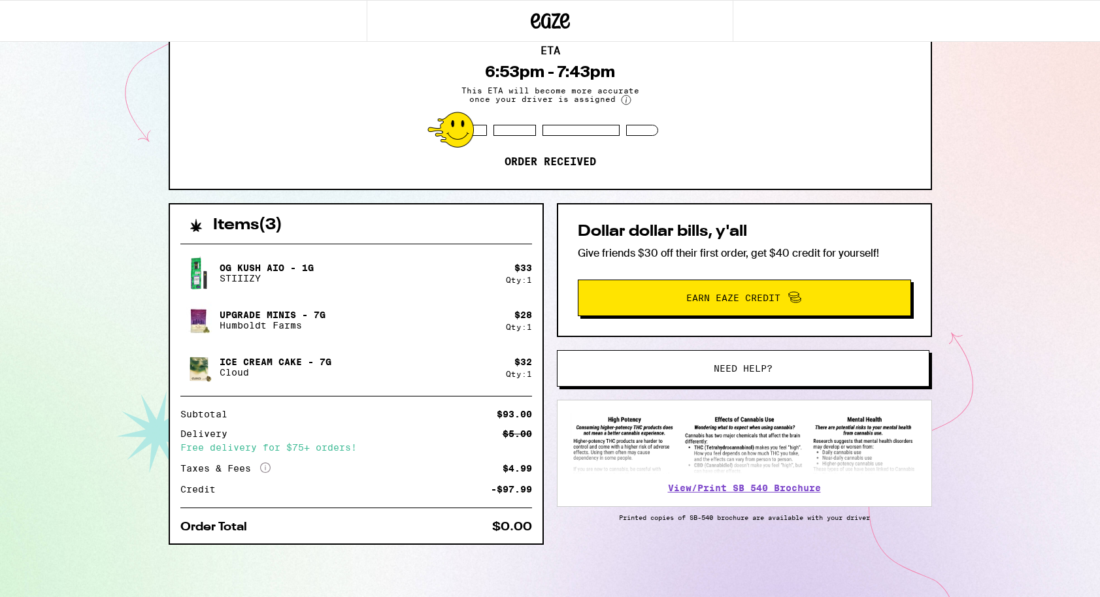
click at [726, 367] on span "Need help?" at bounding box center [743, 368] width 59 height 9
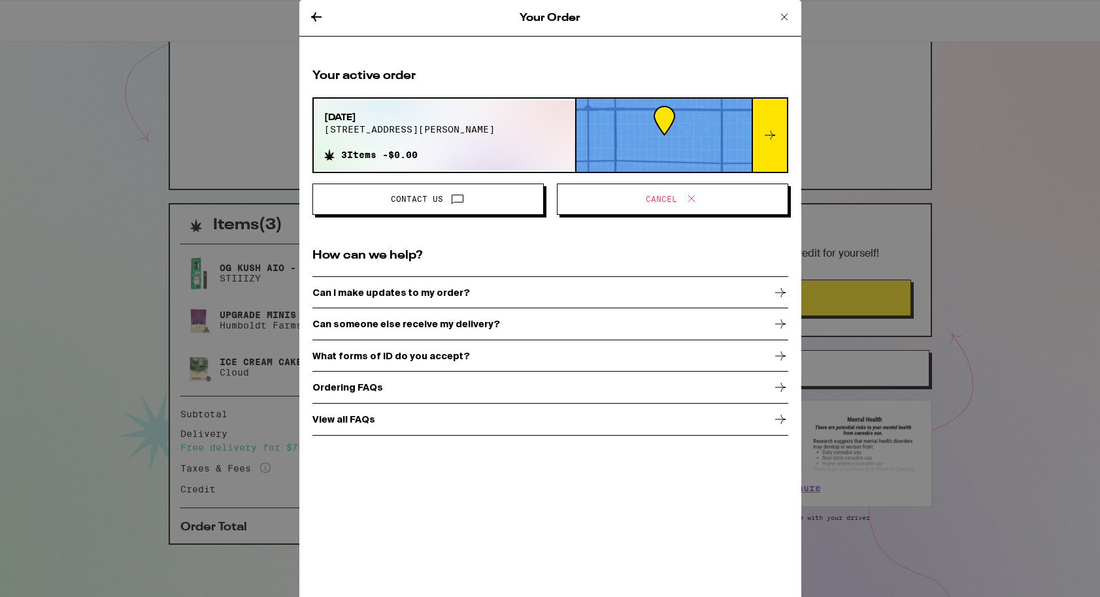
click at [436, 286] on div "Can I make updates to my order?" at bounding box center [550, 292] width 476 height 33
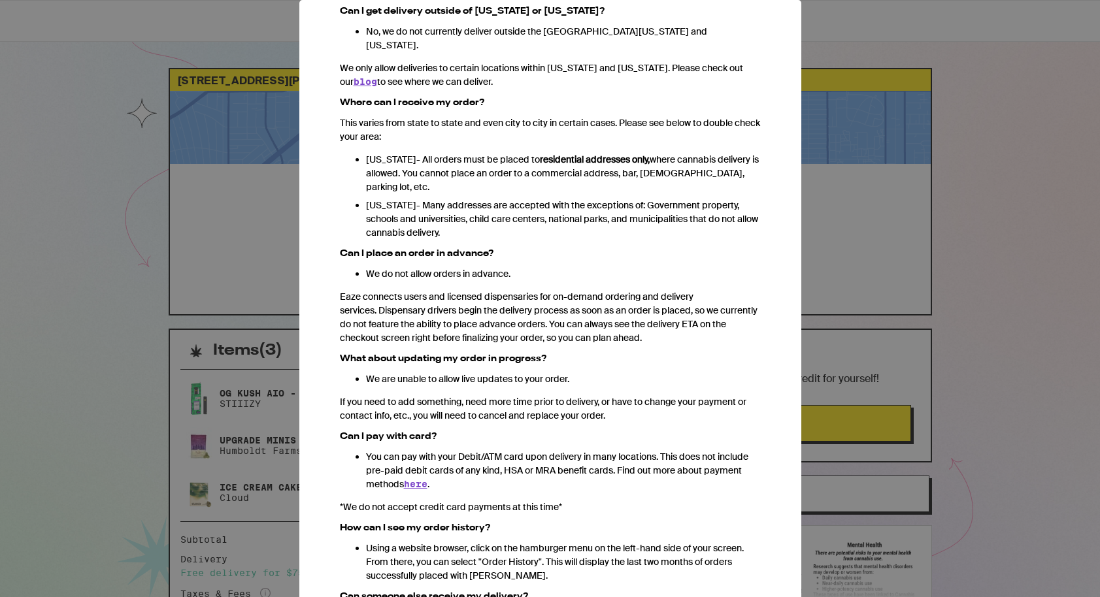
scroll to position [37, 0]
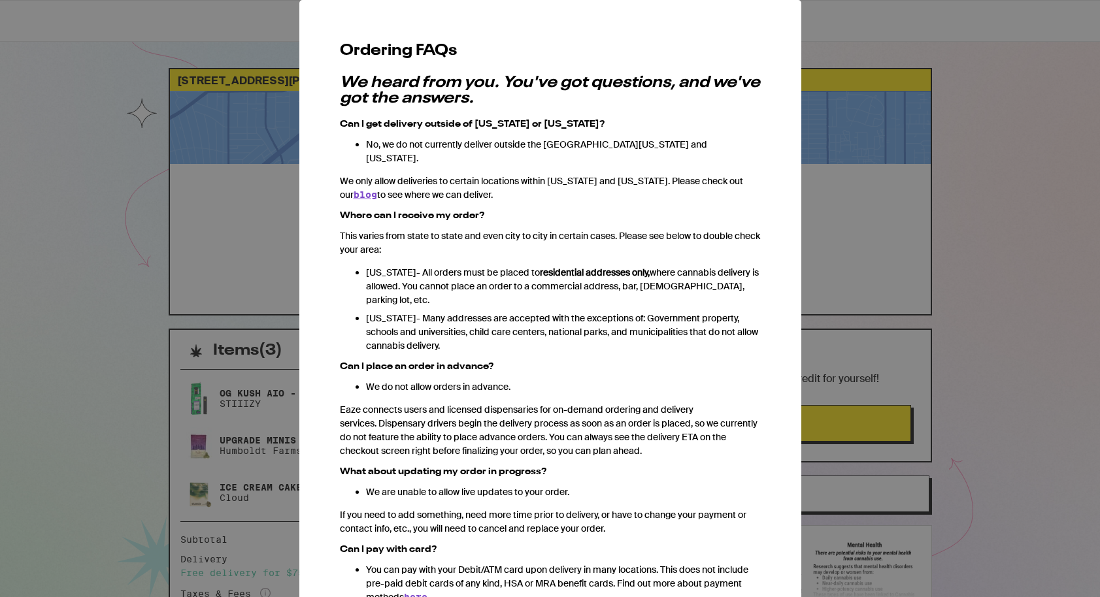
click at [223, 250] on div "Your Order Ordering FAQs We heard from you. You've got questions, and we've got…" at bounding box center [550, 298] width 1100 height 597
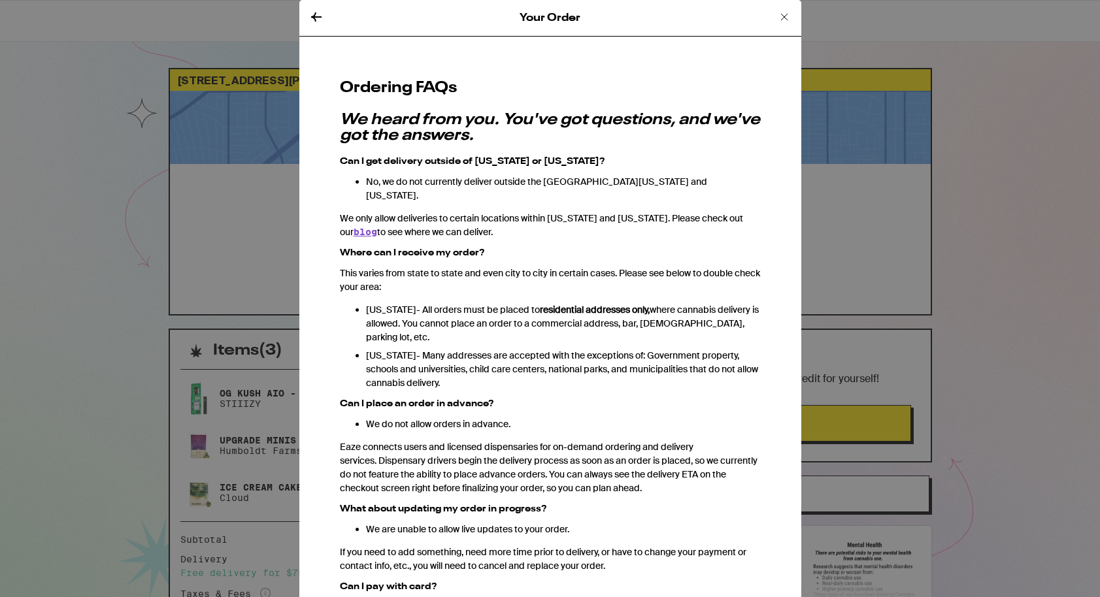
click at [320, 18] on icon at bounding box center [317, 17] width 16 height 16
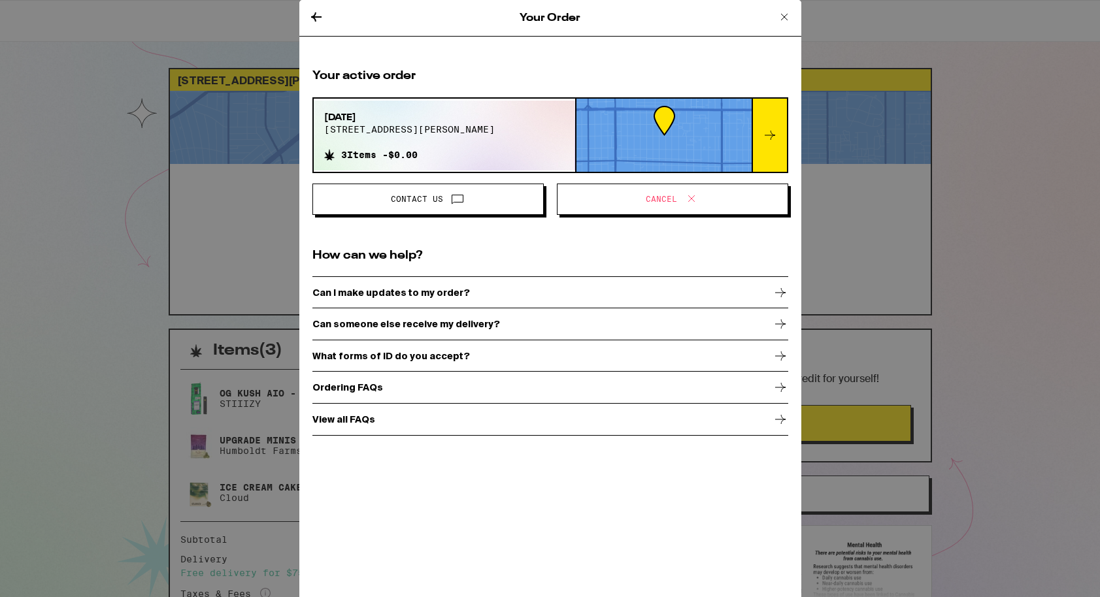
scroll to position [126, 0]
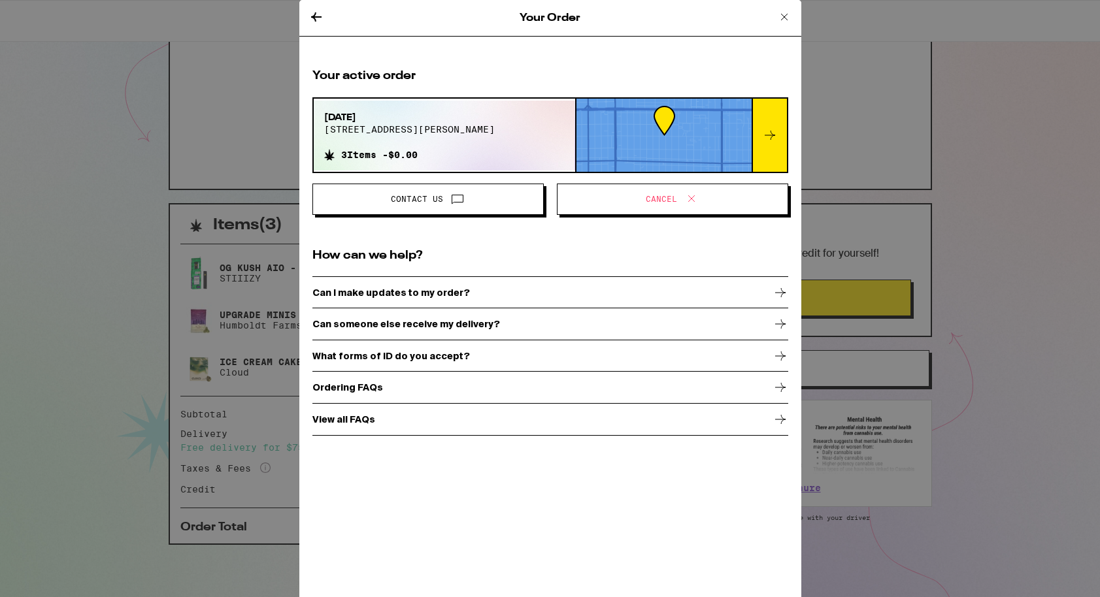
click at [314, 23] on icon at bounding box center [317, 17] width 16 height 16
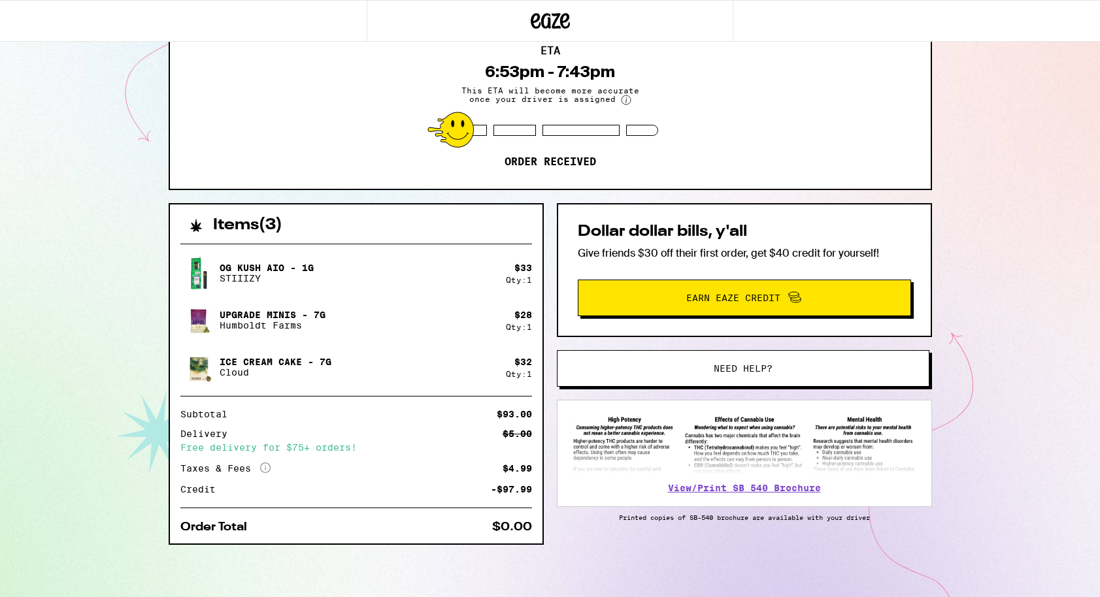
click at [314, 23] on div "Order History Your most recent orders [DATE] [STREET_ADDRESS][PERSON_NAME] 3 It…" at bounding box center [550, 298] width 1100 height 597
click at [309, 446] on div "Free delivery for $75+ orders!" at bounding box center [356, 447] width 352 height 9
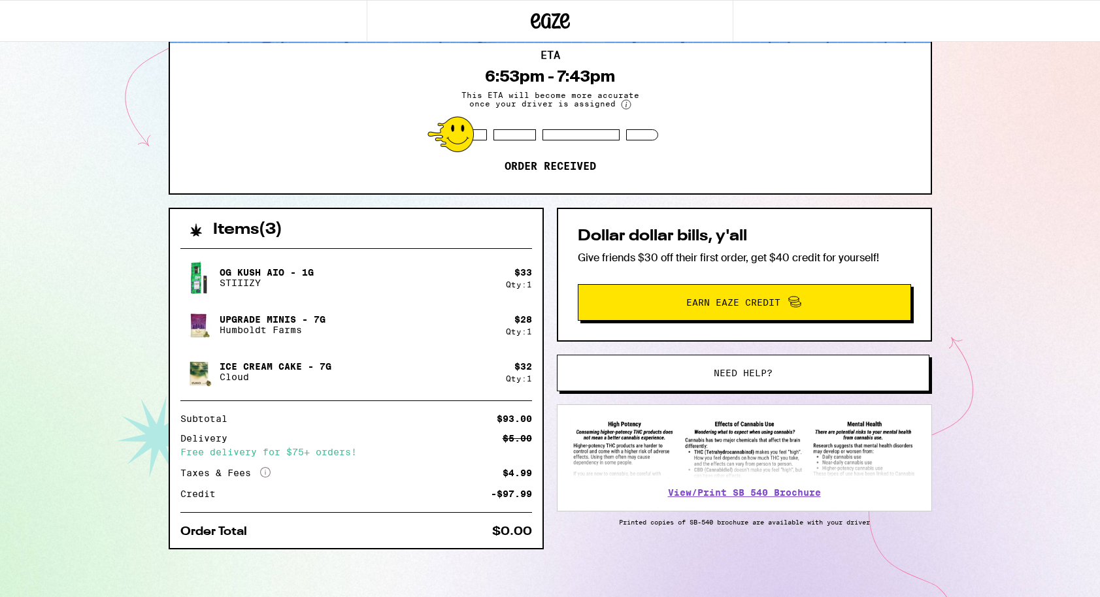
scroll to position [126, 0]
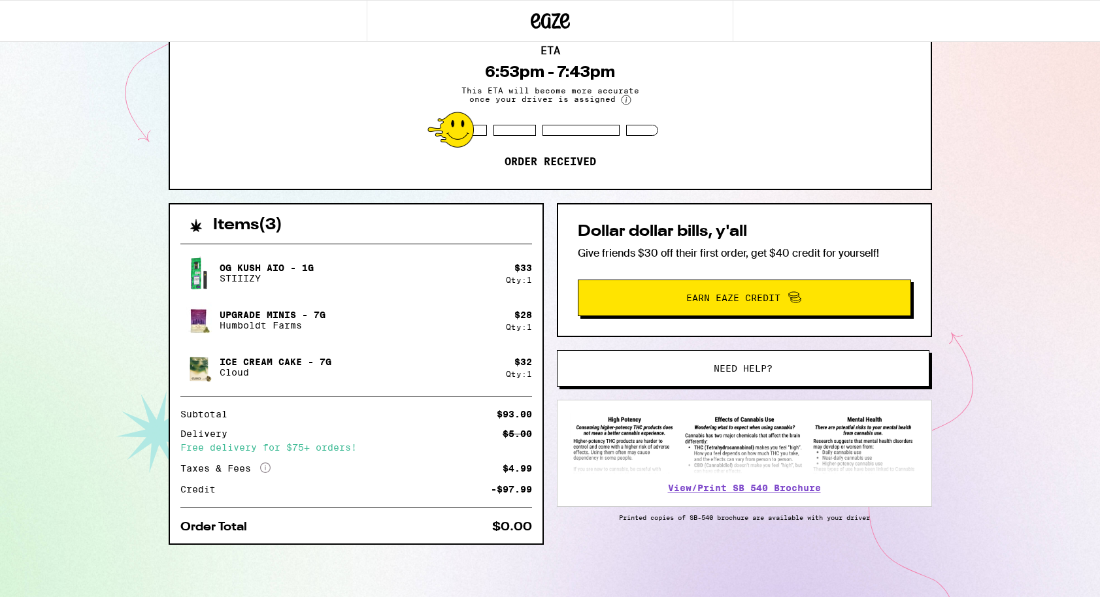
click at [750, 361] on button "Need help?" at bounding box center [743, 368] width 373 height 37
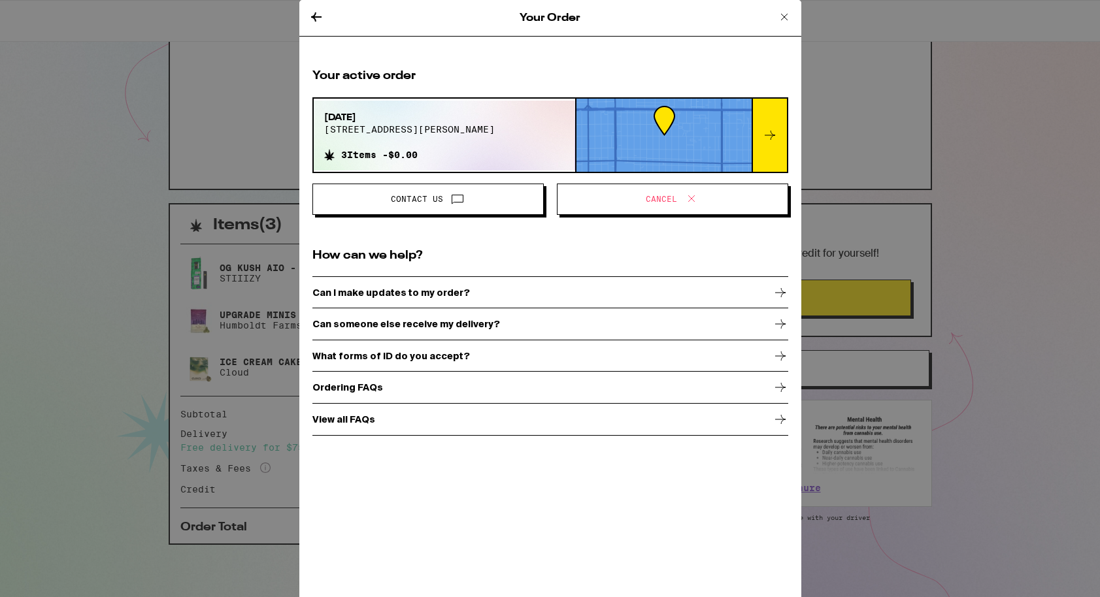
click at [691, 209] on button "Cancel" at bounding box center [672, 199] width 231 height 31
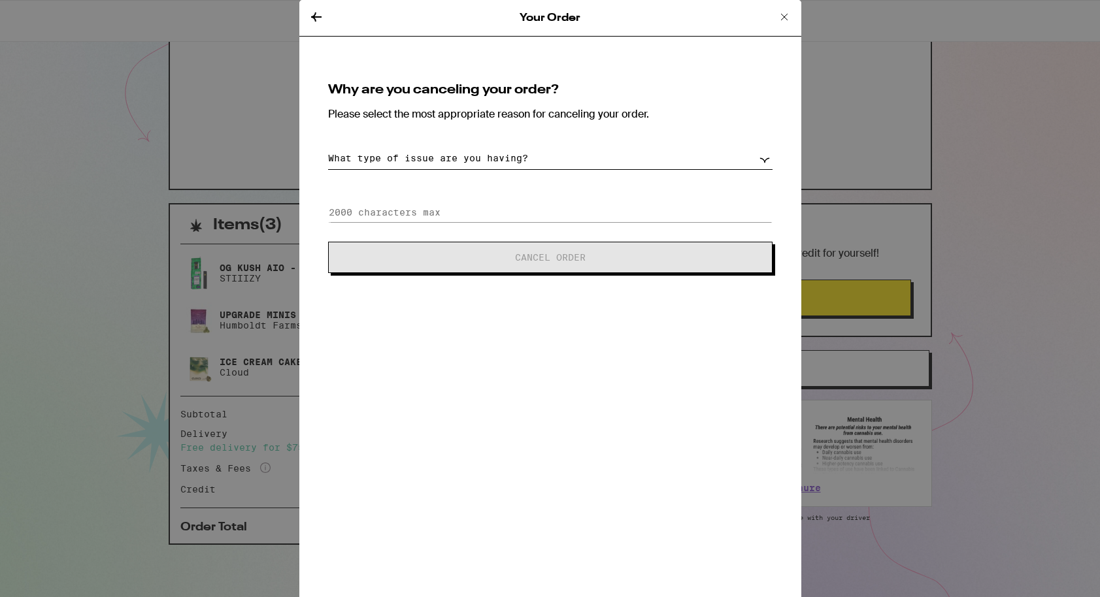
click at [654, 178] on div "Why are you canceling your order? Please select the most appropriate reason for…" at bounding box center [550, 178] width 476 height 221
click at [646, 165] on select "What type of issue are you having? Order taking too long Order arriving too soo…" at bounding box center [550, 158] width 444 height 23
select select "payment-issues"
click at [328, 147] on select "What type of issue are you having? Order taking too long Order arriving too soo…" at bounding box center [550, 158] width 444 height 23
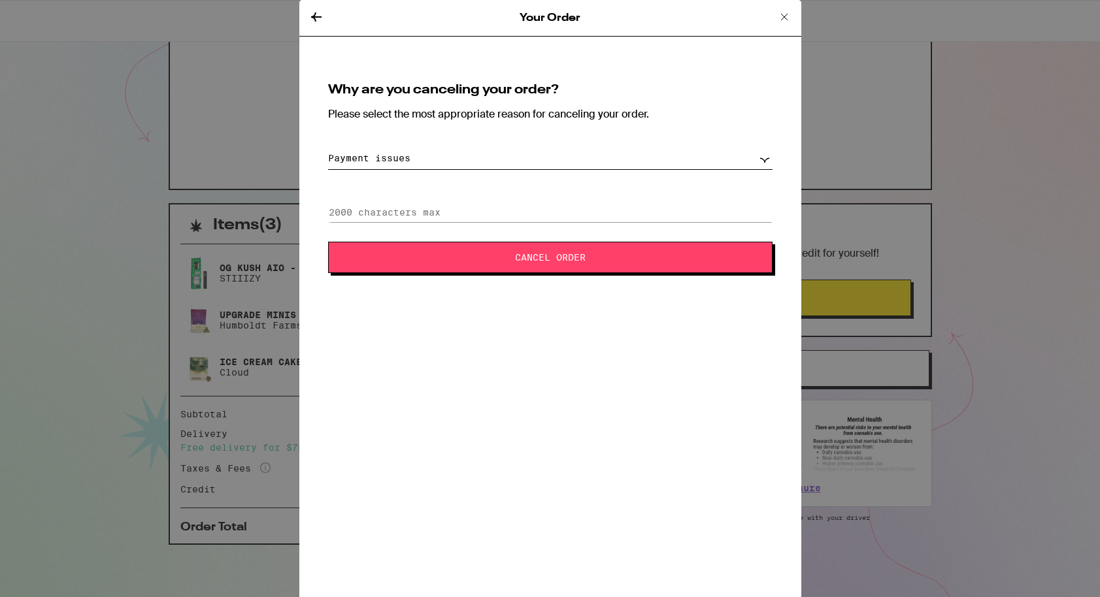
click at [574, 254] on span "Cancel Order" at bounding box center [550, 257] width 71 height 9
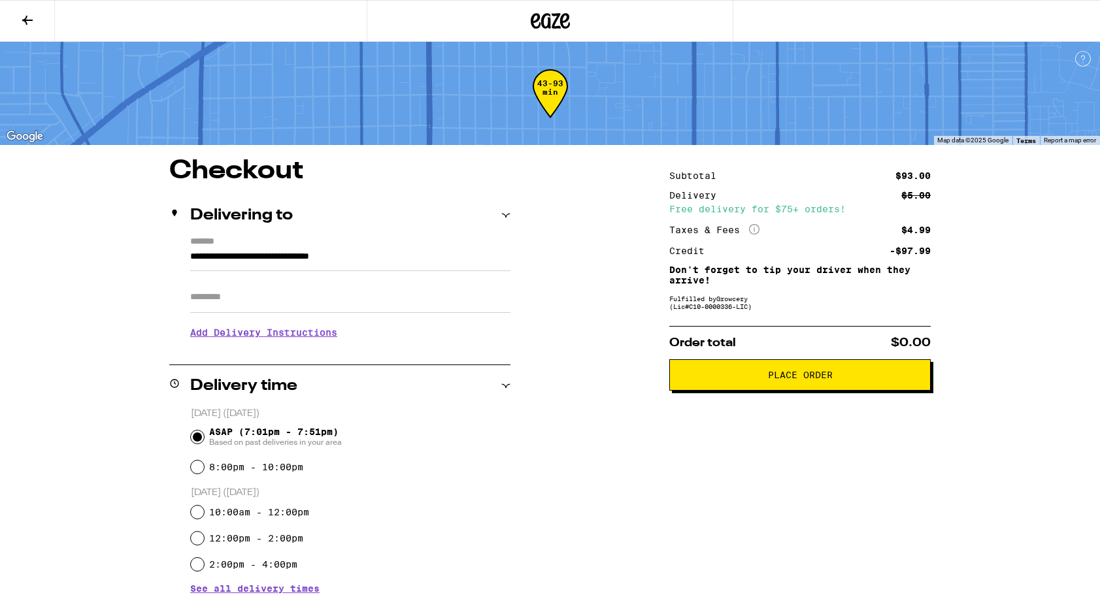
scroll to position [249, 0]
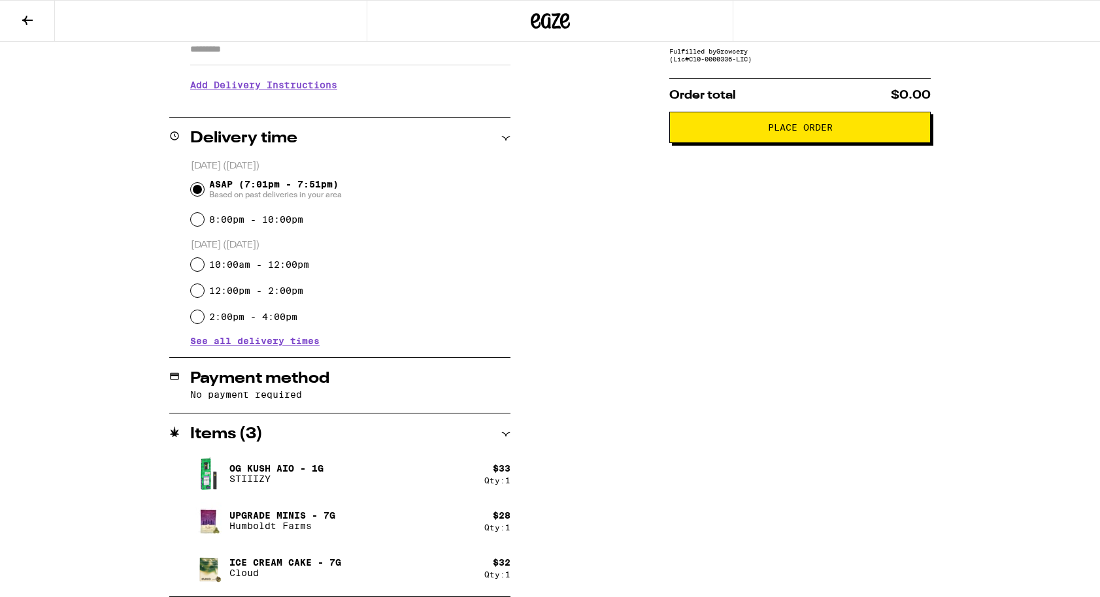
click at [294, 387] on div "Payment method No payment required" at bounding box center [339, 385] width 341 height 55
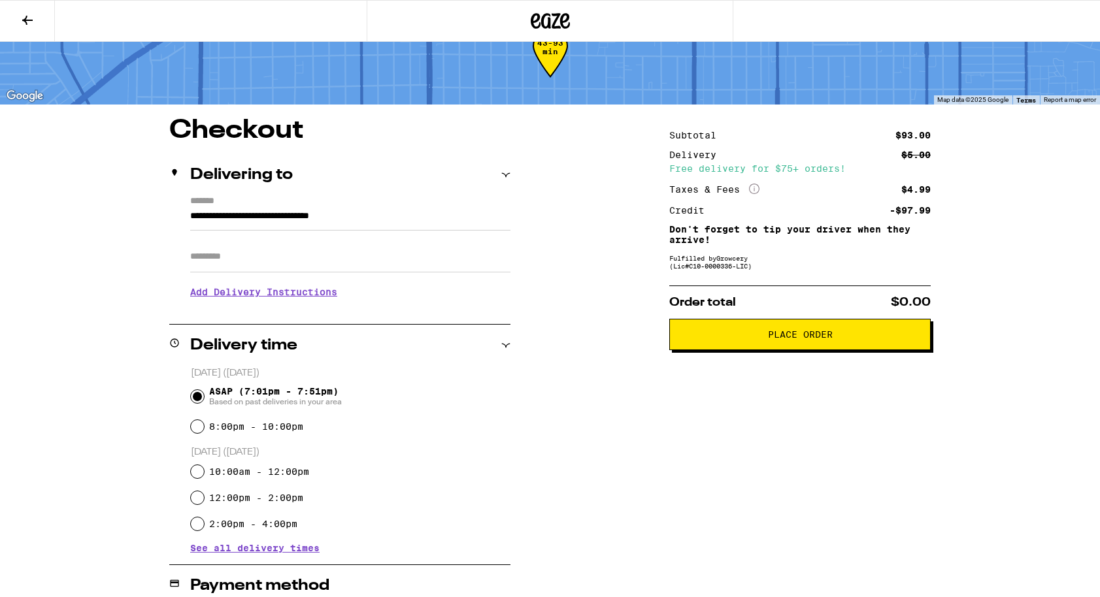
scroll to position [47, 0]
